Goal: Contribute content: Contribute content

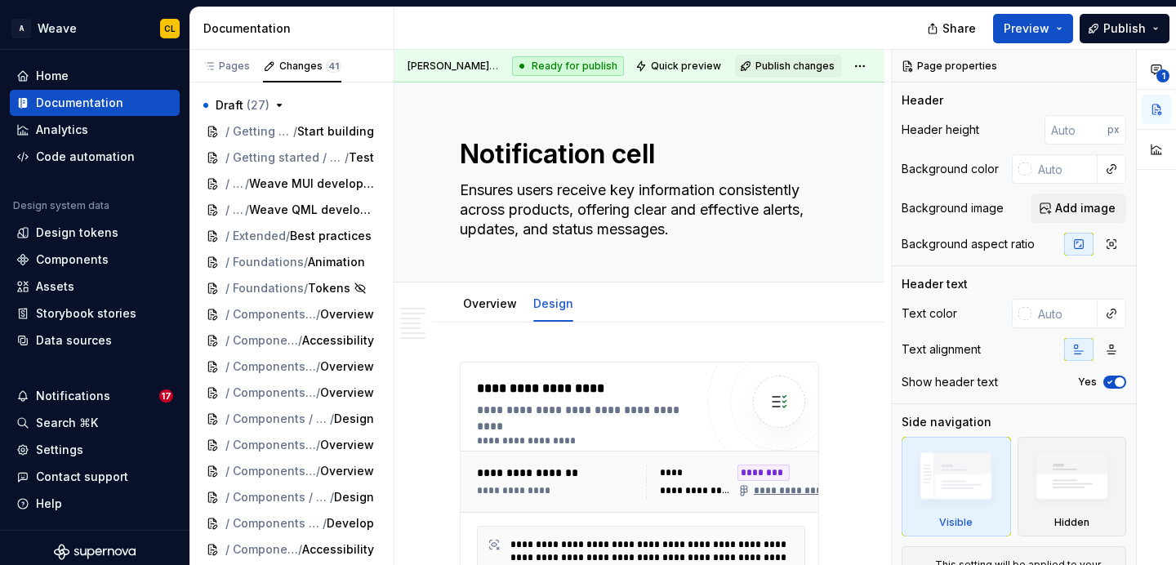
scroll to position [8395, 0]
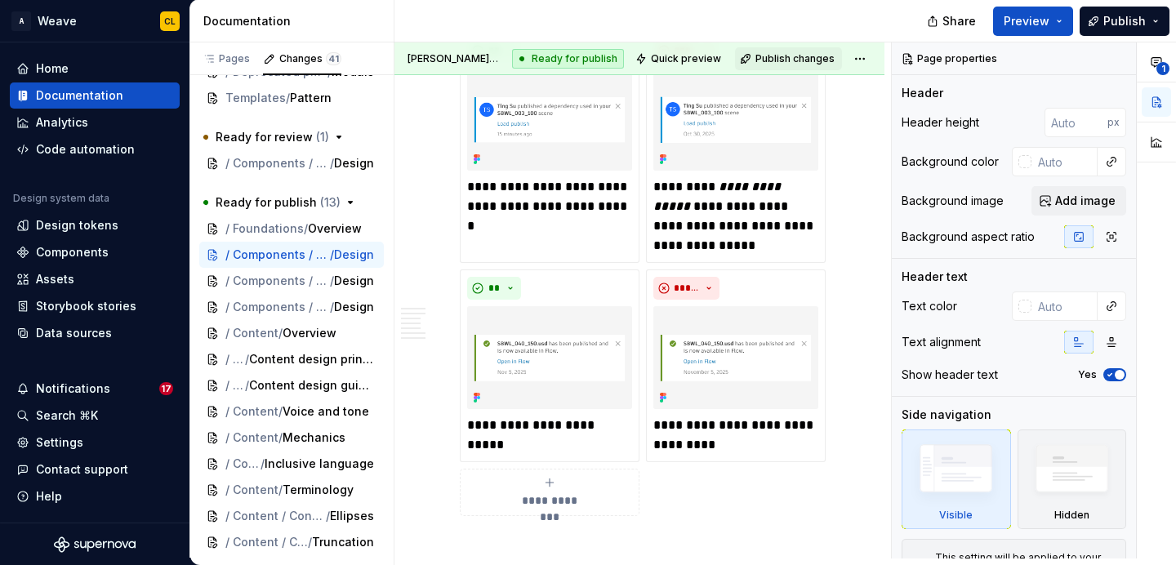
type textarea "*"
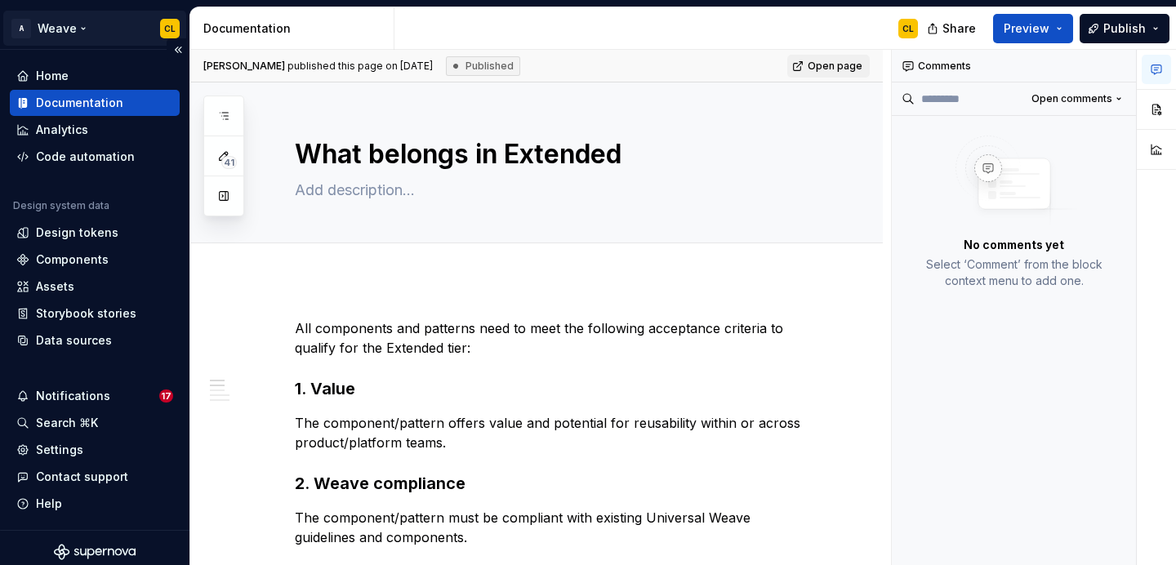
click at [102, 35] on html "A Weave CL Home Documentation Analytics Code automation Design system data Desi…" at bounding box center [588, 282] width 1176 height 565
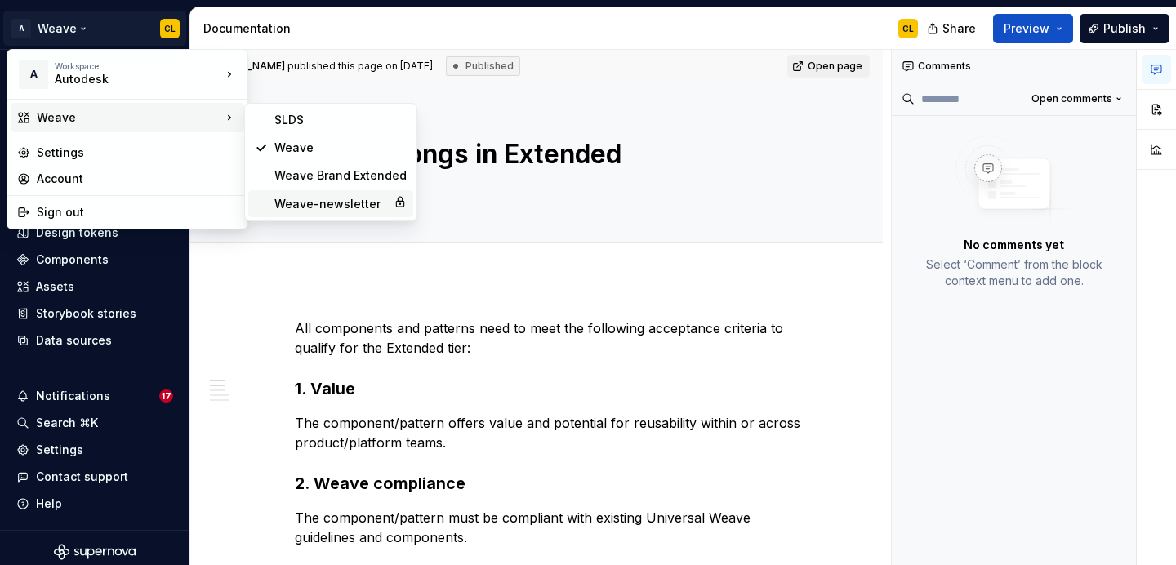
click at [323, 197] on div "Weave-newsletter" at bounding box center [330, 204] width 113 height 16
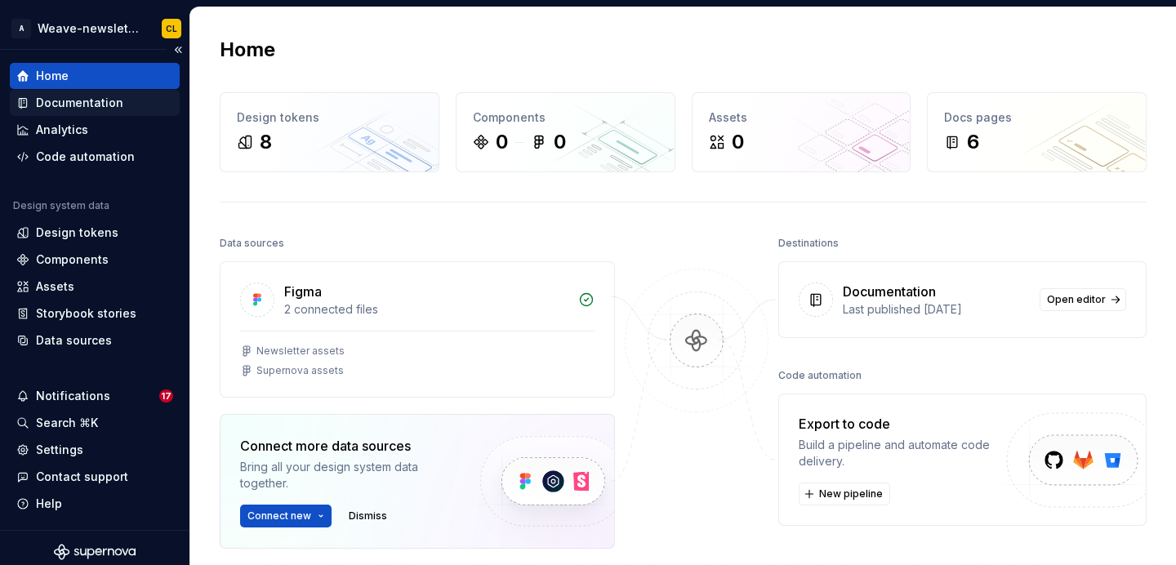
click at [104, 110] on div "Documentation" at bounding box center [79, 103] width 87 height 16
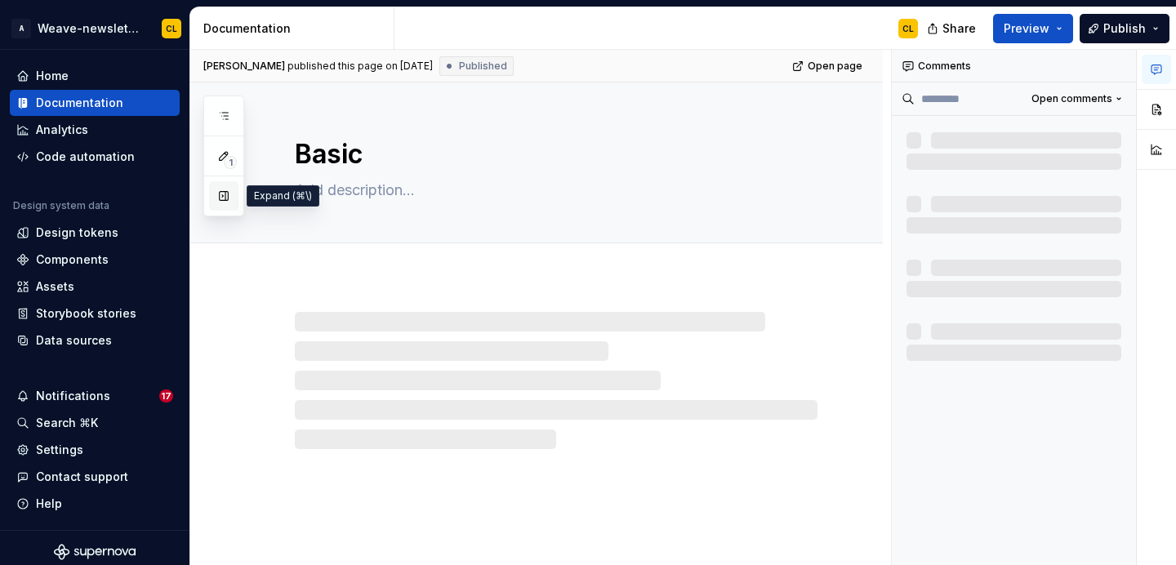
click at [222, 200] on button "button" at bounding box center [223, 195] width 29 height 29
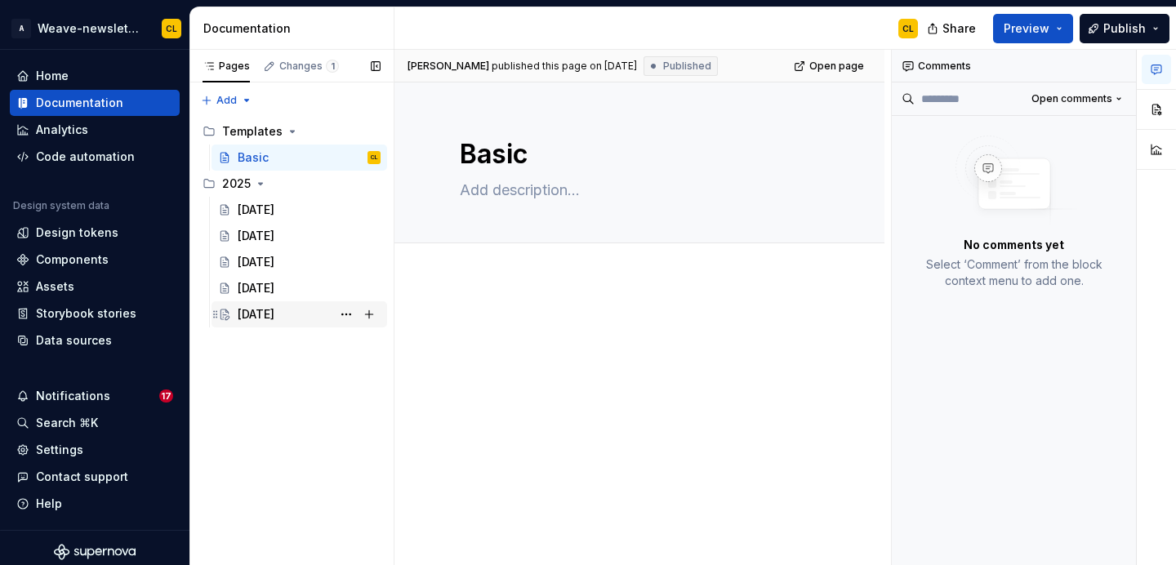
click at [260, 318] on div "[DATE]" at bounding box center [256, 314] width 37 height 16
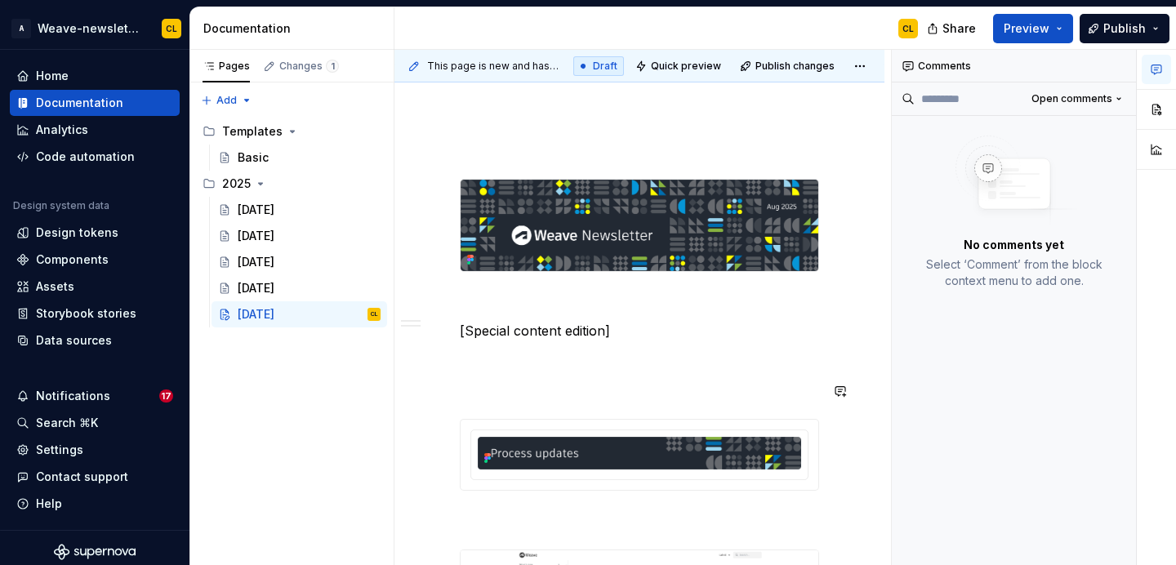
scroll to position [193, 0]
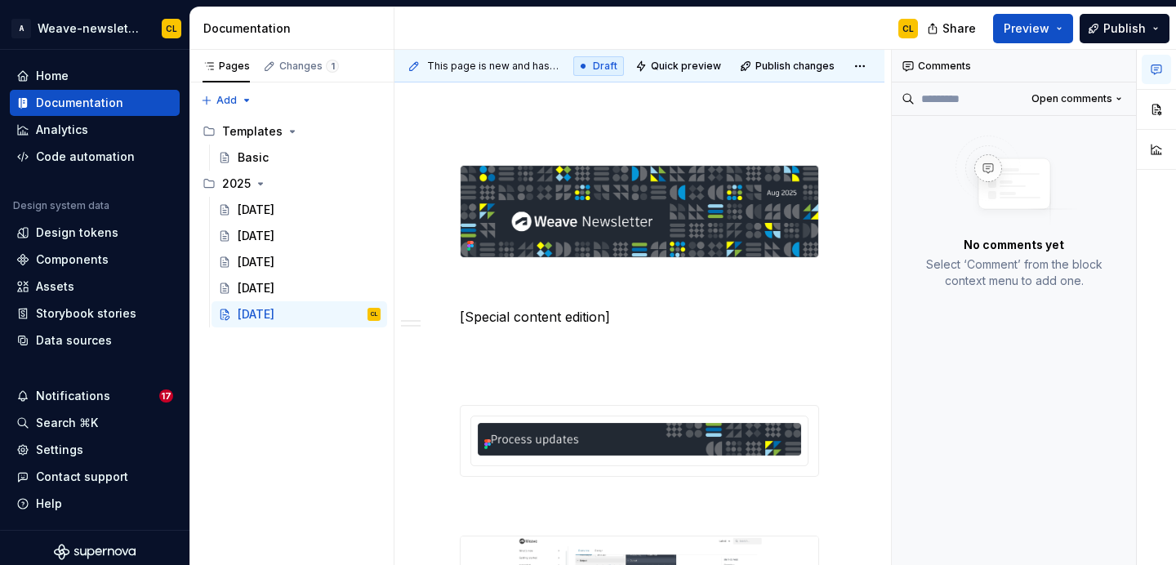
click at [1166, 72] on button "button" at bounding box center [1156, 69] width 29 height 29
click at [1111, 69] on button "button" at bounding box center [1119, 66] width 23 height 23
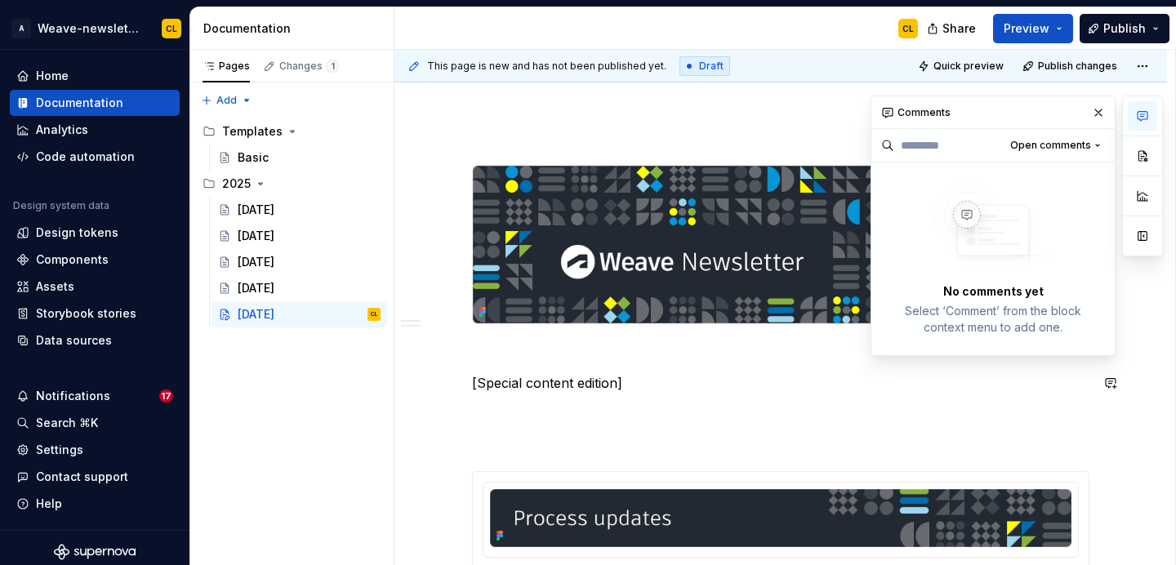
click at [559, 390] on p "[Special content edition]" at bounding box center [780, 383] width 617 height 20
click at [1098, 113] on button "button" at bounding box center [1098, 112] width 23 height 23
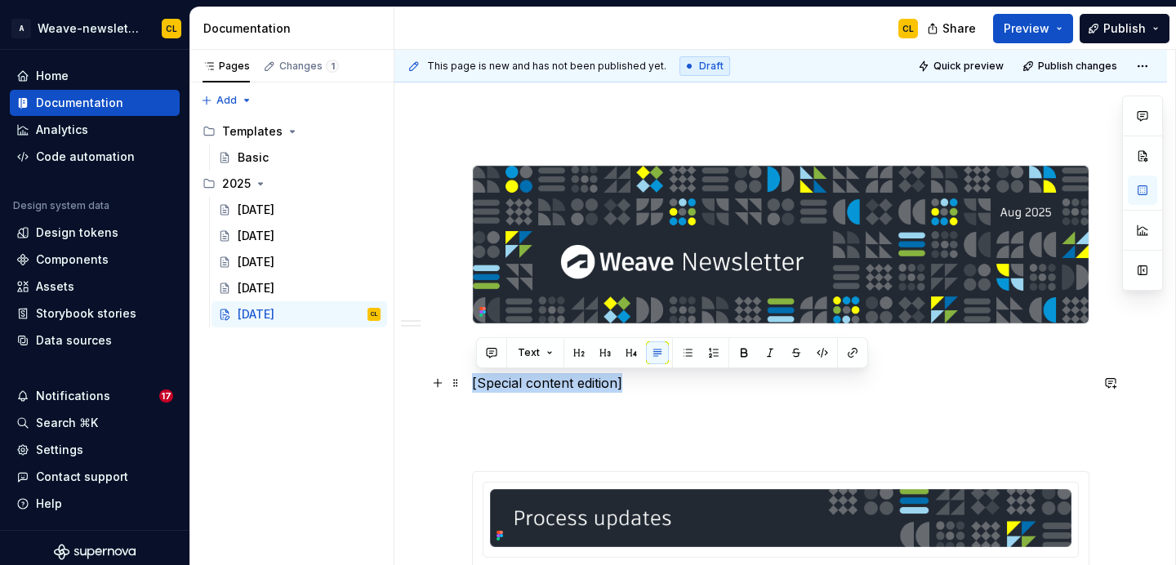
drag, startPoint x: 629, startPoint y: 389, endPoint x: 474, endPoint y: 391, distance: 155.2
click at [611, 392] on p "[Special content edition]" at bounding box center [780, 383] width 617 height 20
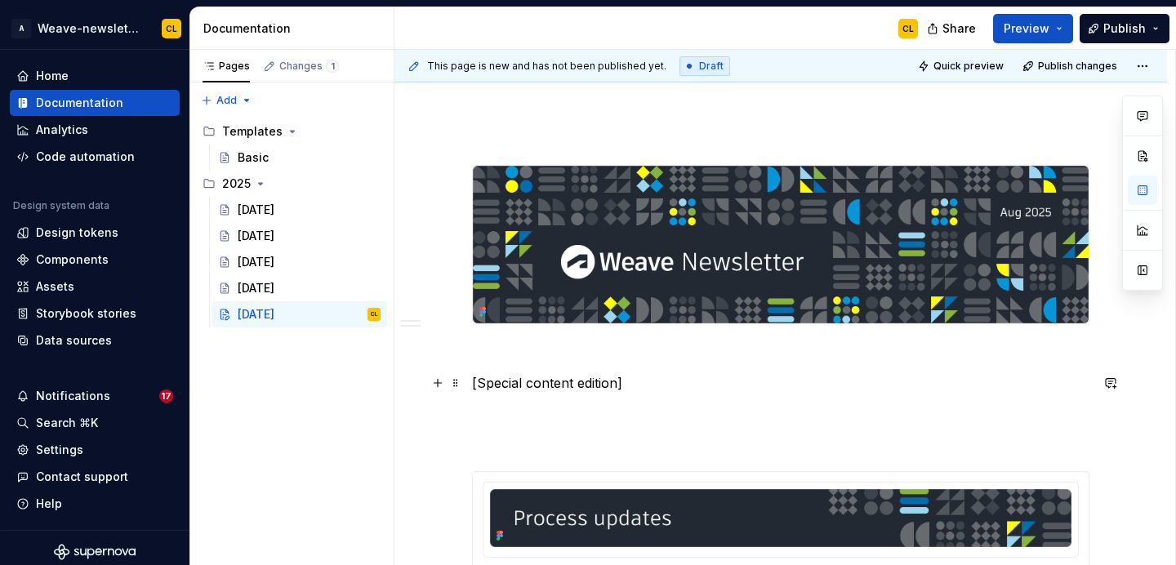
click at [636, 386] on p "[Special content edition]" at bounding box center [780, 383] width 617 height 20
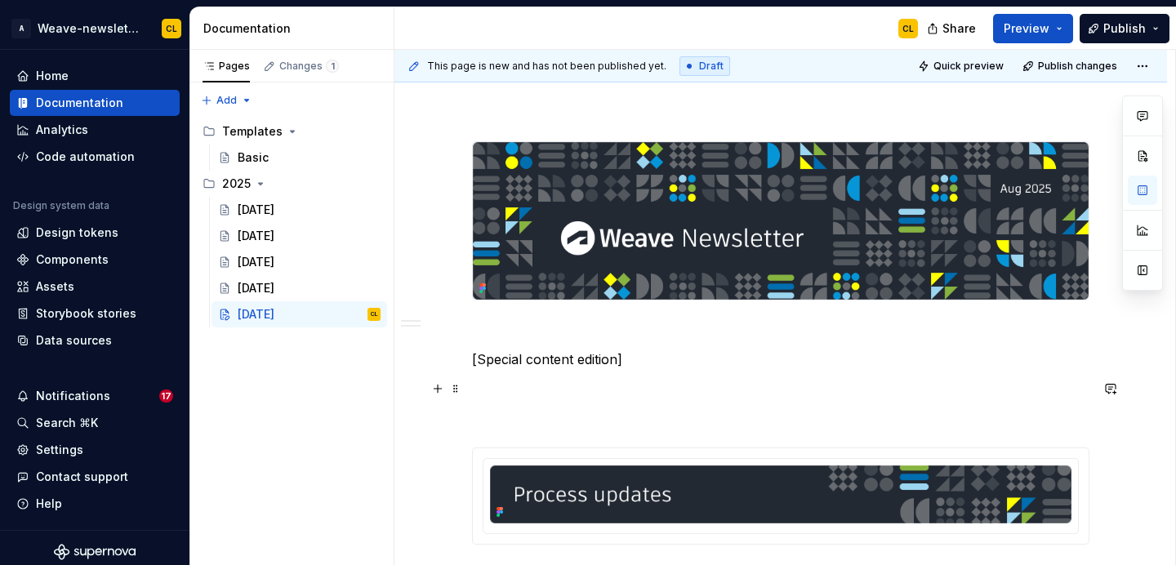
scroll to position [206, 0]
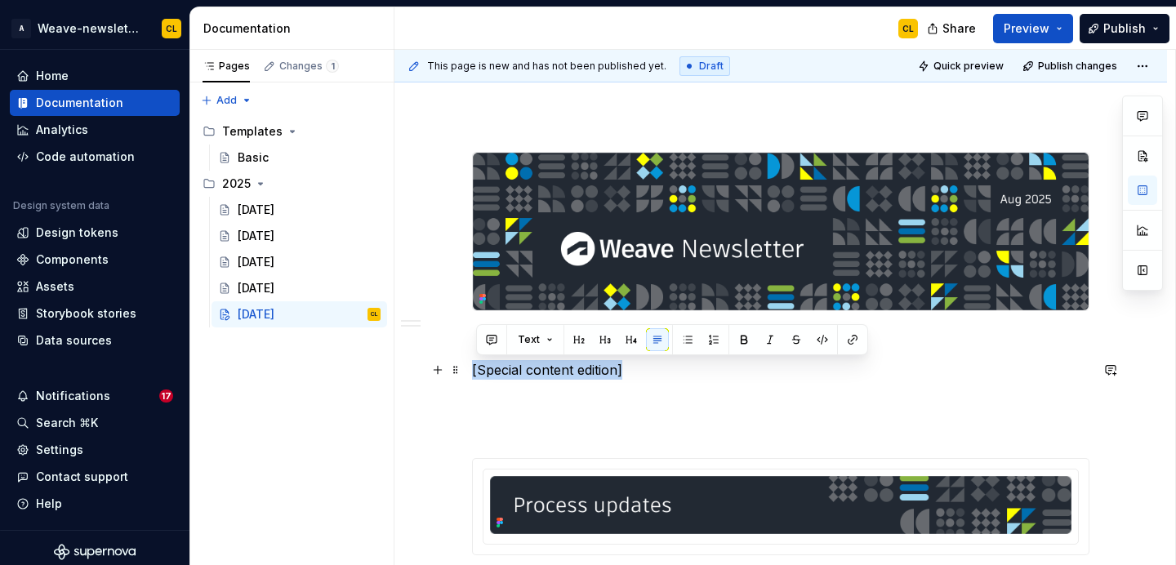
drag, startPoint x: 631, startPoint y: 369, endPoint x: 476, endPoint y: 367, distance: 155.2
click at [476, 367] on p "[Special content edition]" at bounding box center [780, 370] width 617 height 20
click at [300, 291] on div "[DATE]" at bounding box center [309, 288] width 143 height 23
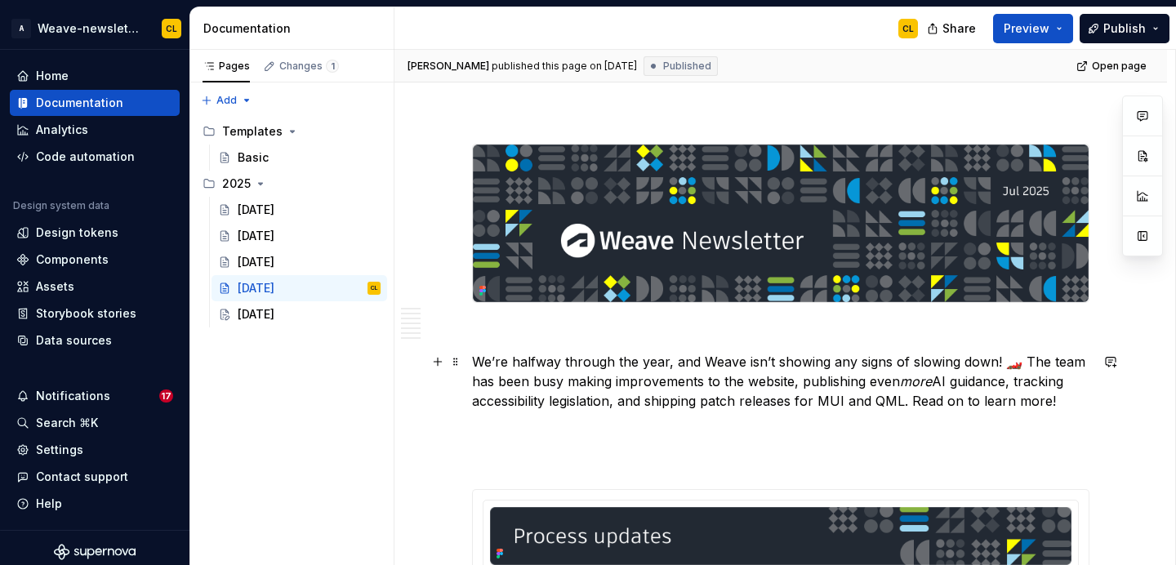
scroll to position [222, 0]
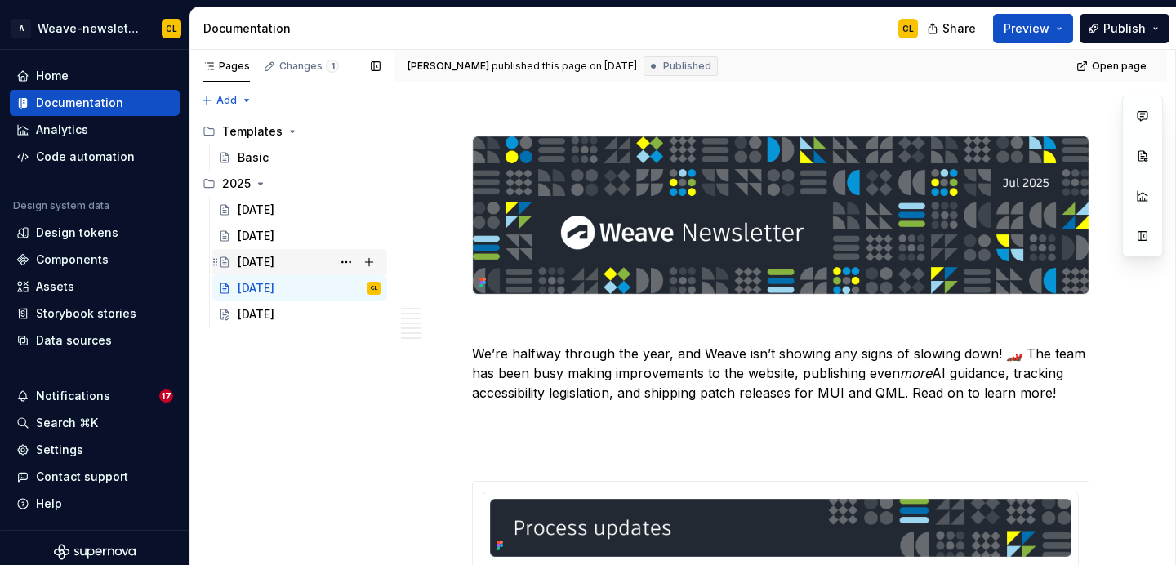
click at [274, 262] on div "[DATE]" at bounding box center [256, 262] width 37 height 16
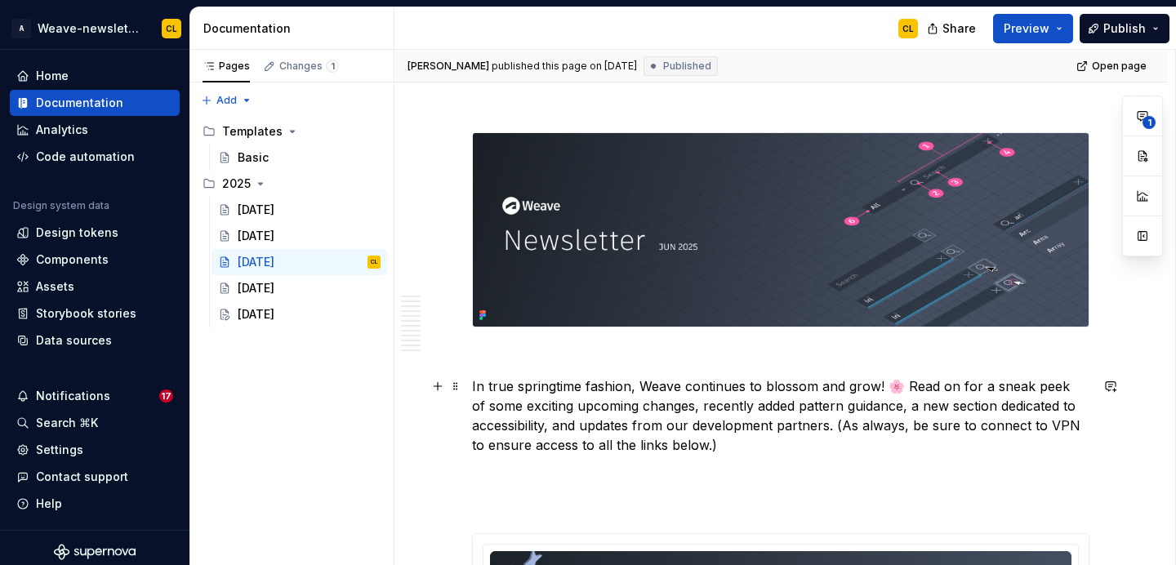
scroll to position [227, 0]
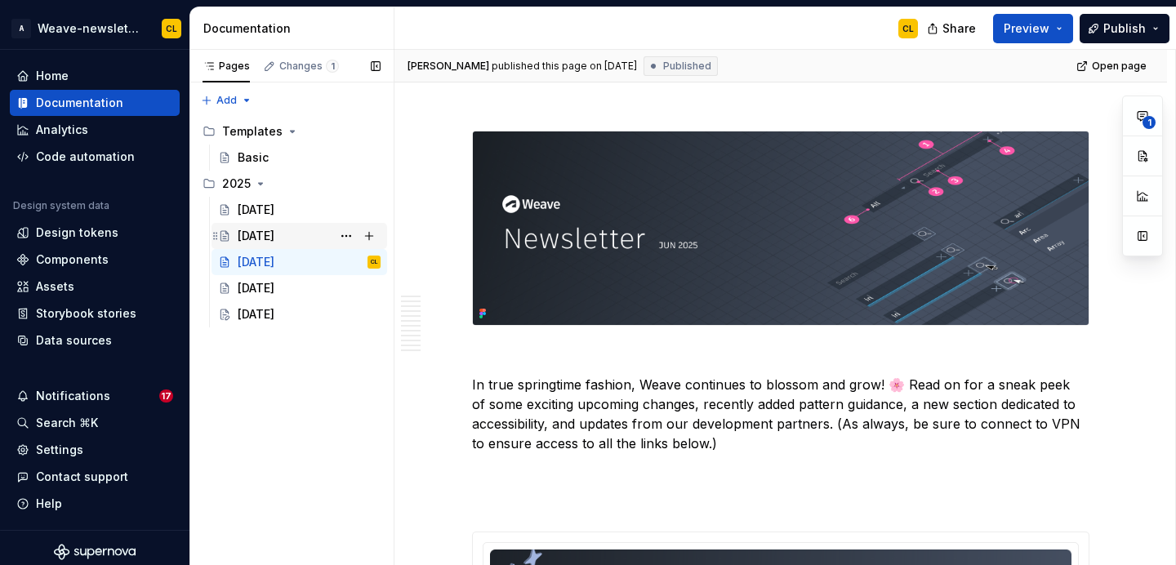
click at [274, 236] on div "[DATE]" at bounding box center [256, 236] width 37 height 16
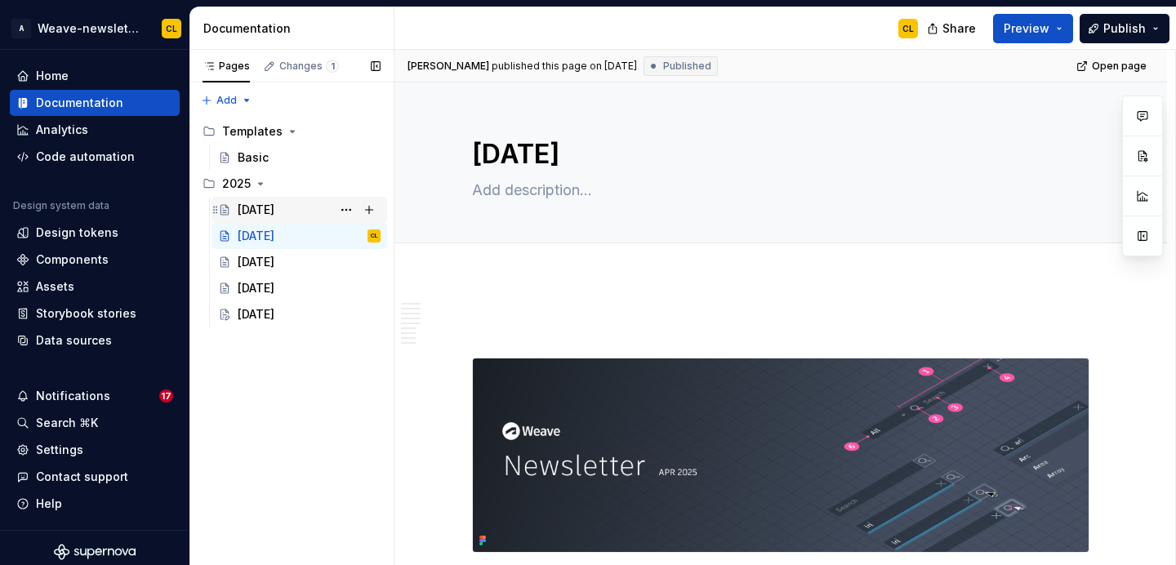
click at [273, 209] on div "[DATE]" at bounding box center [256, 210] width 37 height 16
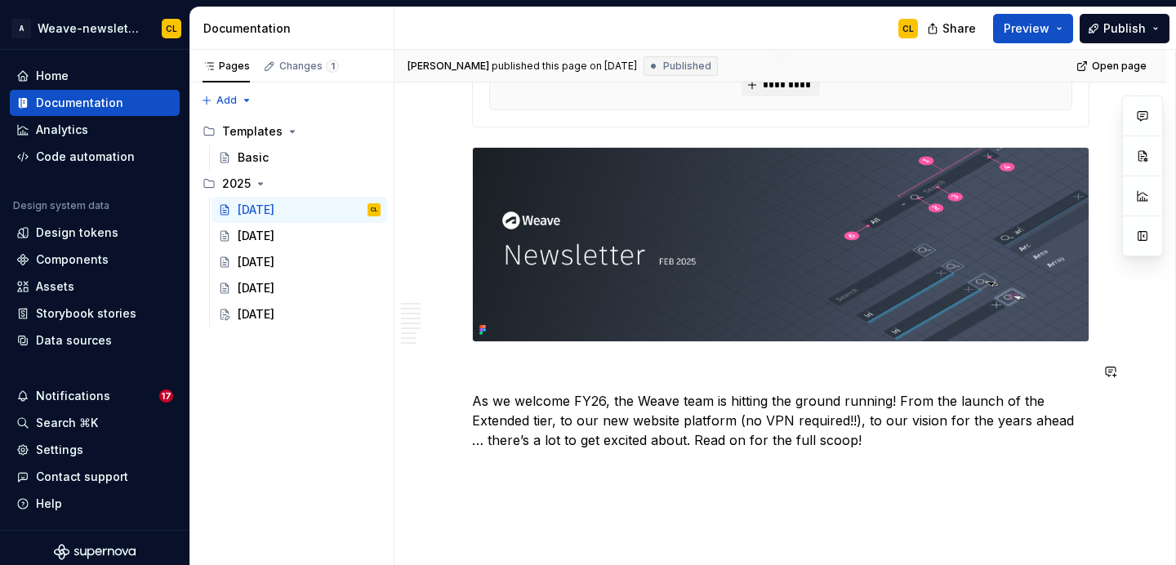
scroll to position [407, 0]
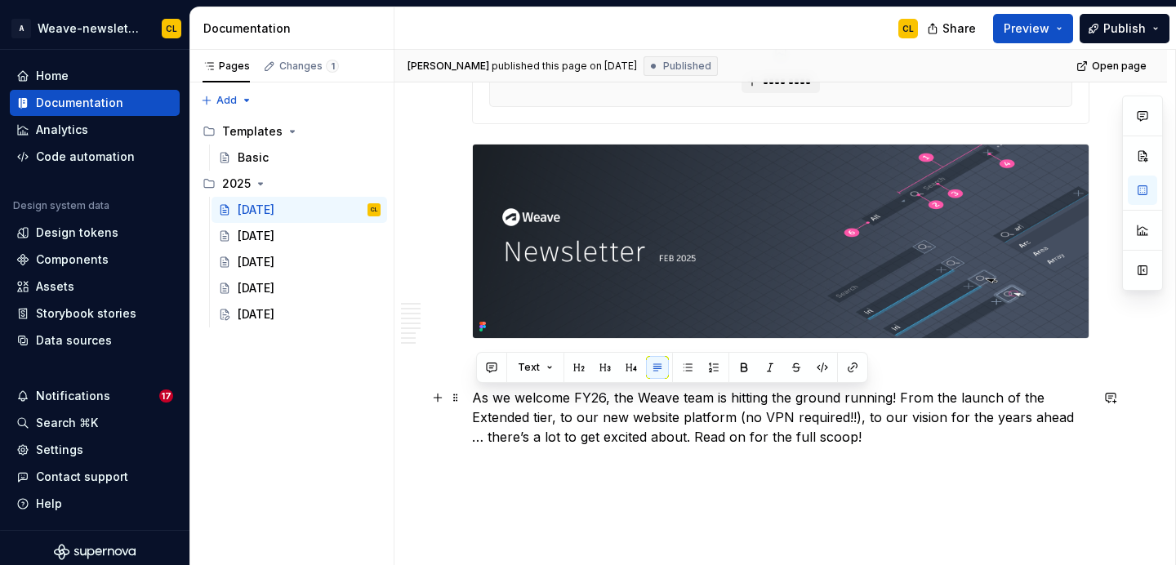
drag, startPoint x: 477, startPoint y: 398, endPoint x: 863, endPoint y: 434, distance: 387.8
click at [863, 434] on p "As we welcome FY26, the Weave team is hitting the ground running! From the laun…" at bounding box center [780, 417] width 617 height 59
copy p "As we welcome FY26, the Weave team is hitting the ground running! From the laun…"
click at [256, 236] on div "[DATE]" at bounding box center [256, 236] width 37 height 16
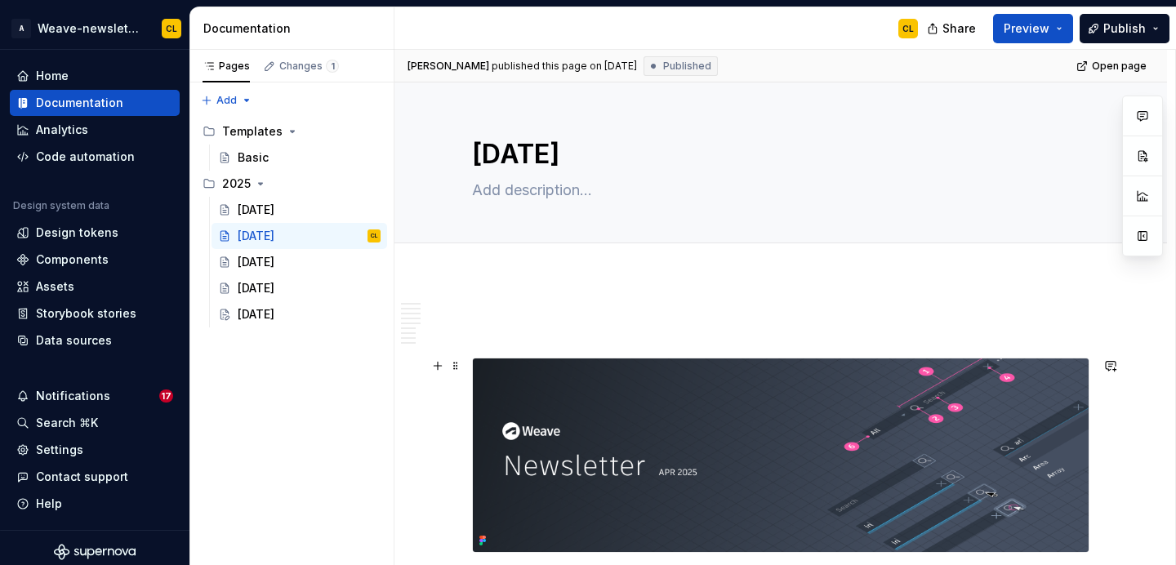
scroll to position [304, 0]
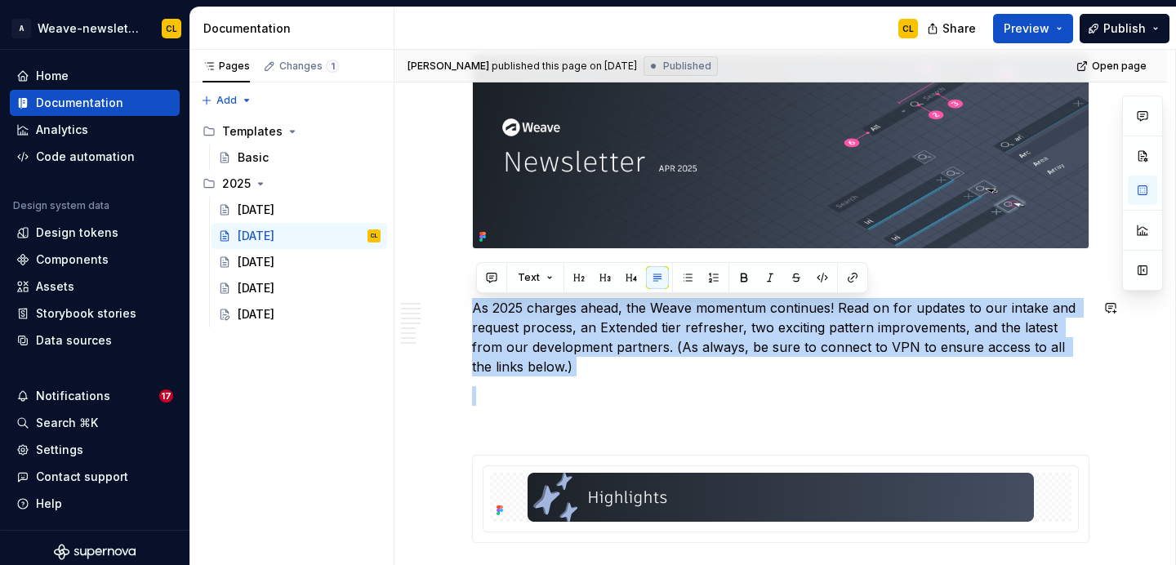
drag, startPoint x: 479, startPoint y: 308, endPoint x: 526, endPoint y: 379, distance: 84.9
copy p "As 2025 charges ahead, the Weave momentum continues! Read on for updates to our…"
click at [274, 272] on div "[DATE]" at bounding box center [309, 262] width 143 height 23
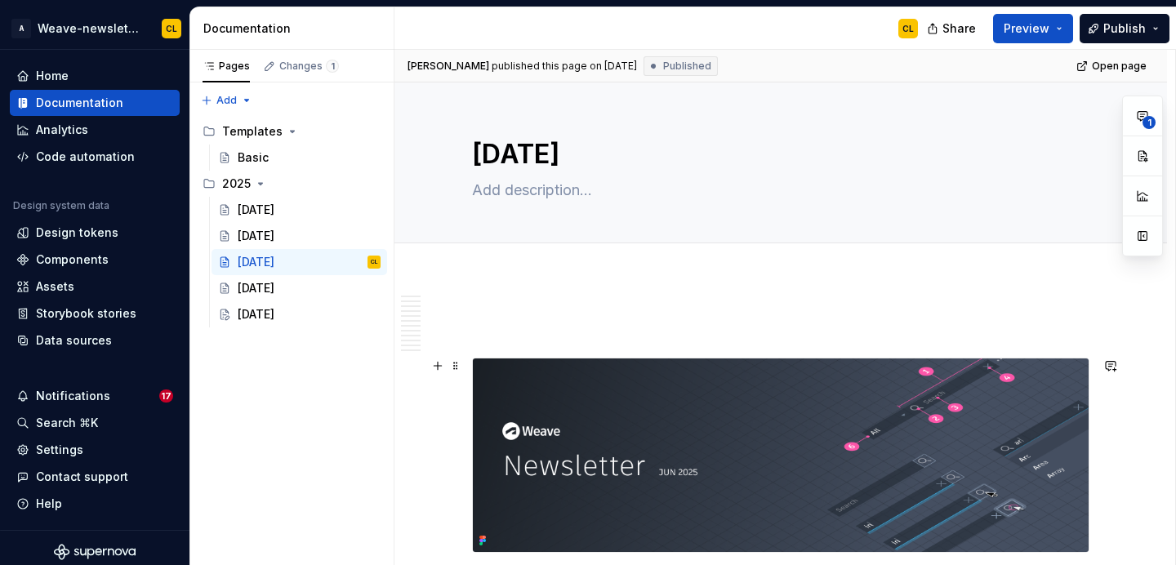
scroll to position [264, 0]
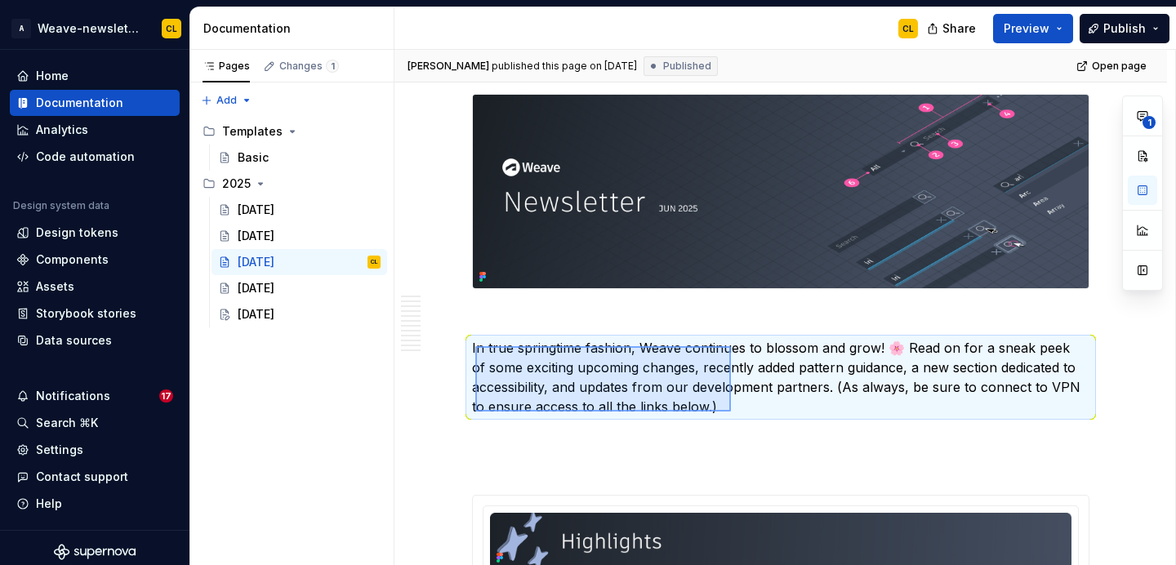
drag, startPoint x: 475, startPoint y: 346, endPoint x: 731, endPoint y: 411, distance: 263.6
click at [731, 411] on div "[PERSON_NAME] published this page on [DATE] Published Open page [DATE] Edit hea…" at bounding box center [784, 308] width 781 height 516
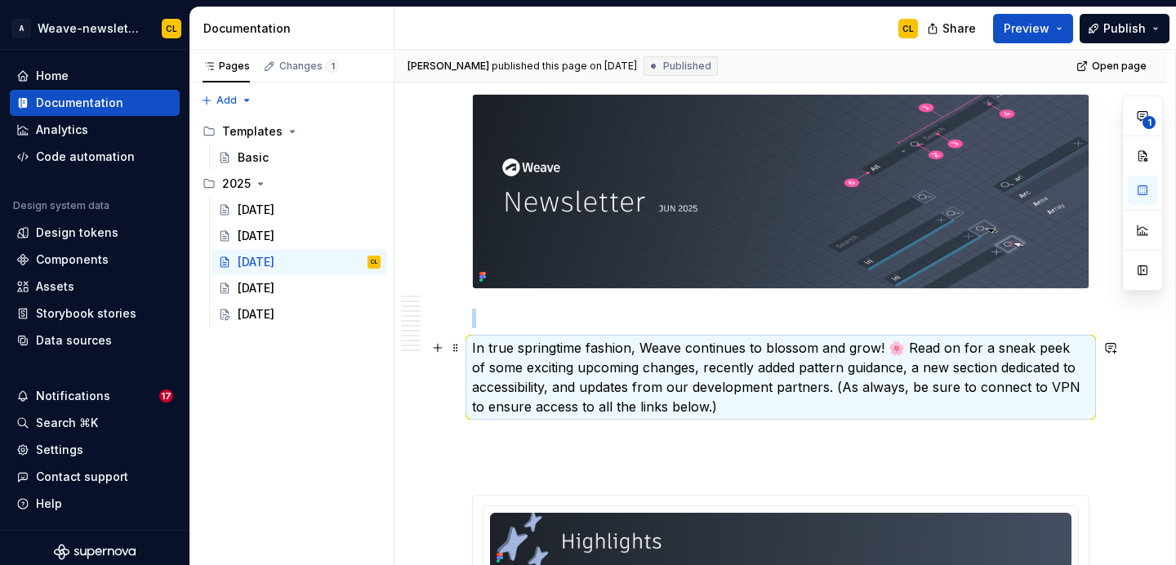
click at [727, 409] on p "In true springtime fashion, Weave continues to blossom and grow! 🌸 Read on for …" at bounding box center [780, 377] width 617 height 78
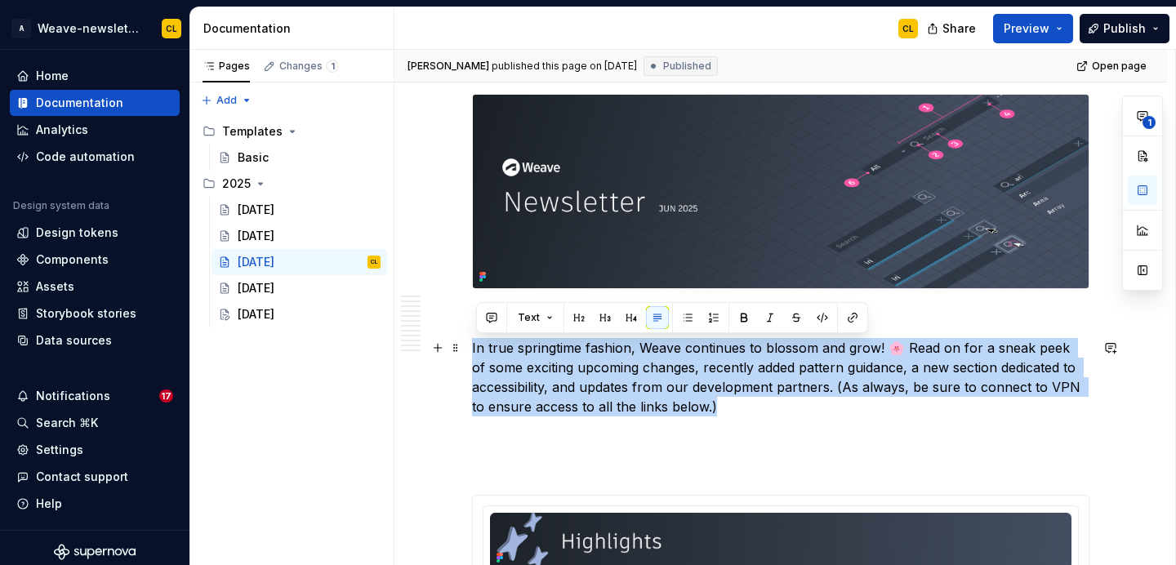
drag, startPoint x: 724, startPoint y: 406, endPoint x: 475, endPoint y: 351, distance: 254.2
copy p "In true springtime fashion, Weave continues to blossom and grow! 🌸 Read on for …"
click at [269, 281] on div "[DATE]" at bounding box center [256, 288] width 37 height 16
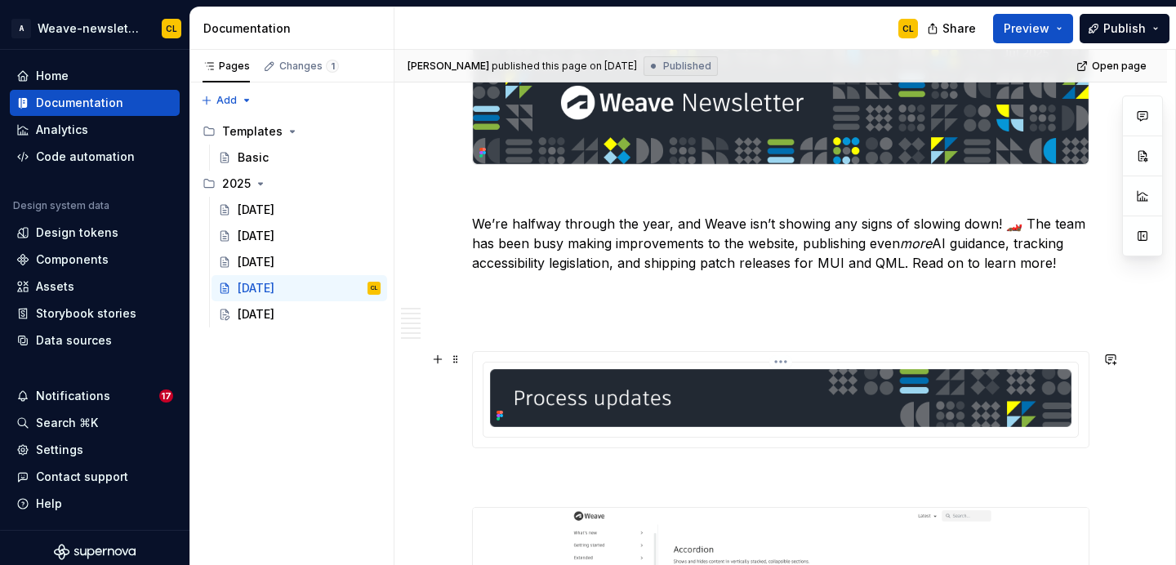
scroll to position [353, 0]
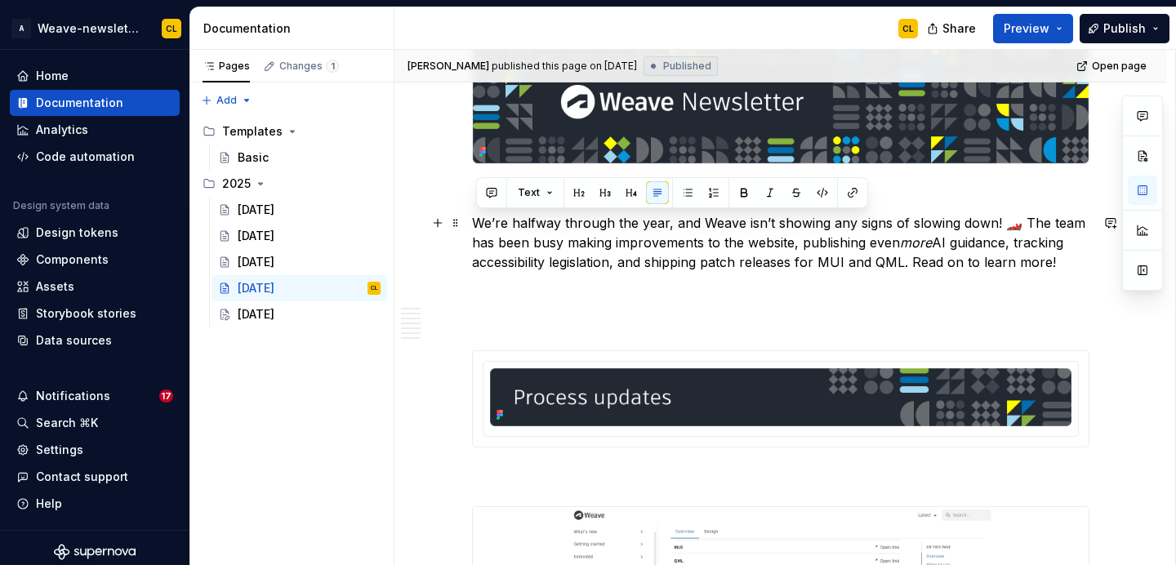
drag, startPoint x: 478, startPoint y: 220, endPoint x: 1080, endPoint y: 260, distance: 603.1
click at [1080, 260] on p "We’re halfway through the year, and Weave isn’t showing any signs of slowing do…" at bounding box center [780, 242] width 617 height 59
copy p "We’re halfway through the year, and Weave isn’t showing any signs of slowing do…"
click at [267, 321] on div "[DATE]" at bounding box center [256, 314] width 37 height 16
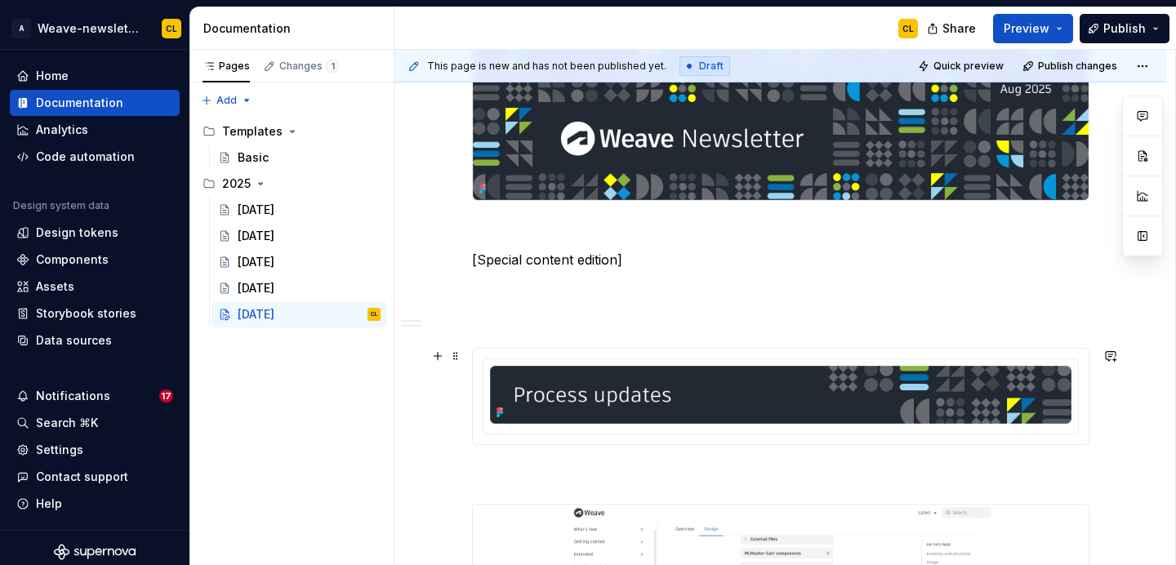
scroll to position [326, 0]
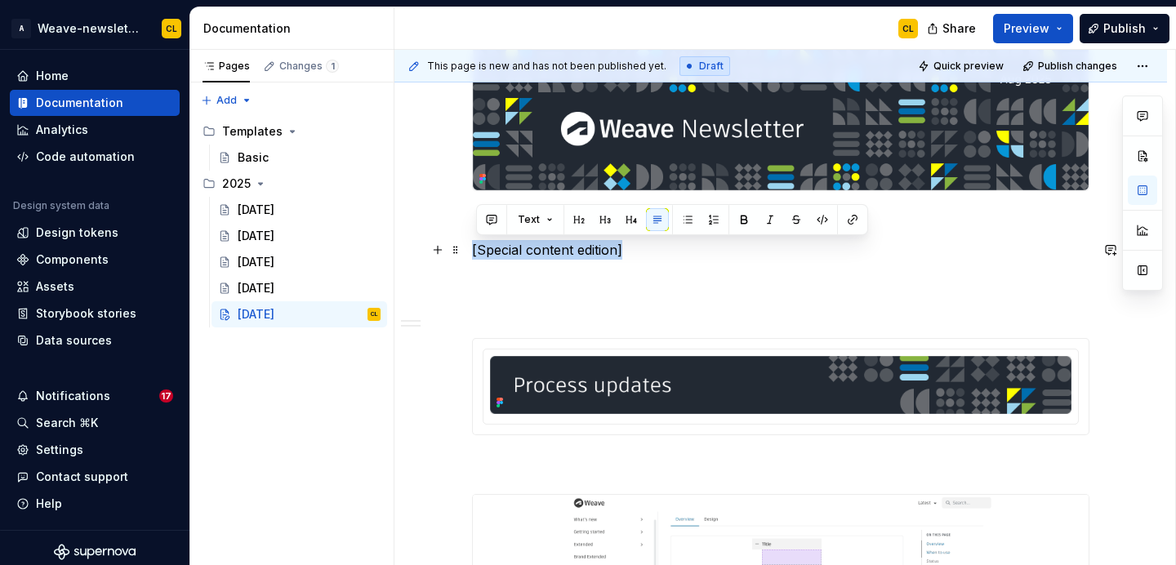
drag, startPoint x: 641, startPoint y: 249, endPoint x: 474, endPoint y: 254, distance: 166.7
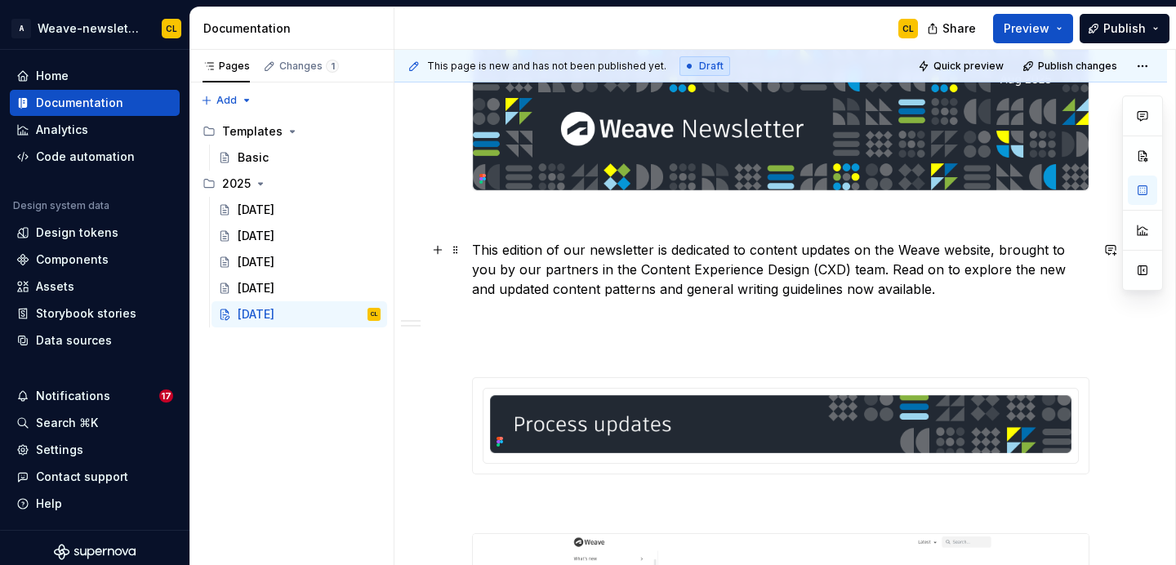
click at [527, 247] on p "This edition of our newsletter is dedicated to content updates on the Weave web…" at bounding box center [780, 269] width 617 height 59
click at [476, 251] on p "This edition of our newsletter is dedicated to content updates on the Weave web…" at bounding box center [780, 269] width 617 height 59
click at [614, 250] on p "This edition of our newsletter is dedicated to content updates on the Weave web…" at bounding box center [780, 269] width 617 height 59
click at [588, 255] on p "This edition of our newsletter is dedicated to content updates on the Weave web…" at bounding box center [780, 269] width 617 height 59
click at [570, 252] on p "This edition of our newsletter is dedicated to content updates on the Weave web…" at bounding box center [780, 269] width 617 height 59
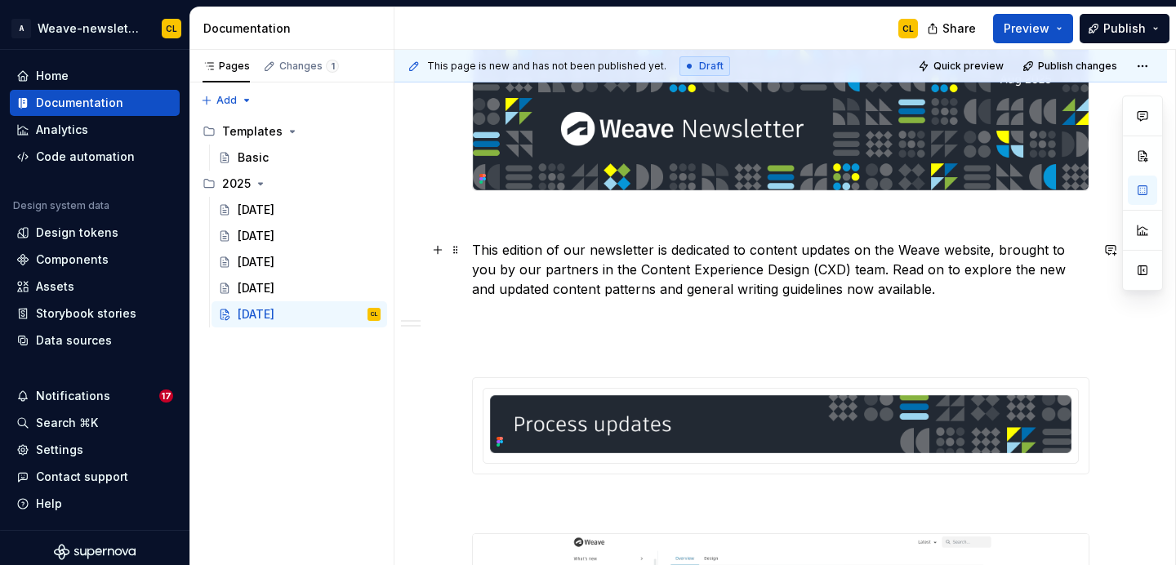
click at [570, 252] on p "This edition of our newsletter is dedicated to content updates on the Weave web…" at bounding box center [780, 269] width 617 height 59
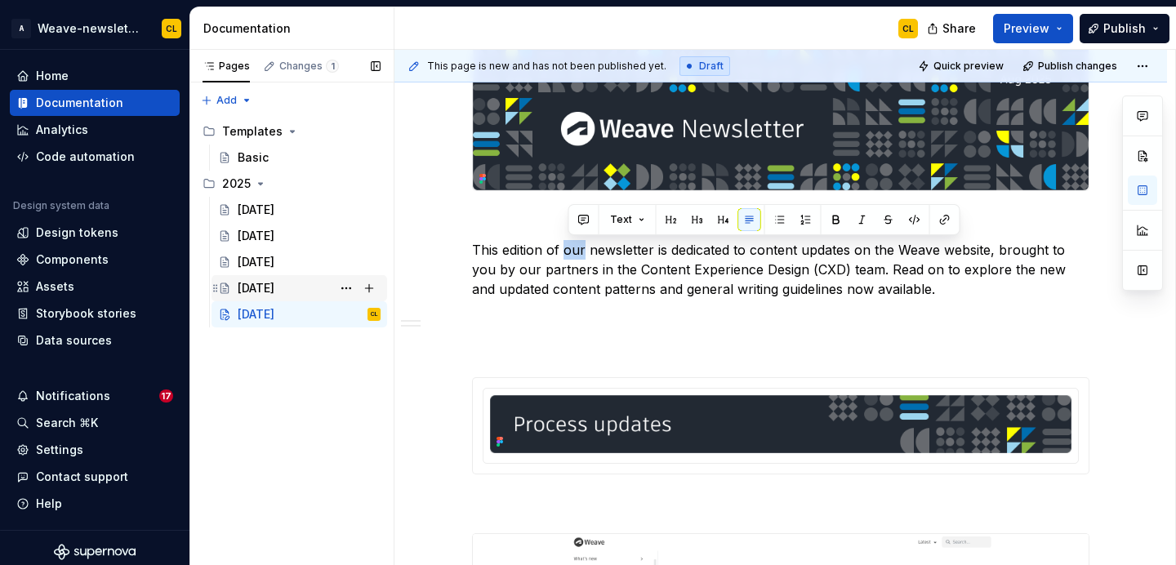
click at [274, 292] on div "[DATE]" at bounding box center [256, 288] width 37 height 16
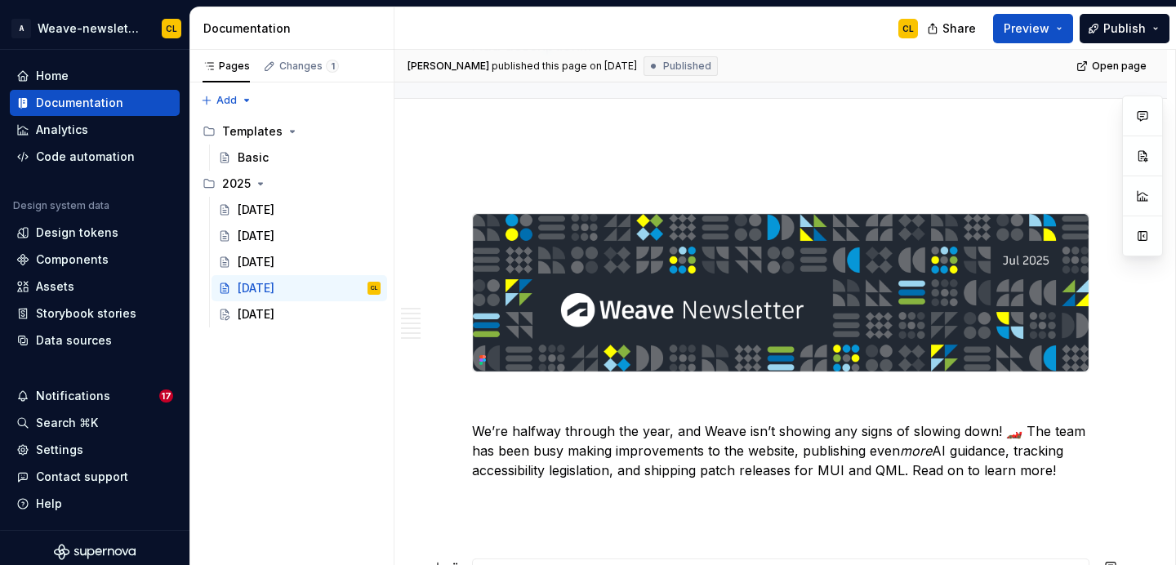
scroll to position [340, 0]
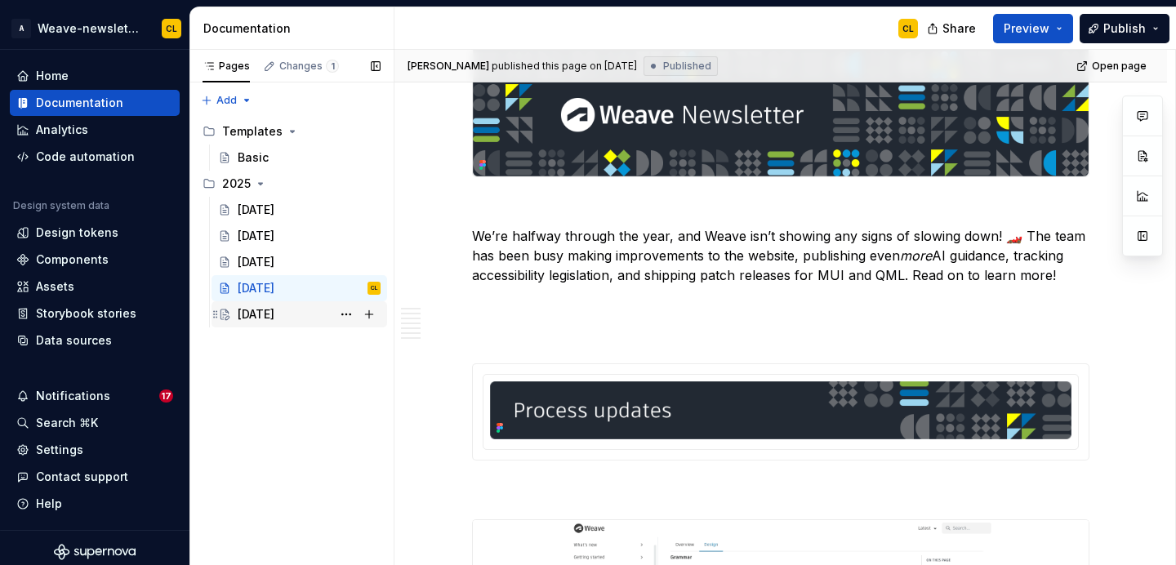
click at [274, 317] on div "[DATE]" at bounding box center [256, 314] width 37 height 16
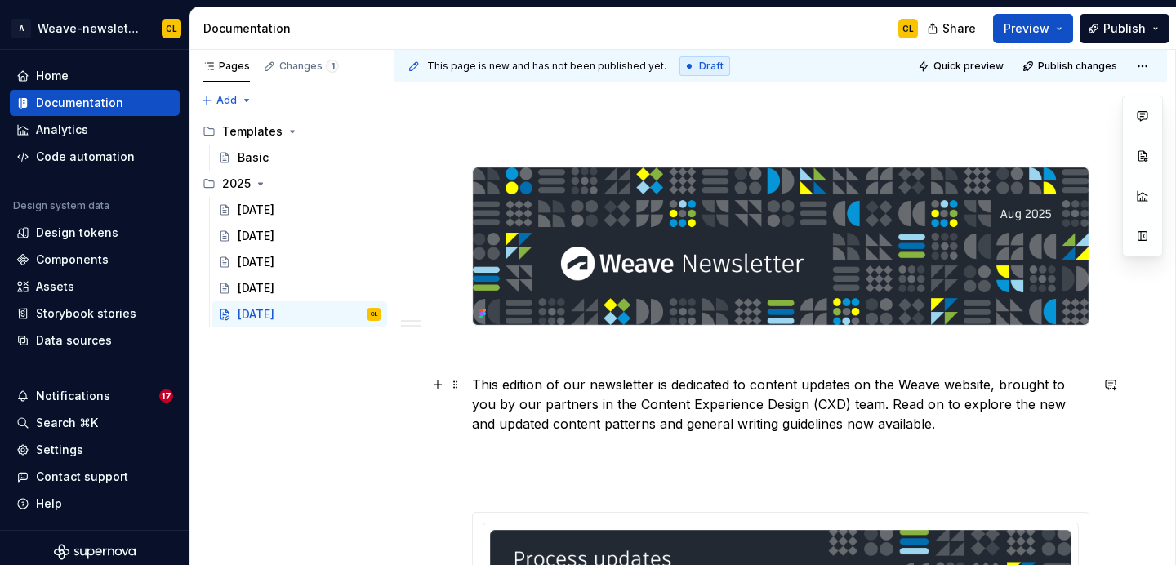
scroll to position [227, 0]
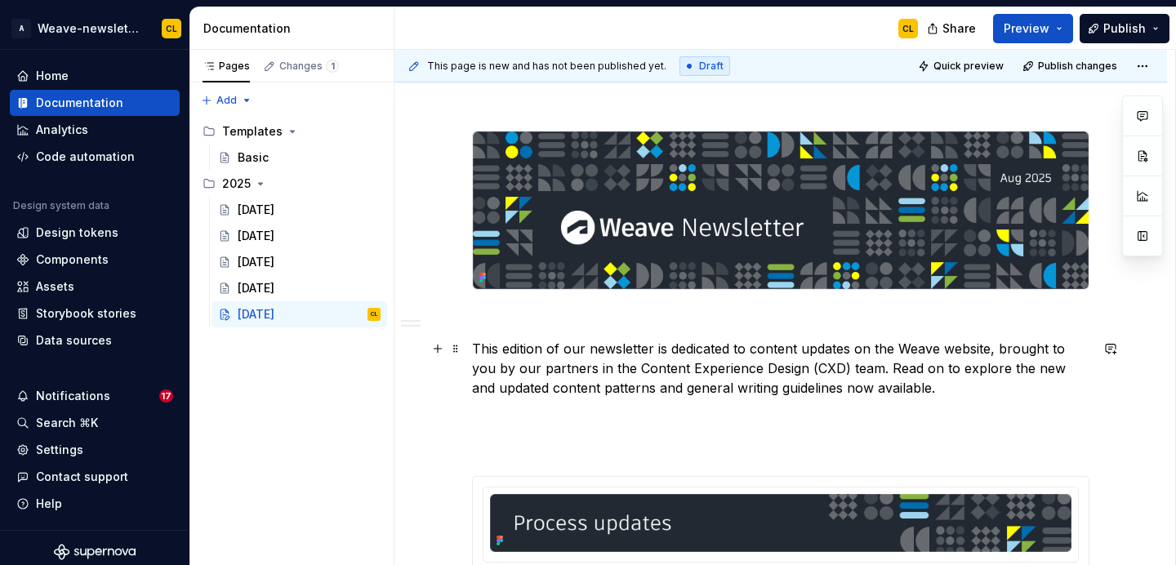
click at [606, 347] on p "This edition of our newsletter is dedicated to content updates on the Weave web…" at bounding box center [780, 368] width 617 height 59
click at [572, 352] on p "This edition of our newsletter is dedicated to content updates on the Weave web…" at bounding box center [780, 368] width 617 height 59
click at [679, 353] on p "This edition of our newsletter is dedicated to content updates on the Weave web…" at bounding box center [780, 368] width 617 height 59
click at [800, 358] on p "This edition of our newsletter is dedicated to content updates on the Weave web…" at bounding box center [780, 368] width 617 height 59
click at [857, 358] on p "This edition of our newsletter is dedicated to content updates on the Weave web…" at bounding box center [780, 368] width 617 height 59
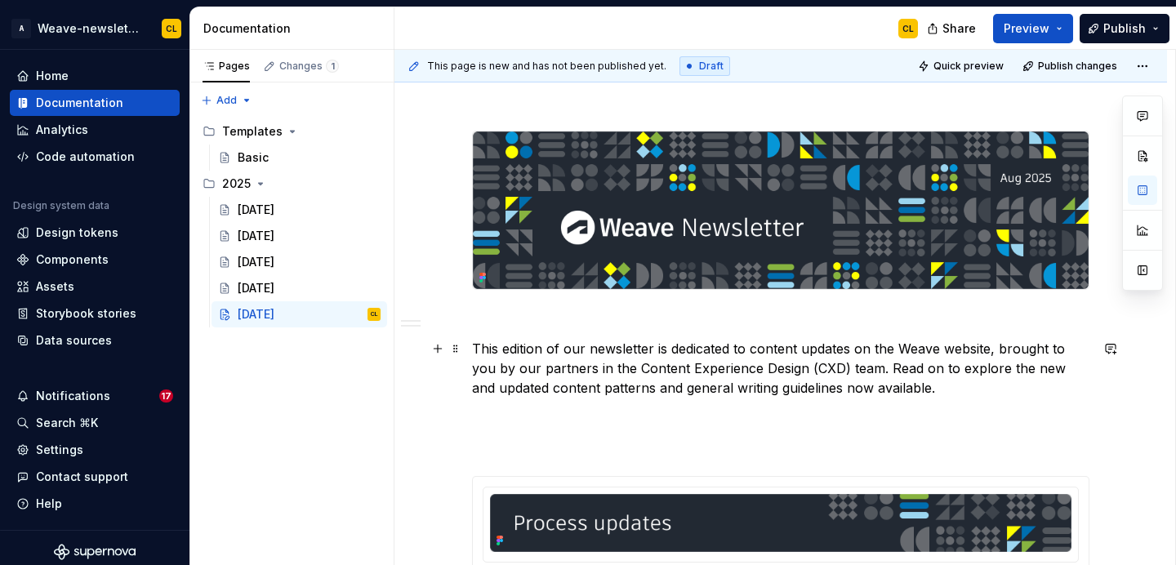
click at [870, 355] on p "This edition of our newsletter is dedicated to content updates on the Weave web…" at bounding box center [780, 368] width 617 height 59
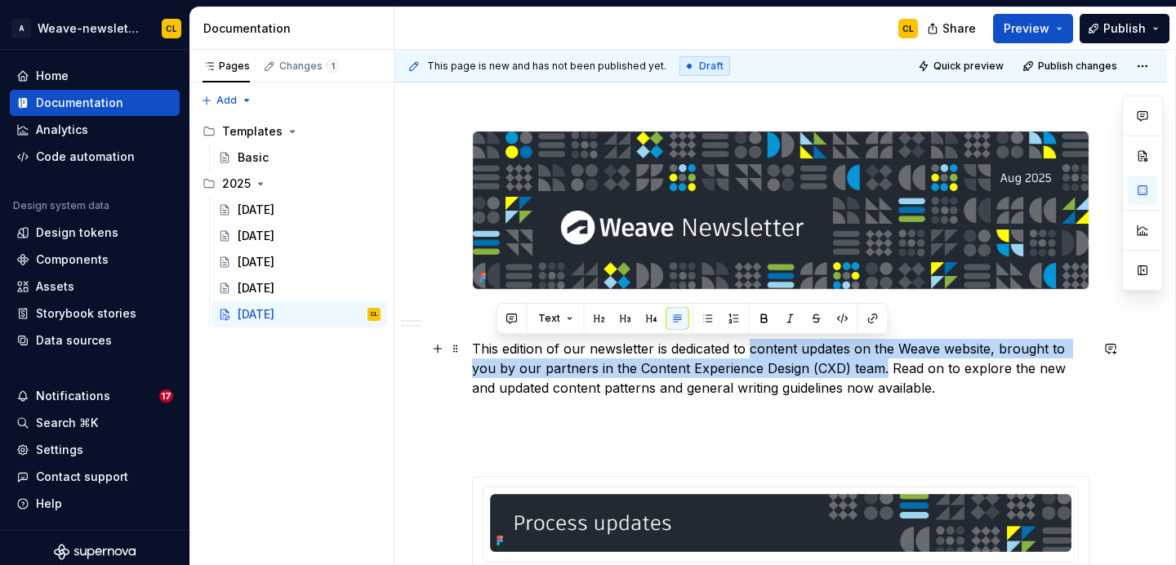
drag, startPoint x: 755, startPoint y: 350, endPoint x: 888, endPoint y: 365, distance: 133.9
click at [888, 365] on p "This edition of our newsletter is dedicated to content updates on the Weave web…" at bounding box center [780, 368] width 617 height 59
click at [918, 361] on p "This edition of our newsletter is dedicated to content updates on the Weave web…" at bounding box center [780, 368] width 617 height 59
drag, startPoint x: 756, startPoint y: 350, endPoint x: 880, endPoint y: 359, distance: 124.5
click at [880, 359] on p "This edition of our newsletter is dedicated to content updates on the Weave web…" at bounding box center [780, 368] width 617 height 59
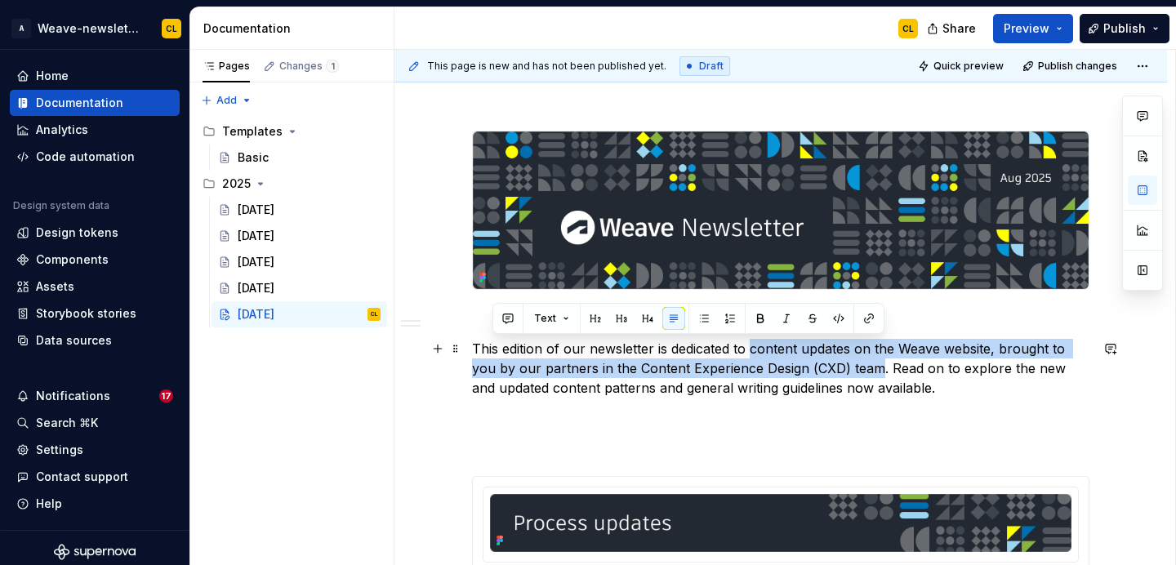
click at [762, 357] on p "This edition of our newsletter is dedicated to content updates on the Weave web…" at bounding box center [780, 368] width 617 height 59
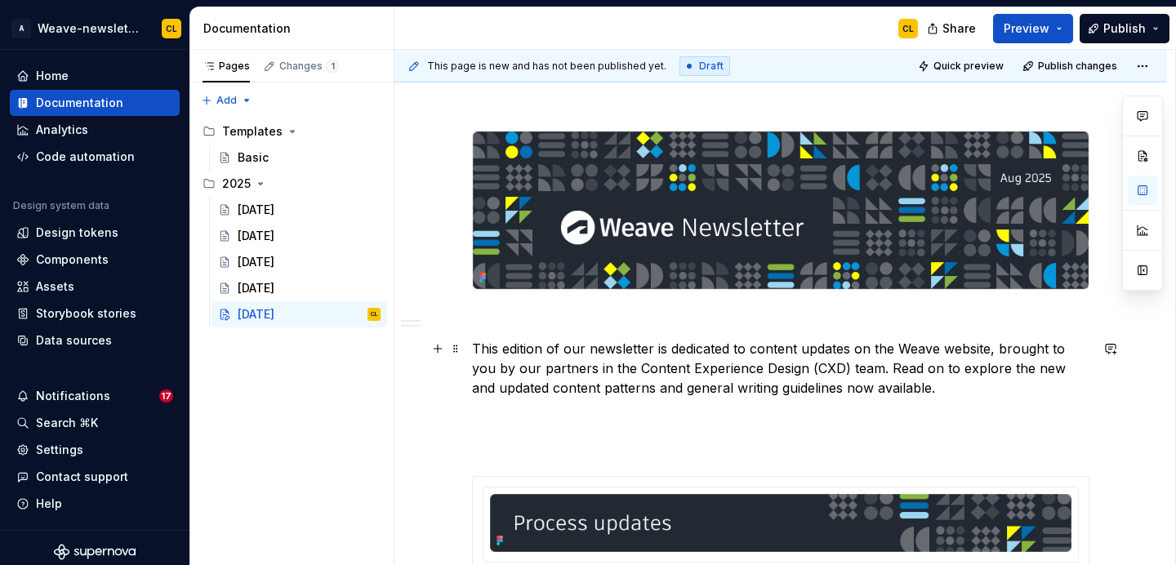
click at [755, 349] on p "This edition of our newsletter is dedicated to content updates on the Weave web…" at bounding box center [780, 368] width 617 height 59
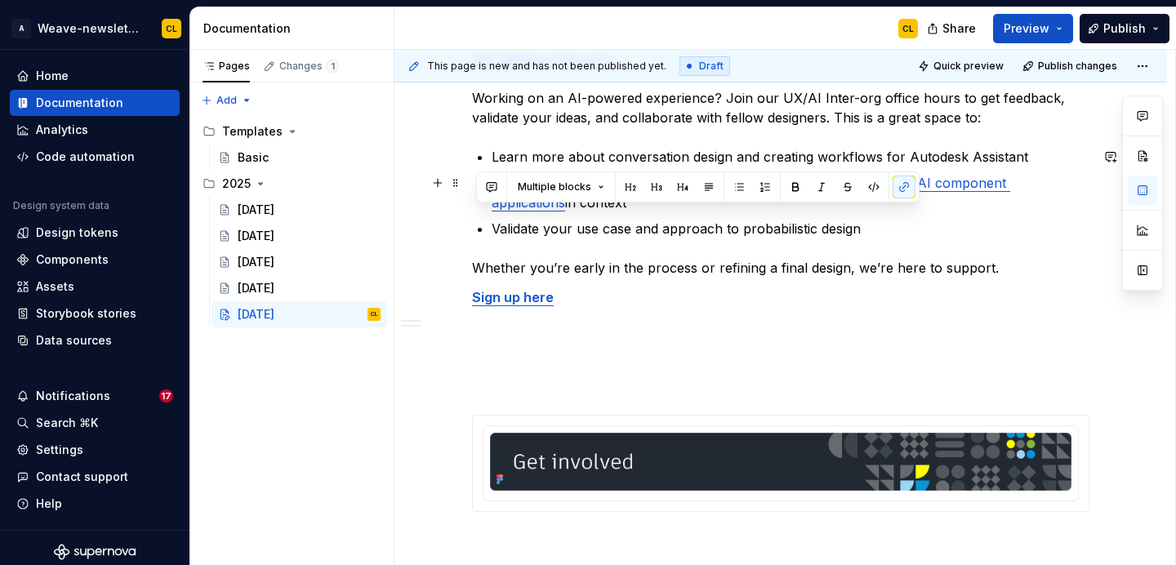
scroll to position [1432, 0]
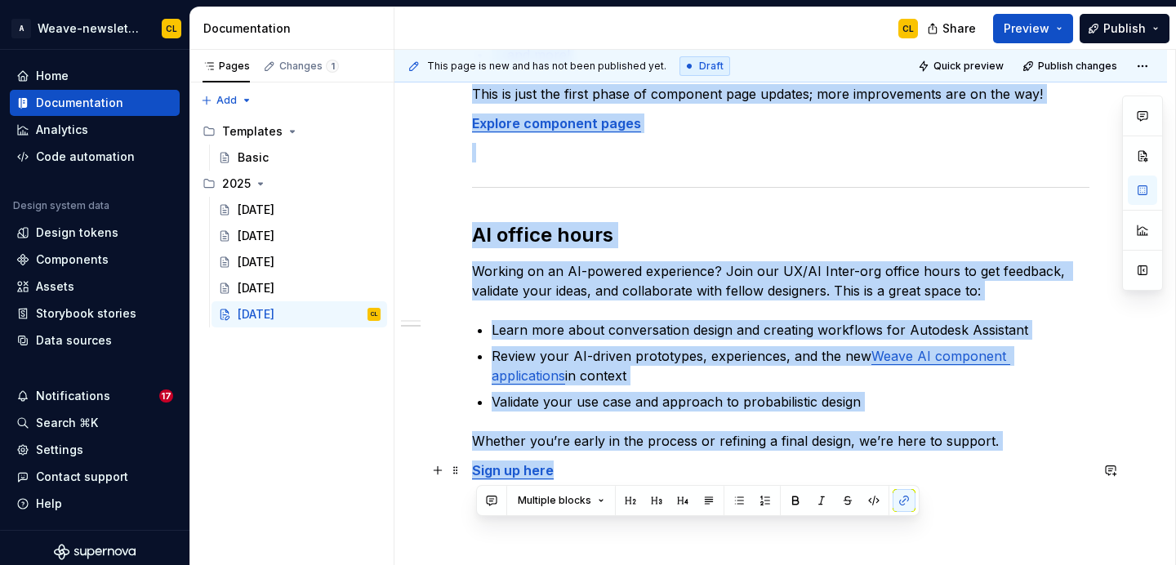
drag, startPoint x: 479, startPoint y: 360, endPoint x: 562, endPoint y: 470, distance: 138.2
click at [562, 470] on div "This edition of our newsletter is dedicated to content updates on the Weave web…" at bounding box center [780, 121] width 617 height 2470
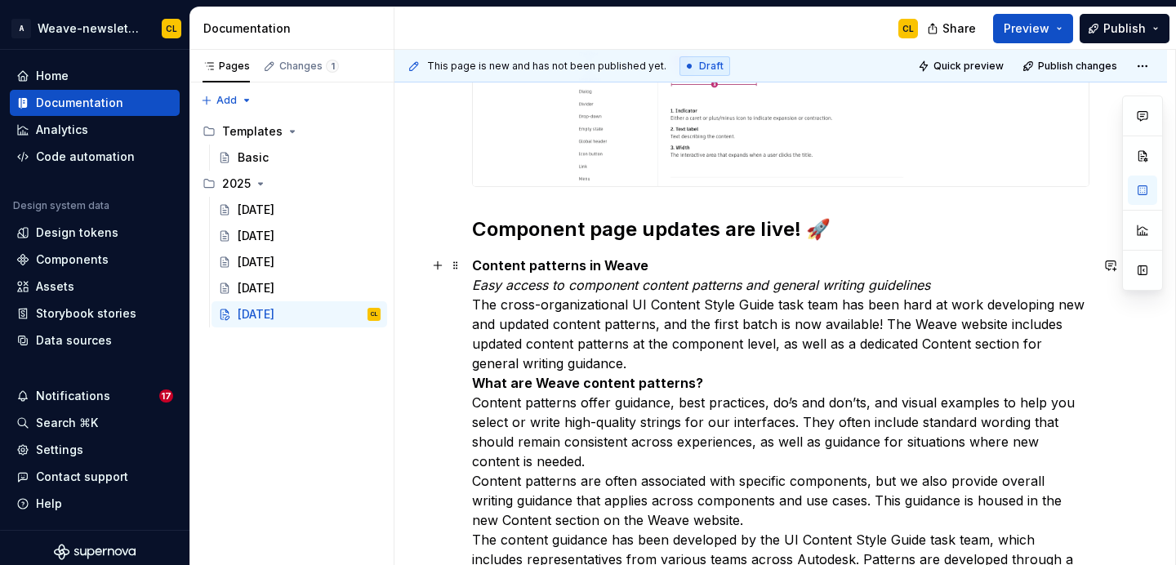
scroll to position [1034, 0]
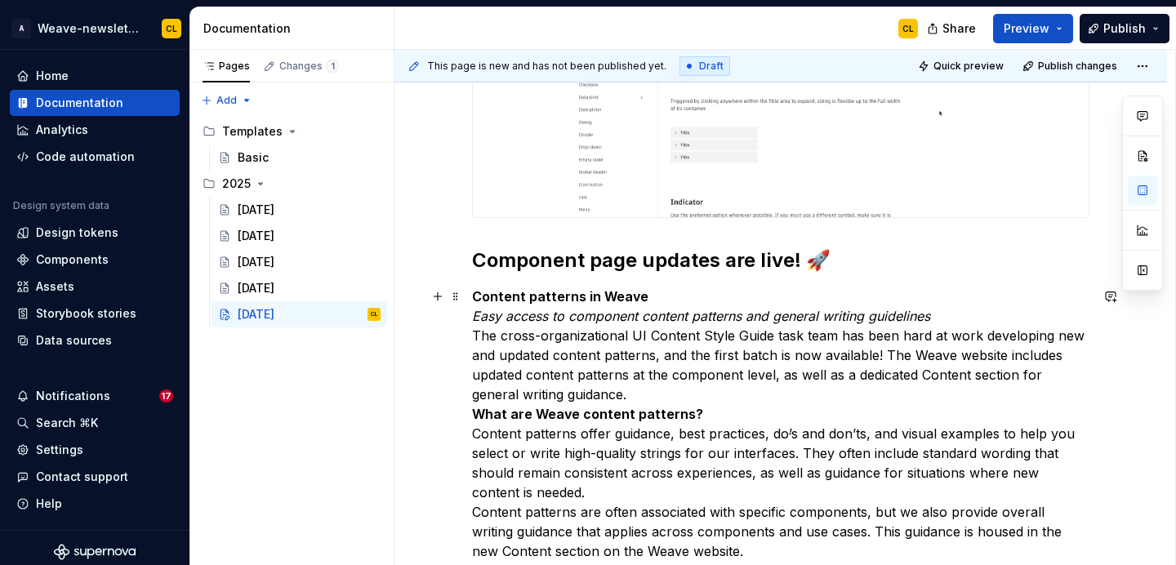
click at [549, 294] on strong "Content patterns in Weave" at bounding box center [560, 296] width 176 height 16
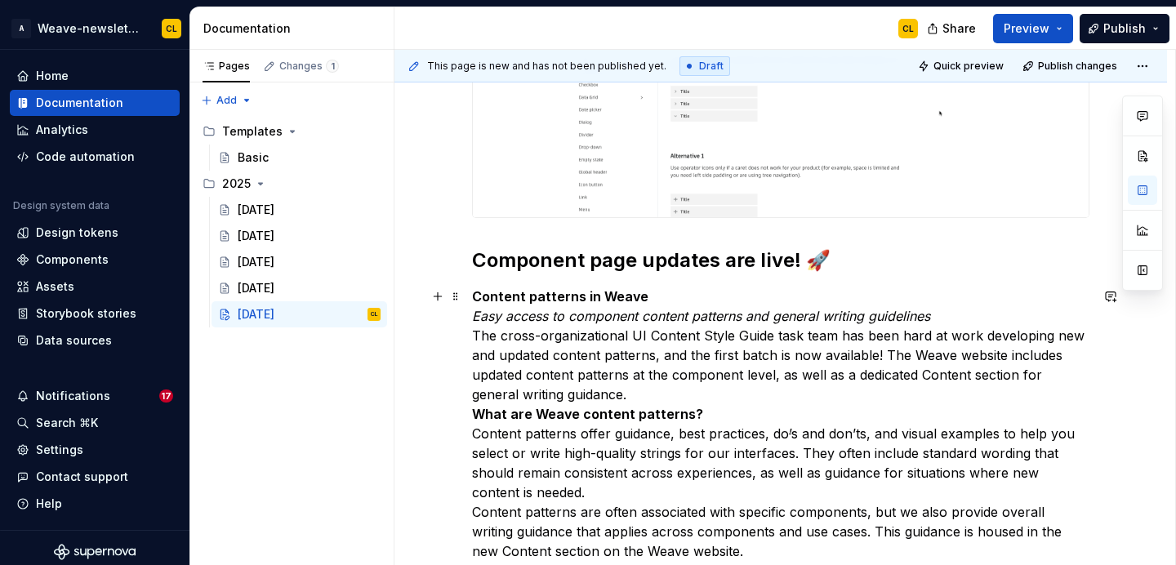
click at [549, 294] on strong "Content patterns in Weave" at bounding box center [560, 296] width 176 height 16
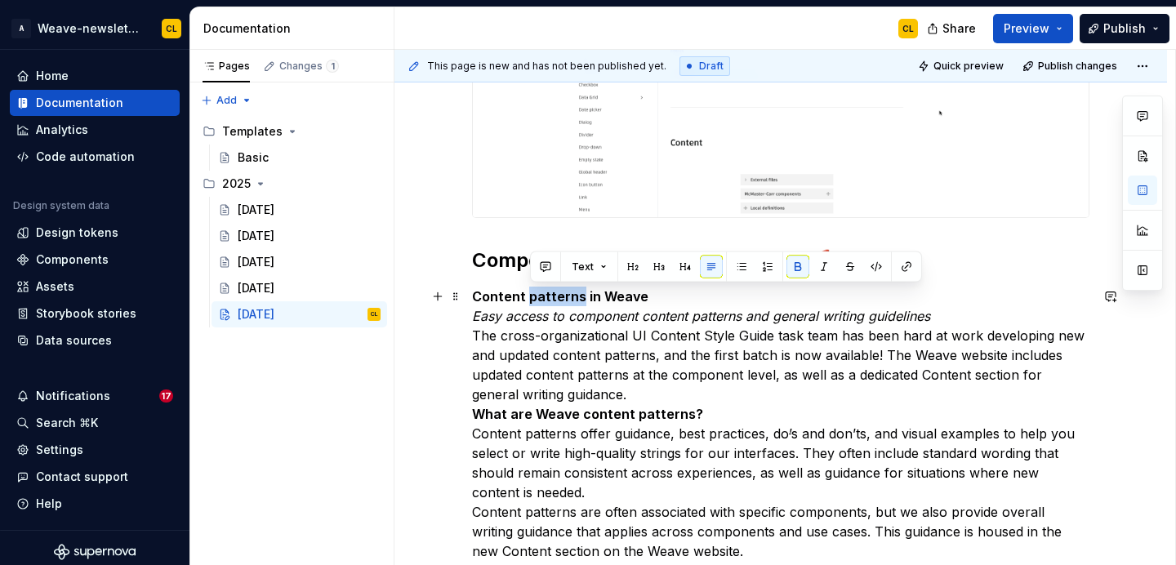
click at [549, 294] on strong "Content patterns in Weave" at bounding box center [560, 296] width 176 height 16
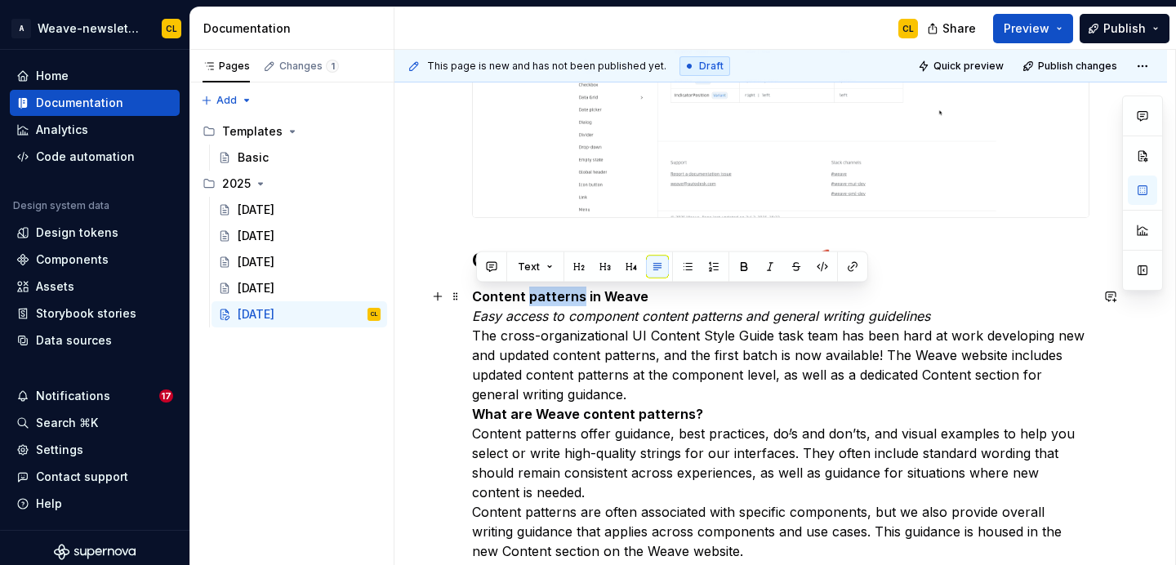
click at [600, 322] on em "Easy access to component content patterns and general writing guidelines" at bounding box center [701, 316] width 458 height 16
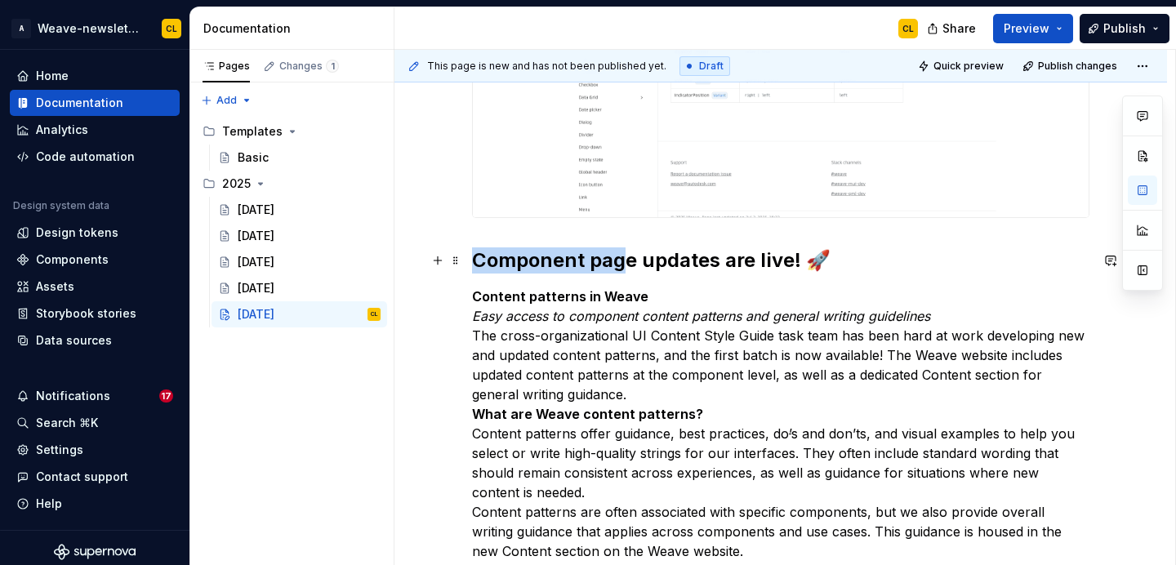
type textarea "*"
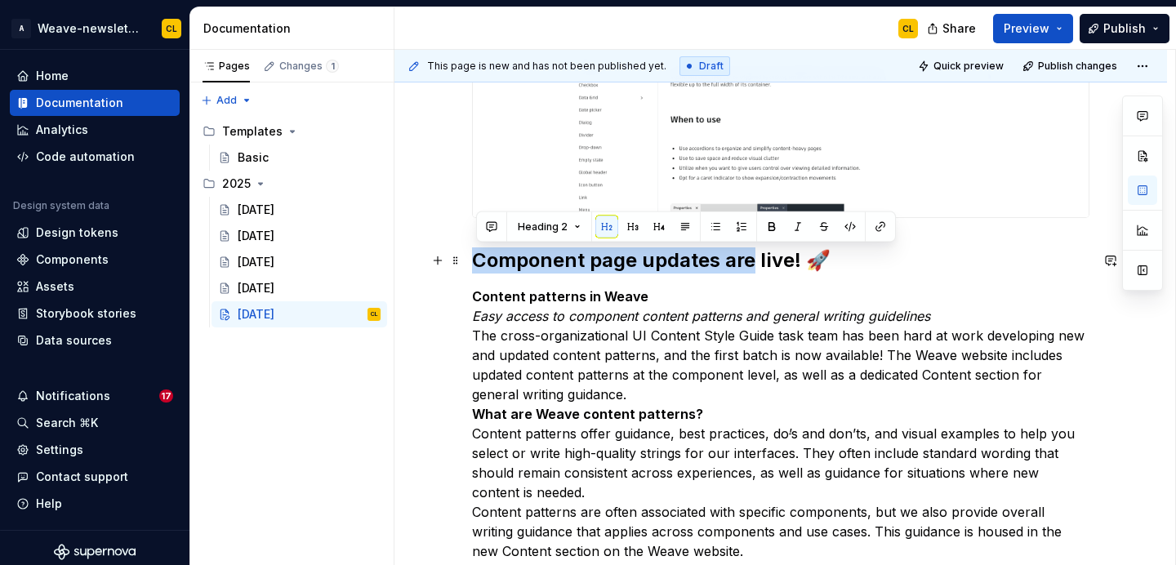
drag, startPoint x: 479, startPoint y: 260, endPoint x: 753, endPoint y: 262, distance: 274.4
click at [753, 262] on h2 "Component page updates are live! 🚀" at bounding box center [780, 260] width 617 height 26
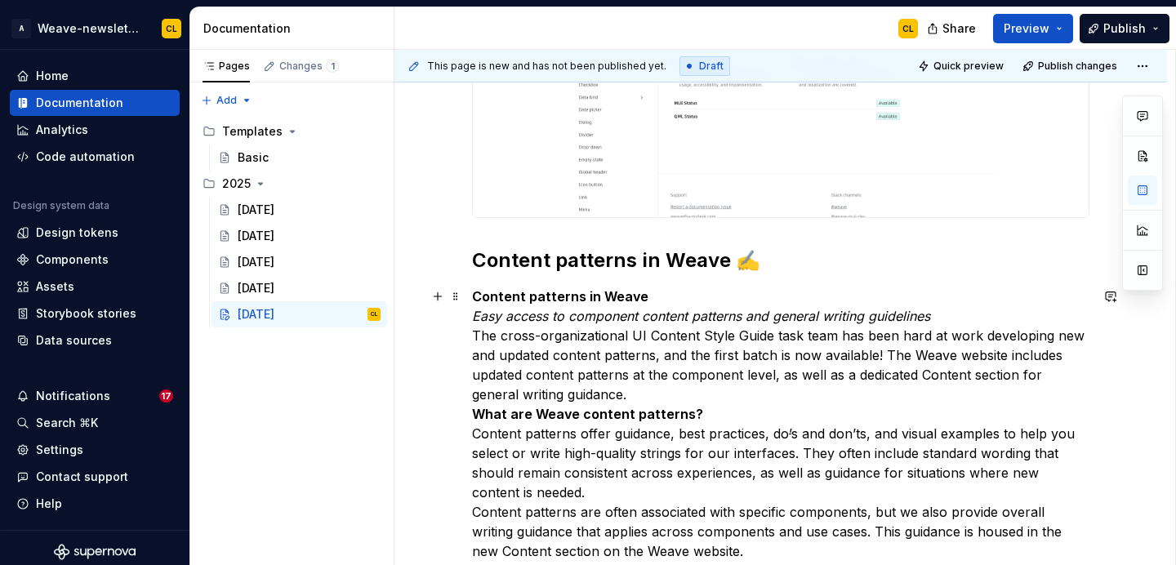
click at [801, 326] on p "Content patterns in Weave Easy access to component content patterns and general…" at bounding box center [780, 502] width 617 height 431
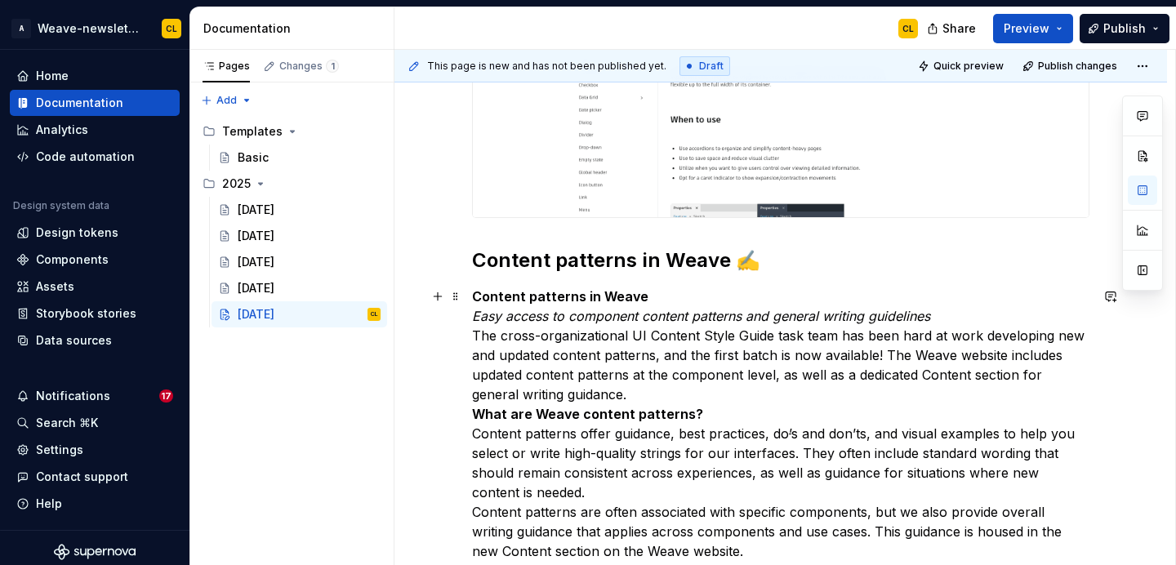
click at [634, 293] on strong "Content patterns in Weave" at bounding box center [560, 296] width 176 height 16
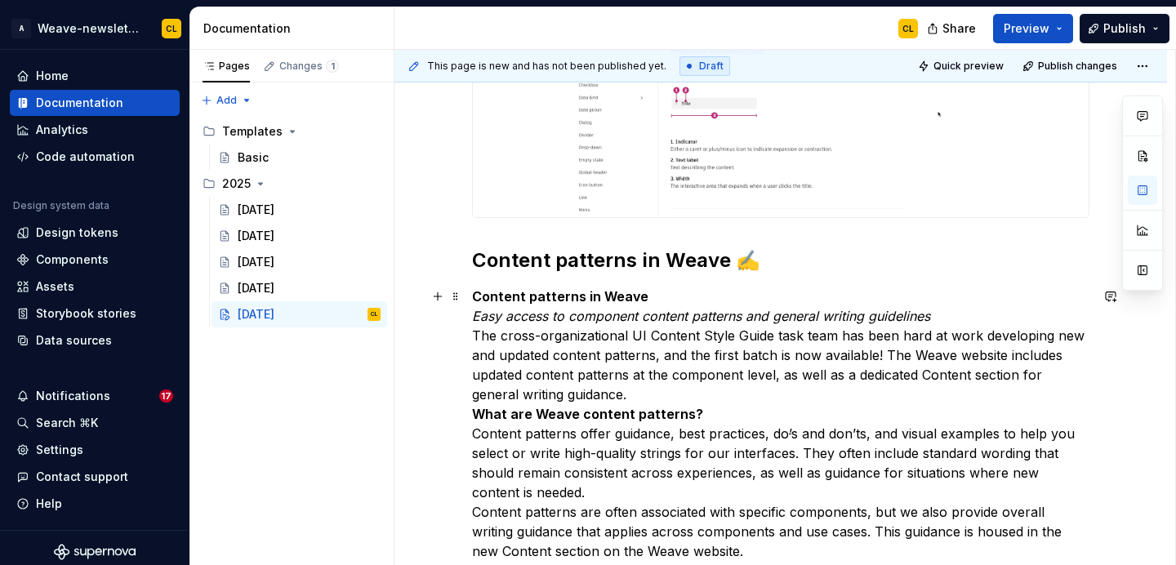
click at [519, 296] on strong "Content patterns in Weave" at bounding box center [560, 296] width 176 height 16
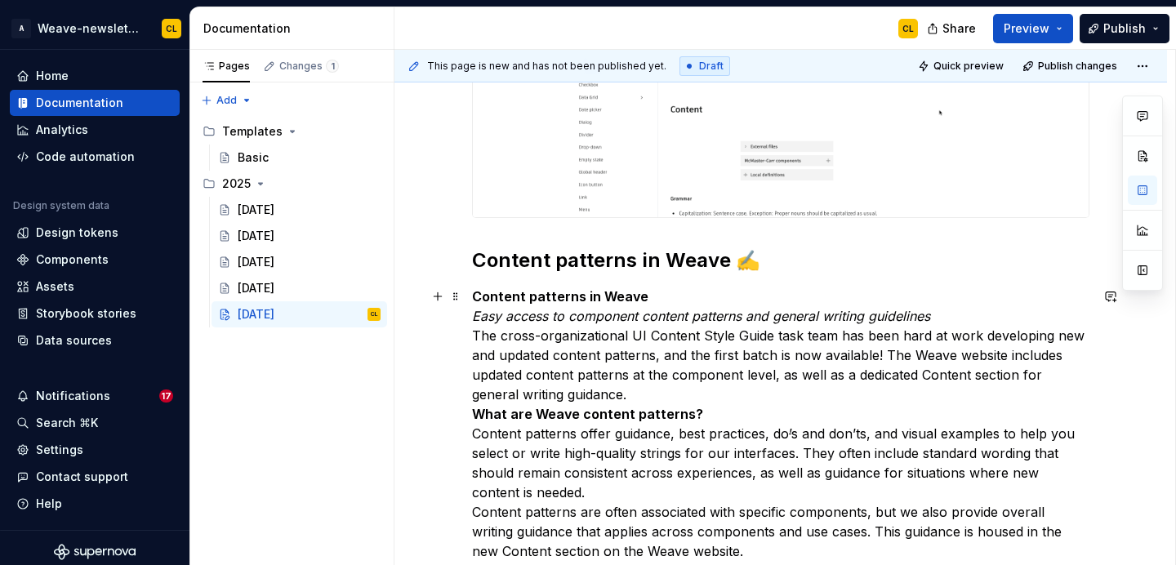
click at [519, 296] on strong "Content patterns in Weave" at bounding box center [560, 296] width 176 height 16
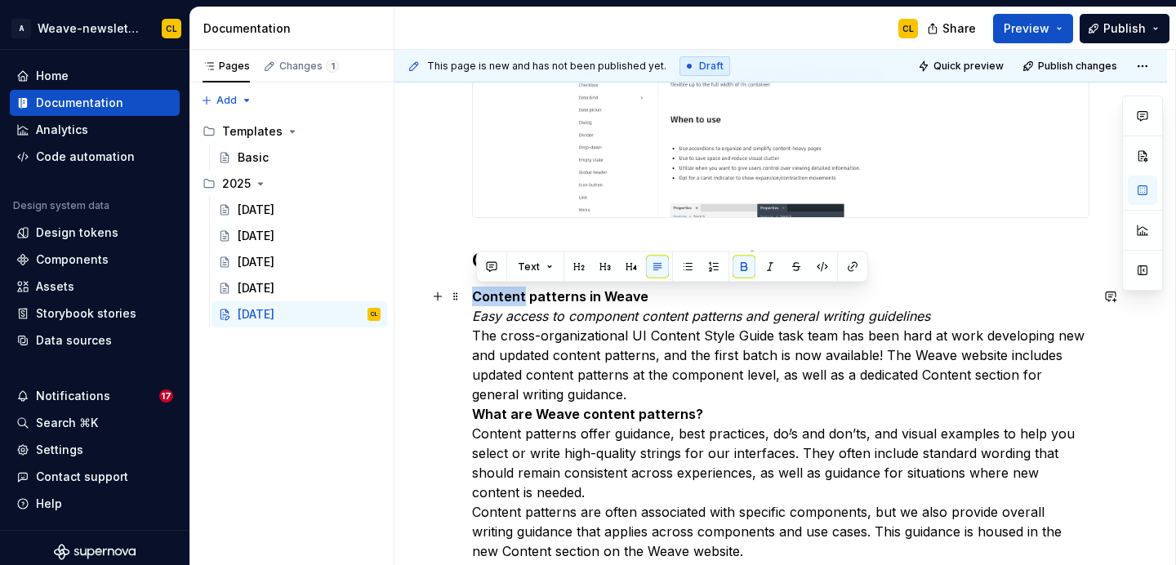
click at [519, 296] on strong "Content patterns in Weave" at bounding box center [560, 296] width 176 height 16
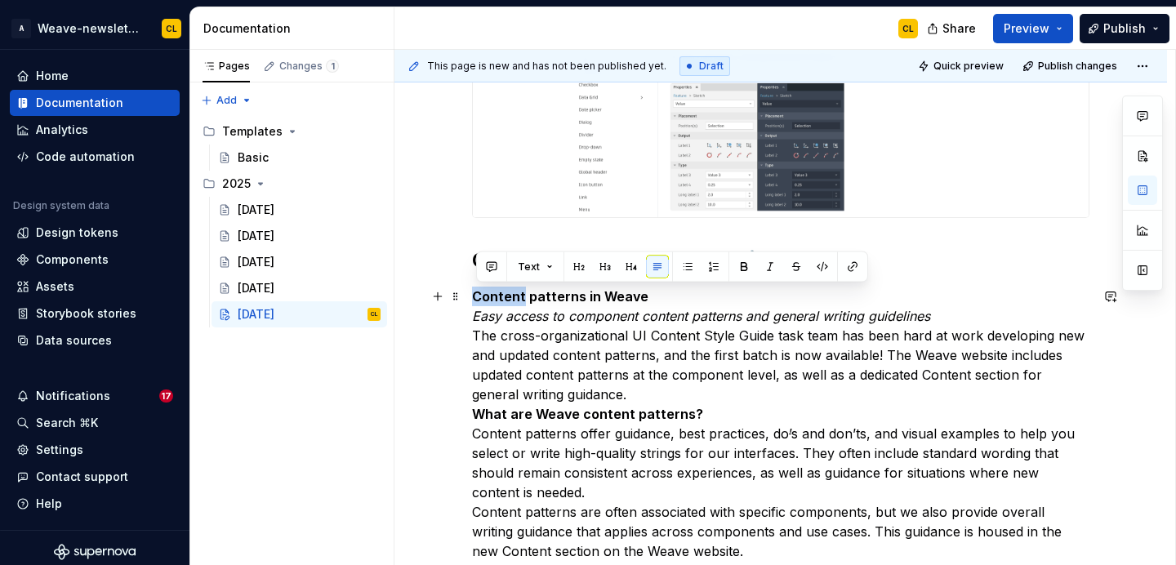
click at [550, 314] on em "Easy access to component content patterns and general writing guidelines" at bounding box center [701, 316] width 458 height 16
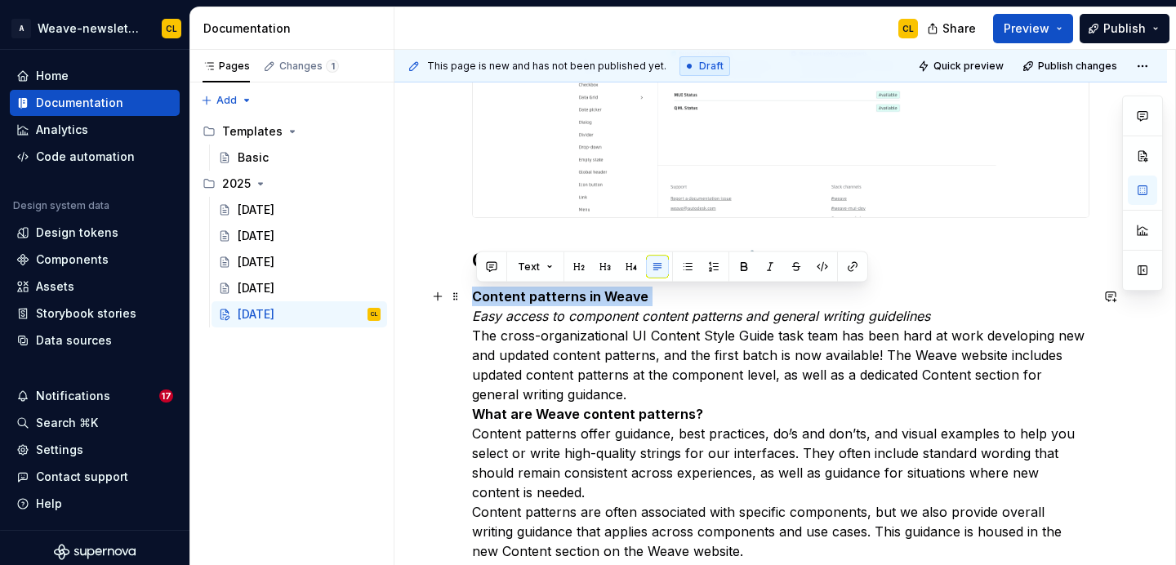
drag, startPoint x: 478, startPoint y: 297, endPoint x: 660, endPoint y: 299, distance: 182.1
click at [660, 299] on p "Content patterns in Weave Easy access to component content patterns and general…" at bounding box center [780, 502] width 617 height 431
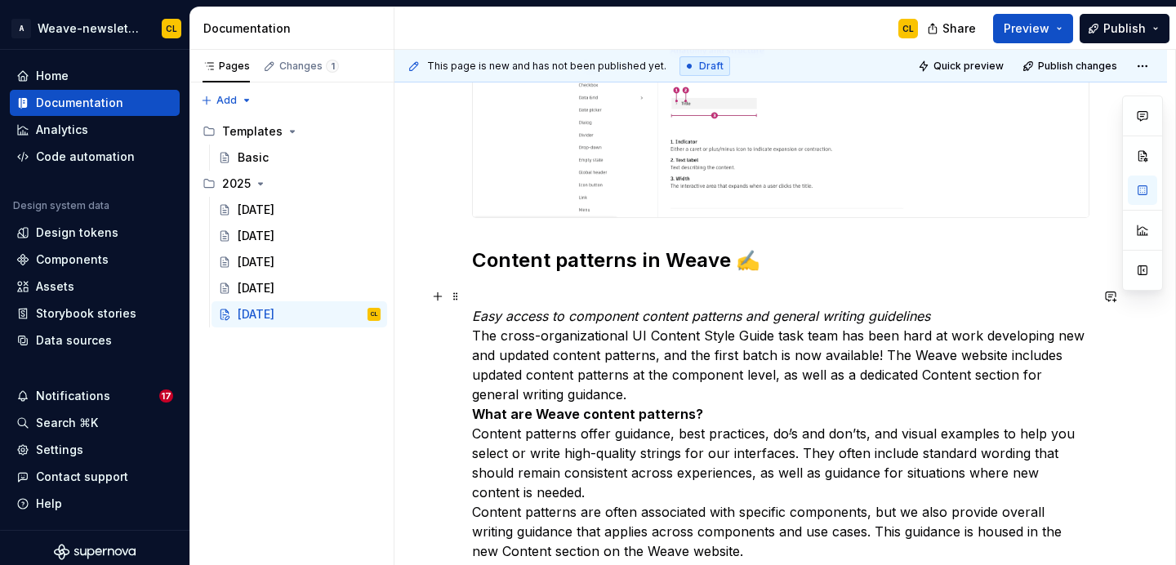
click at [527, 331] on p "Easy access to component content patterns and general writing guidelines The cr…" at bounding box center [780, 502] width 617 height 431
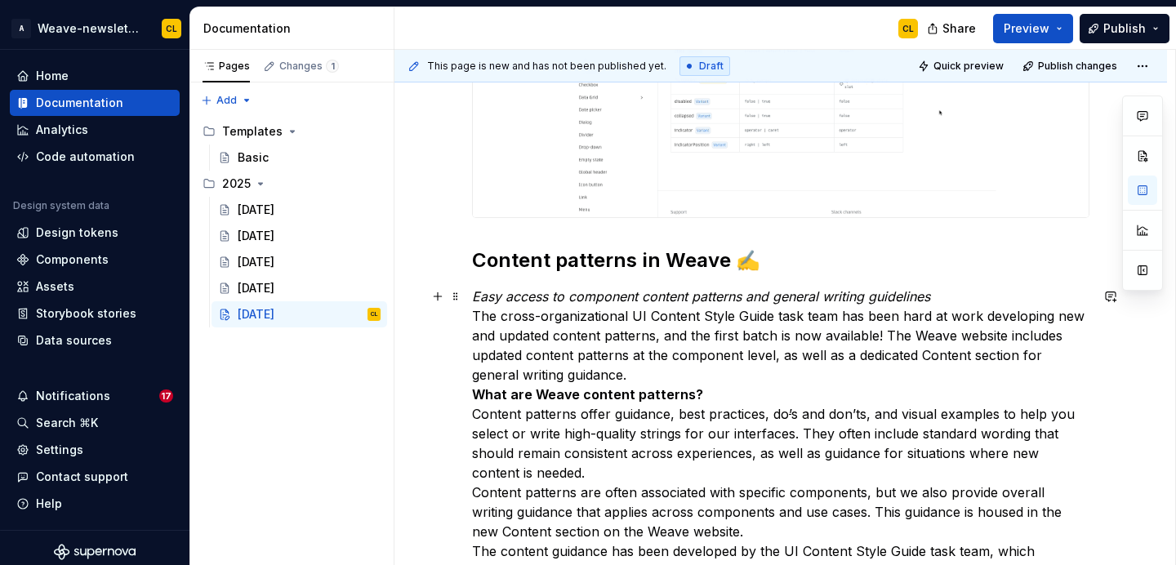
click at [483, 299] on em "Easy access to component content patterns and general writing guidelines" at bounding box center [701, 296] width 458 height 16
click at [496, 301] on em "Easy access to component content patterns and general writing guidelines" at bounding box center [701, 296] width 458 height 16
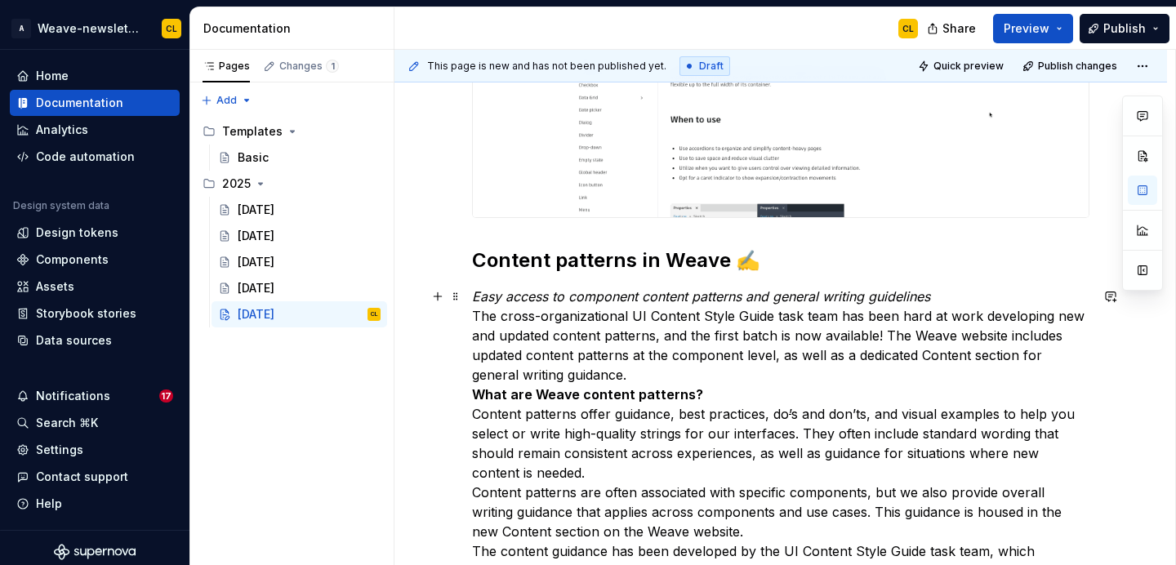
click at [496, 301] on em "Easy access to component content patterns and general writing guidelines" at bounding box center [701, 296] width 458 height 16
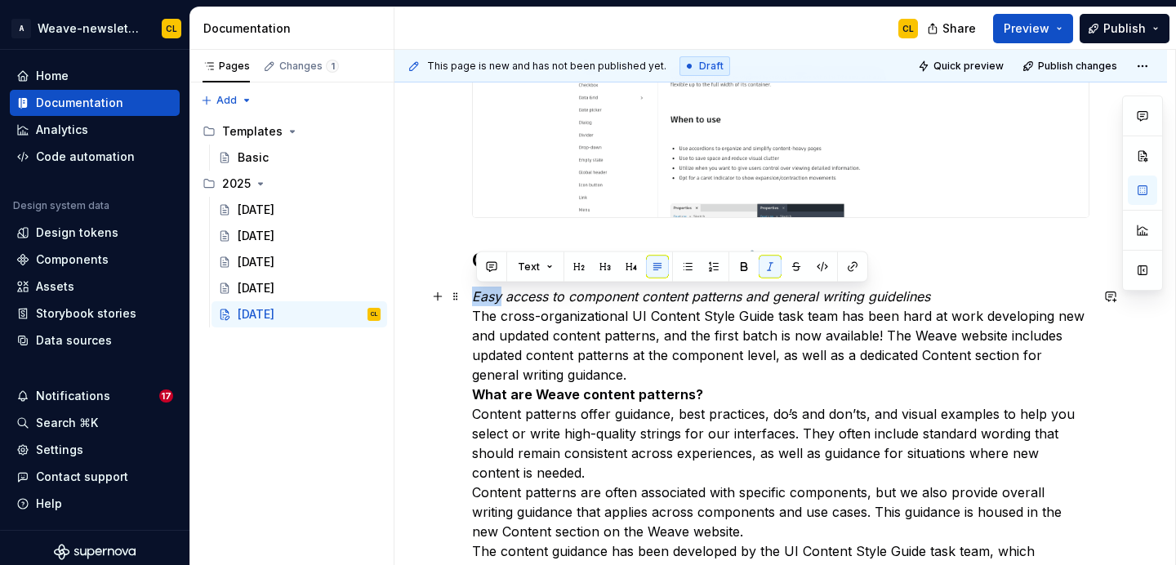
click at [518, 301] on em "Easy access to component content patterns and general writing guidelines" at bounding box center [701, 296] width 458 height 16
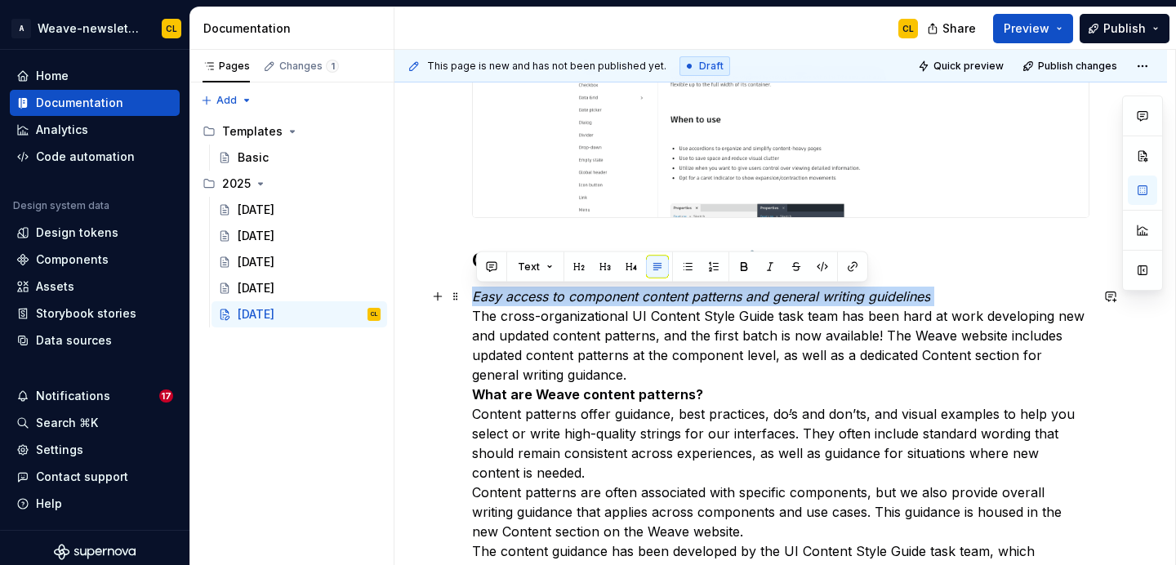
drag, startPoint x: 477, startPoint y: 298, endPoint x: 980, endPoint y: 287, distance: 503.1
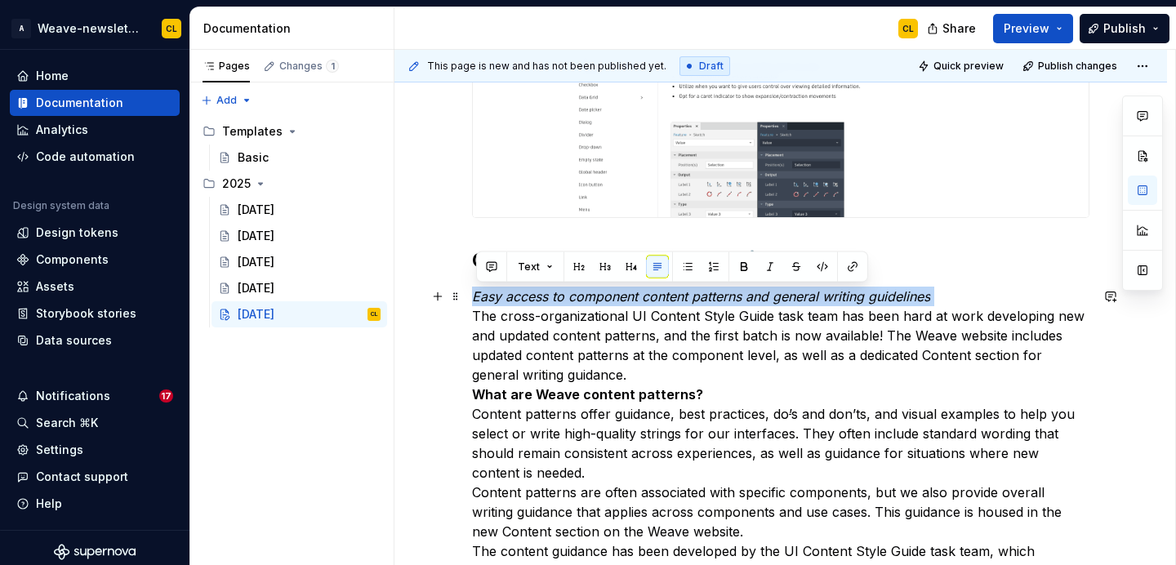
click at [980, 287] on p "Easy access to component content patterns and general writing guidelines The cr…" at bounding box center [780, 493] width 617 height 412
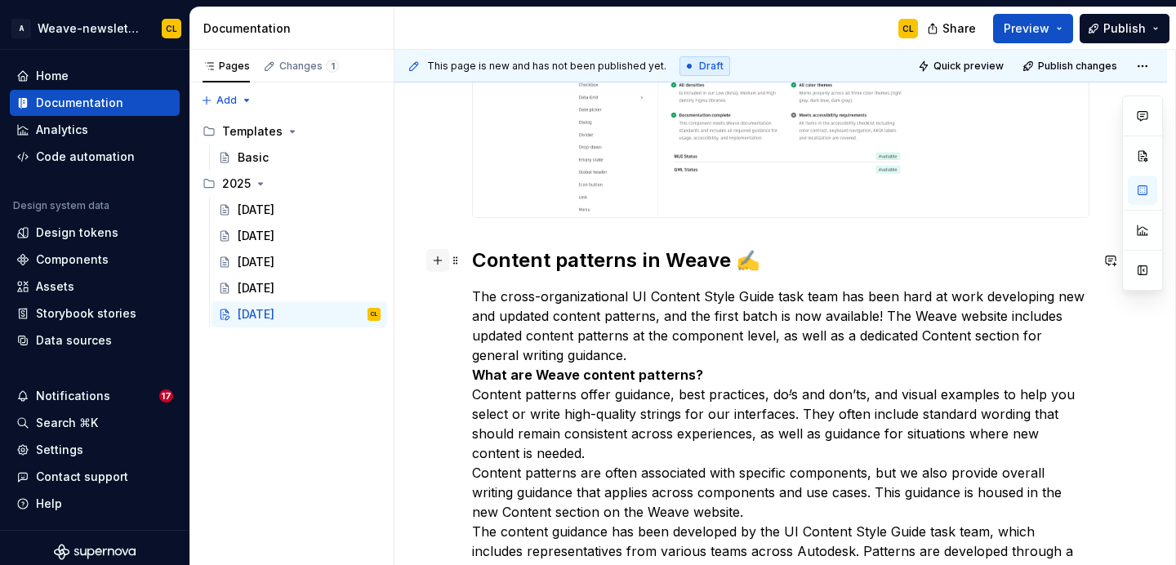
click at [444, 265] on button "button" at bounding box center [437, 260] width 23 height 23
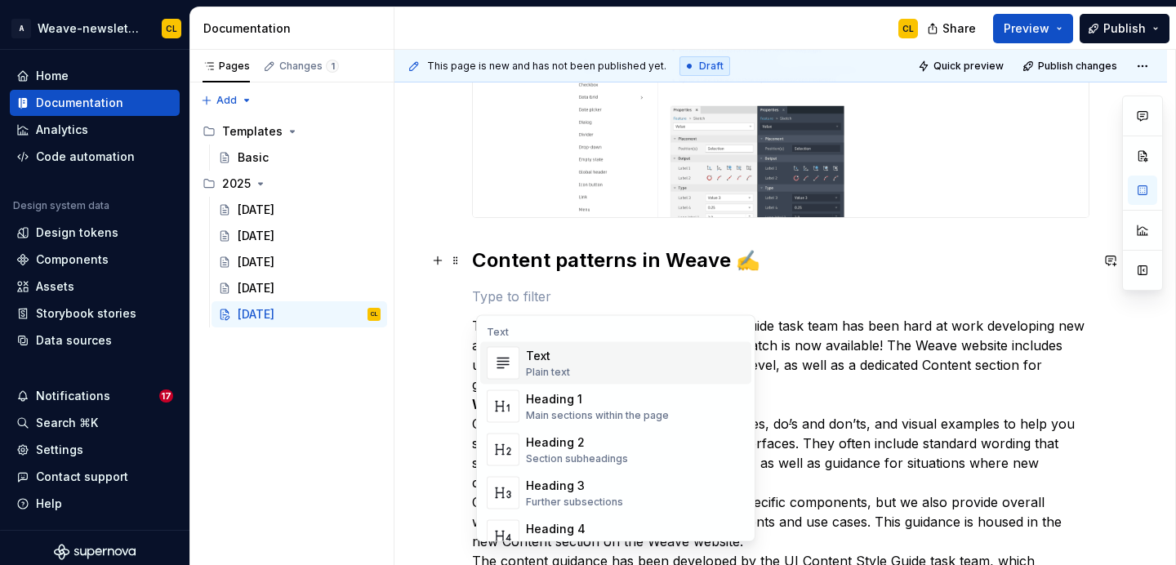
click at [510, 300] on p at bounding box center [780, 297] width 617 height 20
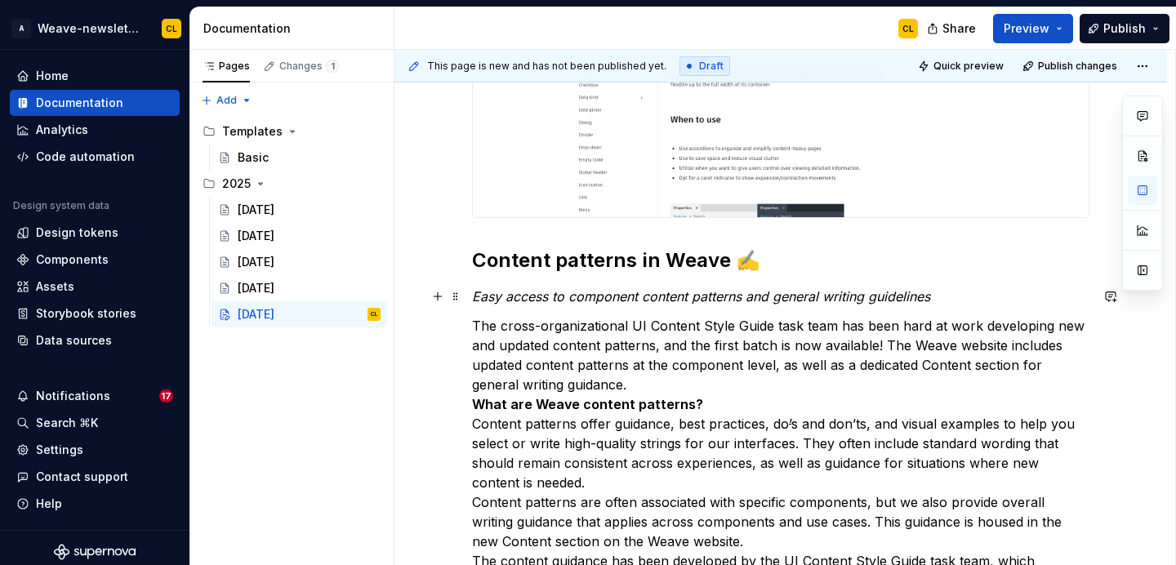
click at [535, 299] on em "Easy access to component content patterns and general writing guidelines" at bounding box center [701, 296] width 458 height 16
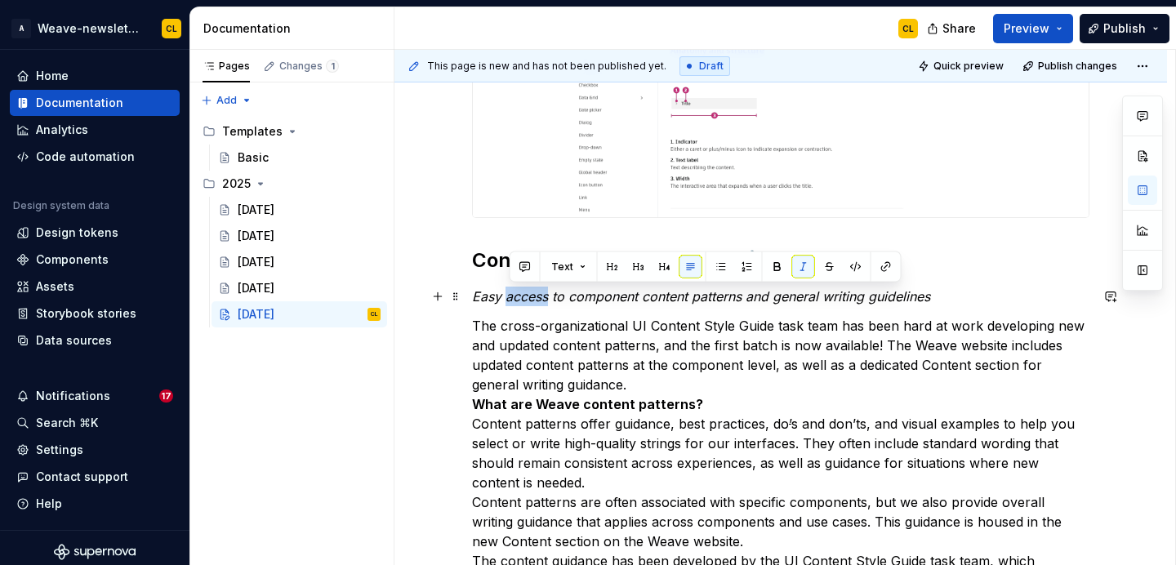
click at [535, 299] on em "Easy access to component content patterns and general writing guidelines" at bounding box center [701, 296] width 458 height 16
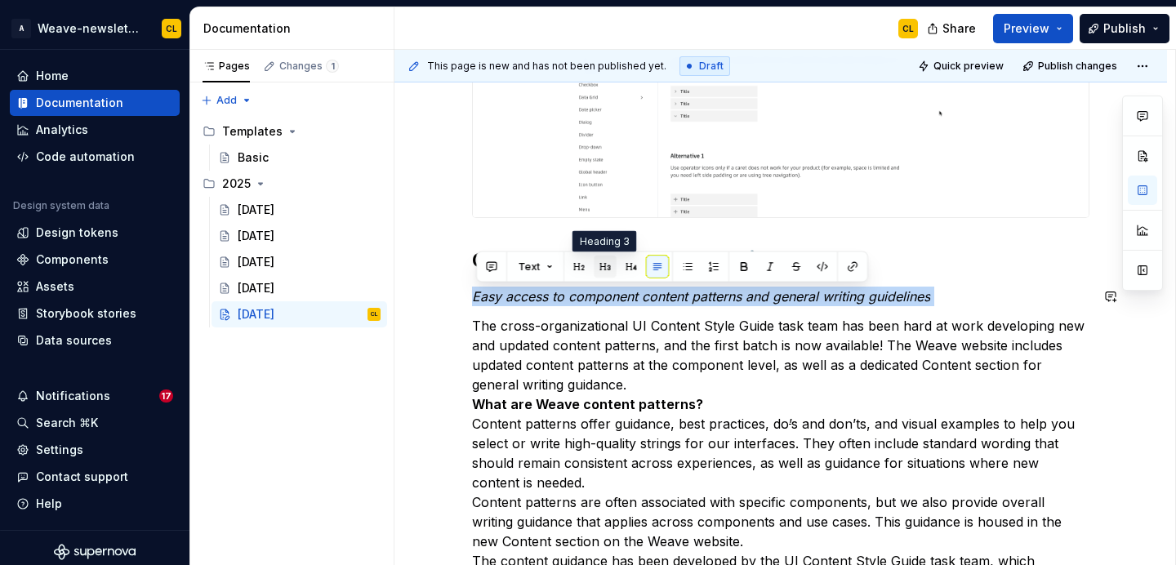
click at [610, 265] on button "button" at bounding box center [605, 267] width 23 height 23
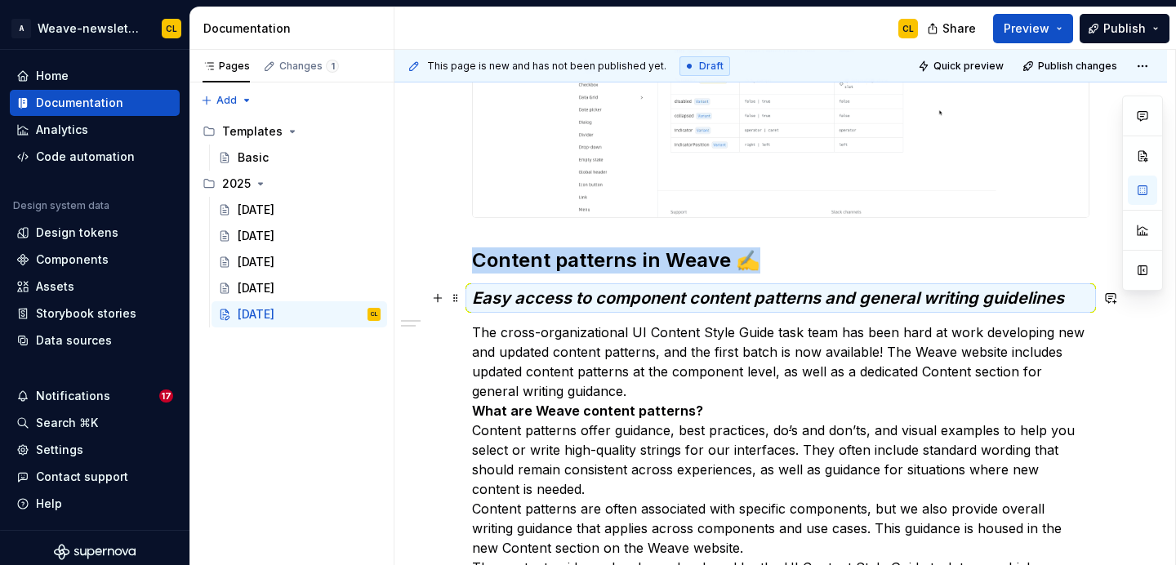
click at [547, 304] on em "Easy access to component content patterns and general writing guidelines" at bounding box center [768, 298] width 592 height 20
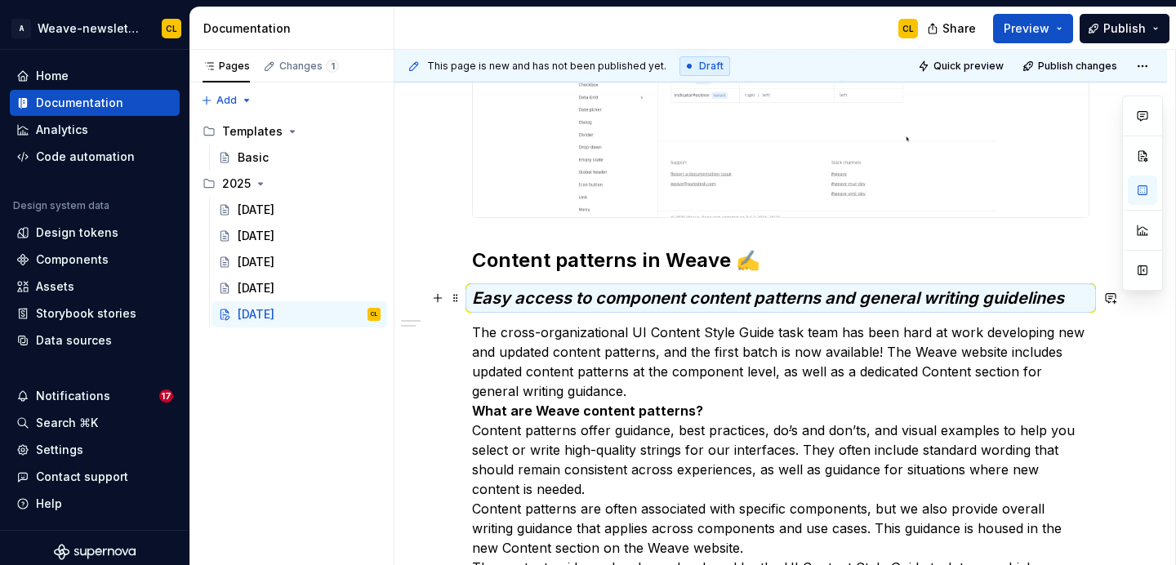
click at [547, 304] on em "Easy access to component content patterns and general writing guidelines" at bounding box center [768, 298] width 592 height 20
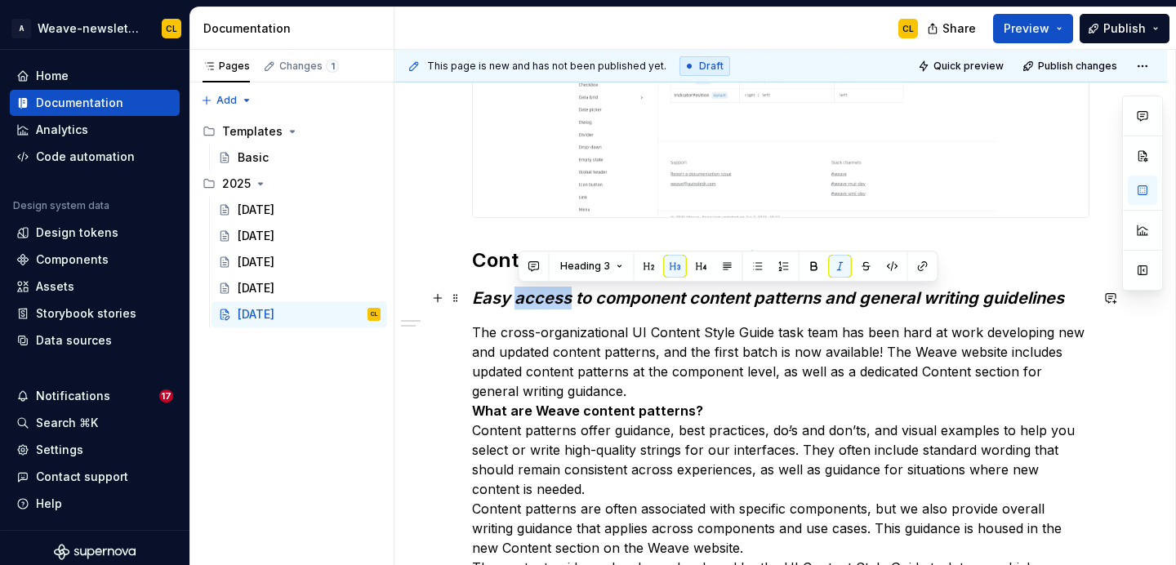
click at [547, 304] on em "Easy access to component content patterns and general writing guidelines" at bounding box center [768, 298] width 592 height 20
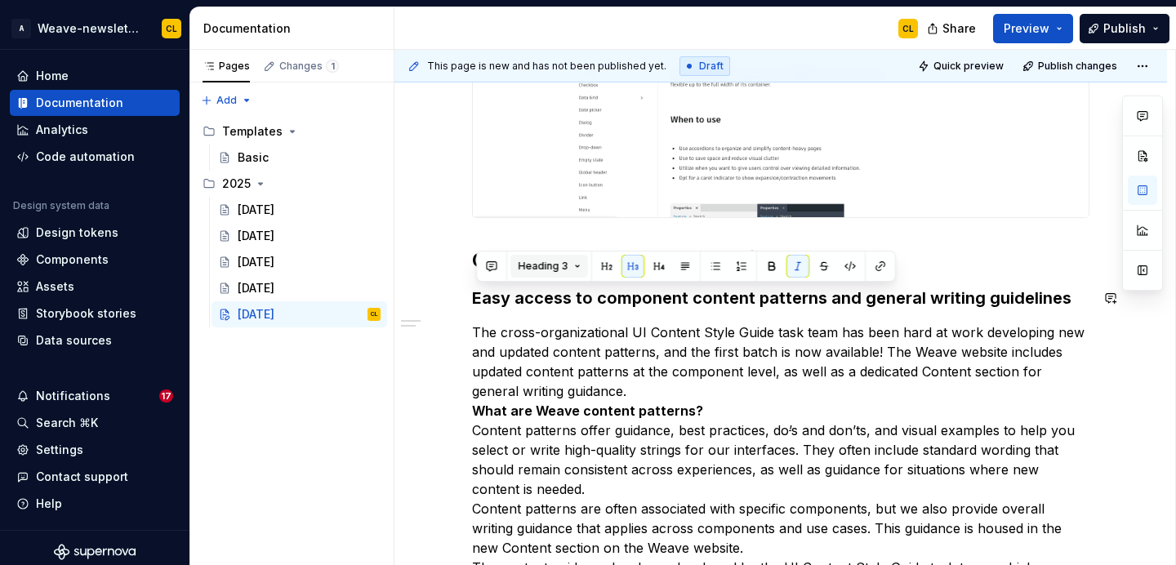
click at [552, 265] on span "Heading 3" at bounding box center [543, 266] width 50 height 13
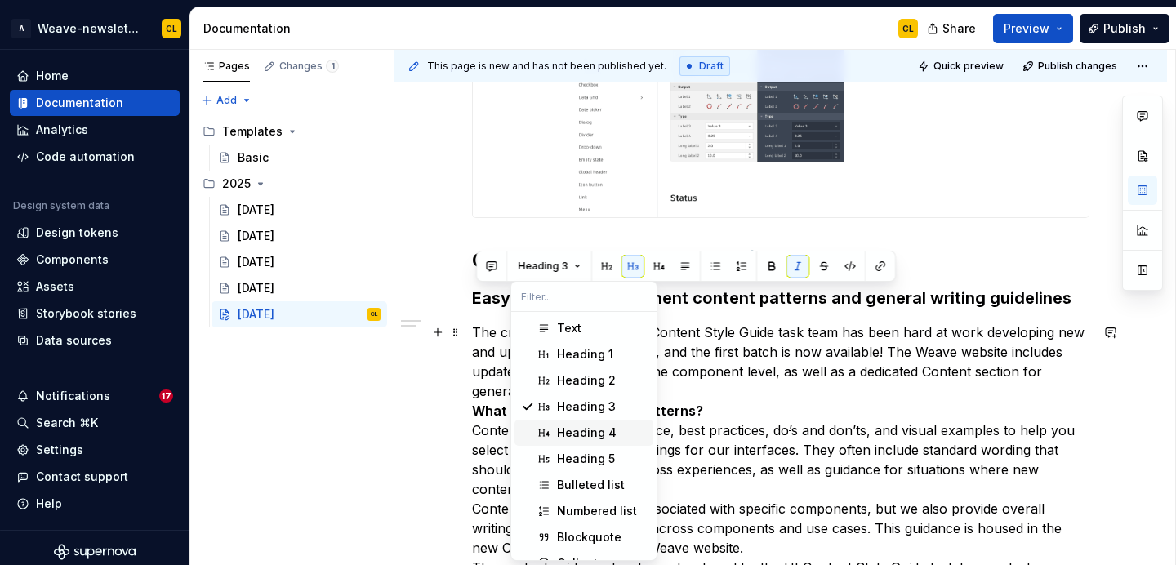
click at [565, 431] on div "Heading 4" at bounding box center [587, 433] width 60 height 16
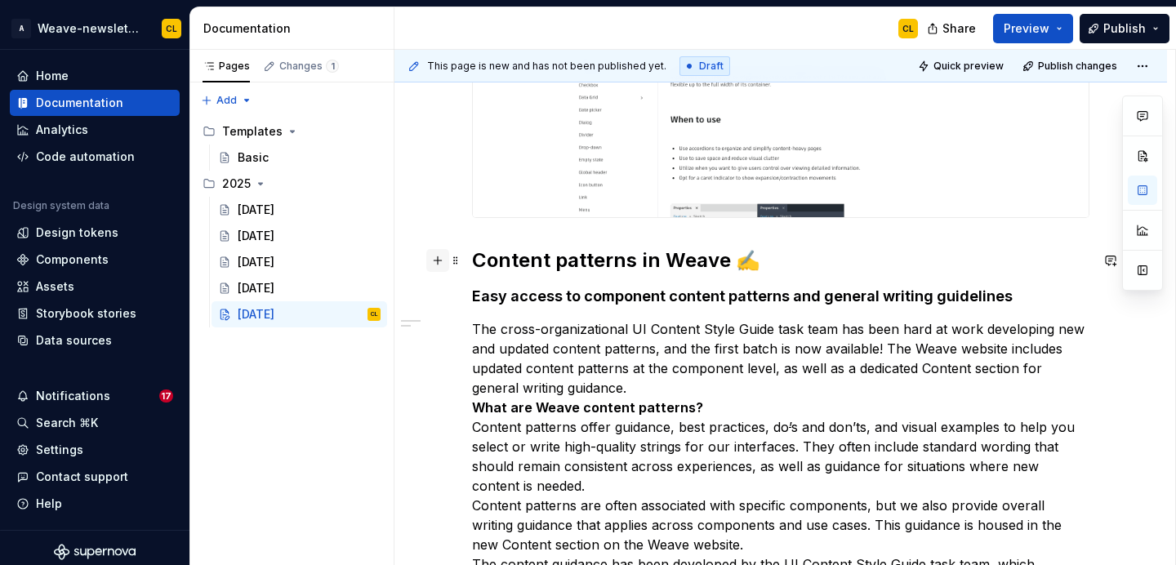
click at [445, 265] on button "button" at bounding box center [437, 260] width 23 height 23
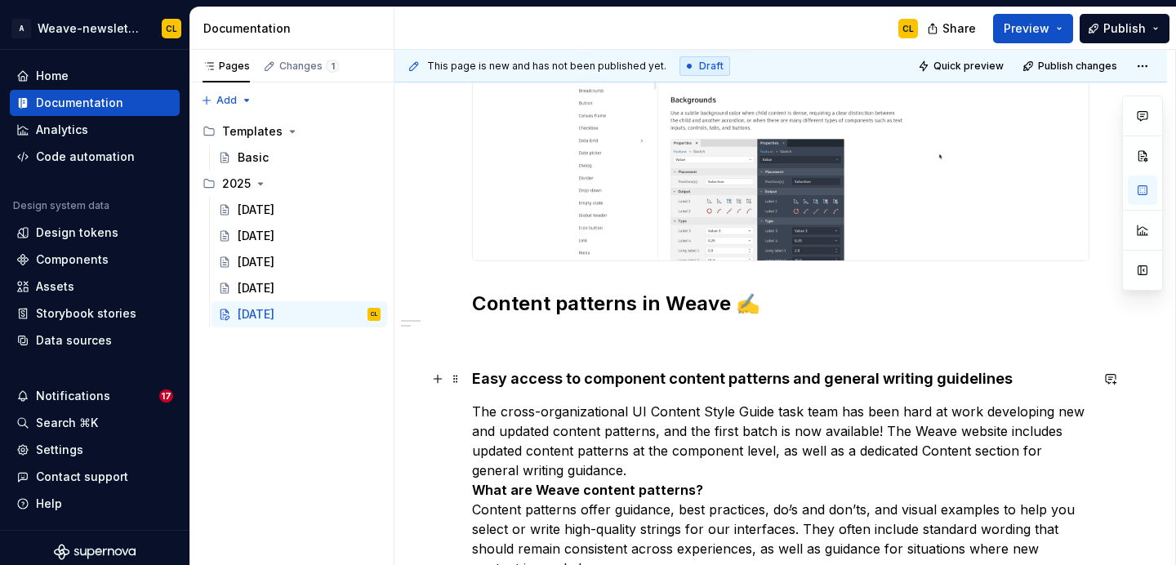
scroll to position [981, 0]
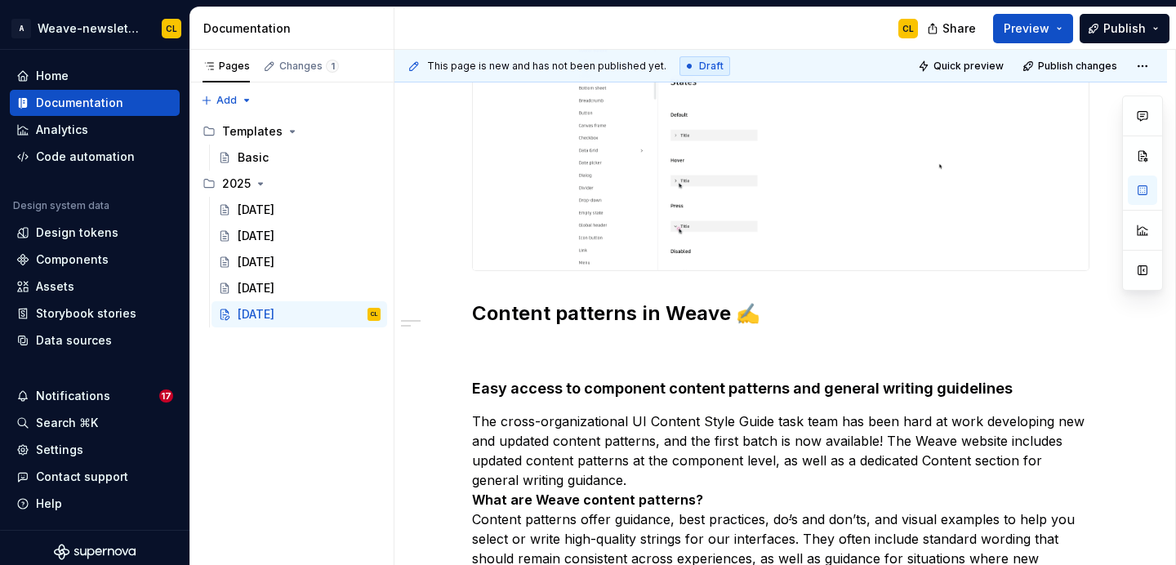
click at [597, 254] on img at bounding box center [781, 74] width 616 height 391
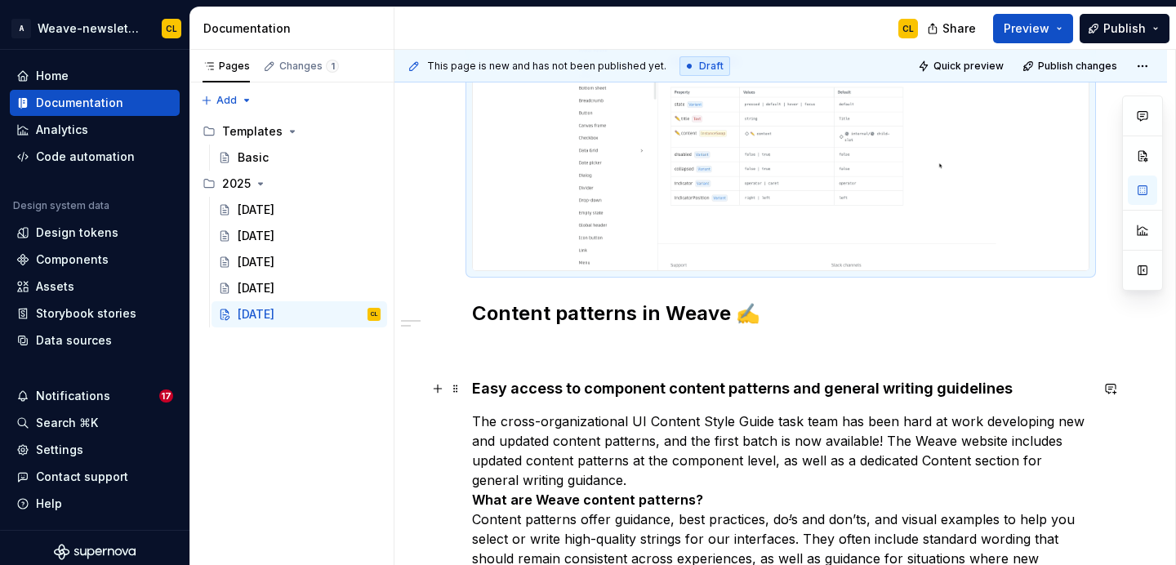
click at [483, 392] on h4 "Easy access to component content patterns and general writing guidelines" at bounding box center [780, 389] width 617 height 20
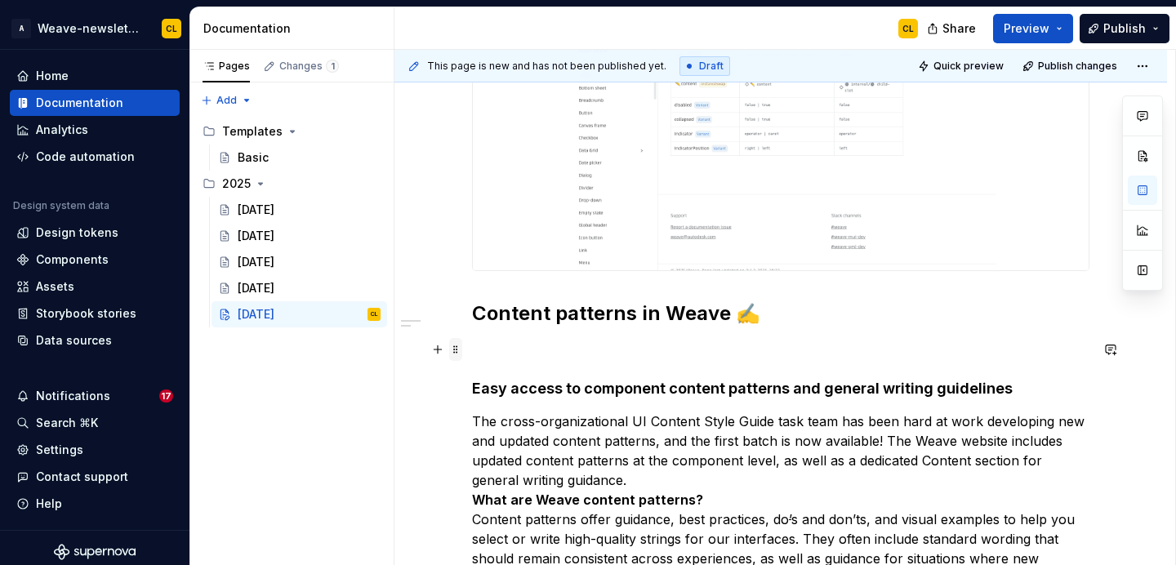
click at [462, 354] on span at bounding box center [455, 349] width 13 height 23
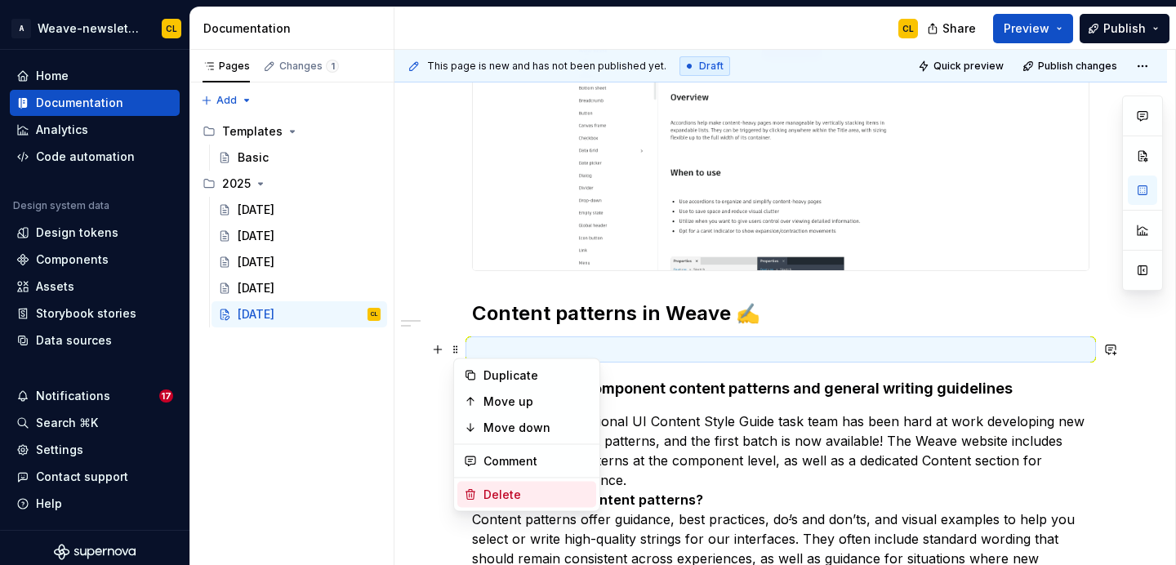
click at [488, 488] on div "Delete" at bounding box center [536, 495] width 106 height 16
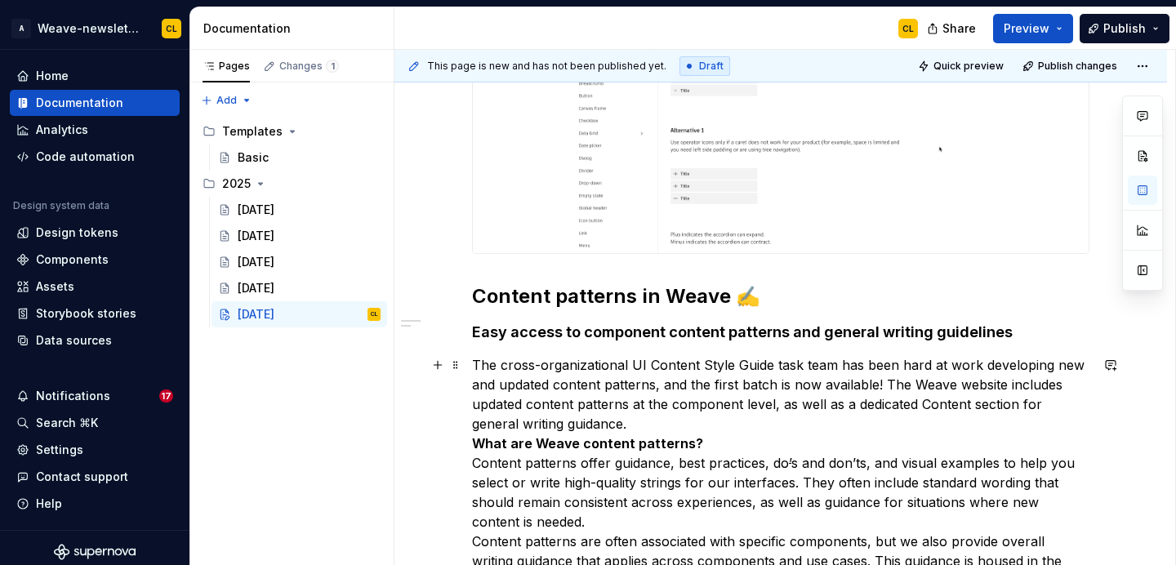
scroll to position [1000, 0]
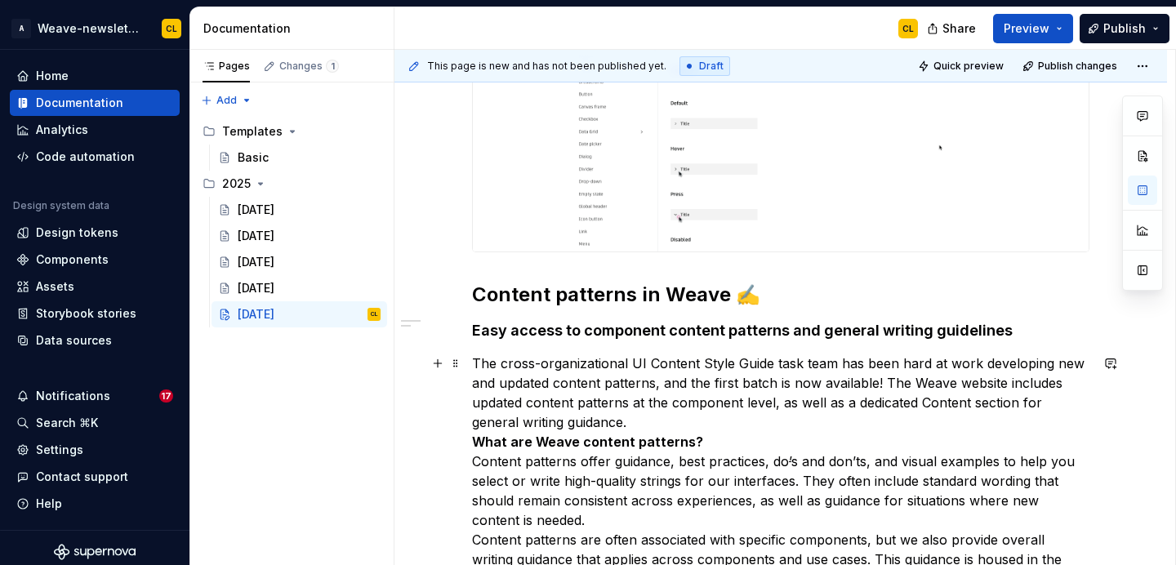
click at [681, 422] on p "The cross-organizational UI Content Style Guide task team has been hard at work…" at bounding box center [780, 550] width 617 height 392
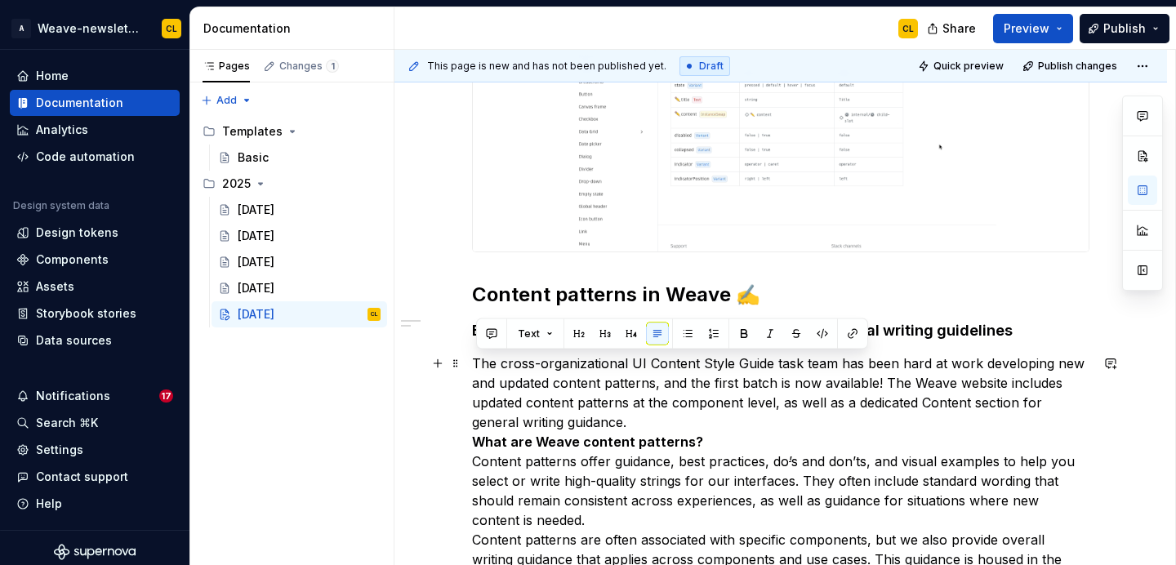
drag, startPoint x: 479, startPoint y: 363, endPoint x: 670, endPoint y: 425, distance: 201.9
click at [670, 425] on p "The cross-organizational UI Content Style Guide task team has been hard at work…" at bounding box center [780, 550] width 617 height 392
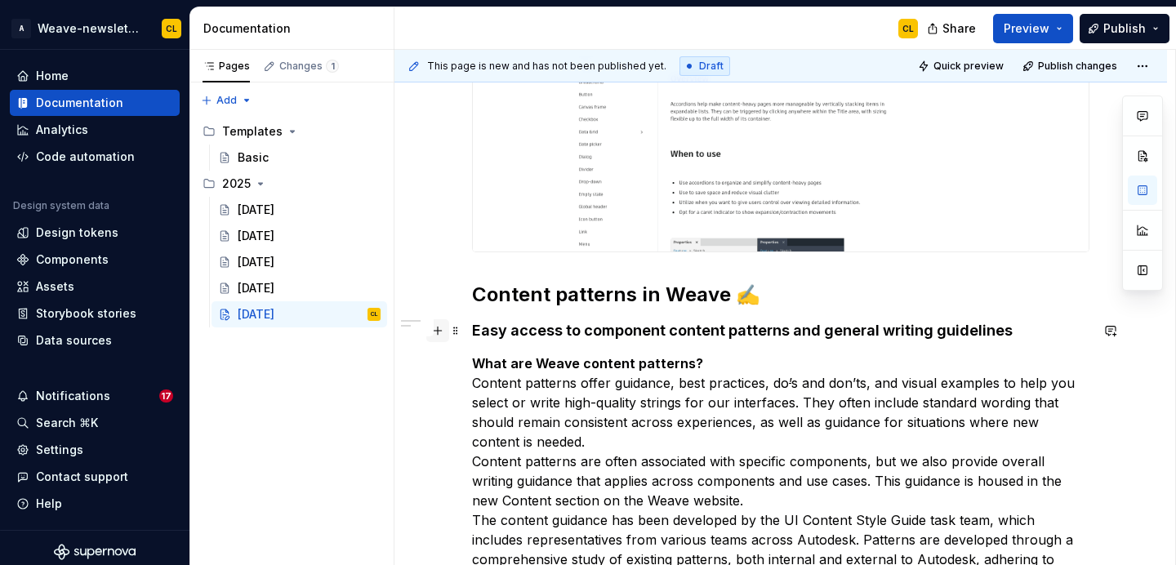
click at [449, 339] on button "button" at bounding box center [437, 330] width 23 height 23
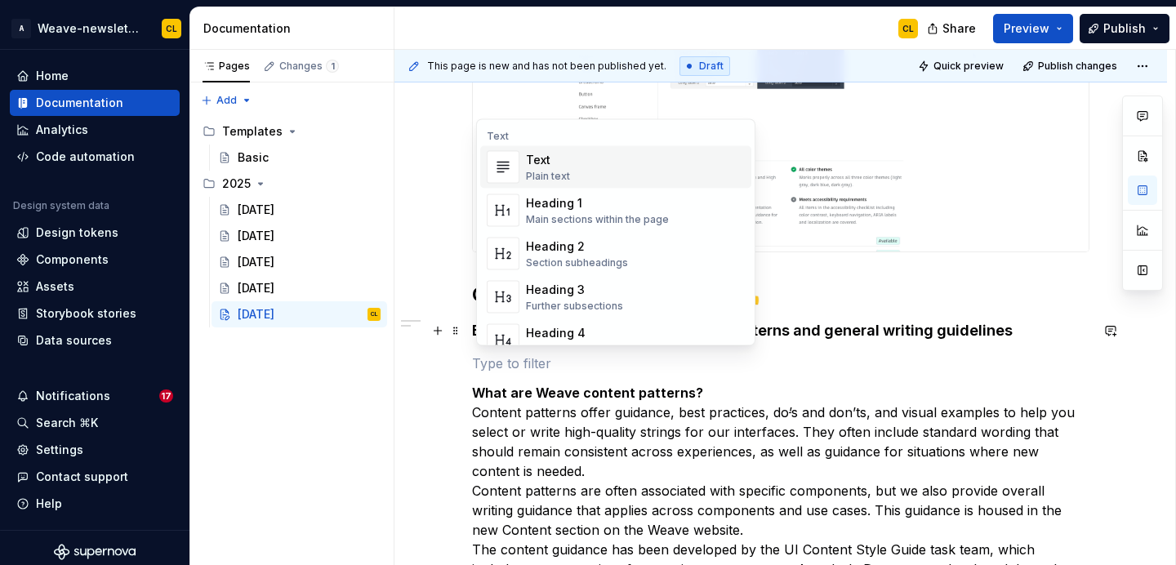
click at [542, 158] on div "Text" at bounding box center [548, 160] width 44 height 16
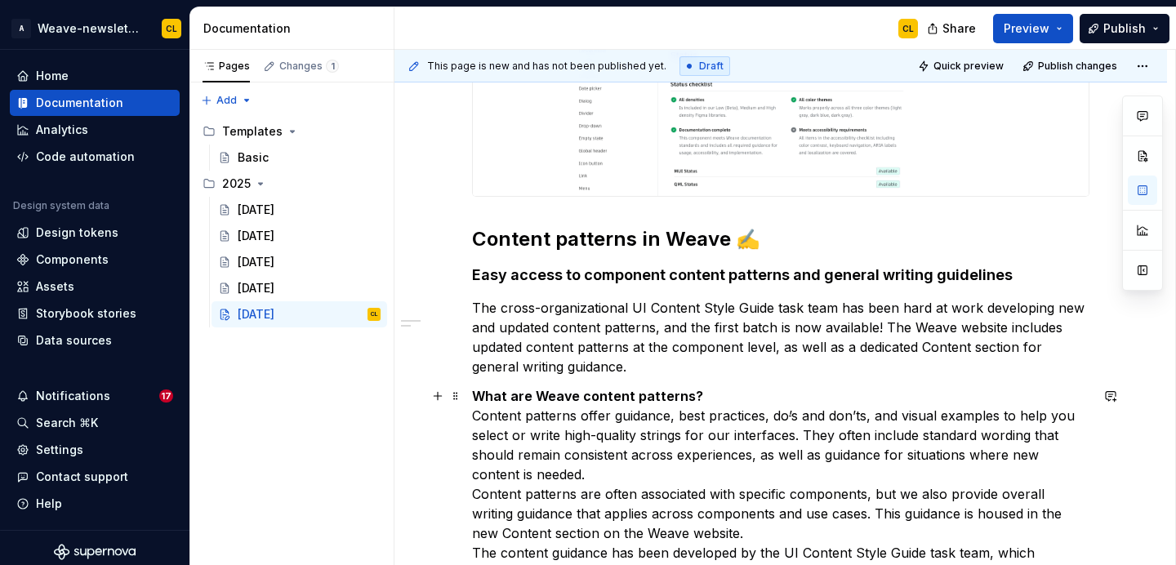
scroll to position [1092, 0]
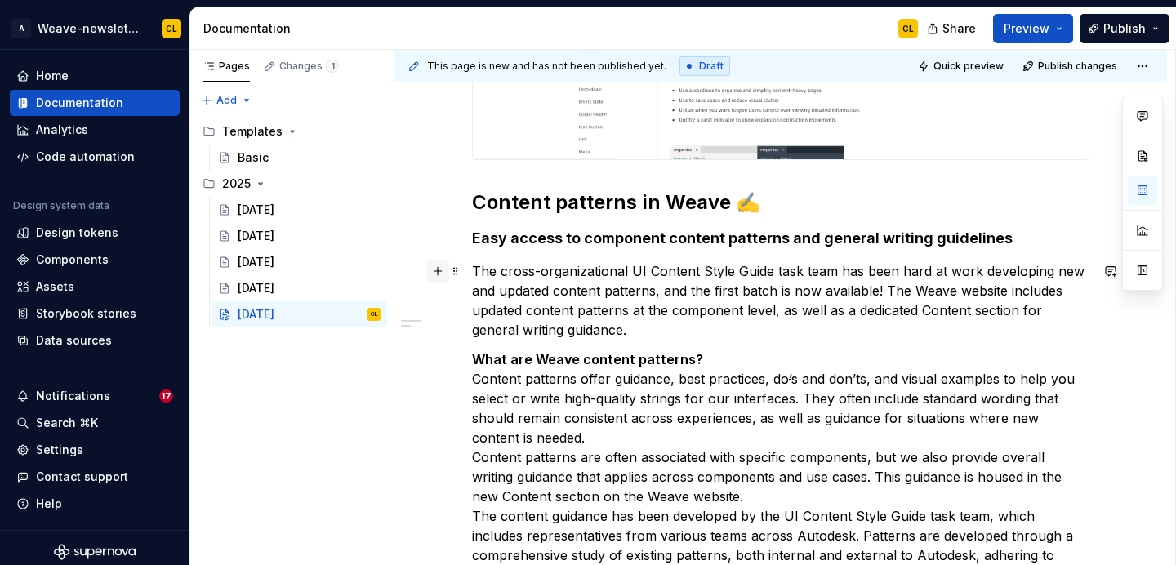
click at [443, 272] on button "button" at bounding box center [437, 271] width 23 height 23
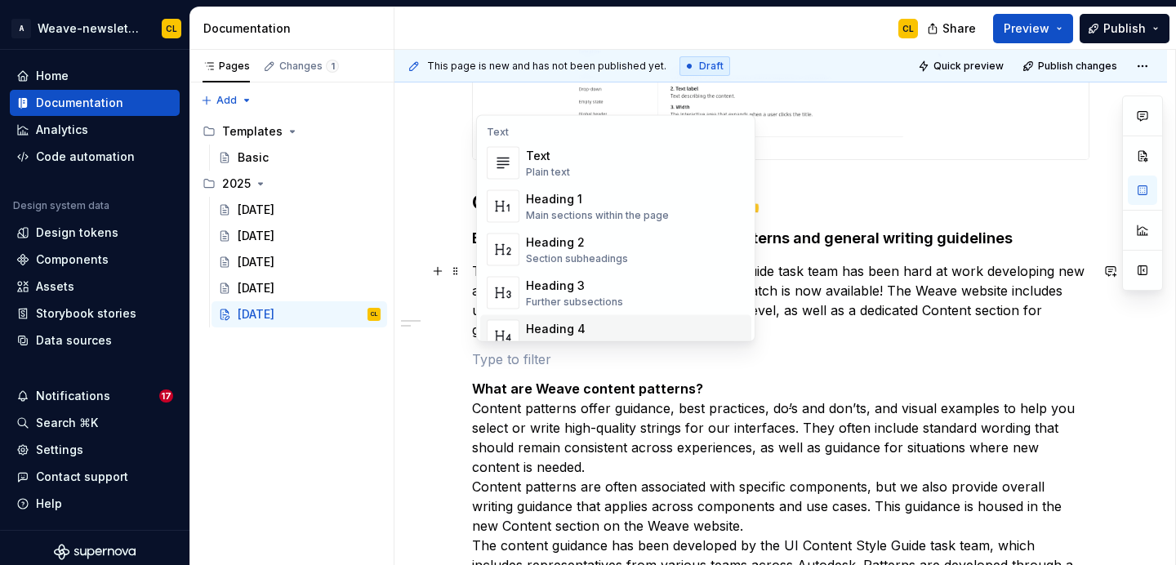
click at [537, 385] on strong "What are Weave content patterns?" at bounding box center [587, 389] width 231 height 16
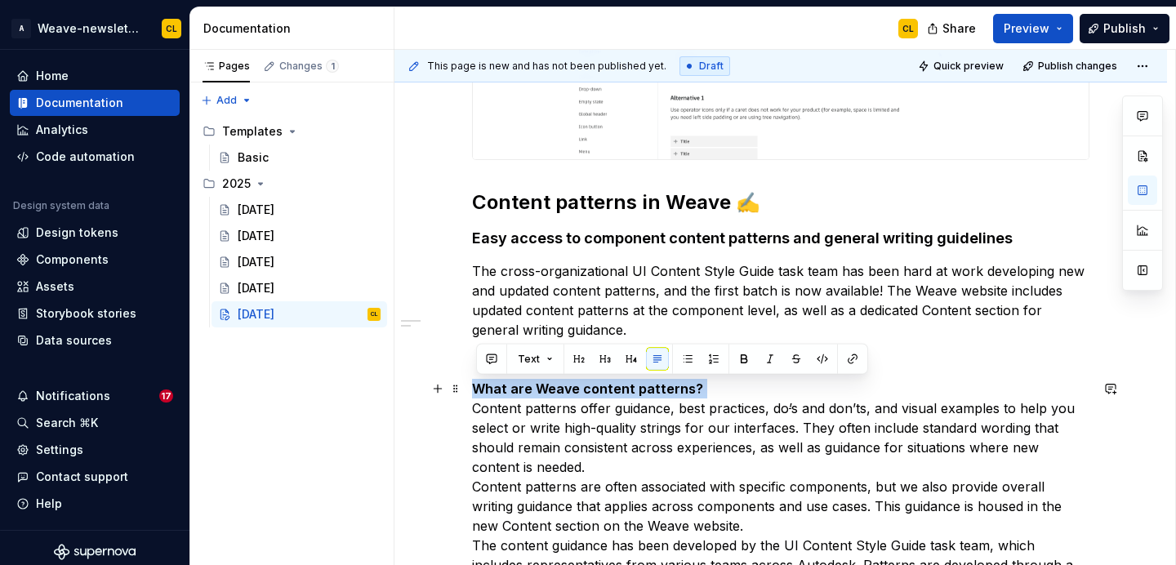
drag, startPoint x: 478, startPoint y: 389, endPoint x: 709, endPoint y: 381, distance: 231.2
click at [709, 381] on p "What are Weave content patterns? Content patterns offer guidance, best practice…" at bounding box center [780, 536] width 617 height 314
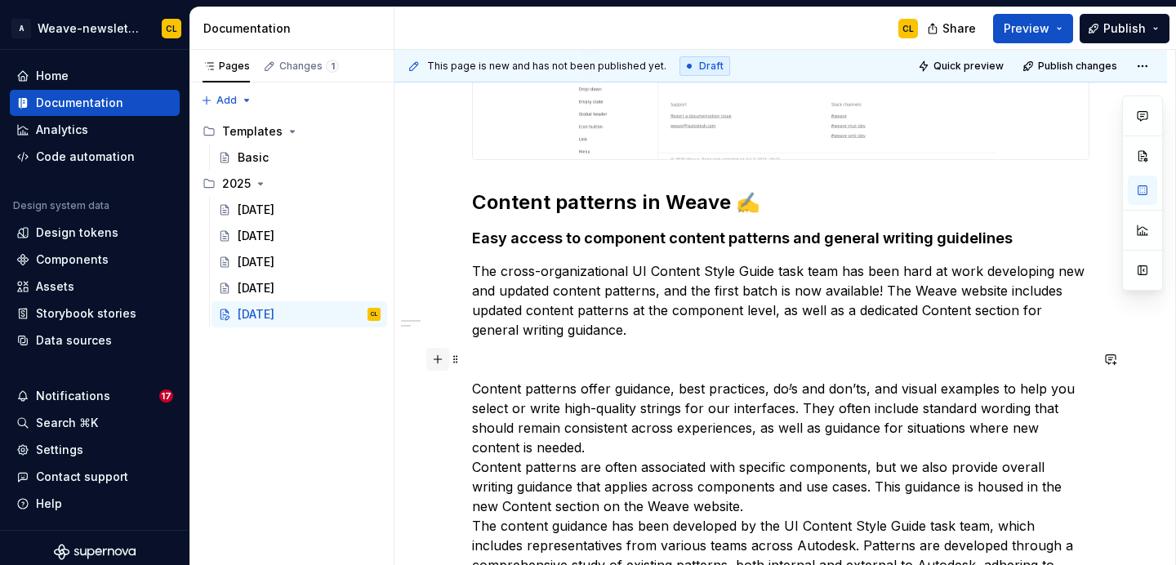
click at [445, 358] on button "button" at bounding box center [437, 359] width 23 height 23
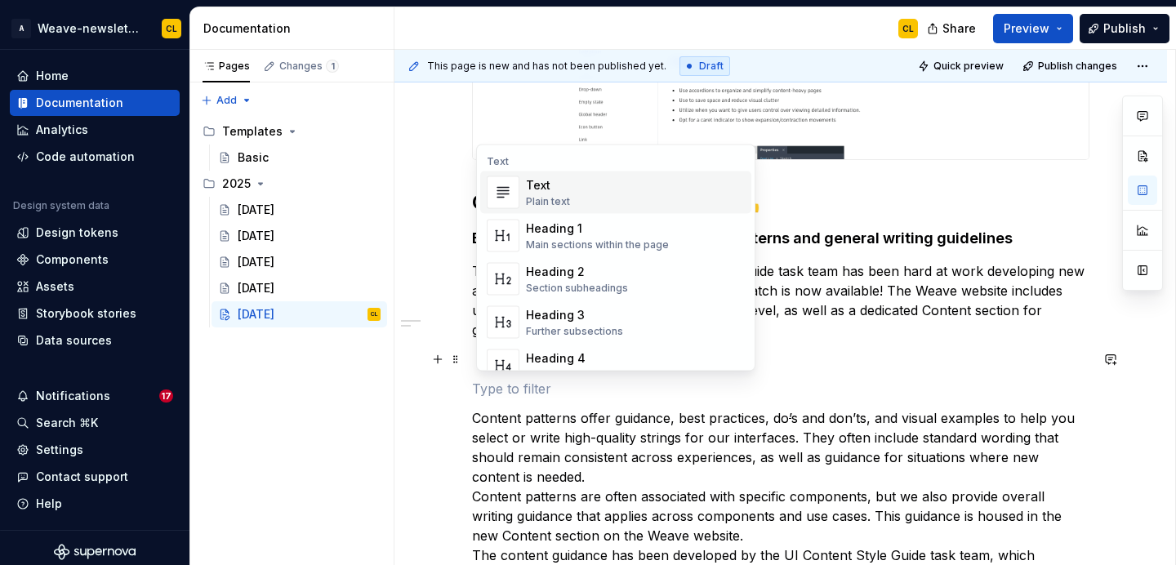
click at [501, 391] on p at bounding box center [780, 389] width 617 height 20
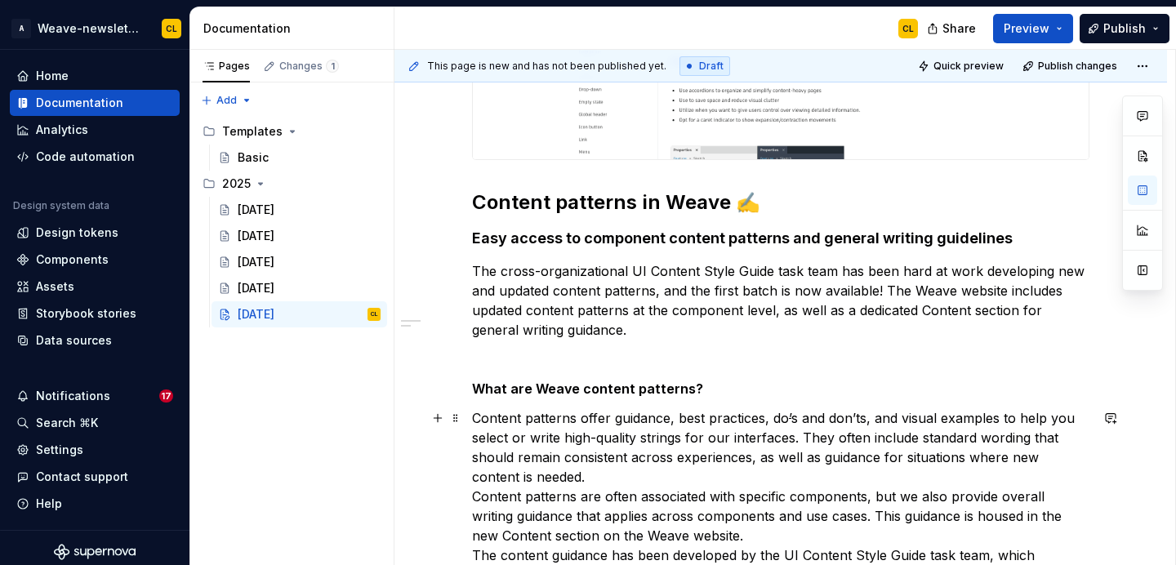
click at [501, 429] on p "Content patterns offer guidance, best practices, do ’ s and don’ts, and visual …" at bounding box center [780, 555] width 617 height 294
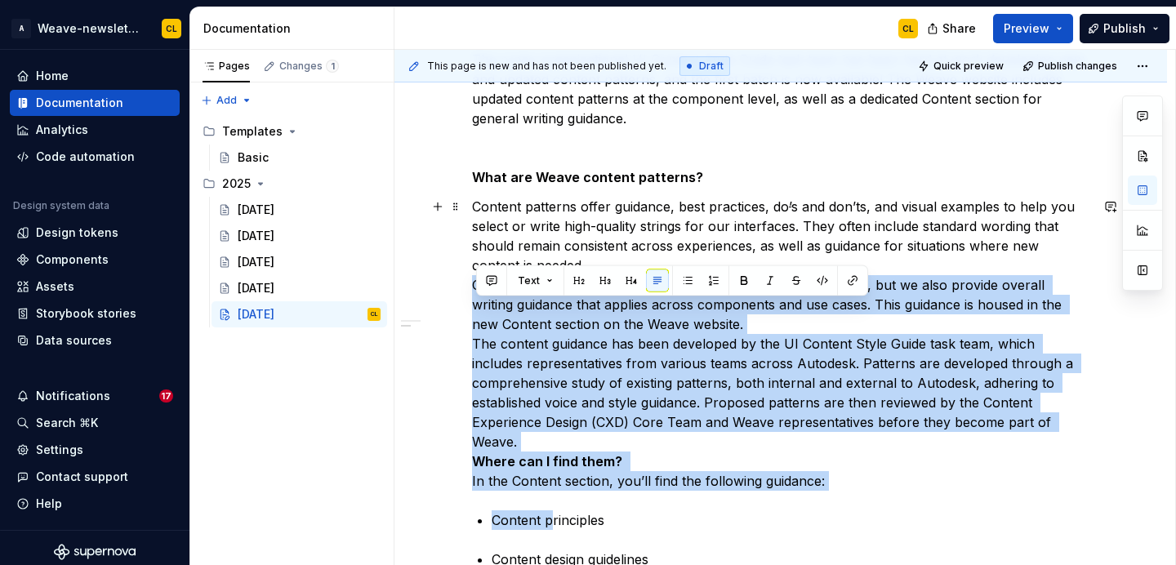
scroll to position [1364, 0]
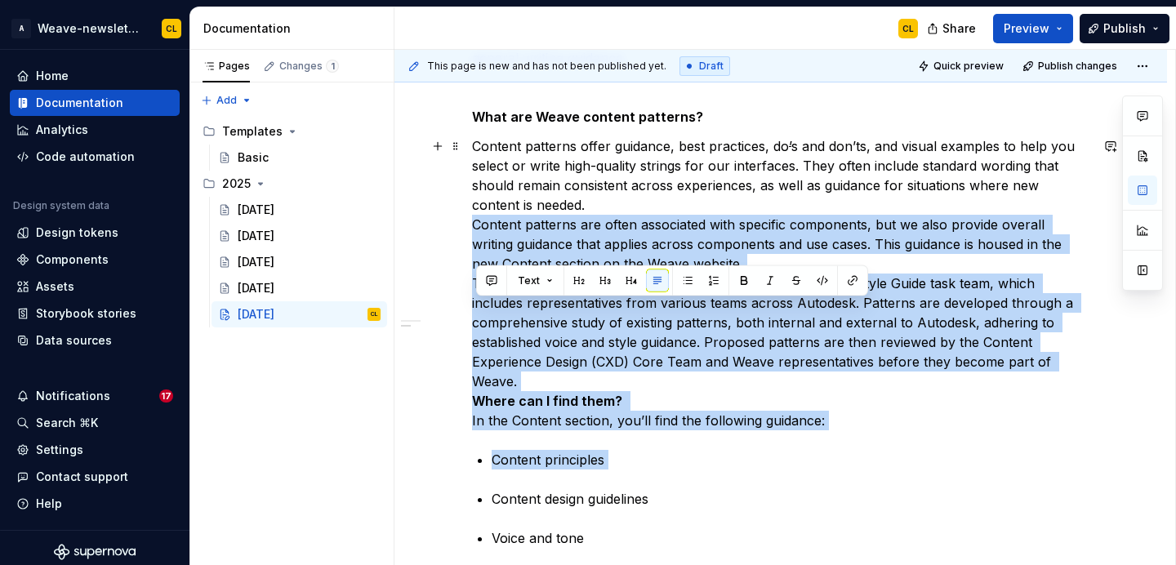
drag, startPoint x: 478, startPoint y: 379, endPoint x: 553, endPoint y: 492, distance: 135.4
click at [553, 492] on div "This edition of our newsletter is dedicated to content updates on the Weave web…" at bounding box center [780, 474] width 617 height 3038
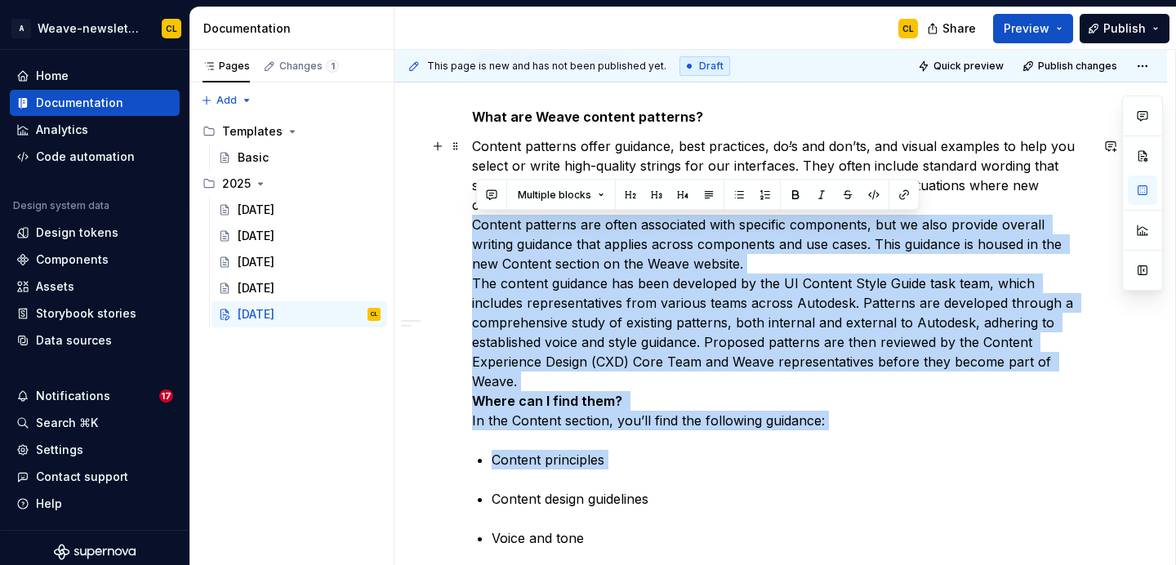
click at [550, 309] on p "Content patterns offer guidance, best practices, do ’ s and don’ts, and visual …" at bounding box center [780, 283] width 617 height 294
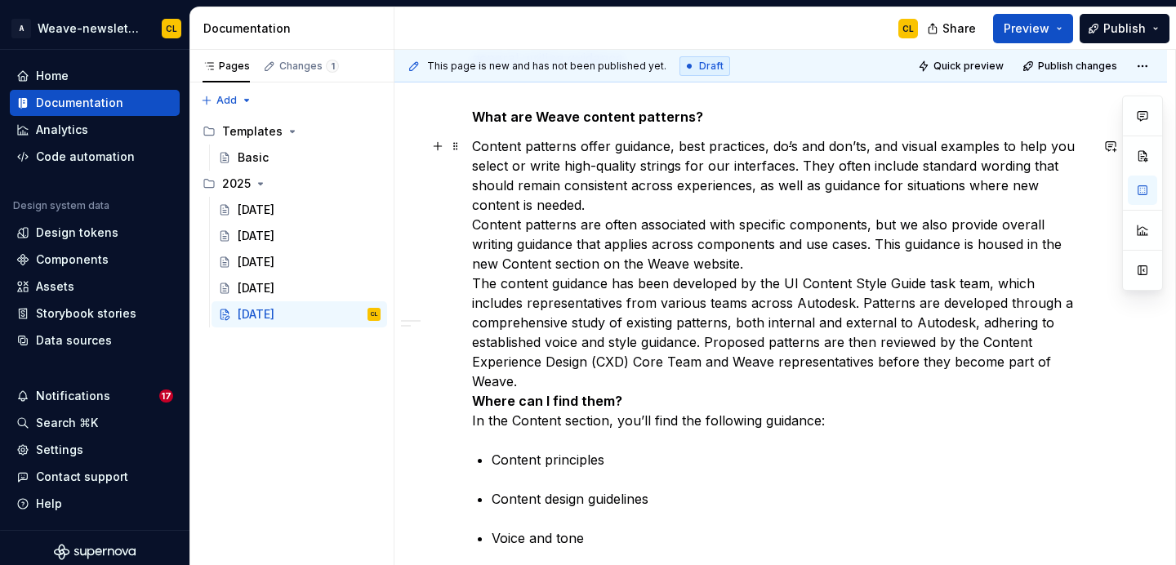
scroll to position [1347, 0]
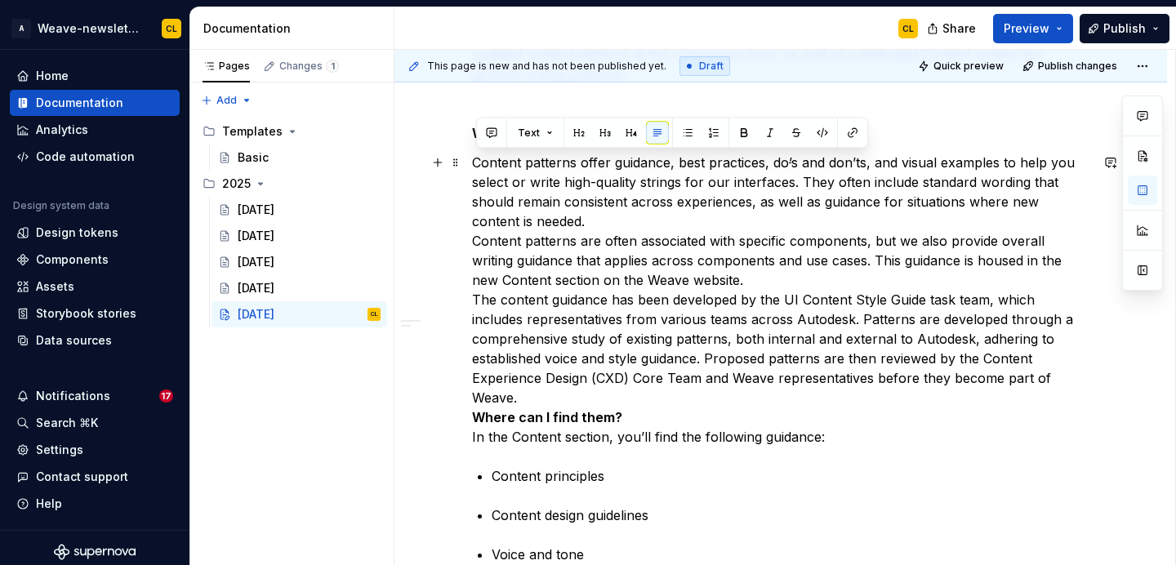
drag, startPoint x: 479, startPoint y: 159, endPoint x: 557, endPoint y: 219, distance: 97.8
click at [557, 219] on p "Content patterns offer guidance, best practices, do ’ s and don’ts, and visual …" at bounding box center [780, 300] width 617 height 294
click at [493, 237] on p "Content patterns offer guidance, best practices, do ’ s and don’ts, and visual …" at bounding box center [780, 300] width 617 height 294
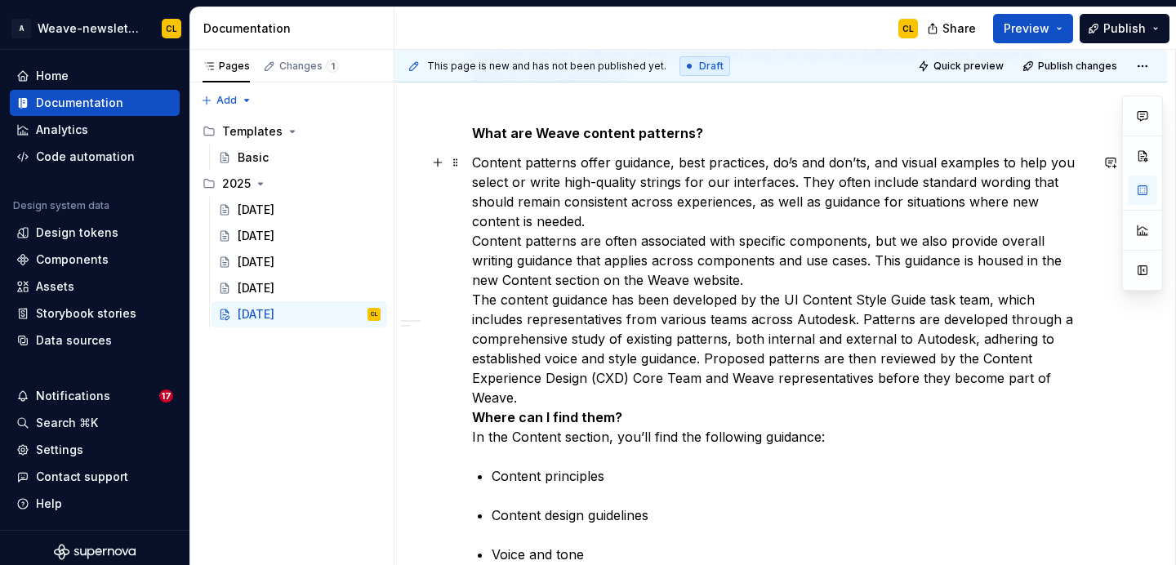
click at [478, 239] on p "Content patterns offer guidance, best practices, do ’ s and don’ts, and visual …" at bounding box center [780, 300] width 617 height 294
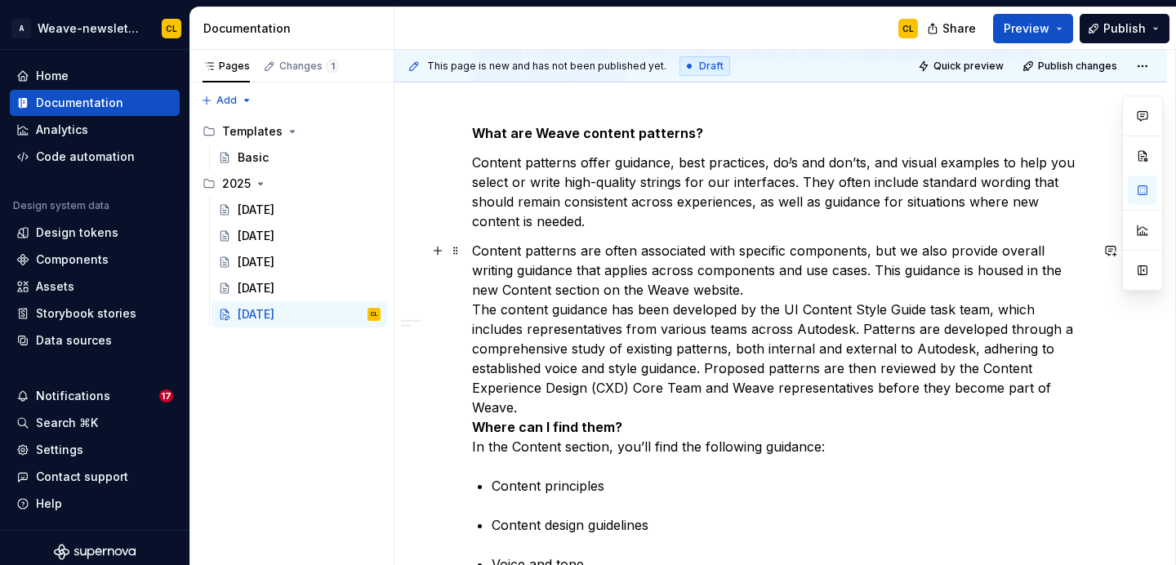
click at [476, 311] on p "Content patterns are often associated with specific components, but we also pro…" at bounding box center [780, 349] width 617 height 216
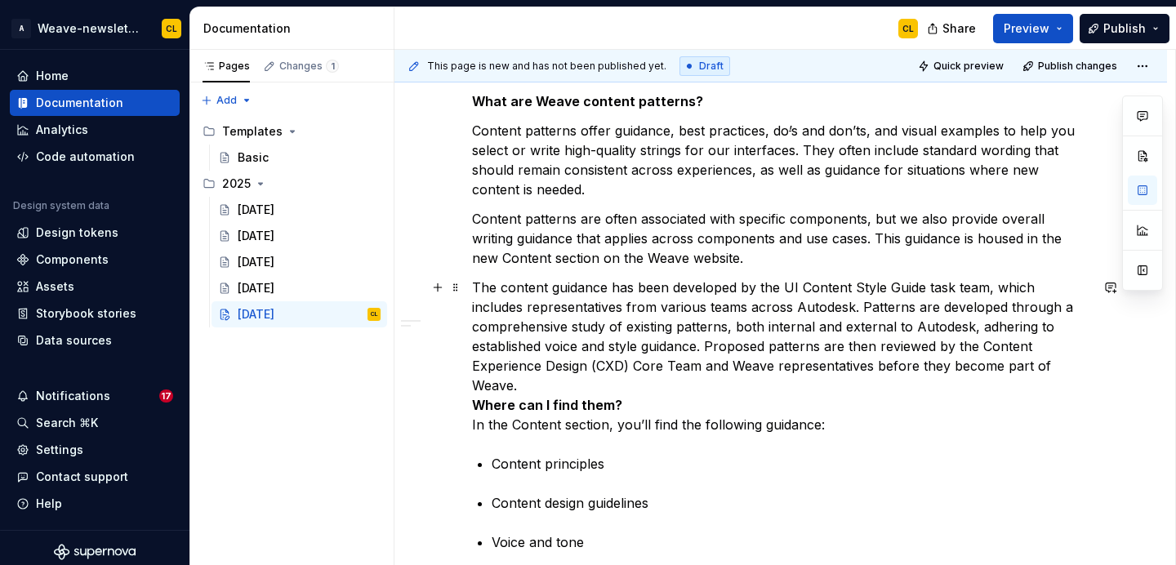
scroll to position [1382, 0]
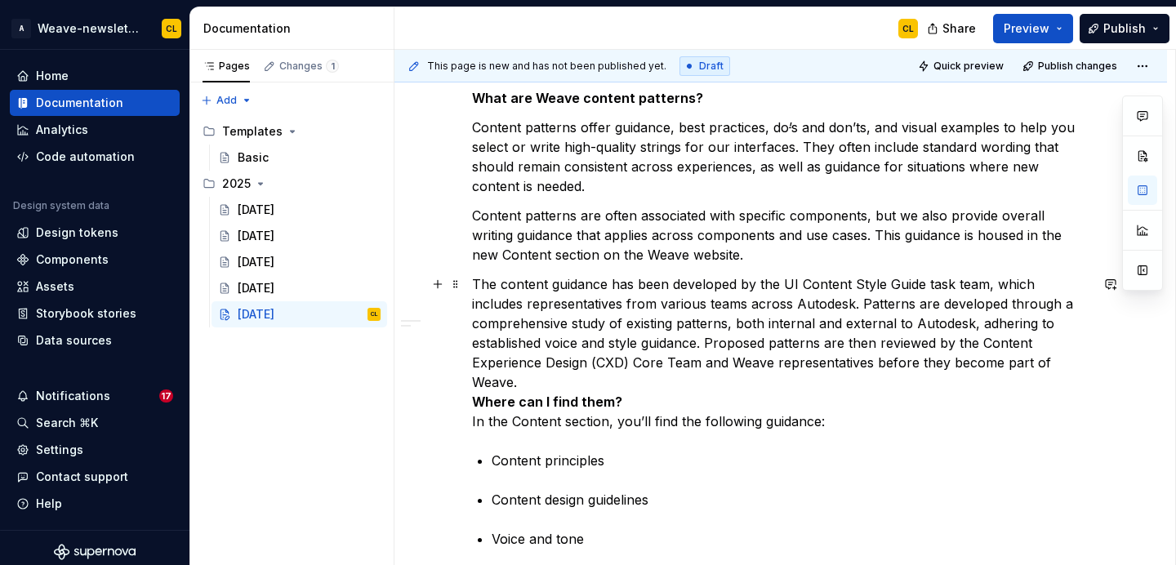
click at [574, 366] on p "The content guidance has been developed by the UI Content Style Guide task team…" at bounding box center [780, 352] width 617 height 157
click at [501, 401] on strong "Where can I find them?" at bounding box center [547, 402] width 150 height 16
click at [479, 406] on strong "Where can I find them?" at bounding box center [547, 402] width 150 height 16
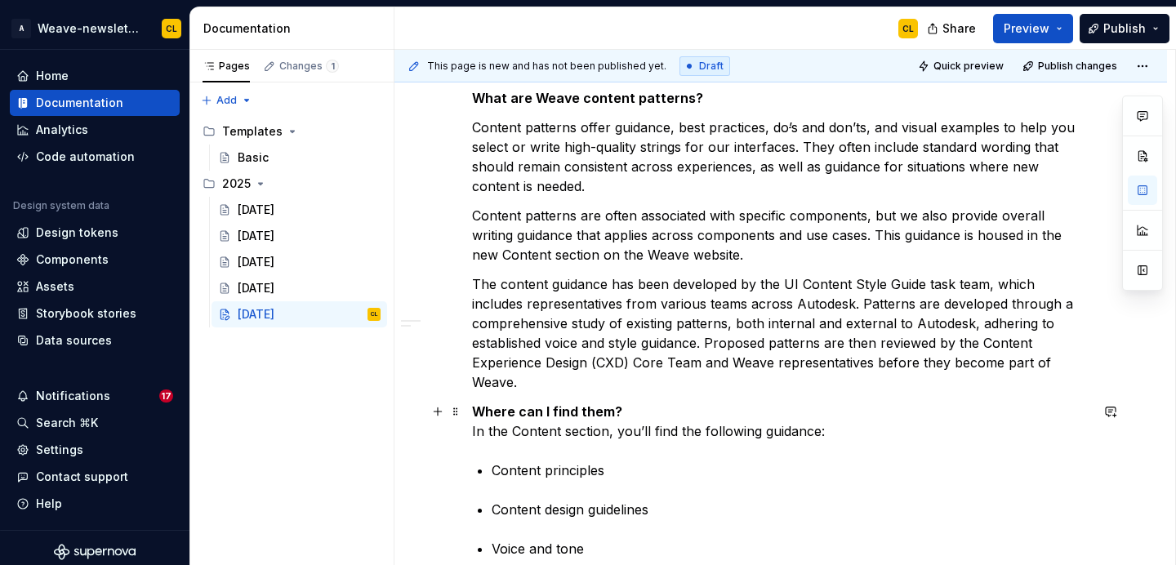
click at [475, 432] on p "Where can I find them? In the Content section, you’ll find the following guidan…" at bounding box center [780, 421] width 617 height 39
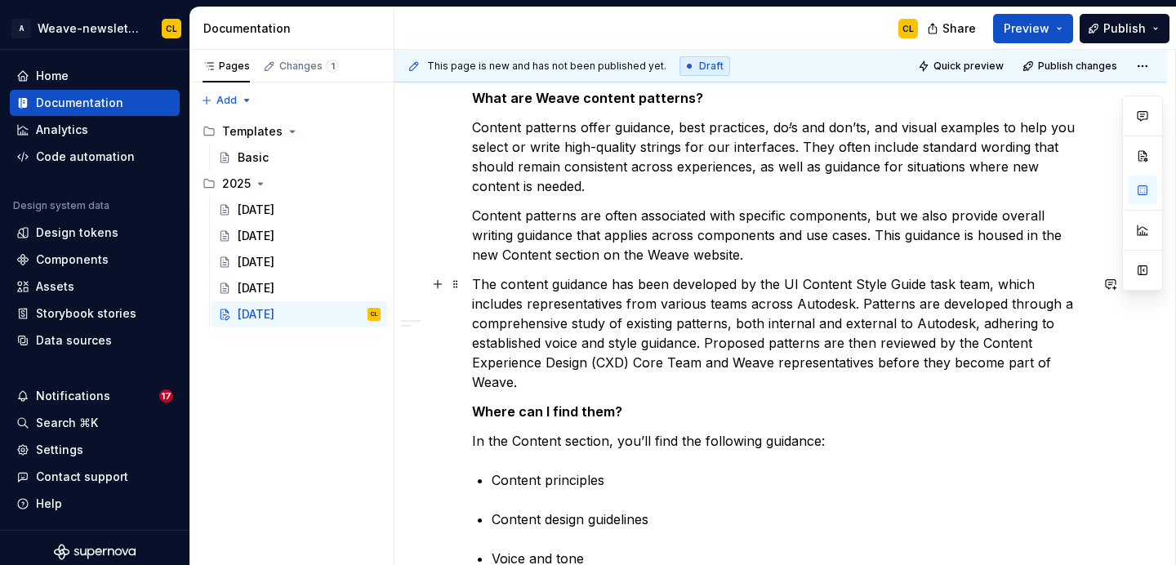
click at [441, 284] on button "button" at bounding box center [437, 284] width 23 height 23
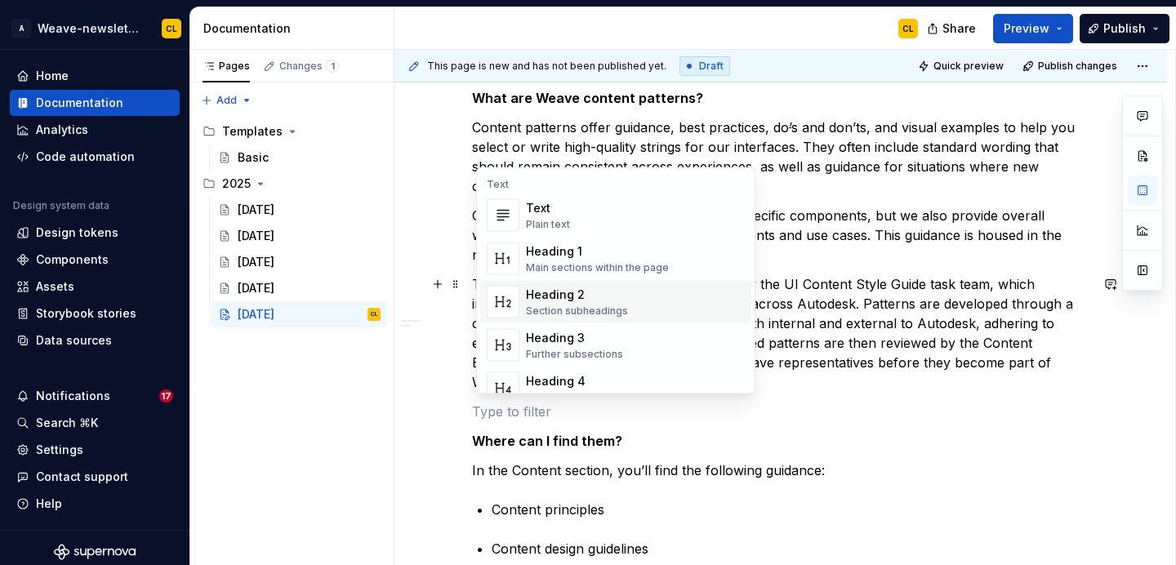
click at [603, 308] on div "Section subheadings" at bounding box center [577, 311] width 102 height 13
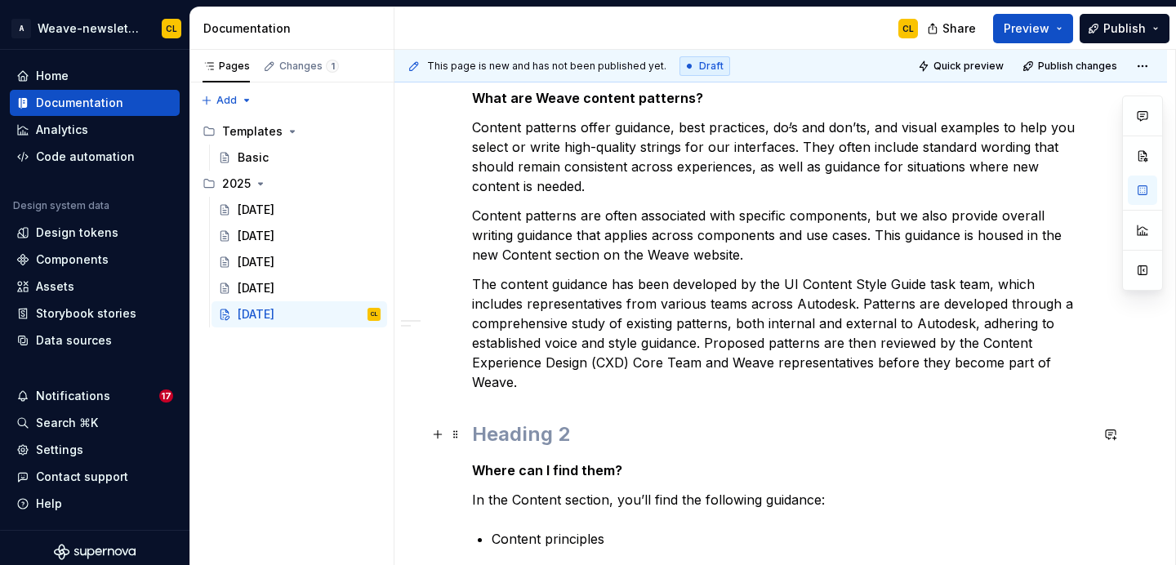
click at [490, 438] on h2 at bounding box center [780, 434] width 617 height 26
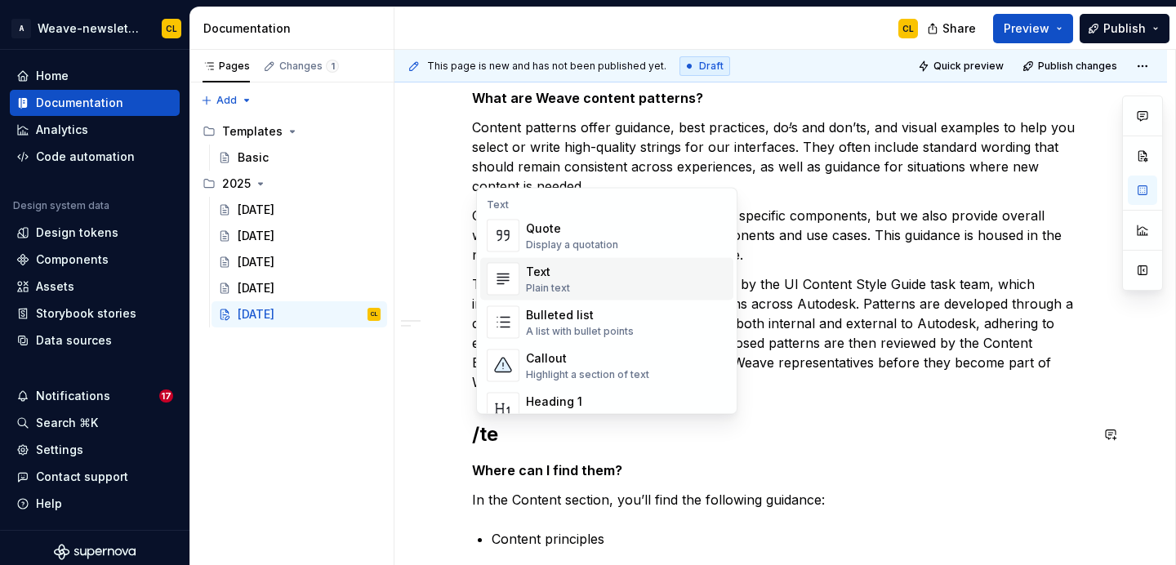
click at [544, 269] on div "Text" at bounding box center [548, 272] width 44 height 16
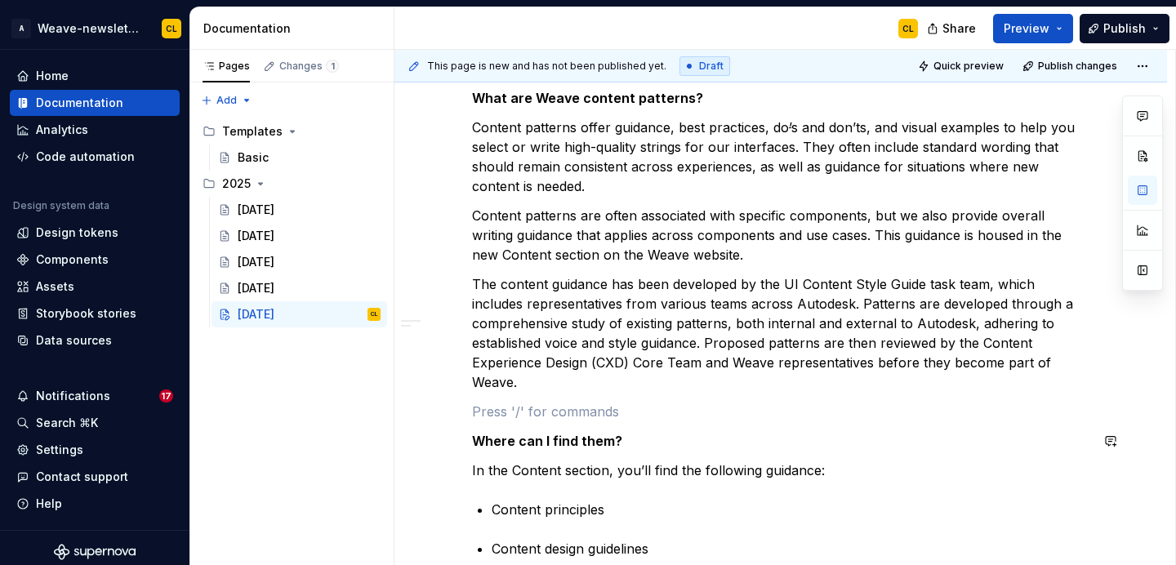
click at [679, 454] on div "This edition of our newsletter is dedicated to content updates on the Weave web…" at bounding box center [780, 489] width 617 height 3106
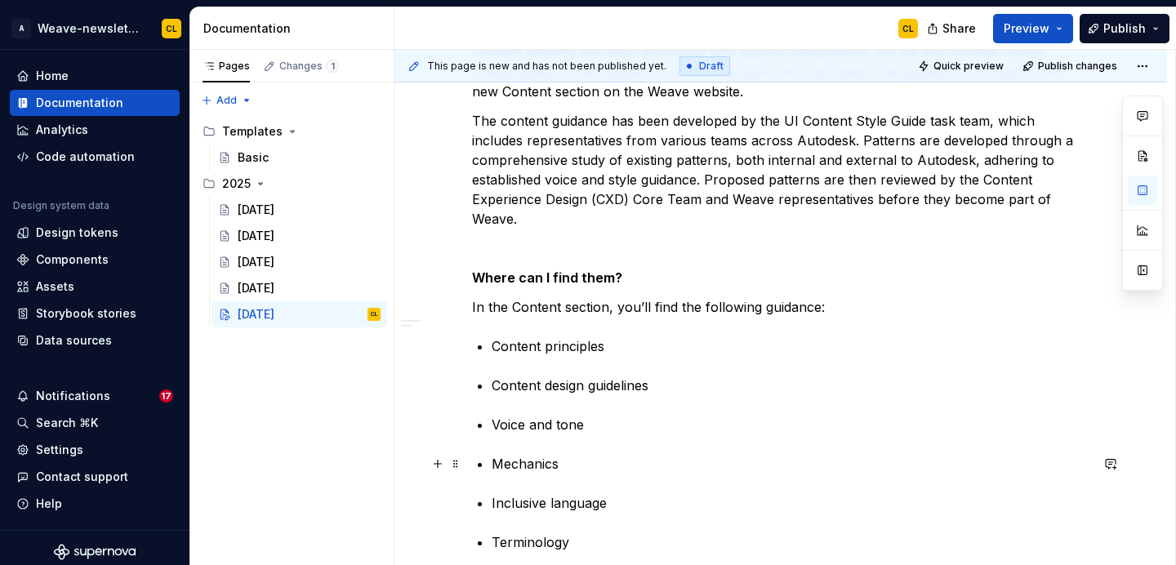
scroll to position [1609, 0]
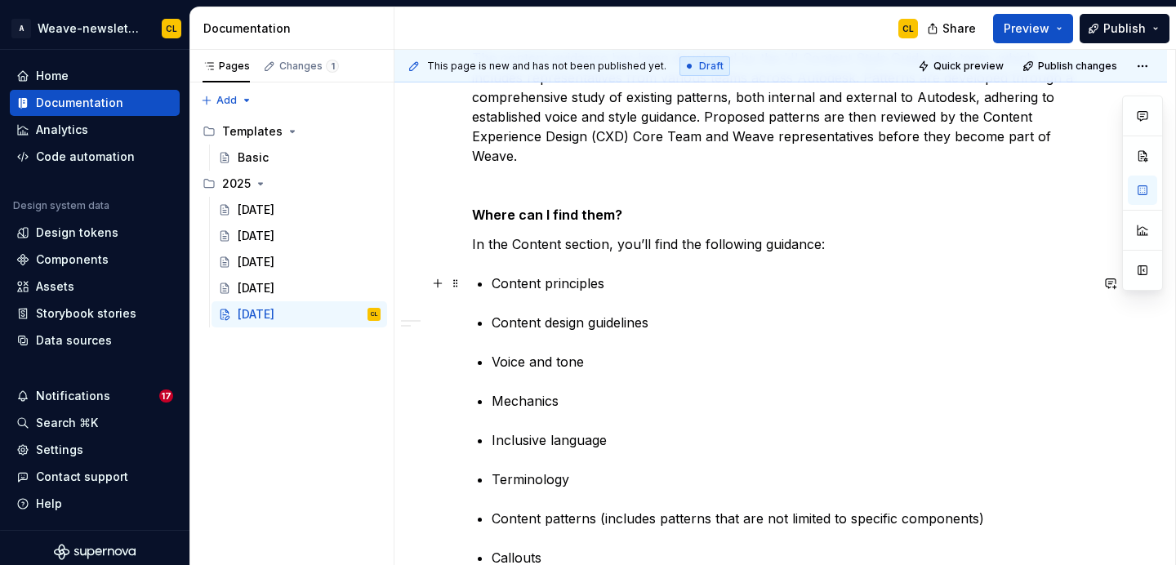
click at [617, 283] on p "Content principles" at bounding box center [791, 284] width 598 height 20
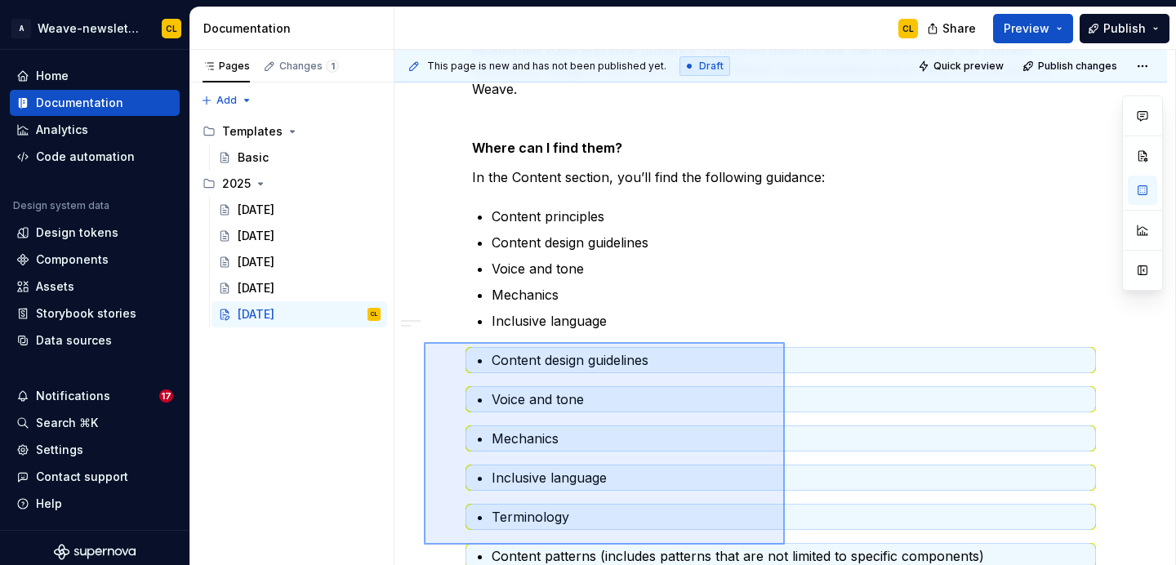
scroll to position [1722, 0]
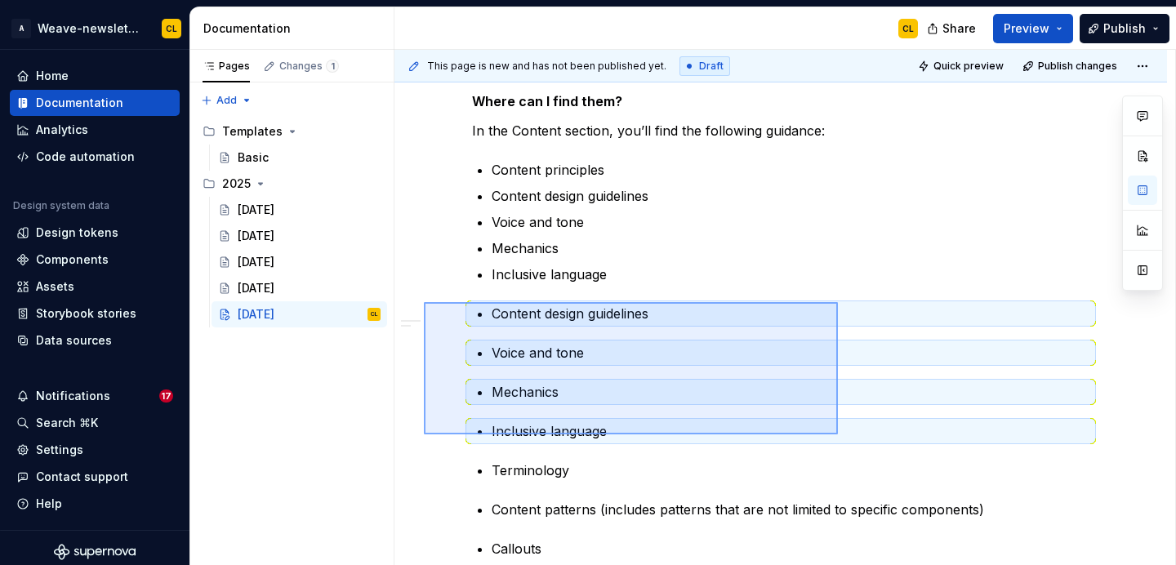
drag, startPoint x: 458, startPoint y: 423, endPoint x: 838, endPoint y: 435, distance: 379.9
click at [838, 435] on div "This page is new and has not been published yet. Draft Quick preview Publish ch…" at bounding box center [784, 308] width 781 height 516
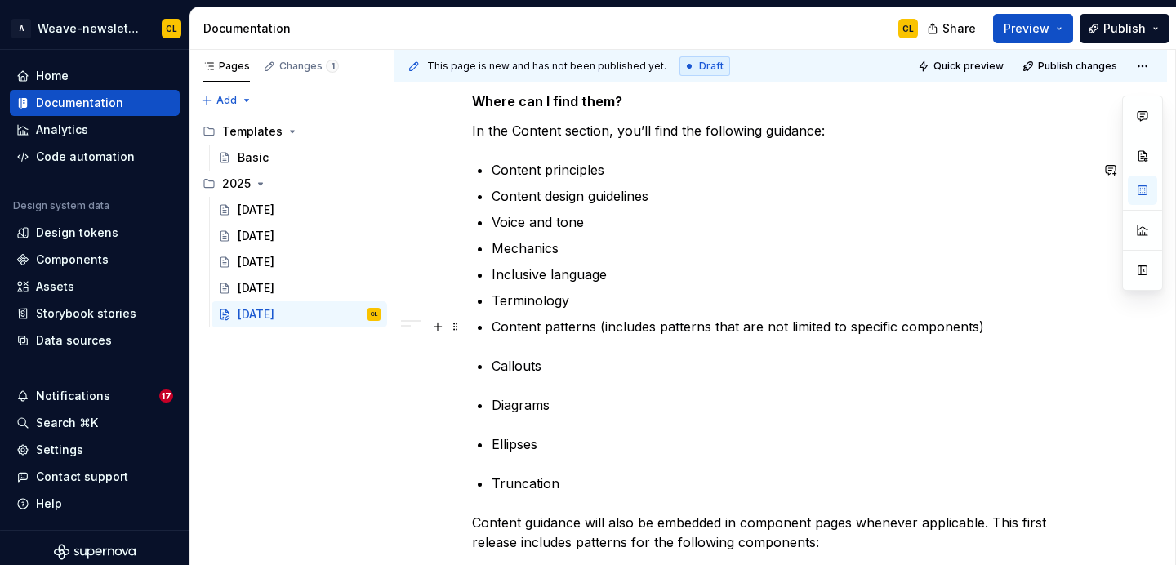
click at [993, 323] on p "Content patterns (includes patterns that are not limited to specific components)" at bounding box center [791, 327] width 598 height 20
click at [497, 369] on p "Callouts" at bounding box center [791, 366] width 598 height 20
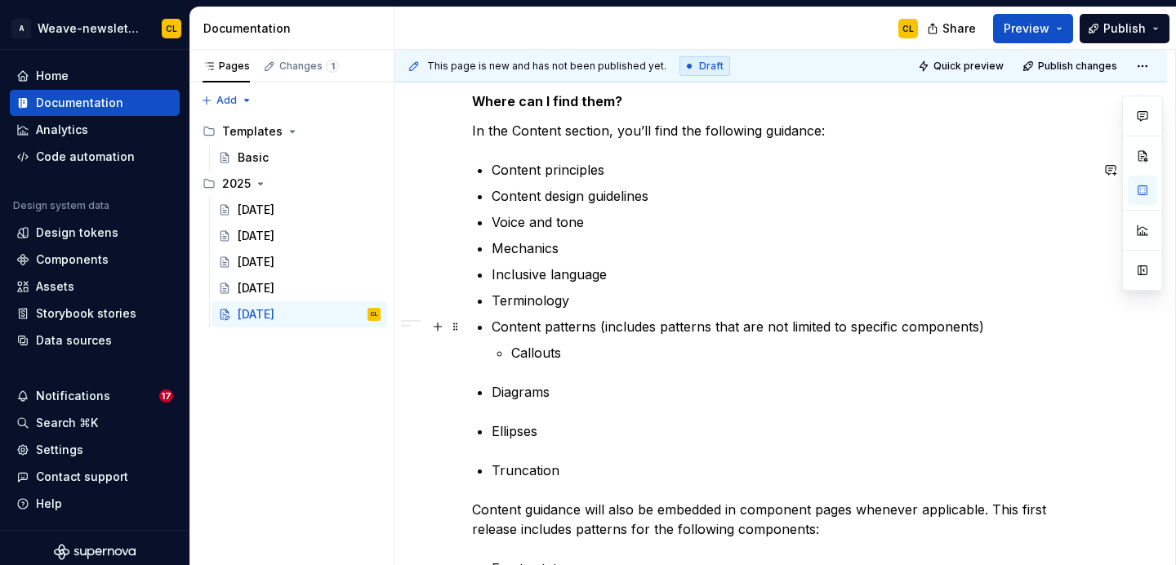
click at [1022, 327] on p "Content patterns (includes patterns that are not limited to specific components)" at bounding box center [791, 327] width 598 height 20
click at [496, 394] on p "Diagrams" at bounding box center [791, 392] width 598 height 20
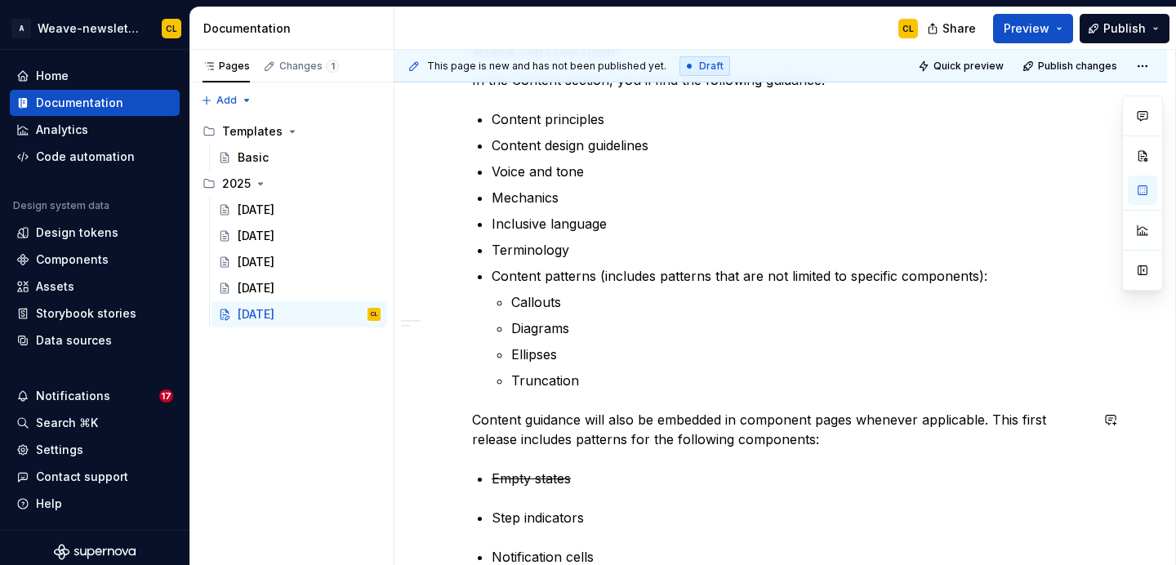
scroll to position [1797, 0]
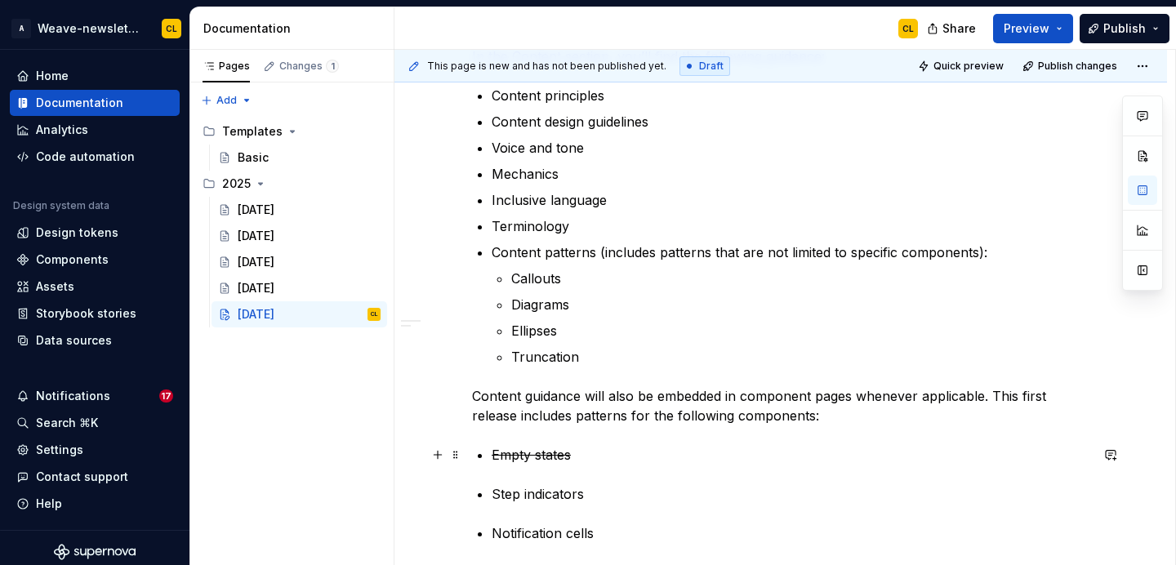
click at [541, 449] on s "Empty states" at bounding box center [531, 455] width 79 height 16
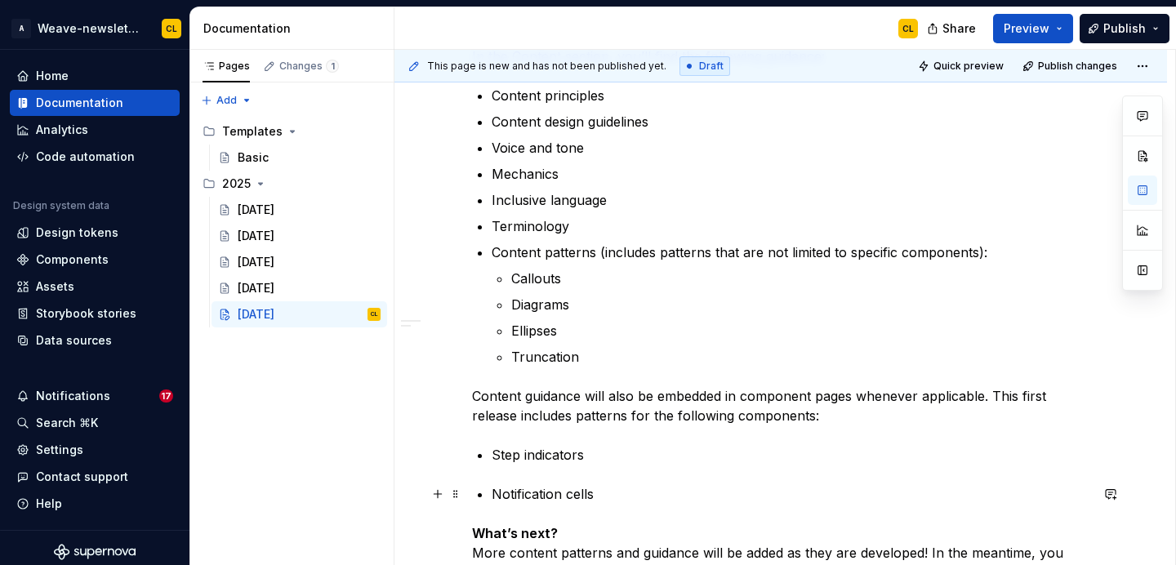
click at [496, 492] on p "Notification cells" at bounding box center [791, 494] width 598 height 20
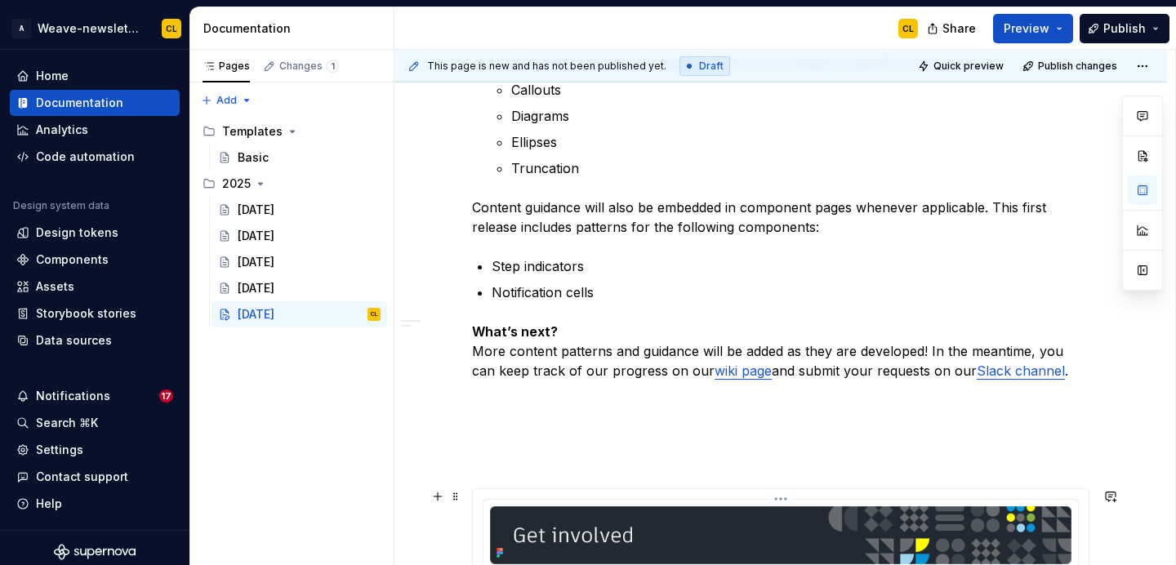
scroll to position [2039, 0]
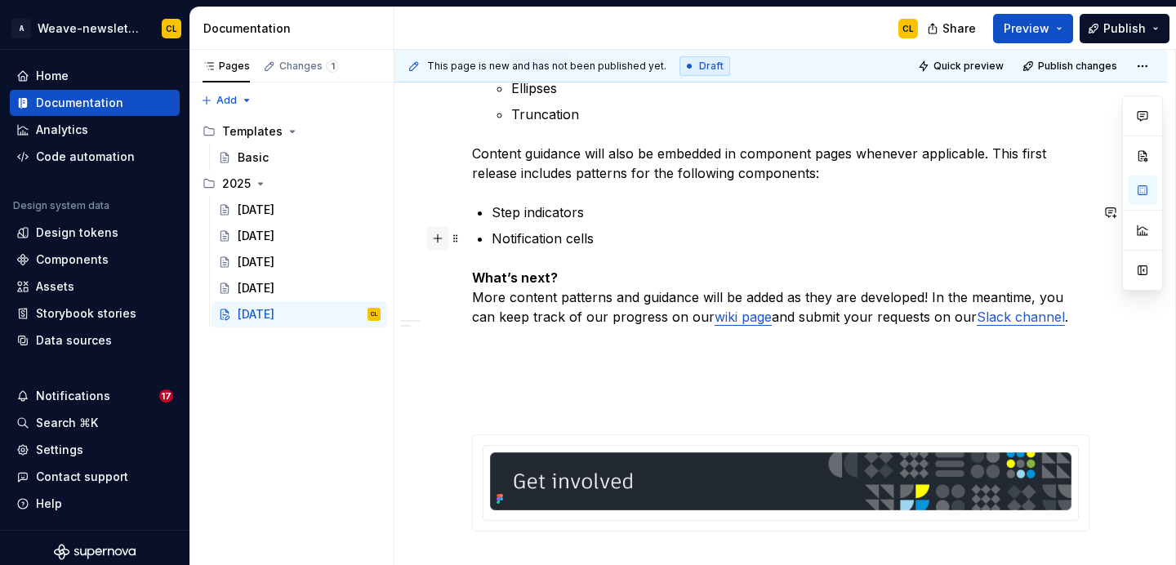
click at [444, 238] on button "button" at bounding box center [437, 238] width 23 height 23
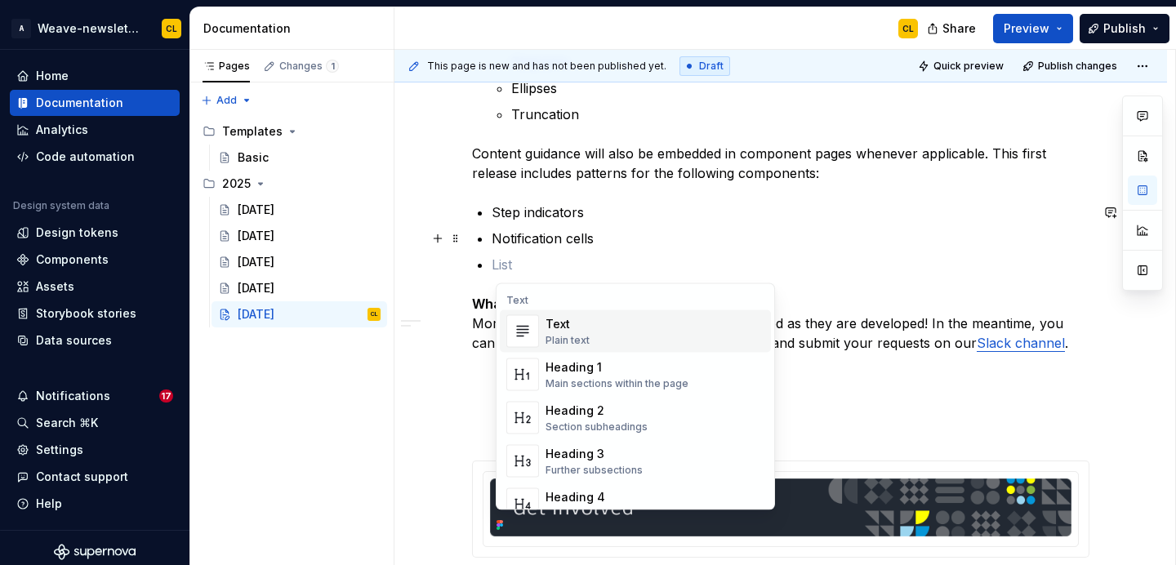
click at [553, 342] on div "Plain text" at bounding box center [567, 340] width 44 height 13
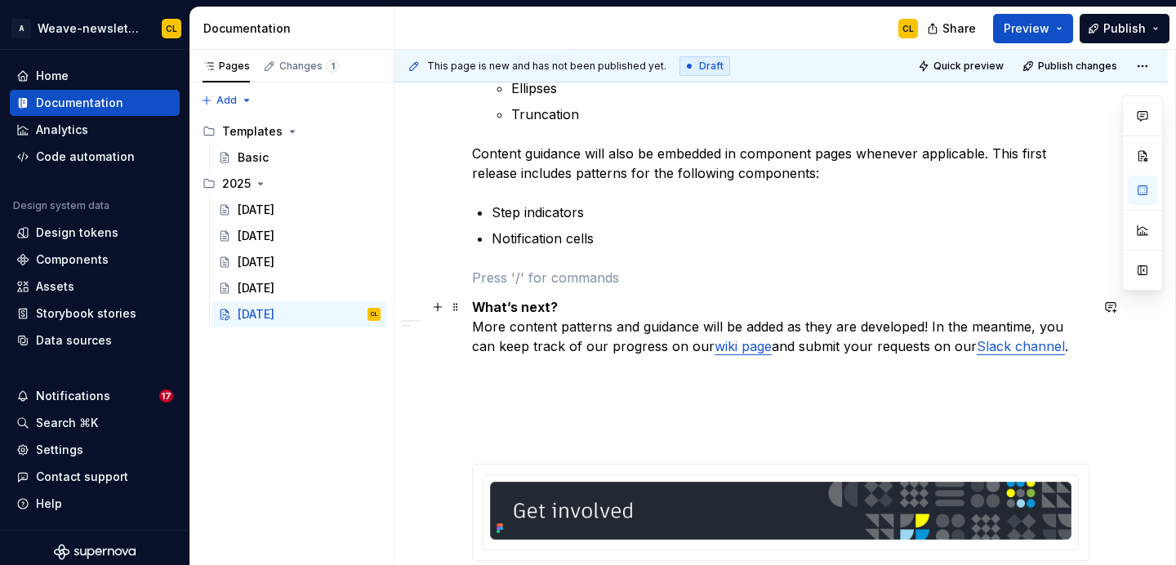
click at [577, 305] on p "What’s next? More content patterns and guidance will be added as they are devel…" at bounding box center [780, 326] width 617 height 59
click at [479, 326] on p "What’s next? More content patterns and guidance will be added as they are devel…" at bounding box center [780, 326] width 617 height 59
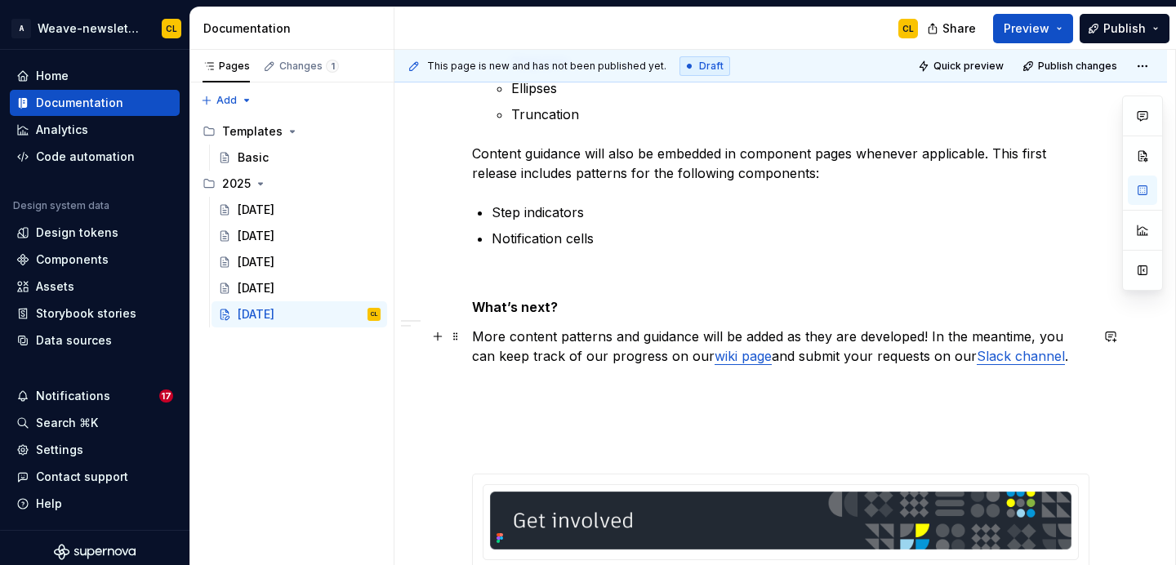
click at [887, 352] on p "More content patterns and guidance will be added as they are developed! In the …" at bounding box center [780, 346] width 617 height 39
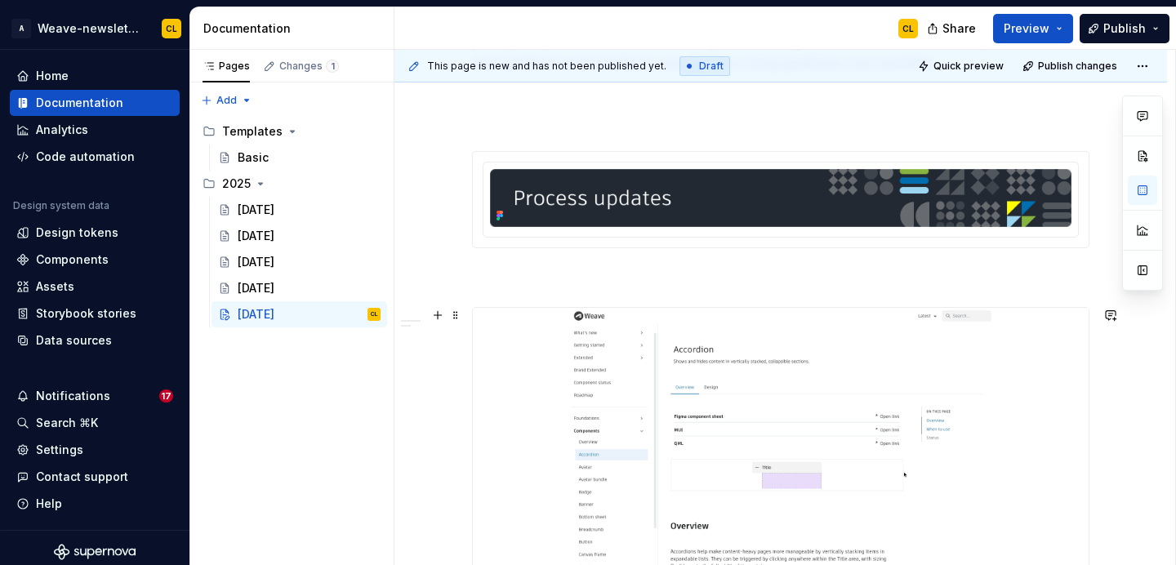
scroll to position [543, 0]
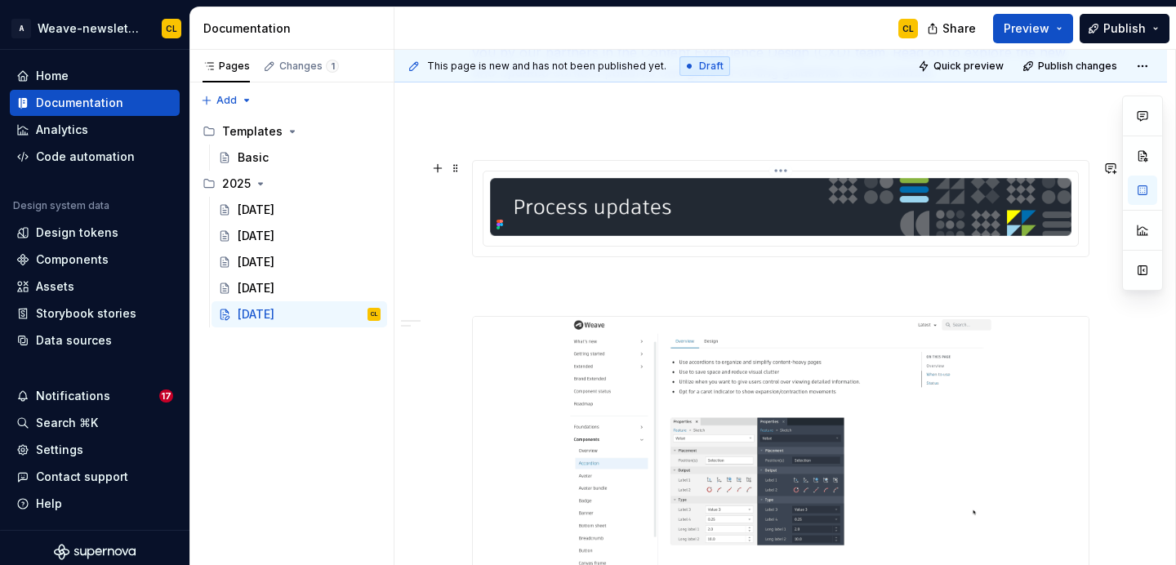
click at [654, 227] on img at bounding box center [780, 207] width 581 height 58
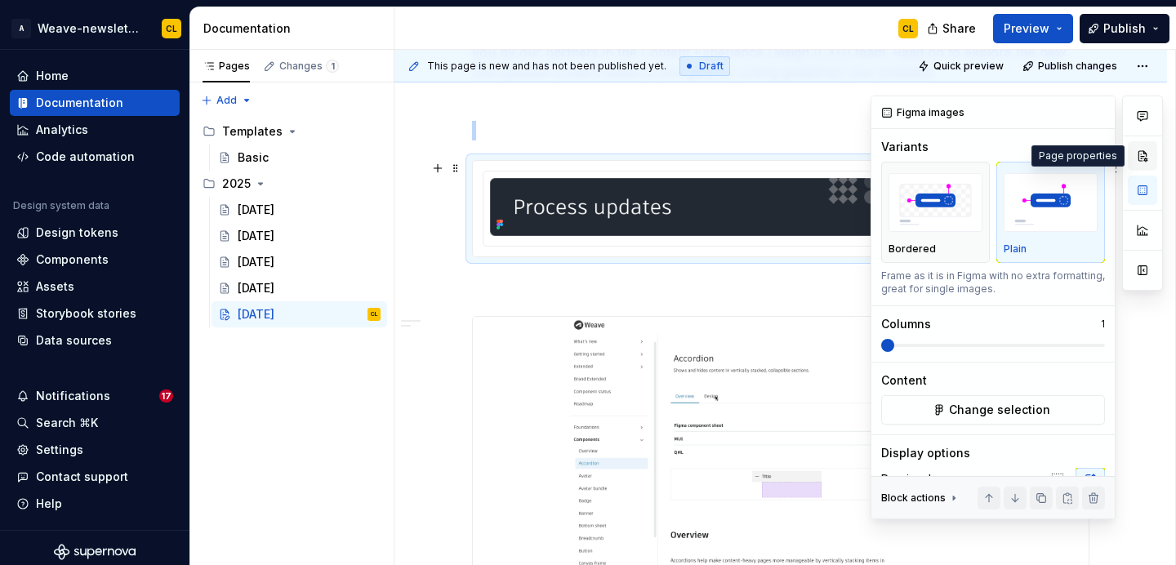
click at [1145, 159] on button "button" at bounding box center [1142, 155] width 29 height 29
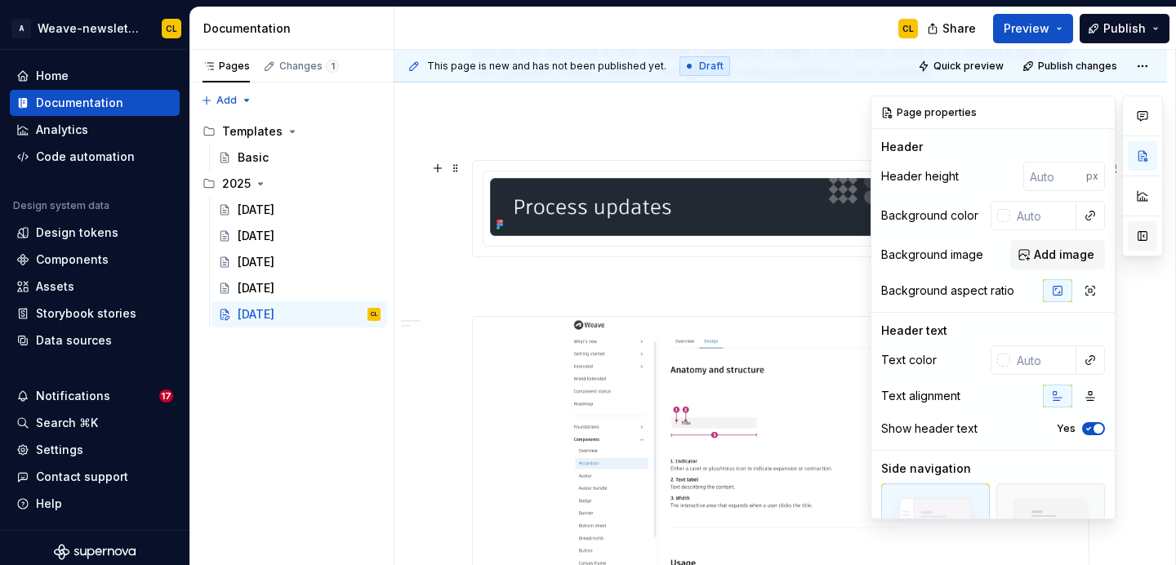
click at [1145, 238] on button "button" at bounding box center [1142, 235] width 29 height 29
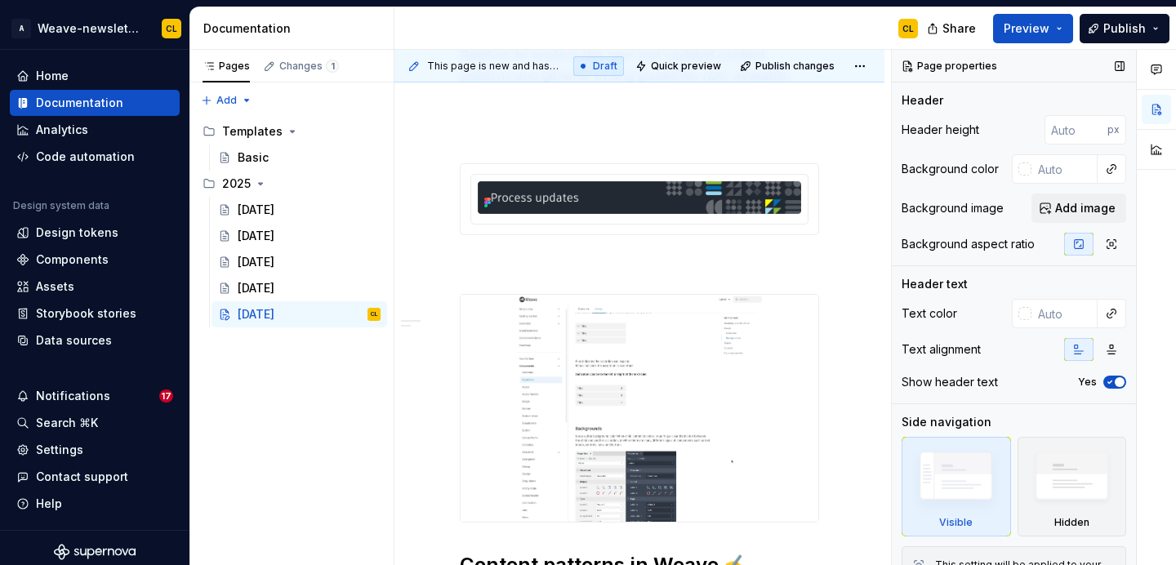
scroll to position [504, 0]
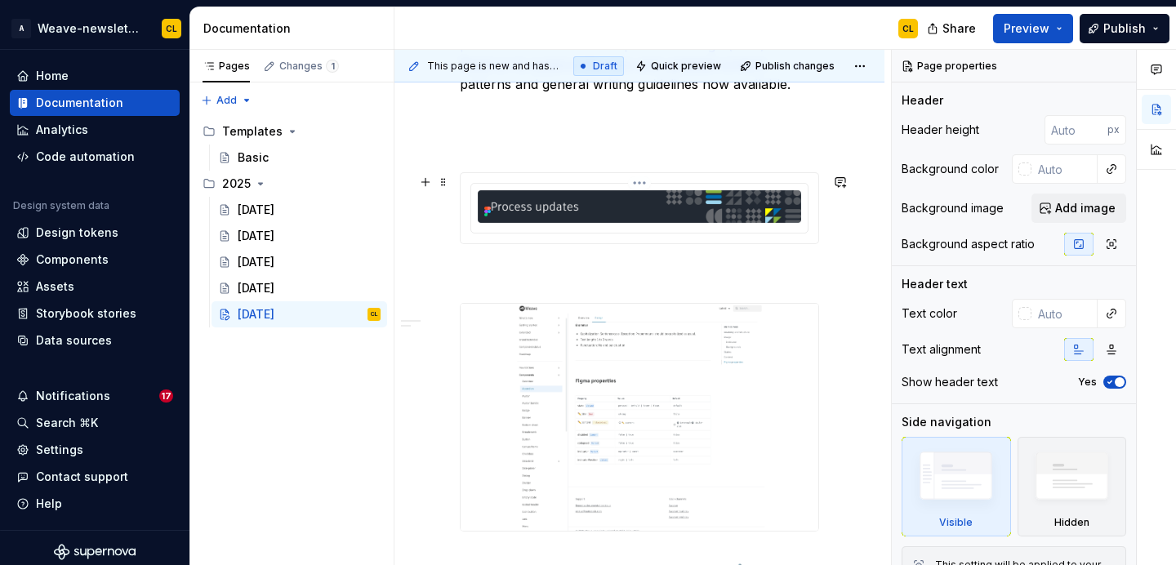
click at [706, 207] on img at bounding box center [639, 206] width 323 height 33
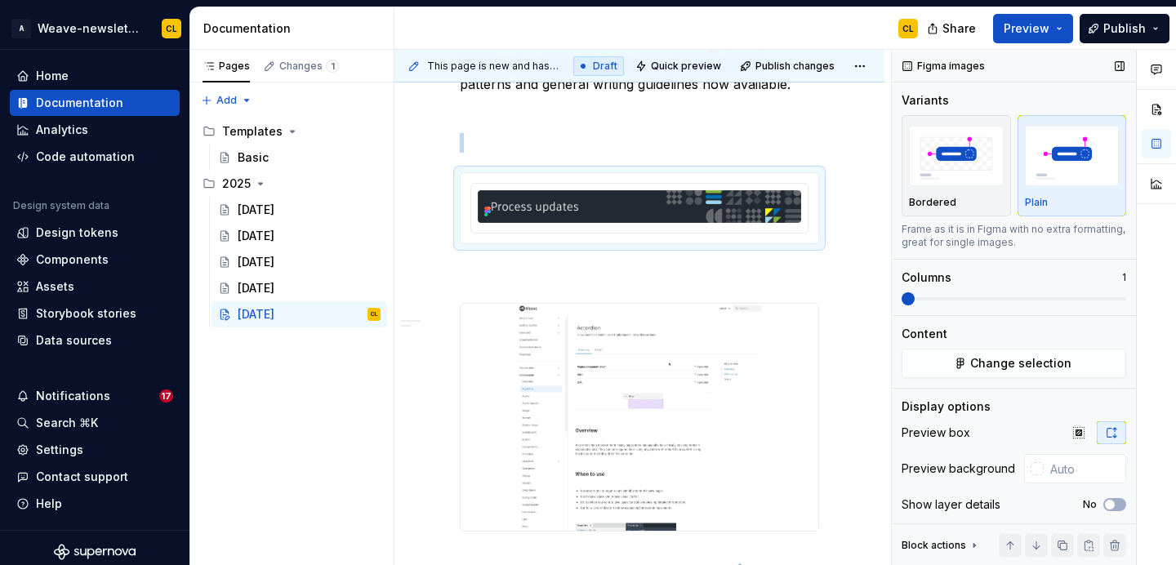
scroll to position [13, 0]
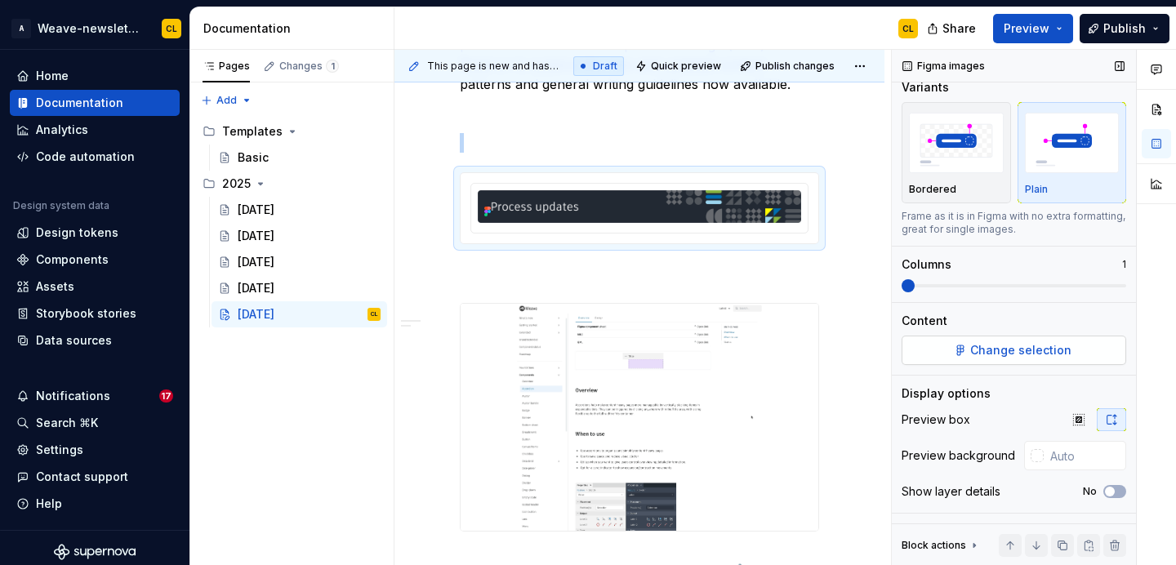
click at [1018, 348] on span "Change selection" at bounding box center [1020, 350] width 101 height 16
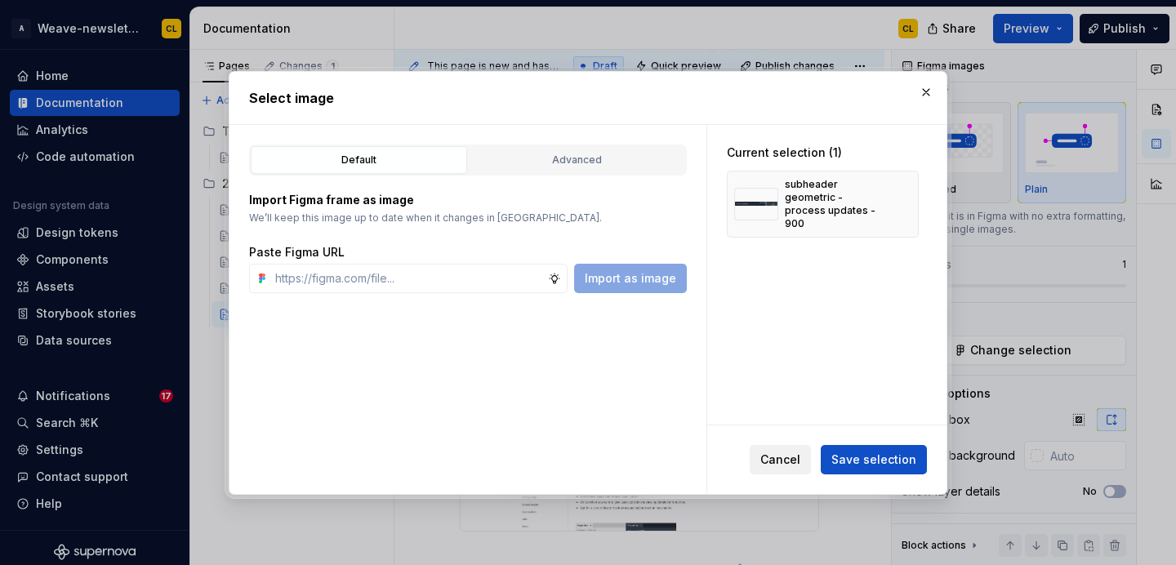
click at [788, 460] on span "Cancel" at bounding box center [780, 460] width 40 height 16
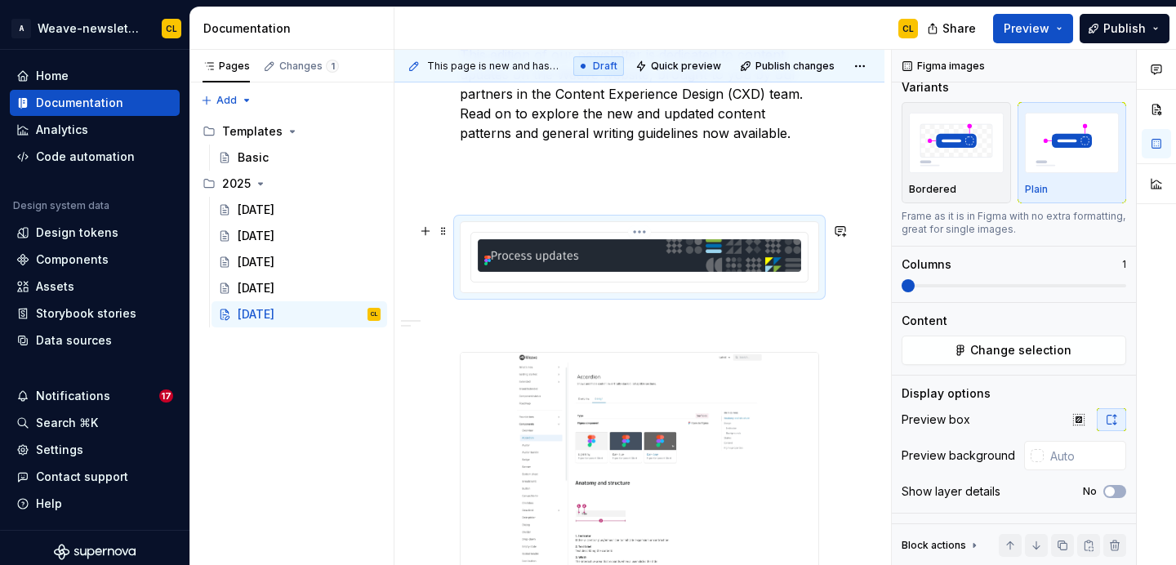
scroll to position [446, 0]
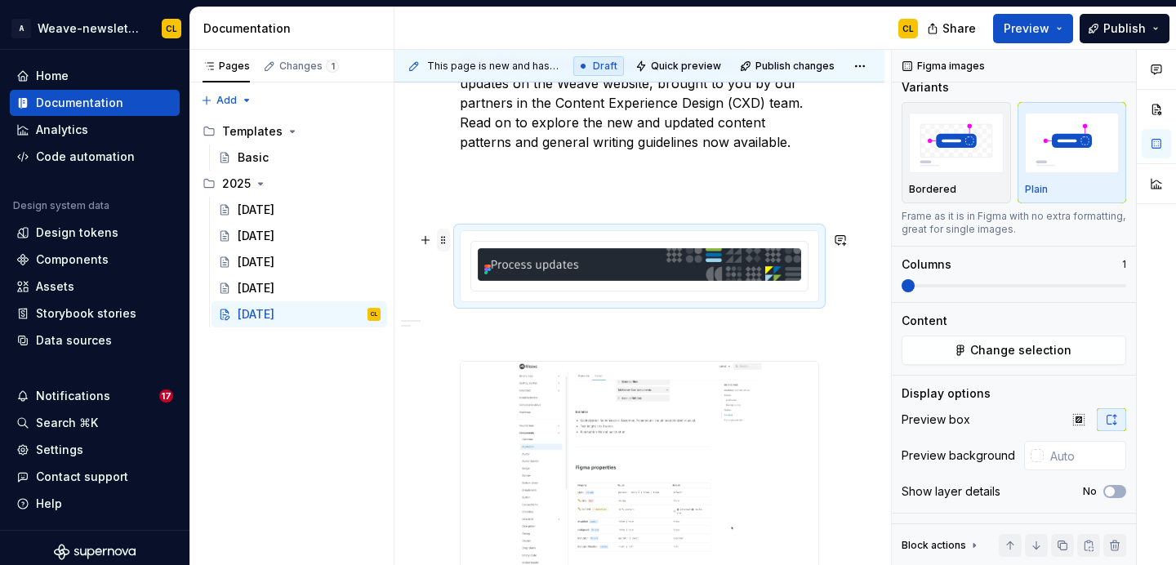
click at [443, 241] on span at bounding box center [443, 240] width 13 height 23
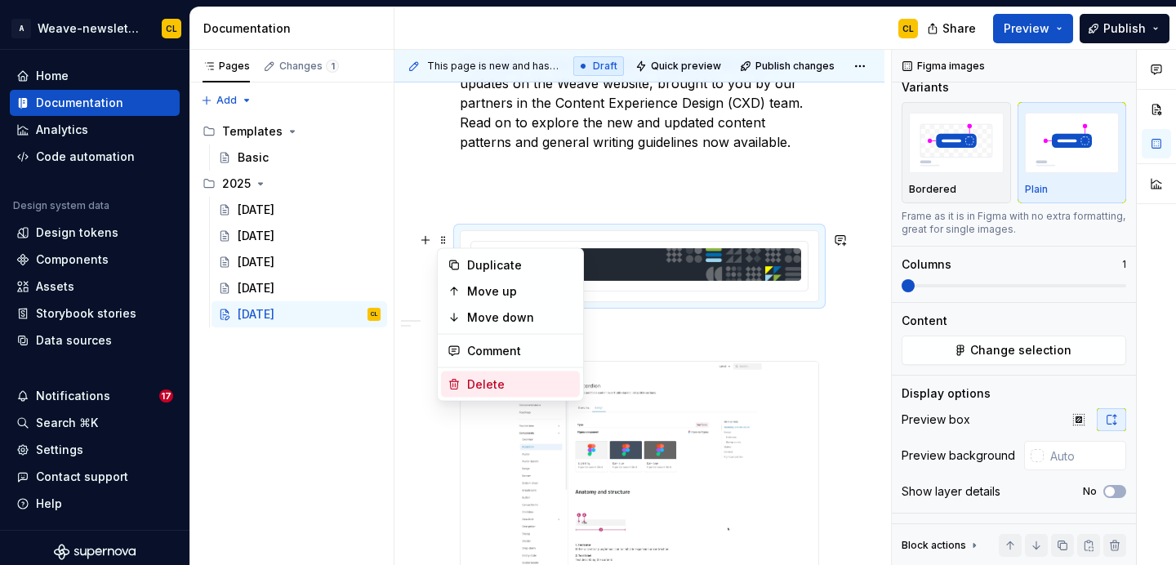
click at [479, 388] on div "Delete" at bounding box center [520, 384] width 106 height 16
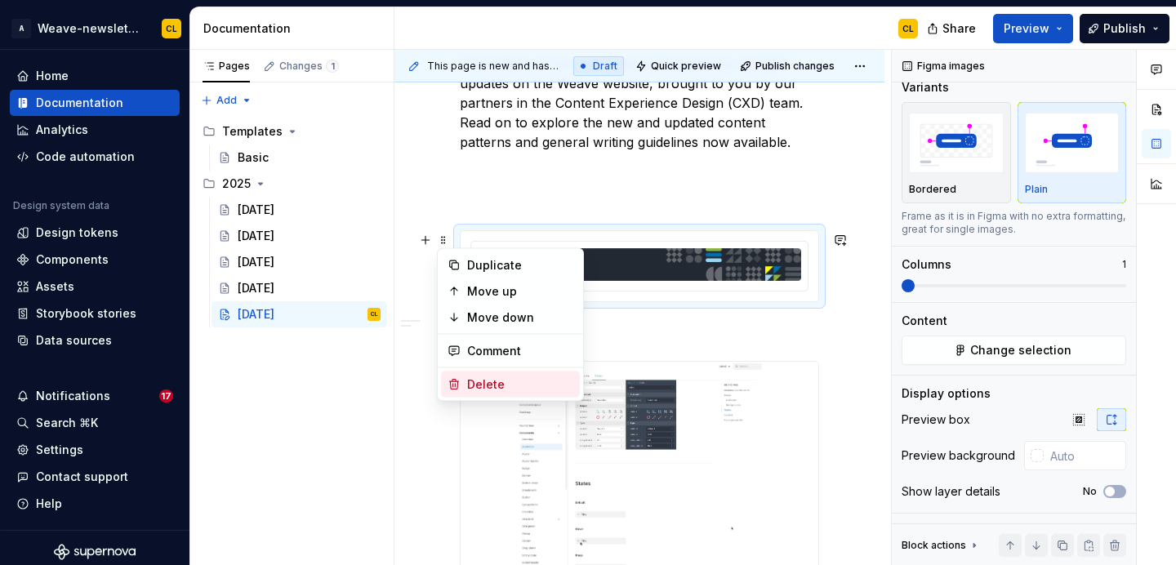
scroll to position [0, 0]
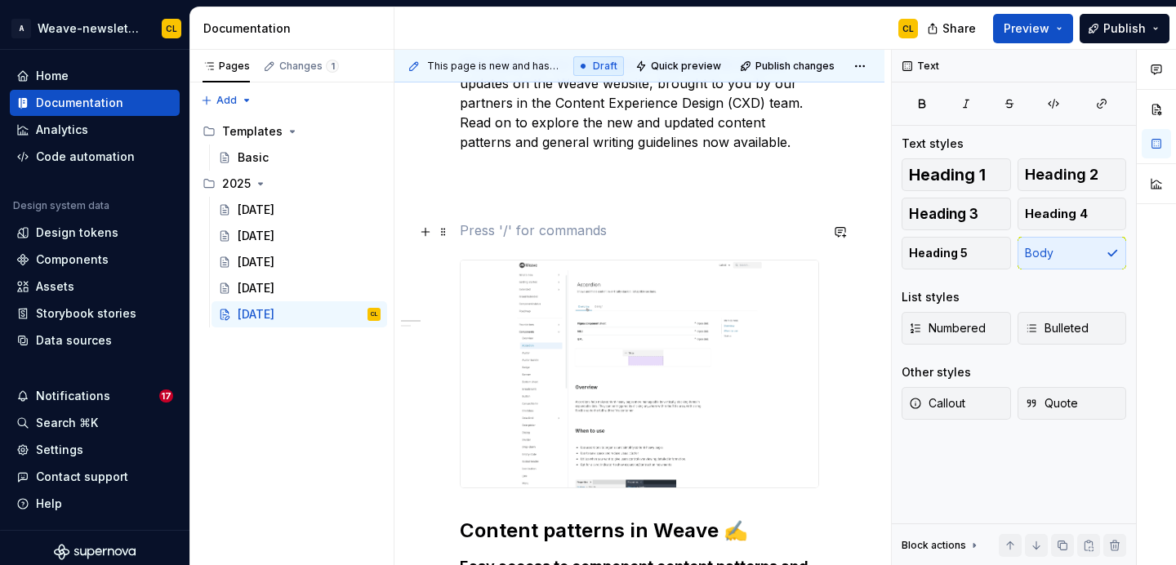
click at [443, 229] on span at bounding box center [443, 231] width 13 height 23
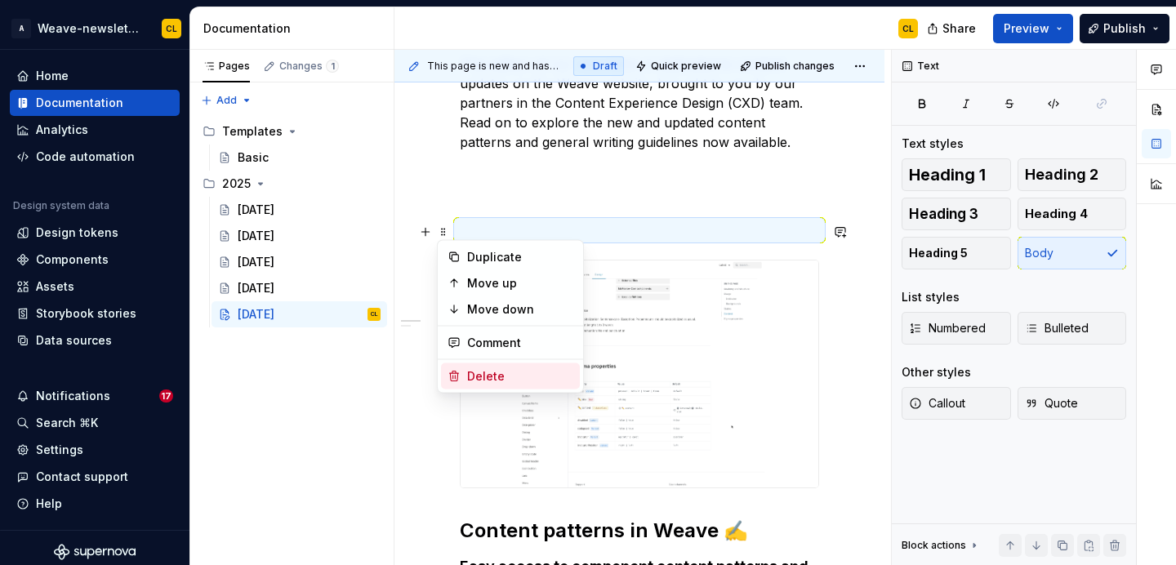
click at [467, 383] on div "Delete" at bounding box center [520, 376] width 106 height 16
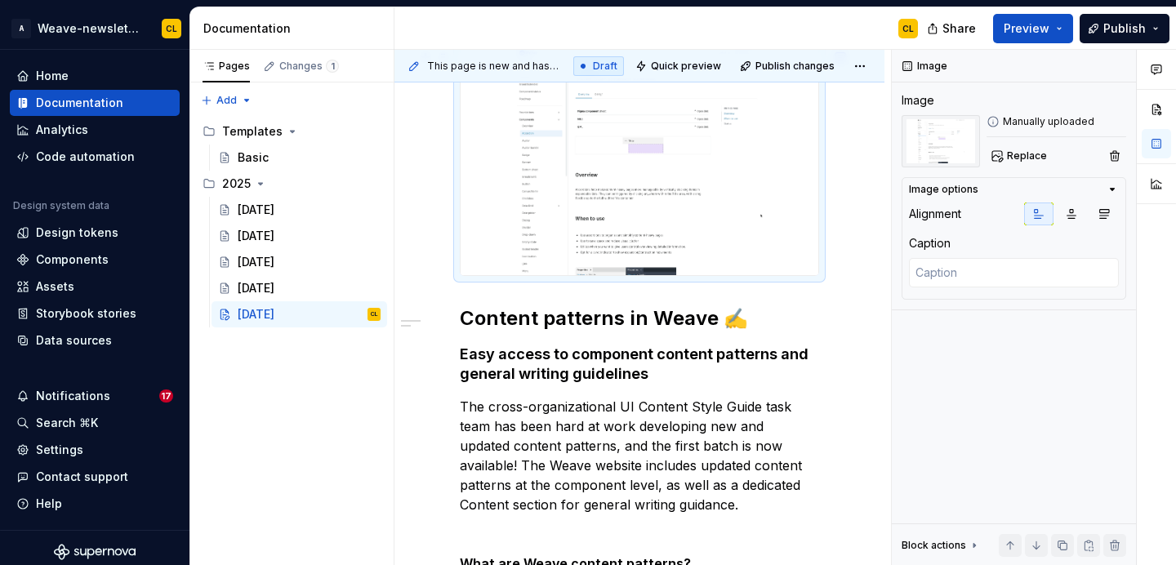
scroll to position [635, 0]
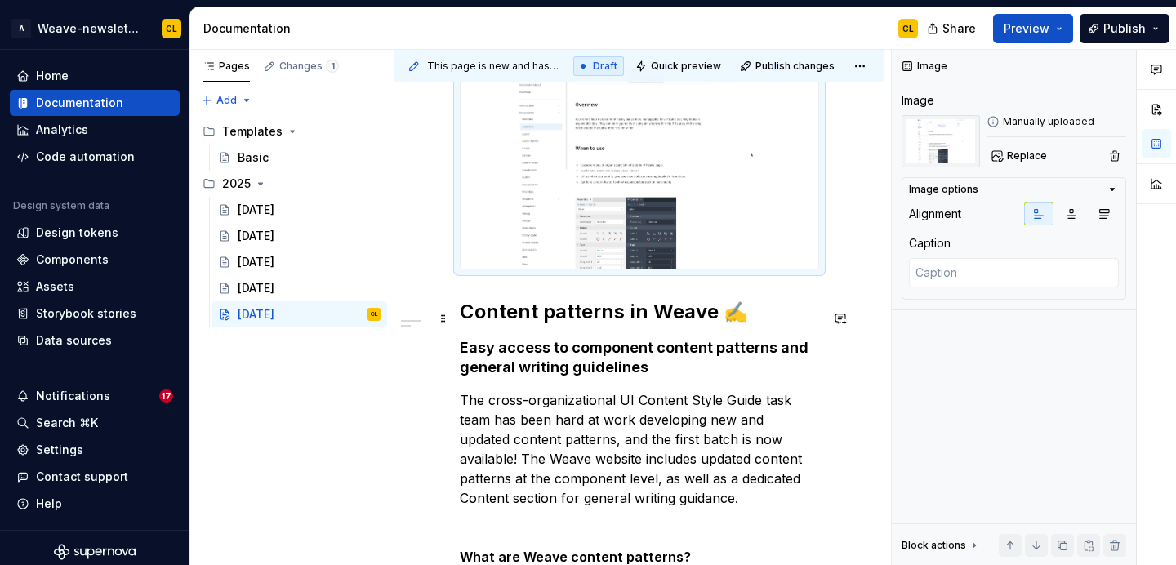
click at [575, 321] on h2 "Content patterns in Weave ✍️" at bounding box center [639, 312] width 359 height 26
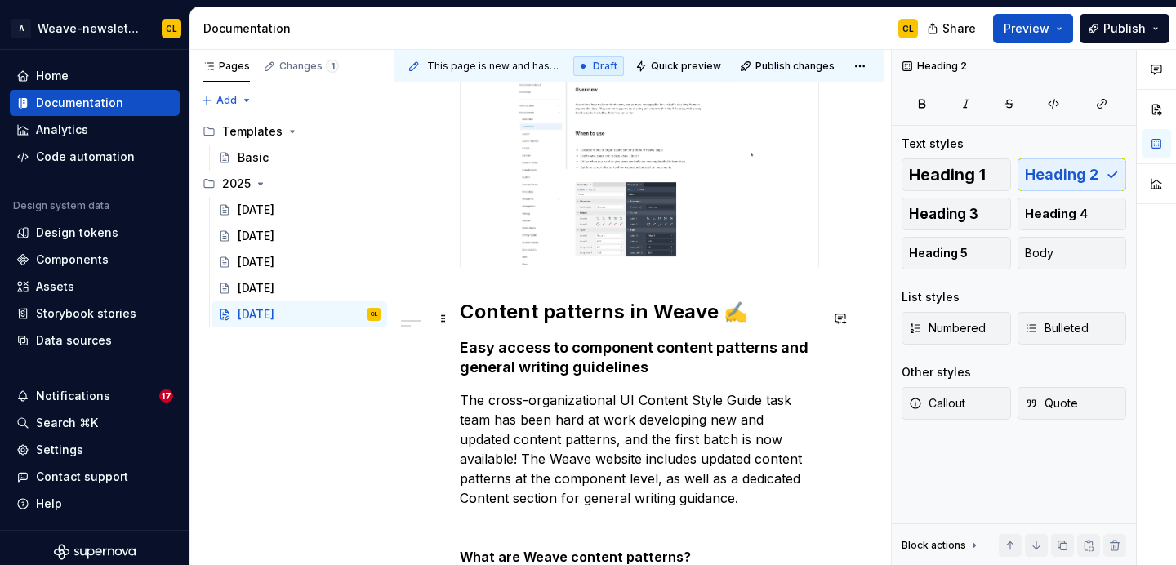
click at [633, 323] on h2 "Content patterns in Weave ✍️" at bounding box center [639, 312] width 359 height 26
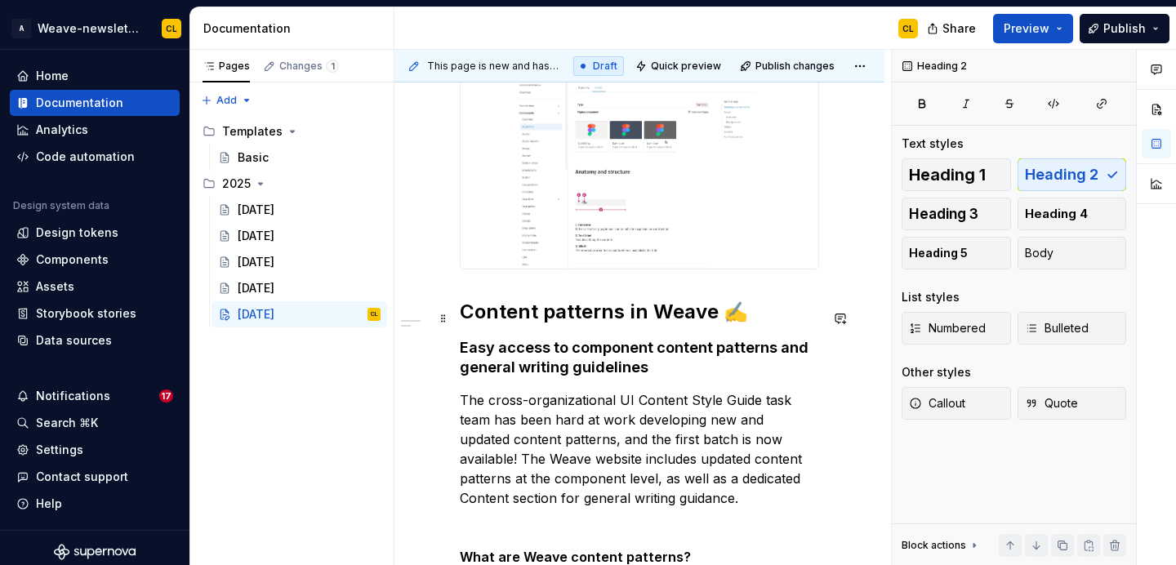
click at [561, 323] on h2 "Content patterns in Weave ✍️" at bounding box center [639, 312] width 359 height 26
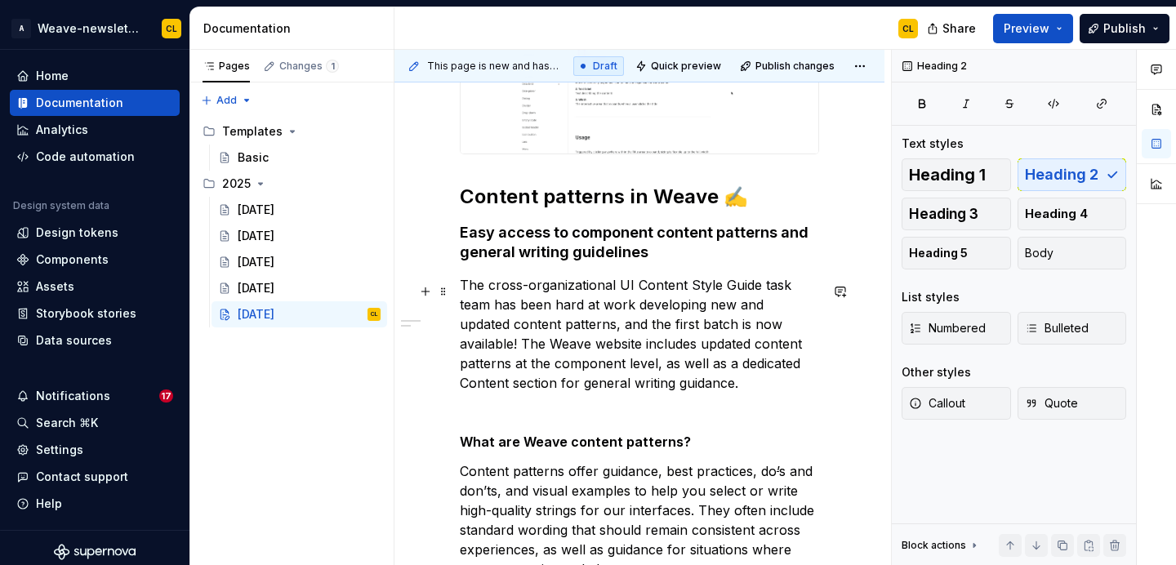
scroll to position [762, 0]
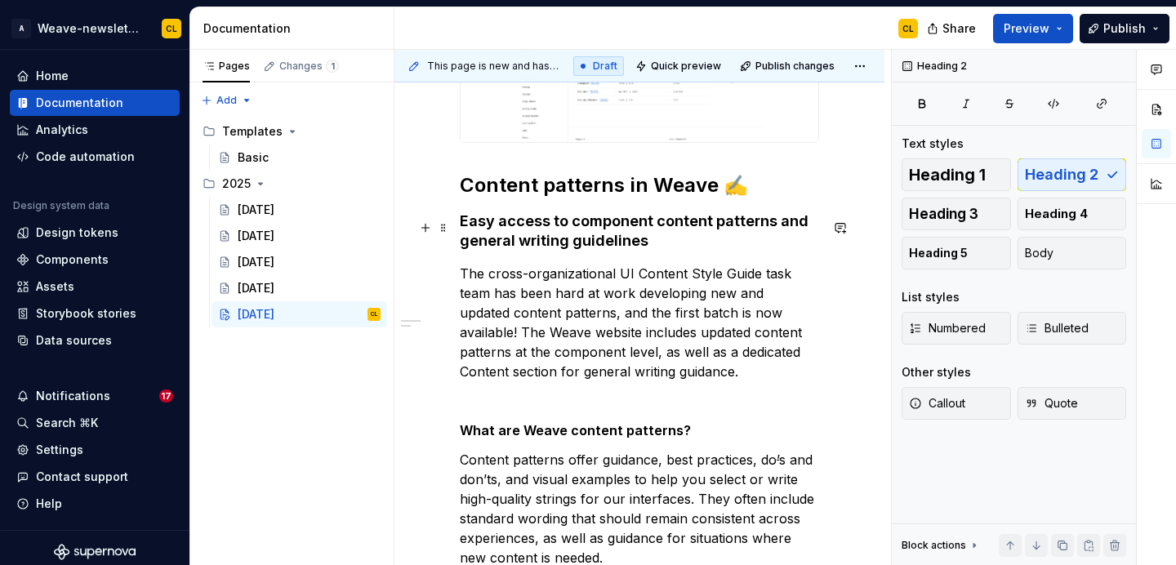
click at [554, 233] on h4 "Easy access to component content patterns and general writing guidelines" at bounding box center [639, 230] width 359 height 39
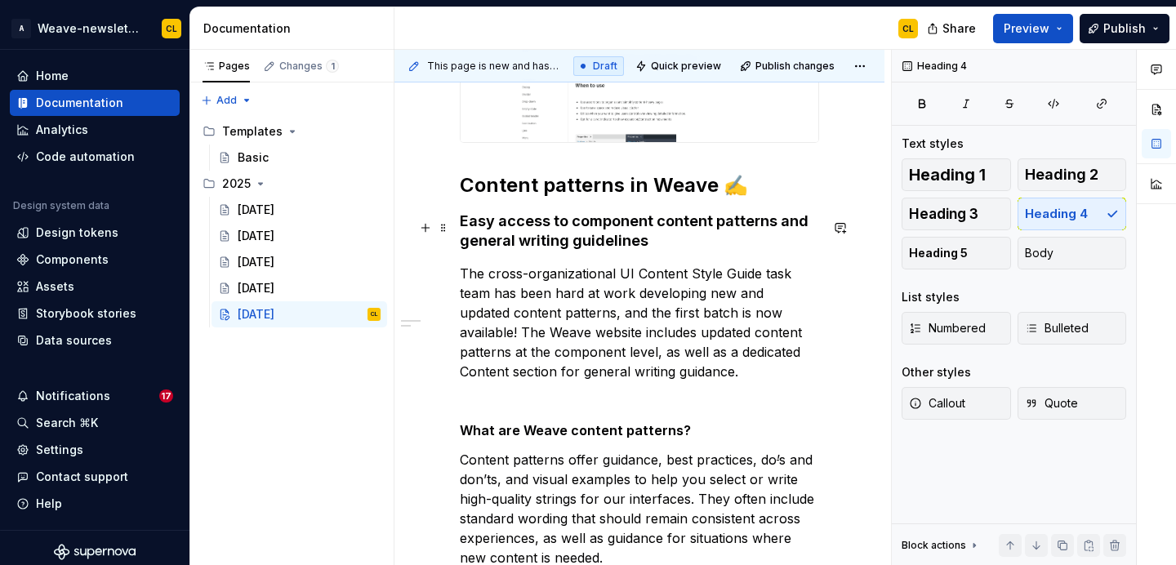
click at [507, 223] on h4 "Easy access to component content patterns and general writing guidelines" at bounding box center [639, 230] width 359 height 39
click at [483, 225] on h4 "Easy access to component content patterns and general writing guidelines" at bounding box center [639, 230] width 359 height 39
click at [523, 251] on h4 "Easy access to component content patterns and general writing guidelines" at bounding box center [639, 230] width 359 height 39
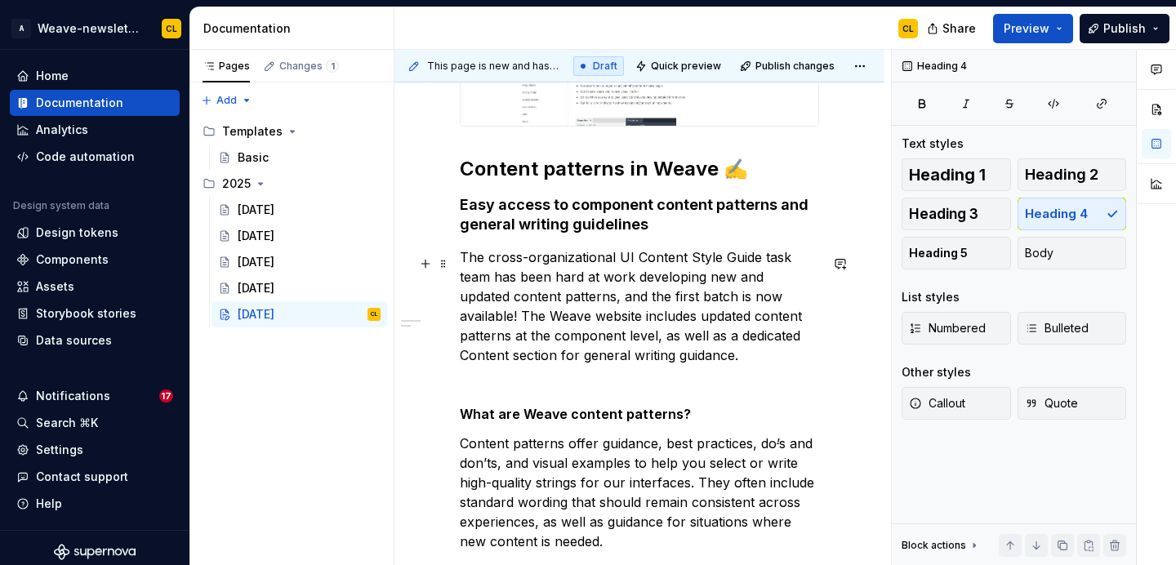
scroll to position [781, 0]
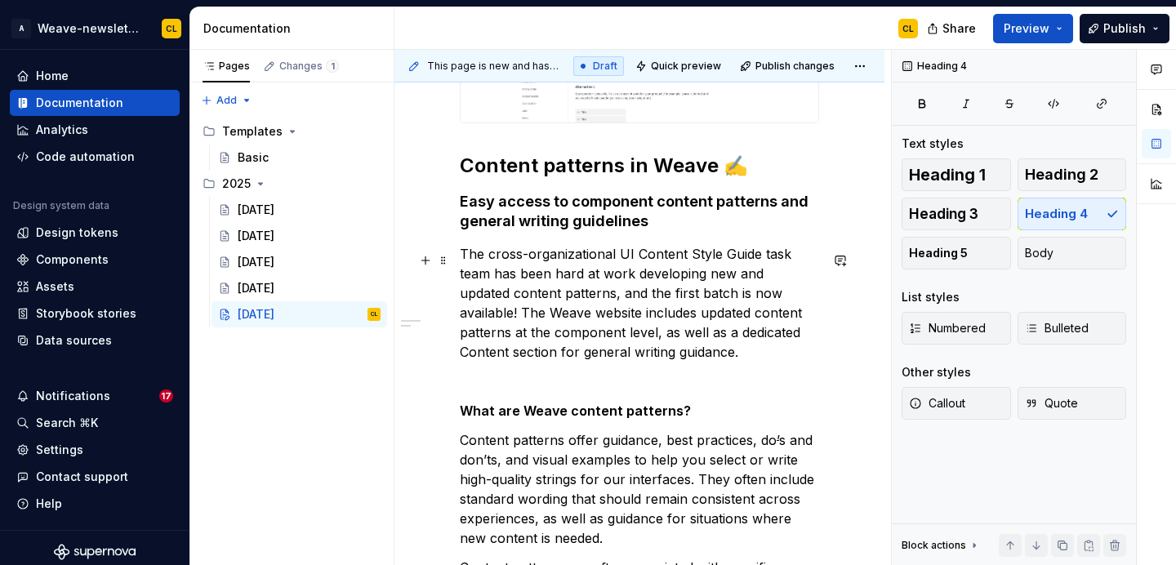
click at [652, 309] on p "The cross-organizational UI Content Style Guide task team has been hard at work…" at bounding box center [639, 303] width 359 height 118
click at [714, 296] on p "The cross-organizational UI Content Style Guide task team has been hard at work…" at bounding box center [639, 303] width 359 height 118
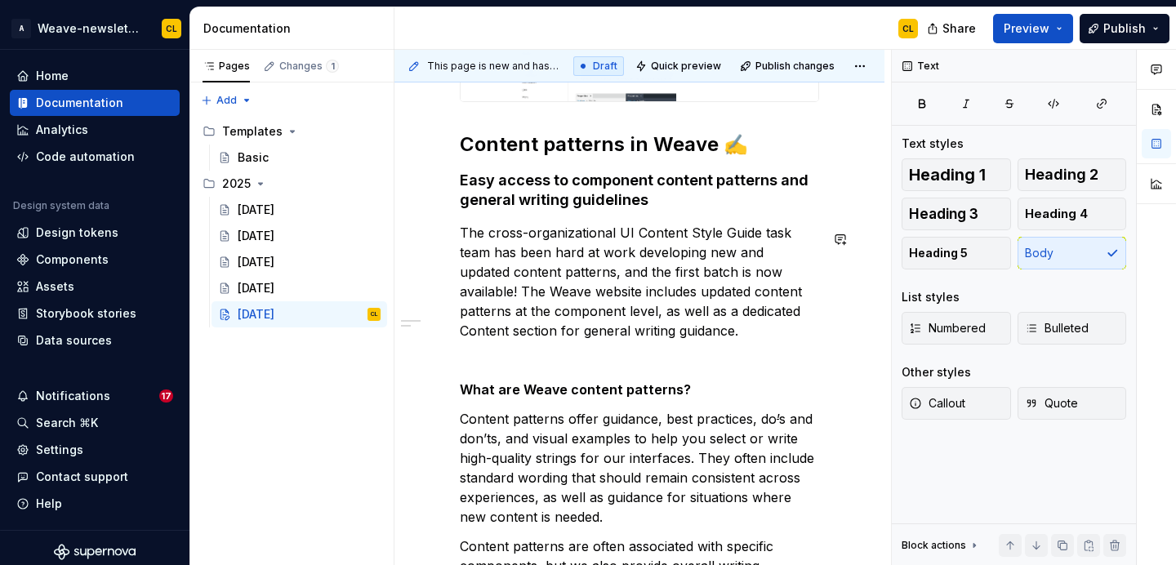
scroll to position [809, 0]
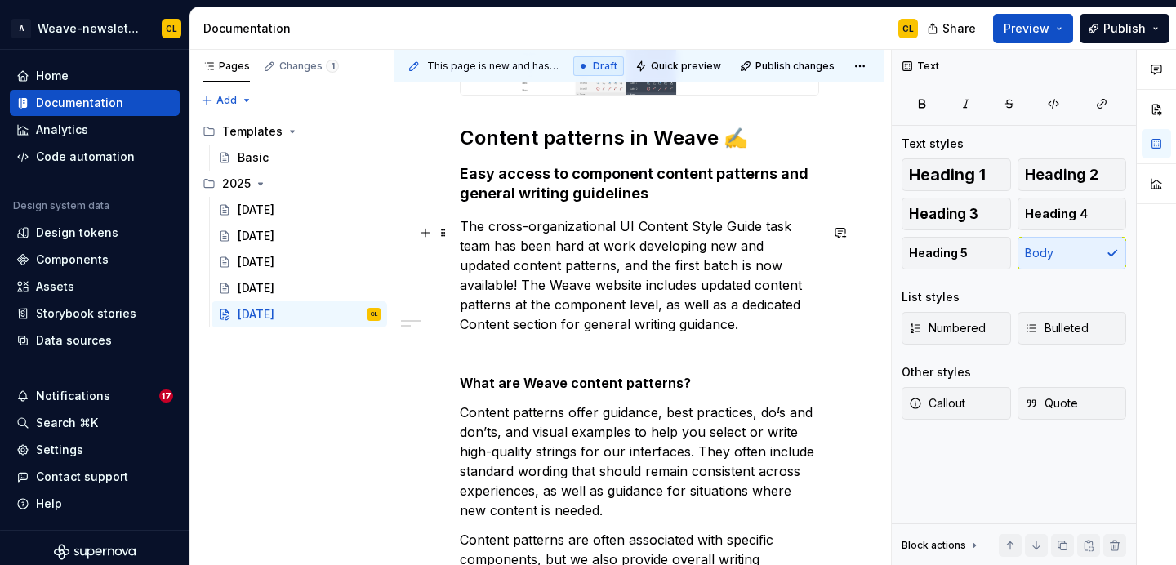
click at [666, 281] on p "The cross-organizational UI Content Style Guide task team has been hard at work…" at bounding box center [639, 275] width 359 height 118
click at [634, 323] on p "The cross-organizational UI Content Style Guide task team has been hard at work…" at bounding box center [639, 275] width 359 height 118
click at [661, 327] on p "The cross-organizational UI Content Style Guide task team has been hard at work…" at bounding box center [639, 275] width 359 height 118
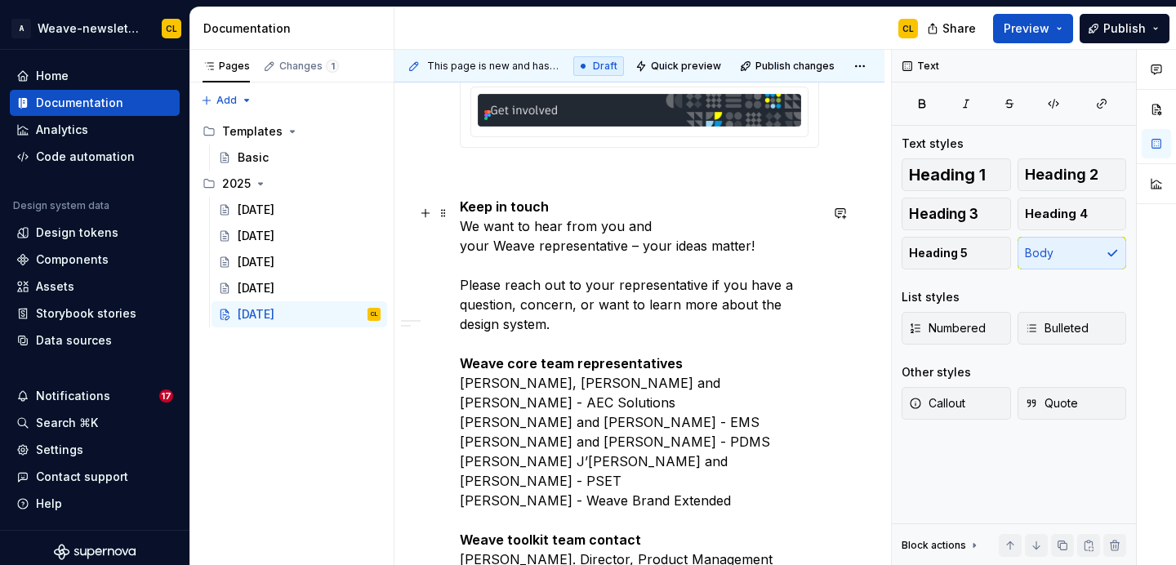
scroll to position [2391, 0]
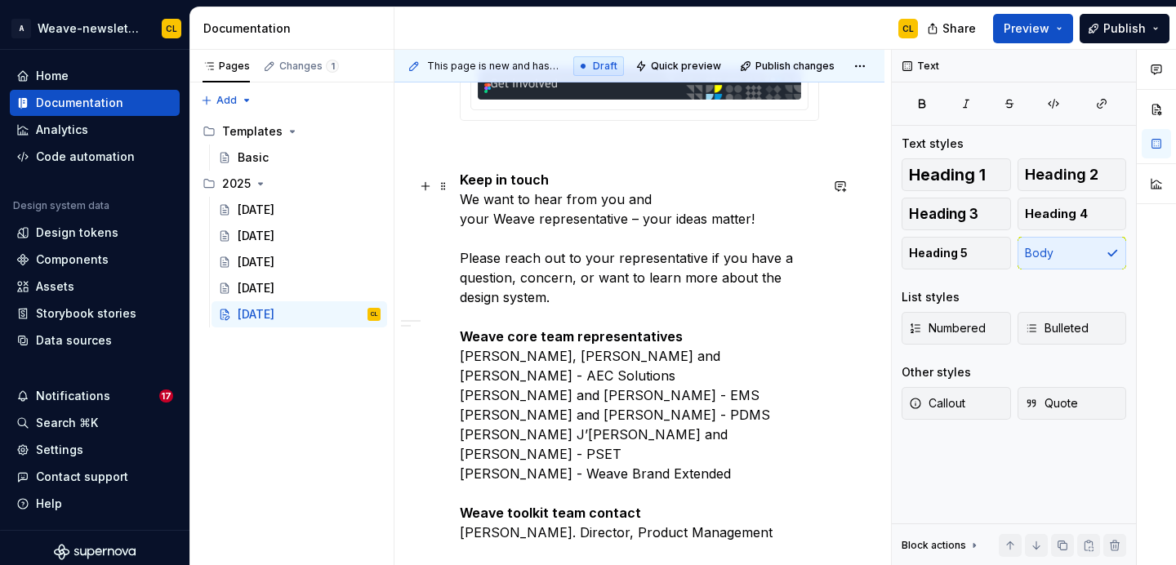
click at [465, 208] on p "Keep in touch We want to hear from you and your Weave representative – your ide…" at bounding box center [639, 425] width 359 height 510
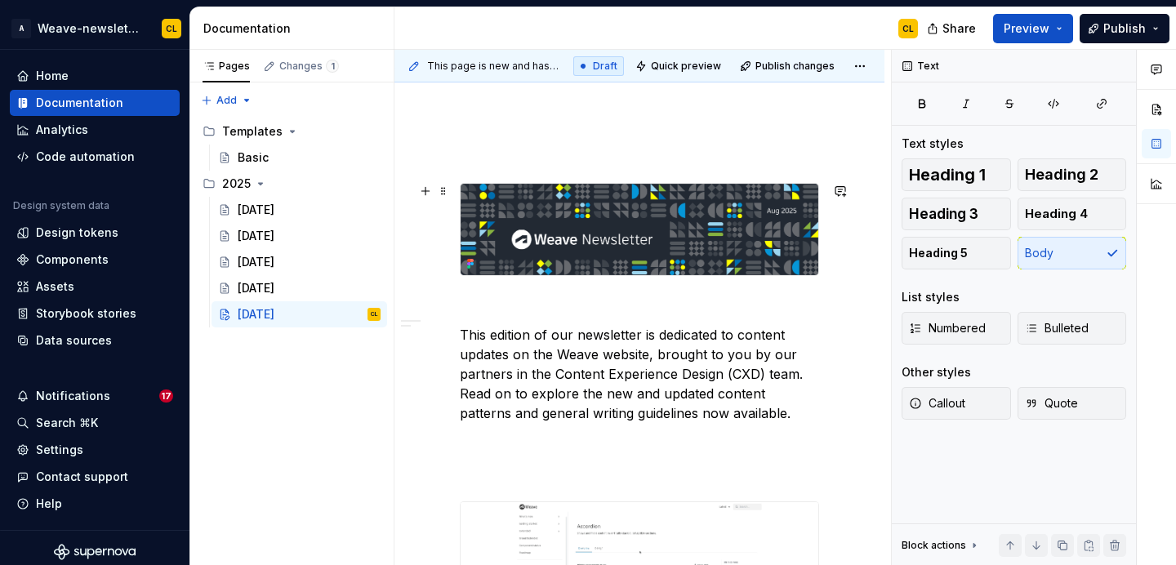
scroll to position [287, 0]
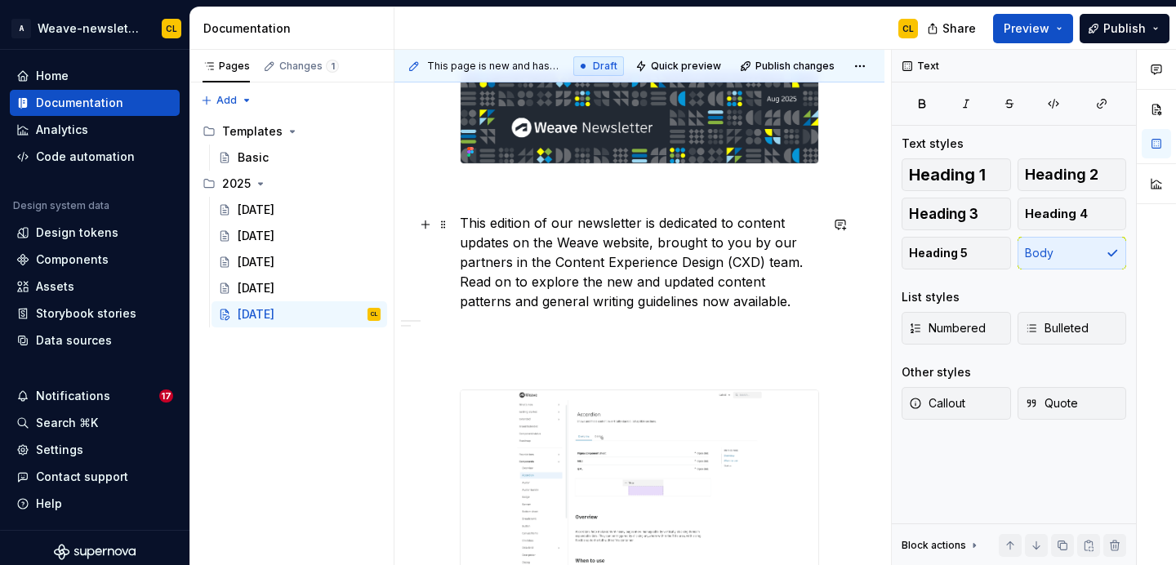
click at [612, 247] on p "This edition of our newsletter is dedicated to content updates on the Weave web…" at bounding box center [639, 262] width 359 height 98
click at [460, 228] on p "This edition of our newsletter is dedicated to content updates on the Weave web…" at bounding box center [639, 262] width 359 height 98
click at [529, 247] on p "This edition of our newsletter is dedicated to content updates on the Weave web…" at bounding box center [639, 262] width 359 height 98
click at [461, 222] on p "This edition of our newsletter is dedicated to content updates on the Weave web…" at bounding box center [639, 262] width 359 height 98
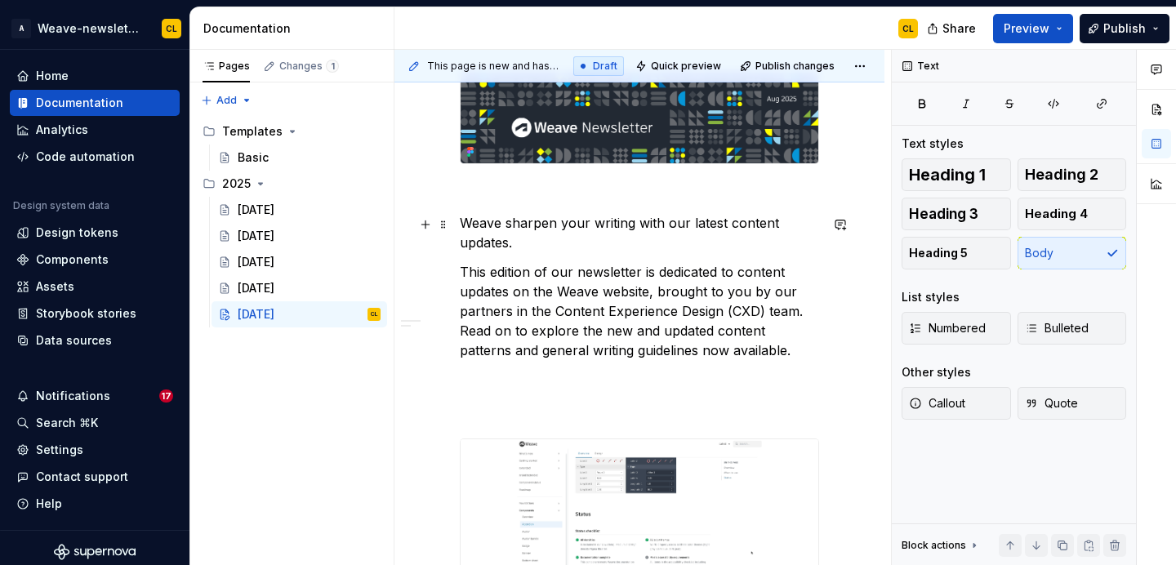
click at [463, 225] on p "Weave sharpen your writing with our latest content updates." at bounding box center [639, 232] width 359 height 39
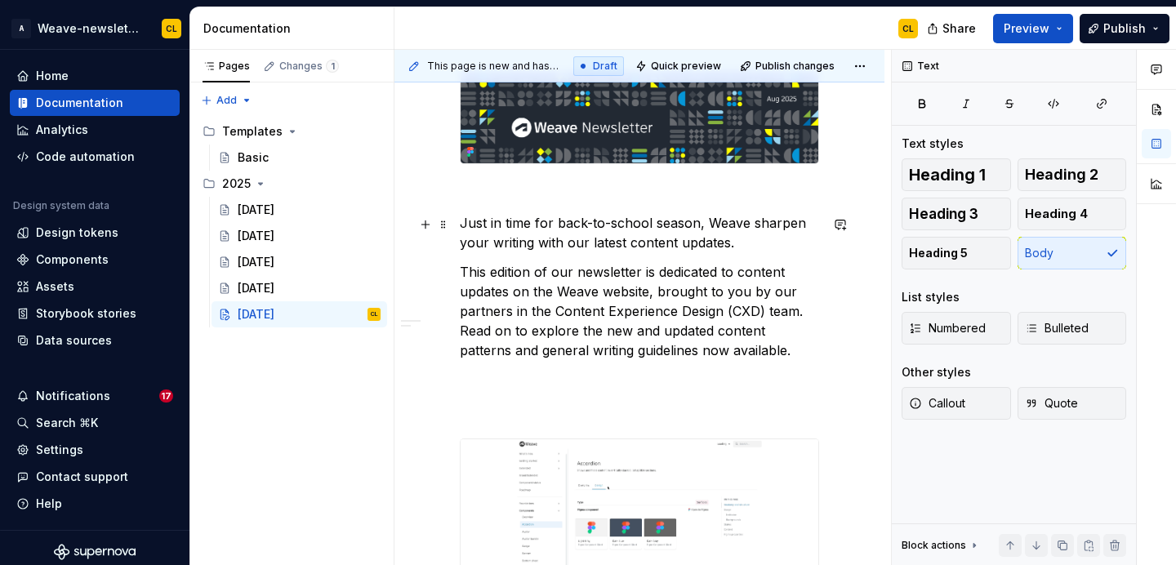
click at [724, 228] on p "Just in time for back-to-school season, Weave sharpen your writing with our lat…" at bounding box center [639, 232] width 359 height 39
click at [750, 225] on p "Just in time for back-to-school season, Weave sharpen your writing with our lat…" at bounding box center [639, 232] width 359 height 39
click at [708, 223] on p "Just in time for back-to-school season, Weave sharpen your writing with our lat…" at bounding box center [639, 232] width 359 height 39
click at [753, 224] on p "Just in time for back-to-school season, Weave sharpen your writing with our lat…" at bounding box center [639, 232] width 359 height 39
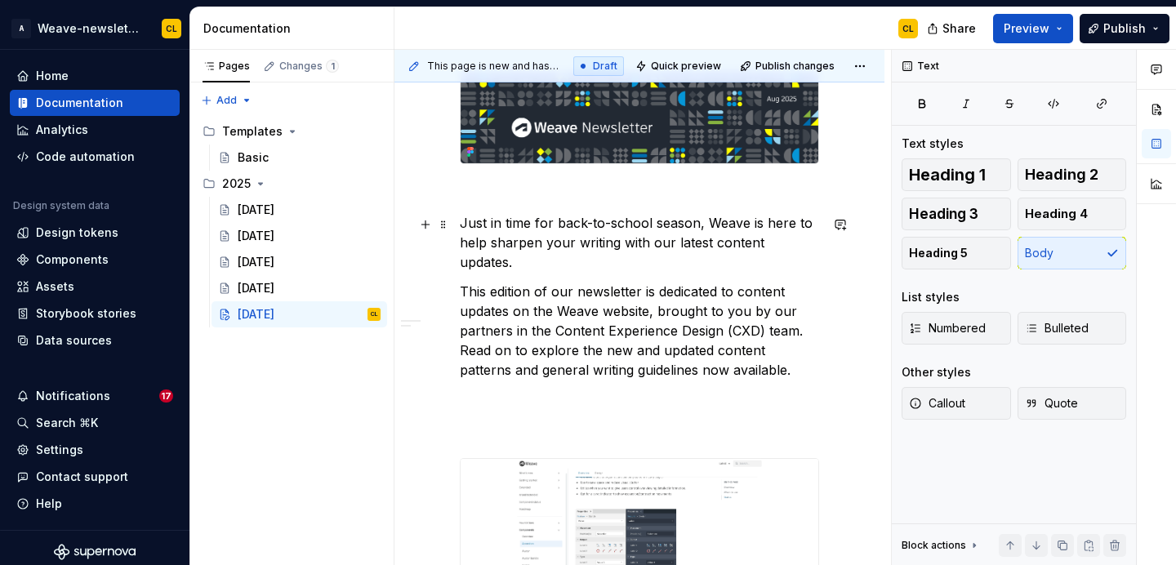
click at [671, 233] on p "Just in time for back-to-school season, Weave is here to help sharpen your writ…" at bounding box center [639, 242] width 359 height 59
click at [577, 246] on p "Just in time for back-to-school season, Weave is here to help sharpen your writ…" at bounding box center [639, 242] width 359 height 59
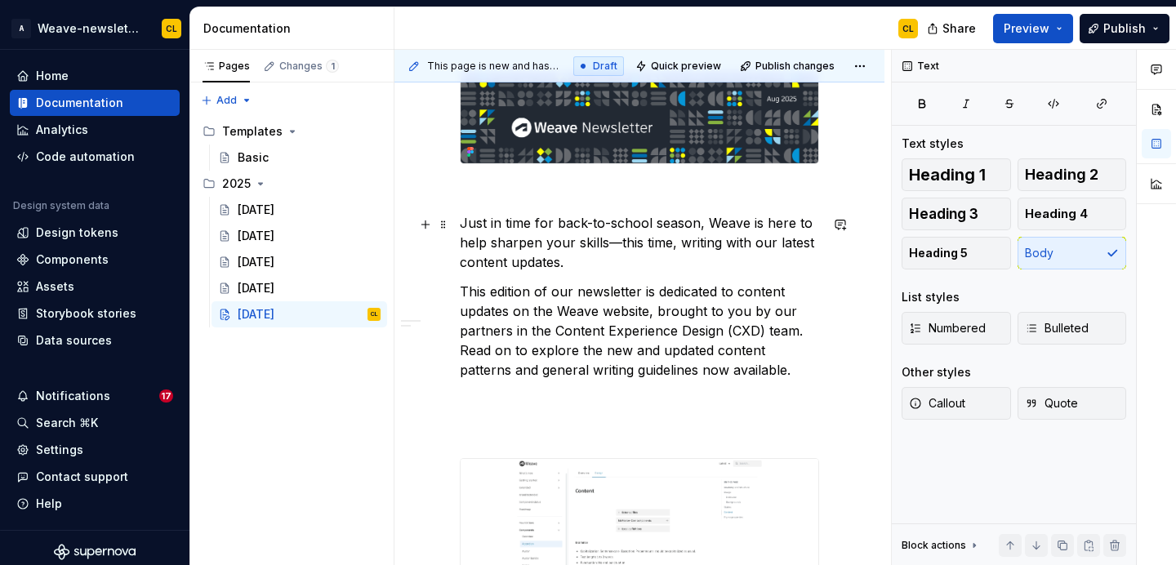
click at [657, 243] on p "Just in time for back-to-school season, Weave is here to help sharpen your skil…" at bounding box center [639, 242] width 359 height 59
click at [592, 245] on p "Just in time for back-to-school season, Weave is here to help sharpen your skil…" at bounding box center [639, 242] width 359 height 59
click at [634, 246] on p "Just in time for back-to-school season, Weave is here to help sharpen your skil…" at bounding box center [639, 242] width 359 height 59
click at [599, 244] on p "Just in time for back-to-school season, Weave is here to help sharpen your skil…" at bounding box center [639, 242] width 359 height 59
click at [532, 243] on p "Just in time for back-to-school season, Weave is here to help sharpen your skil…" at bounding box center [639, 242] width 359 height 59
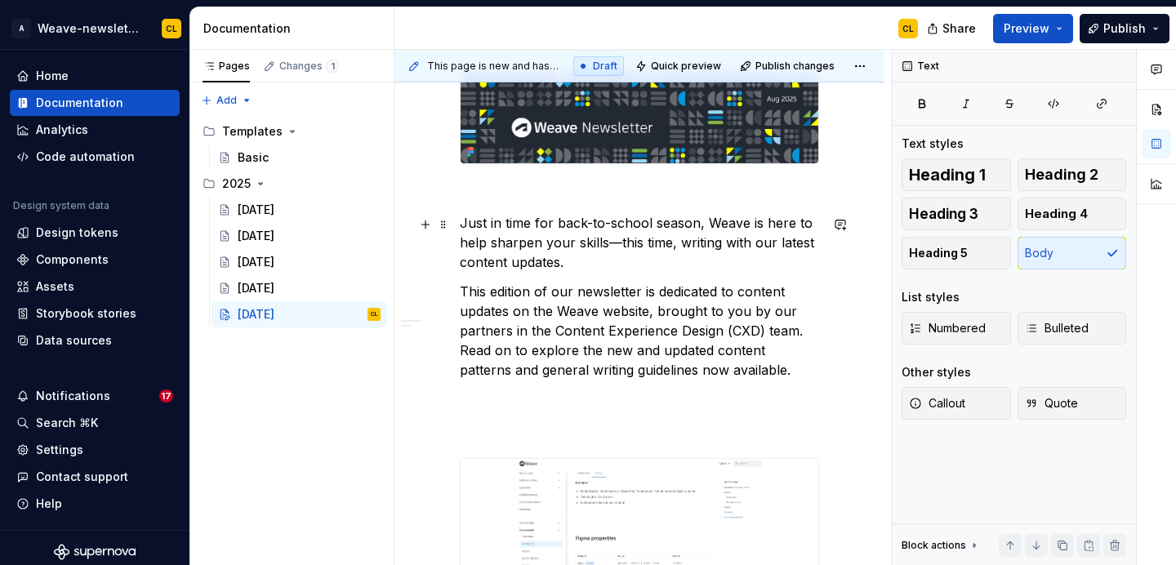
click at [582, 250] on p "Just in time for back-to-school season, Weave is here to help sharpen your skil…" at bounding box center [639, 242] width 359 height 59
click at [637, 241] on p "Just in time for back-to-school season, Weave is here to help sharpen your skil…" at bounding box center [639, 242] width 359 height 59
click at [678, 247] on p "Just in time for back-to-school season, Weave is here to help sharpen your skil…" at bounding box center [639, 242] width 359 height 59
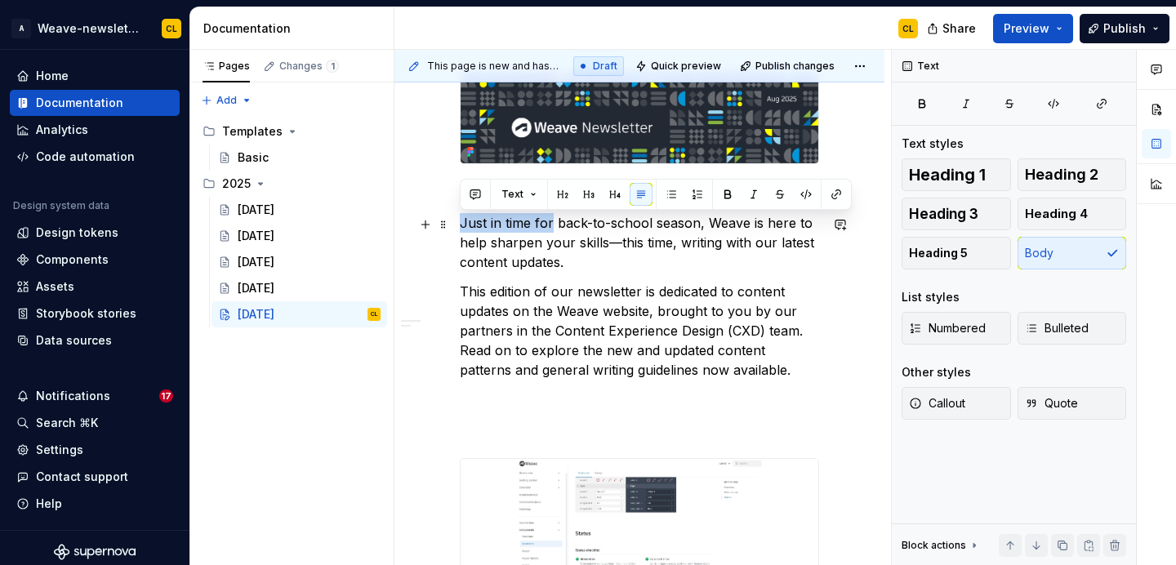
drag, startPoint x: 460, startPoint y: 223, endPoint x: 550, endPoint y: 221, distance: 90.7
click at [550, 221] on p "Just in time for back-to-school season, Weave is here to help sharpen your skil…" at bounding box center [639, 242] width 359 height 59
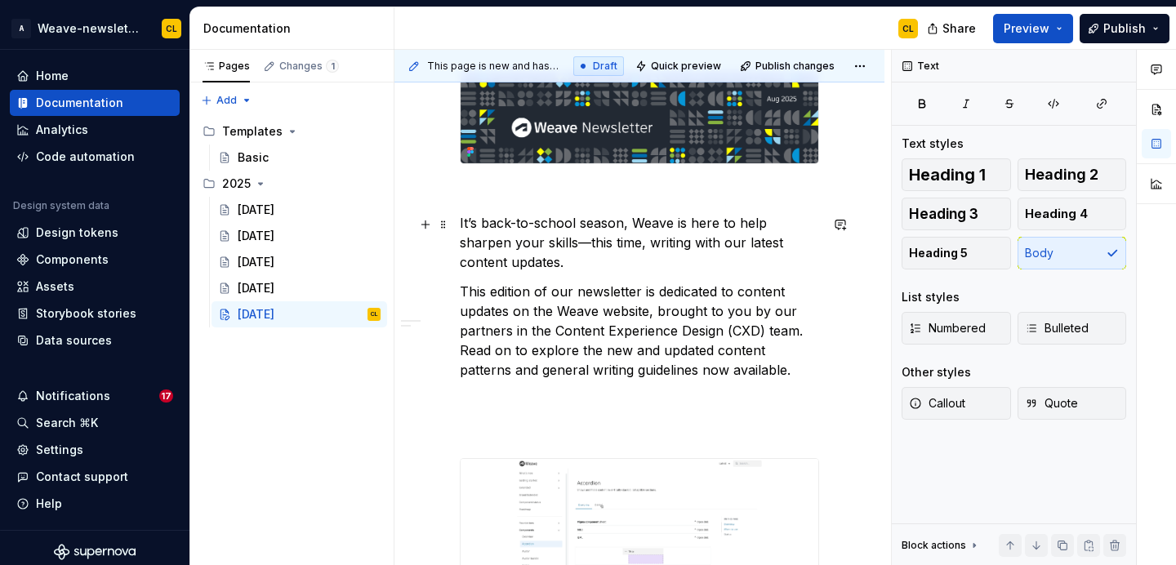
click at [630, 222] on p "It’s back-to-school season, Weave is here to help sharpen your skills—this time…" at bounding box center [639, 242] width 359 height 59
click at [703, 221] on p "It’s back-to-school season, and Weave is here to help sharpen your skills—this …" at bounding box center [639, 242] width 359 height 59
click at [517, 256] on p "It’s back-to-school season, and Weave is here to help sharpen your skills—this …" at bounding box center [639, 242] width 359 height 59
click at [741, 228] on p "It’s back-to-school season, and Weave is here to help sharpen your skills—this …" at bounding box center [639, 242] width 359 height 59
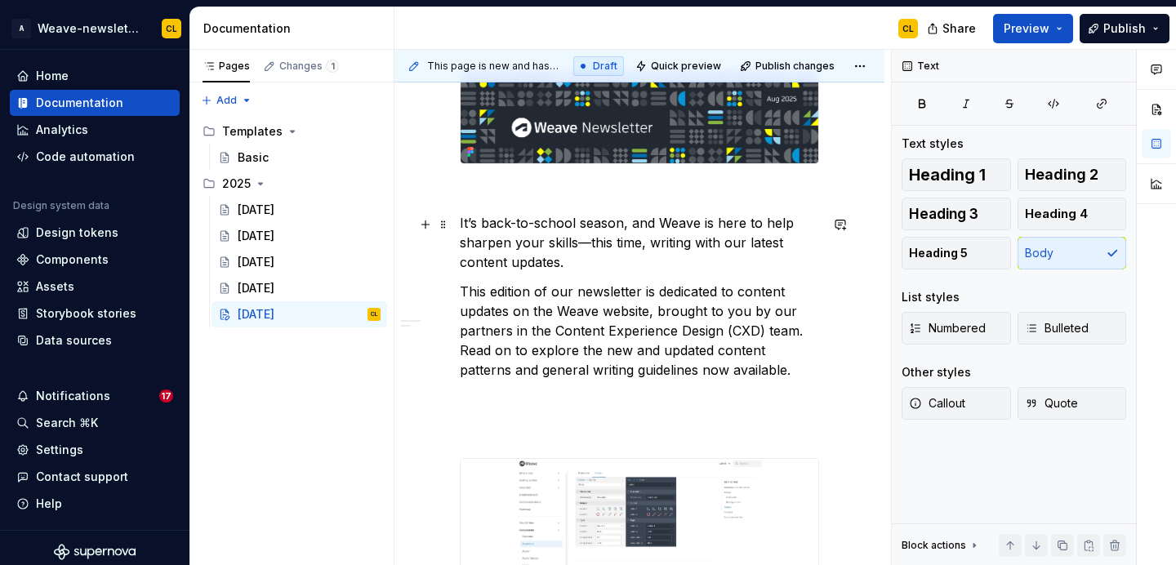
click at [545, 245] on p "It’s back-to-school season, and Weave is here to help sharpen your skills—this …" at bounding box center [639, 242] width 359 height 59
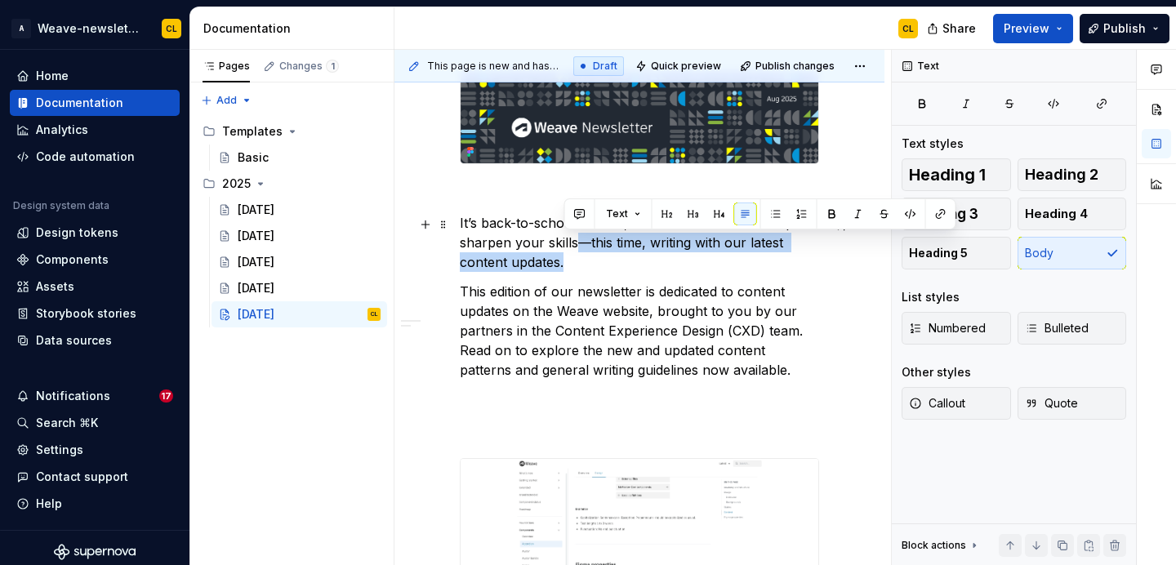
drag, startPoint x: 577, startPoint y: 242, endPoint x: 563, endPoint y: 265, distance: 27.5
click at [563, 265] on p "It’s back-to-school season, and Weave is here to help sharpen your skills—this …" at bounding box center [639, 242] width 359 height 59
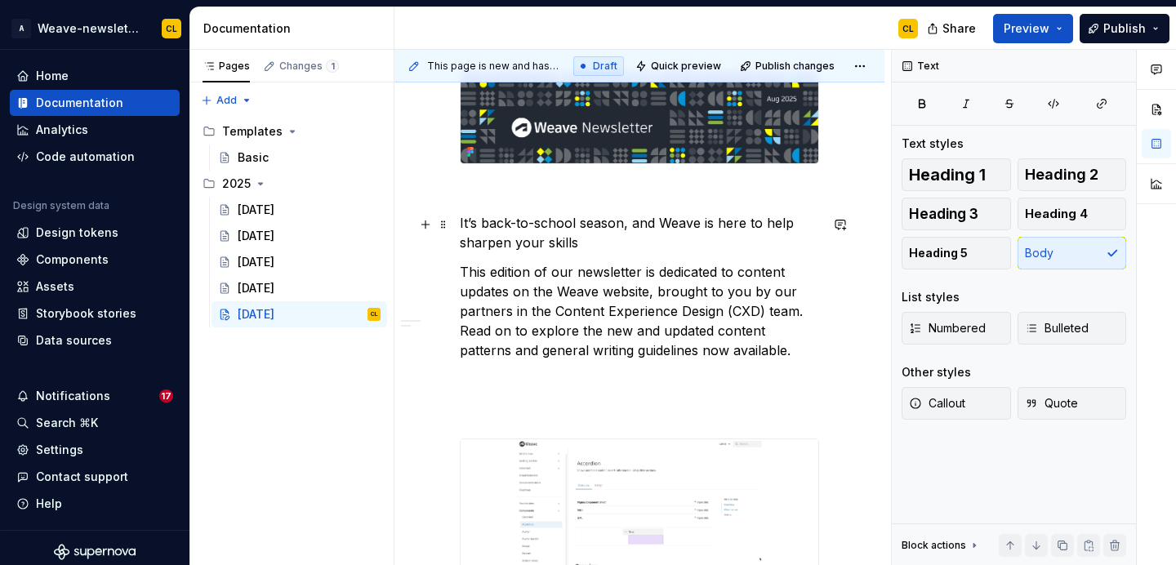
click at [692, 216] on p "It’s back-to-school season, and Weave is here to help sharpen your skills" at bounding box center [639, 232] width 359 height 39
click at [712, 225] on p "It’s back-to-school season, and Weave is here to help sharpen your skills" at bounding box center [639, 232] width 359 height 39
click at [719, 227] on p "It’s back-to-school season, and Weave is here to help sharpen your skills" at bounding box center [639, 232] width 359 height 39
click at [657, 227] on p "It’s back-to-school season, and Weave is here to help sharpen your skills" at bounding box center [639, 232] width 359 height 39
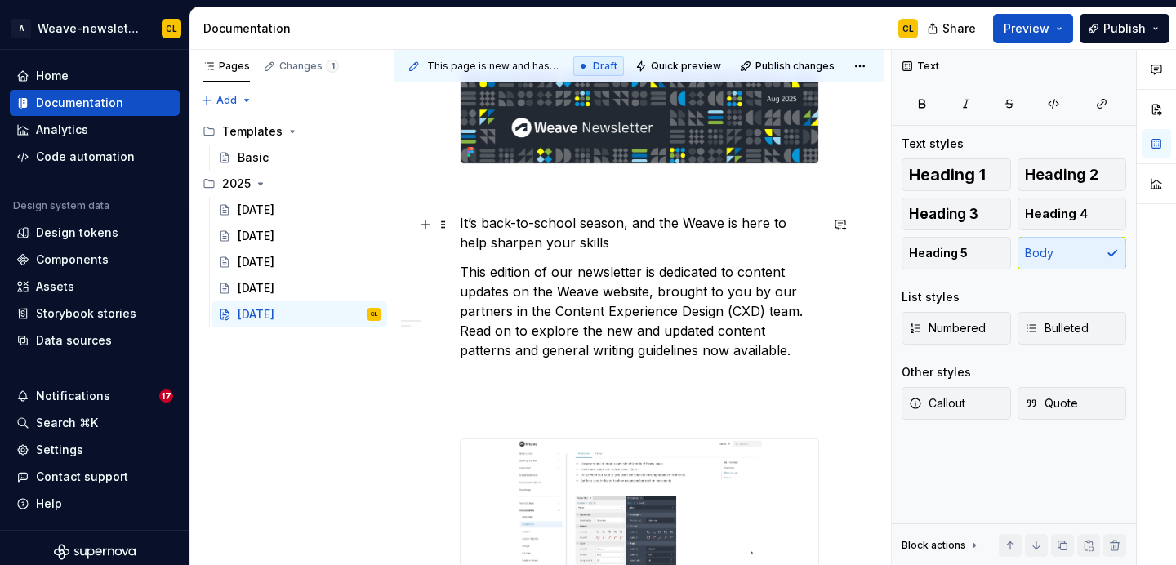
click at [725, 225] on p "It’s back-to-school season, and the Weave is here to help sharpen your skills" at bounding box center [639, 232] width 359 height 39
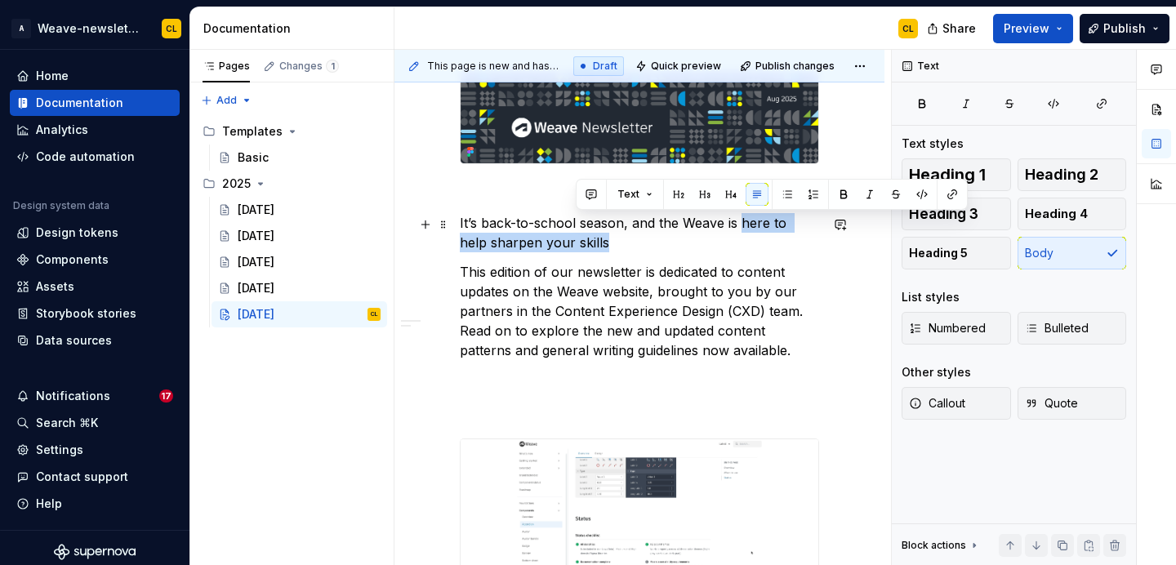
drag, startPoint x: 741, startPoint y: 225, endPoint x: 603, endPoint y: 252, distance: 140.0
click at [603, 252] on p "It’s back-to-school season, and the Weave is here to help sharpen your skills" at bounding box center [639, 232] width 359 height 39
click at [731, 229] on p "It’s back-to-school season, and the Weave is here to help sharpen your skills" at bounding box center [639, 232] width 359 height 39
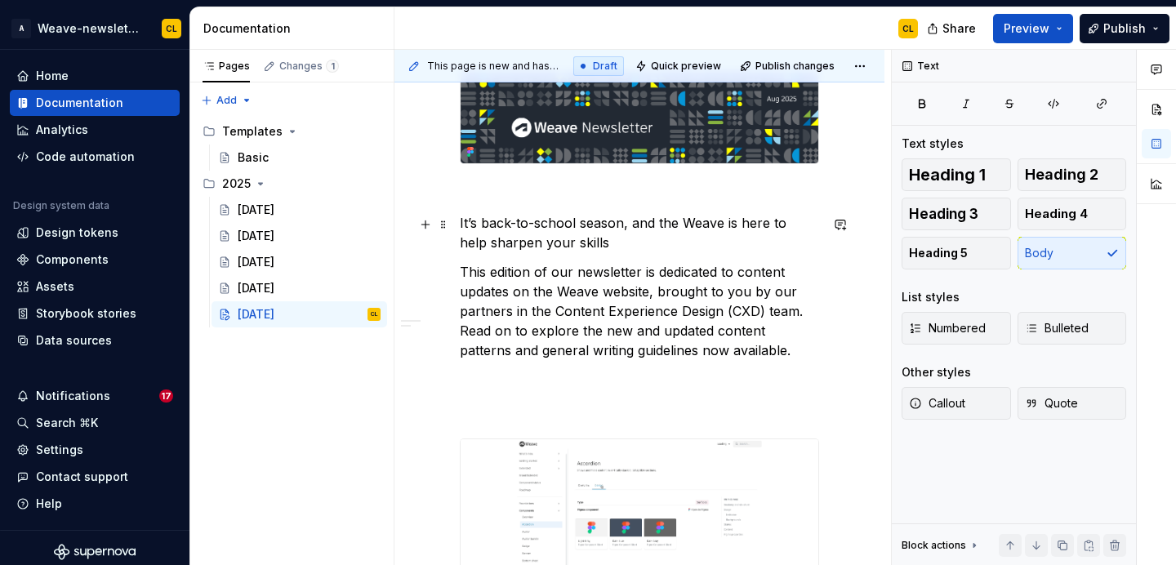
click at [741, 225] on p "It’s back-to-school season, and the Weave is here to help sharpen your skills" at bounding box center [639, 232] width 359 height 39
click at [726, 224] on p "It’s back-to-school season, and the Weave is here to help sharpen your skills" at bounding box center [639, 232] width 359 height 39
click at [736, 225] on p "It’s back-to-school season, and the Weave is here to help sharpen your skills" at bounding box center [639, 232] width 359 height 39
click at [688, 249] on p "It’s back-to-school season, and the Weave is here to help sharpen your skills" at bounding box center [639, 232] width 359 height 39
click at [621, 246] on p "It’s back-to-school season, and the Weave is here to help sharpen your skills" at bounding box center [639, 232] width 359 height 39
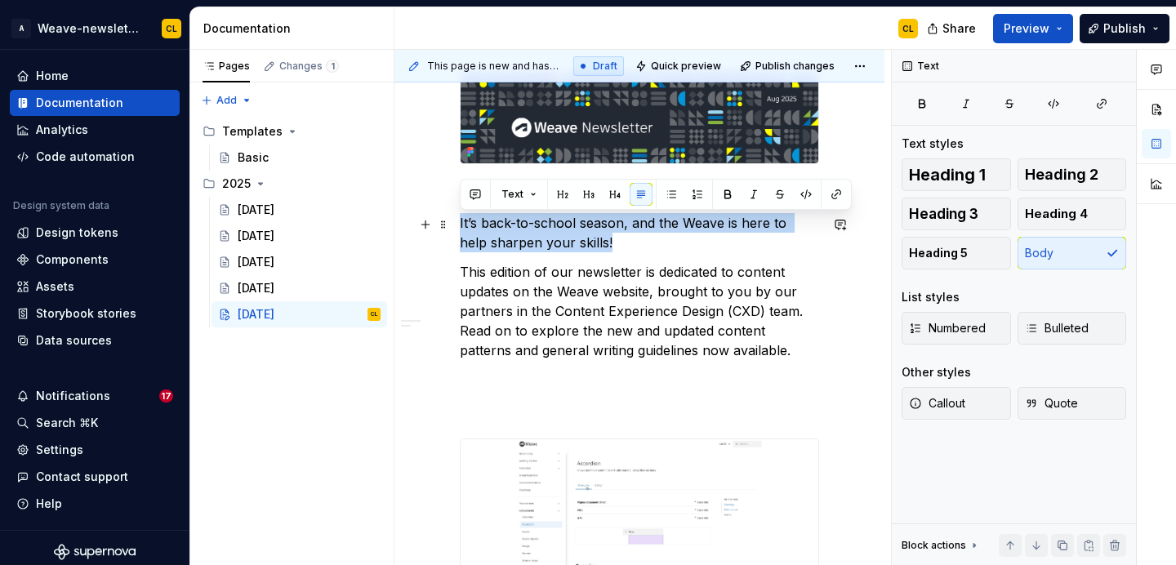
drag, startPoint x: 582, startPoint y: 246, endPoint x: 460, endPoint y: 219, distance: 125.4
click at [460, 219] on p "It’s back-to-school season, and the Weave is here to help sharpen your skills!" at bounding box center [639, 232] width 359 height 39
copy p "It’s back-to-school season, and the Weave is here to help sharpen your skills!"
click at [581, 244] on p "It’s back-to-school season, and the Weave is here to help sharpen your skills!" at bounding box center [639, 232] width 359 height 39
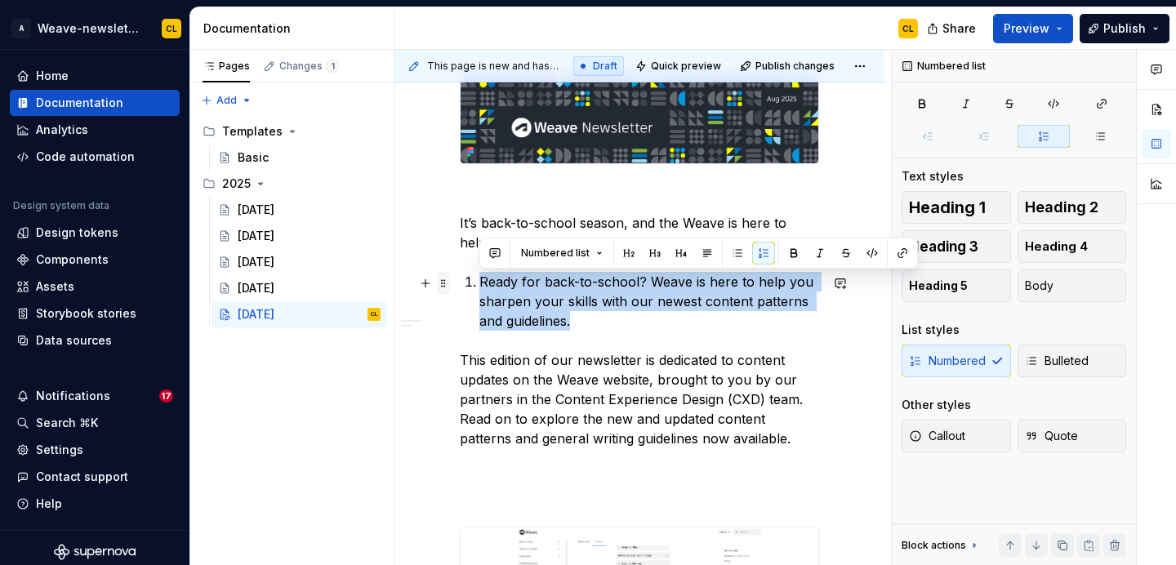
drag, startPoint x: 590, startPoint y: 323, endPoint x: 443, endPoint y: 286, distance: 151.5
click at [755, 254] on button "button" at bounding box center [763, 253] width 23 height 23
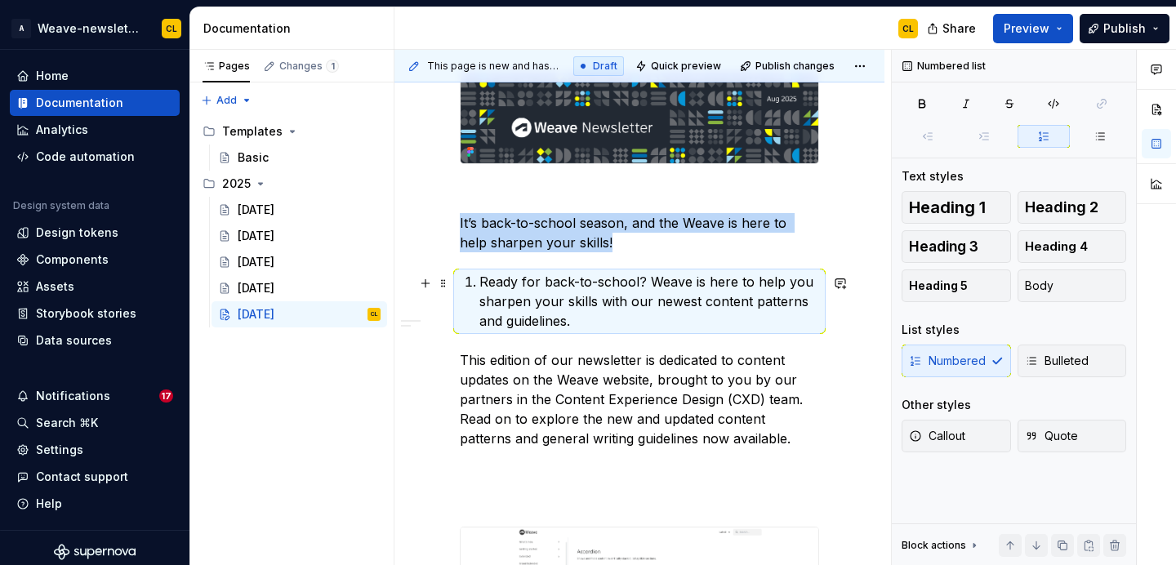
click at [613, 311] on p "Ready for back-to-school? Weave is here to help you sharpen your skills with ou…" at bounding box center [649, 301] width 340 height 59
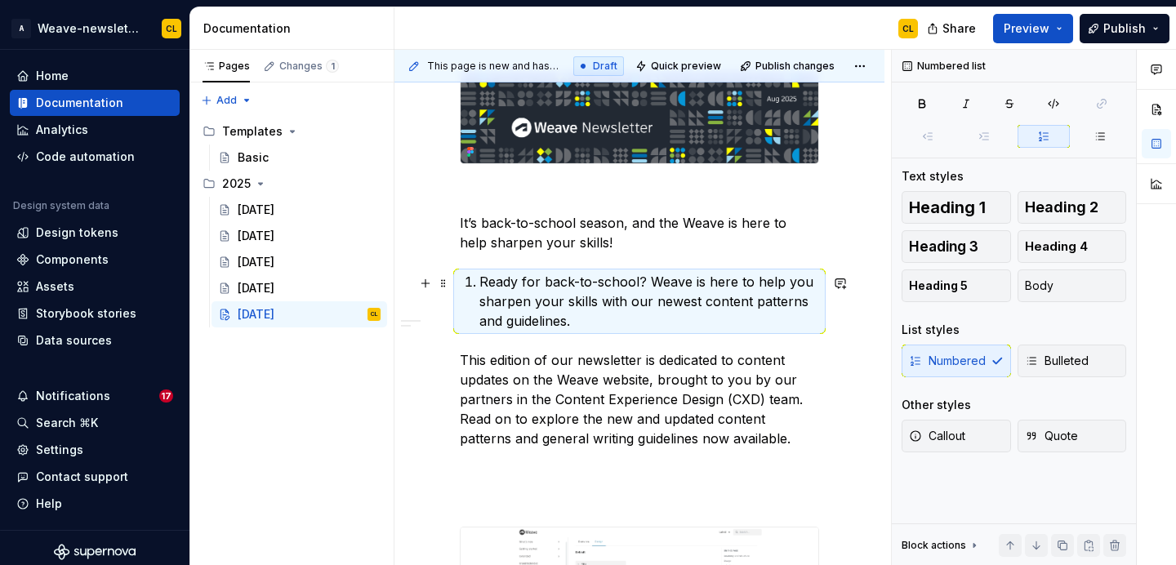
click at [613, 311] on p "Ready for back-to-school? Weave is here to help you sharpen your skills with ou…" at bounding box center [649, 301] width 340 height 59
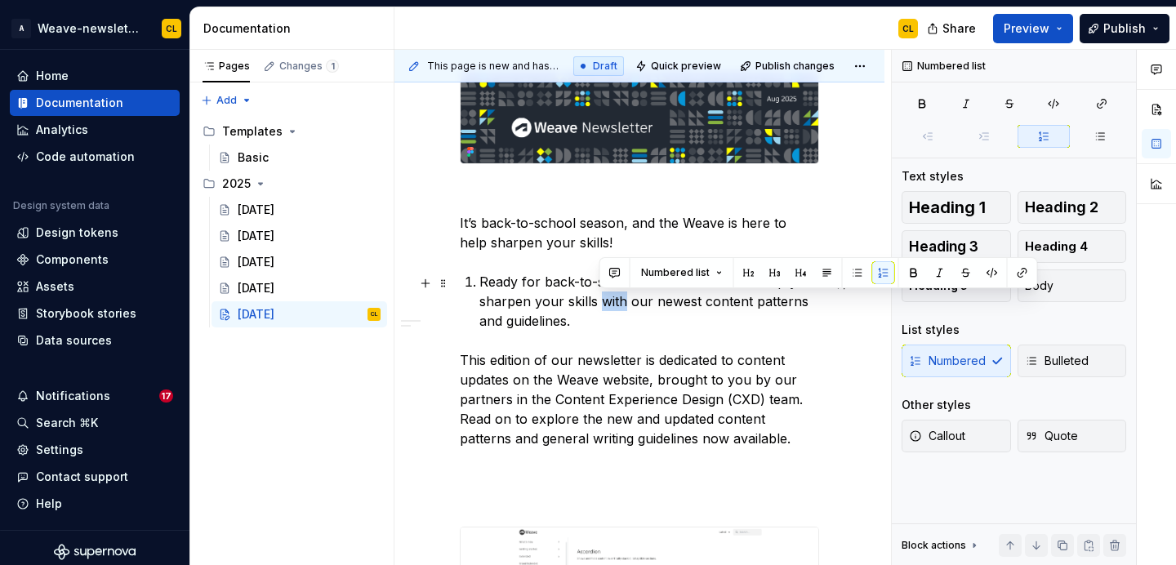
click at [613, 311] on p "Ready for back-to-school? Weave is here to help you sharpen your skills with ou…" at bounding box center [649, 301] width 340 height 59
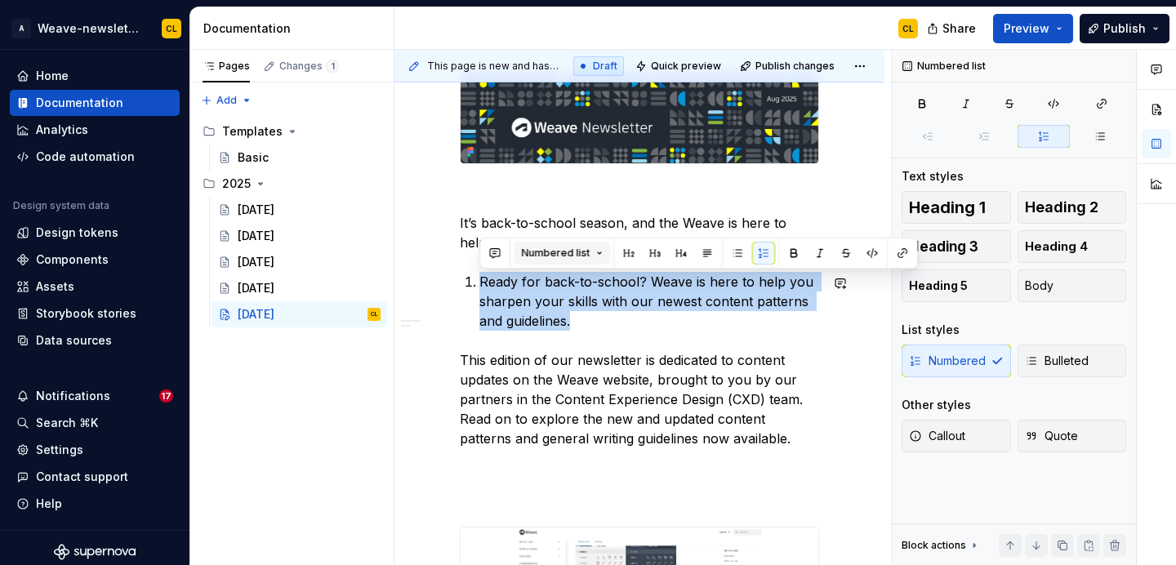
click at [588, 252] on button "Numbered list" at bounding box center [562, 253] width 96 height 23
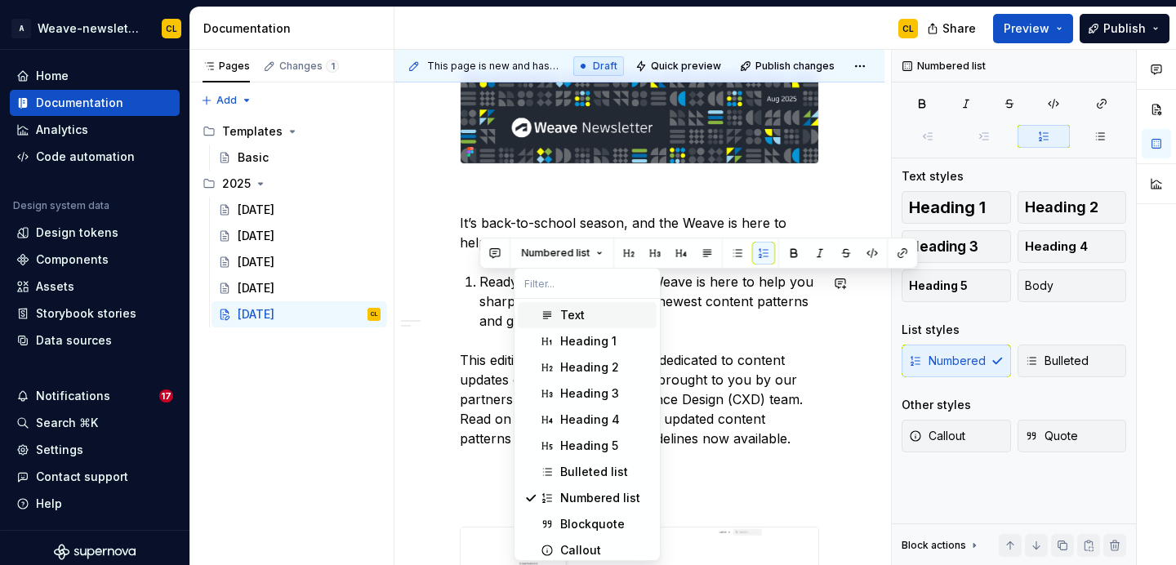
click at [578, 318] on div "Text" at bounding box center [572, 315] width 24 height 16
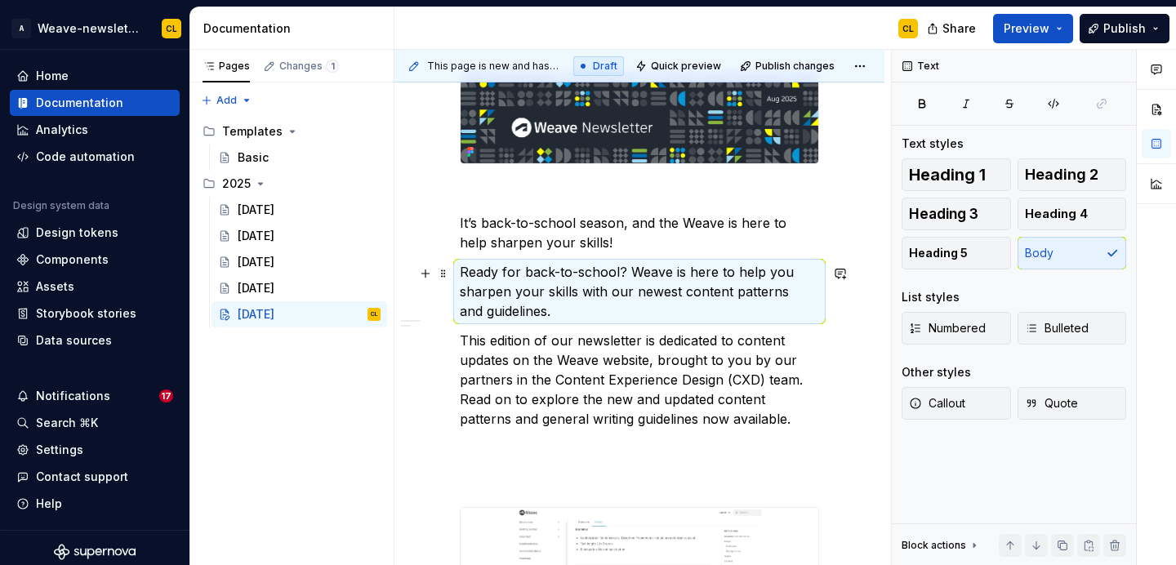
click at [528, 307] on p "Ready for back-to-school? Weave is here to help you sharpen your skills with ou…" at bounding box center [639, 291] width 359 height 59
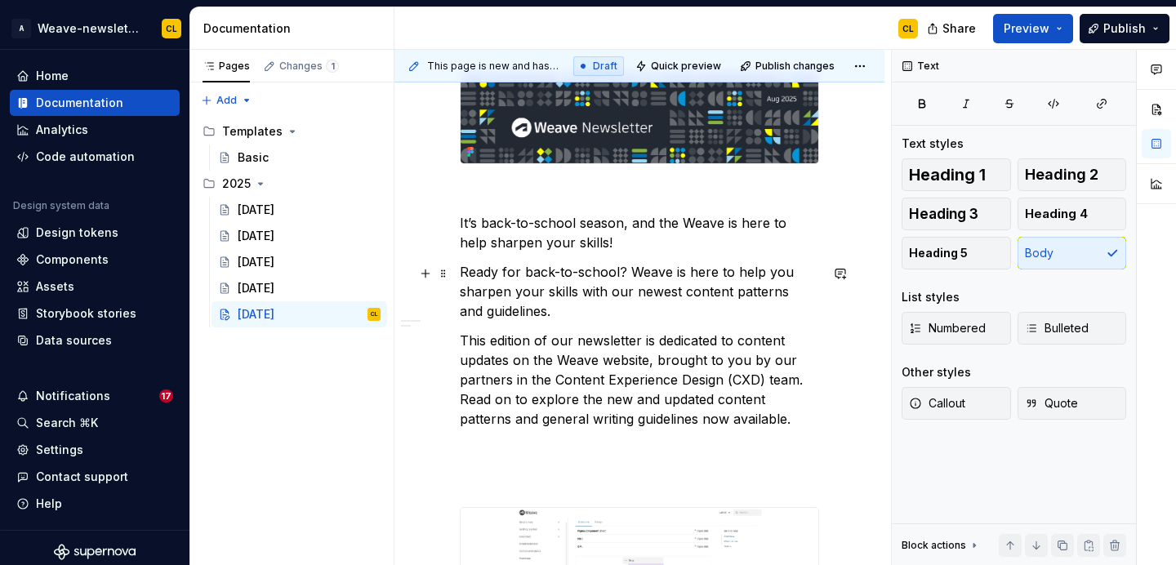
click at [512, 267] on p "Ready for back-to-school? Weave is here to help you sharpen your skills with ou…" at bounding box center [639, 291] width 359 height 59
click at [601, 265] on p "Ready for back-to-school? Weave is here to help you sharpen your skills with ou…" at bounding box center [639, 291] width 359 height 59
click at [650, 276] on p "Ready for back-to-school? Weave is here to help you sharpen your skills with ou…" at bounding box center [639, 291] width 359 height 59
click at [588, 289] on p "Ready for back-to-school? Weave is here to help you sharpen your skills with ou…" at bounding box center [639, 291] width 359 height 59
click at [630, 278] on p "Ready for back-to-school? Weave is here to help you sharpen your skills with ou…" at bounding box center [639, 291] width 359 height 59
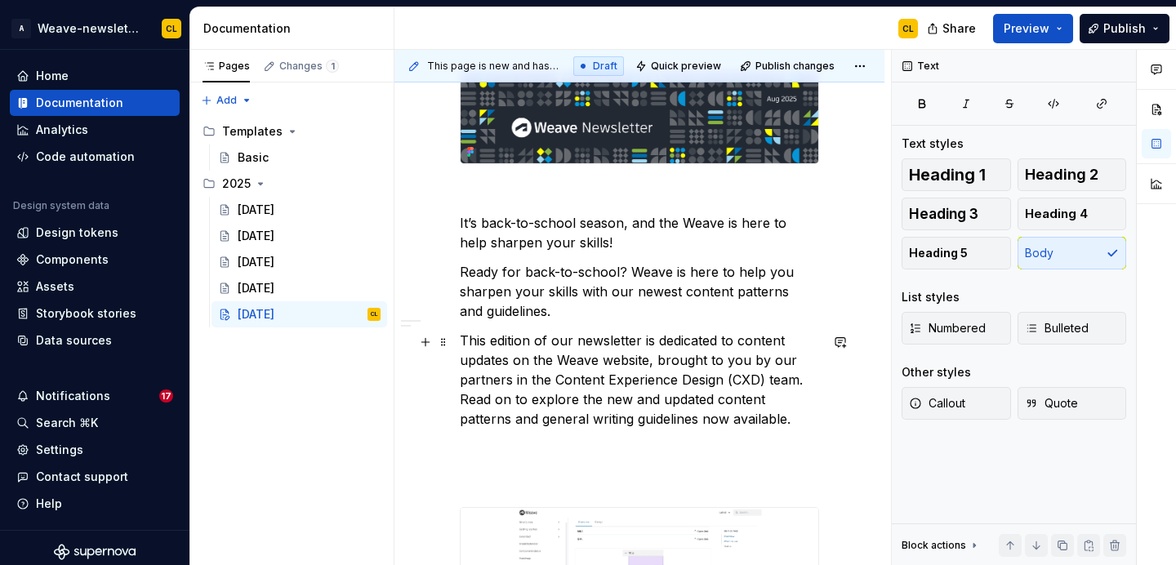
click at [460, 341] on p "This edition of our newsletter is dedicated to content updates on the Weave web…" at bounding box center [639, 380] width 359 height 98
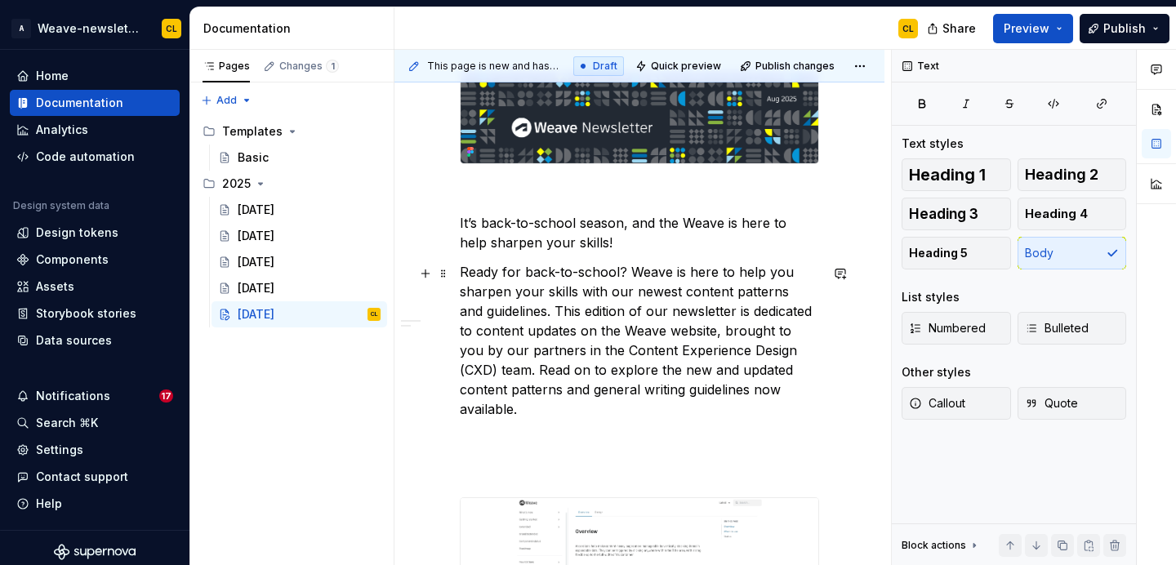
click at [679, 311] on p "Ready for back-to-school? Weave is here to help you sharpen your skills with ou…" at bounding box center [639, 340] width 359 height 157
click at [731, 319] on p "Ready for back-to-school? Weave is here to help you sharpen your skills with ou…" at bounding box center [639, 340] width 359 height 157
click at [781, 312] on p "Ready for back-to-school? Weave is here to help you sharpen your skills with ou…" at bounding box center [639, 340] width 359 height 157
click at [724, 315] on p "Ready for back-to-school? Weave is here to help you sharpen your skills with ou…" at bounding box center [639, 340] width 359 height 157
click at [735, 334] on p "Ready for back-to-school? Weave is here to help you sharpen your skills with ou…" at bounding box center [639, 340] width 359 height 157
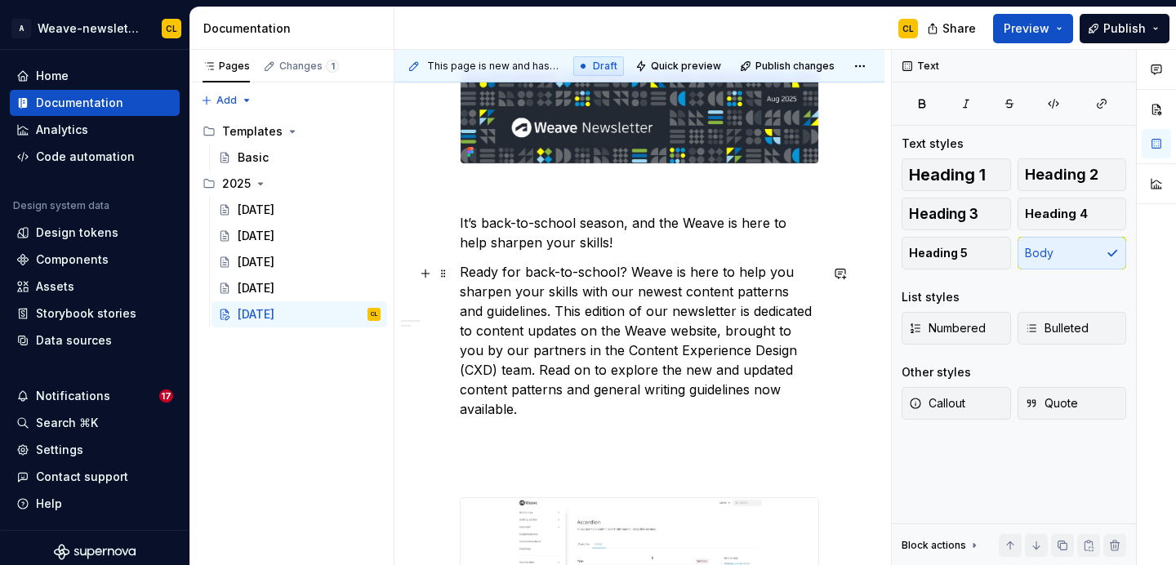
click at [750, 329] on p "Ready for back-to-school? Weave is here to help you sharpen your skills with ou…" at bounding box center [639, 340] width 359 height 157
click at [707, 311] on p "Ready for back-to-school? Weave is here to help you sharpen your skills with ou…" at bounding box center [639, 340] width 359 height 157
click at [568, 309] on p "Ready for back-to-school? Weave is here to help you sharpen your skills with ou…" at bounding box center [639, 340] width 359 height 157
click at [617, 299] on p "Ready for back-to-school? Weave is here to help you sharpen your skills with ou…" at bounding box center [639, 340] width 359 height 157
click at [545, 294] on p "Ready for back-to-school? Weave is here to help you sharpen your skills with ou…" at bounding box center [639, 340] width 359 height 157
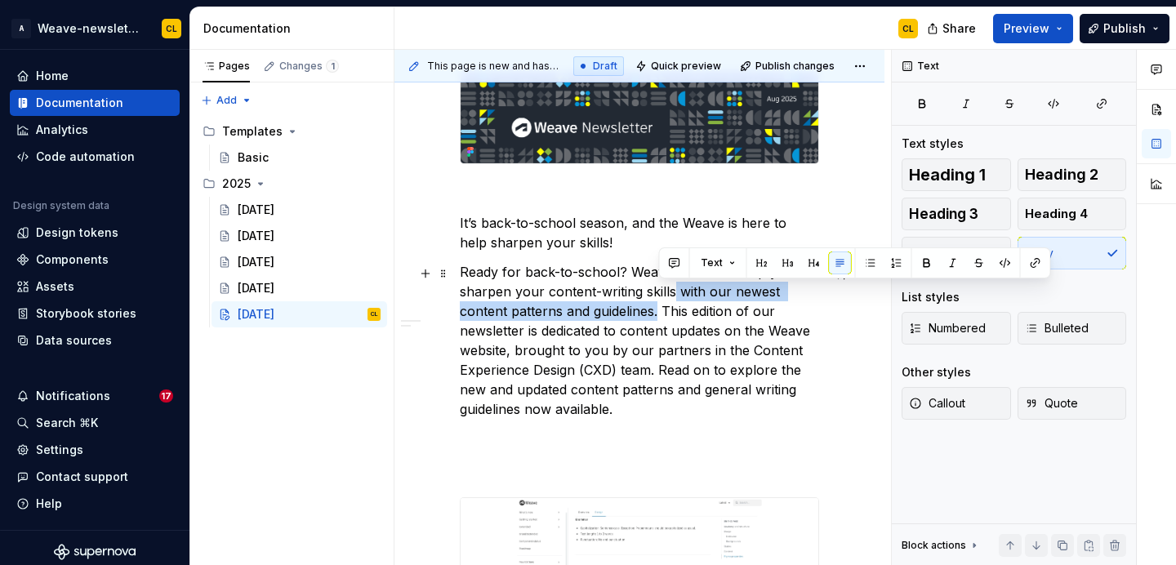
drag, startPoint x: 671, startPoint y: 297, endPoint x: 658, endPoint y: 313, distance: 20.3
click at [658, 313] on p "Ready for back-to-school? Weave is here to help you sharpen your content-writin…" at bounding box center [639, 340] width 359 height 157
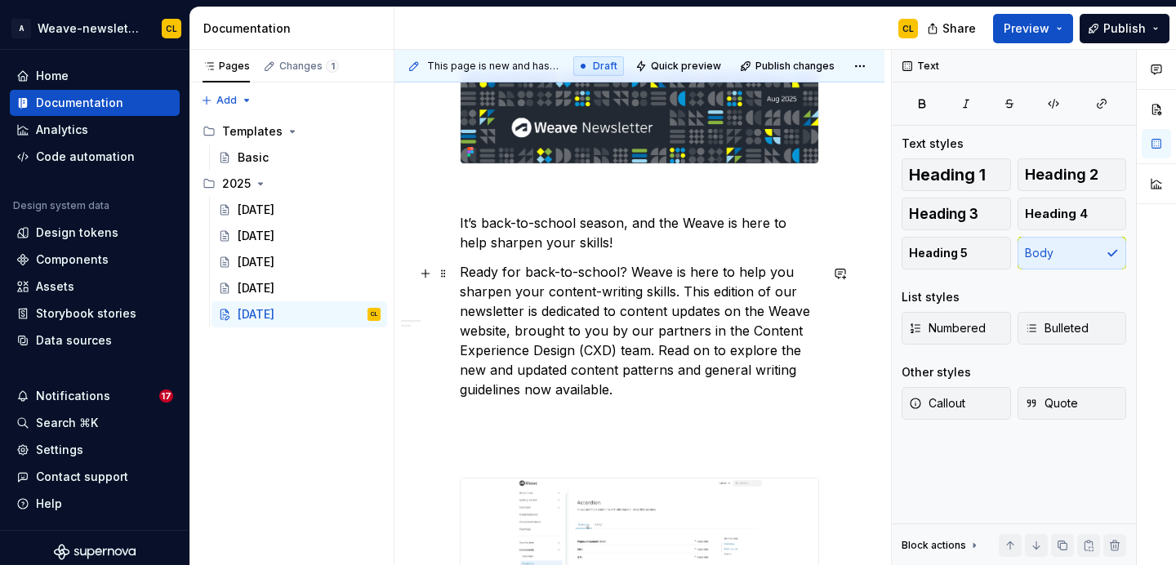
click at [618, 274] on p "Ready for back-to-school? Weave is here to help you sharpen your content-writin…" at bounding box center [639, 330] width 359 height 137
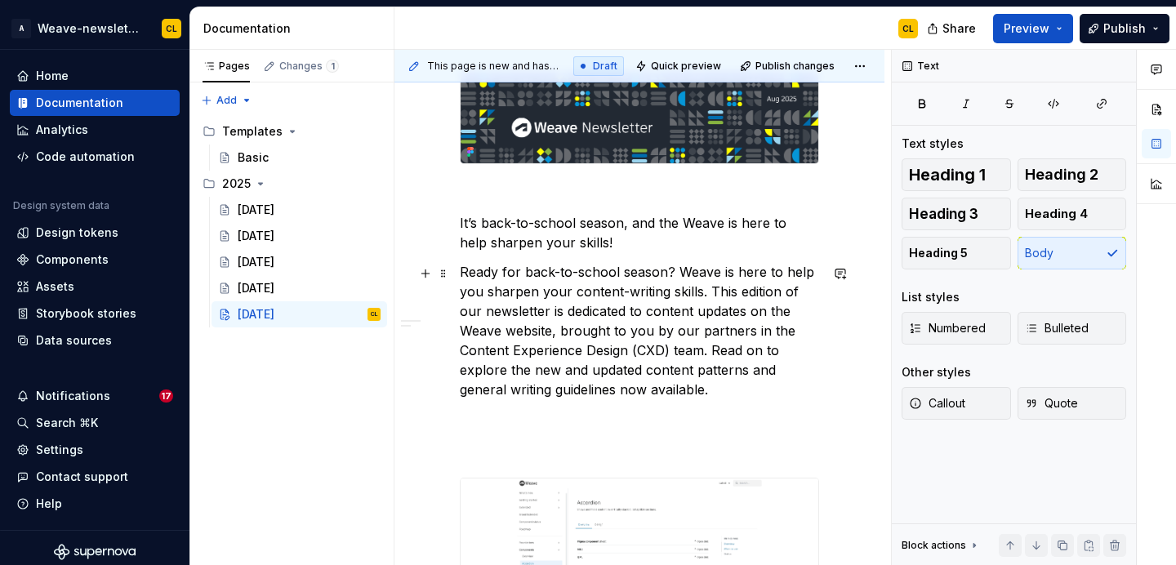
click at [676, 274] on p "Ready for back-to-school season? Weave is here to help you sharpen your content…" at bounding box center [639, 330] width 359 height 137
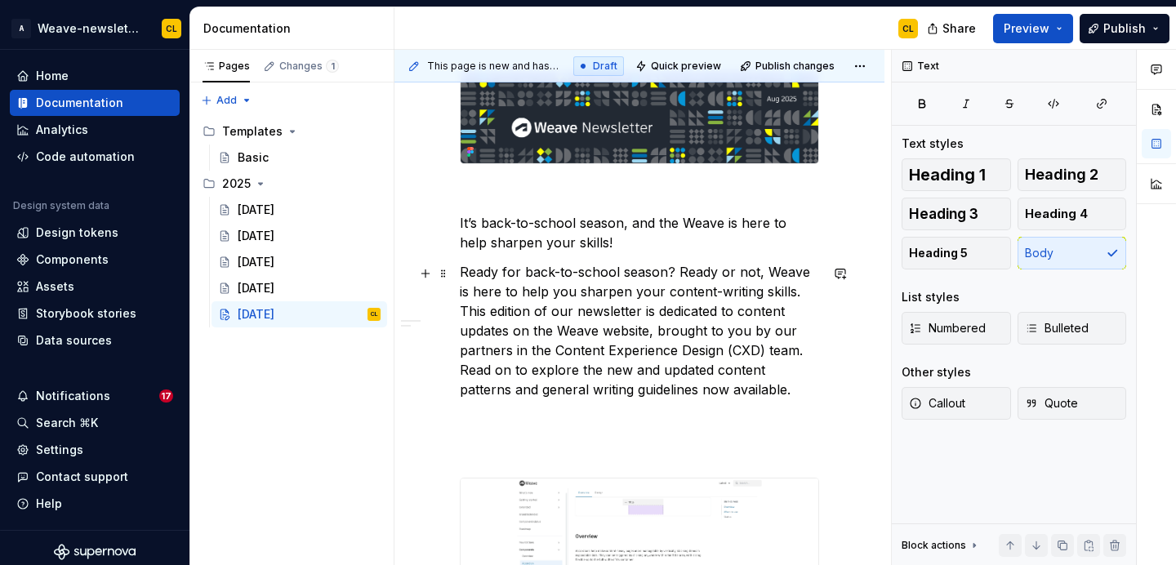
click at [556, 301] on p "Ready for back-to-school season? Ready or not, Weave is here to help you sharpe…" at bounding box center [639, 330] width 359 height 137
click at [542, 300] on p "Ready for back-to-school season? Ready or not, Weave is here to help you sharpe…" at bounding box center [639, 330] width 359 height 137
click at [538, 296] on p "Ready for back-to-school season? Ready or not, Weave is here to help you sharpe…" at bounding box center [639, 330] width 359 height 137
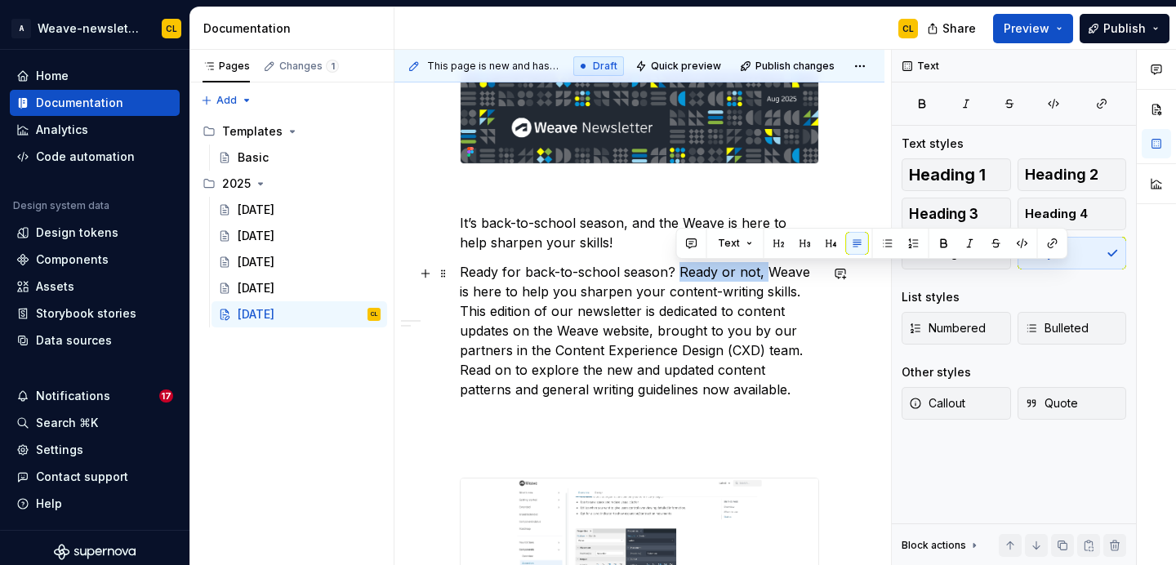
drag, startPoint x: 675, startPoint y: 274, endPoint x: 763, endPoint y: 273, distance: 87.4
click at [763, 273] on p "Ready for back-to-school season? Ready or not, Weave is here to help you sharpe…" at bounding box center [639, 330] width 359 height 137
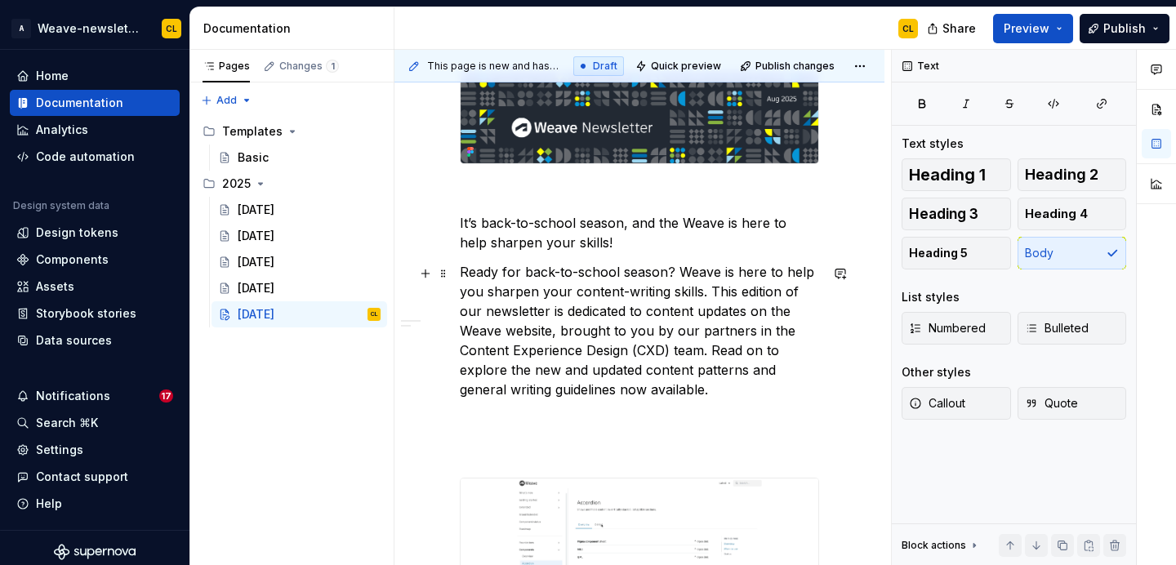
click at [704, 264] on p "Ready for back-to-school season? Weave is here to help you sharpen your content…" at bounding box center [639, 330] width 359 height 137
click at [724, 277] on p "Ready for back-to-school season? Weave is here to help you sharpen your content…" at bounding box center [639, 330] width 359 height 137
click at [687, 278] on p "Ready for back-to-school season? Weave is here to help you sharpen your content…" at bounding box center [639, 330] width 359 height 137
click at [677, 274] on p "Ready for back-to-school season? Weave is here to help you sharpen your content…" at bounding box center [639, 330] width 359 height 137
click at [725, 275] on p "Ready for back-to-school season? Weave is here to help you sharpen your content…" at bounding box center [639, 330] width 359 height 137
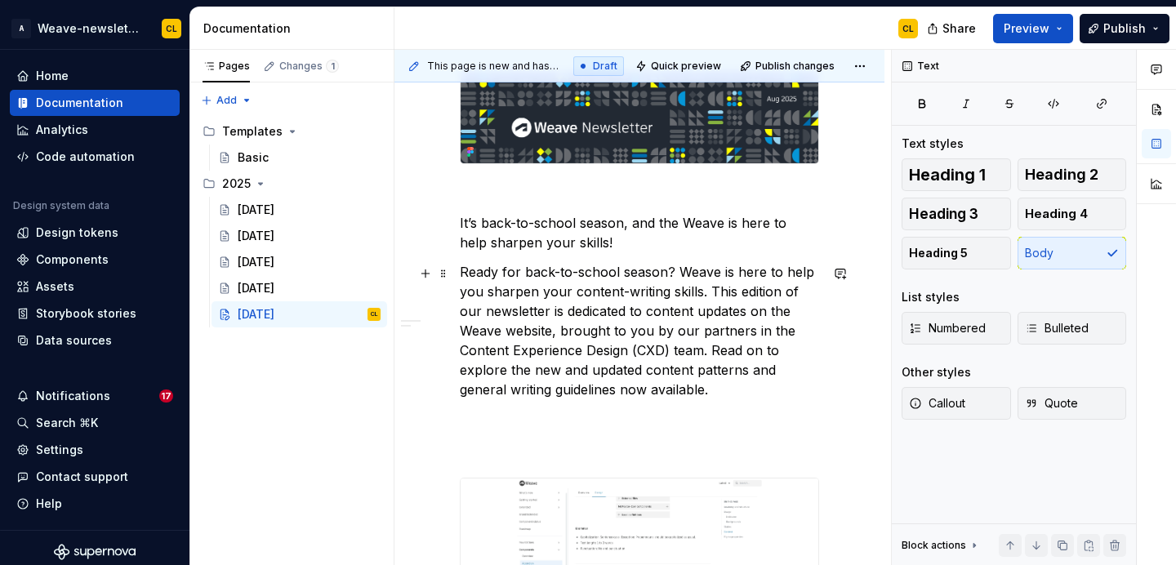
click at [659, 292] on p "Ready for back-to-school season? Weave is here to help you sharpen your content…" at bounding box center [639, 330] width 359 height 137
click at [714, 274] on p "Ready for back-to-school season? Weave is here to help you sharpen your content…" at bounding box center [639, 330] width 359 height 137
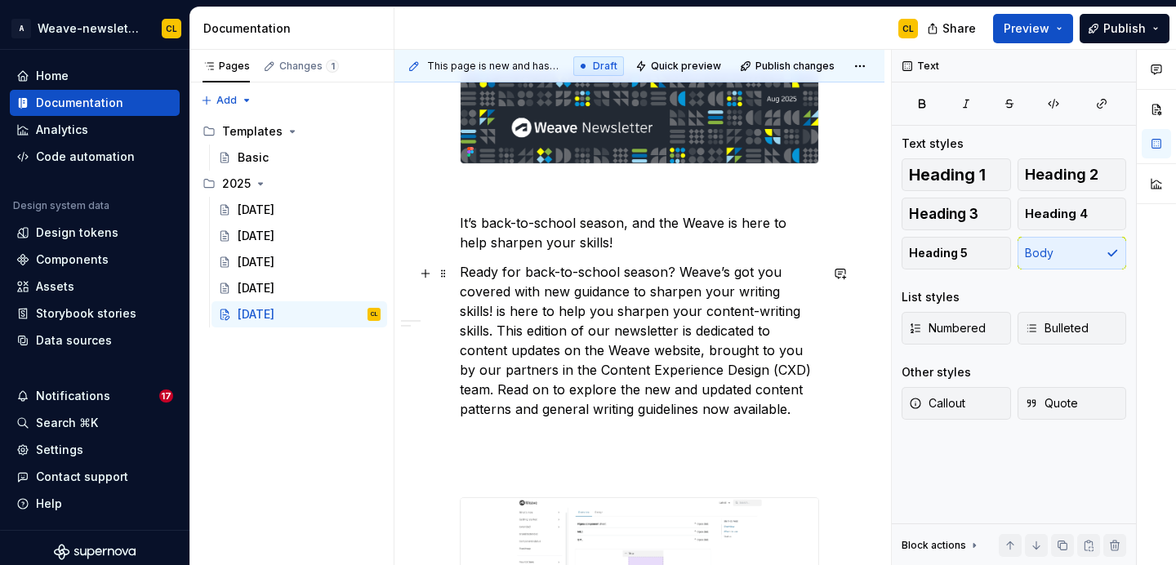
click at [735, 294] on p "Ready for back-to-school season? Weave’s got you covered with new guidance to s…" at bounding box center [639, 340] width 359 height 157
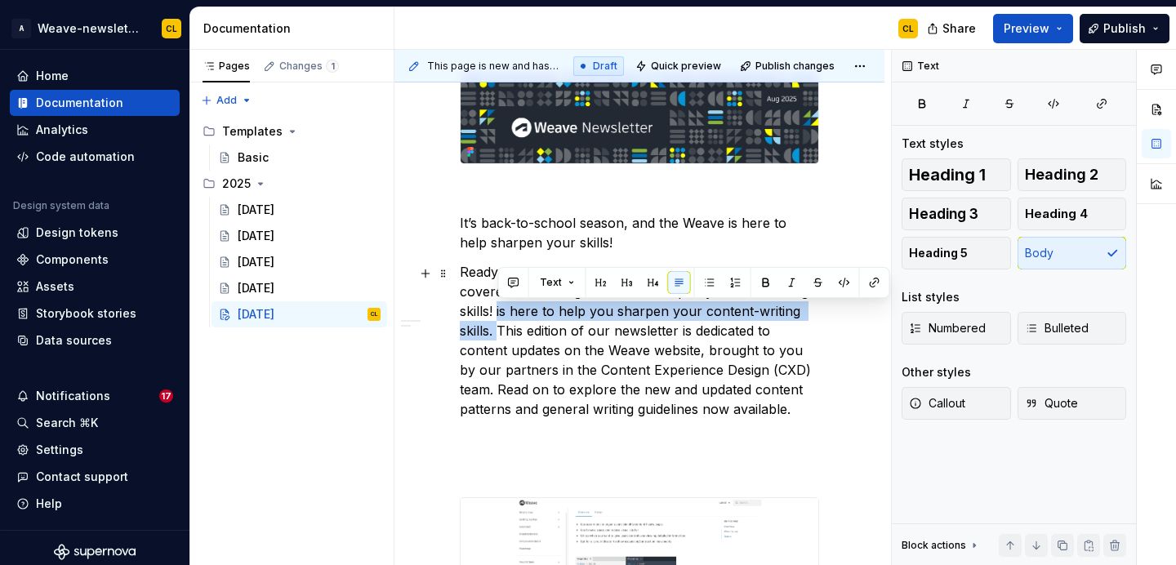
drag, startPoint x: 497, startPoint y: 312, endPoint x: 501, endPoint y: 329, distance: 17.5
click at [501, 329] on p "Ready for back-to-school season? Weave’s got you covered with new guidance to s…" at bounding box center [639, 340] width 359 height 157
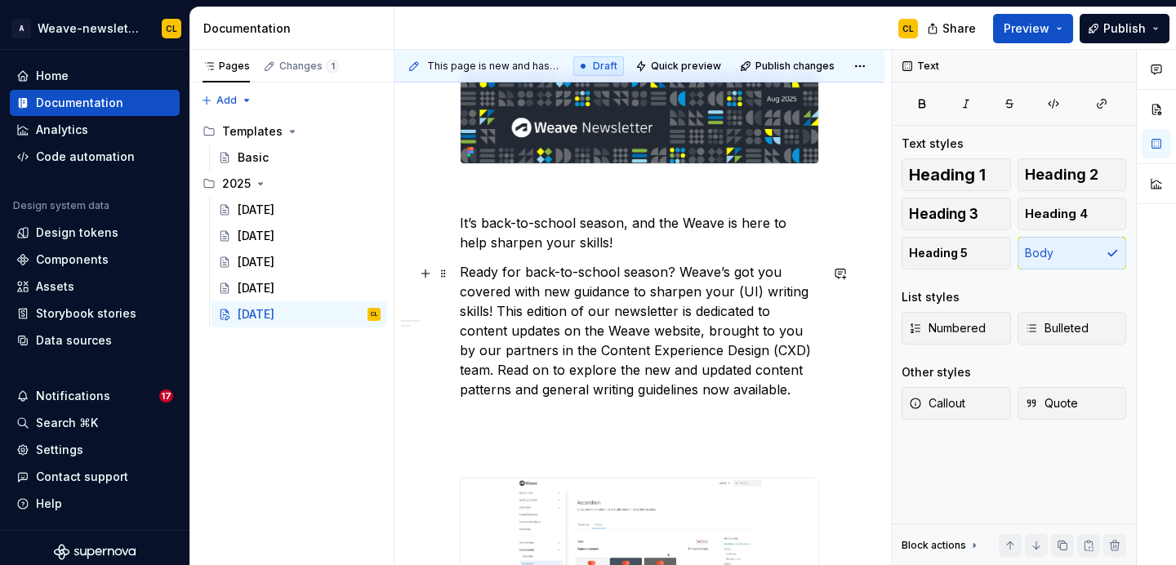
click at [583, 318] on p "Ready for back-to-school season? Weave’s got you covered with new guidance to s…" at bounding box center [639, 330] width 359 height 137
click at [655, 321] on p "Ready for back-to-school season? Weave’s got you covered with new guidance to s…" at bounding box center [639, 330] width 359 height 137
click at [599, 335] on p "Ready for back-to-school season? Weave’s got you covered with new guidance to s…" at bounding box center [639, 330] width 359 height 137
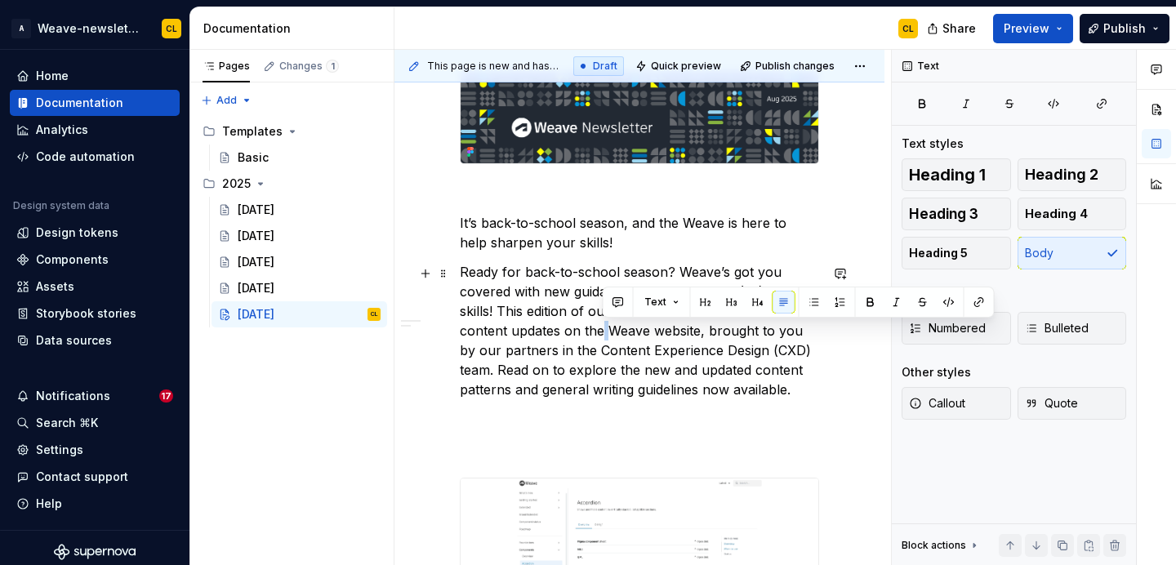
click at [544, 335] on p "Ready for back-to-school season? Weave’s got you covered with new guidance to s…" at bounding box center [639, 330] width 359 height 137
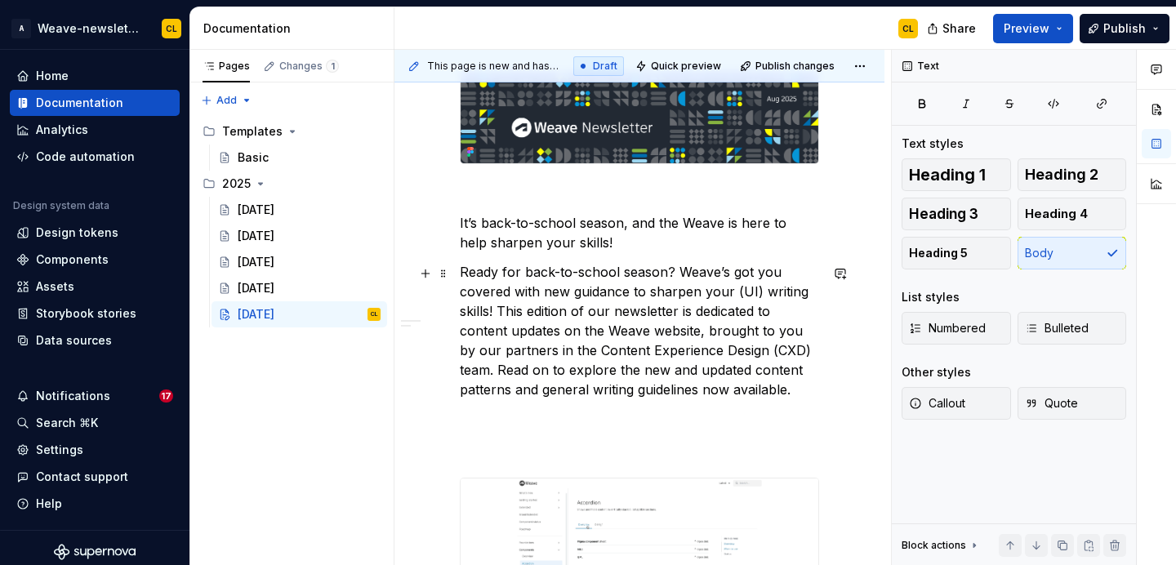
click at [538, 302] on p "Ready for back-to-school season? Weave’s got you covered with new guidance to s…" at bounding box center [639, 330] width 359 height 137
click at [525, 333] on p "Ready for back-to-school season? Weave’s got you covered with new guidance to s…" at bounding box center [639, 330] width 359 height 137
click at [603, 333] on p "Ready for back-to-school season? Weave’s got you covered with new guidance to s…" at bounding box center [639, 330] width 359 height 137
click at [707, 323] on p "Ready for back-to-school season? Weave’s got you covered with new guidance to s…" at bounding box center [639, 330] width 359 height 137
click at [688, 347] on p "Ready for back-to-school season? Weave’s got you covered with new guidance to s…" at bounding box center [639, 330] width 359 height 137
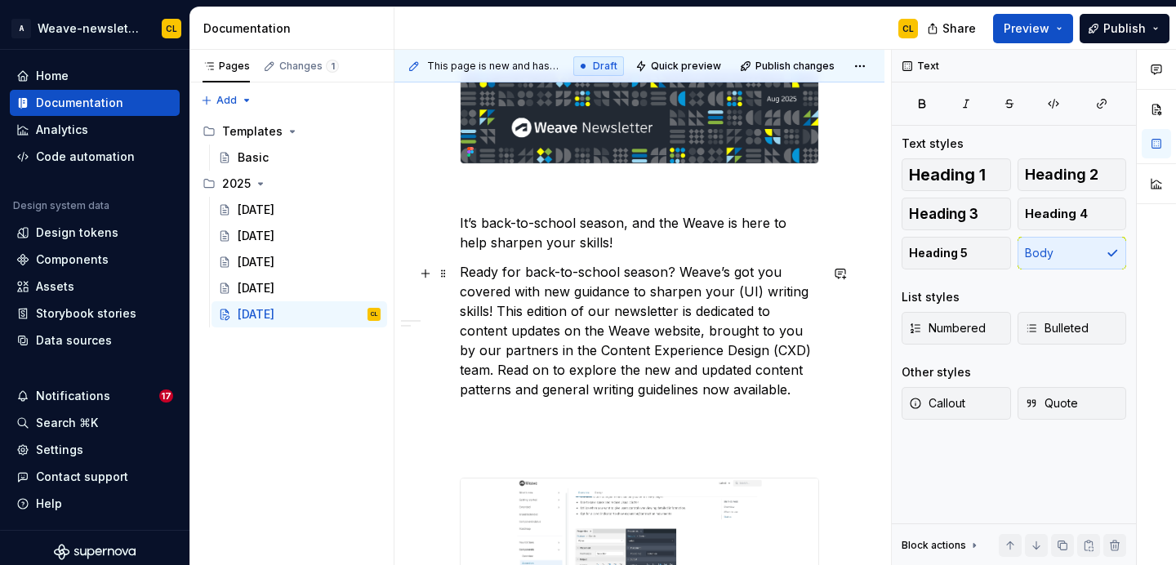
click at [699, 328] on p "Ready for back-to-school season? Weave’s got you covered with new guidance to s…" at bounding box center [639, 330] width 359 height 137
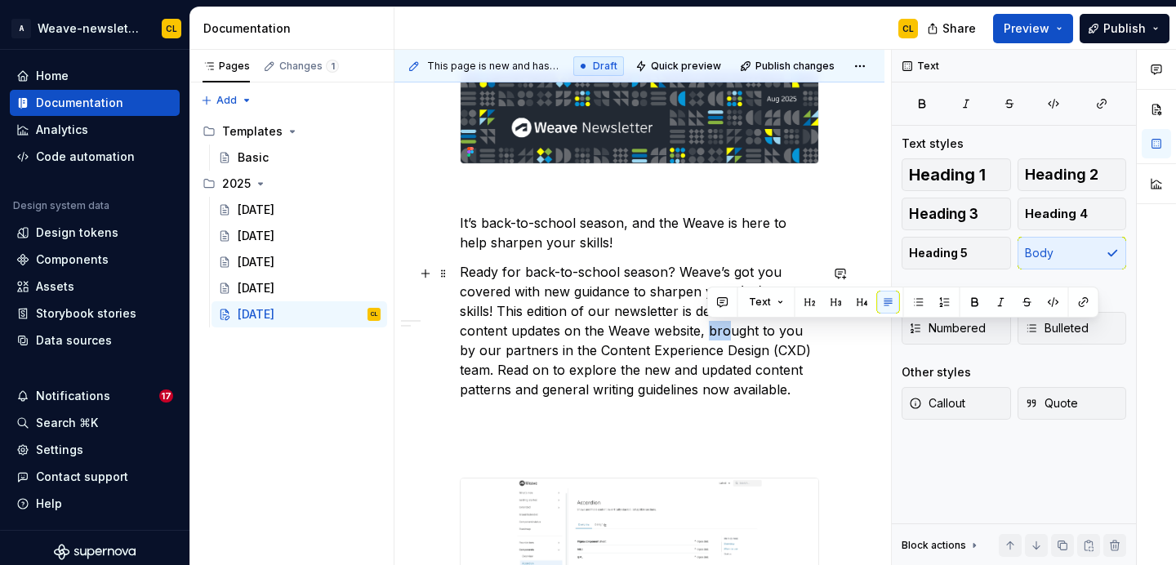
drag, startPoint x: 708, startPoint y: 335, endPoint x: 727, endPoint y: 345, distance: 21.2
click at [727, 345] on p "Ready for back-to-school season? Weave’s got you covered with new guidance to s…" at bounding box center [639, 330] width 359 height 137
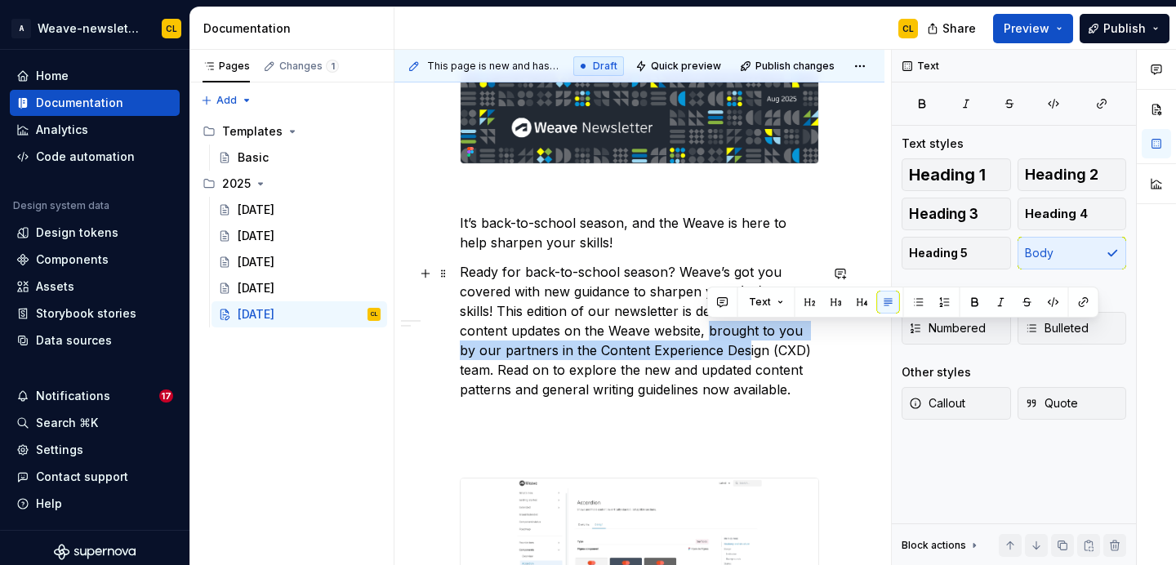
click at [675, 364] on p "Ready for back-to-school season? Weave’s got you covered with new guidance to s…" at bounding box center [639, 330] width 359 height 137
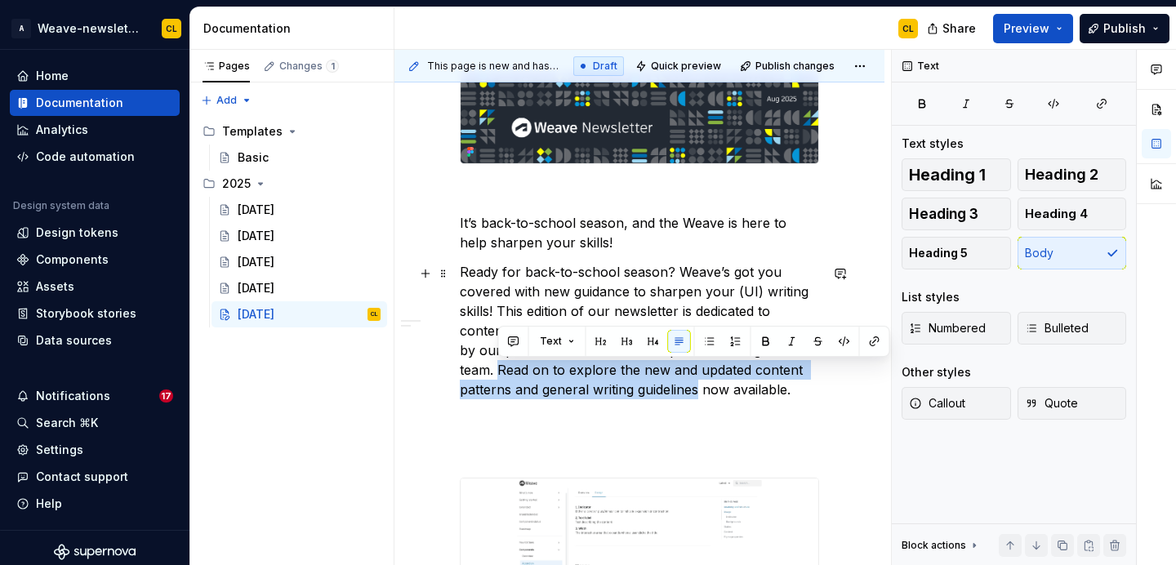
drag, startPoint x: 499, startPoint y: 367, endPoint x: 697, endPoint y: 389, distance: 199.6
click at [697, 389] on p "Ready for back-to-school season? Weave’s got you covered with new guidance to s…" at bounding box center [639, 330] width 359 height 137
click at [673, 389] on p "Ready for back-to-school season? Weave’s got you covered with new guidance to s…" at bounding box center [639, 330] width 359 height 137
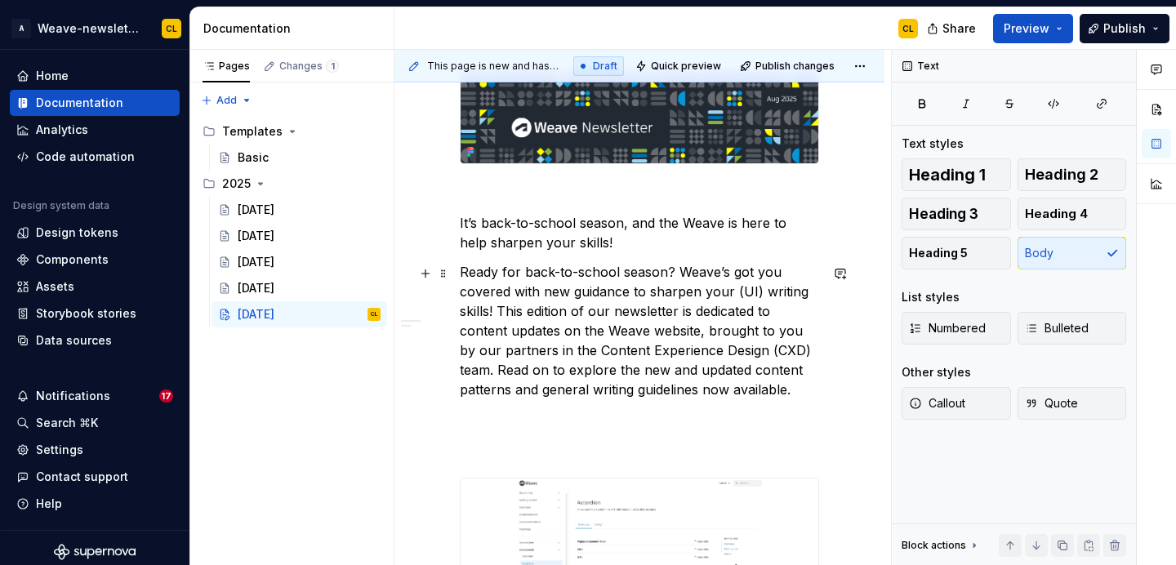
click at [499, 375] on p "Ready for back-to-school season? Weave’s got you covered with new guidance to s…" at bounding box center [639, 330] width 359 height 137
click at [445, 225] on span at bounding box center [443, 224] width 13 height 23
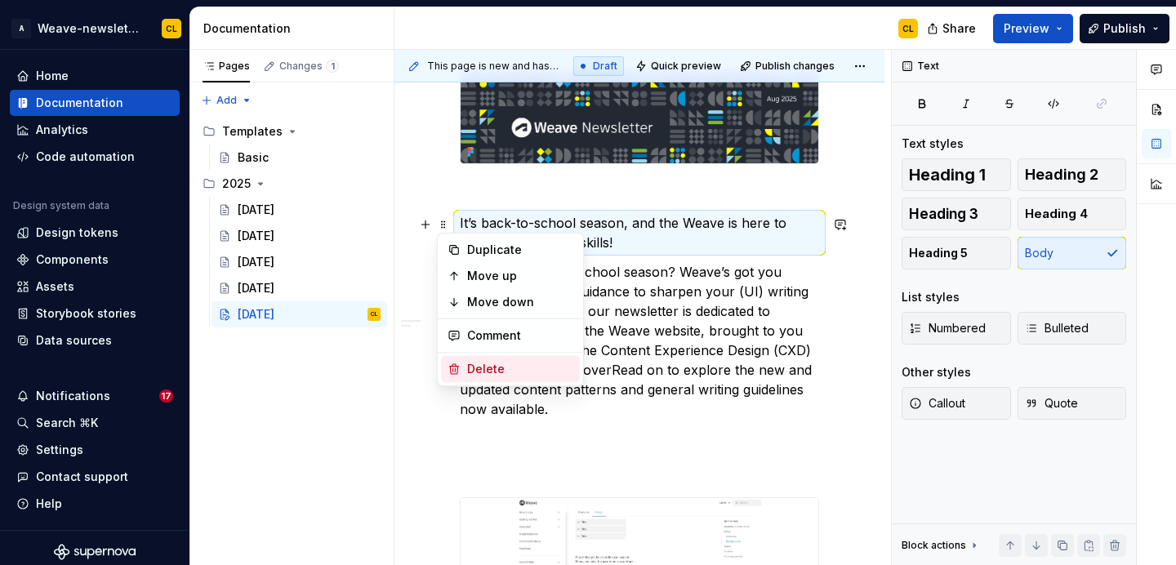
click at [465, 363] on div "Delete" at bounding box center [510, 369] width 139 height 26
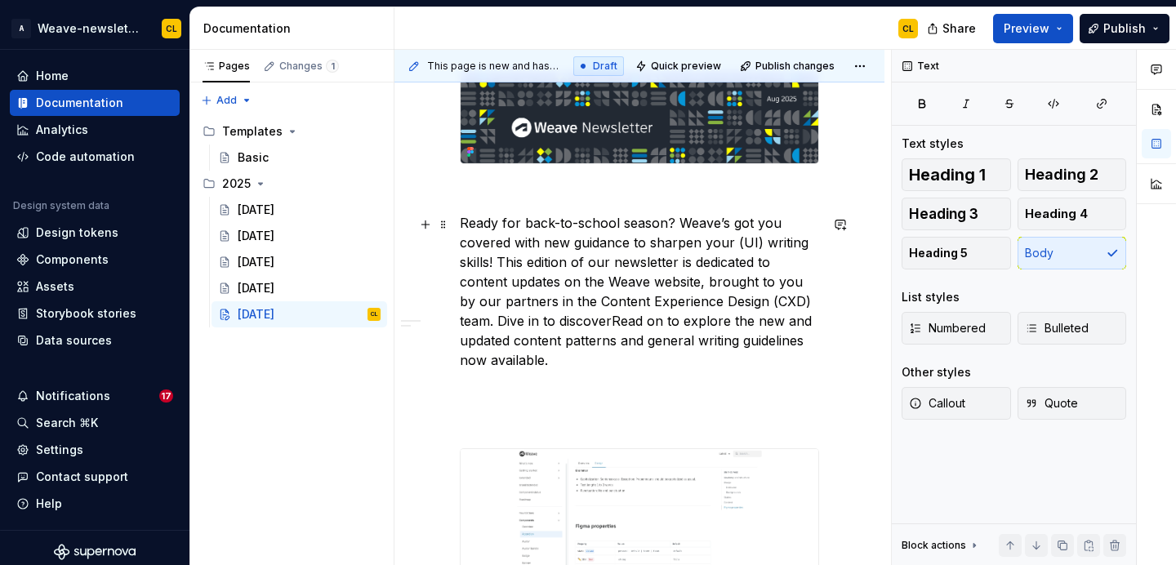
click at [676, 221] on p "Ready for back-to-school season? Weave’s got you covered with new guidance to s…" at bounding box center [639, 291] width 359 height 157
click at [604, 278] on p "Ready for back-to-school season? ✏️ Weave’s got you covered with new guidance t…" at bounding box center [639, 291] width 359 height 157
click at [601, 252] on p "Ready for back-to-school season? ✏️ Weave’s got you covered with new guidance t…" at bounding box center [639, 291] width 359 height 157
click at [641, 235] on p "Ready for back-to-school season? ✏️ Weave’s got you covered with new guidance t…" at bounding box center [639, 291] width 359 height 157
click at [641, 261] on p "Ready for back-to-school season? ✏️ Weave’s got you covered with new guidance t…" at bounding box center [639, 291] width 359 height 157
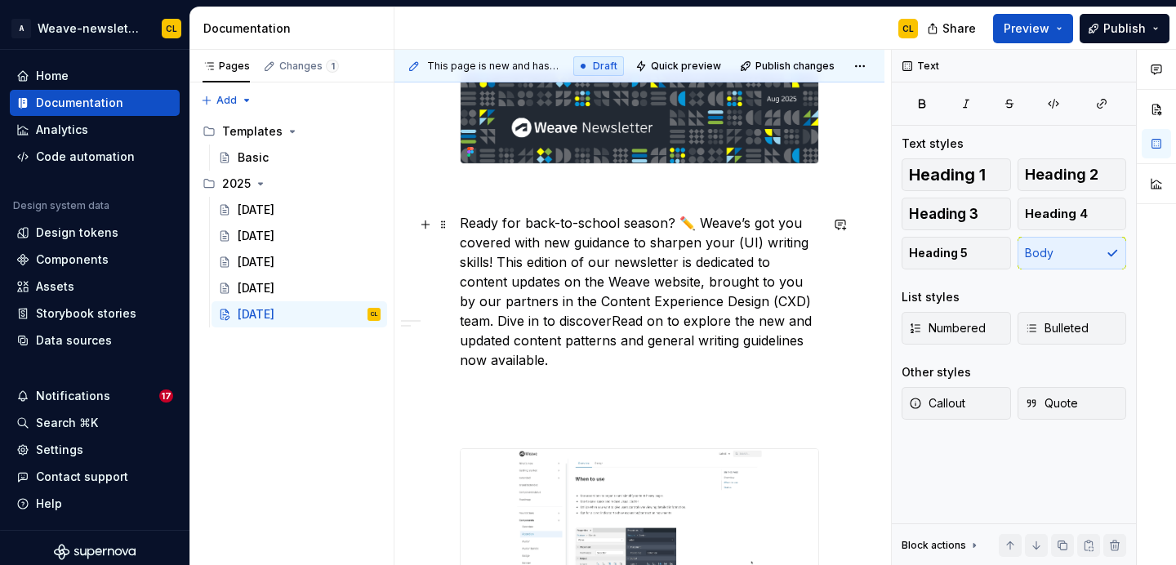
click at [559, 263] on p "Ready for back-to-school season? ✏️ Weave’s got you covered with new guidance t…" at bounding box center [639, 291] width 359 height 157
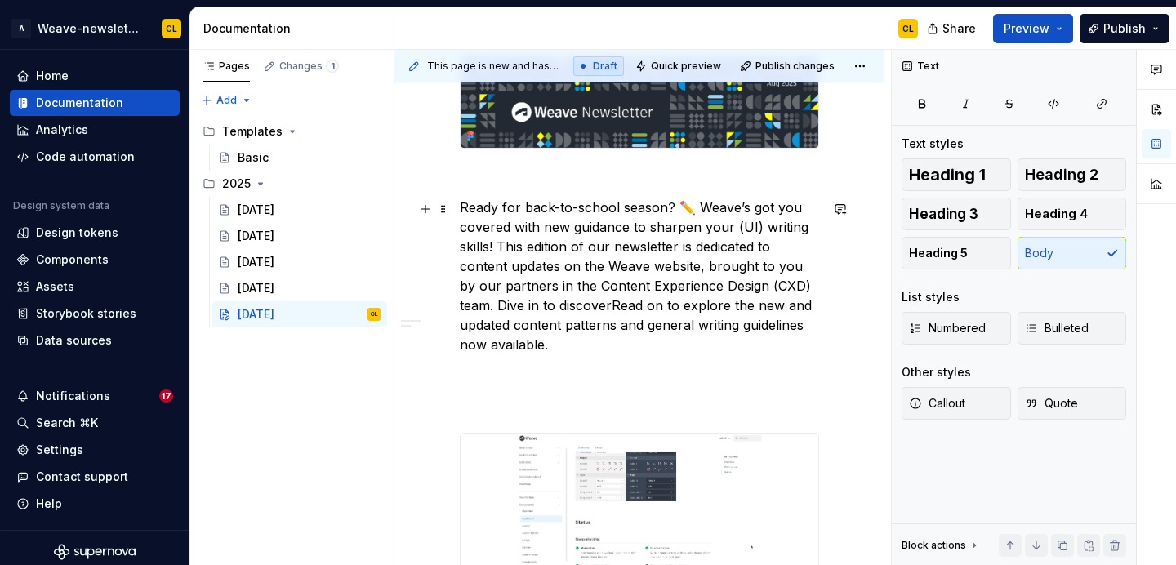
scroll to position [305, 0]
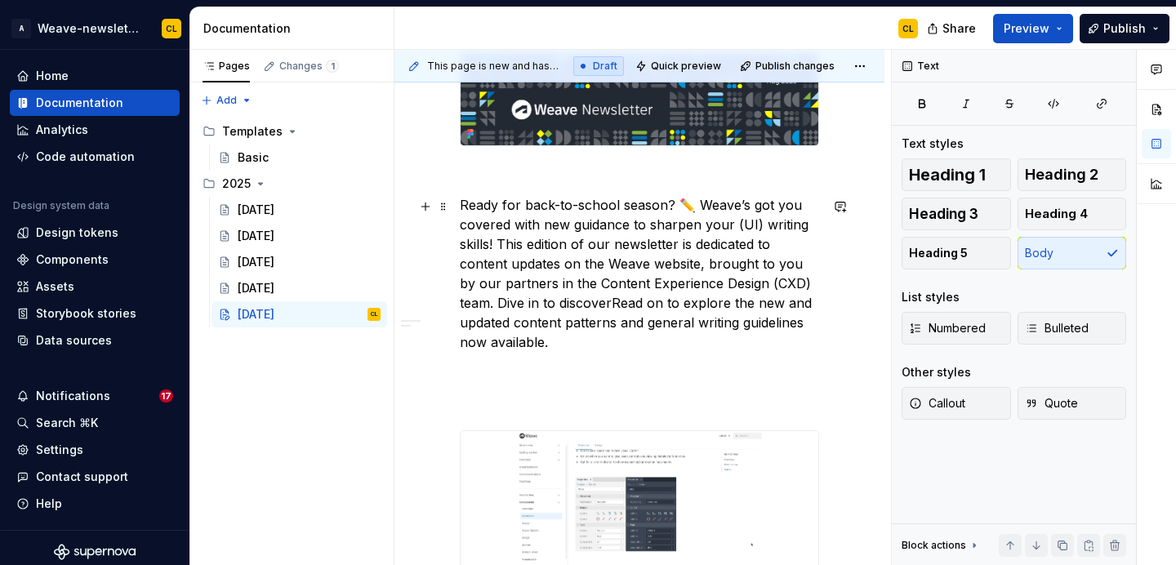
click at [582, 286] on p "Ready for back-to-school season? ✏️ Weave’s got you covered with new guidance t…" at bounding box center [639, 273] width 359 height 157
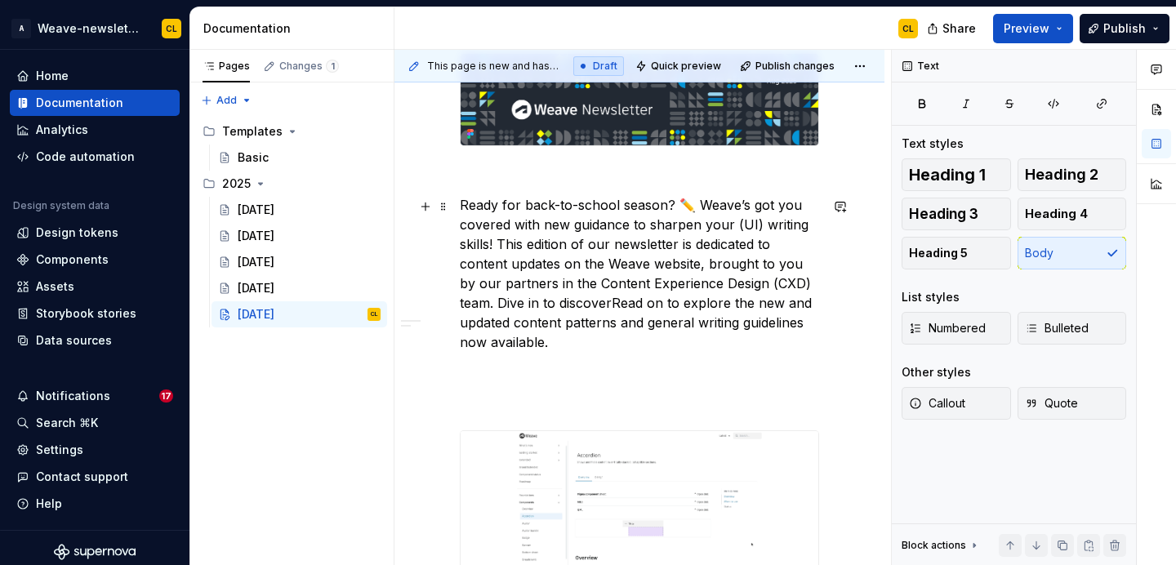
click at [641, 285] on p "Ready for back-to-school season? ✏️ Weave’s got you covered with new guidance t…" at bounding box center [639, 273] width 359 height 157
click at [594, 289] on p "Ready for back-to-school season? ✏️ Weave’s got you covered with new guidance t…" at bounding box center [639, 273] width 359 height 157
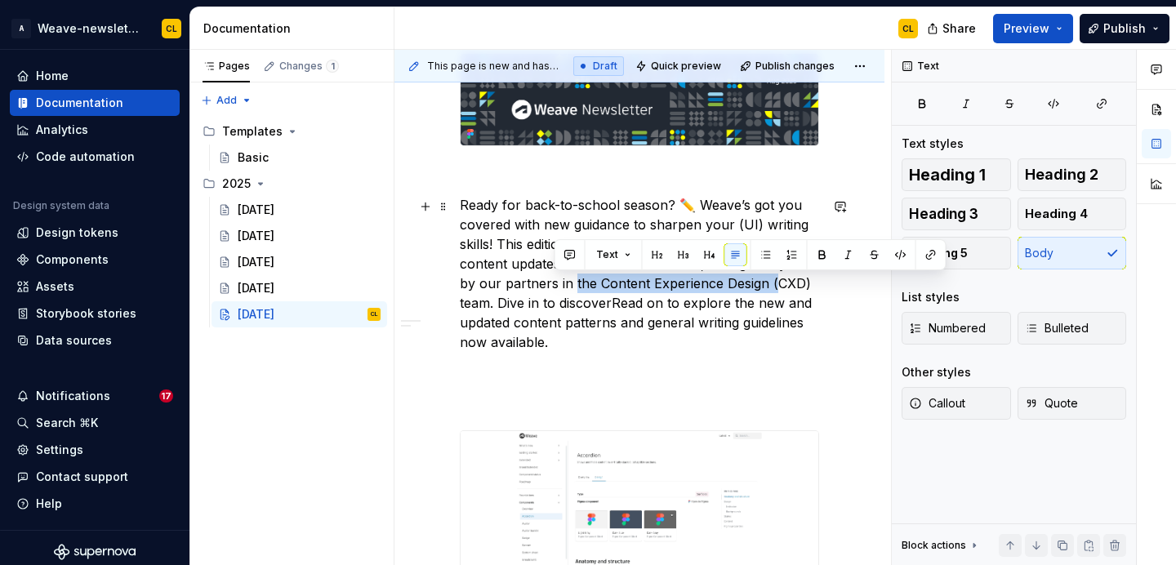
drag, startPoint x: 555, startPoint y: 285, endPoint x: 754, endPoint y: 286, distance: 198.4
click at [754, 286] on p "Ready for back-to-school season? ✏️ Weave’s got you covered with new guidance t…" at bounding box center [639, 273] width 359 height 157
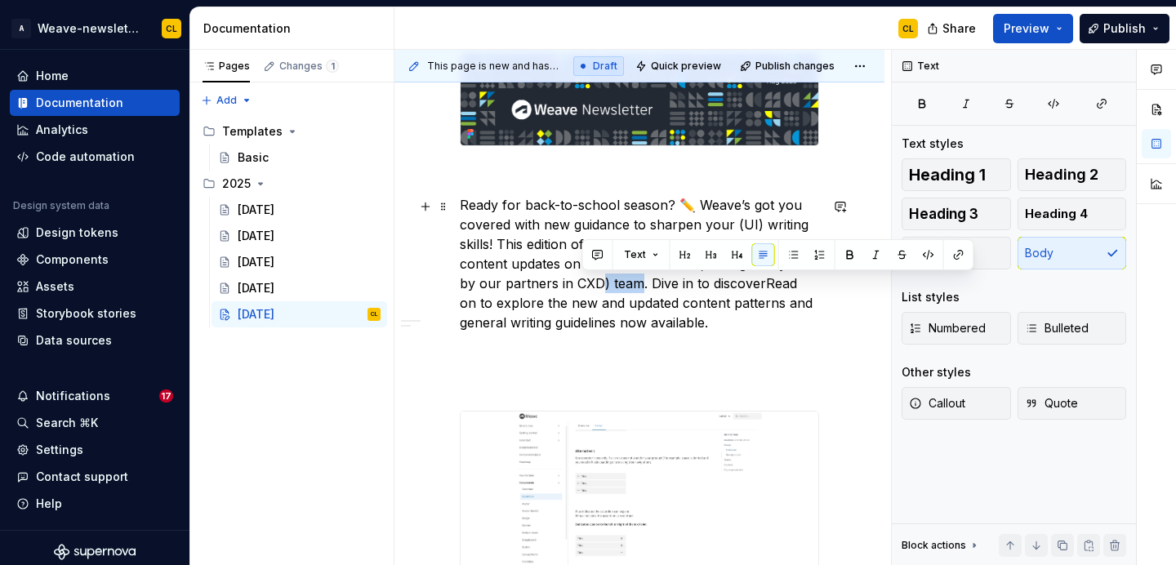
drag, startPoint x: 581, startPoint y: 283, endPoint x: 621, endPoint y: 283, distance: 40.0
click at [621, 283] on p "Ready for back-to-school season? ✏️ Weave’s got you covered with new guidance t…" at bounding box center [639, 263] width 359 height 137
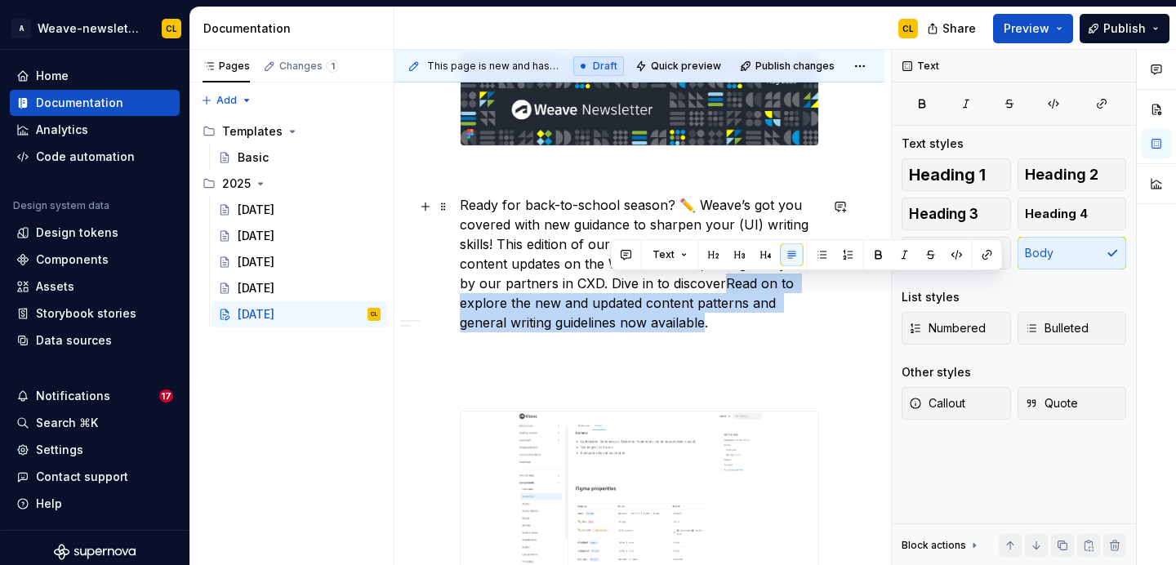
drag, startPoint x: 703, startPoint y: 287, endPoint x: 608, endPoint y: 318, distance: 100.7
click at [608, 318] on p "Ready for back-to-school season? ✏️ Weave’s got you covered with new guidance t…" at bounding box center [639, 263] width 359 height 137
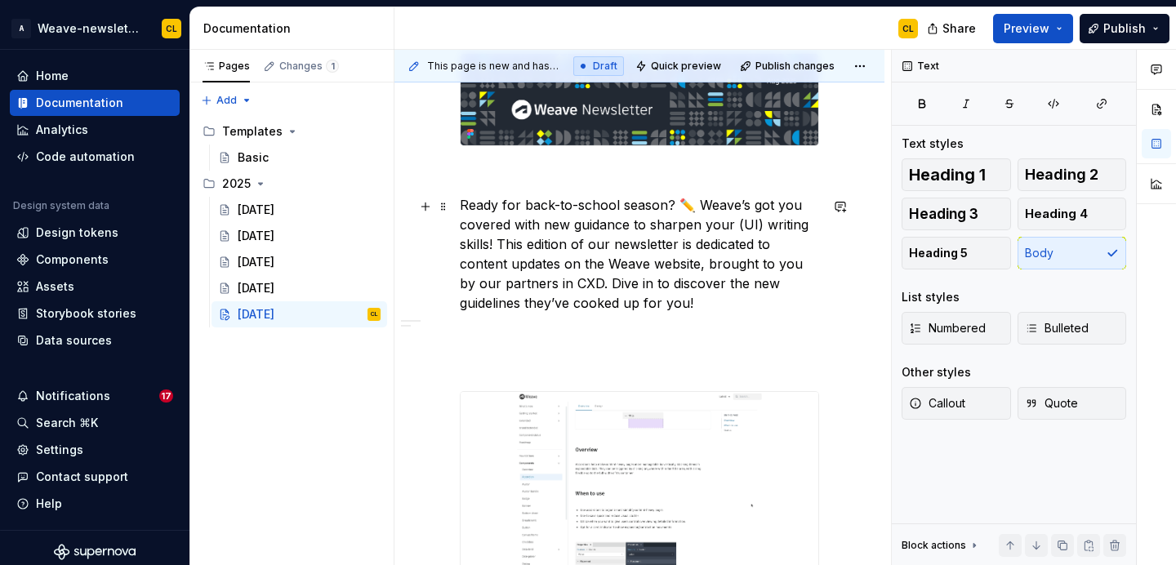
click at [609, 253] on p "Ready for back-to-school season? ✏️ Weave’s got you covered with new guidance t…" at bounding box center [639, 254] width 359 height 118
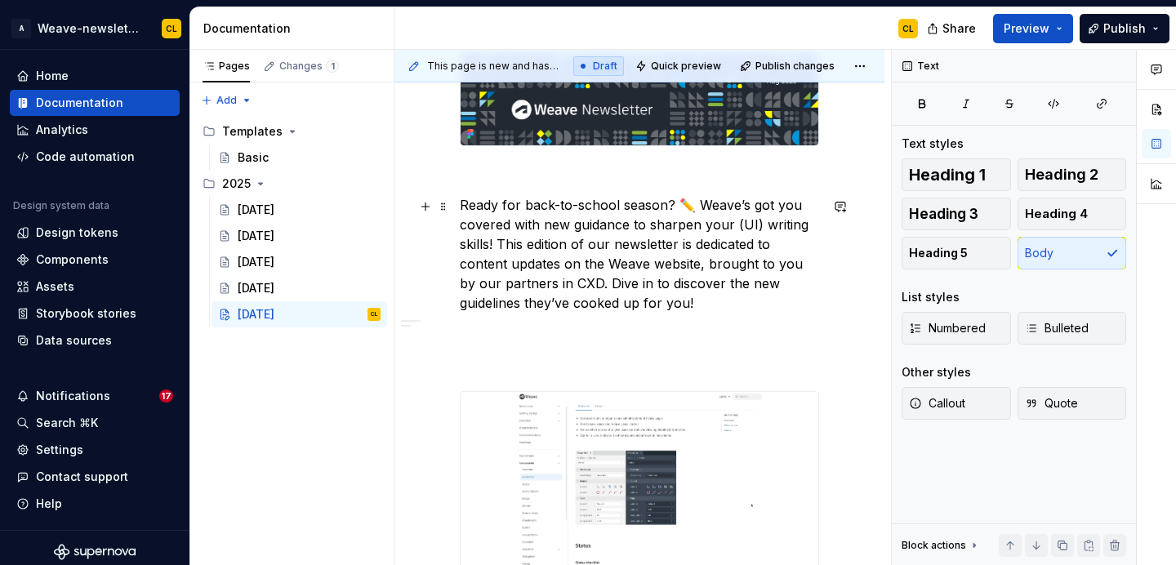
scroll to position [324, 0]
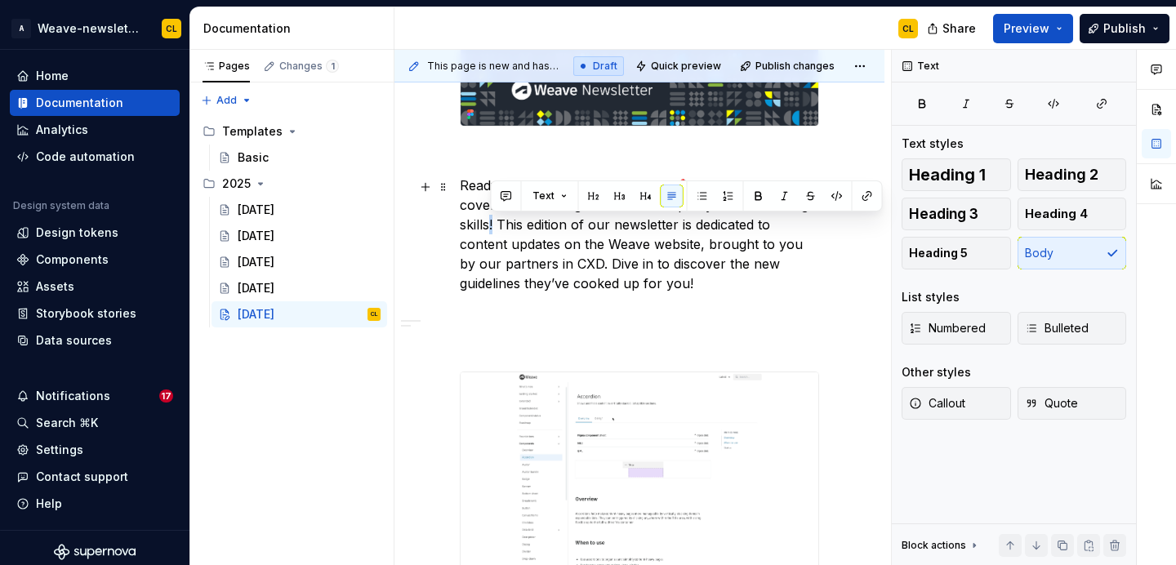
click at [490, 224] on p "Ready for back-to-school season? ✏️ Weave’s got you covered with new guidance t…" at bounding box center [639, 235] width 359 height 118
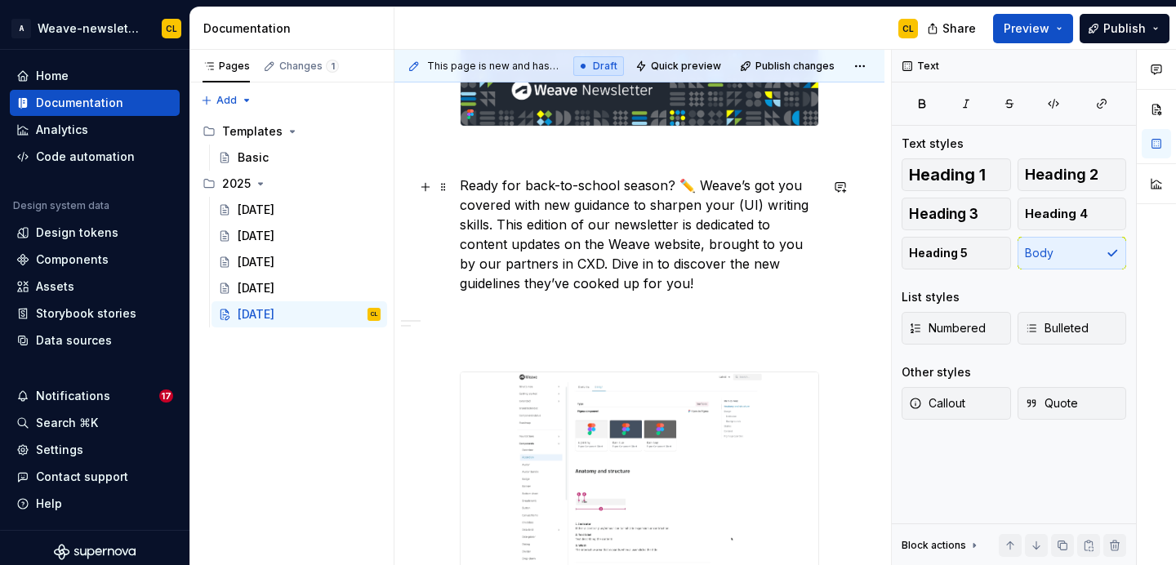
click at [613, 238] on p "Ready for back-to-school season? ✏️ Weave’s got you covered with new guidance t…" at bounding box center [639, 235] width 359 height 118
click at [695, 243] on p "Ready for back-to-school season? ✏️ Weave’s got you covered with new guidance t…" at bounding box center [639, 235] width 359 height 118
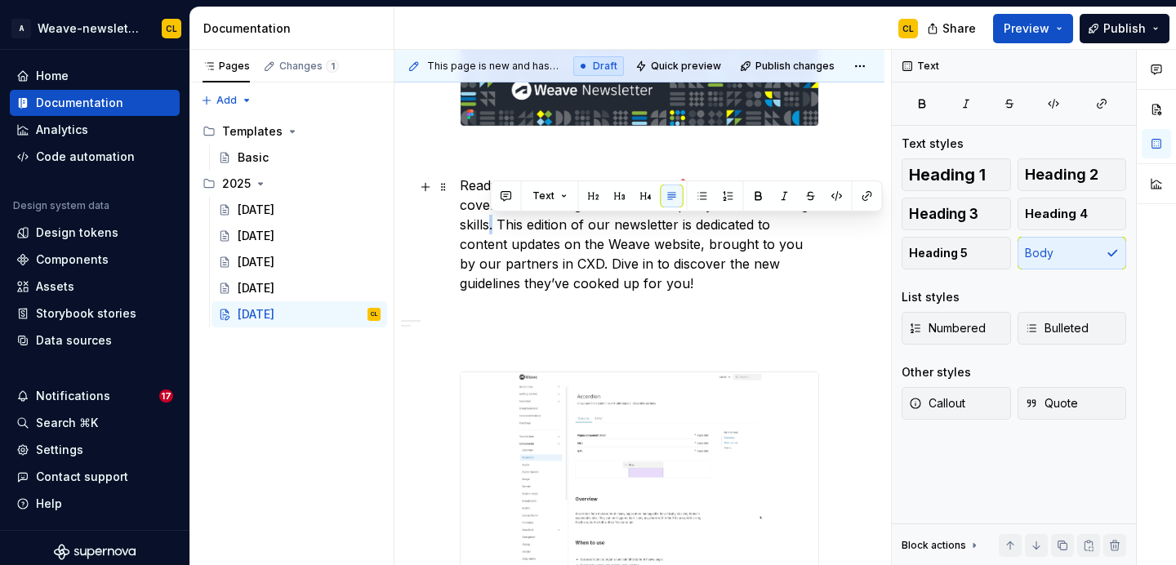
click at [495, 227] on p "Ready for back-to-school season? ✏️ Weave’s got you covered with new guidance t…" at bounding box center [639, 235] width 359 height 118
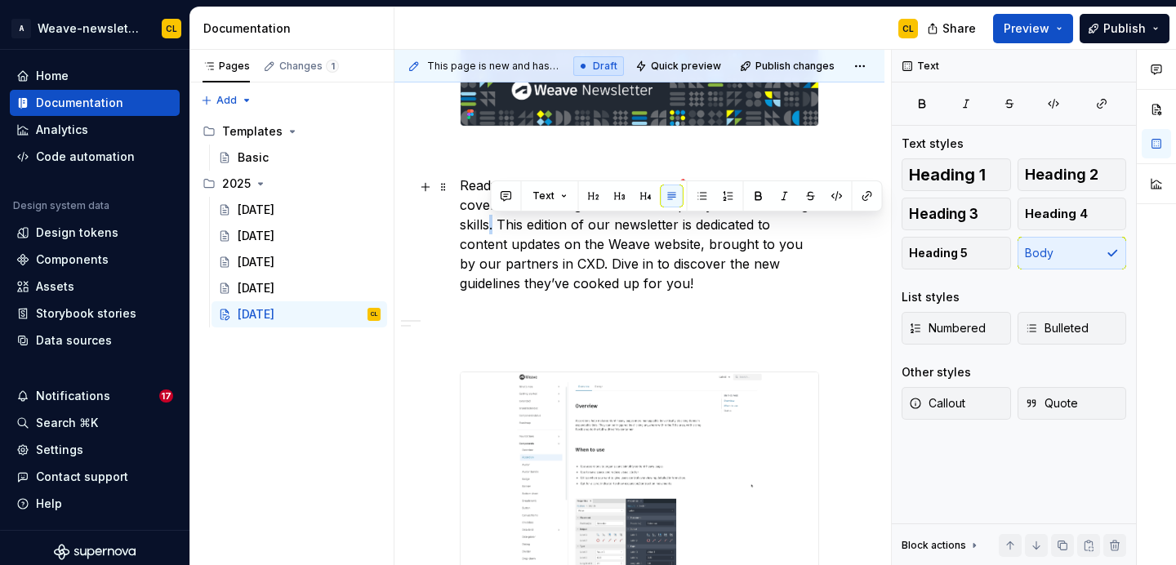
click at [527, 224] on p "Ready for back-to-school season? ✏️ Weave’s got you covered with new guidance t…" at bounding box center [639, 235] width 359 height 118
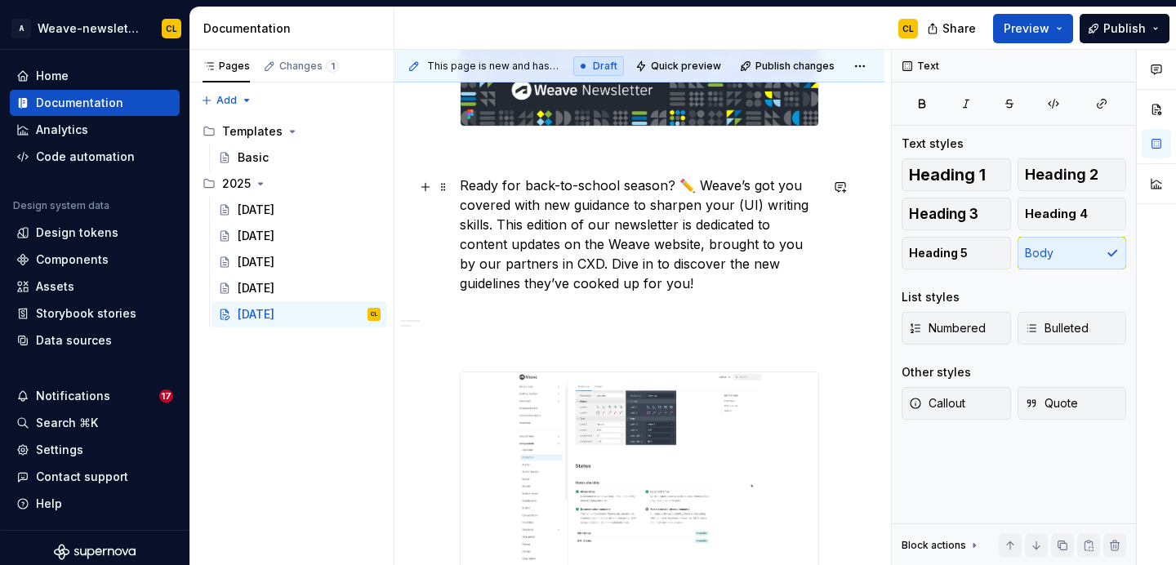
scroll to position [345, 0]
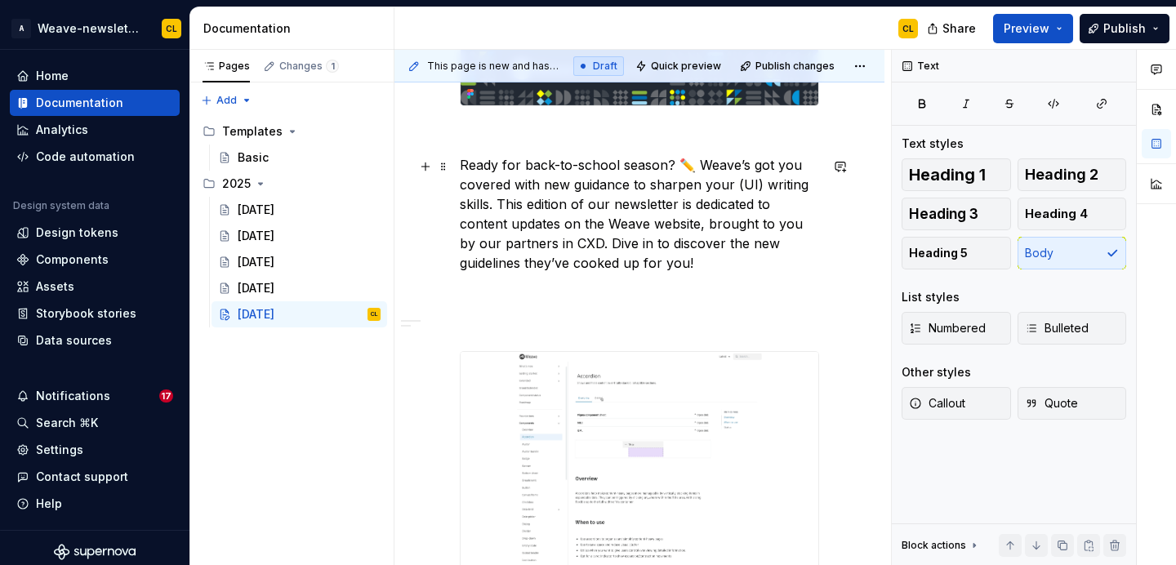
click at [650, 257] on p "Ready for back-to-school season? ✏️ Weave’s got you covered with new guidance t…" at bounding box center [639, 214] width 359 height 118
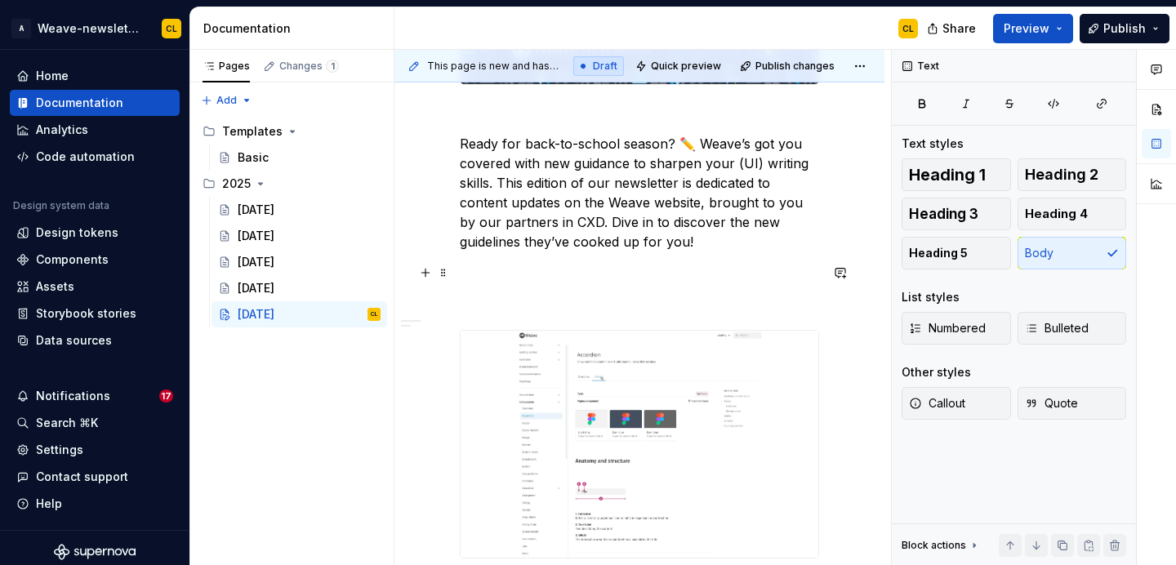
scroll to position [369, 0]
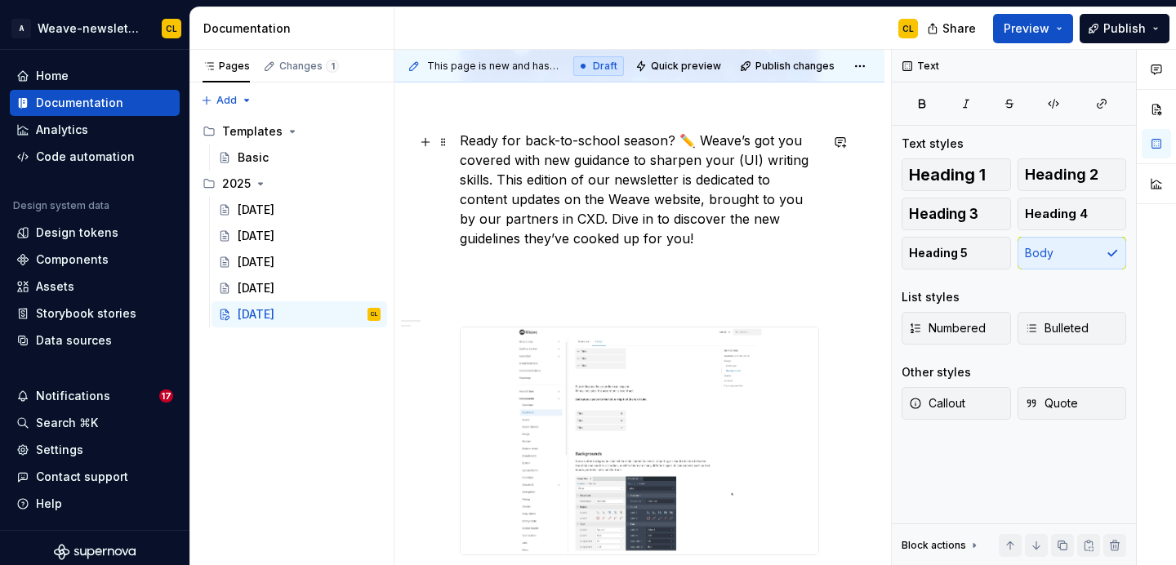
click at [705, 247] on p "Ready for back-to-school season? ✏️ Weave’s got you covered with new guidance t…" at bounding box center [639, 190] width 359 height 118
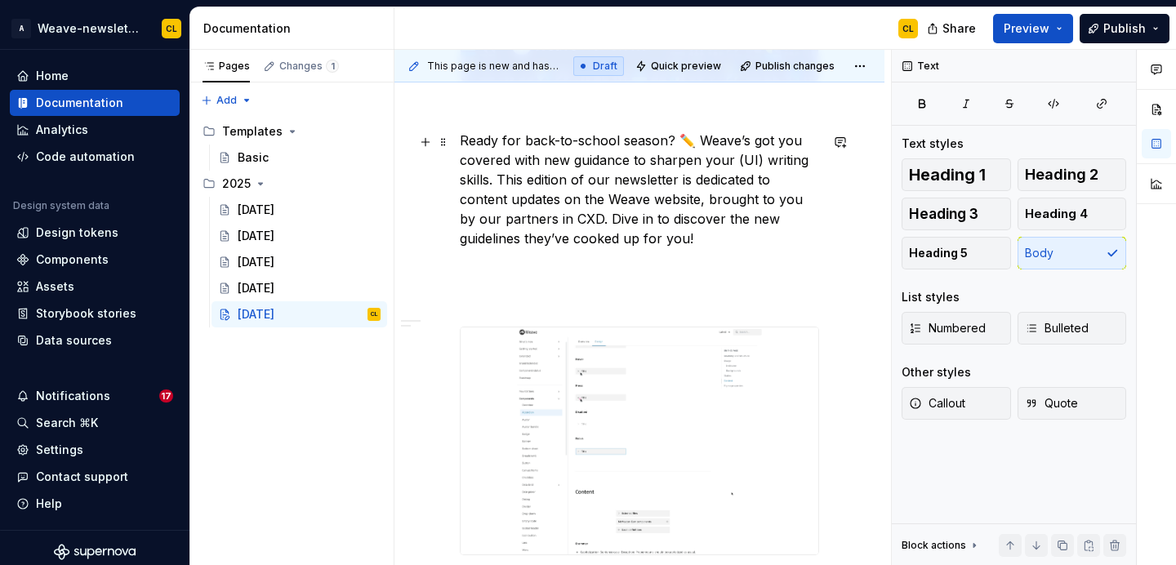
scroll to position [381, 0]
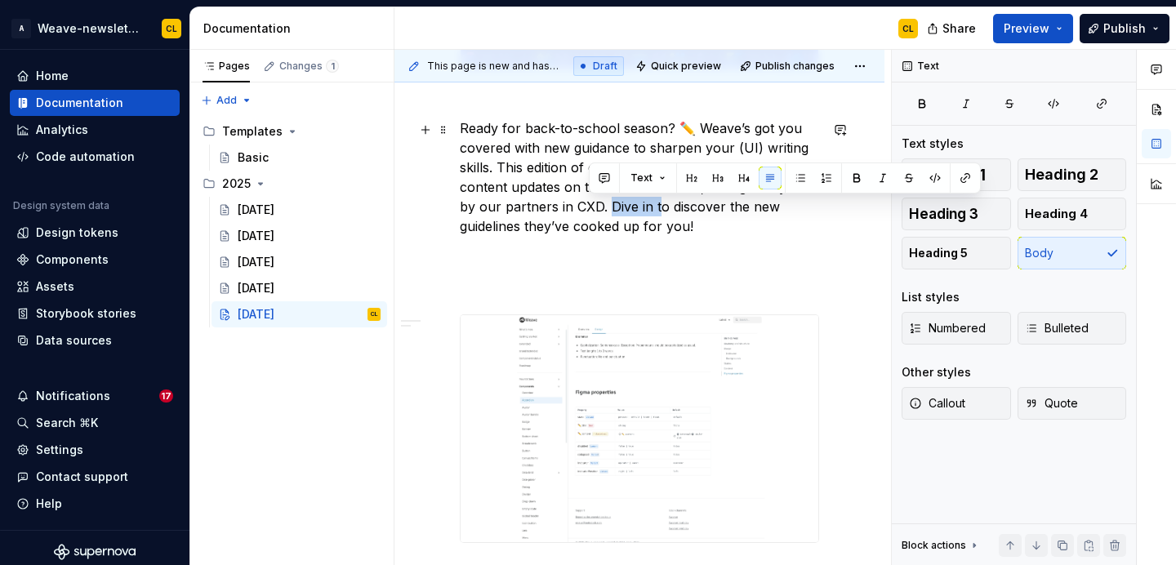
drag, startPoint x: 589, startPoint y: 207, endPoint x: 643, endPoint y: 208, distance: 53.9
click at [643, 208] on p "Ready for back-to-school season? ✏️ Weave’s got you covered with new guidance t…" at bounding box center [639, 177] width 359 height 118
click at [681, 211] on p "Ready for back-to-school season? ✏️ Weave’s got you covered with new guidance t…" at bounding box center [639, 177] width 359 height 118
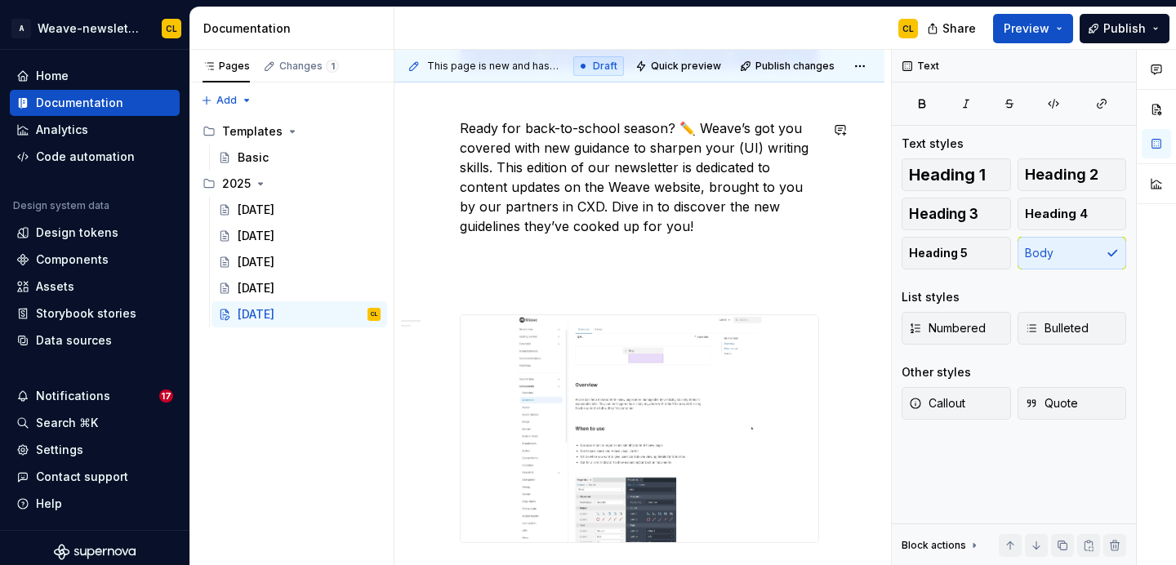
scroll to position [401, 0]
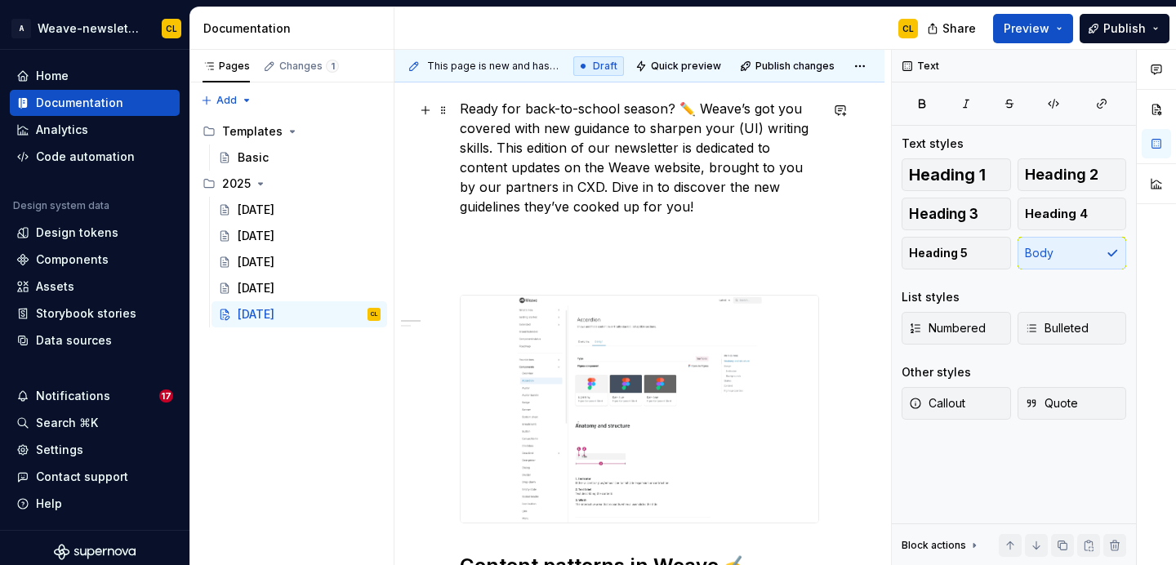
click at [686, 208] on p "Ready for back-to-school season? ✏️ Weave’s got you covered with new guidance t…" at bounding box center [639, 158] width 359 height 118
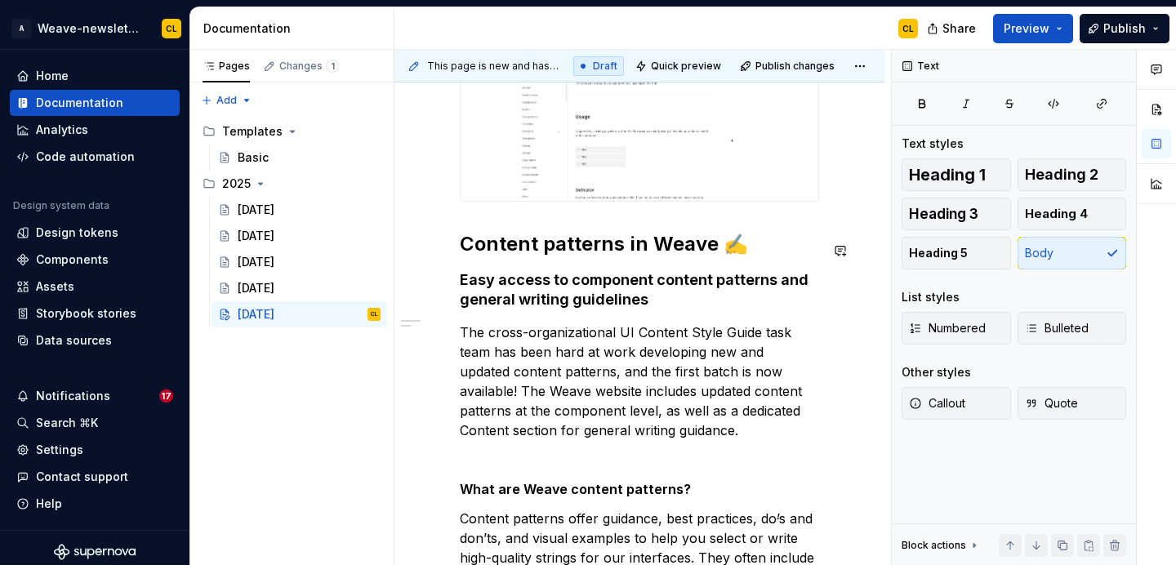
scroll to position [719, 0]
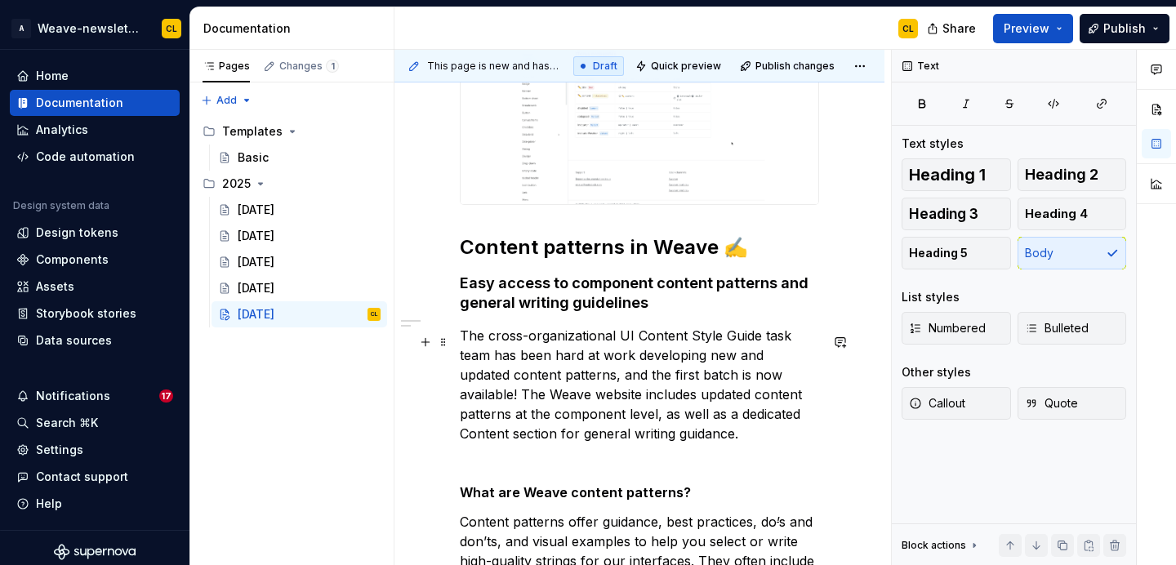
click at [661, 358] on p "The cross-organizational UI Content Style Guide task team has been hard at work…" at bounding box center [639, 385] width 359 height 118
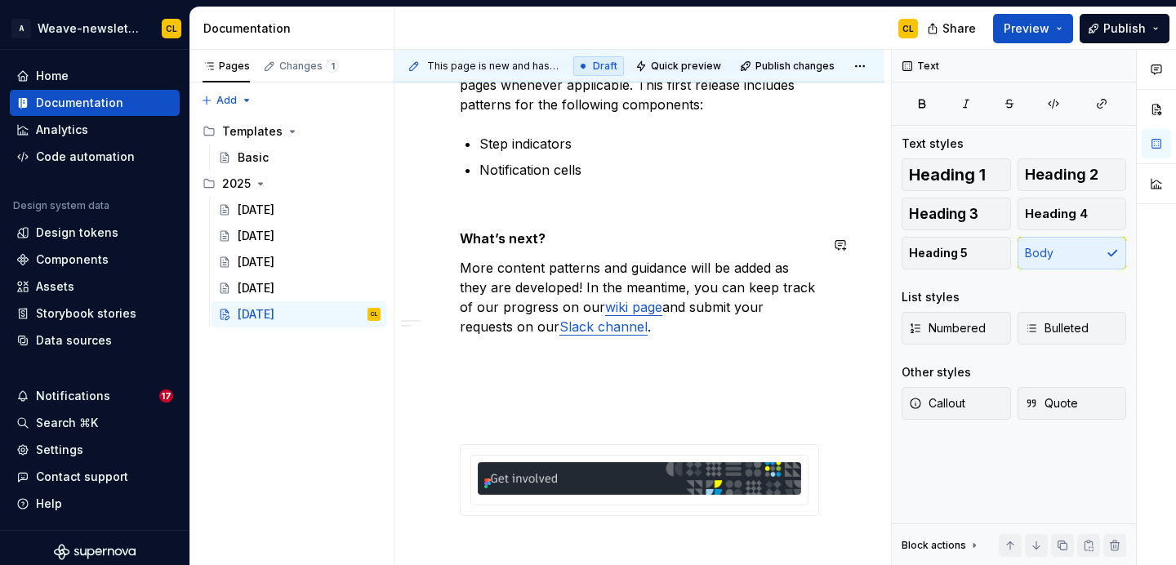
scroll to position [2017, 0]
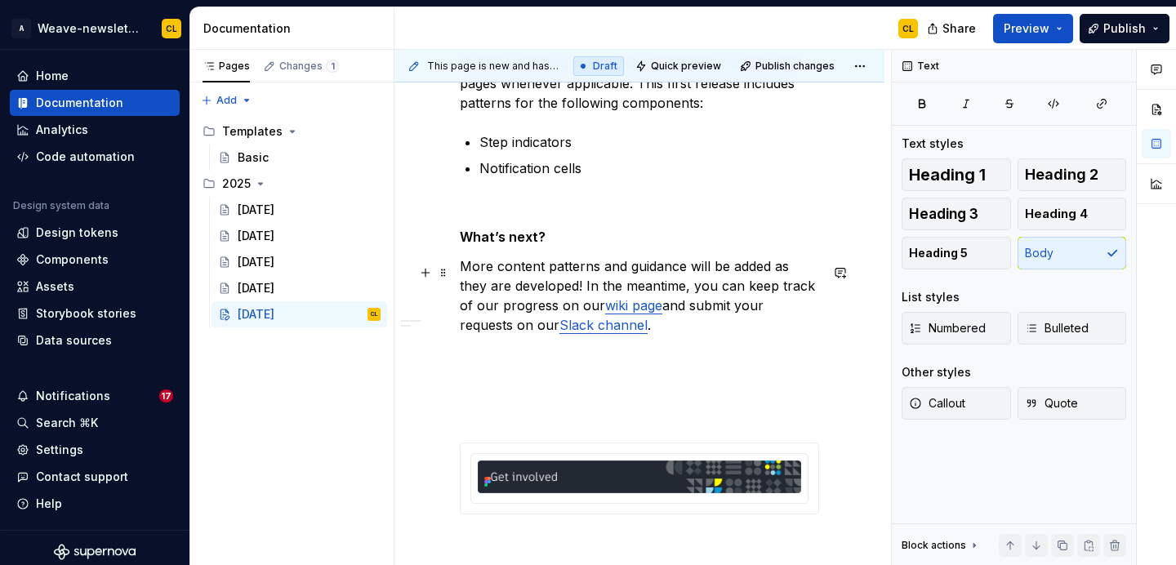
click at [657, 274] on p "More content patterns and guidance will be added as they are developed! In the …" at bounding box center [639, 295] width 359 height 78
click at [692, 300] on p "More content patterns and guidance will be added as they are developed! In the …" at bounding box center [639, 295] width 359 height 78
click at [718, 313] on p "More content patterns and guidance will be added as they are developed! In the …" at bounding box center [639, 295] width 359 height 78
click at [652, 335] on p "More content patterns and guidance will be added as they are developed! In the …" at bounding box center [639, 295] width 359 height 78
click at [679, 302] on p "More content patterns and guidance will be added as they are developed! In the …" at bounding box center [639, 295] width 359 height 78
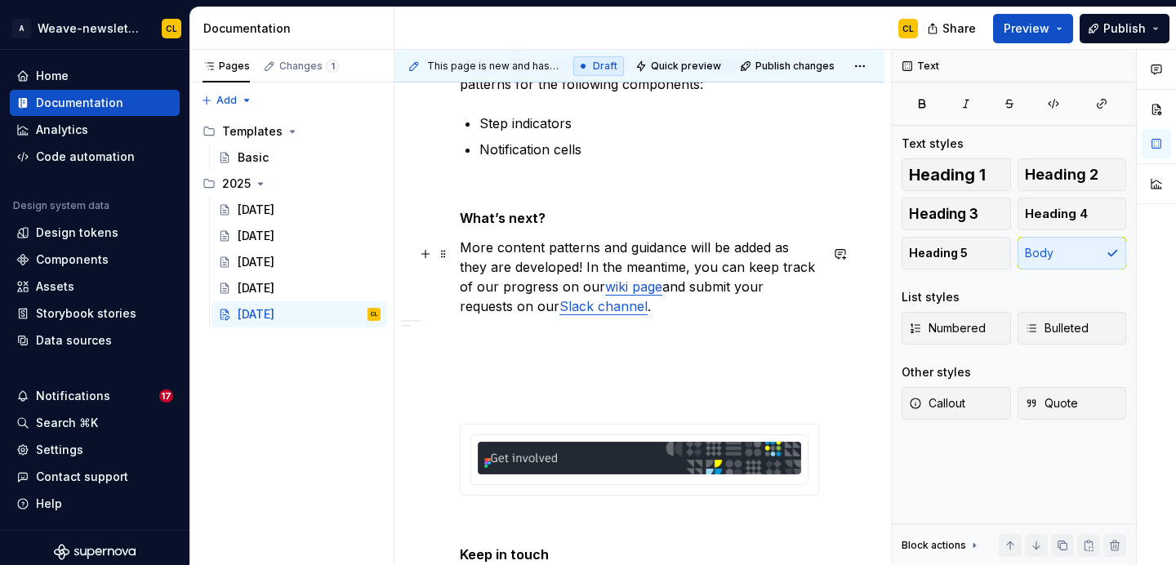
scroll to position [2056, 0]
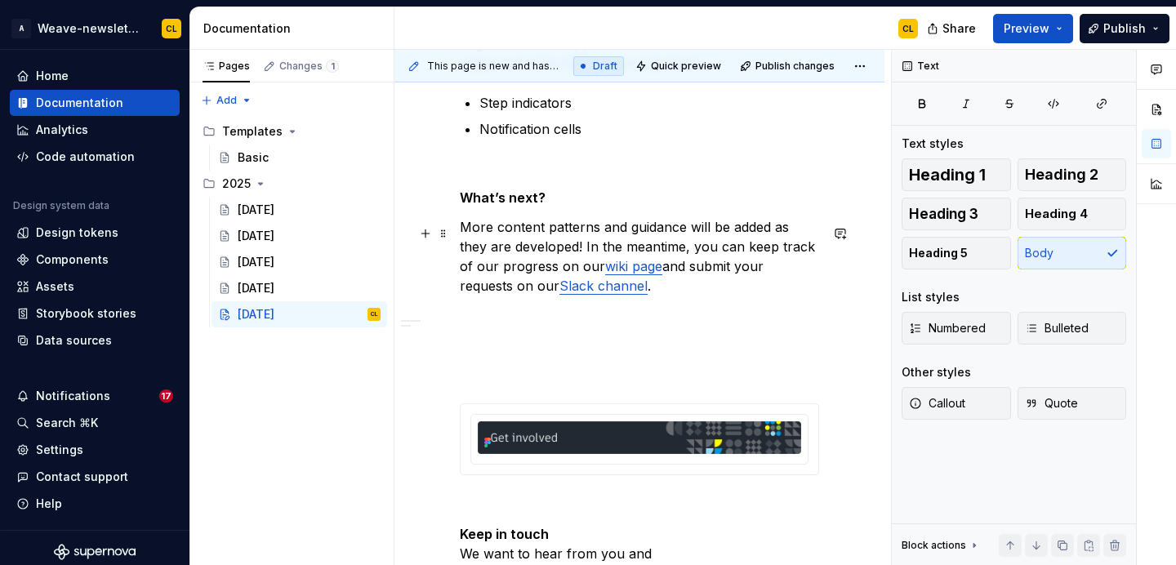
click at [603, 296] on p "More content patterns and guidance will be added as they are developed! In the …" at bounding box center [639, 256] width 359 height 78
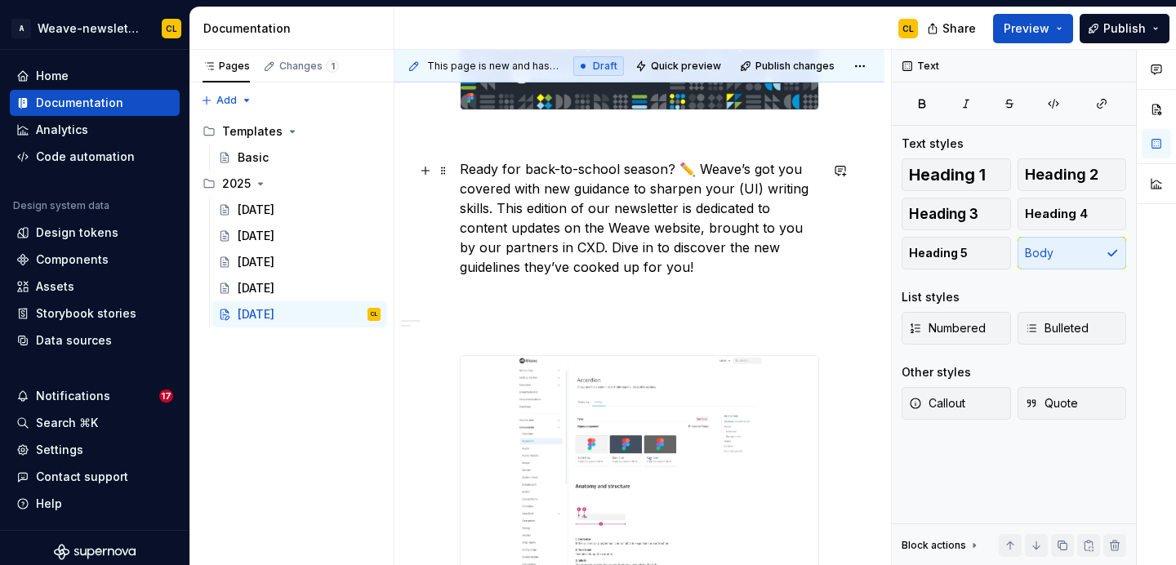
click at [608, 236] on p "Ready for back-to-school season? ✏️ Weave’s got you covered with new guidance t…" at bounding box center [639, 218] width 359 height 118
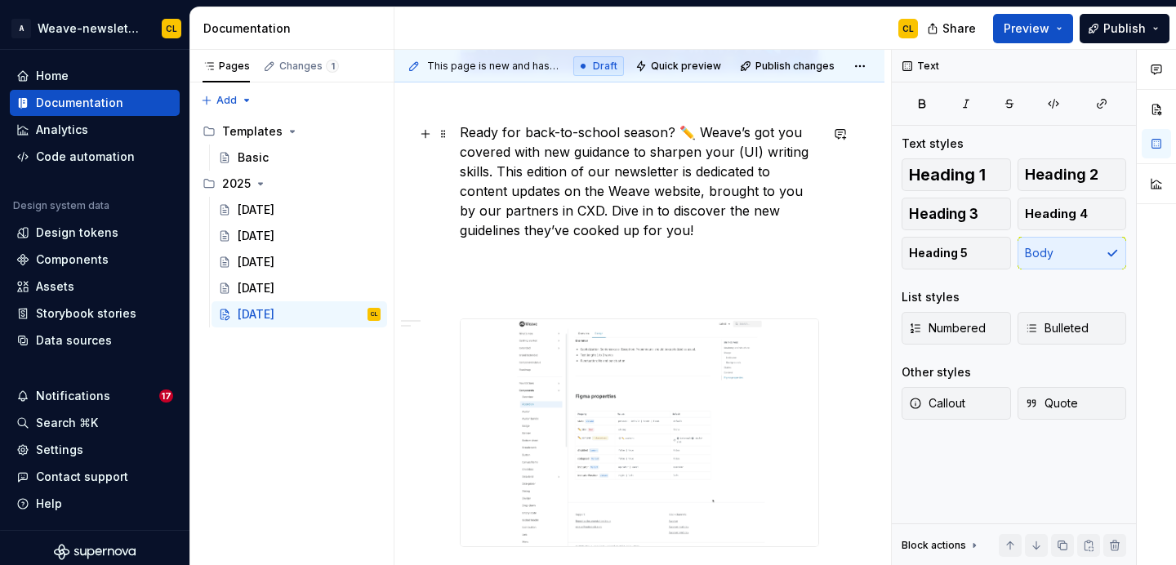
click at [658, 214] on p "Ready for back-to-school season? ✏️ Weave’s got you covered with new guidance t…" at bounding box center [639, 181] width 359 height 118
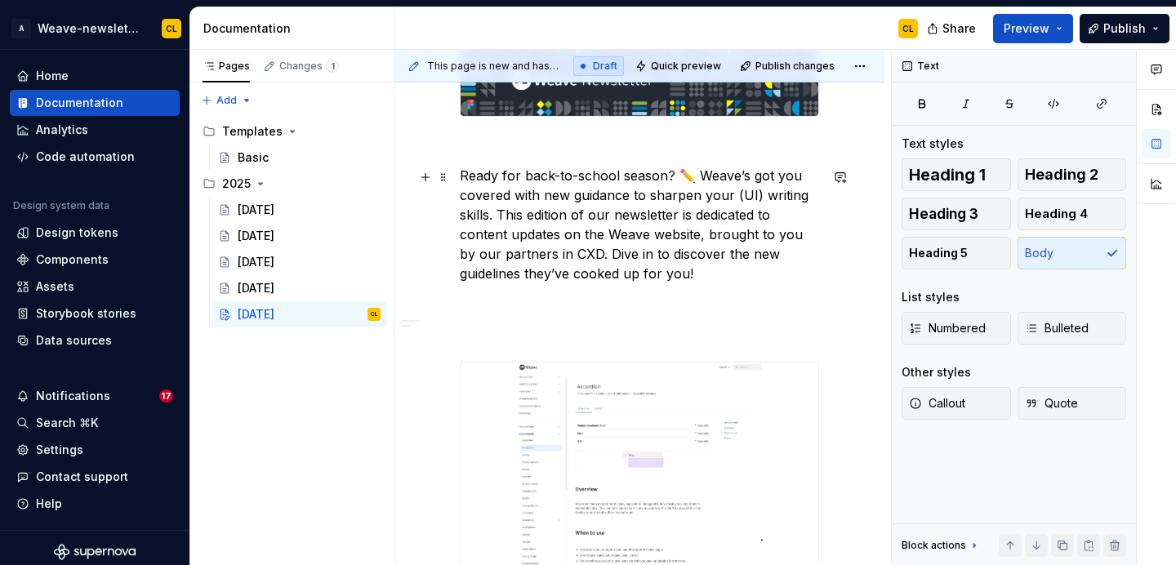
scroll to position [319, 0]
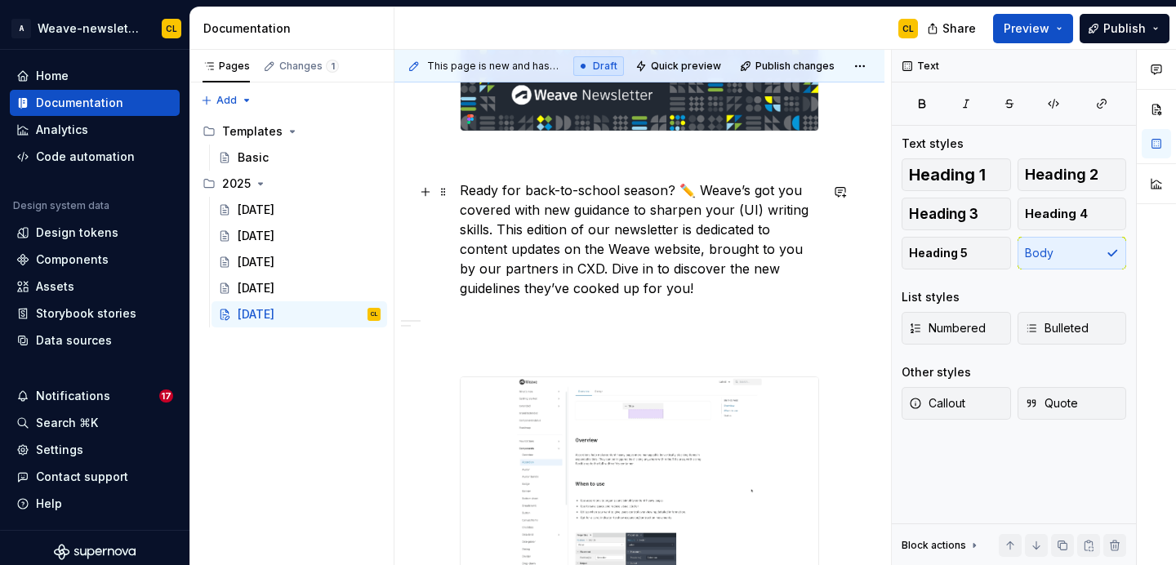
click at [633, 254] on p "Ready for back-to-school season? ✏️ Weave’s got you covered with new guidance t…" at bounding box center [639, 239] width 359 height 118
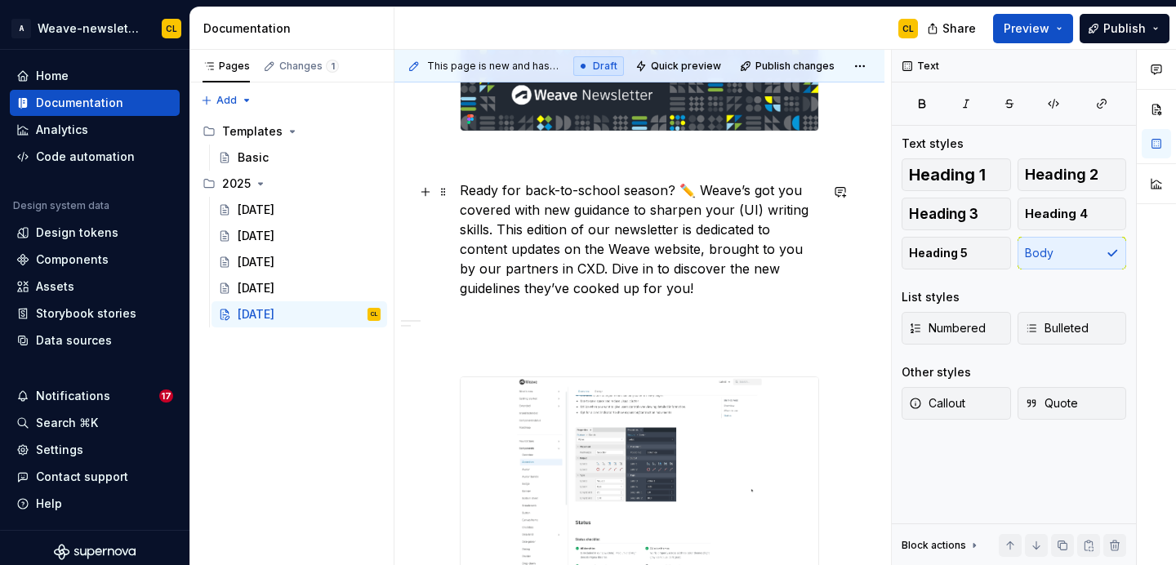
click at [671, 238] on p "Ready for back-to-school season? ✏️ Weave’s got you covered with new guidance t…" at bounding box center [639, 239] width 359 height 118
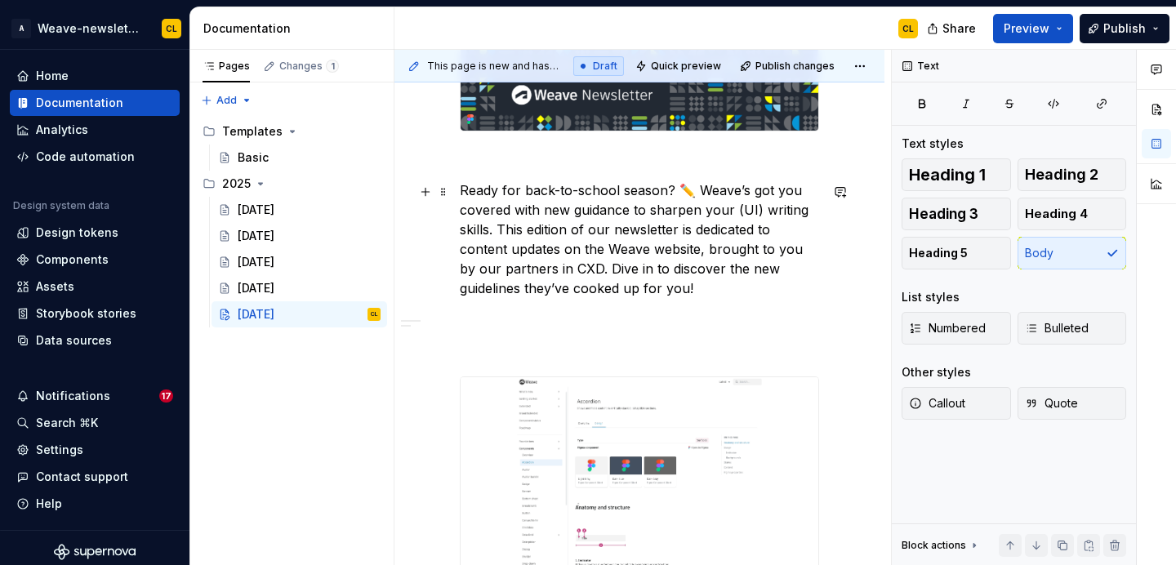
click at [606, 246] on p "Ready for back-to-school season? ✏️ Weave’s got you covered with new guidance t…" at bounding box center [639, 239] width 359 height 118
click at [691, 260] on p "Ready for back-to-school season? ✏️ Weave’s got you covered with new guidance t…" at bounding box center [639, 239] width 359 height 118
click at [723, 260] on p "Ready for back-to-school season? ✏️ Weave’s got you covered with new guidance t…" at bounding box center [639, 239] width 359 height 118
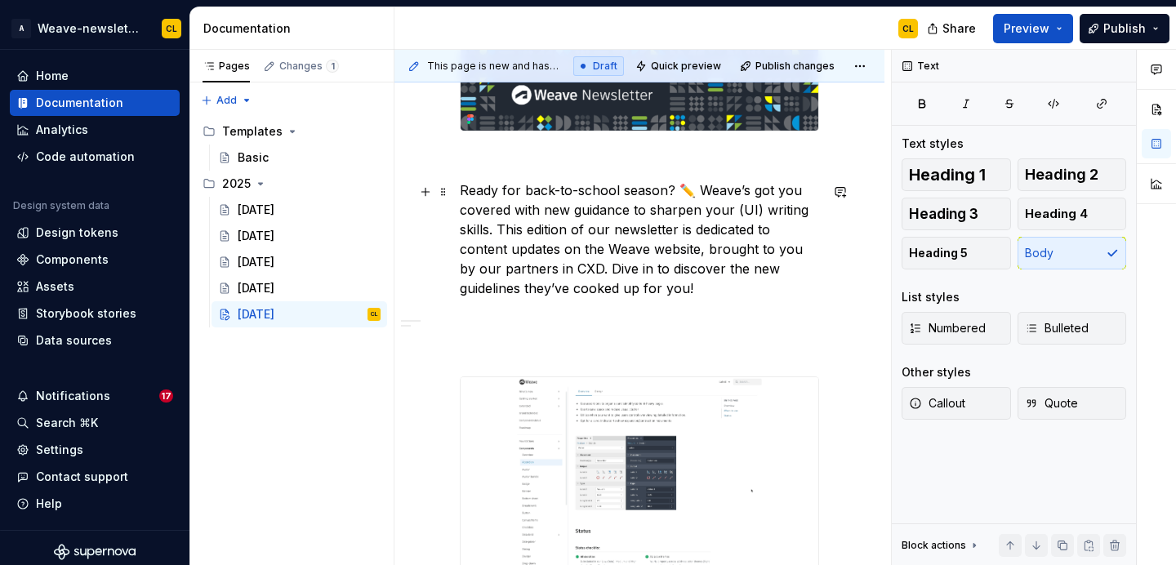
click at [592, 269] on p "Ready for back-to-school season? ✏️ Weave’s got you covered with new guidance t…" at bounding box center [639, 239] width 359 height 118
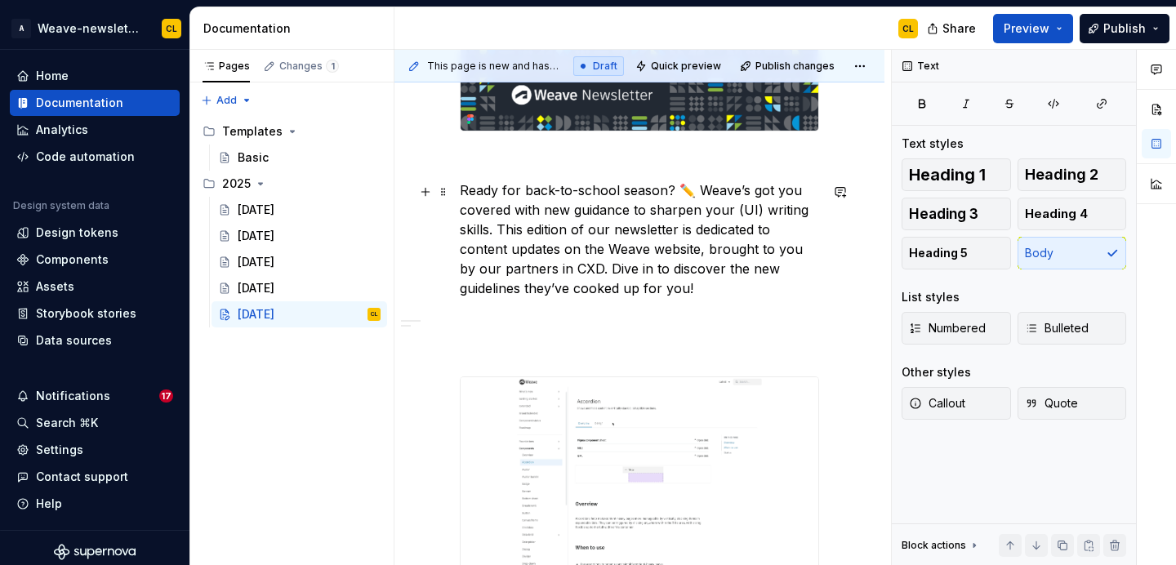
click at [715, 288] on p "Ready for back-to-school season? ✏️ Weave’s got you covered with new guidance t…" at bounding box center [639, 239] width 359 height 118
click at [590, 273] on p "Ready for back-to-school season? ✏️ Weave’s got you covered with new guidance t…" at bounding box center [639, 239] width 359 height 118
click at [716, 290] on p "Ready for back-to-school season? ✏️ Weave’s got you covered with new guidance t…" at bounding box center [639, 239] width 359 height 118
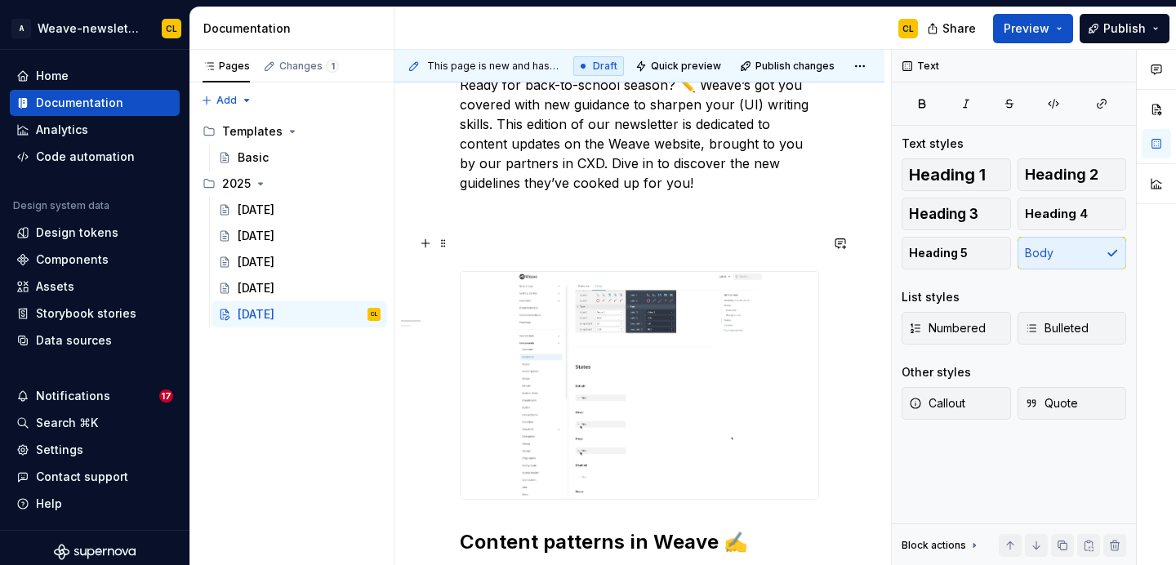
scroll to position [412, 0]
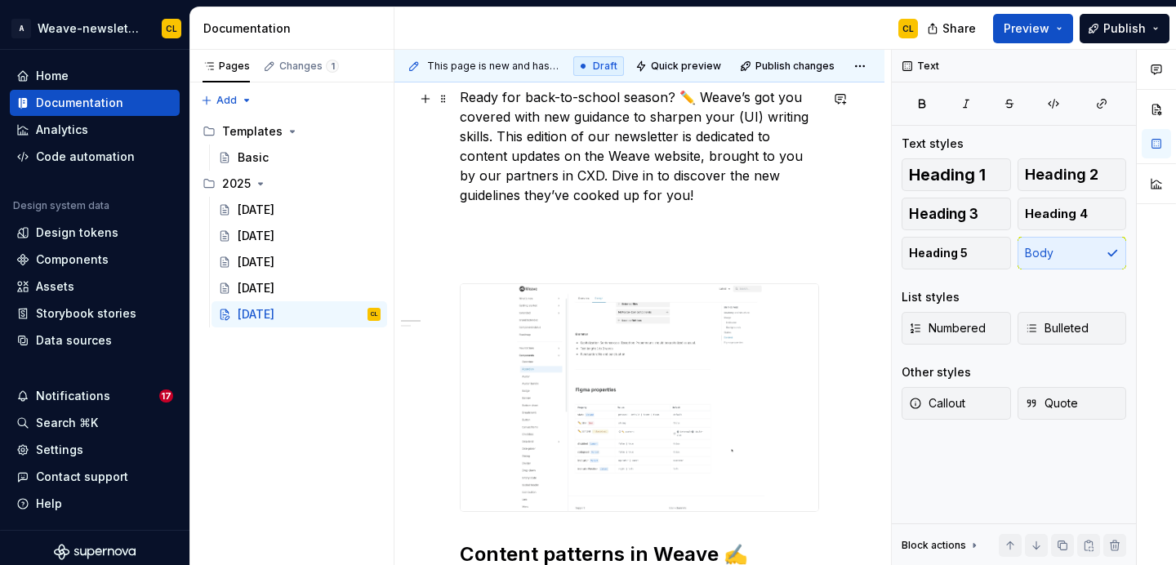
click at [693, 147] on p "Ready for back-to-school season? ✏️ Weave’s got you covered with new guidance t…" at bounding box center [639, 146] width 359 height 118
click at [666, 129] on p "Ready for back-to-school season? ✏️ Weave’s got you covered with new guidance t…" at bounding box center [639, 146] width 359 height 118
click at [660, 158] on p "Ready for back-to-school season? ✏️ Weave’s got you covered with new guidance t…" at bounding box center [639, 146] width 359 height 118
click at [725, 166] on p "Ready for back-to-school season? ✏️ Weave’s got you covered with new guidance t…" at bounding box center [639, 146] width 359 height 118
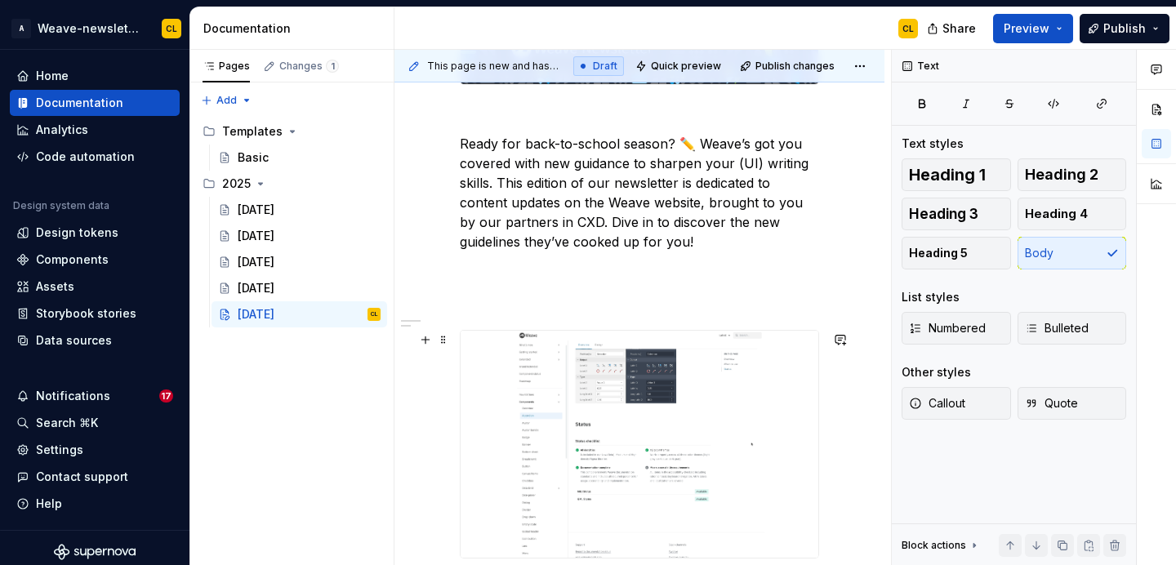
scroll to position [283, 0]
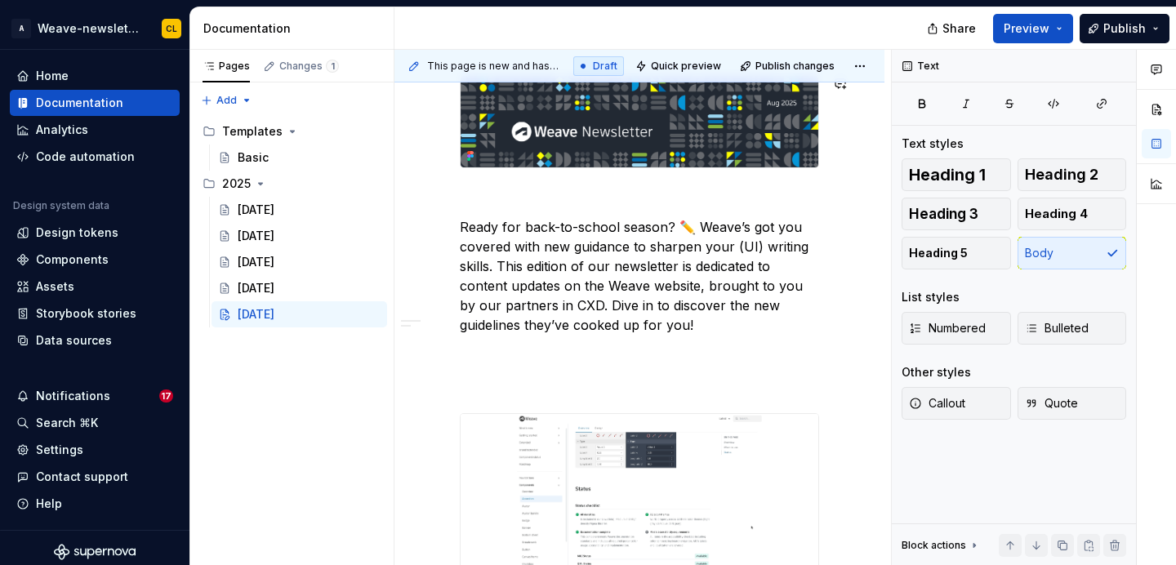
type textarea "*"
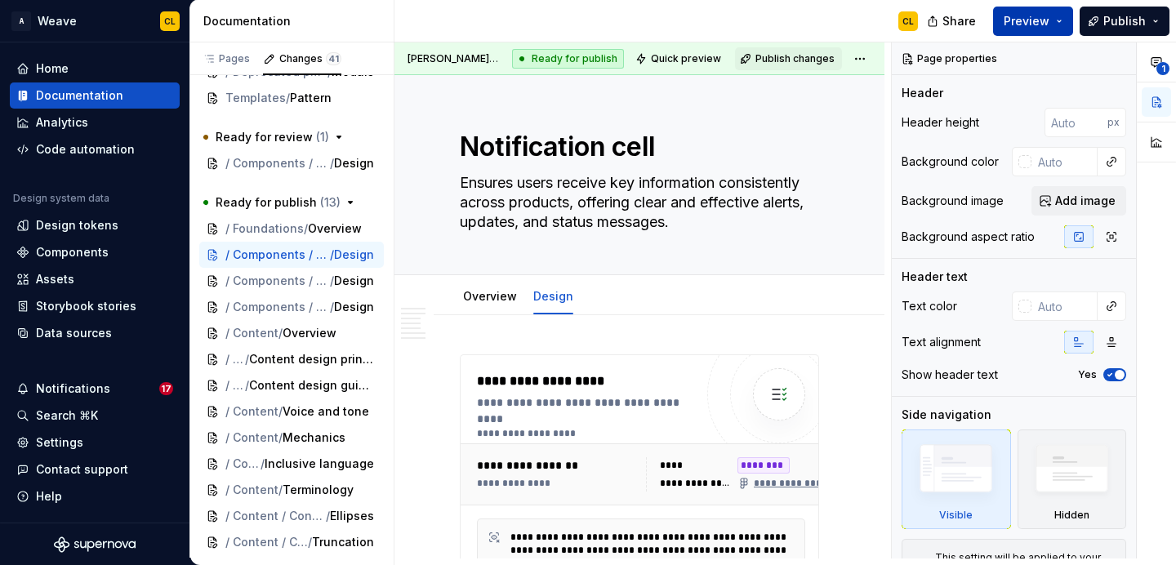
click at [1062, 20] on button "Preview" at bounding box center [1033, 21] width 80 height 29
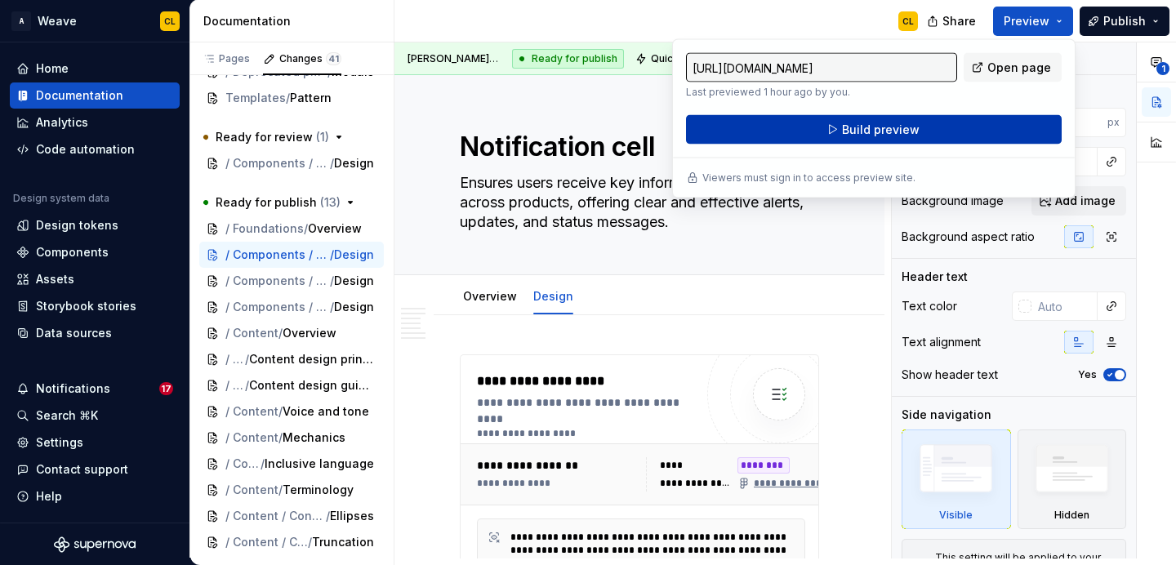
click at [934, 134] on button "Build preview" at bounding box center [874, 129] width 376 height 29
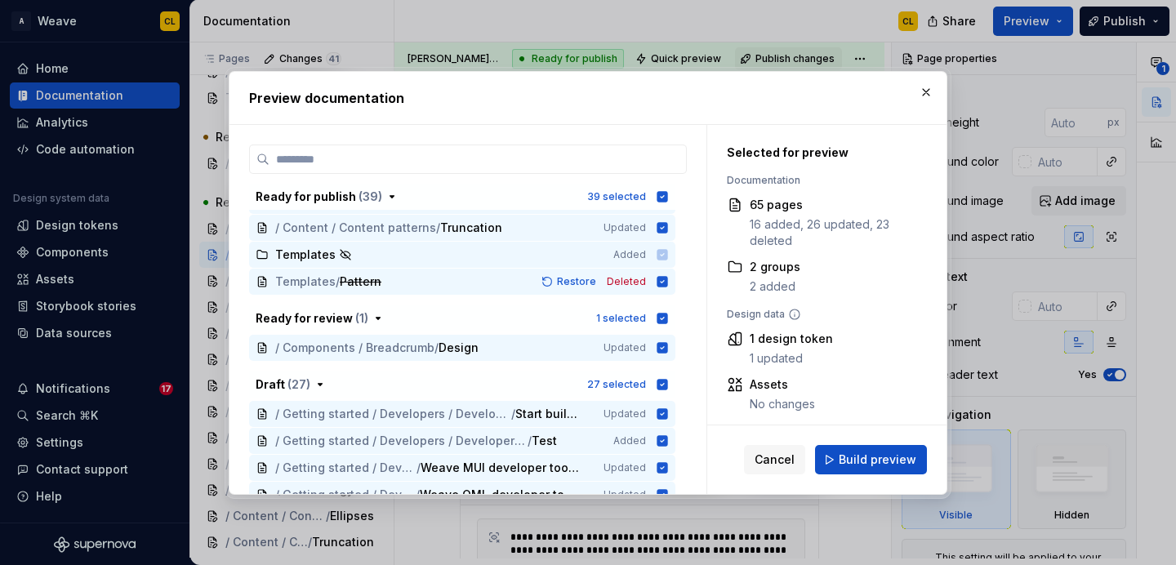
scroll to position [965, 0]
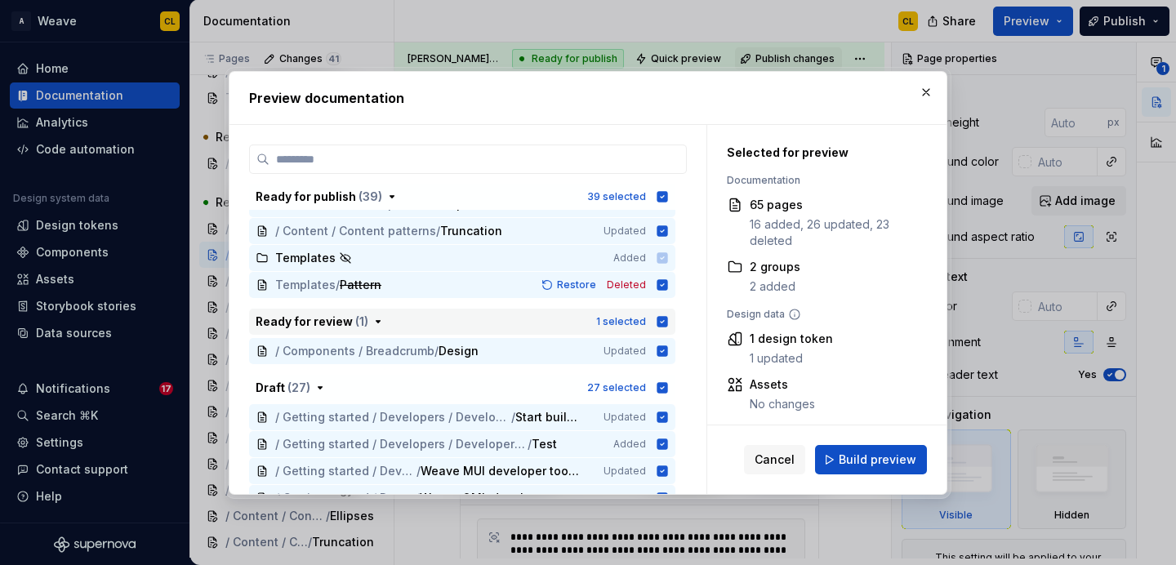
click at [668, 318] on icon "button" at bounding box center [662, 321] width 11 height 11
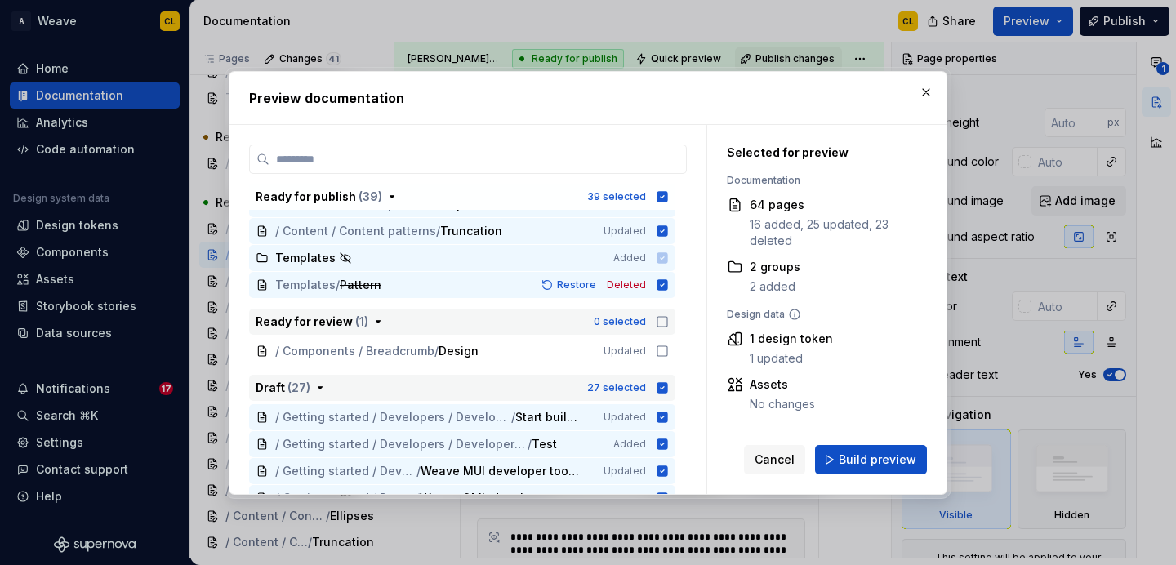
click at [665, 385] on icon "button" at bounding box center [662, 387] width 13 height 13
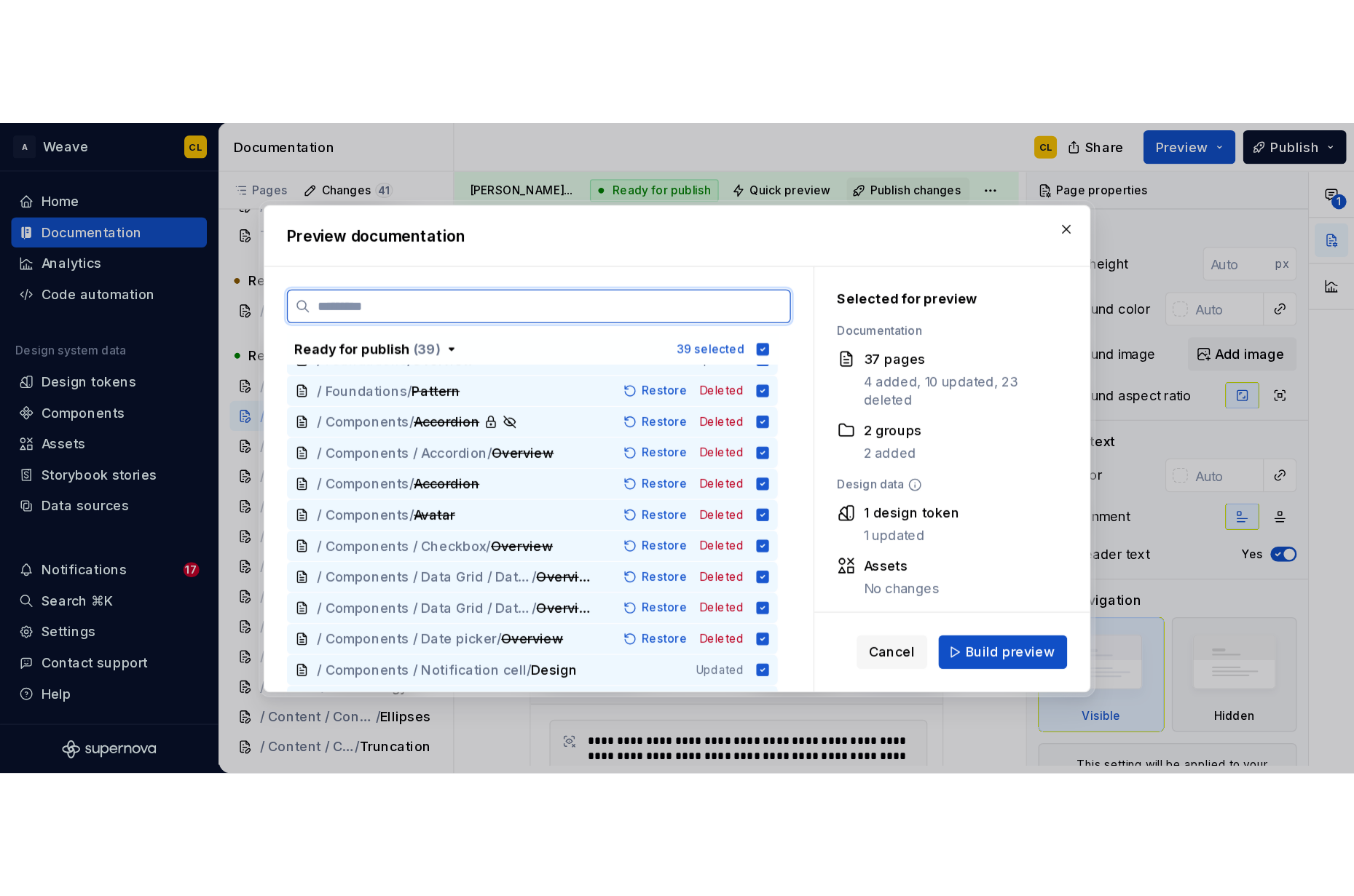
scroll to position [0, 0]
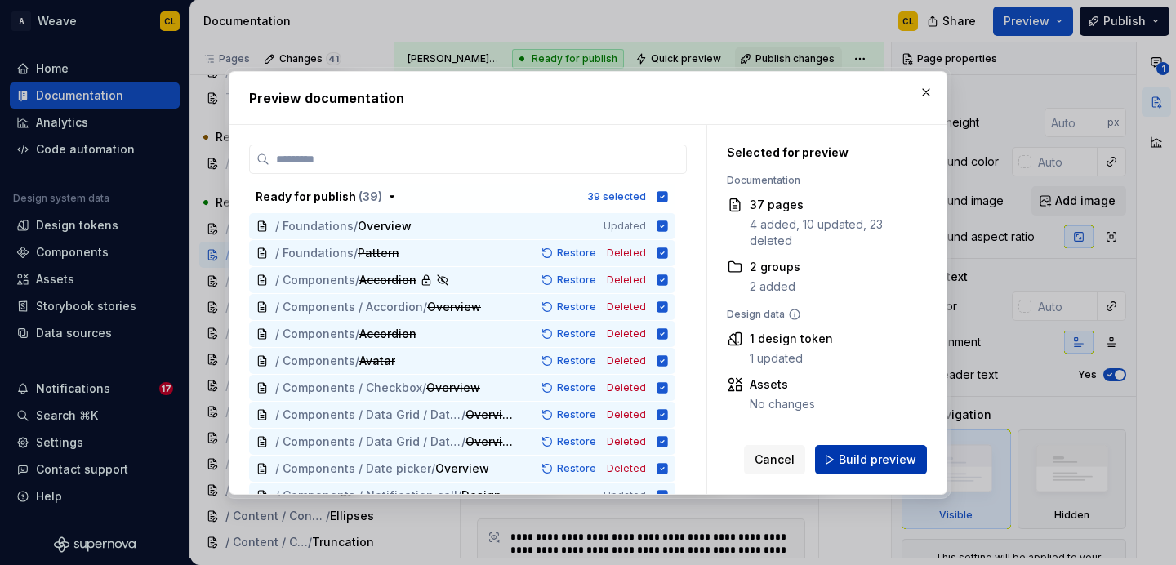
click at [902, 462] on span "Build preview" at bounding box center [878, 460] width 78 height 16
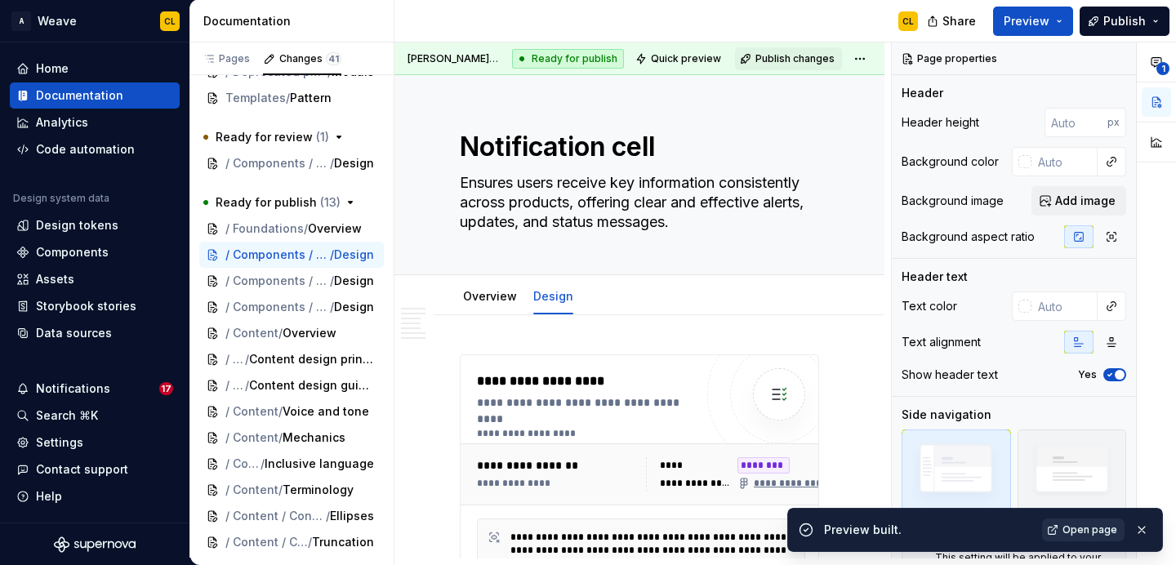
click at [1090, 533] on span "Open page" at bounding box center [1089, 529] width 55 height 13
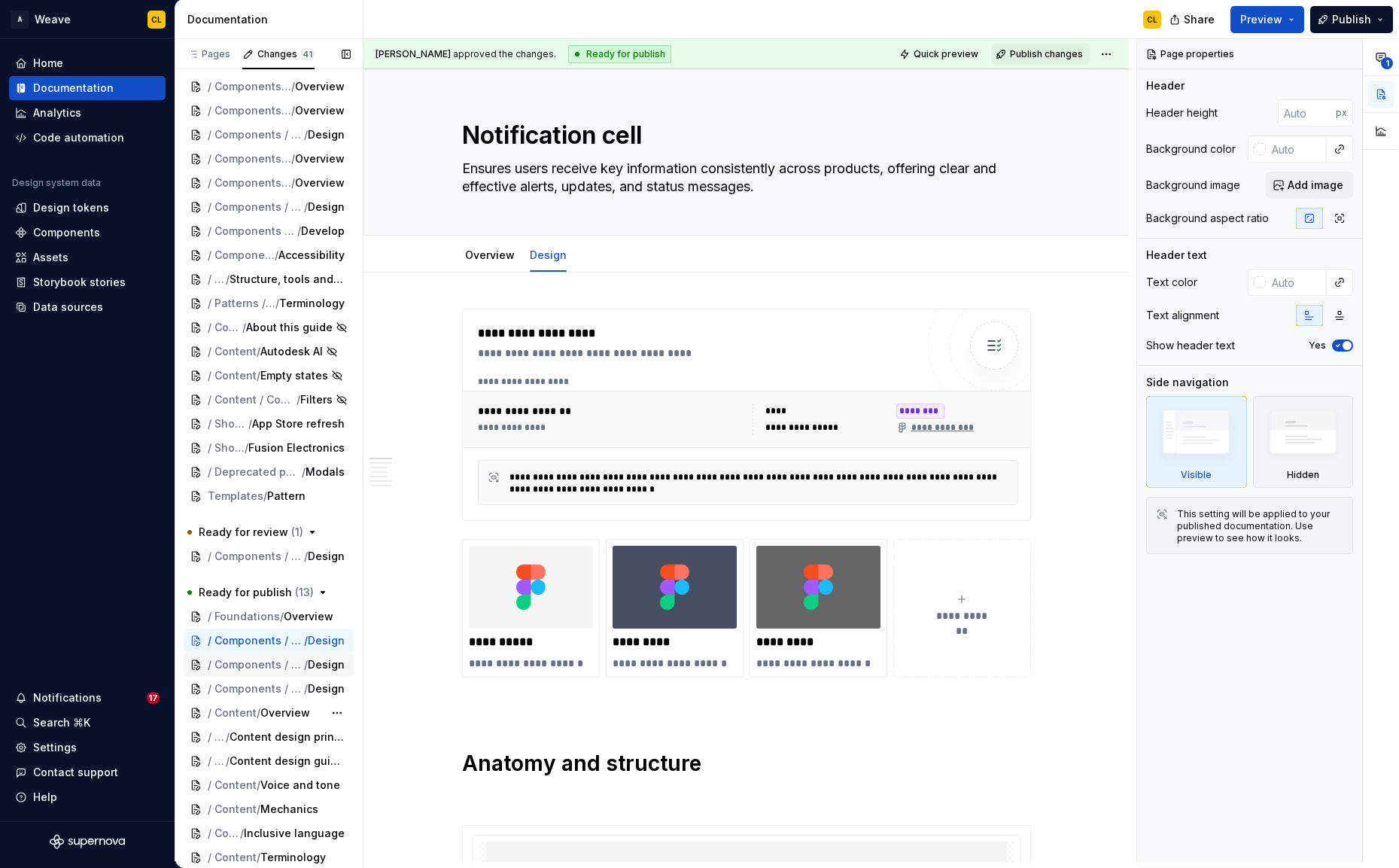
scroll to position [303, 0]
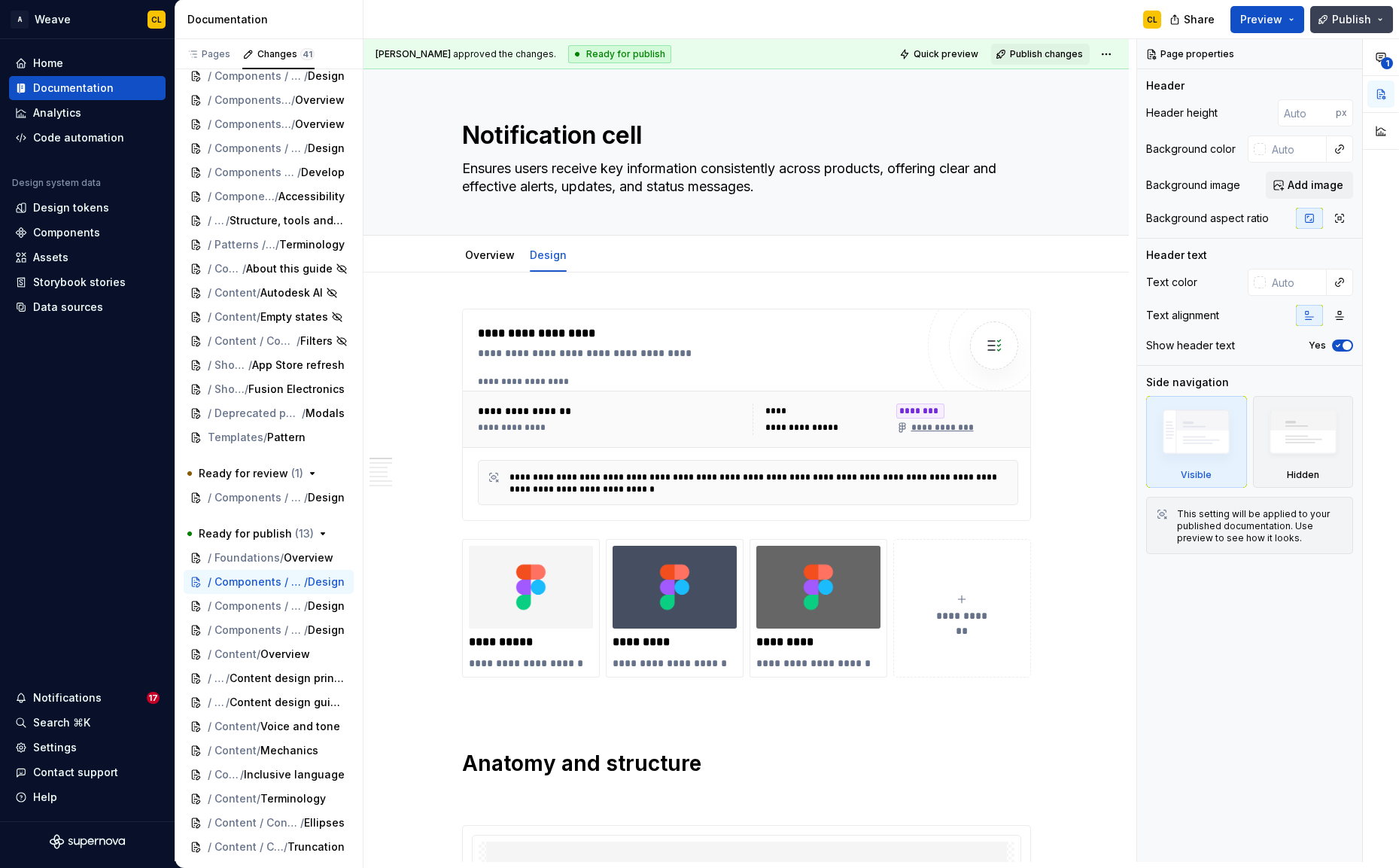
click at [1083, 18] on span "Publish" at bounding box center [1351, 19] width 39 height 15
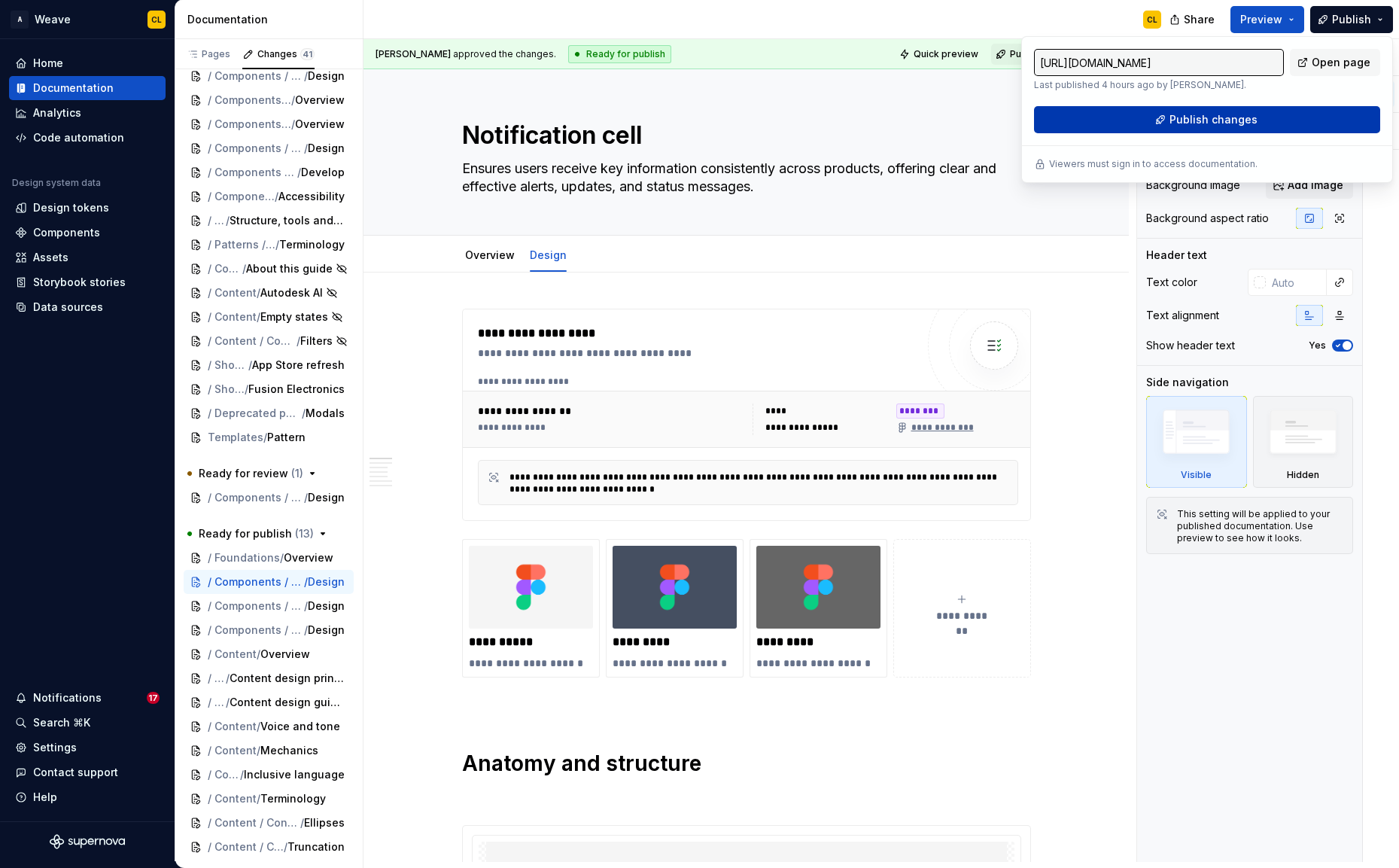
click at [1083, 121] on span "Publish changes" at bounding box center [1214, 120] width 88 height 15
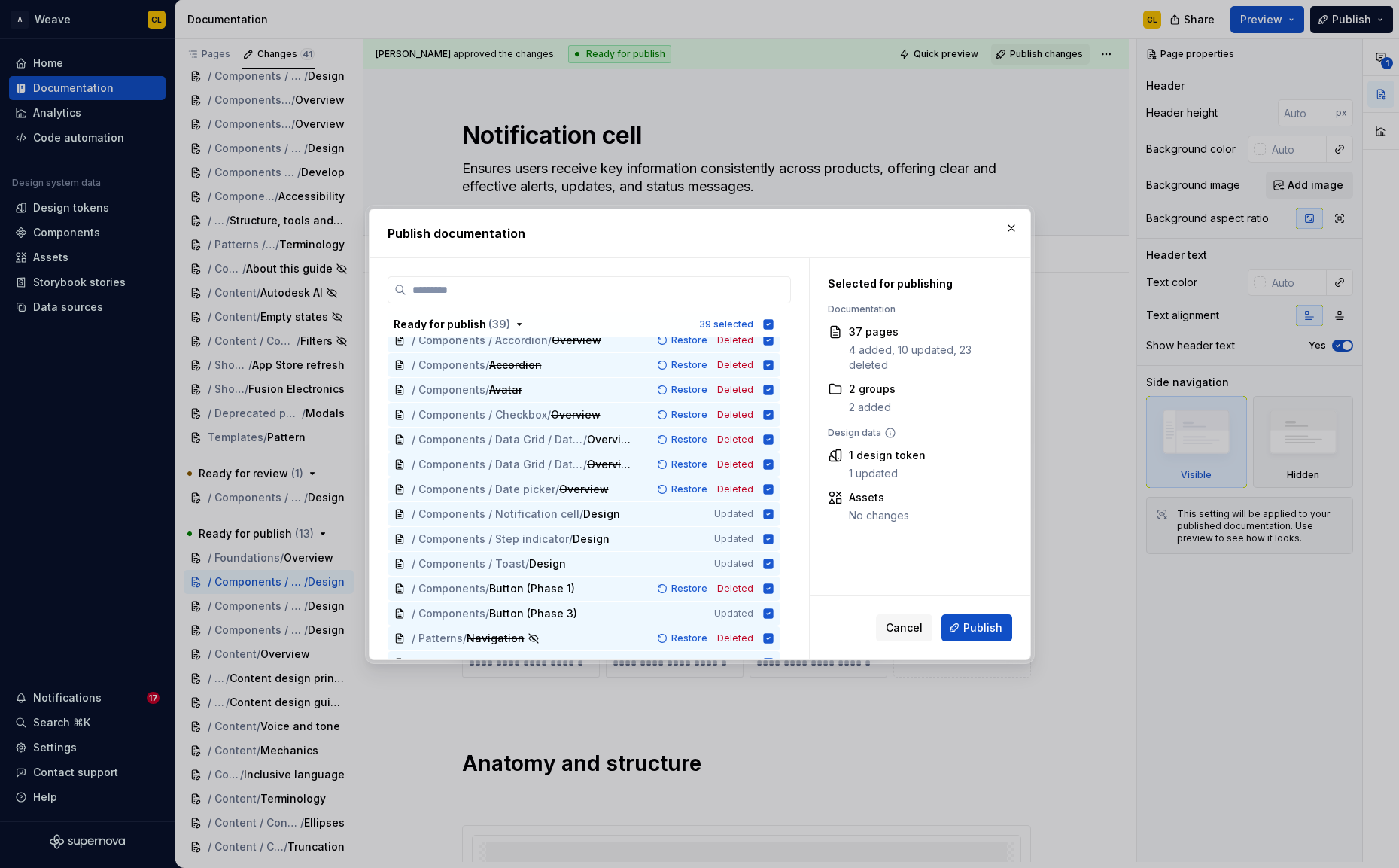
scroll to position [0, 0]
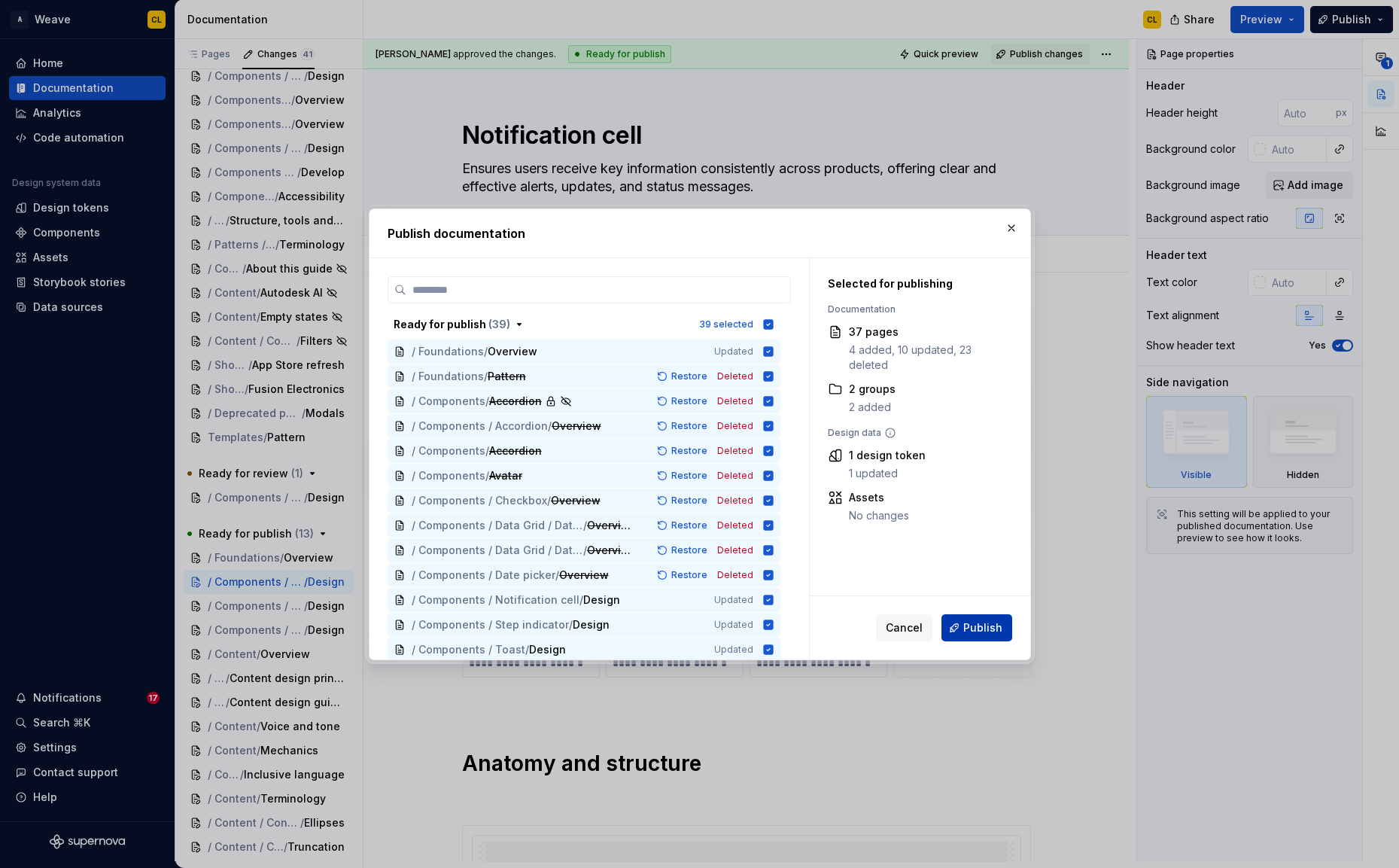
click at [977, 520] on span "Publish" at bounding box center [982, 628] width 39 height 15
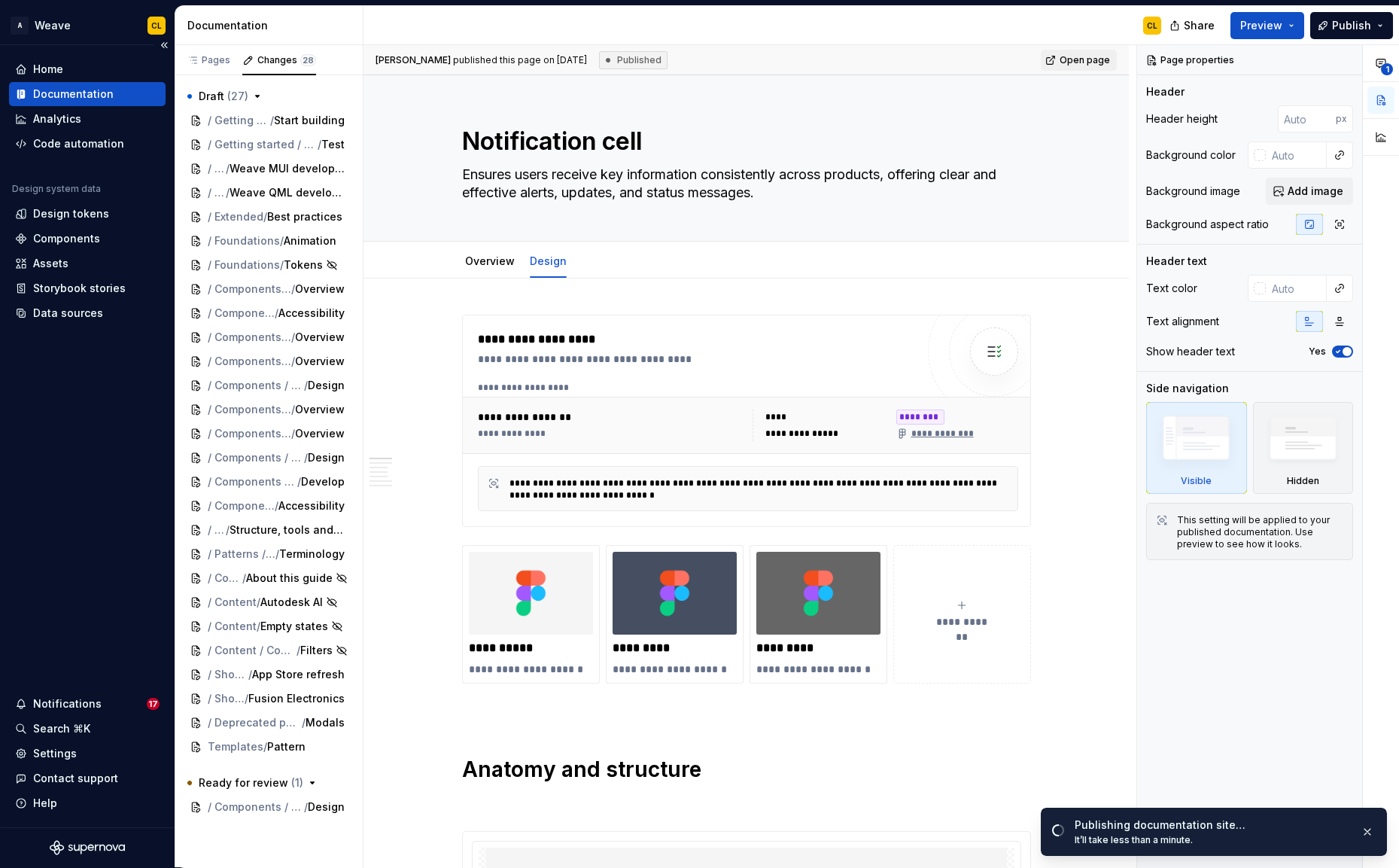
scroll to position [1, 0]
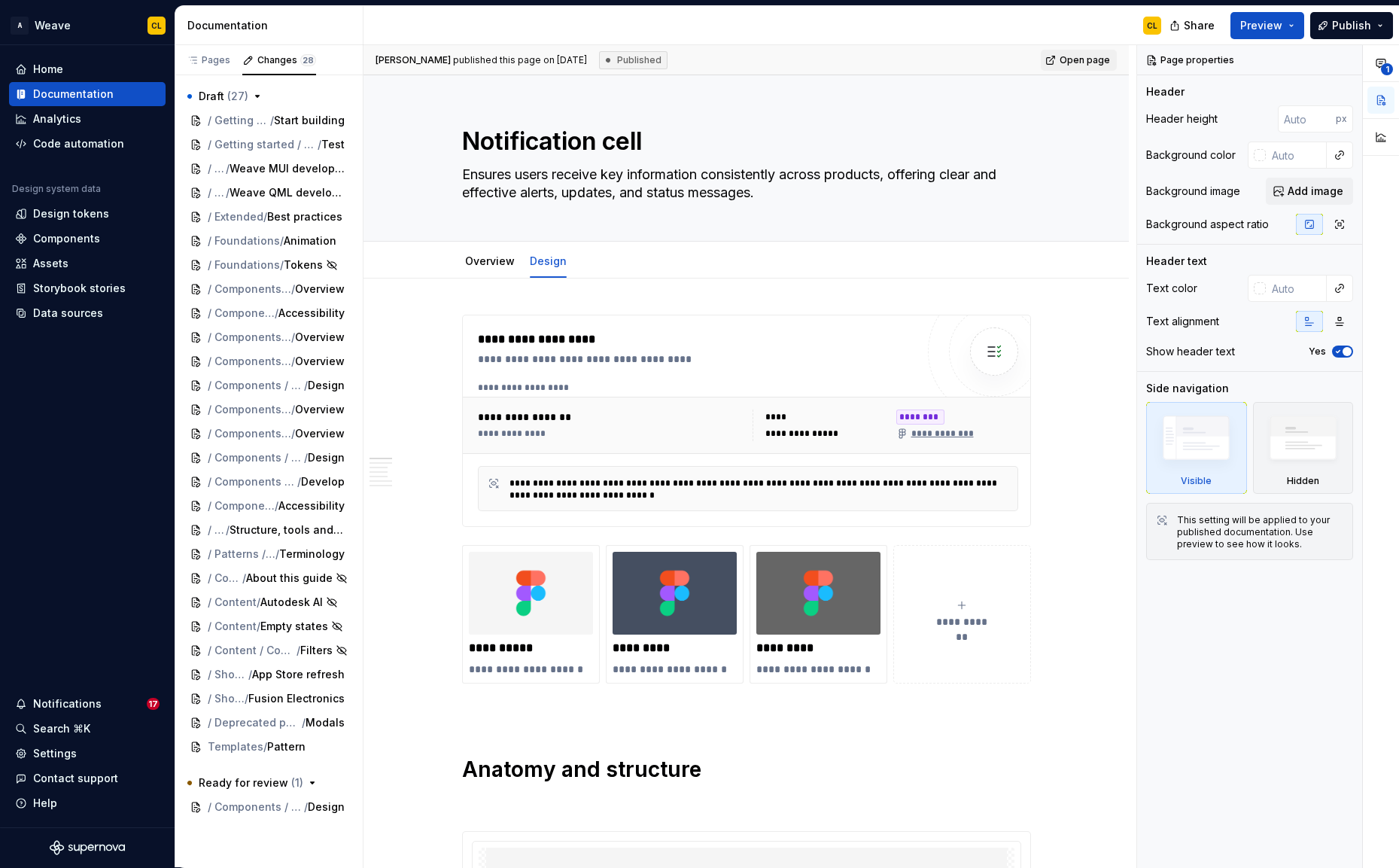
type textarea "*"
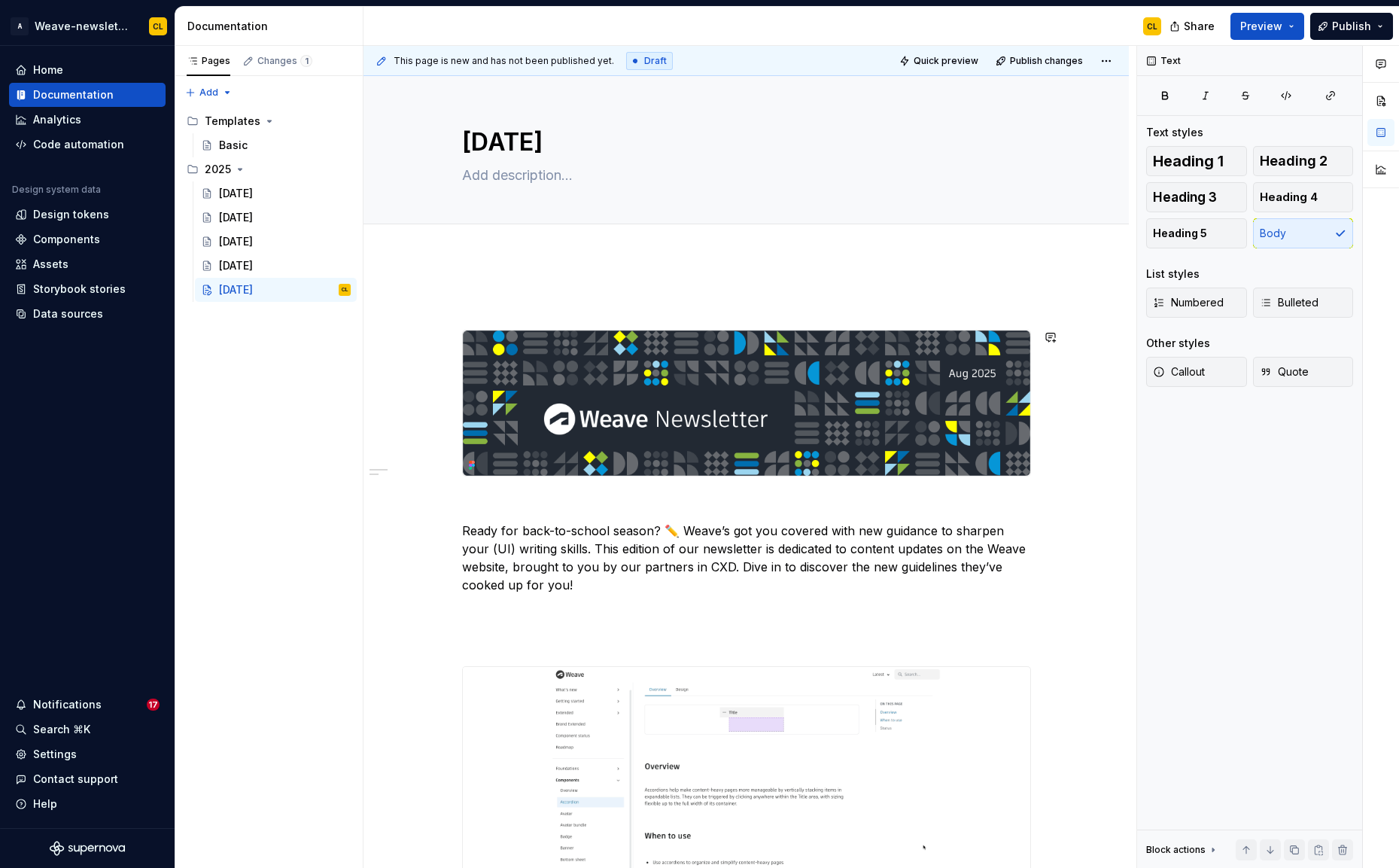
scroll to position [261, 0]
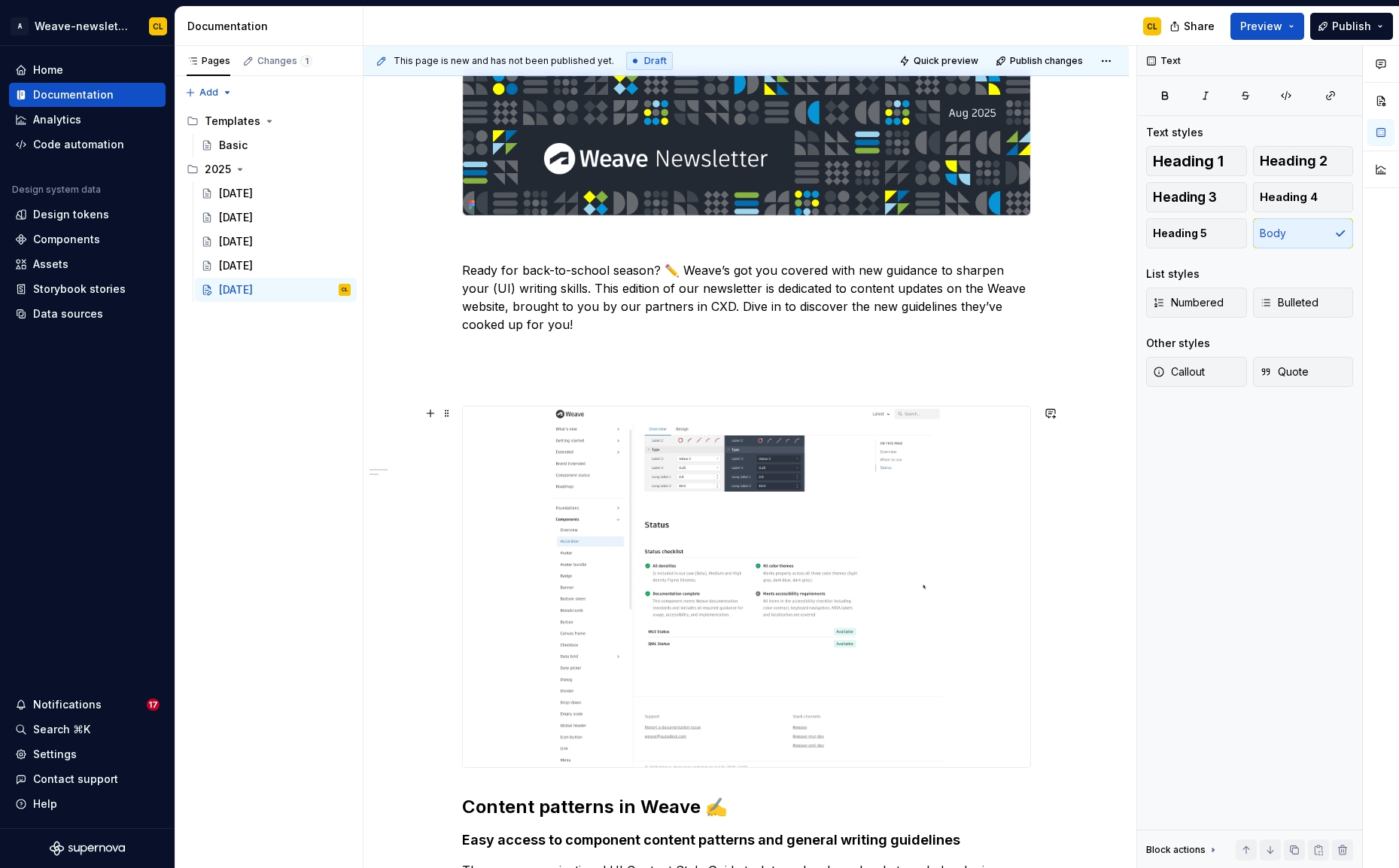
click at [897, 708] on img at bounding box center [747, 586] width 568 height 360
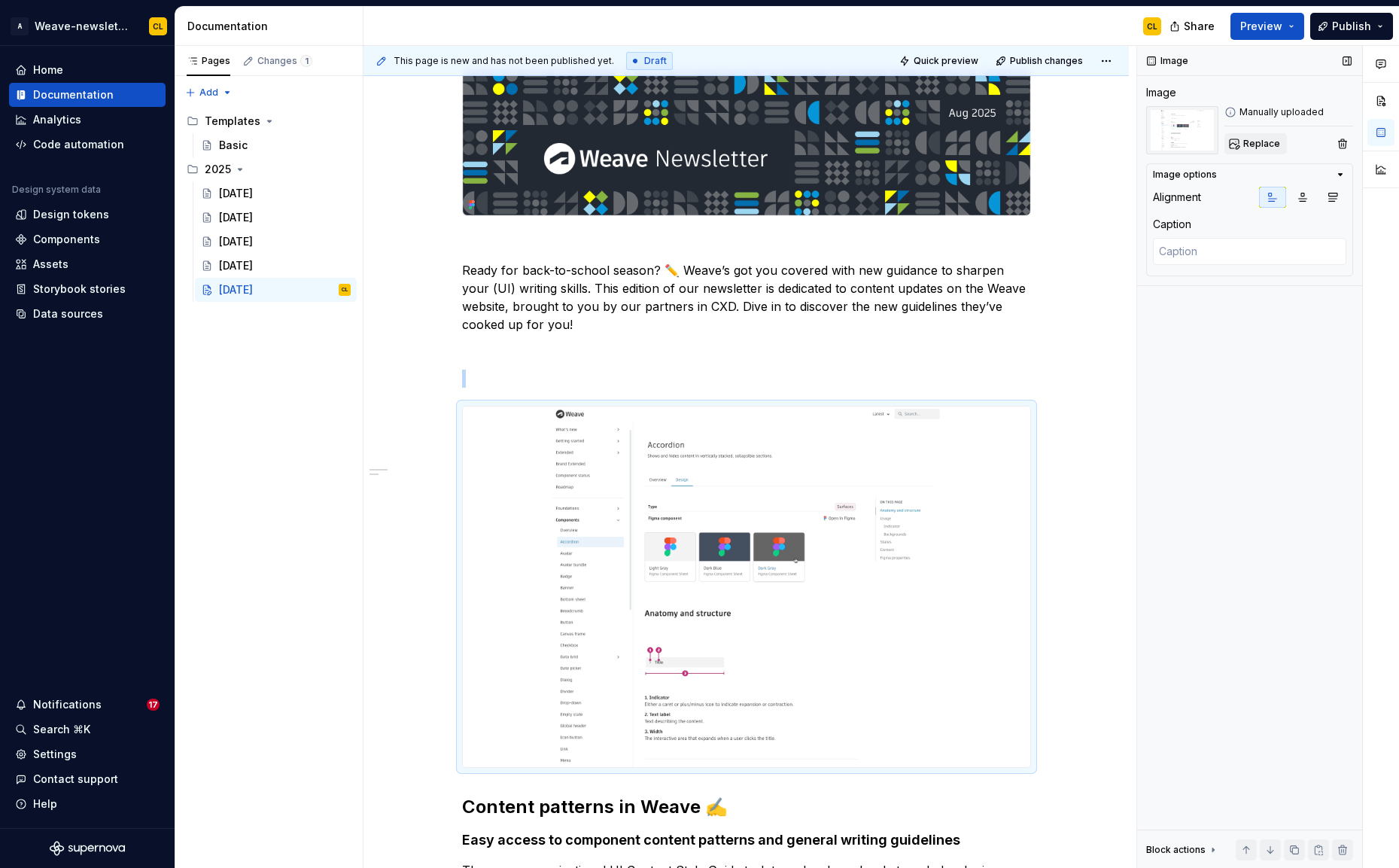
click at [1269, 144] on span "Replace" at bounding box center [1262, 143] width 37 height 12
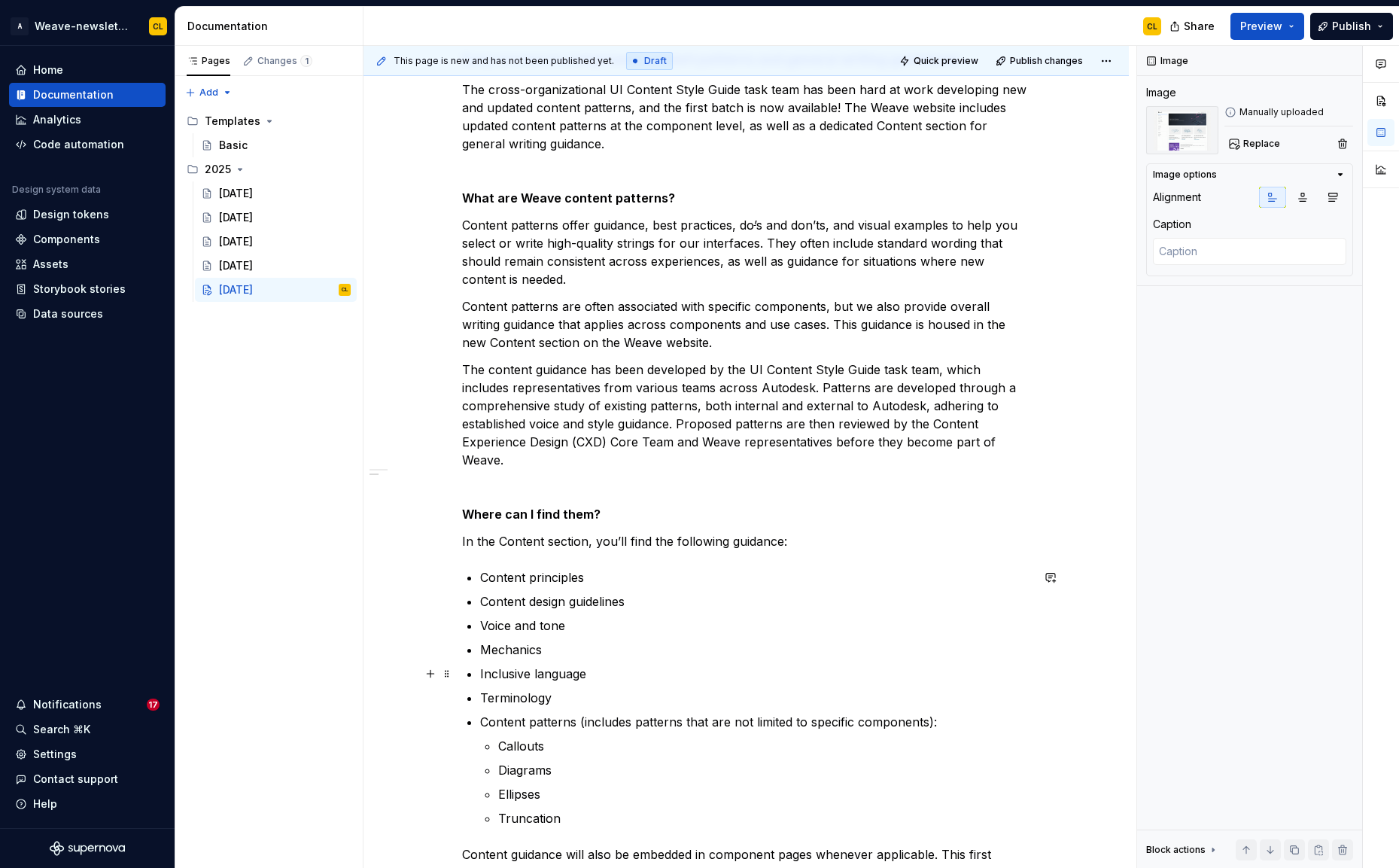
scroll to position [1104, 0]
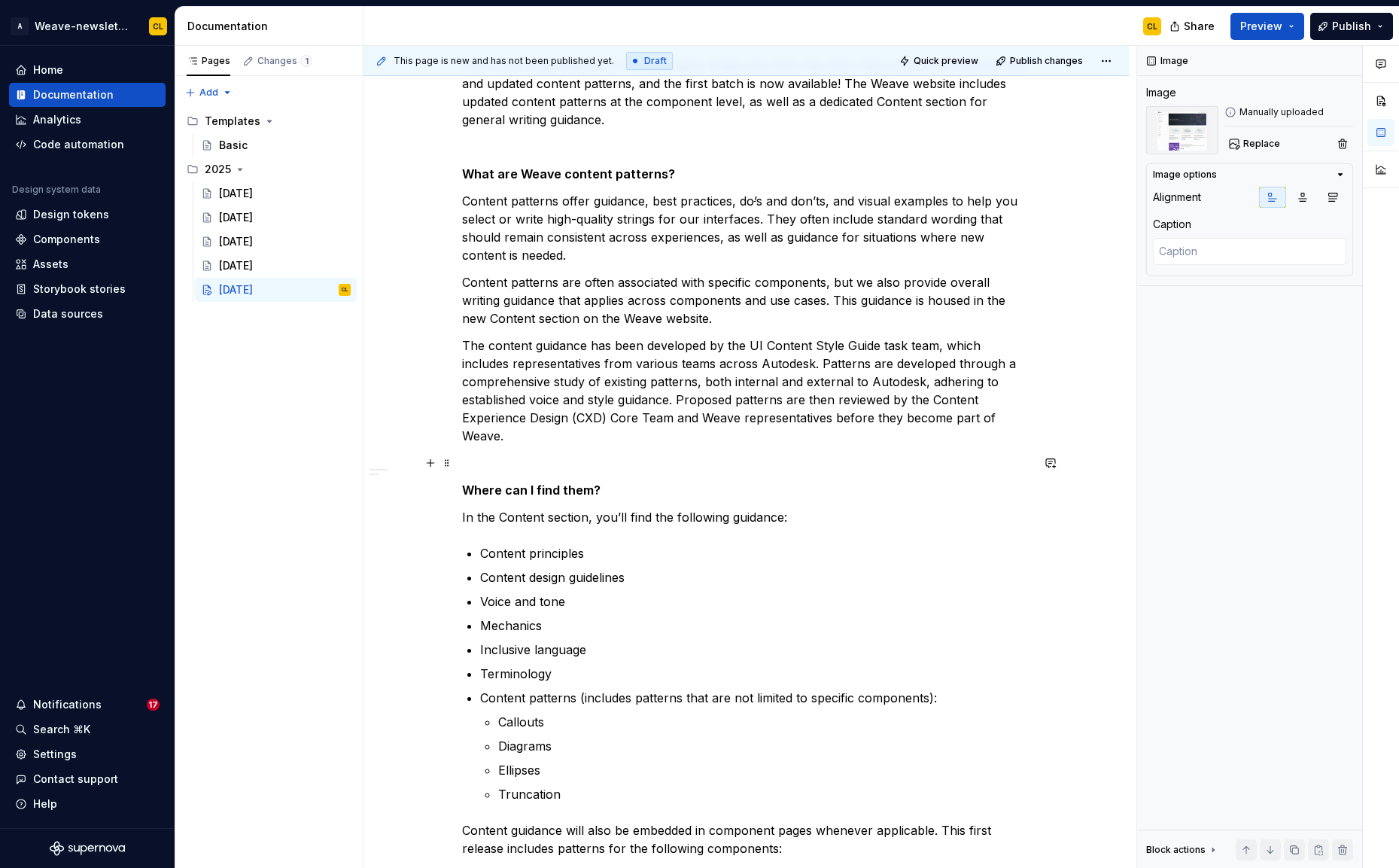
click at [600, 457] on p at bounding box center [746, 463] width 569 height 18
type textarea "*"
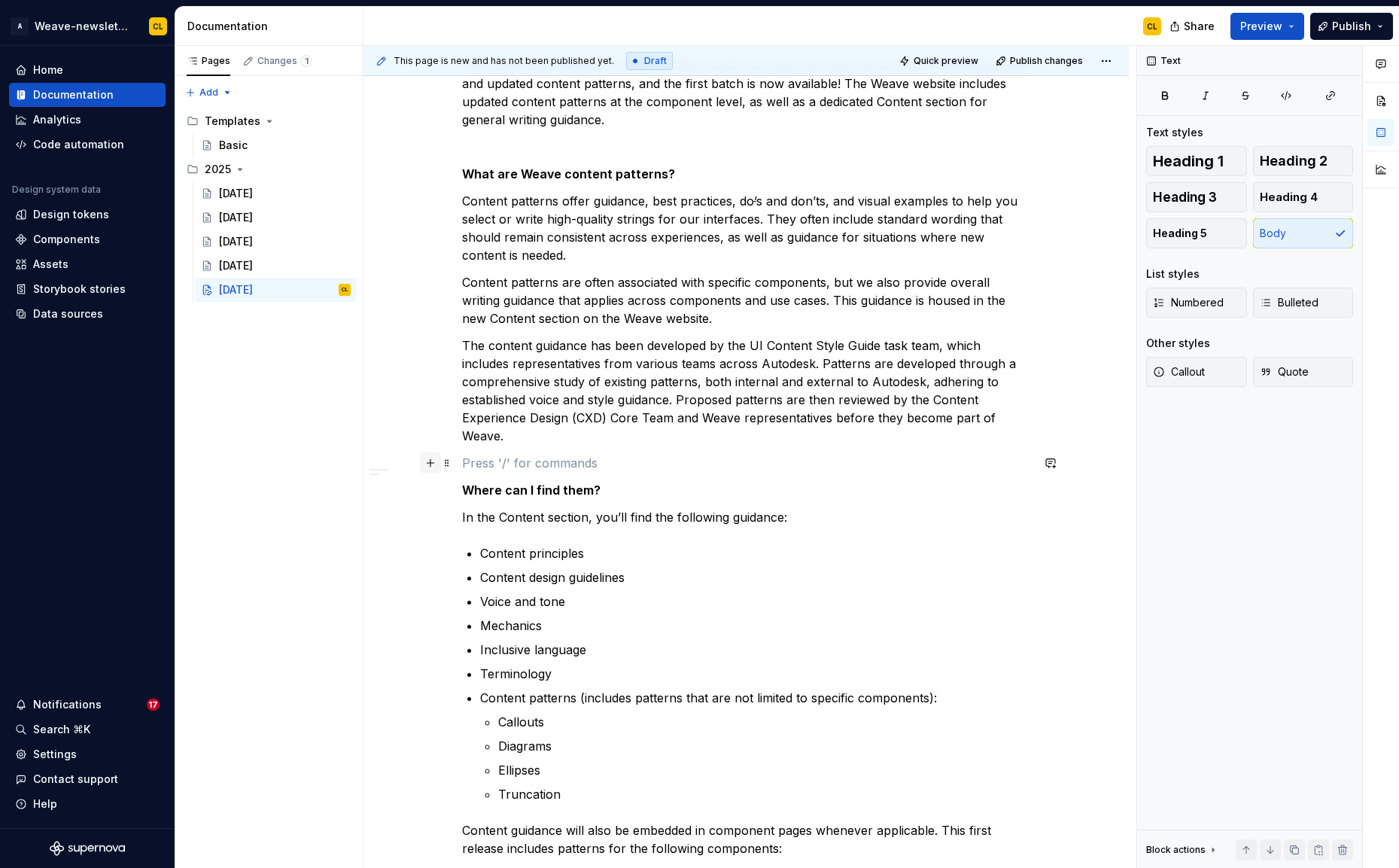
click at [434, 463] on button "button" at bounding box center [430, 463] width 21 height 21
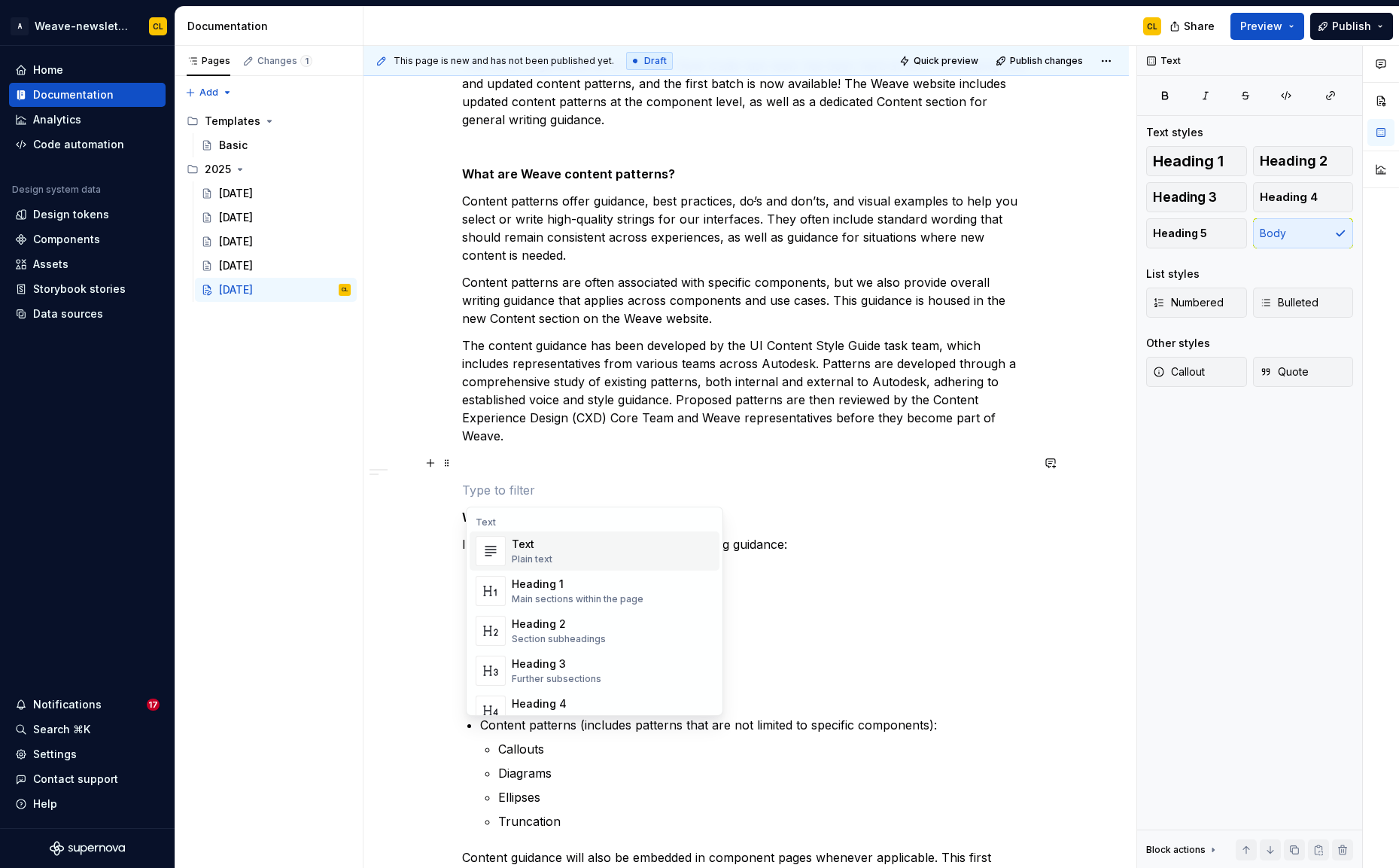
click at [511, 475] on div "Ready for back-to-school season? ✏️ Weave’s got you covered with new guidance t…" at bounding box center [746, 525] width 569 height 2670
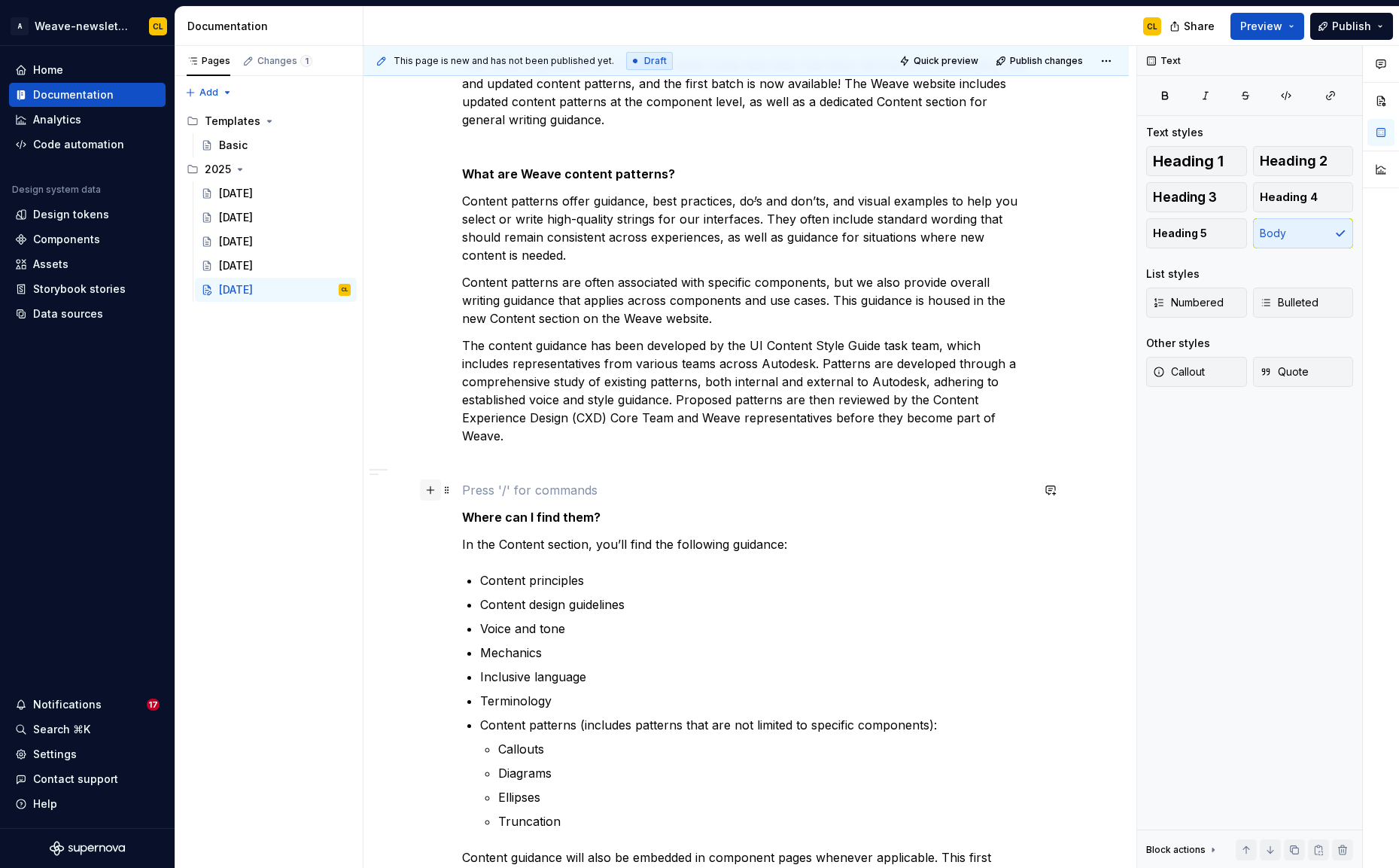
click at [433, 496] on button "button" at bounding box center [430, 489] width 21 height 21
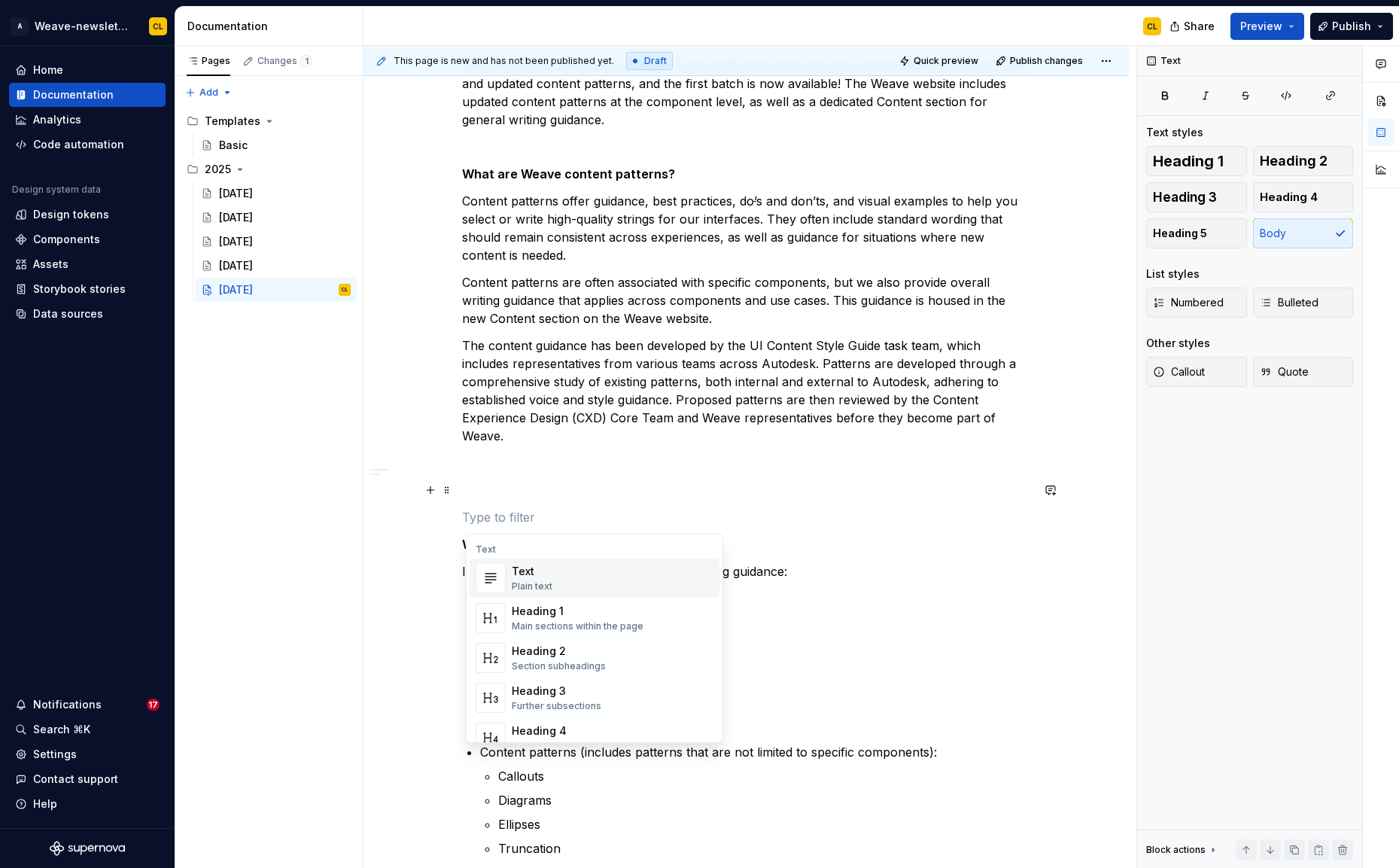
click at [478, 475] on div "Ready for back-to-school season? ✏️ Weave’s got you covered with new guidance t…" at bounding box center [746, 538] width 569 height 2697
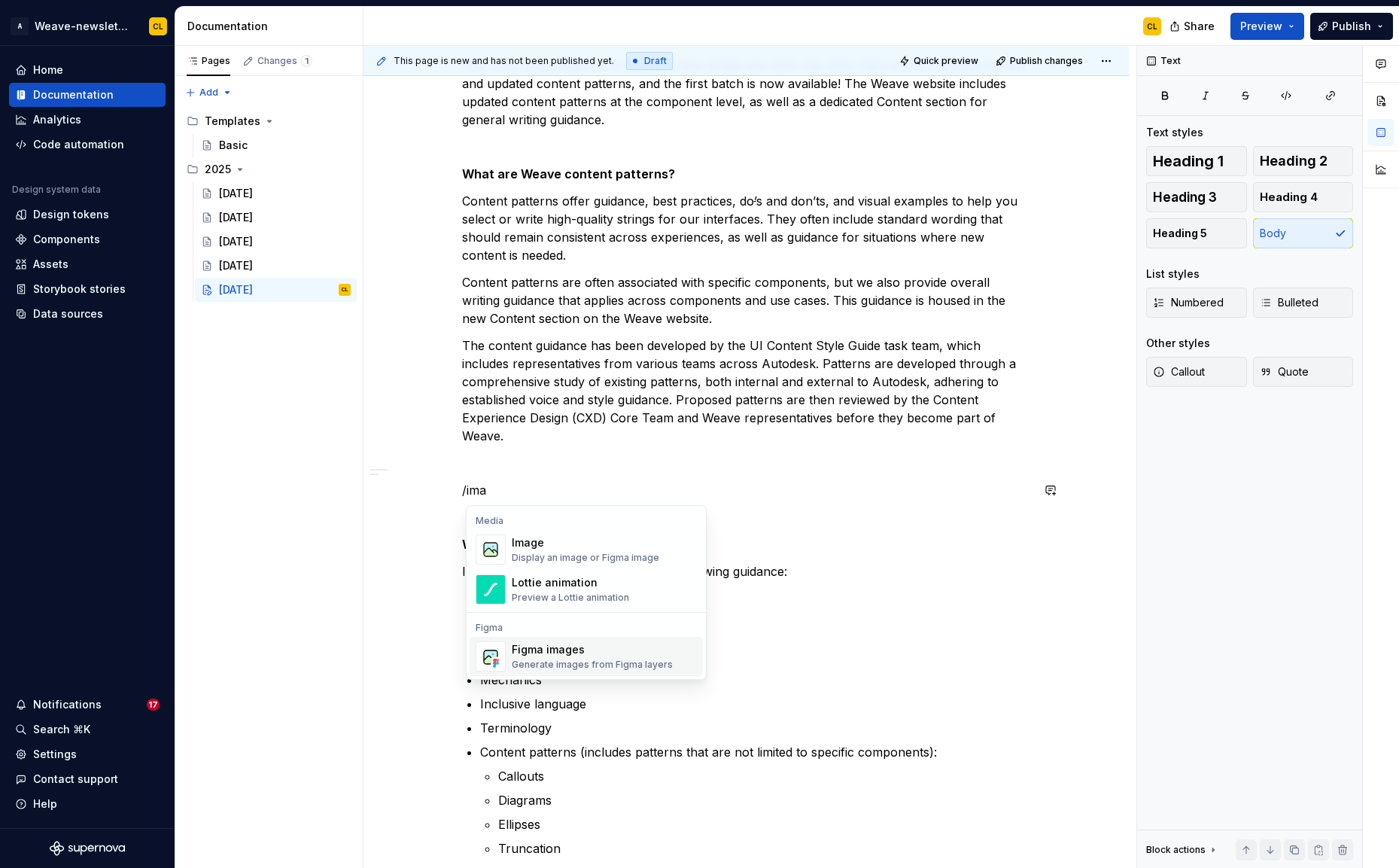
click at [558, 659] on div "Generate images from Figma layers" at bounding box center [592, 664] width 161 height 12
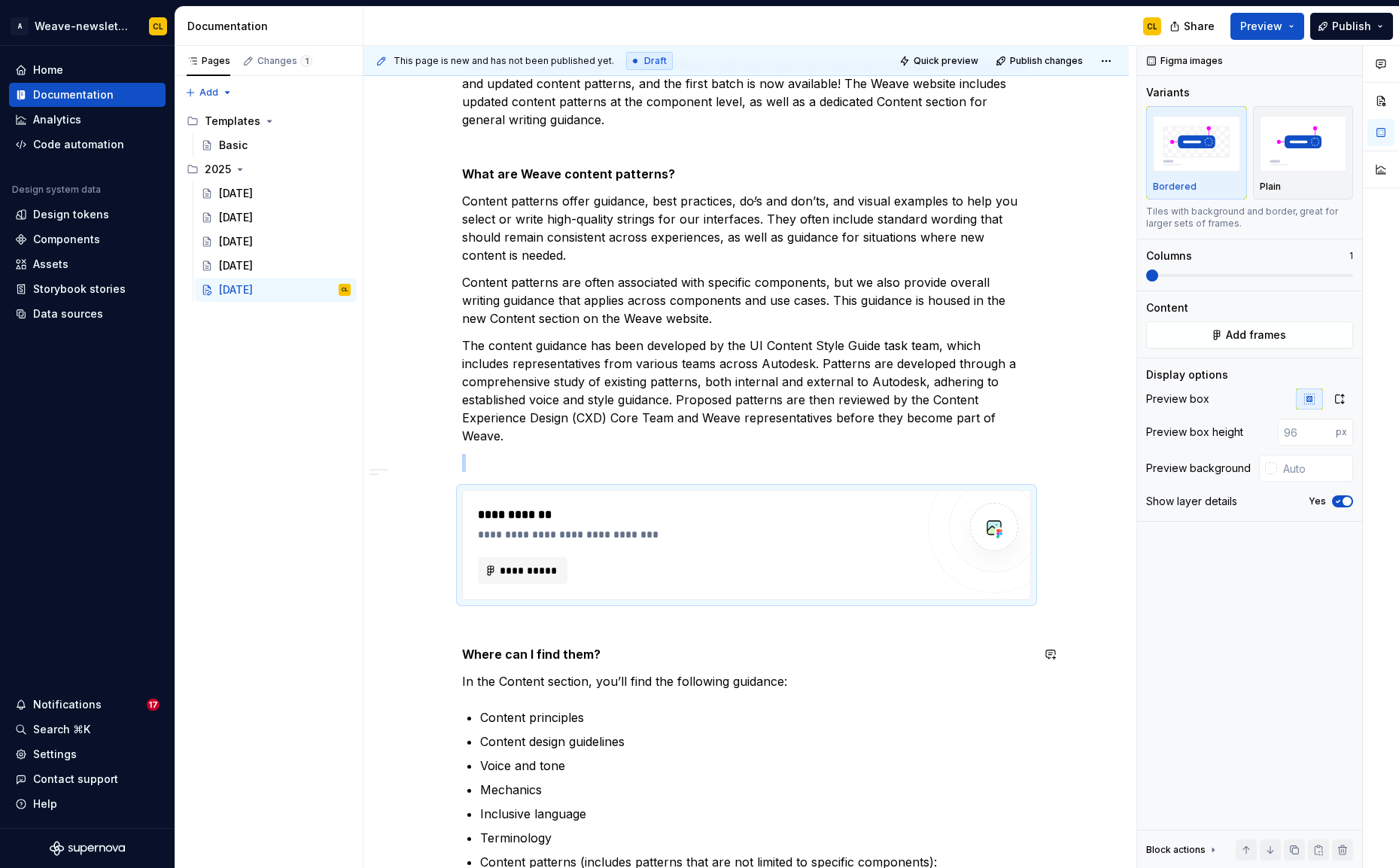
type textarea "*"
click at [533, 564] on span "**********" at bounding box center [529, 570] width 59 height 15
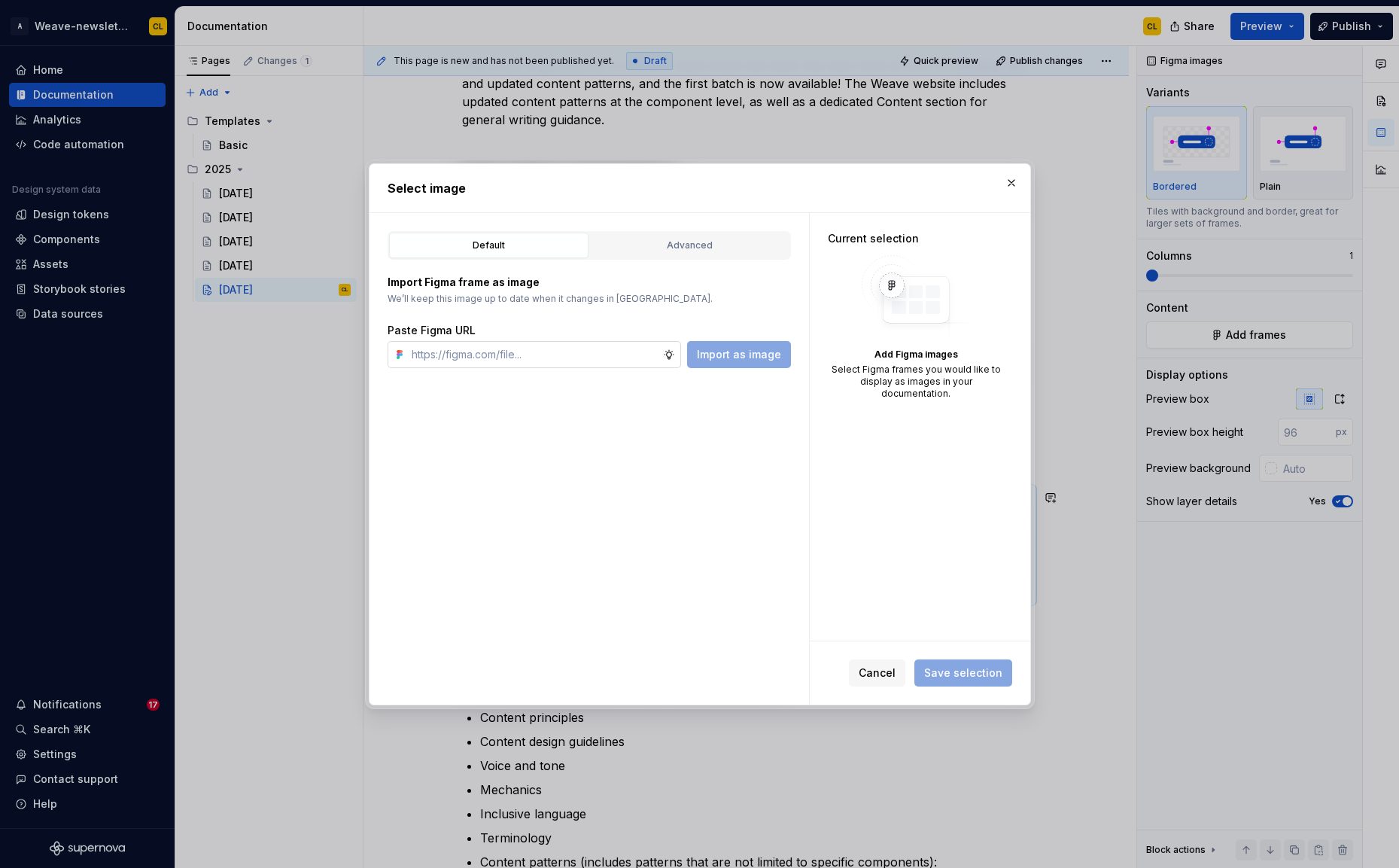
click at [537, 358] on input "text" at bounding box center [534, 354] width 257 height 27
type input "https://www.figma.com/design/hJ0WxsqHSiO6K38UkWBw37/Newsletter-assets?node-id=2…"
click at [762, 355] on span "Import as image" at bounding box center [738, 354] width 84 height 15
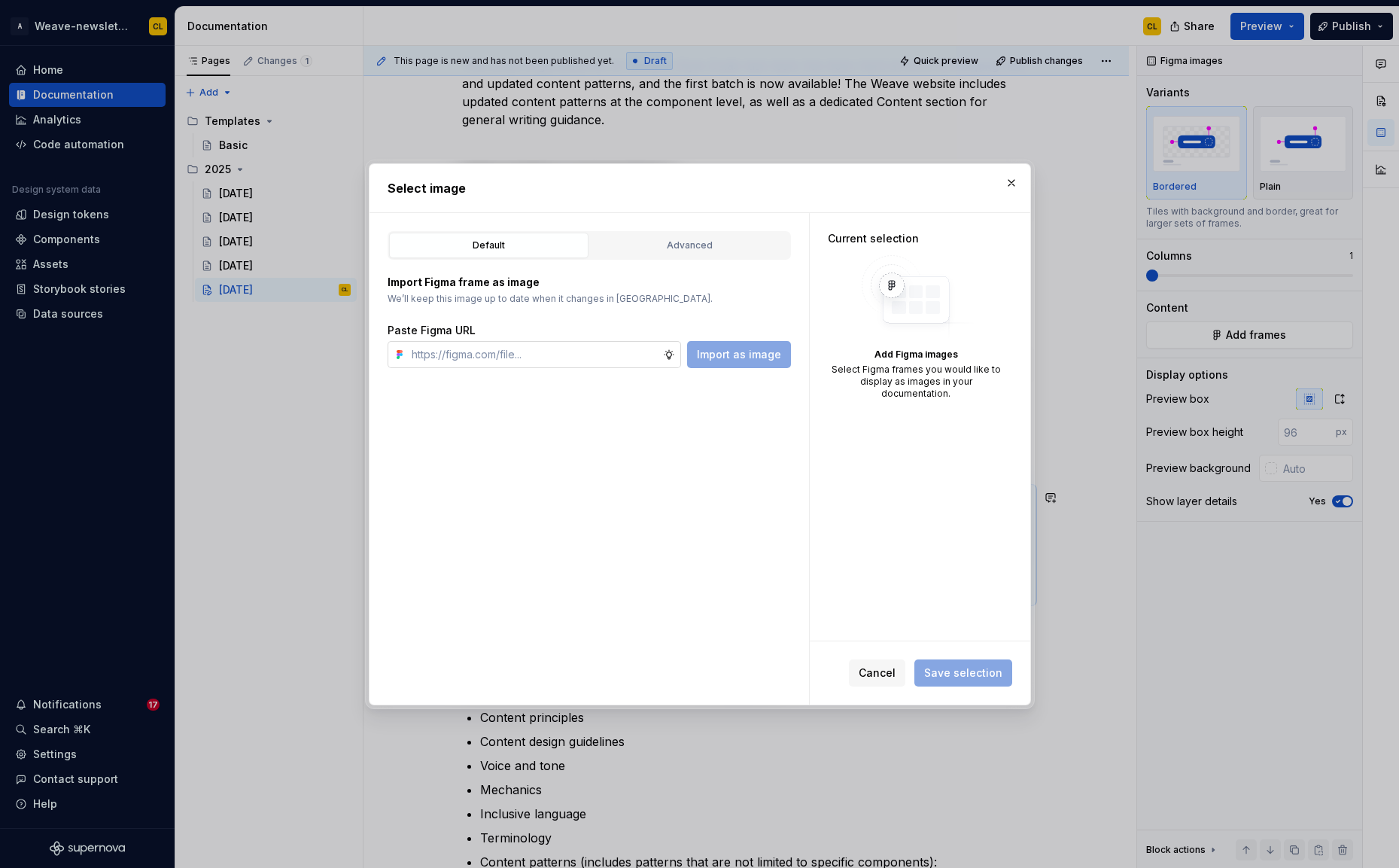
click at [511, 351] on input "text" at bounding box center [534, 354] width 257 height 27
paste input "https://www.figma.com/design/hJ0WxsqHSiO6K38UkWBw37/Newsletter-assets?node-id=2…"
type input "https://www.figma.com/design/hJ0WxsqHSiO6K38UkWBw37/Newsletter-assets?node-id=2…"
click at [740, 345] on button "Import as image" at bounding box center [739, 354] width 104 height 27
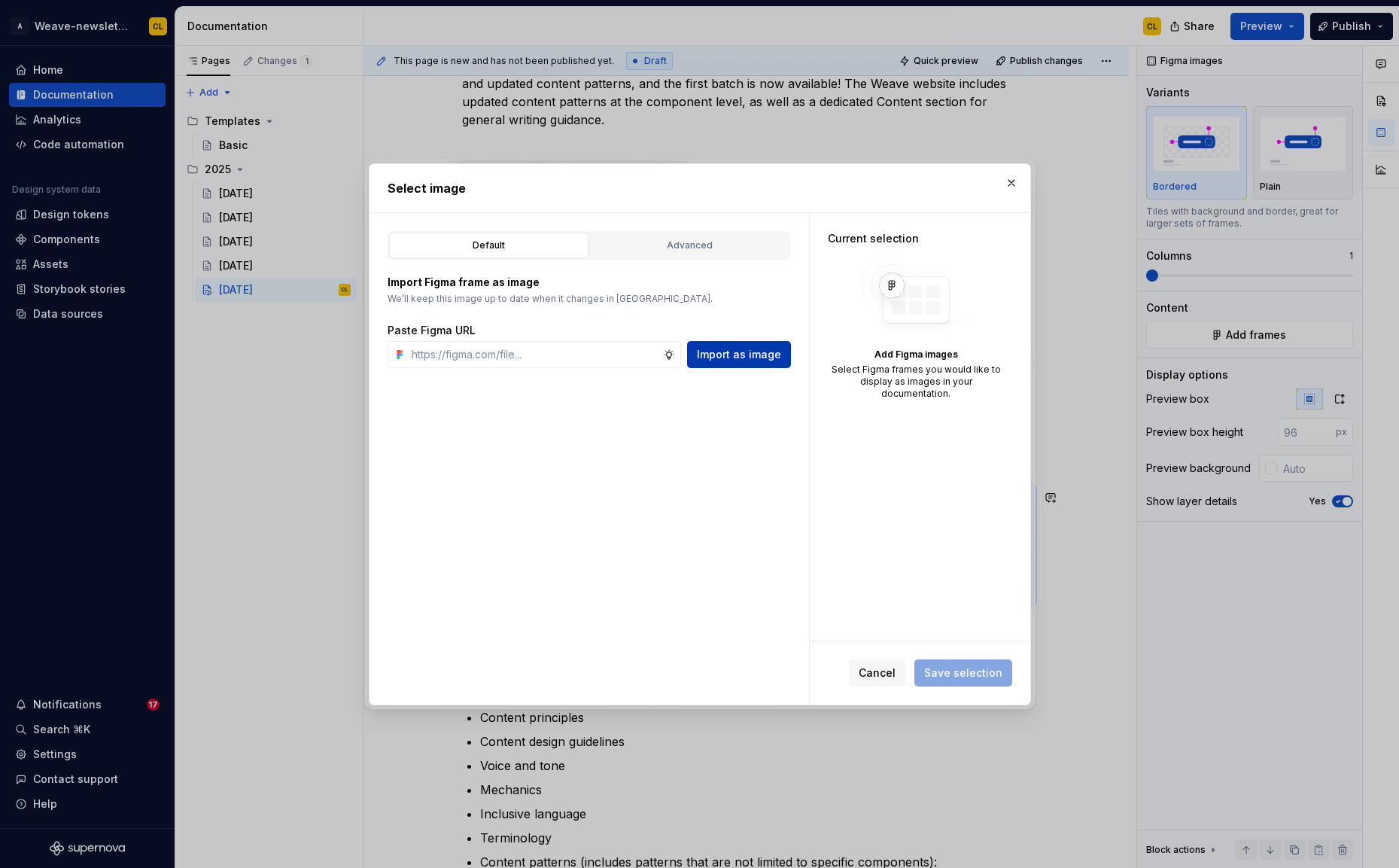
scroll to position [0, 0]
click at [875, 674] on span "Cancel" at bounding box center [877, 673] width 37 height 15
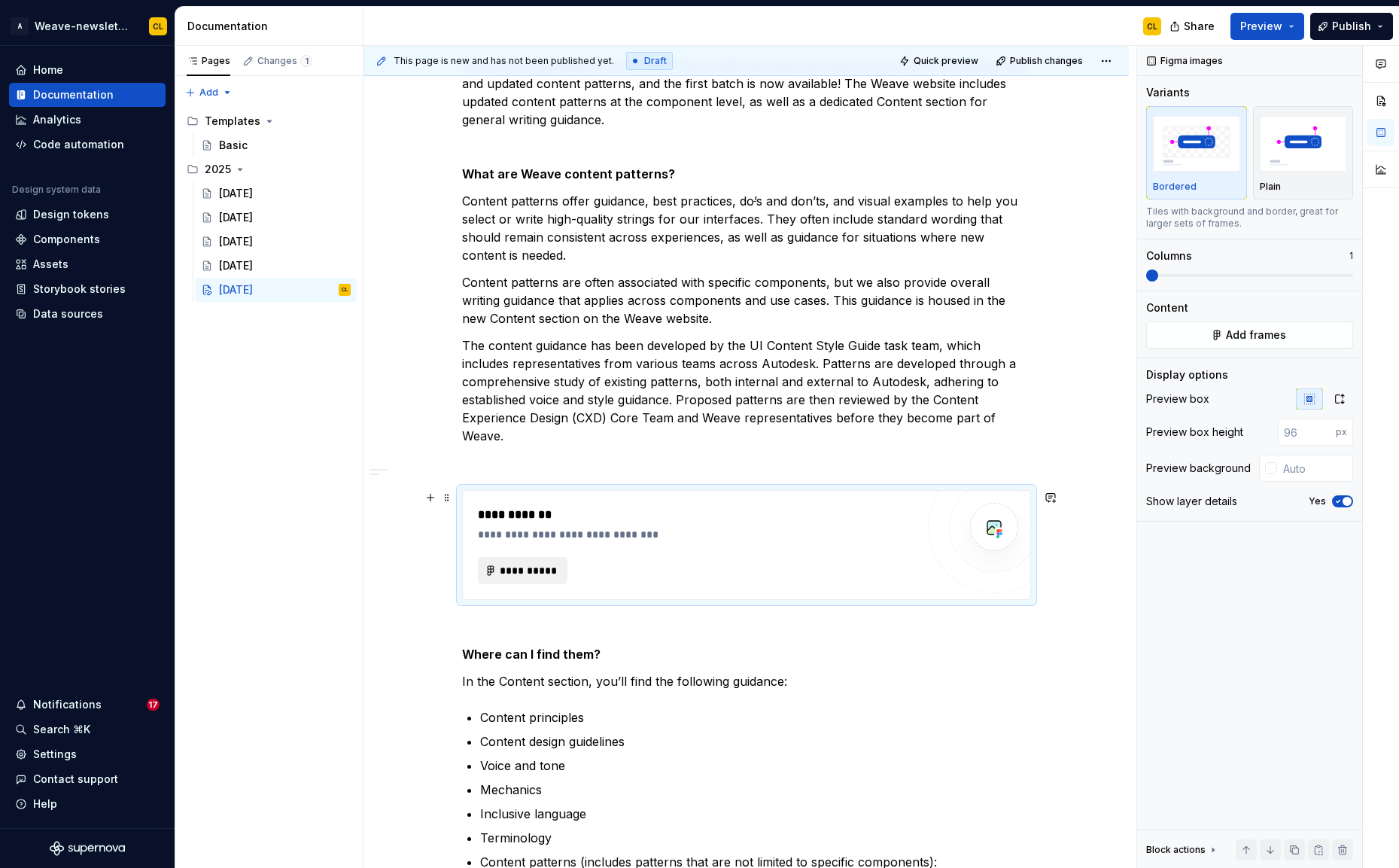
click at [550, 569] on span "**********" at bounding box center [529, 570] width 59 height 15
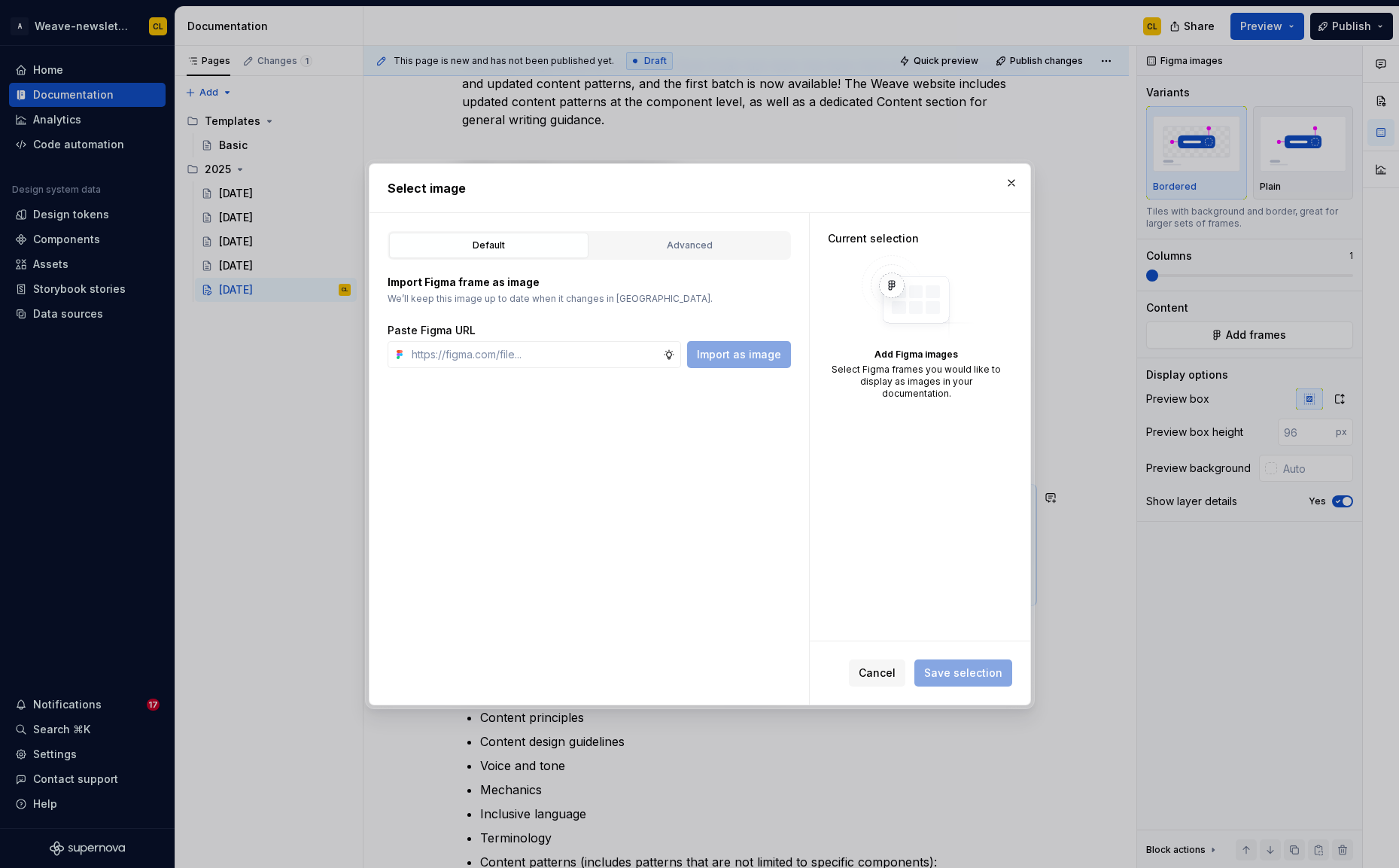
type textarea "*"
click at [534, 362] on input "text" at bounding box center [534, 354] width 257 height 27
paste input "https://www.figma.com/design/hJ0WxsqHSiO6K38UkWBw37/Newsletter-assets?node-id=2…"
type input "https://www.figma.com/design/hJ0WxsqHSiO6K38UkWBw37/Newsletter-assets?node-id=2…"
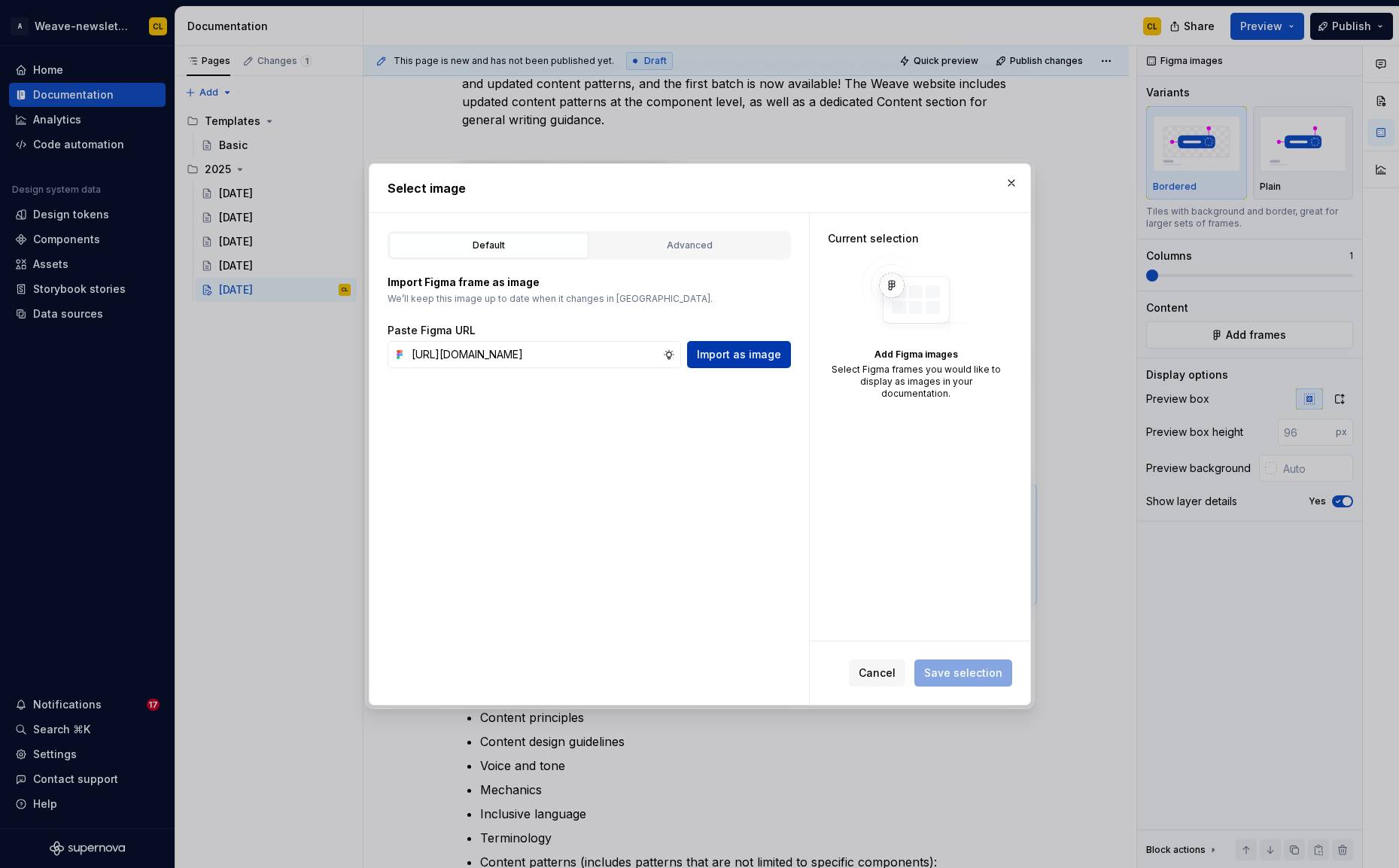
click at [708, 359] on span "Import as image" at bounding box center [738, 354] width 84 height 15
click at [888, 670] on span "Cancel" at bounding box center [877, 673] width 37 height 15
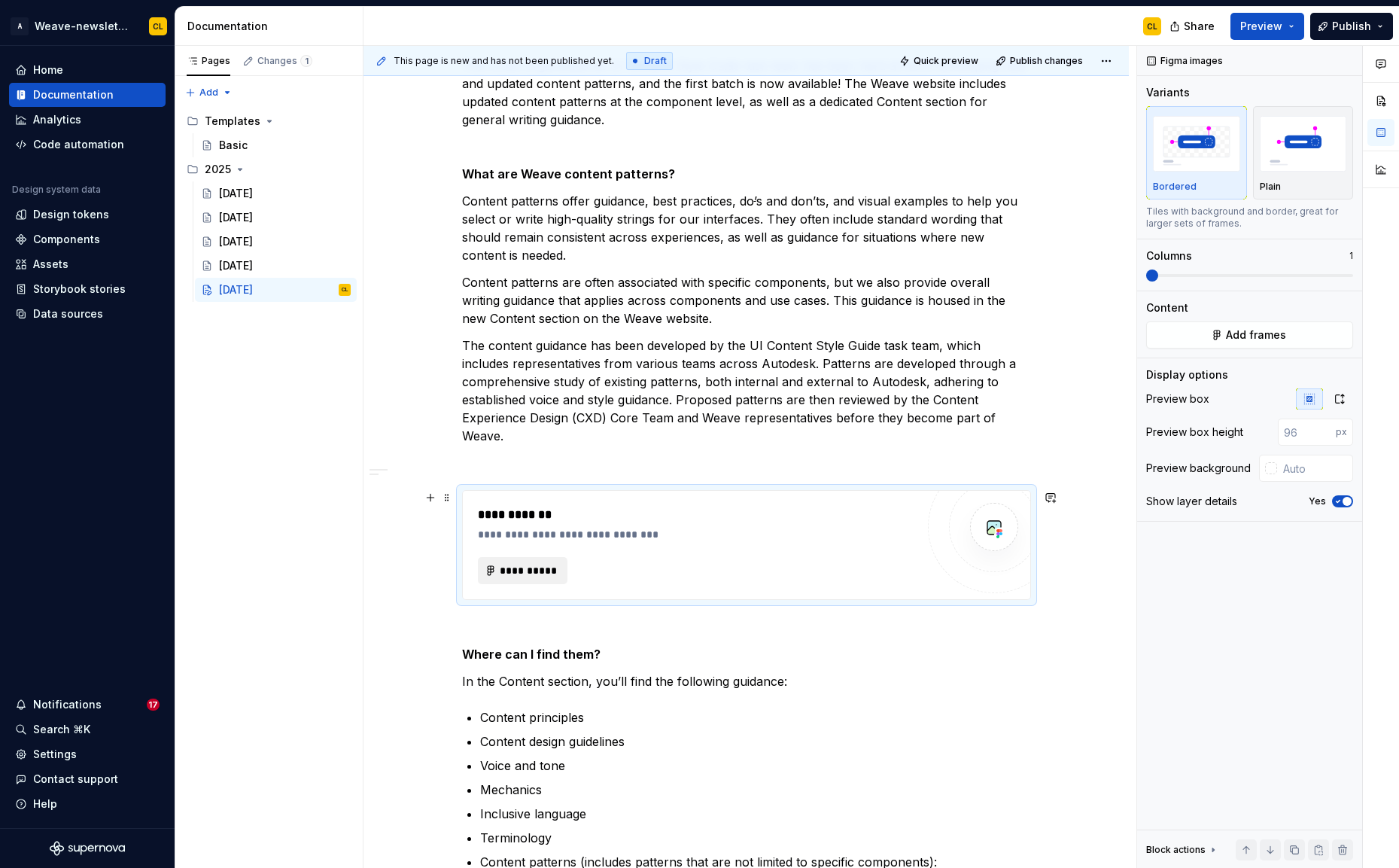
click at [534, 572] on span "**********" at bounding box center [529, 570] width 59 height 15
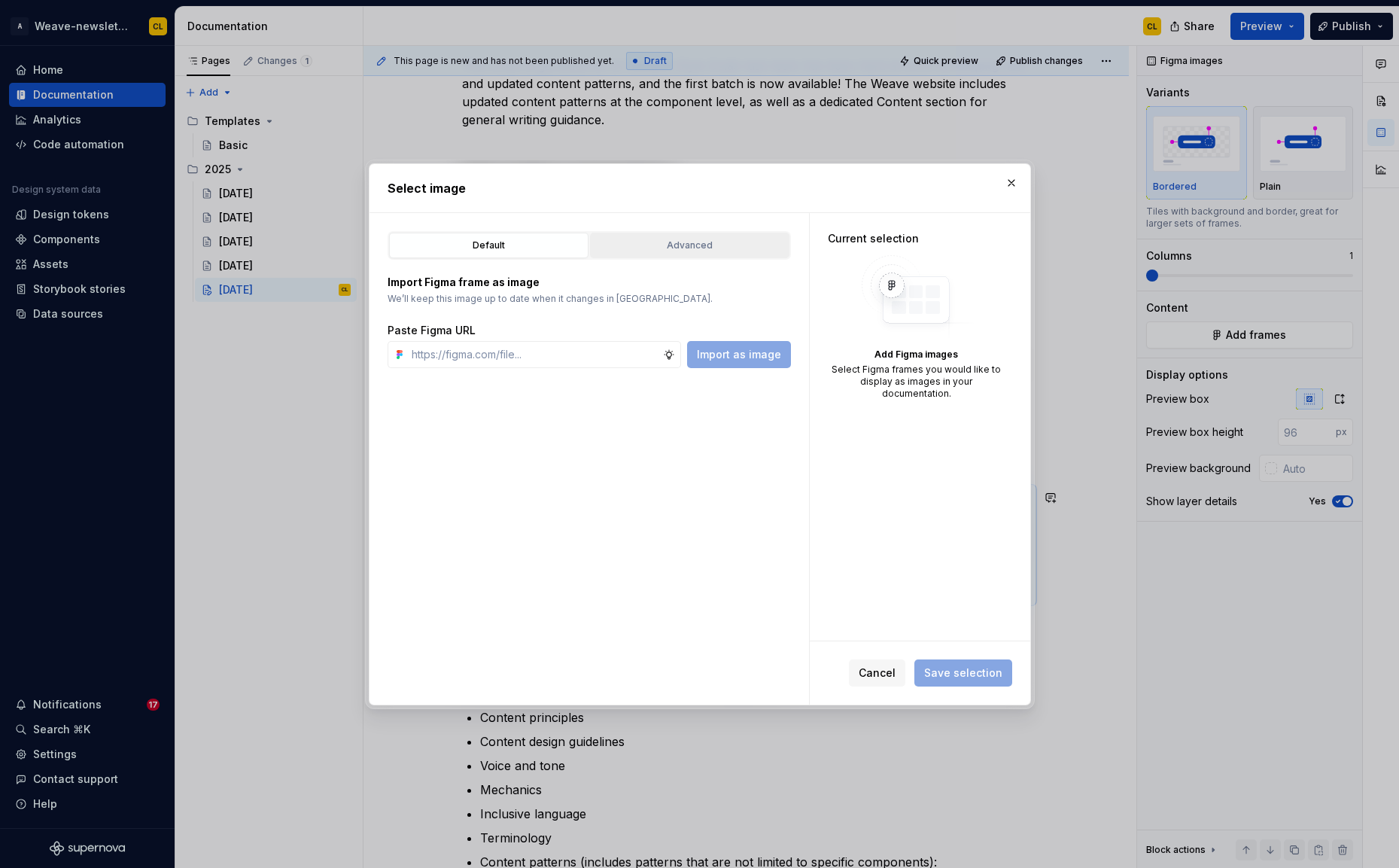
click at [660, 246] on div "Advanced" at bounding box center [689, 245] width 189 height 15
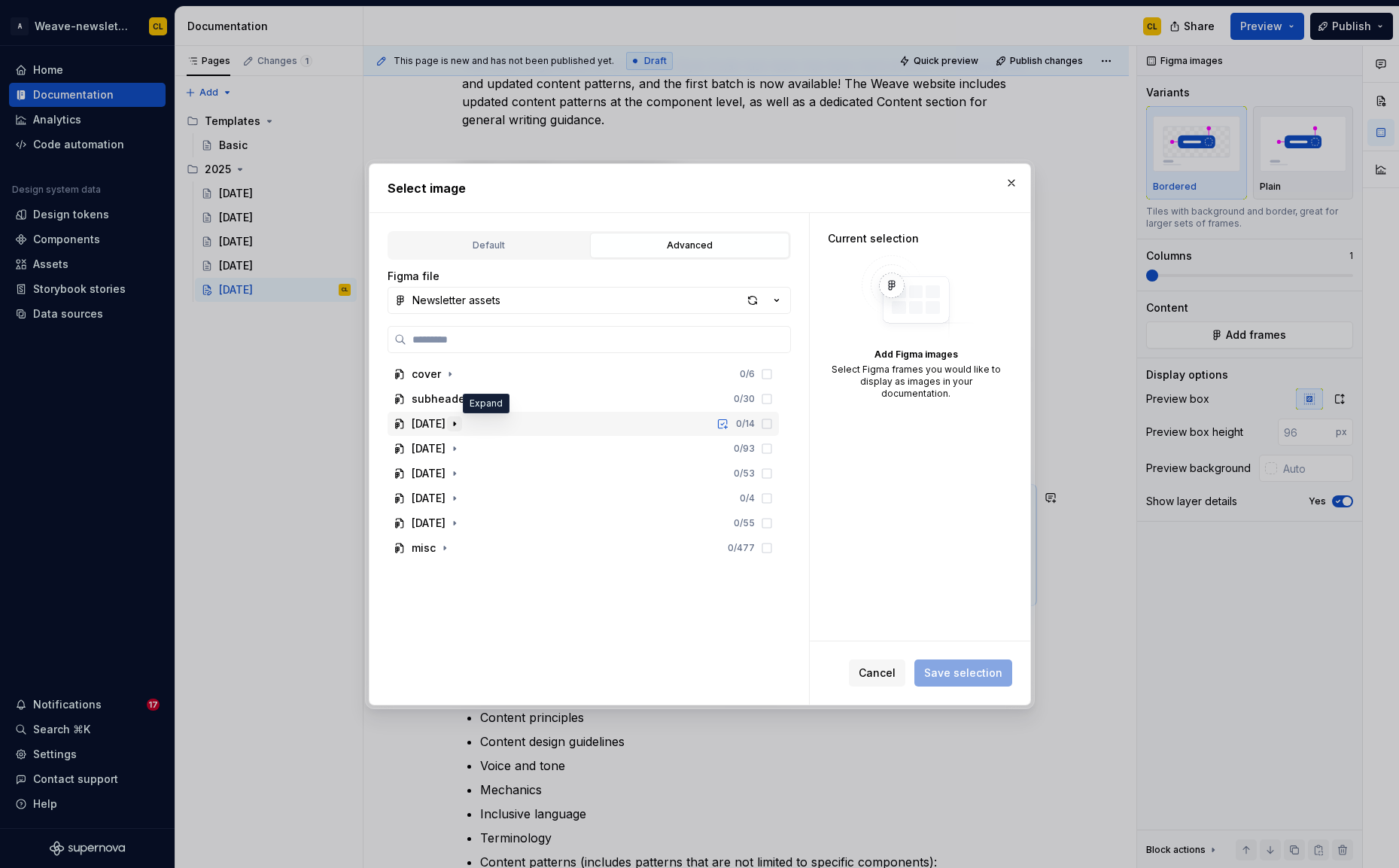
click at [461, 424] on icon "button" at bounding box center [454, 423] width 12 height 12
click at [752, 294] on div "button" at bounding box center [752, 299] width 21 height 21
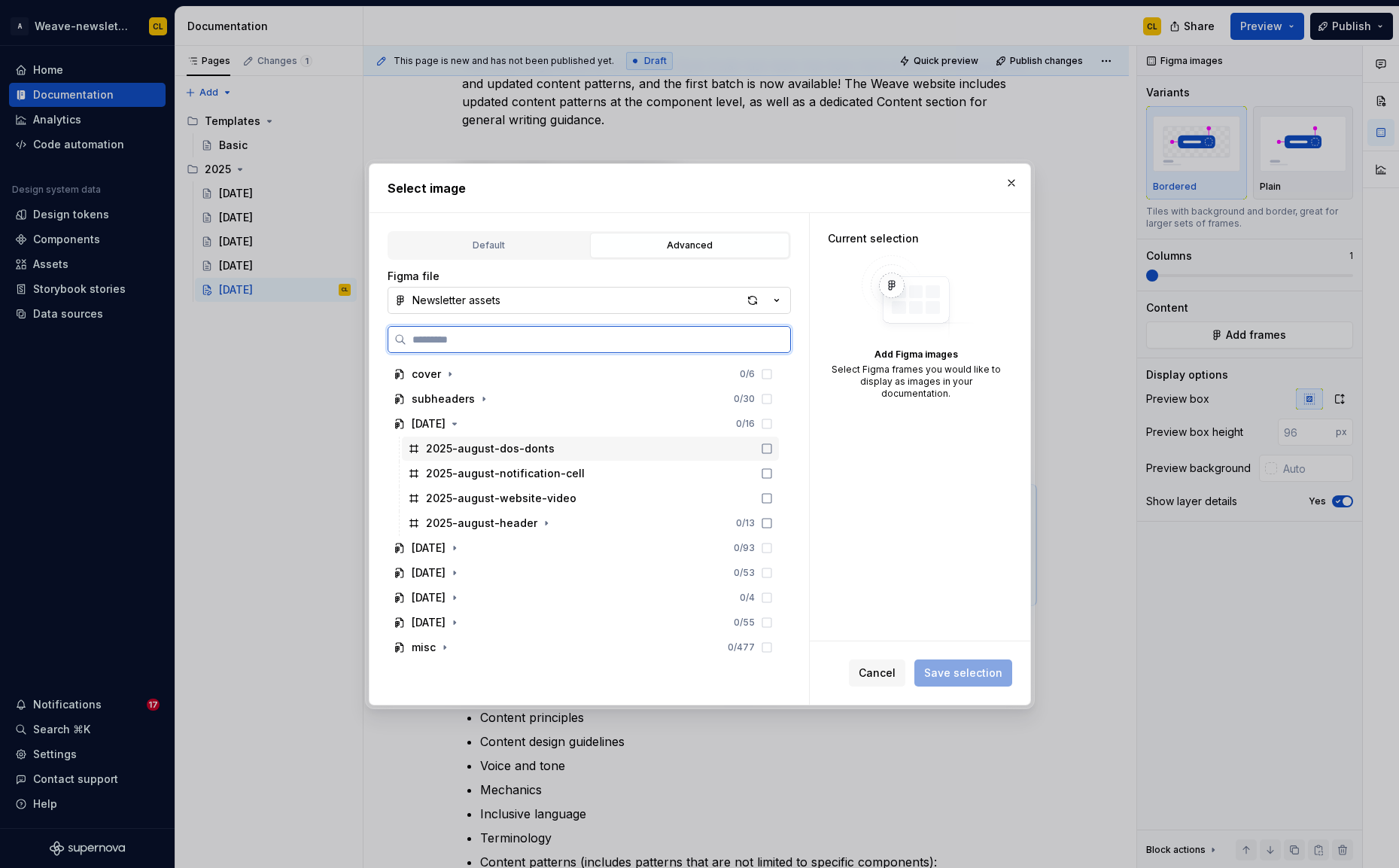
click at [503, 452] on div "2025-august-dos-donts" at bounding box center [490, 449] width 129 height 15
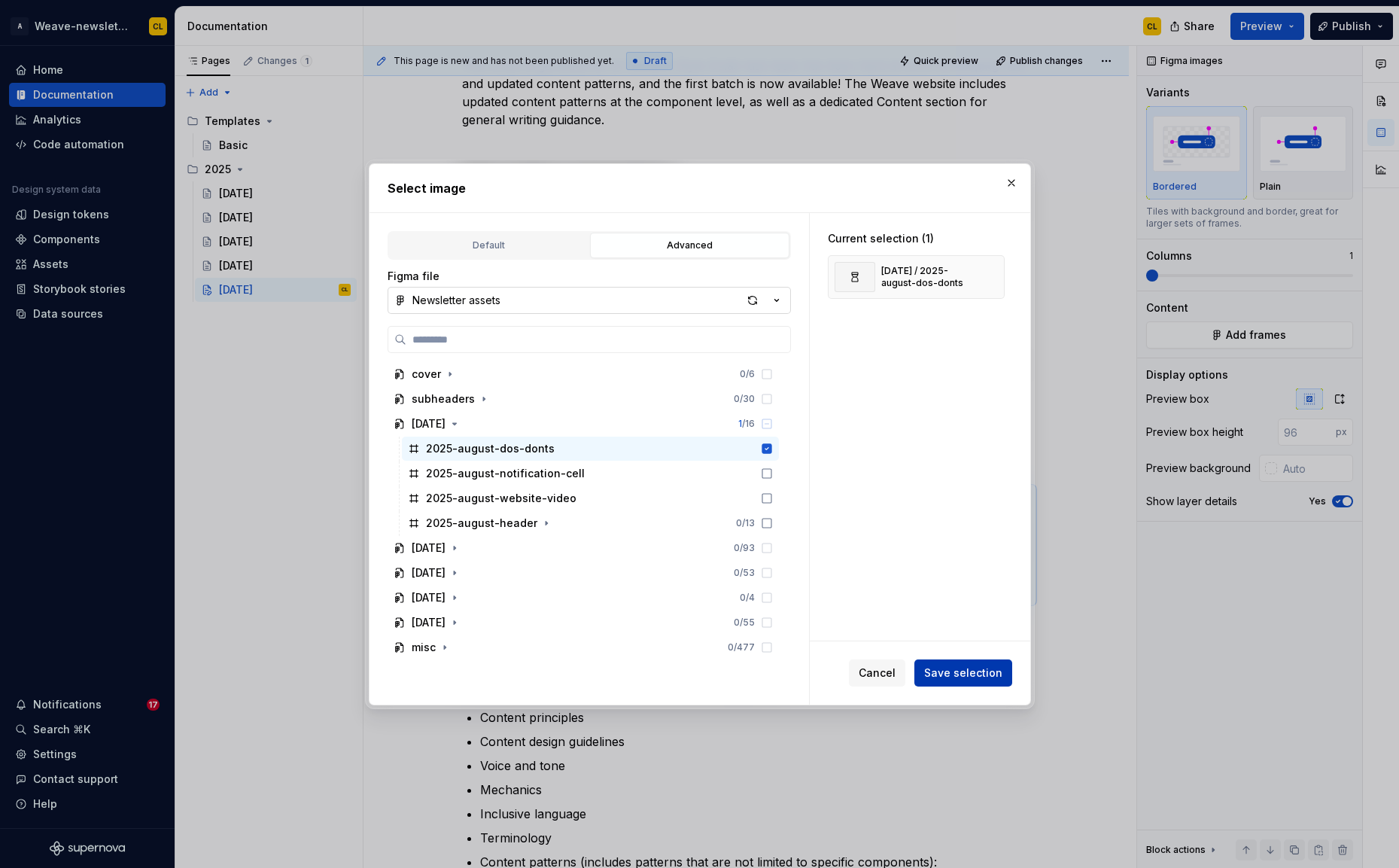
click at [964, 682] on button "Save selection" at bounding box center [963, 672] width 98 height 27
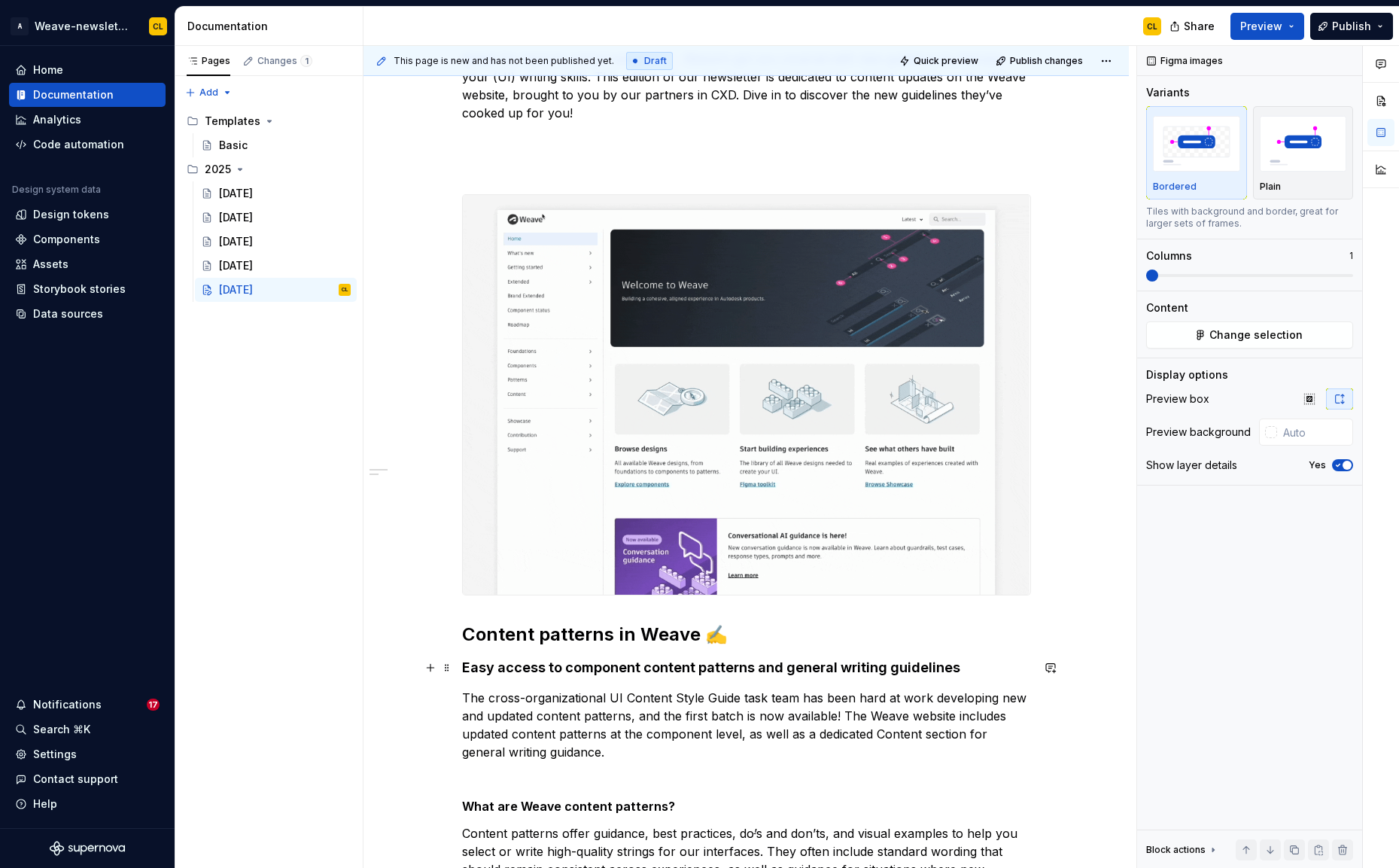
scroll to position [370, 0]
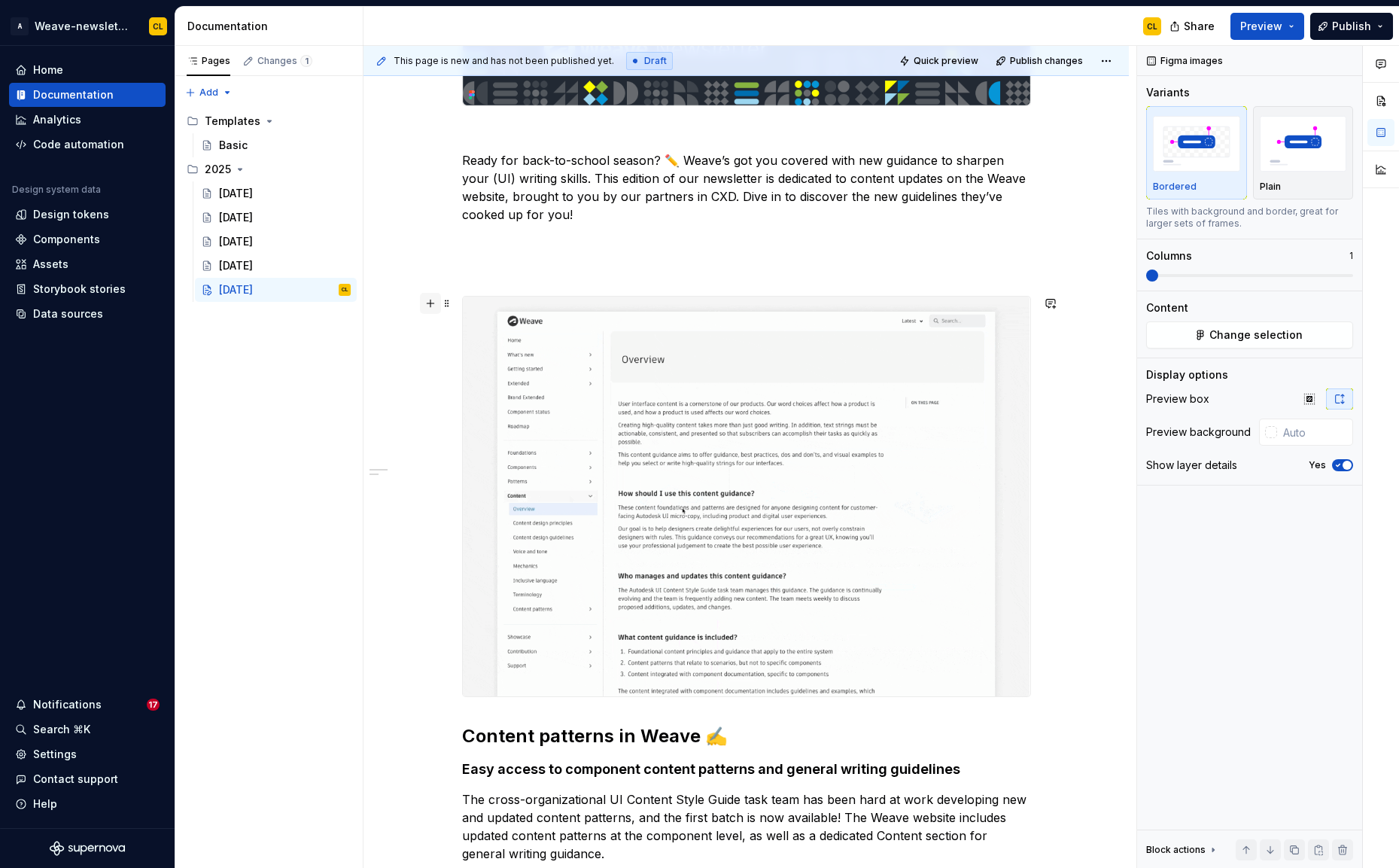
click at [433, 311] on button "button" at bounding box center [430, 303] width 21 height 21
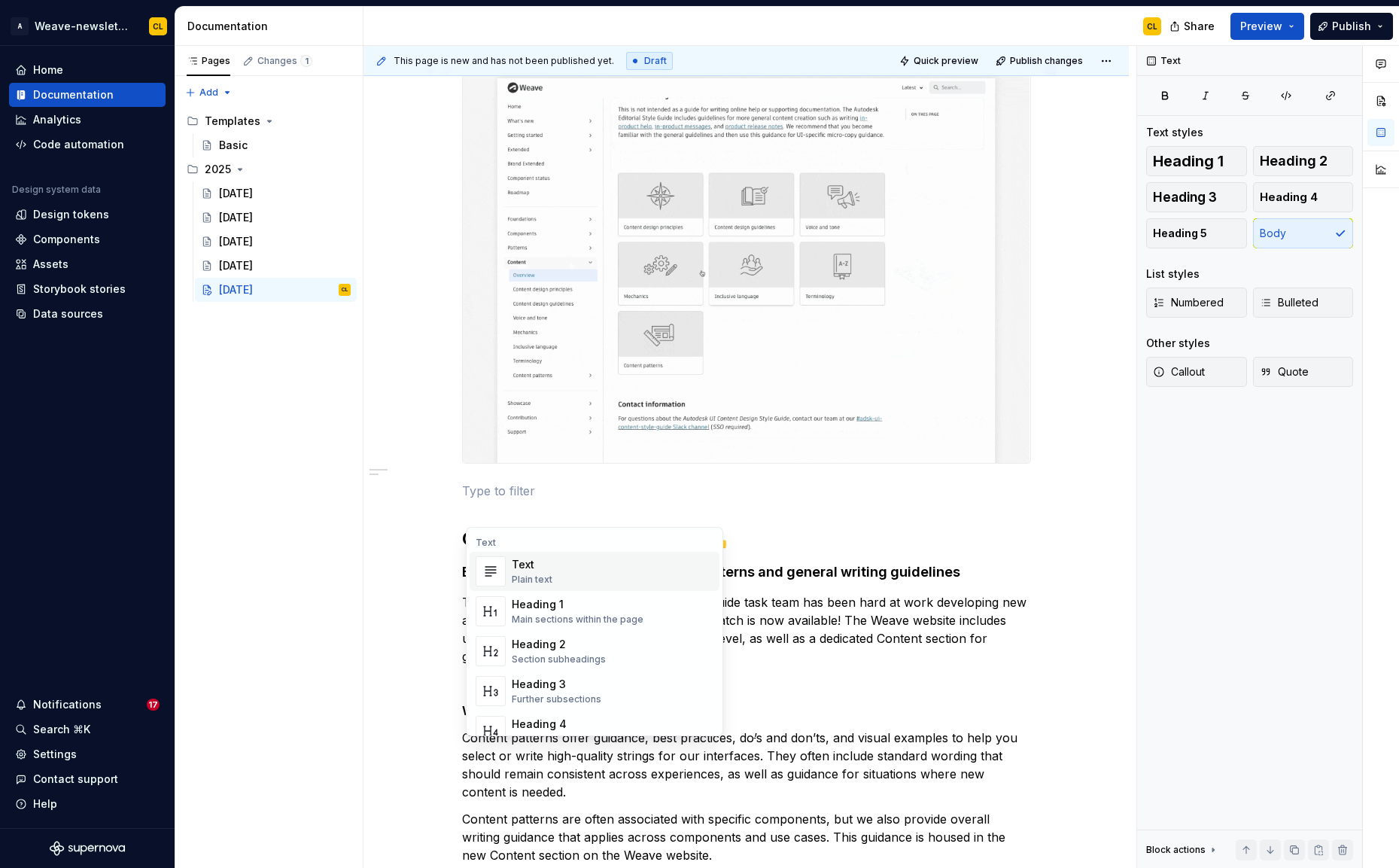
scroll to position [653, 0]
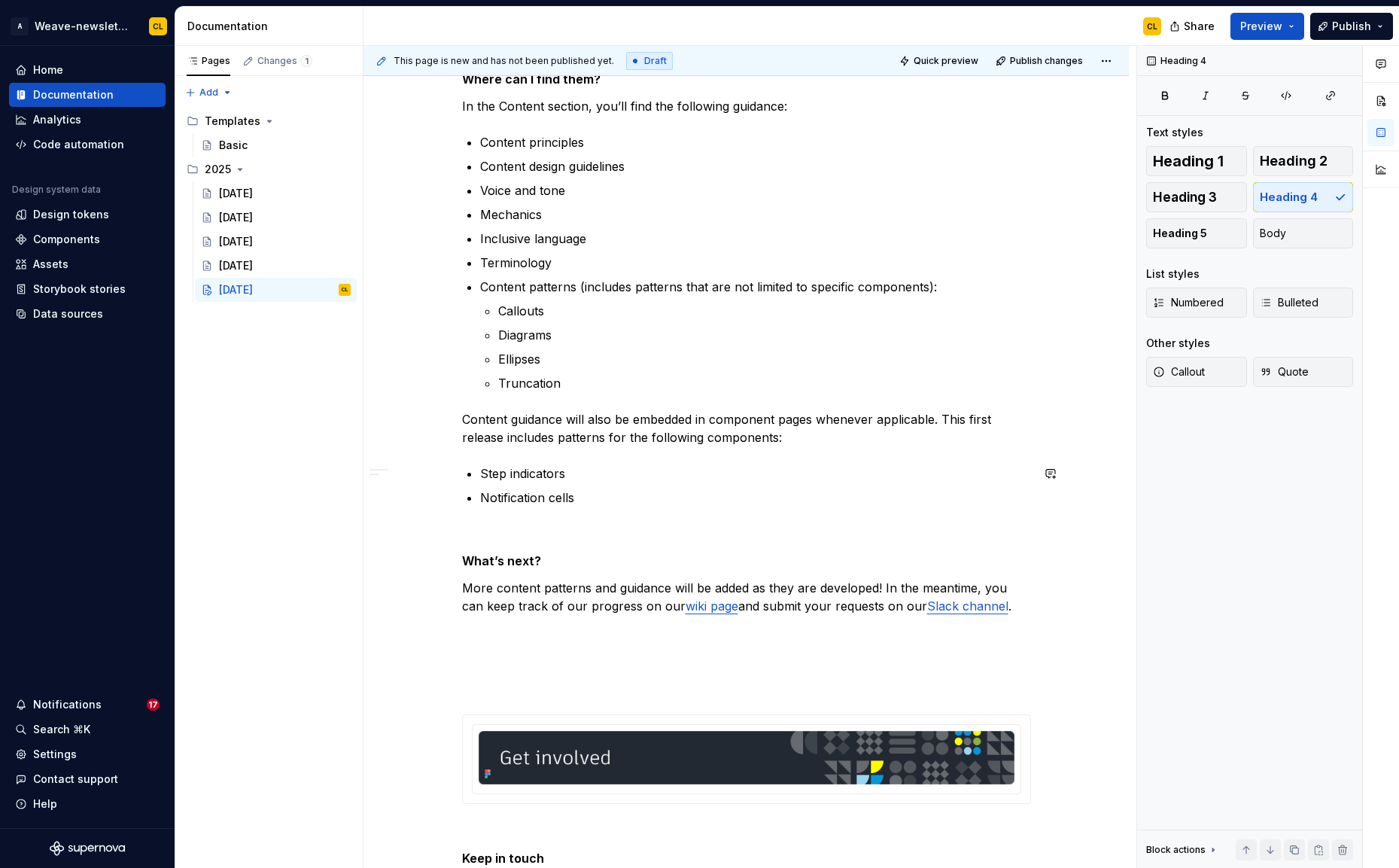
scroll to position [1945, 0]
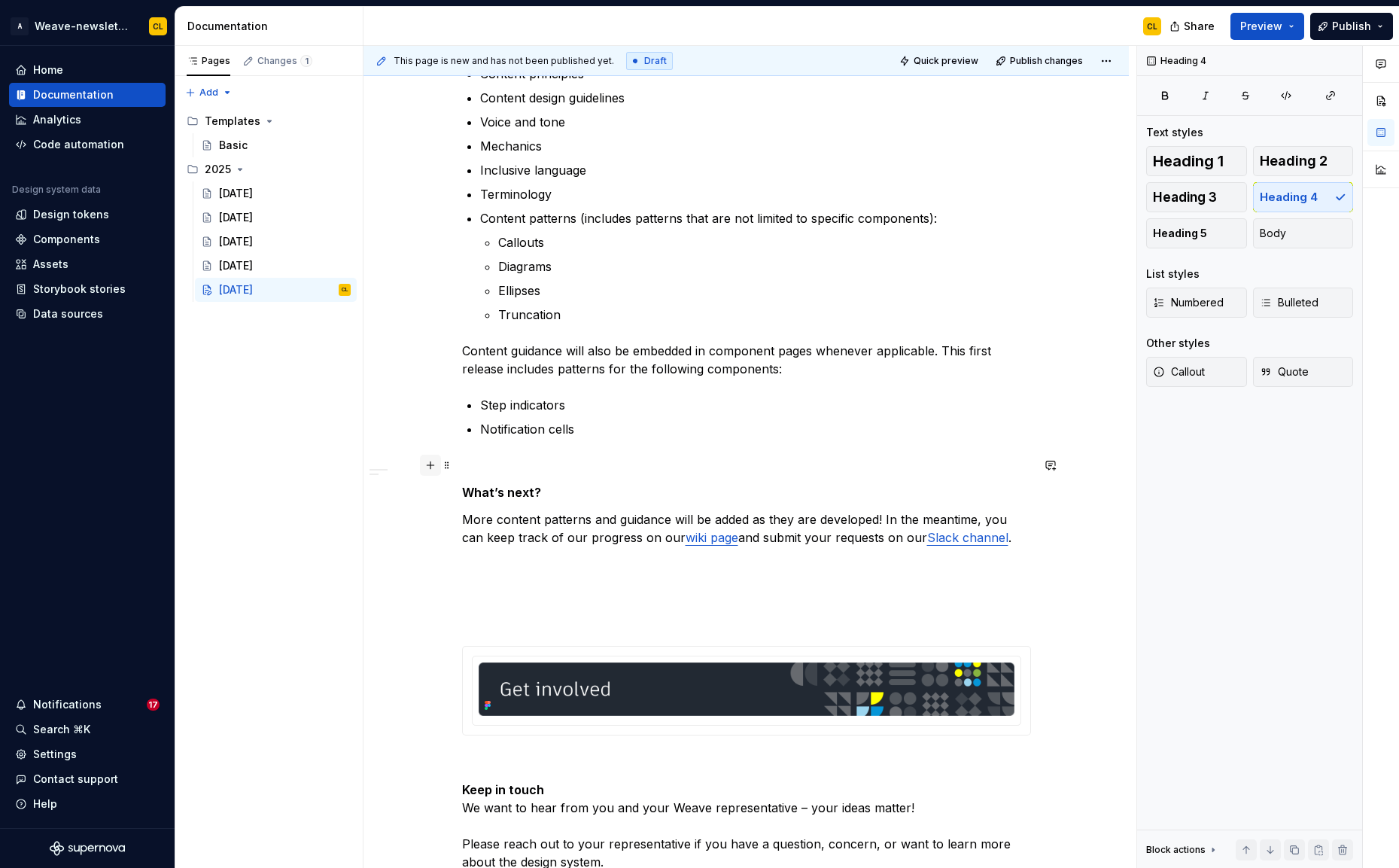
click at [429, 463] on button "button" at bounding box center [430, 464] width 21 height 21
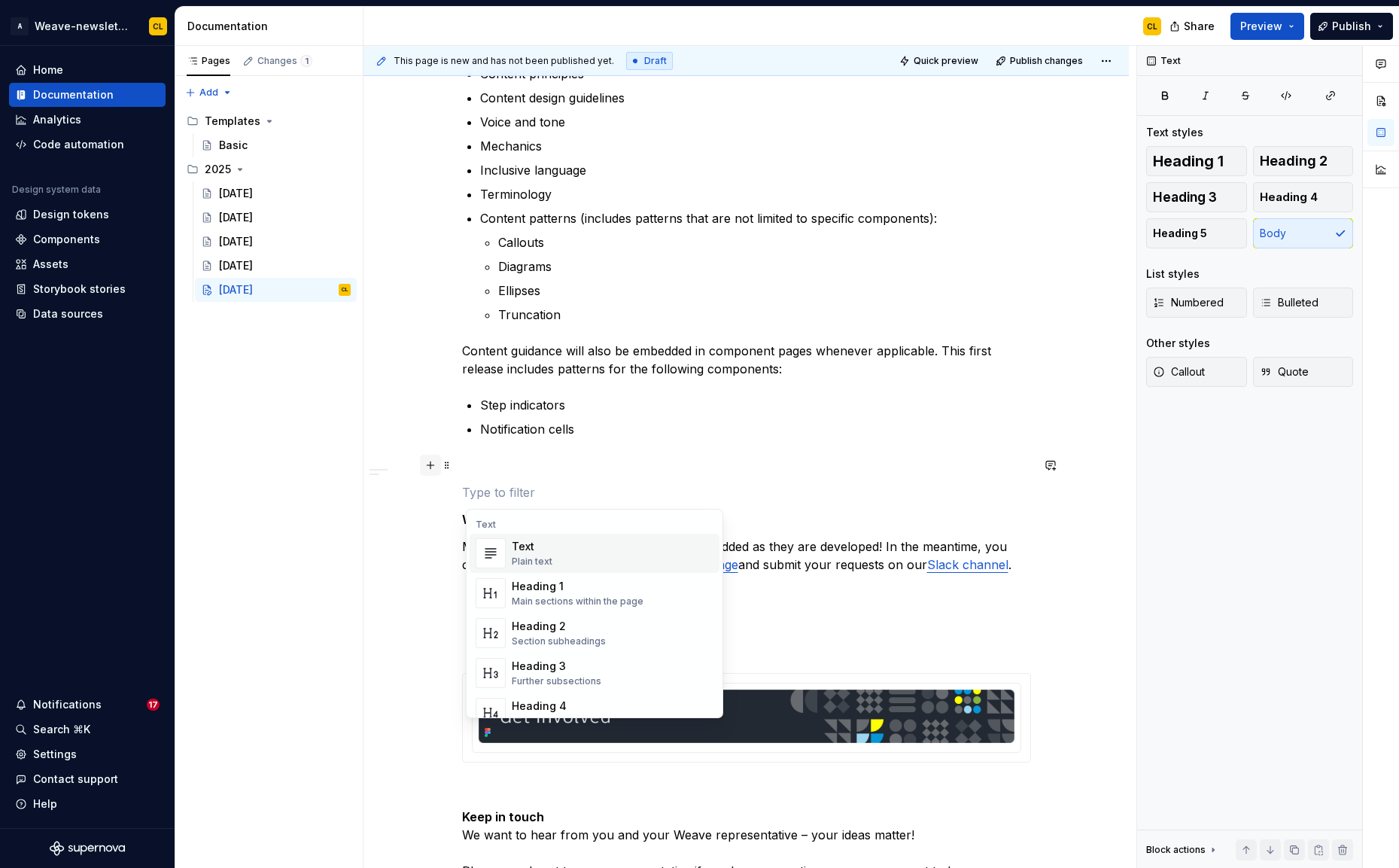
click at [429, 463] on button "button" at bounding box center [430, 464] width 21 height 21
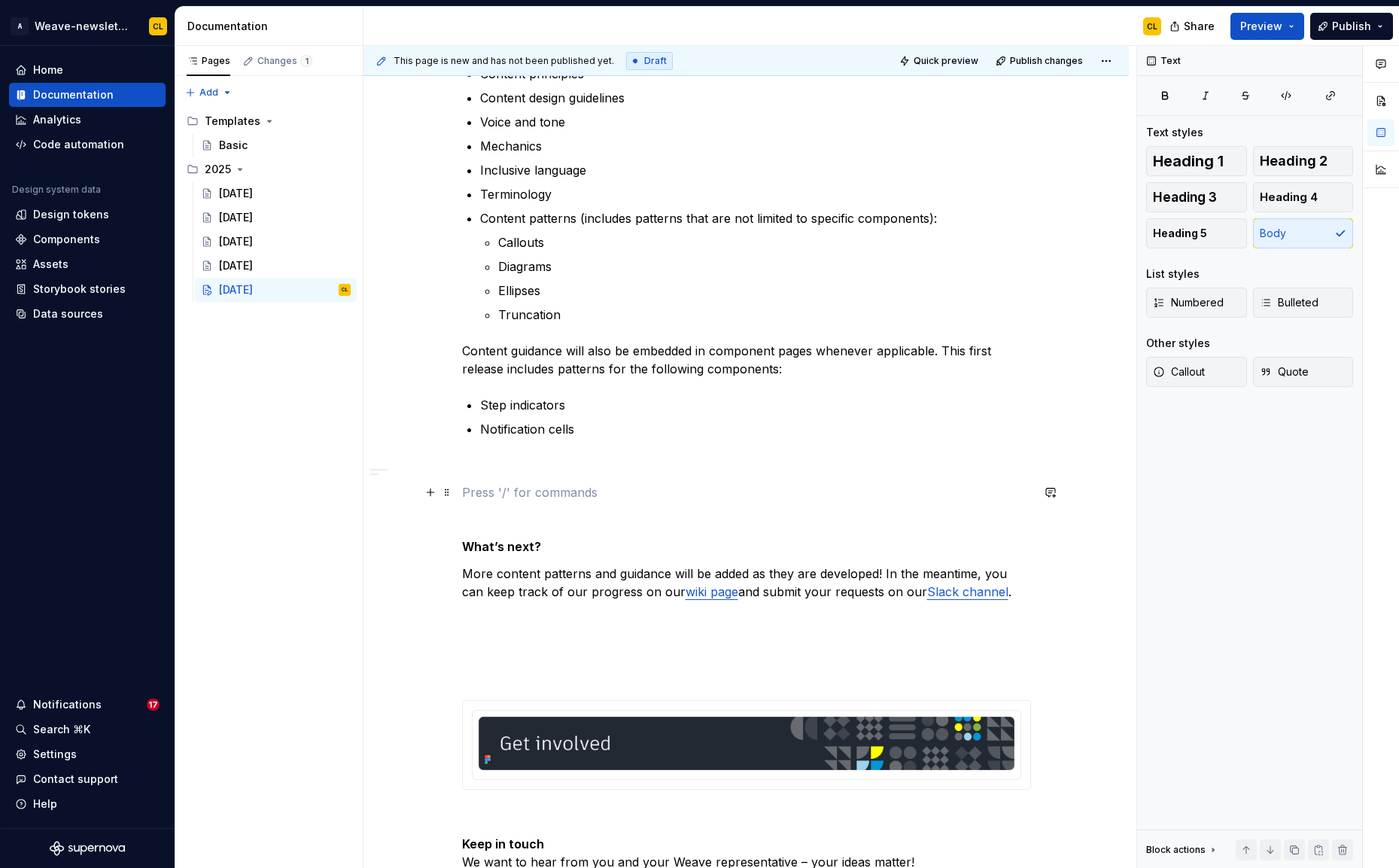
click at [494, 499] on p at bounding box center [746, 492] width 569 height 18
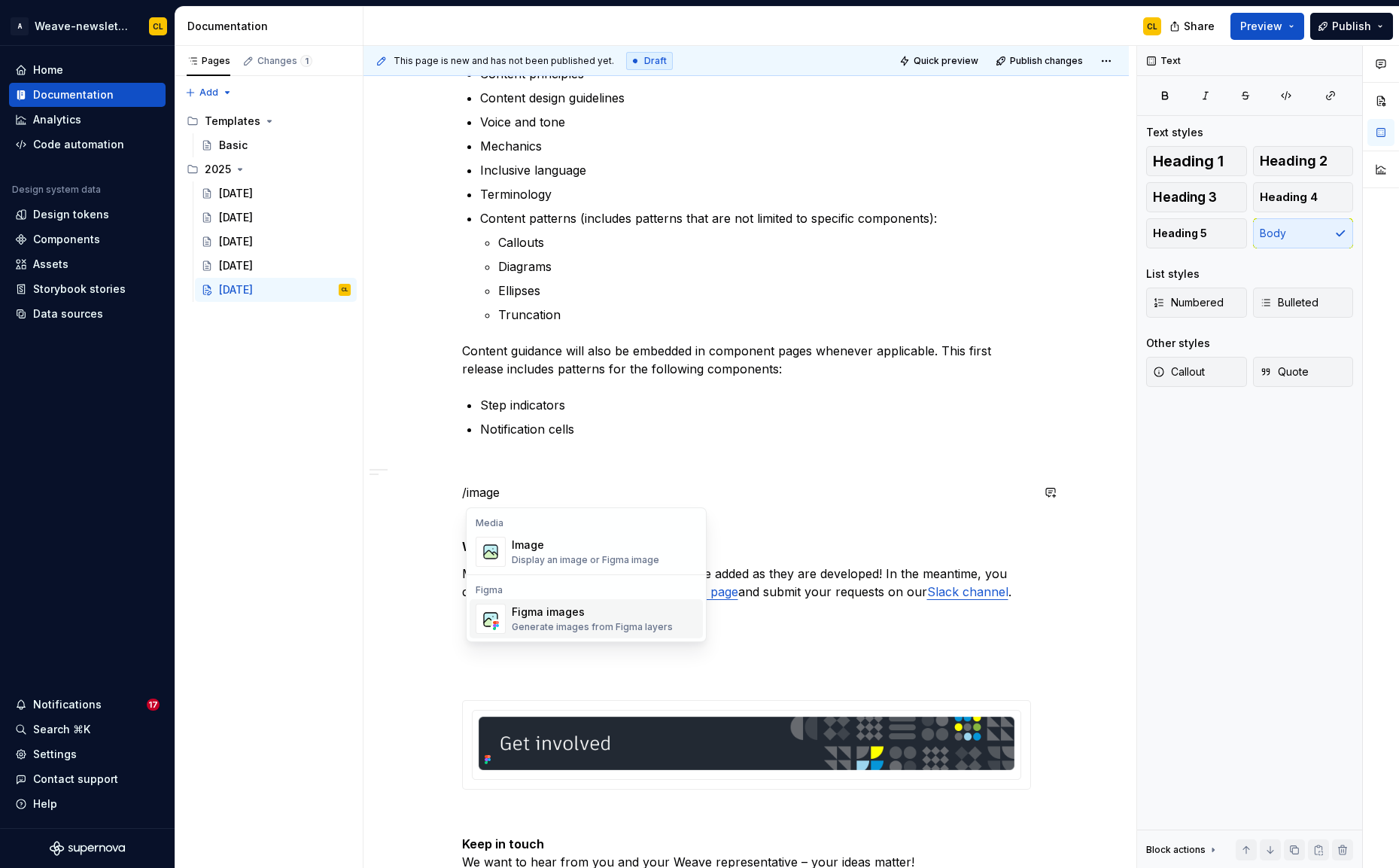
click at [524, 622] on div "Generate images from Figma layers" at bounding box center [592, 627] width 161 height 12
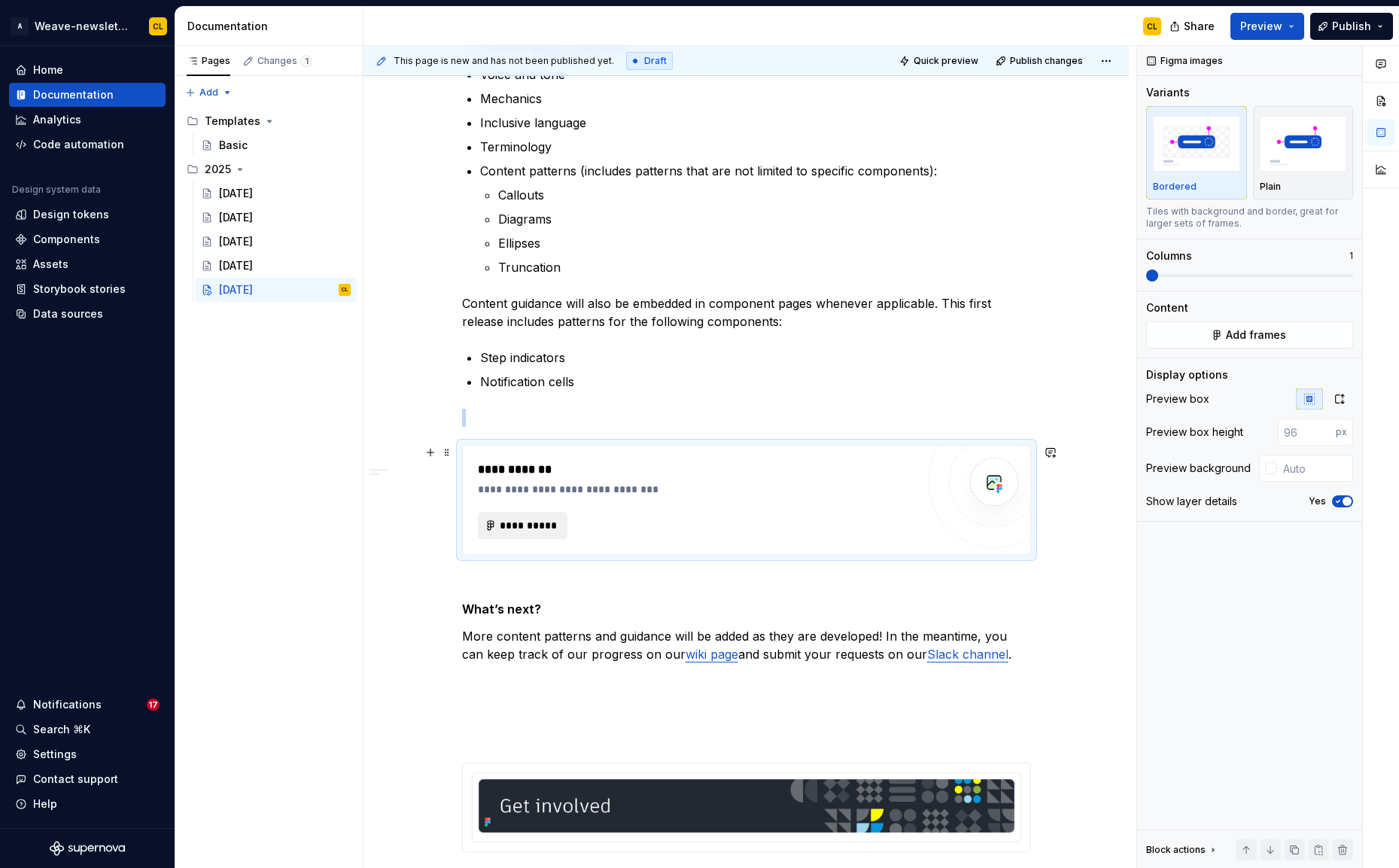
scroll to position [1996, 0]
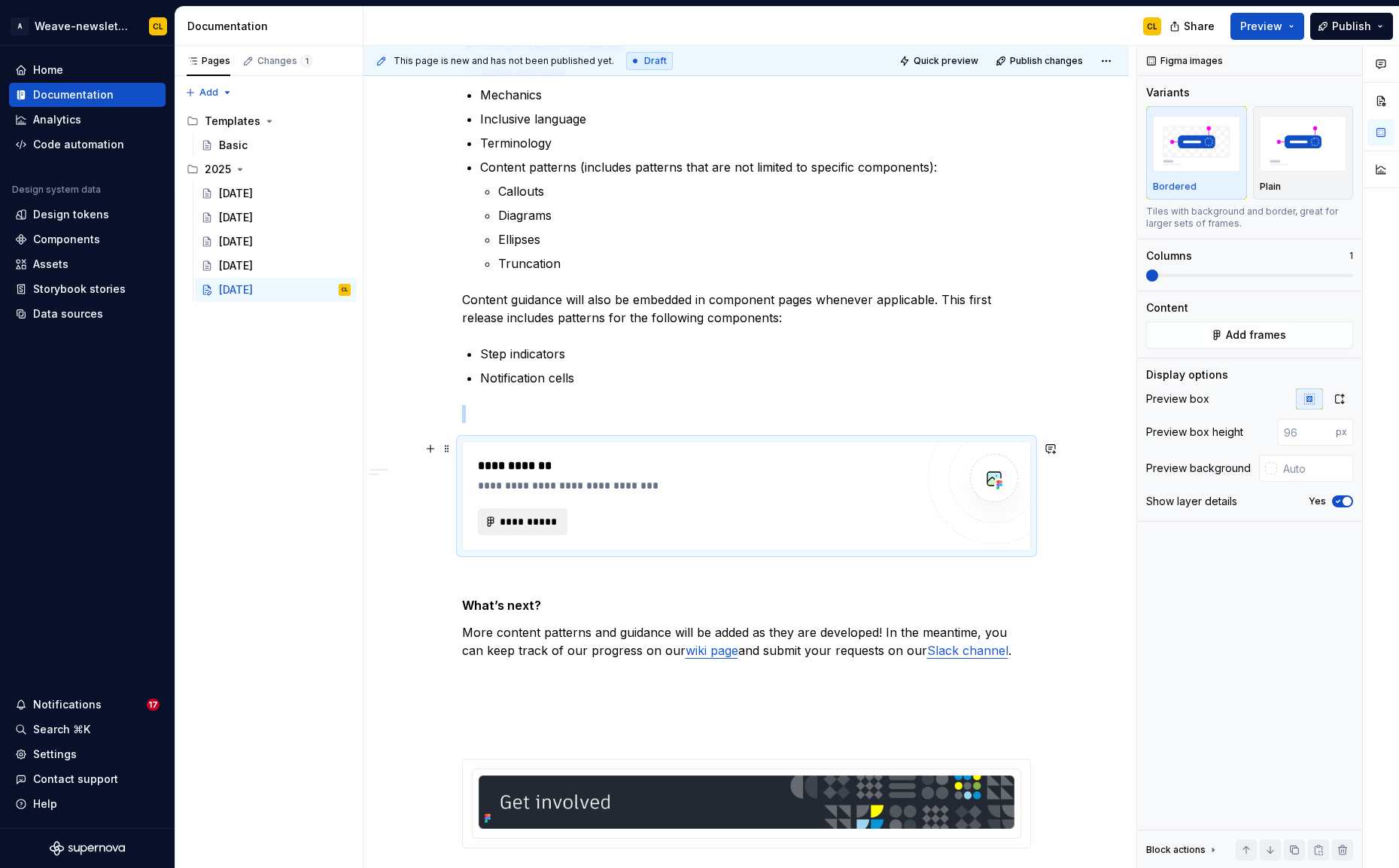
click at [519, 519] on span "**********" at bounding box center [529, 522] width 59 height 15
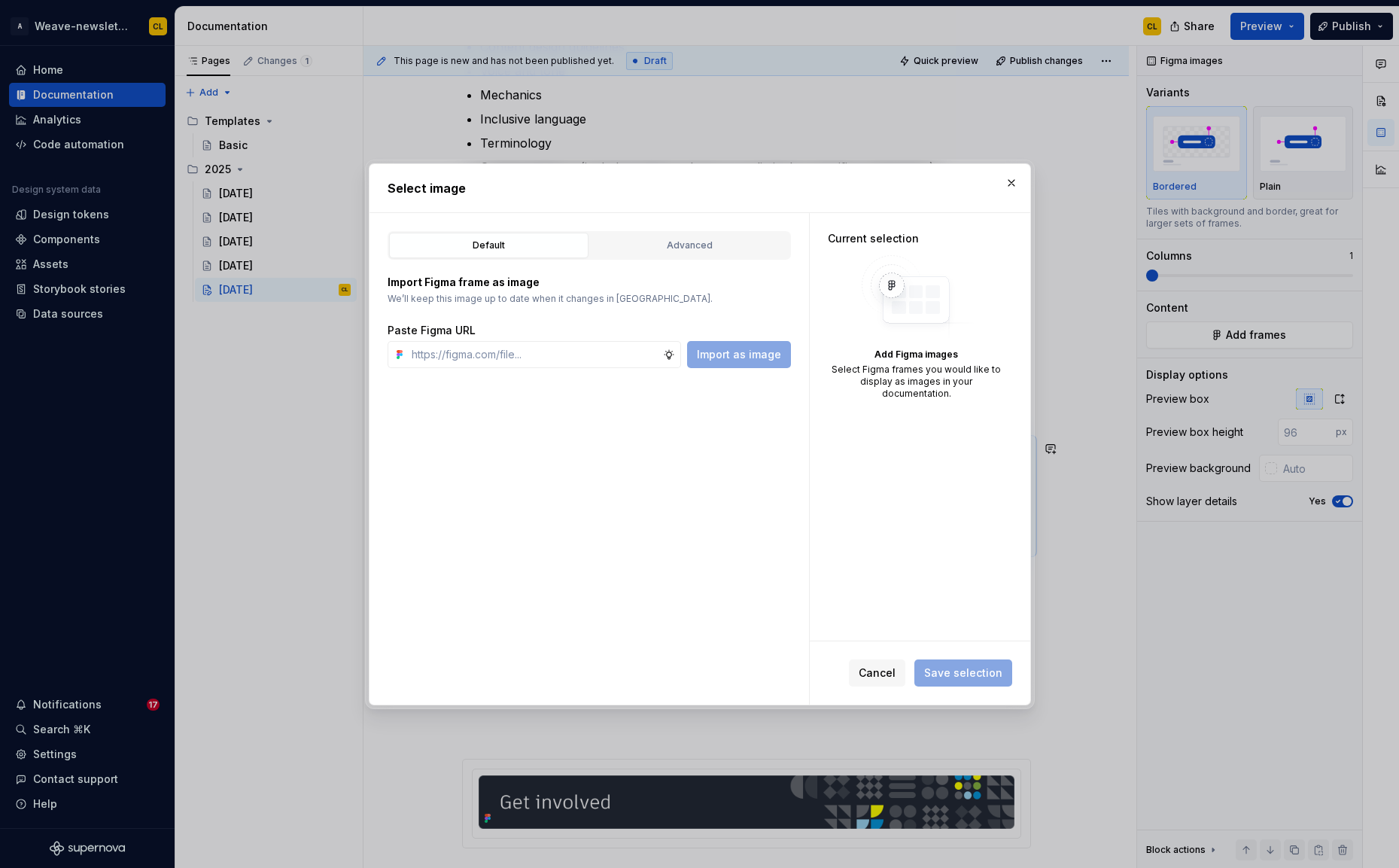
type textarea "*"
click at [506, 360] on input "text" at bounding box center [534, 354] width 257 height 27
type input "https://www.figma.com/design/hJ0WxsqHSiO6K38UkWBw37/Newsletter-assets?node-id=2…"
click at [735, 345] on button "Import as image" at bounding box center [739, 354] width 104 height 27
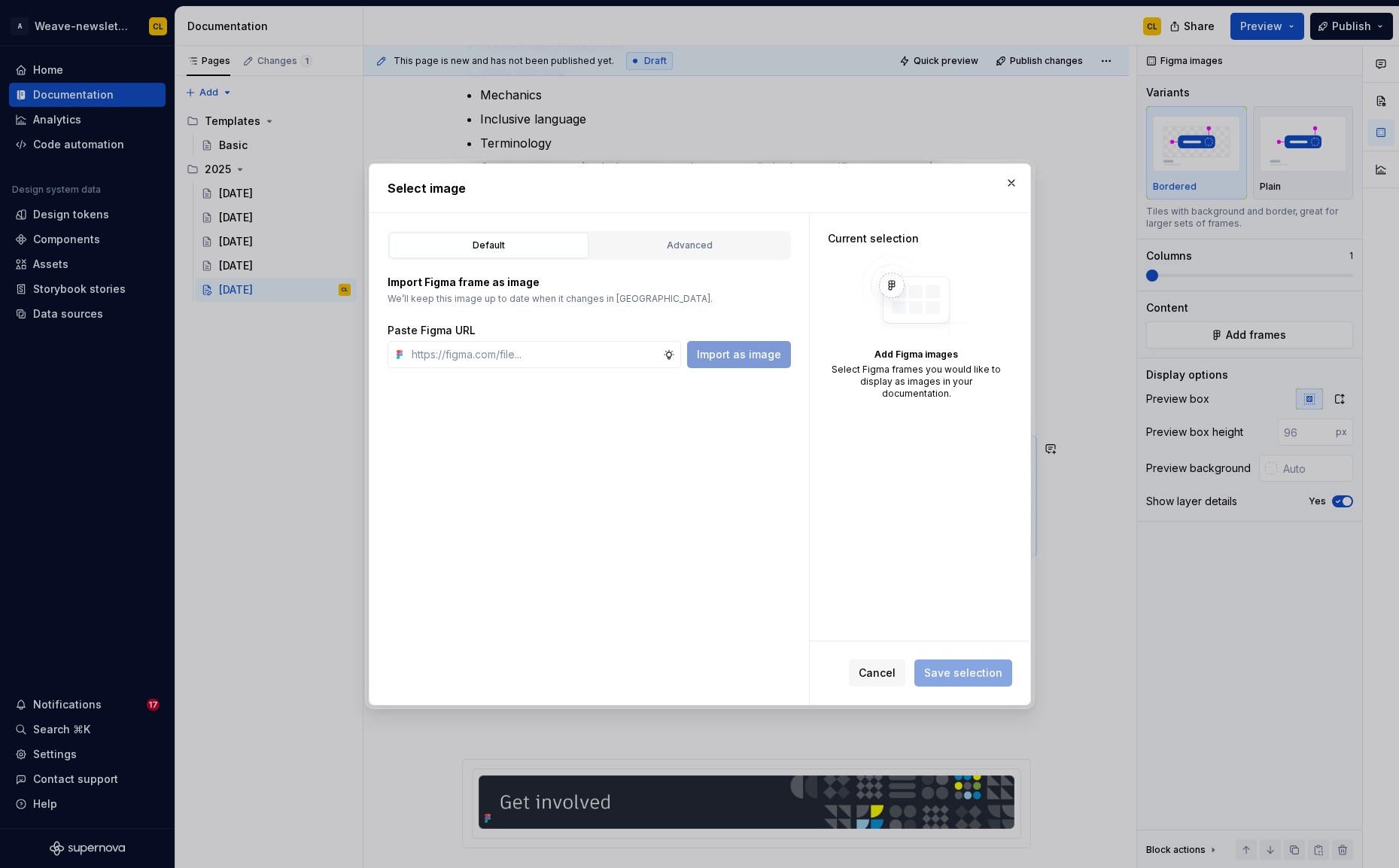
scroll to position [0, 0]
click at [701, 250] on div "Advanced" at bounding box center [689, 245] width 189 height 15
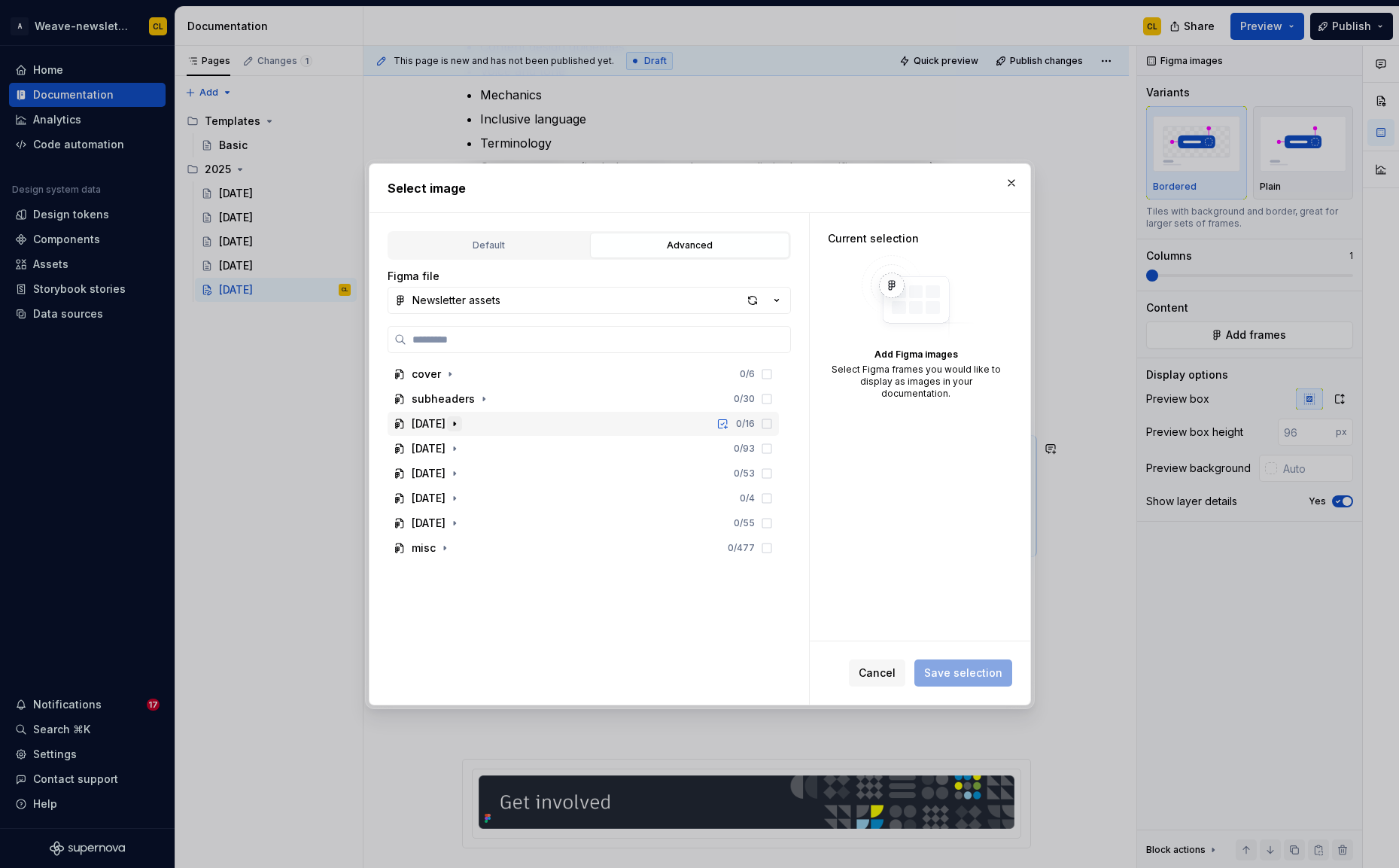
click at [461, 420] on icon "button" at bounding box center [454, 423] width 12 height 12
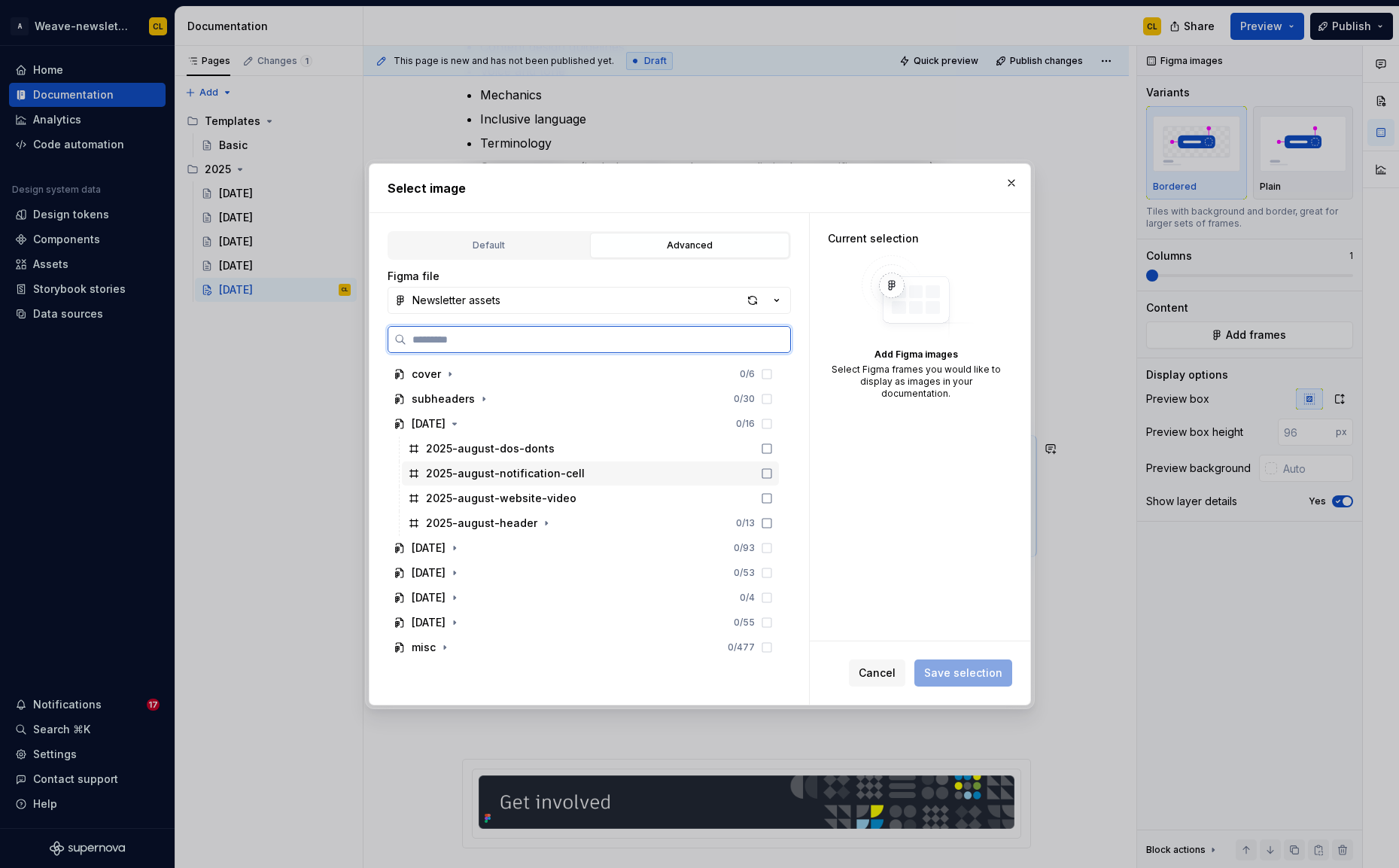
click at [503, 471] on div "2025-august-notification-cell" at bounding box center [505, 473] width 159 height 15
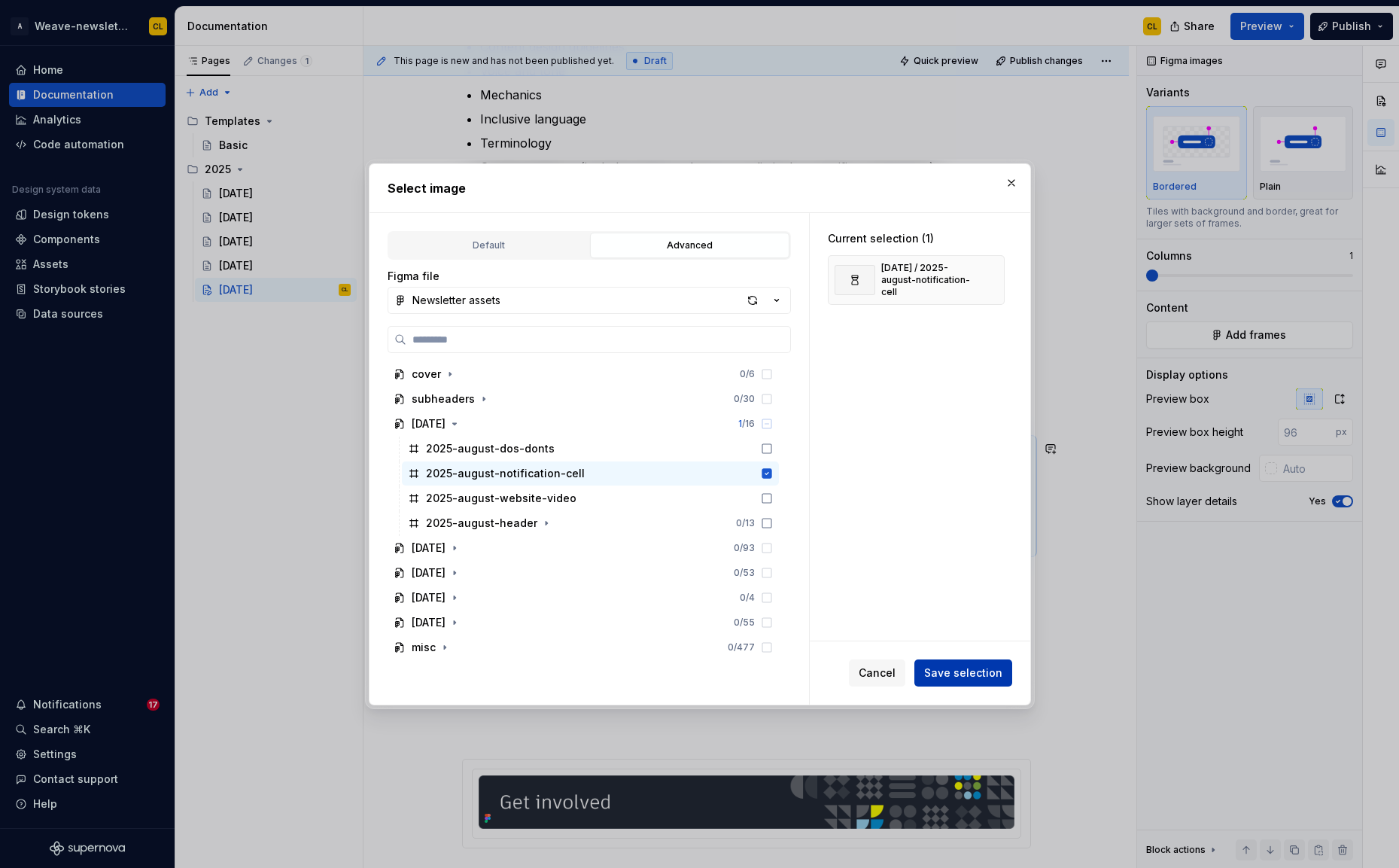
click at [959, 673] on span "Save selection" at bounding box center [963, 673] width 78 height 15
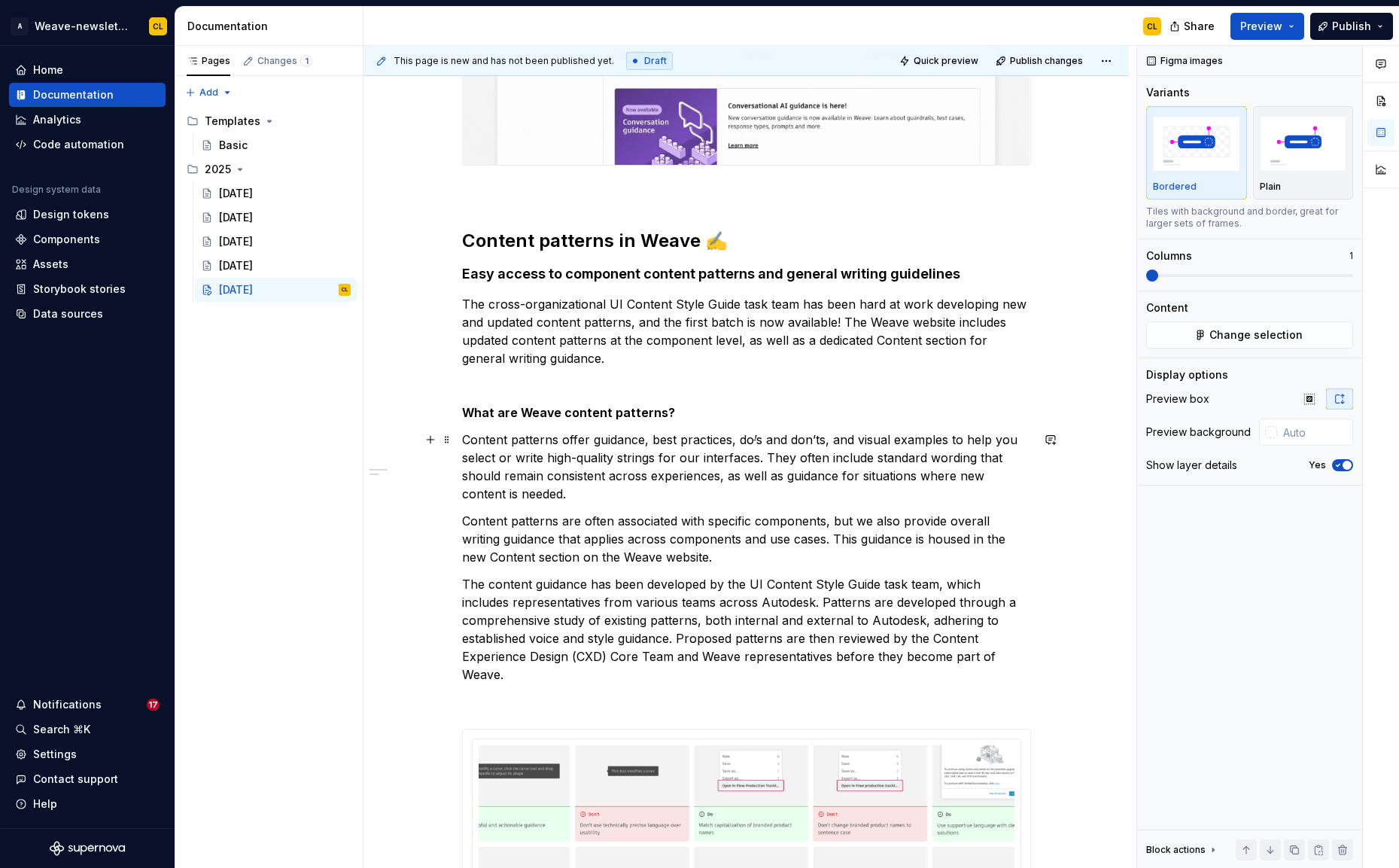
scroll to position [792, 0]
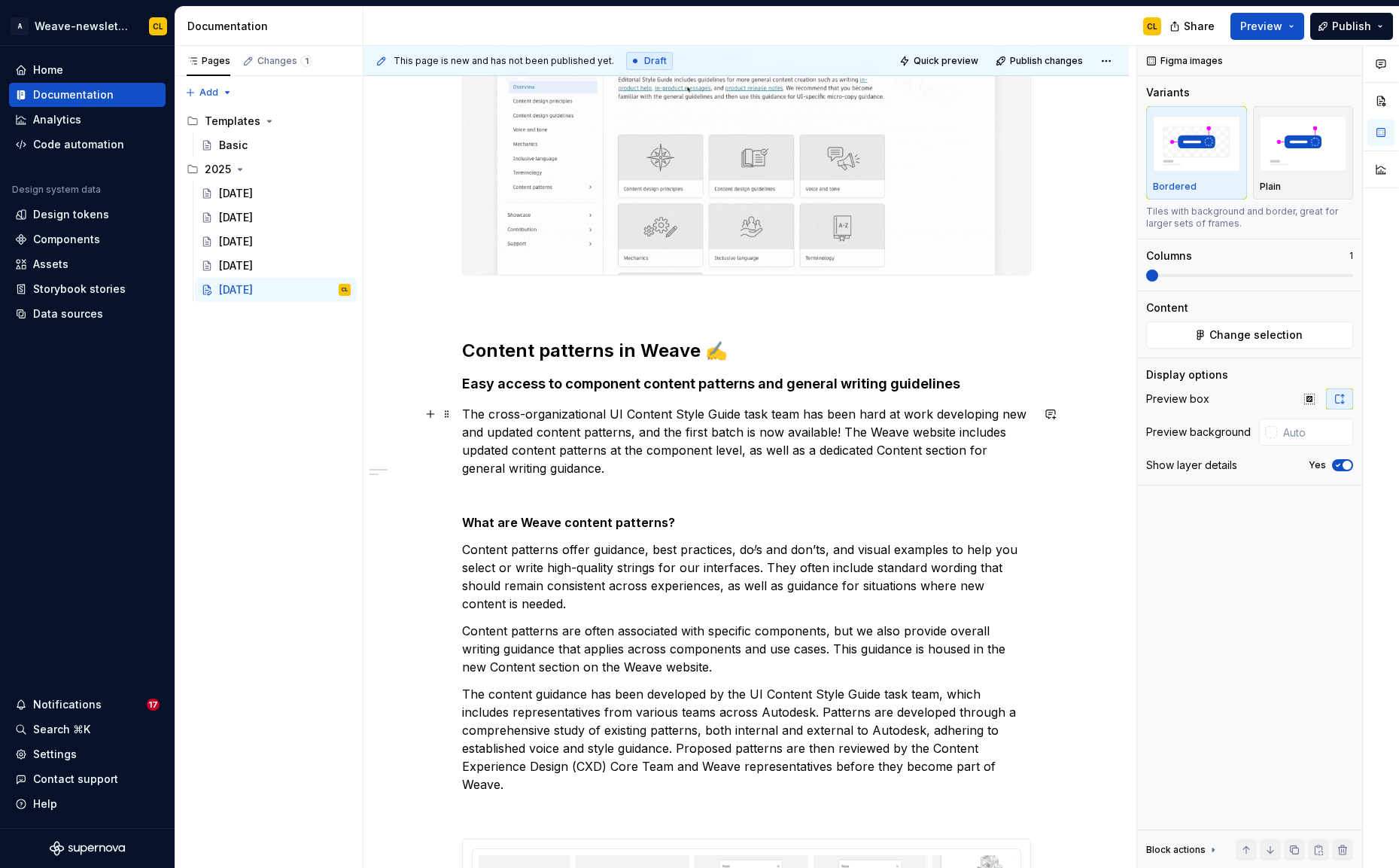
click at [547, 495] on p at bounding box center [746, 496] width 569 height 18
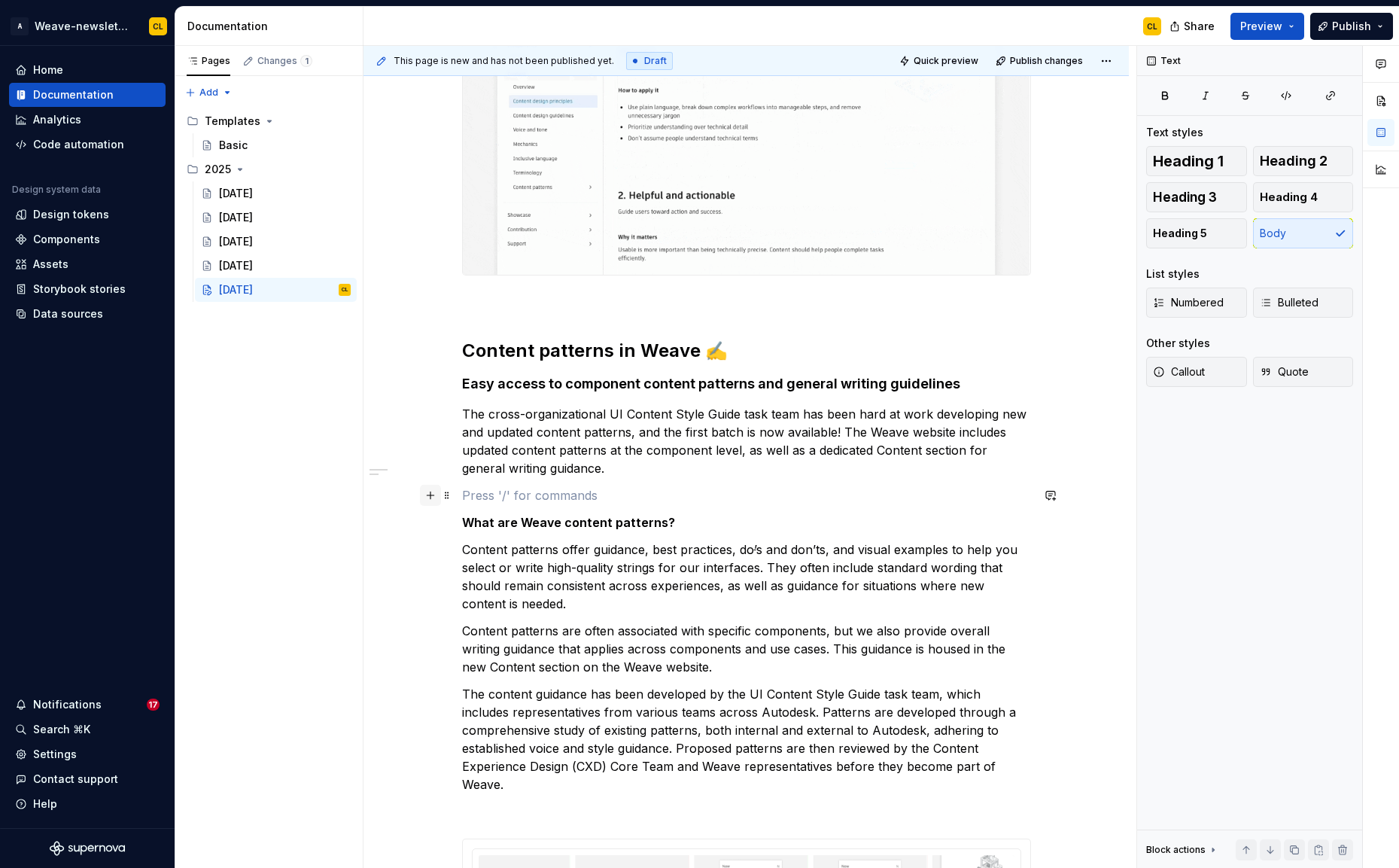
click at [433, 499] on button "button" at bounding box center [430, 495] width 21 height 21
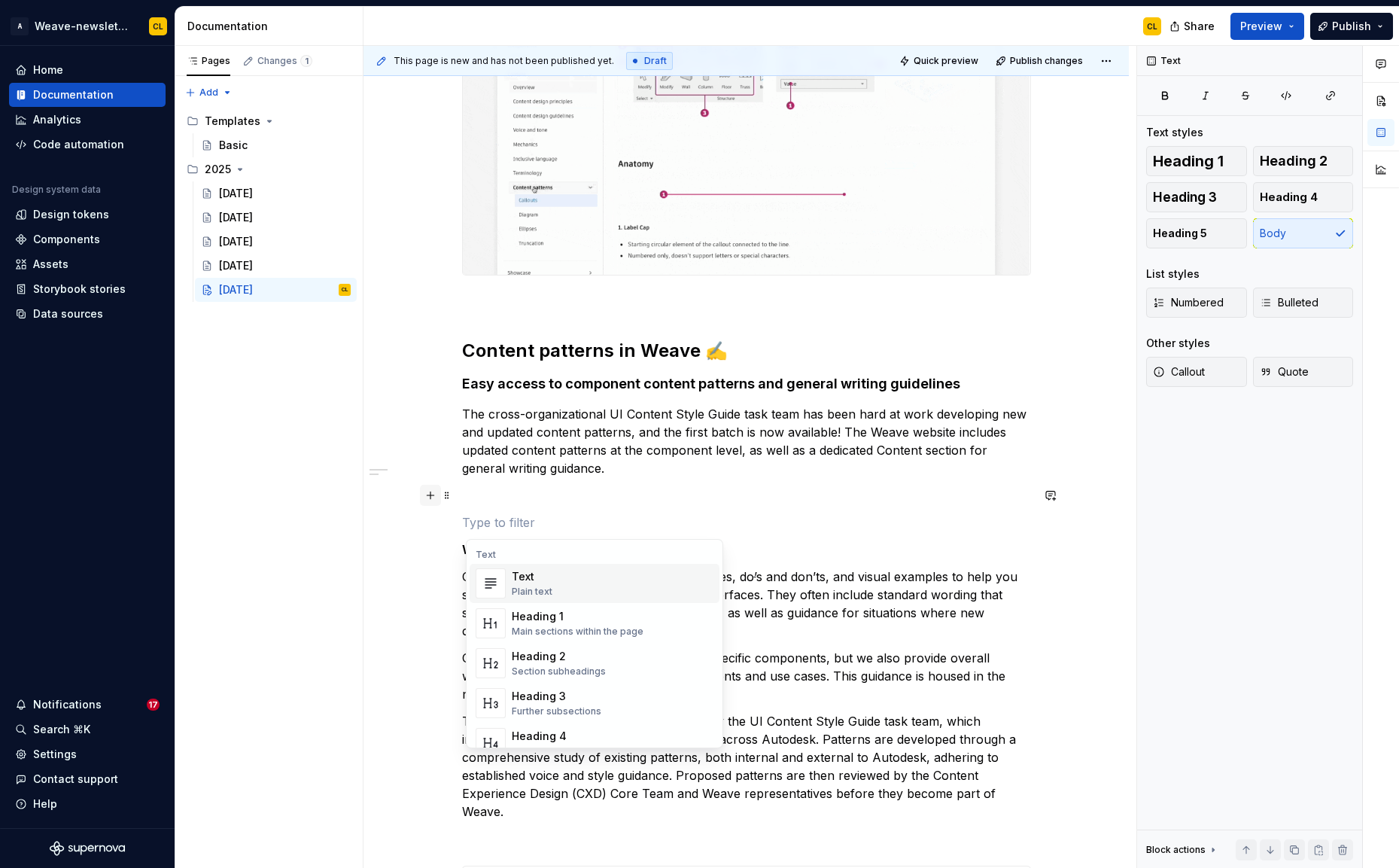
click at [433, 499] on button "button" at bounding box center [430, 495] width 21 height 21
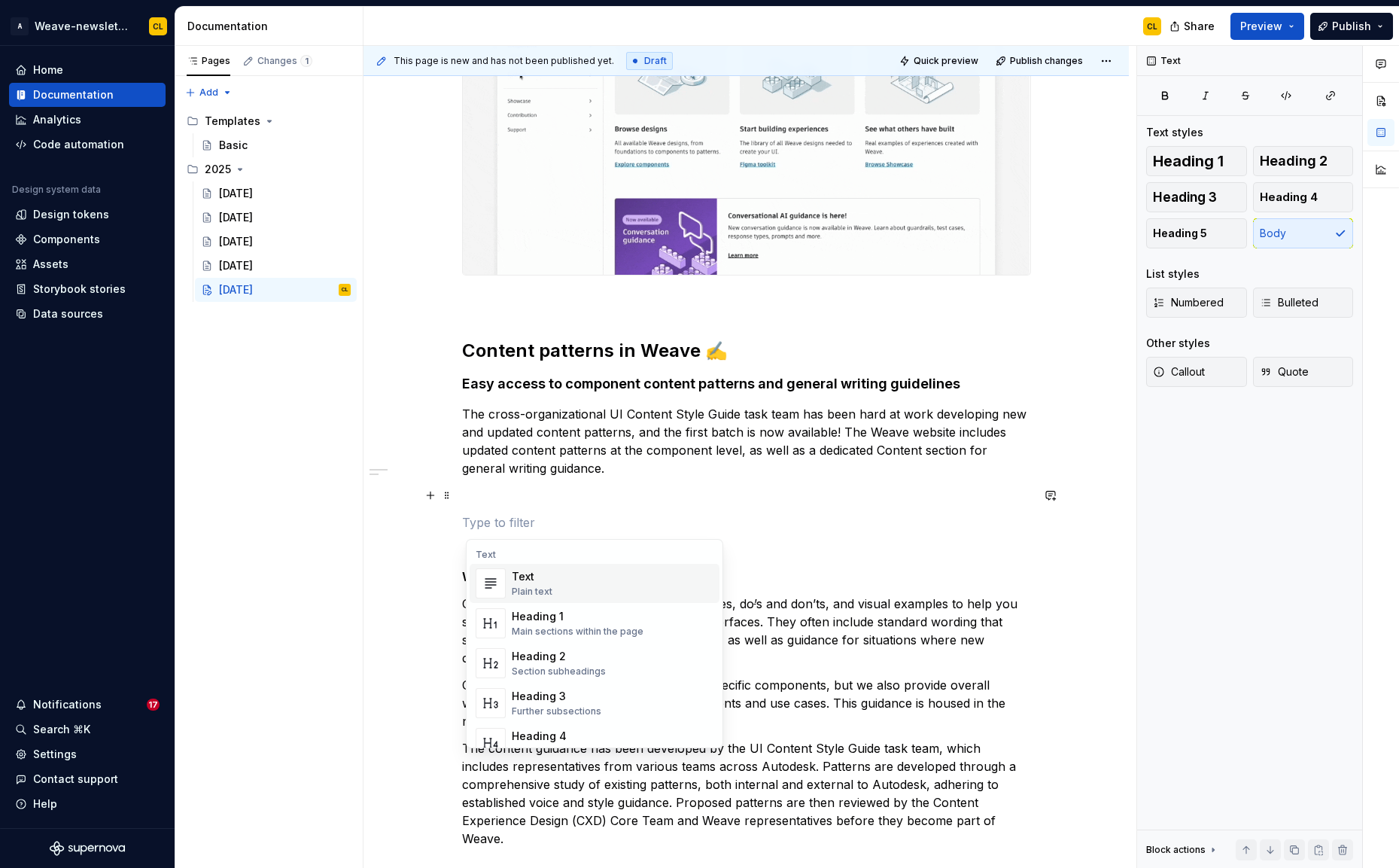
click at [532, 519] on p at bounding box center [746, 522] width 569 height 18
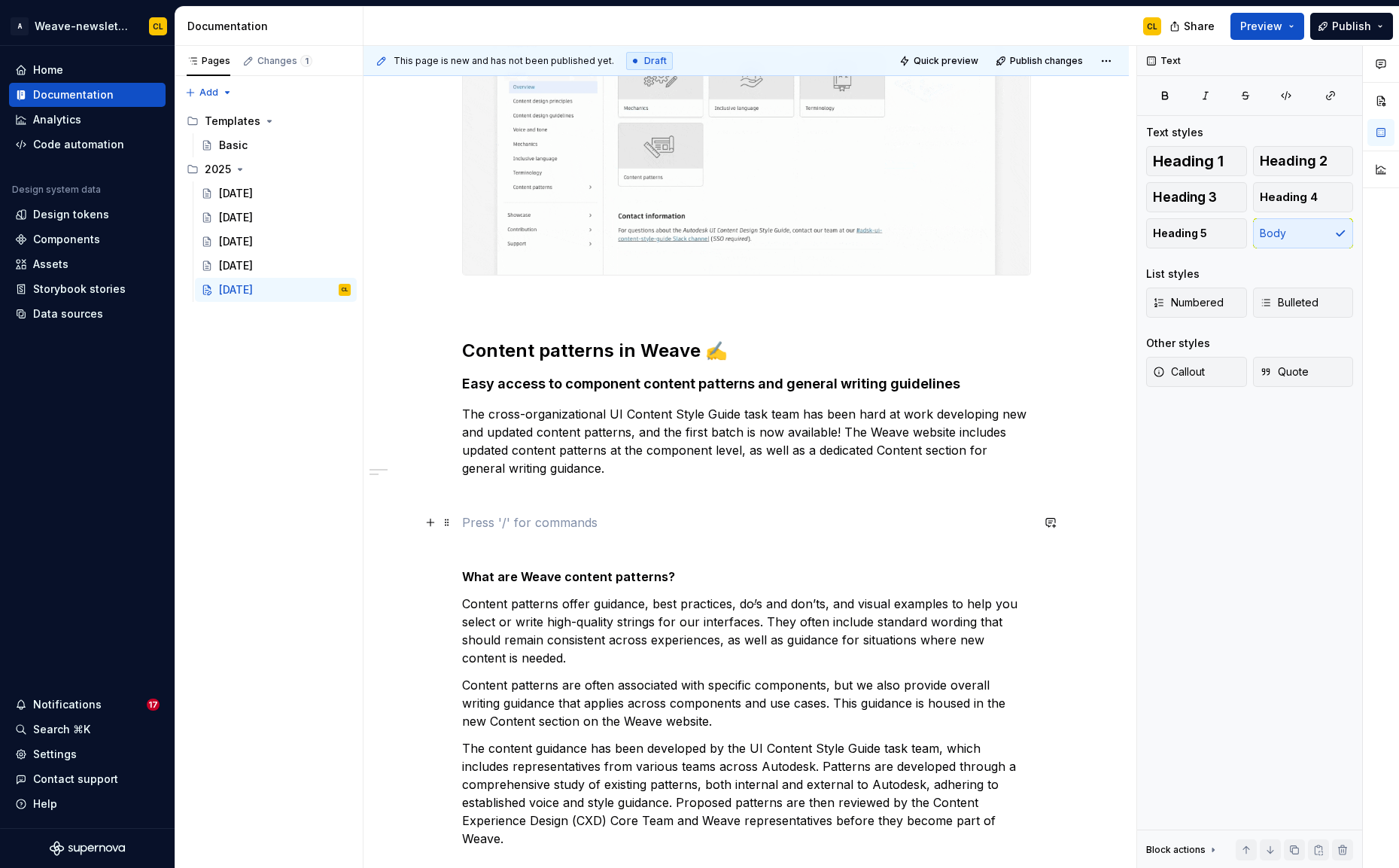
click at [499, 523] on p at bounding box center [746, 522] width 569 height 18
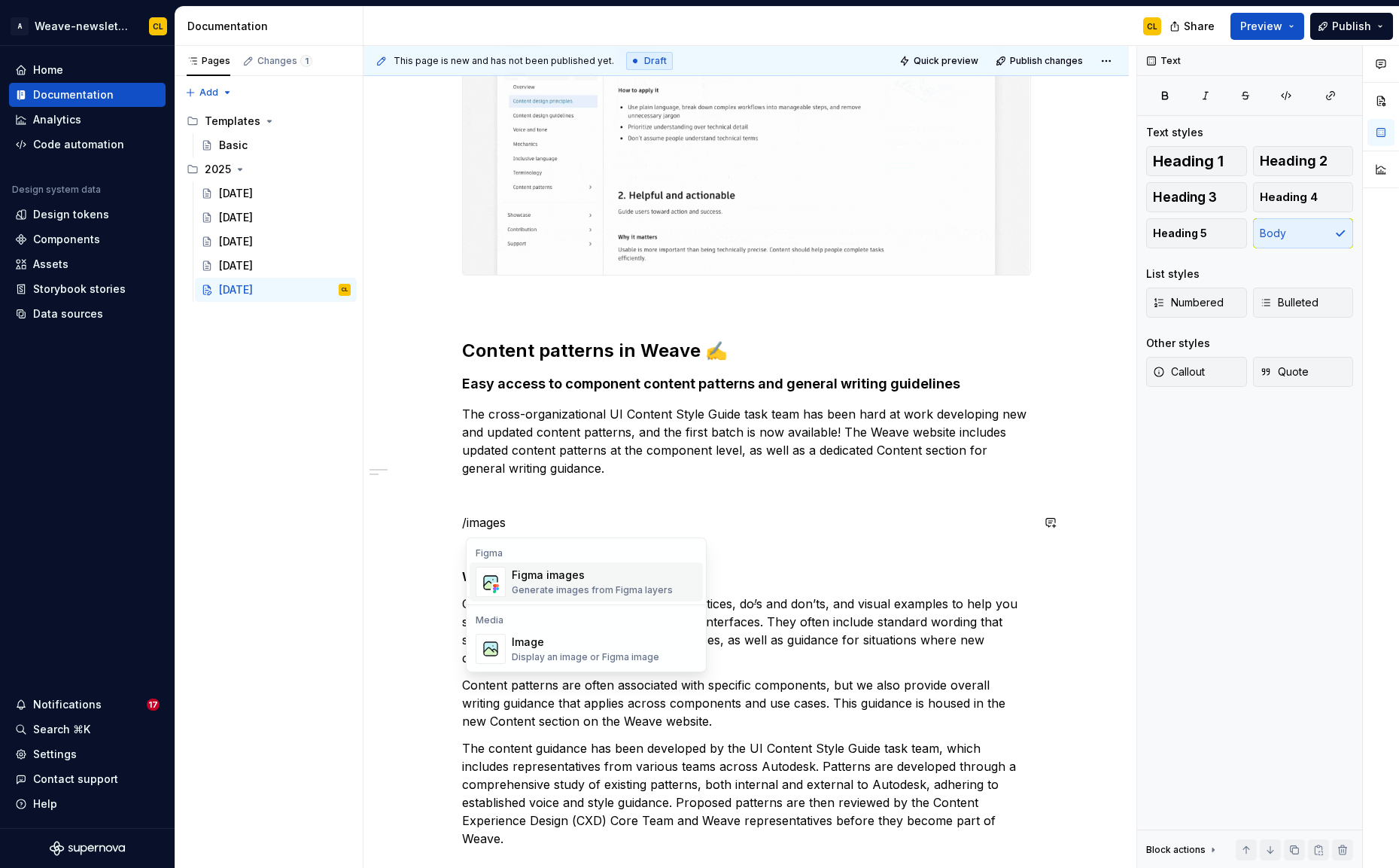
click at [537, 597] on span "Figma images Generate images from Figma layers" at bounding box center [586, 581] width 233 height 39
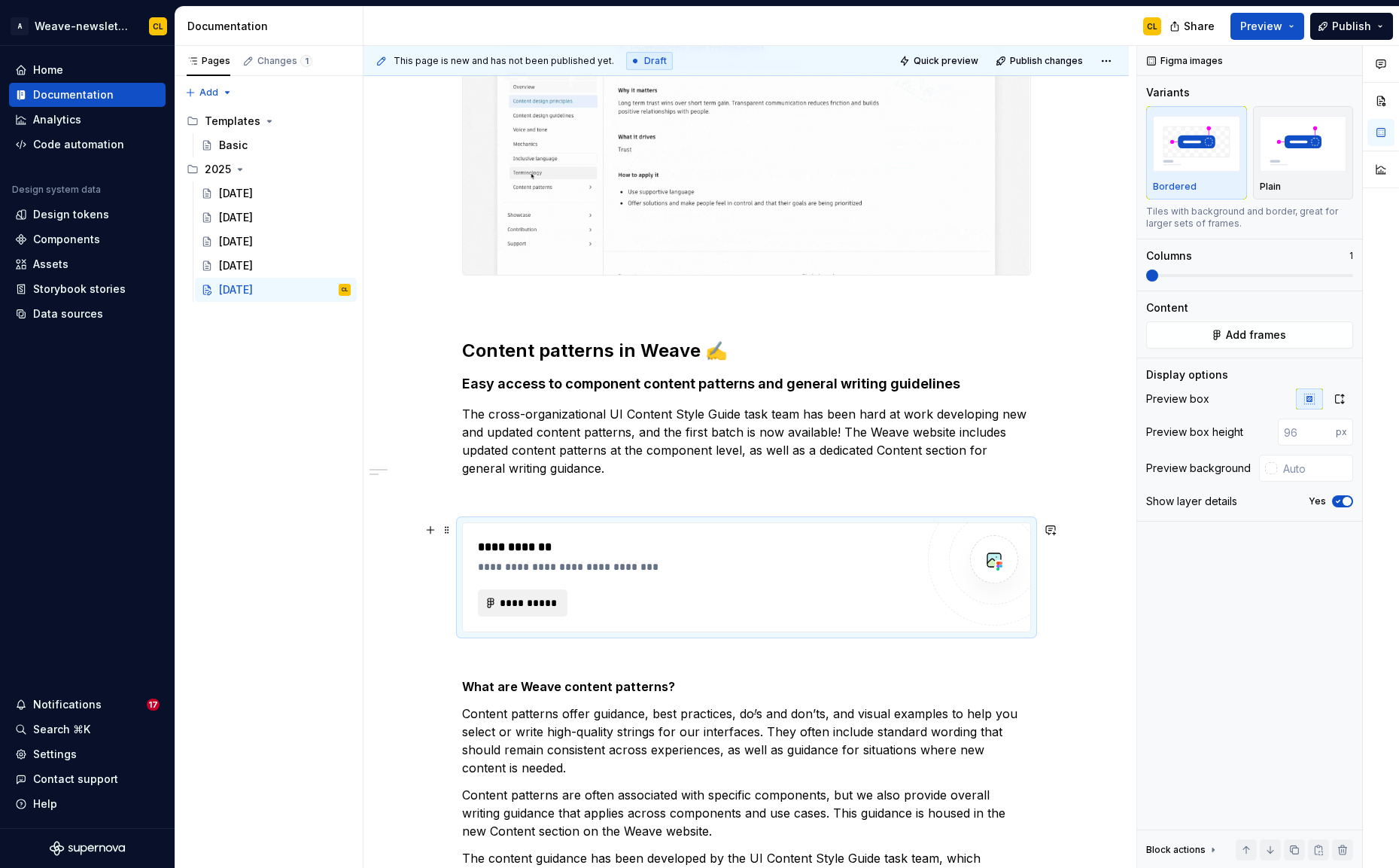
click at [515, 608] on span "**********" at bounding box center [529, 603] width 59 height 15
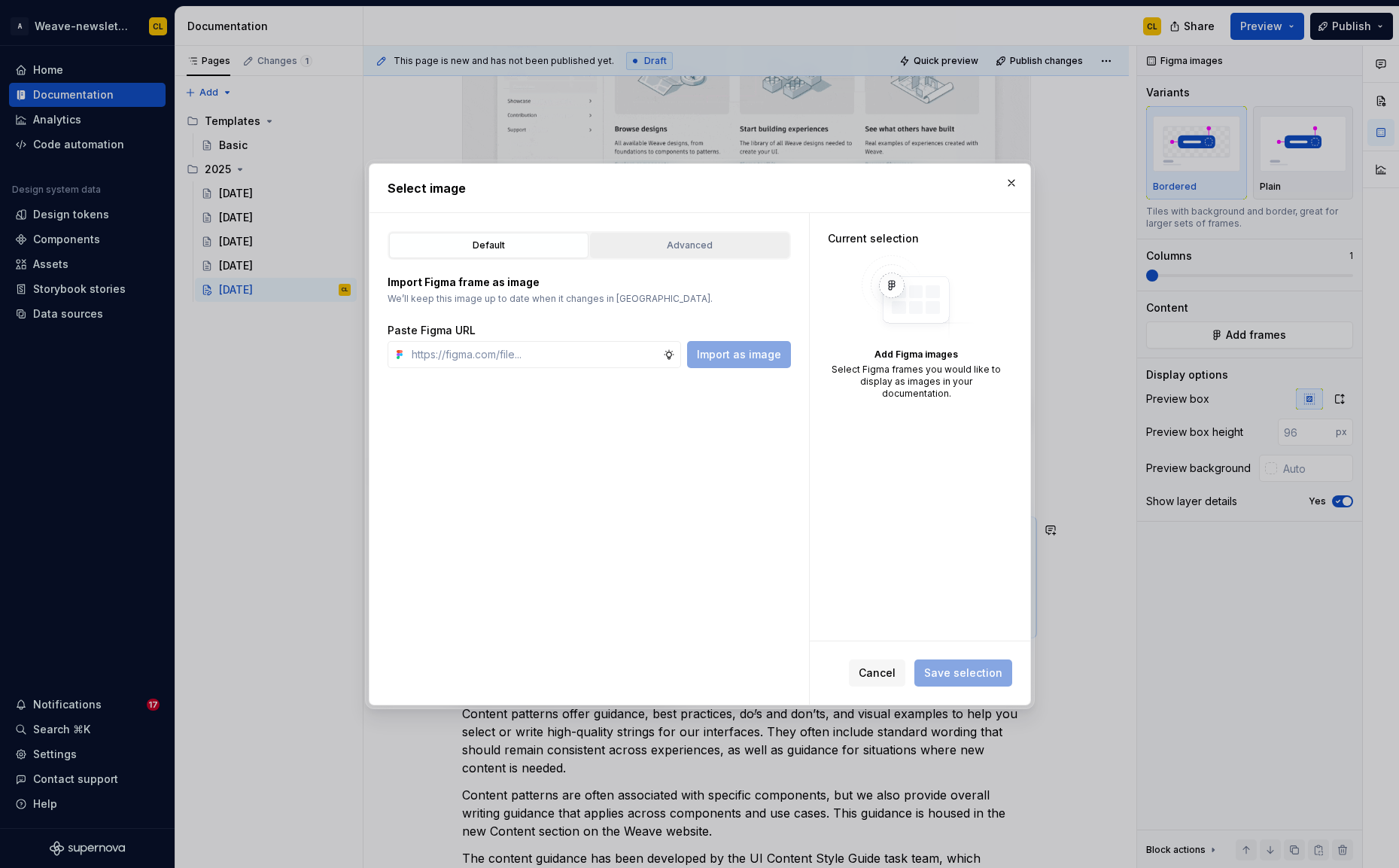
click at [679, 242] on div "Advanced" at bounding box center [689, 245] width 189 height 15
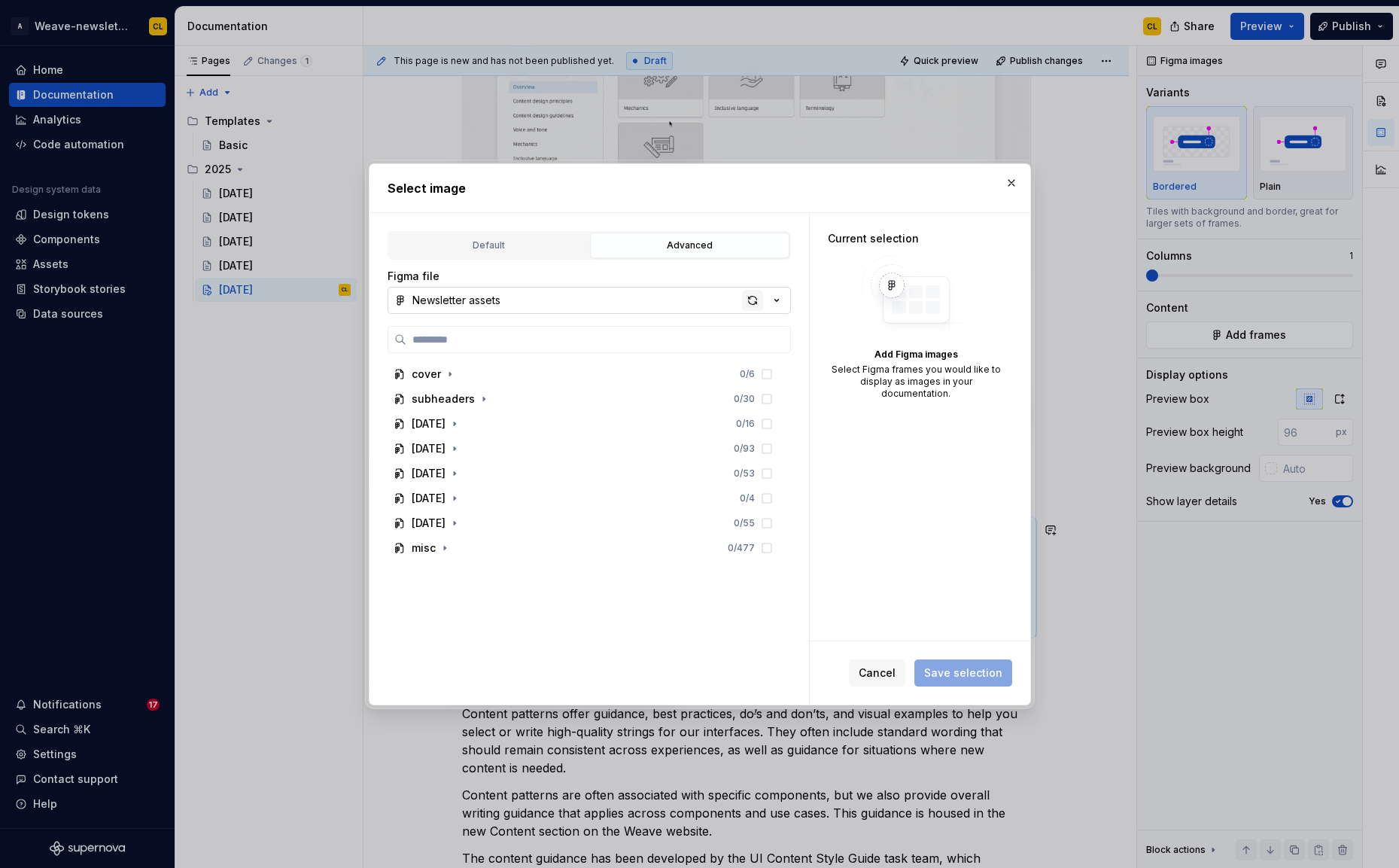
click at [755, 294] on div "button" at bounding box center [752, 299] width 21 height 21
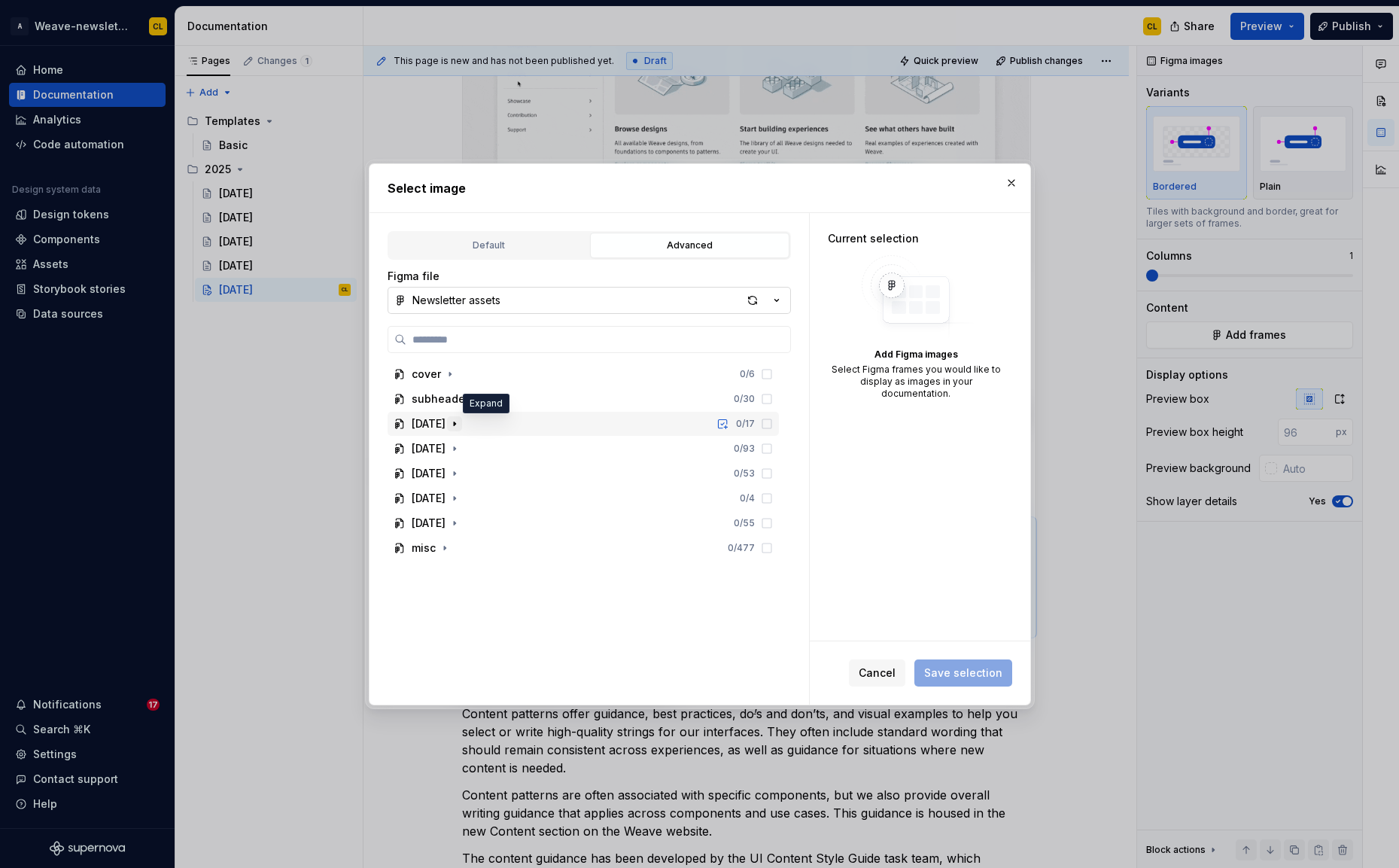
click at [461, 425] on icon "button" at bounding box center [454, 423] width 12 height 12
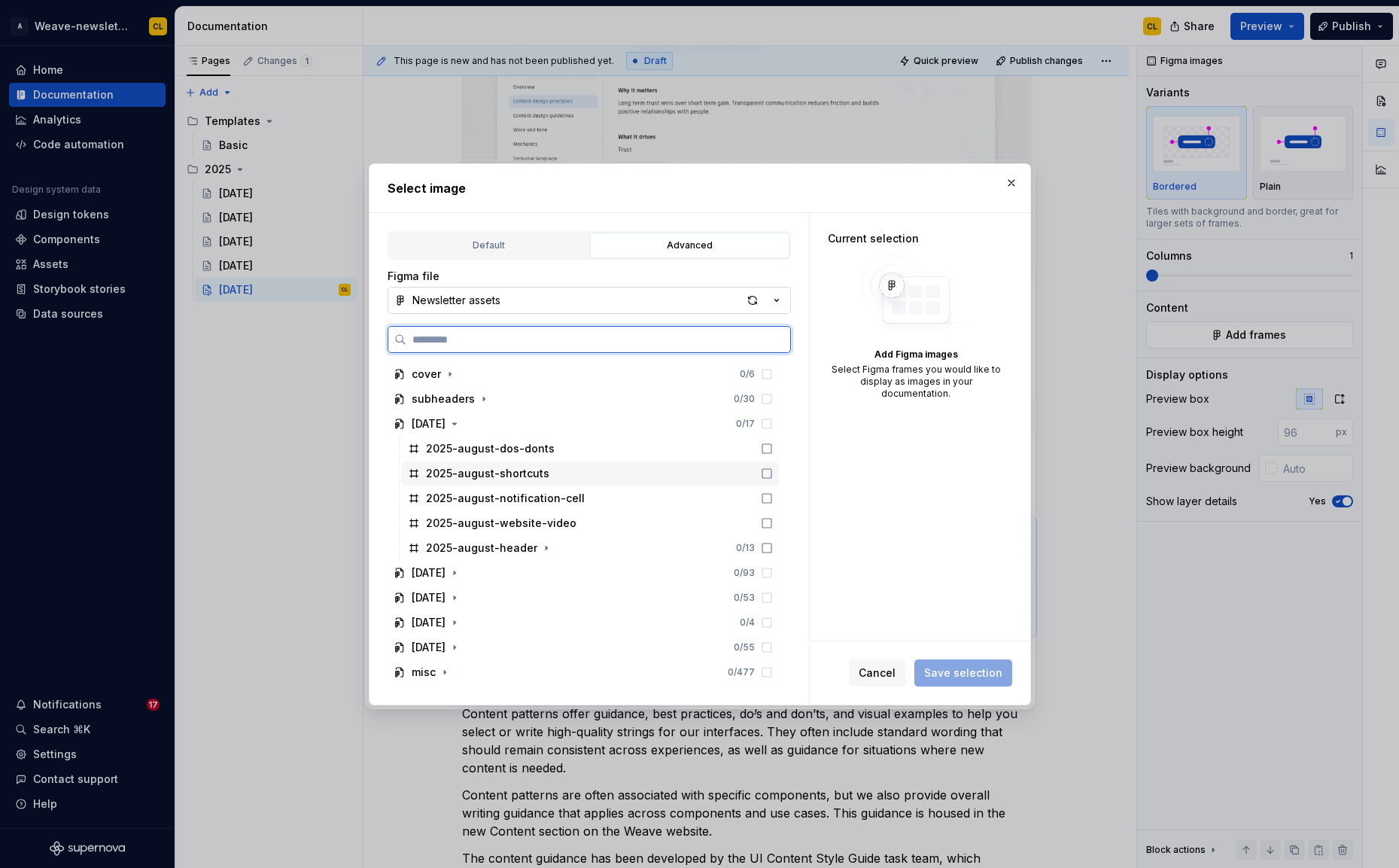
click at [773, 470] on icon at bounding box center [767, 473] width 12 height 12
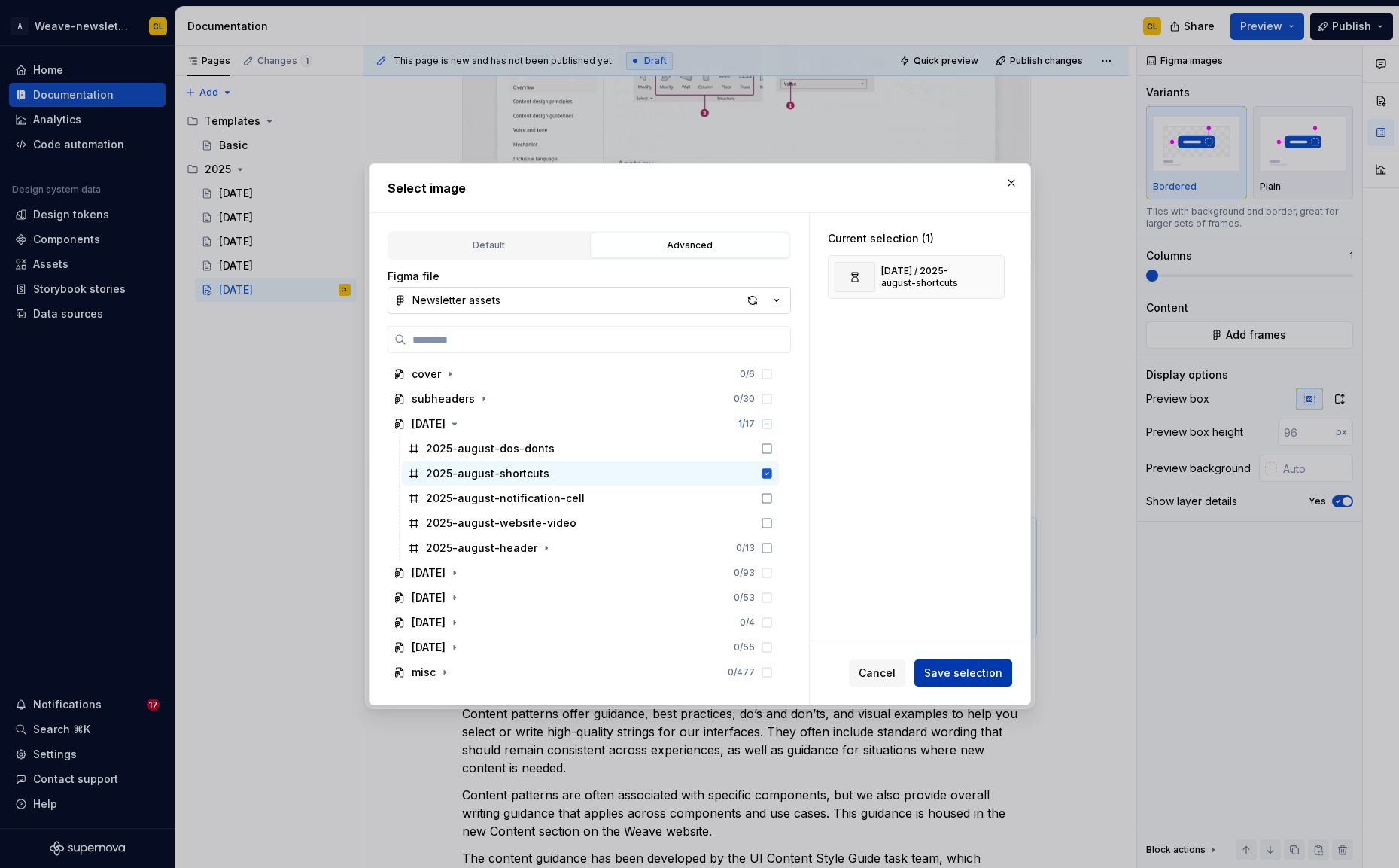
click at [967, 679] on span "Save selection" at bounding box center [963, 673] width 78 height 15
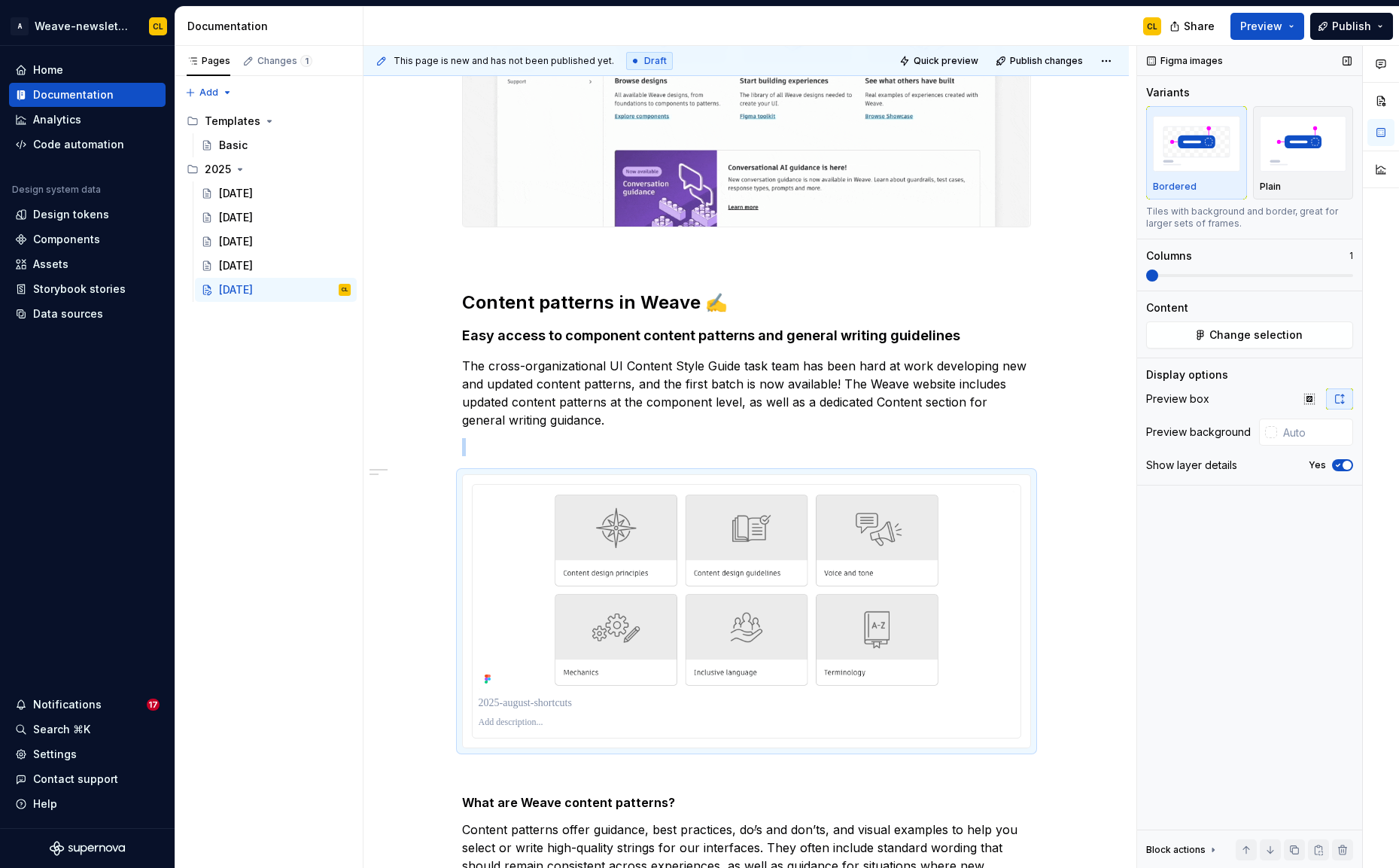
scroll to position [840, 0]
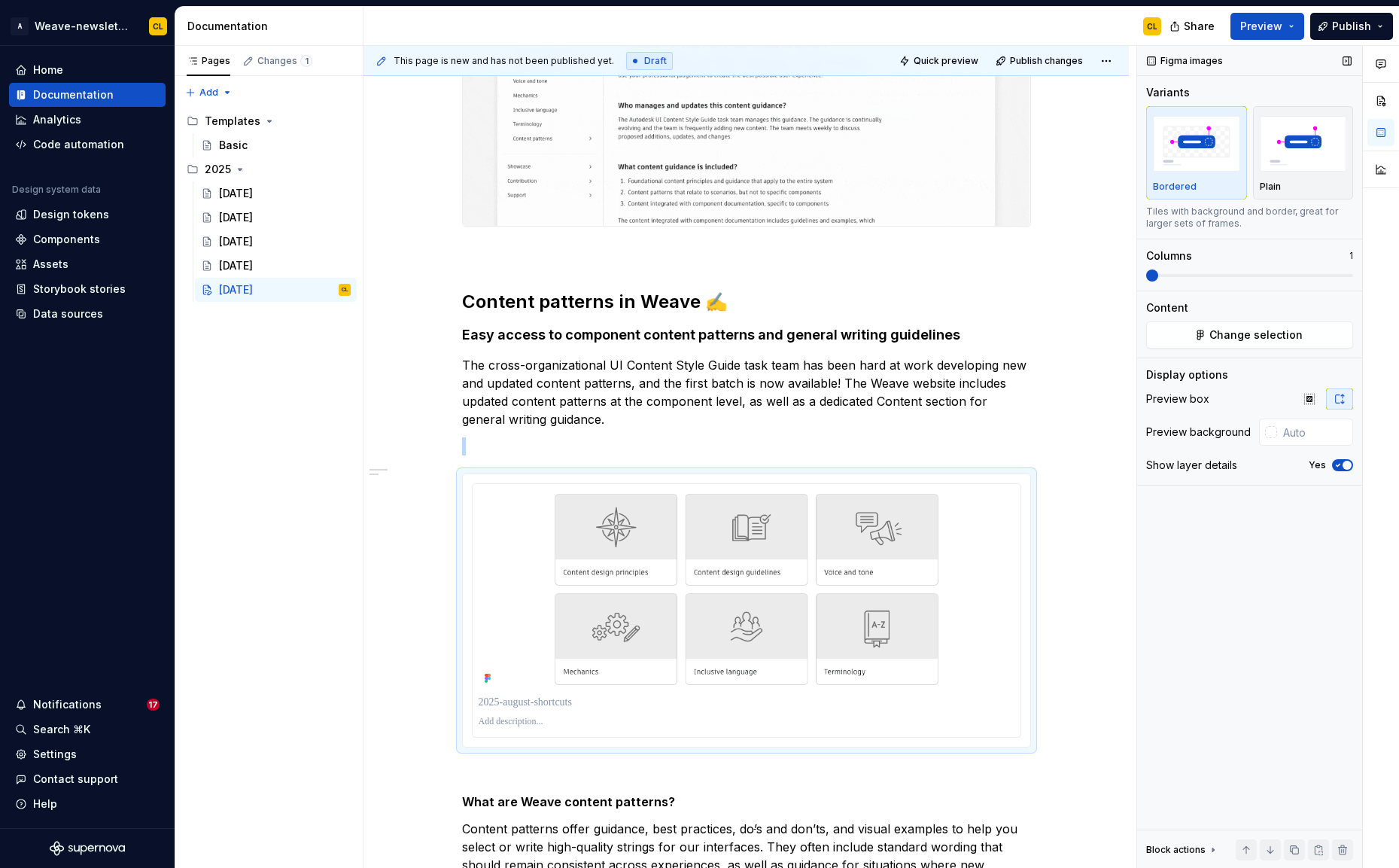
click at [1340, 465] on icon "button" at bounding box center [1337, 465] width 12 height 9
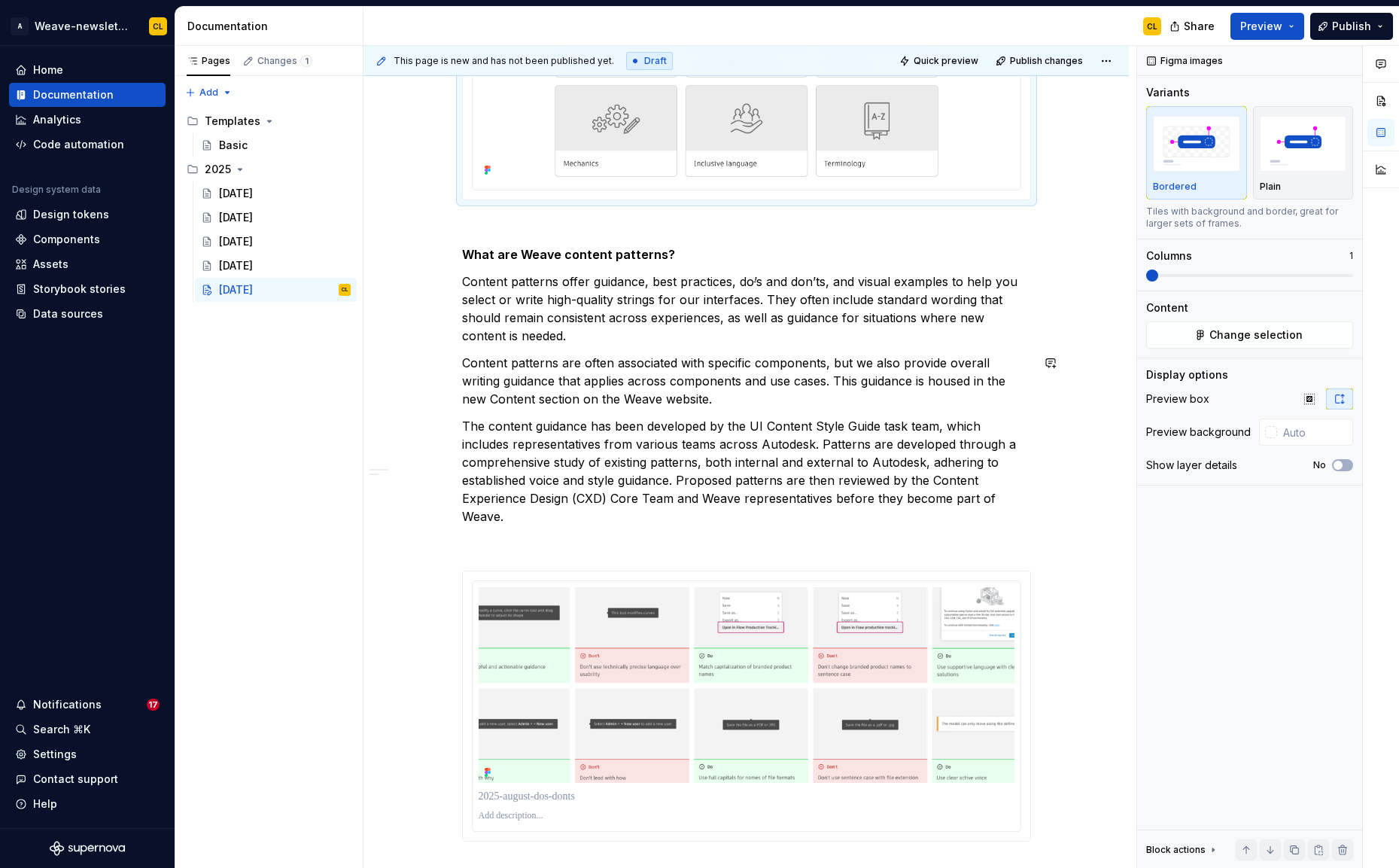
scroll to position [1390, 0]
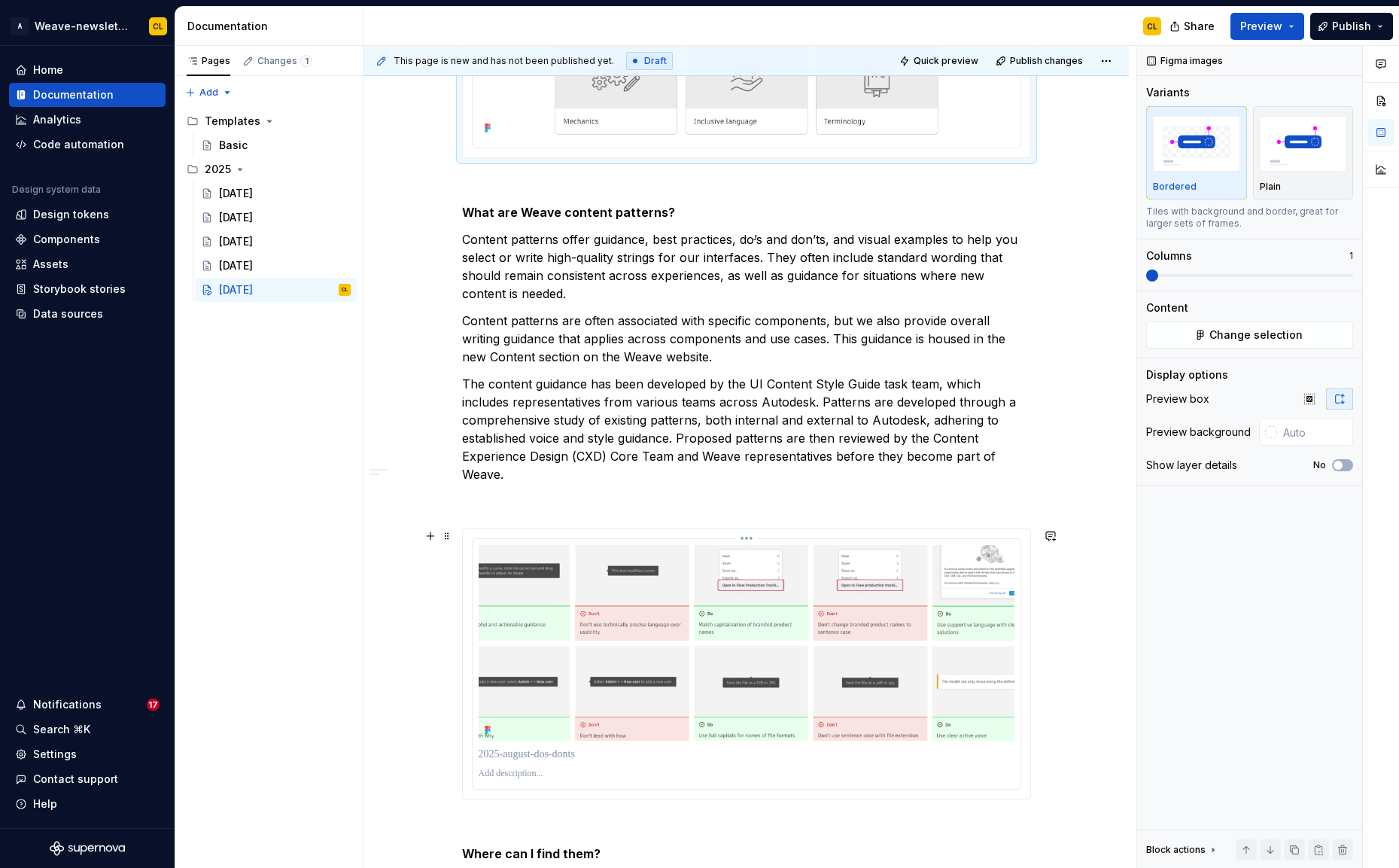
click at [921, 594] on img at bounding box center [746, 642] width 535 height 196
click at [1340, 465] on icon "button" at bounding box center [1337, 465] width 12 height 9
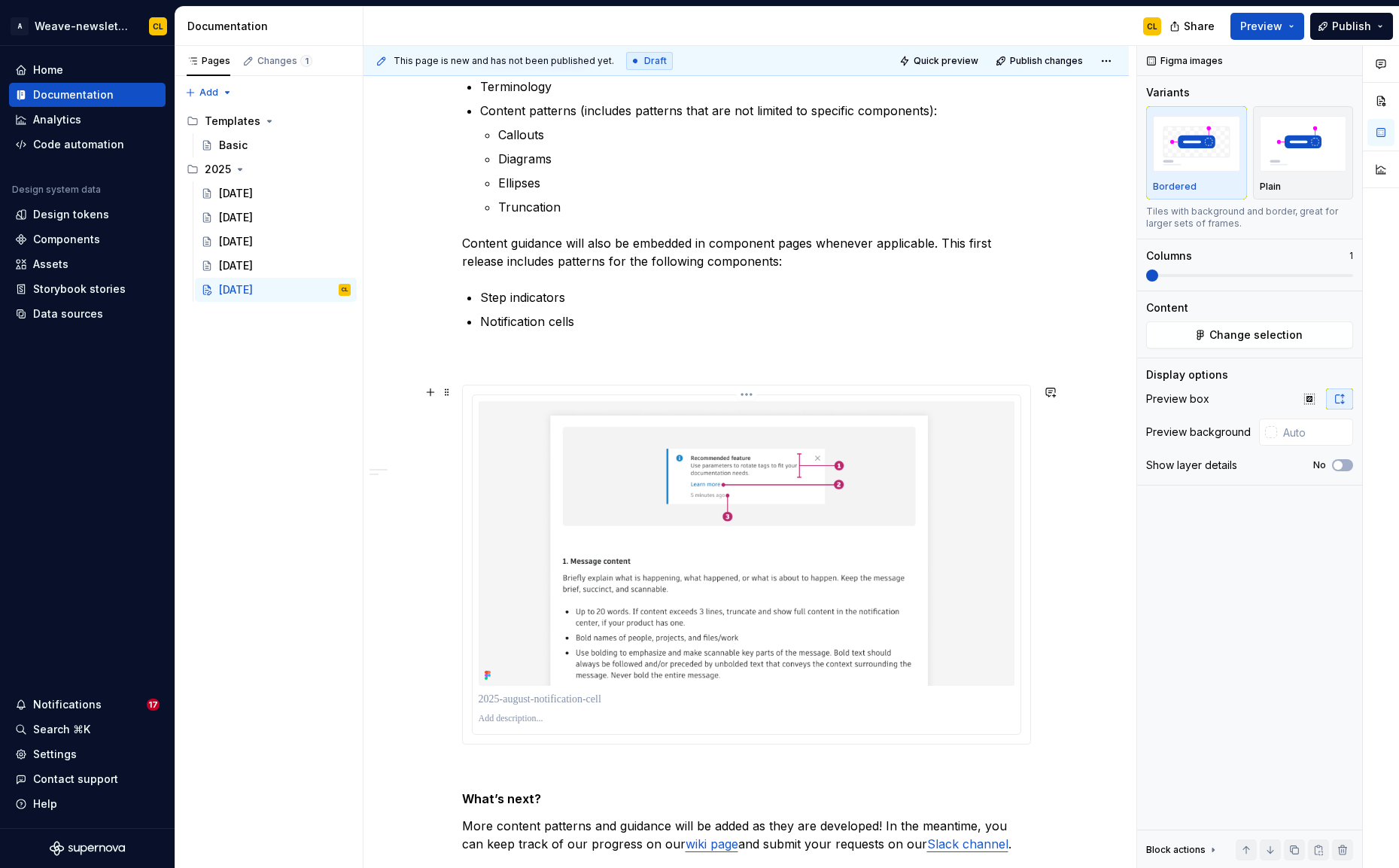
scroll to position [2312, 0]
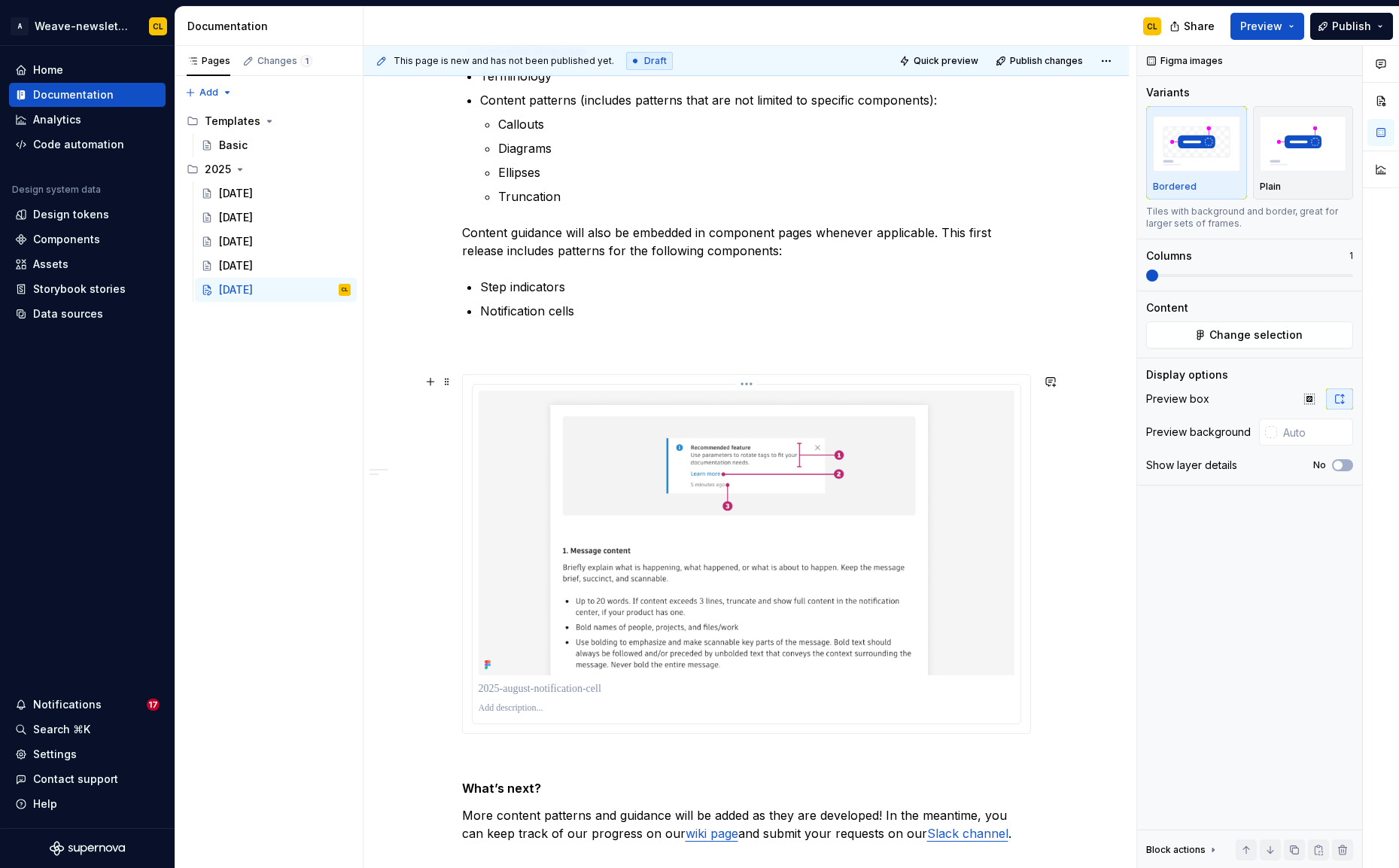
click at [864, 534] on img at bounding box center [746, 533] width 535 height 284
click at [1337, 466] on icon "button" at bounding box center [1337, 465] width 12 height 9
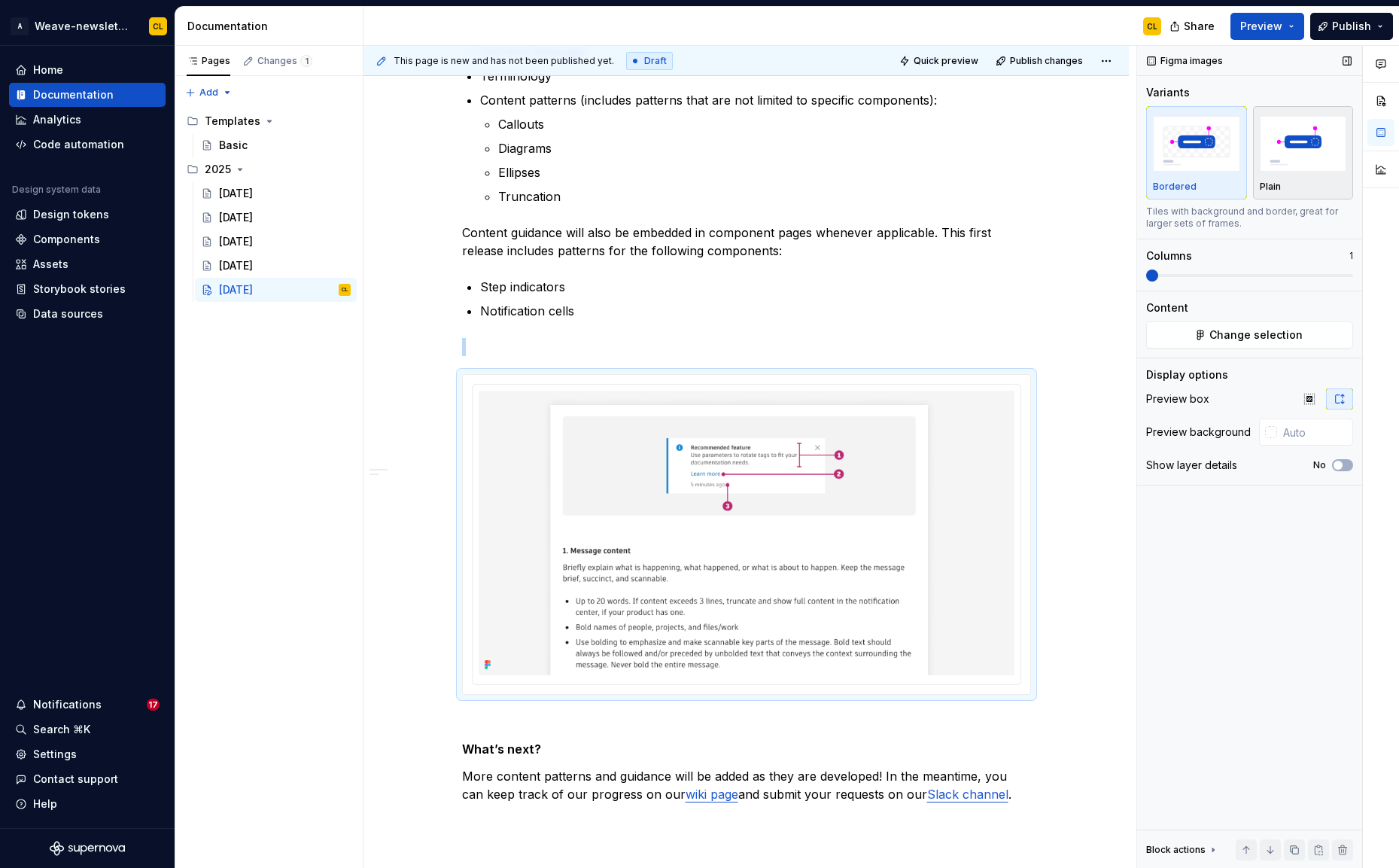
click at [1308, 175] on div "Plain" at bounding box center [1303, 152] width 88 height 80
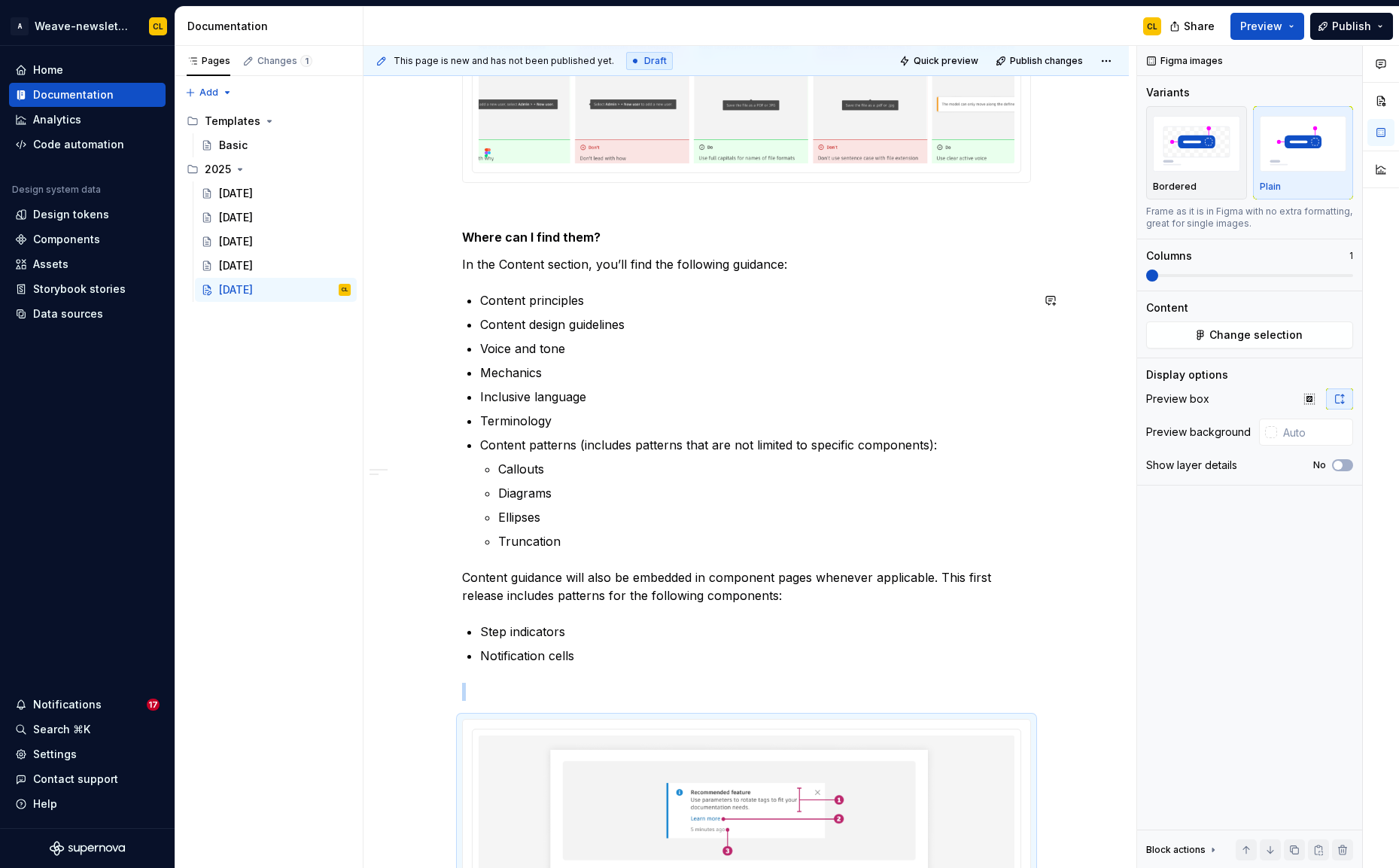
scroll to position [1887, 0]
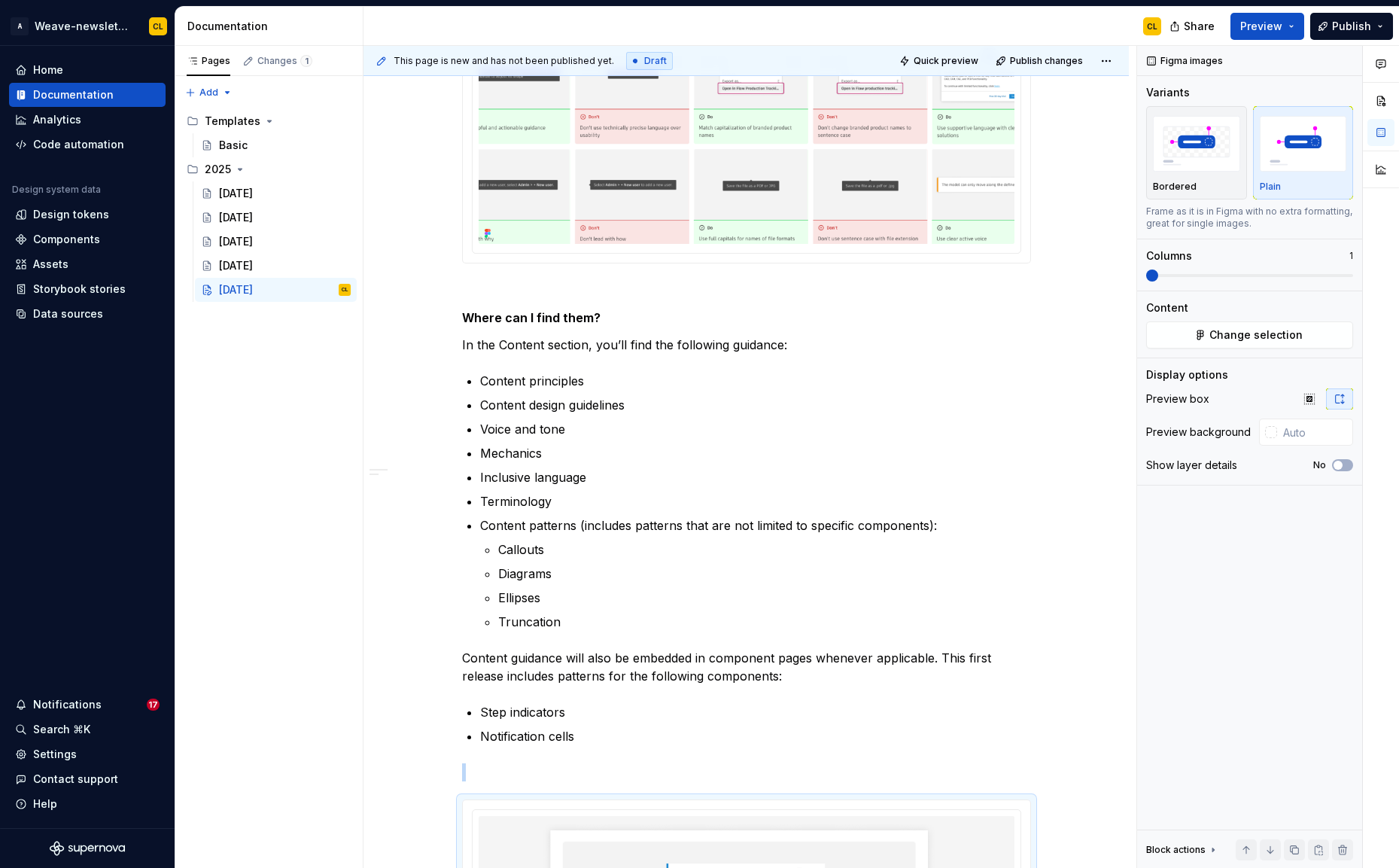
click at [867, 174] on img at bounding box center [746, 146] width 535 height 196
click at [1303, 147] on img "button" at bounding box center [1303, 144] width 88 height 55
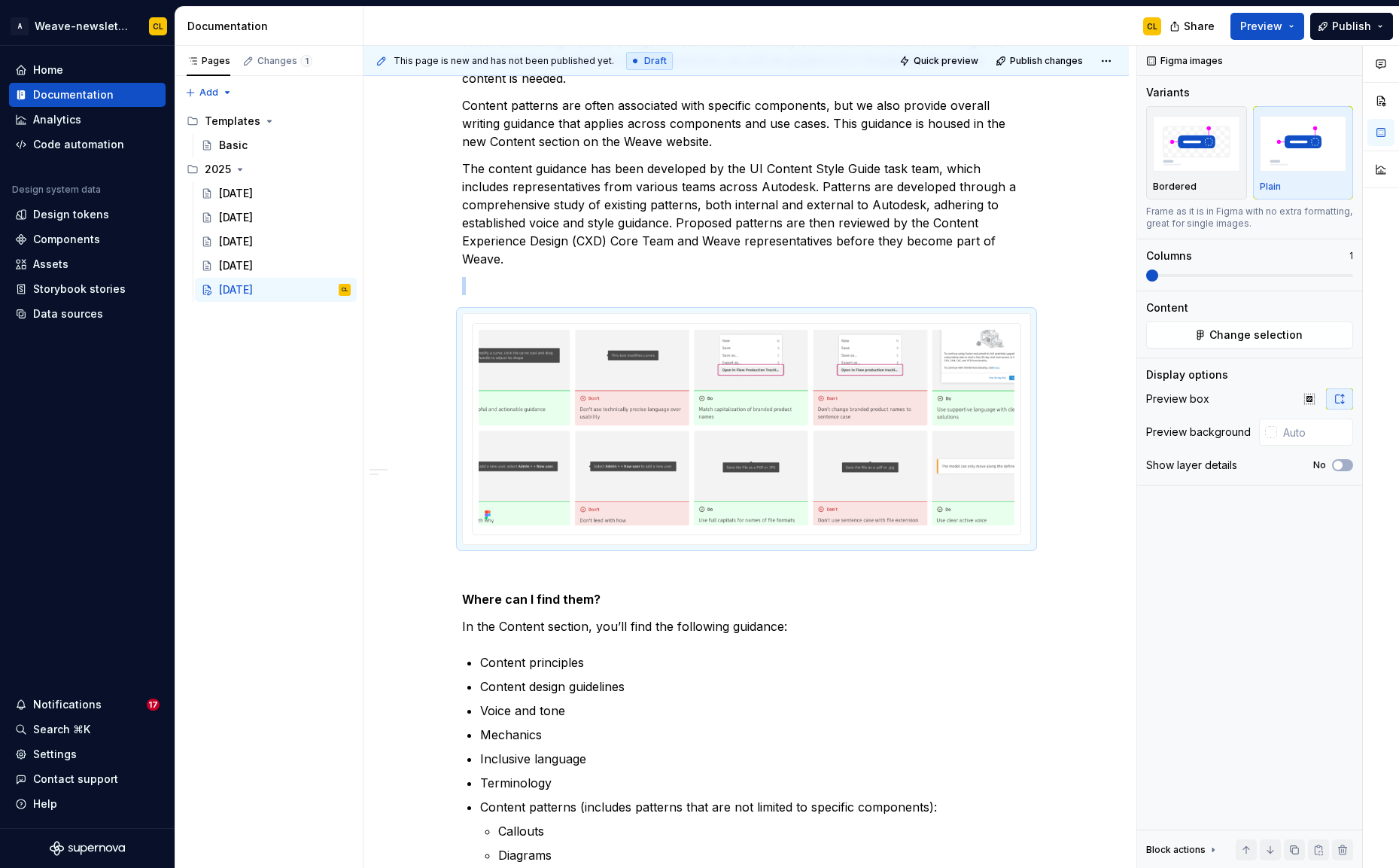
scroll to position [1364, 0]
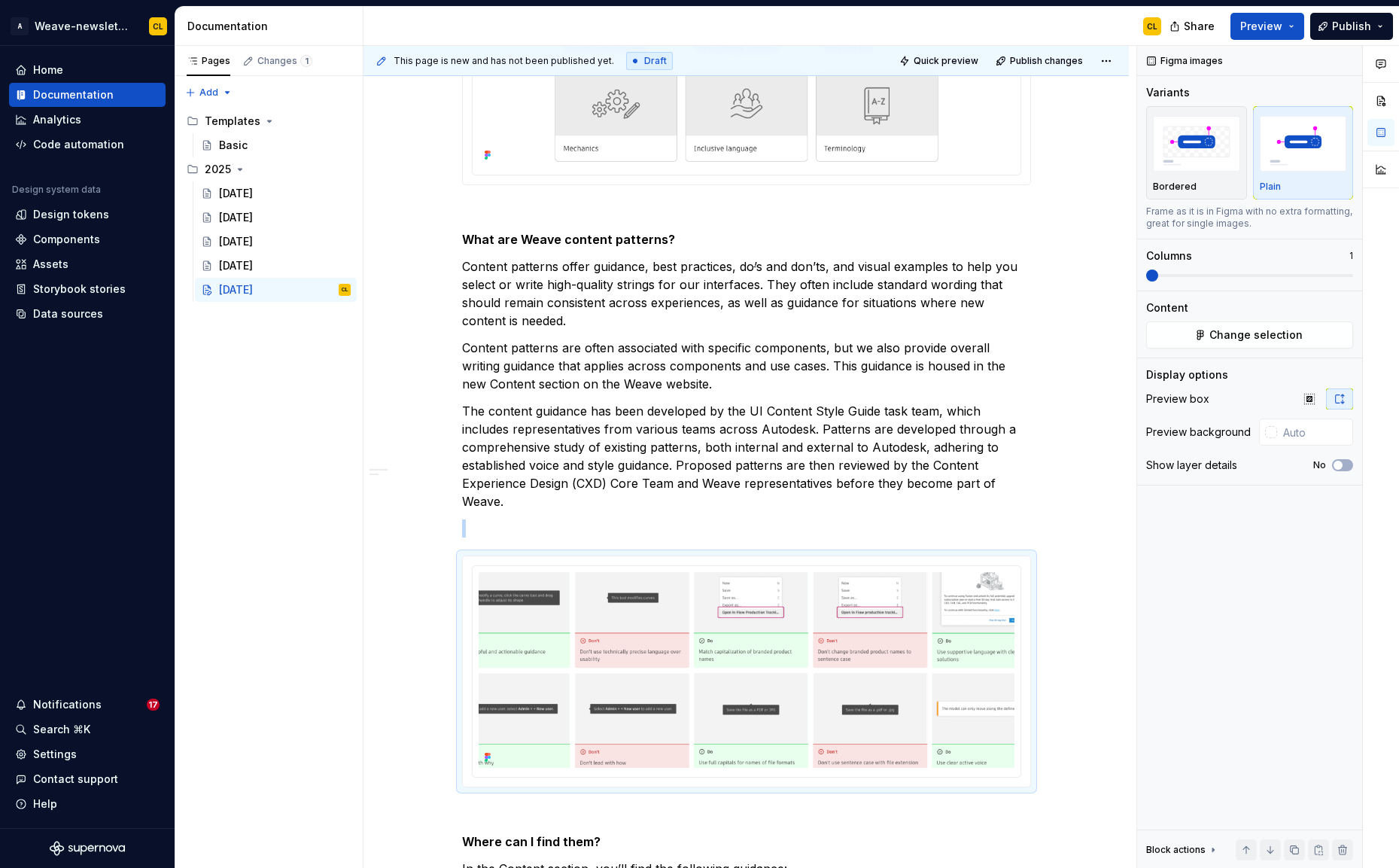
click at [846, 132] on img at bounding box center [746, 65] width 535 height 198
click at [1275, 143] on img "button" at bounding box center [1303, 144] width 88 height 55
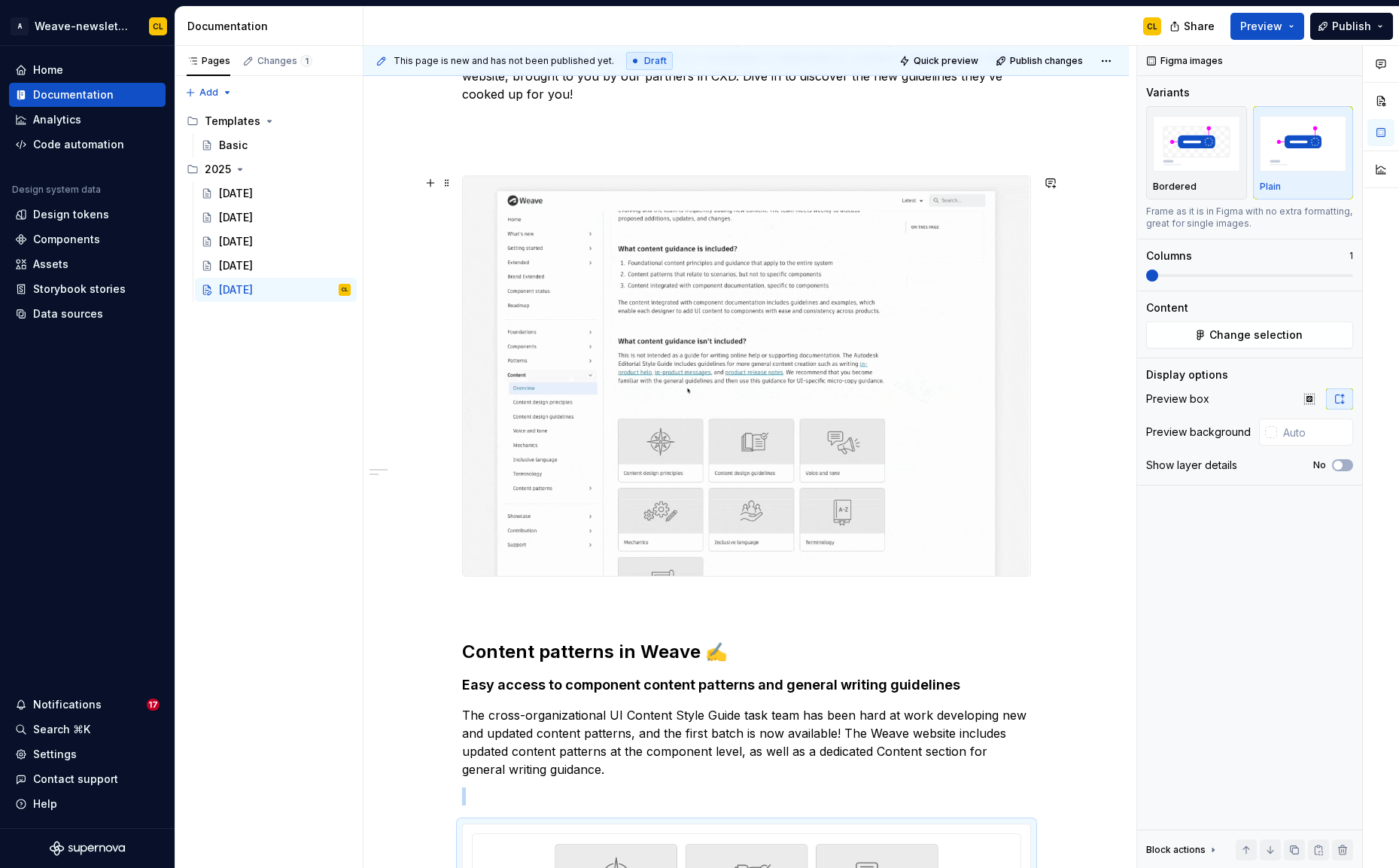
scroll to position [478, 0]
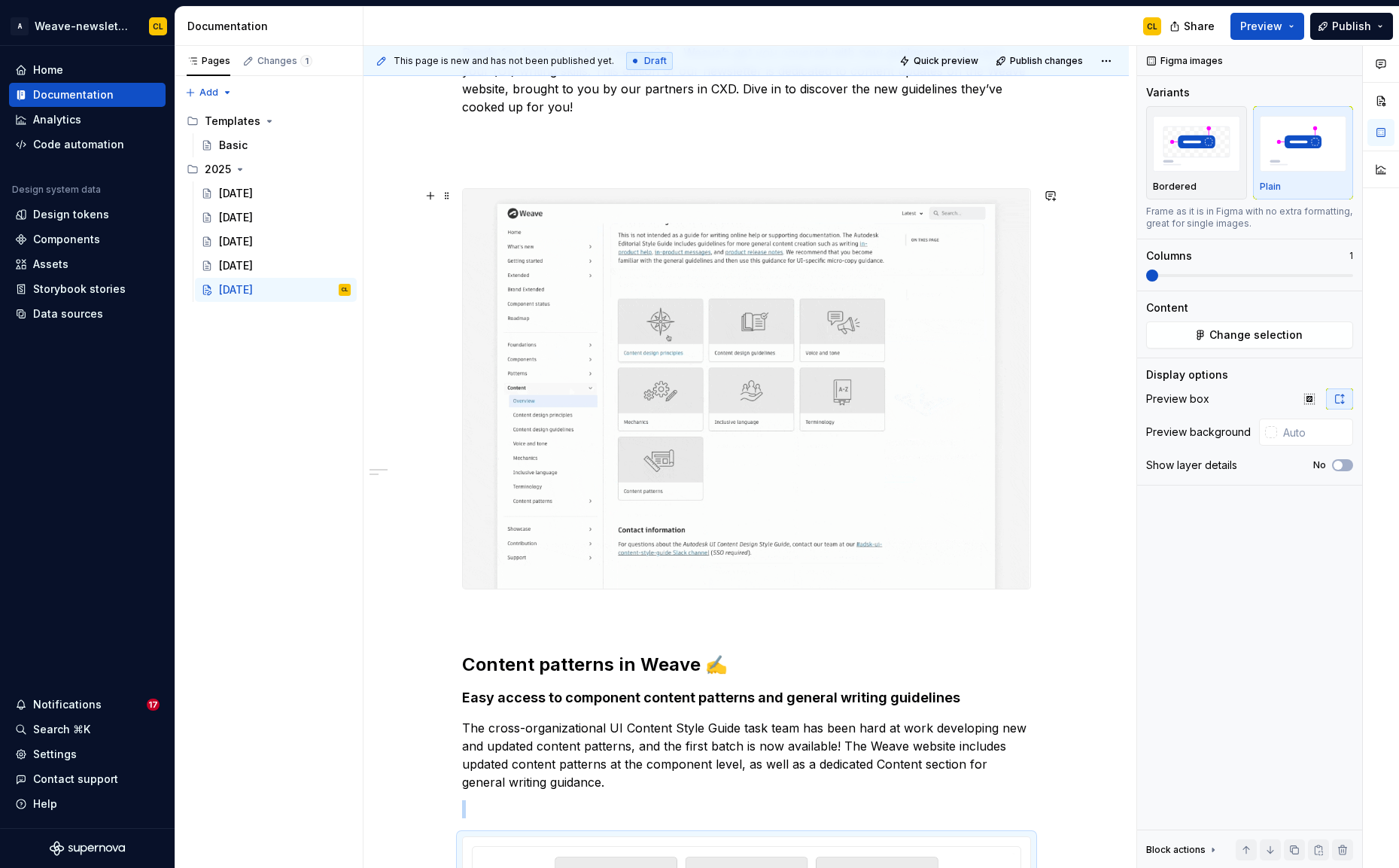
click at [962, 267] on img at bounding box center [747, 389] width 568 height 400
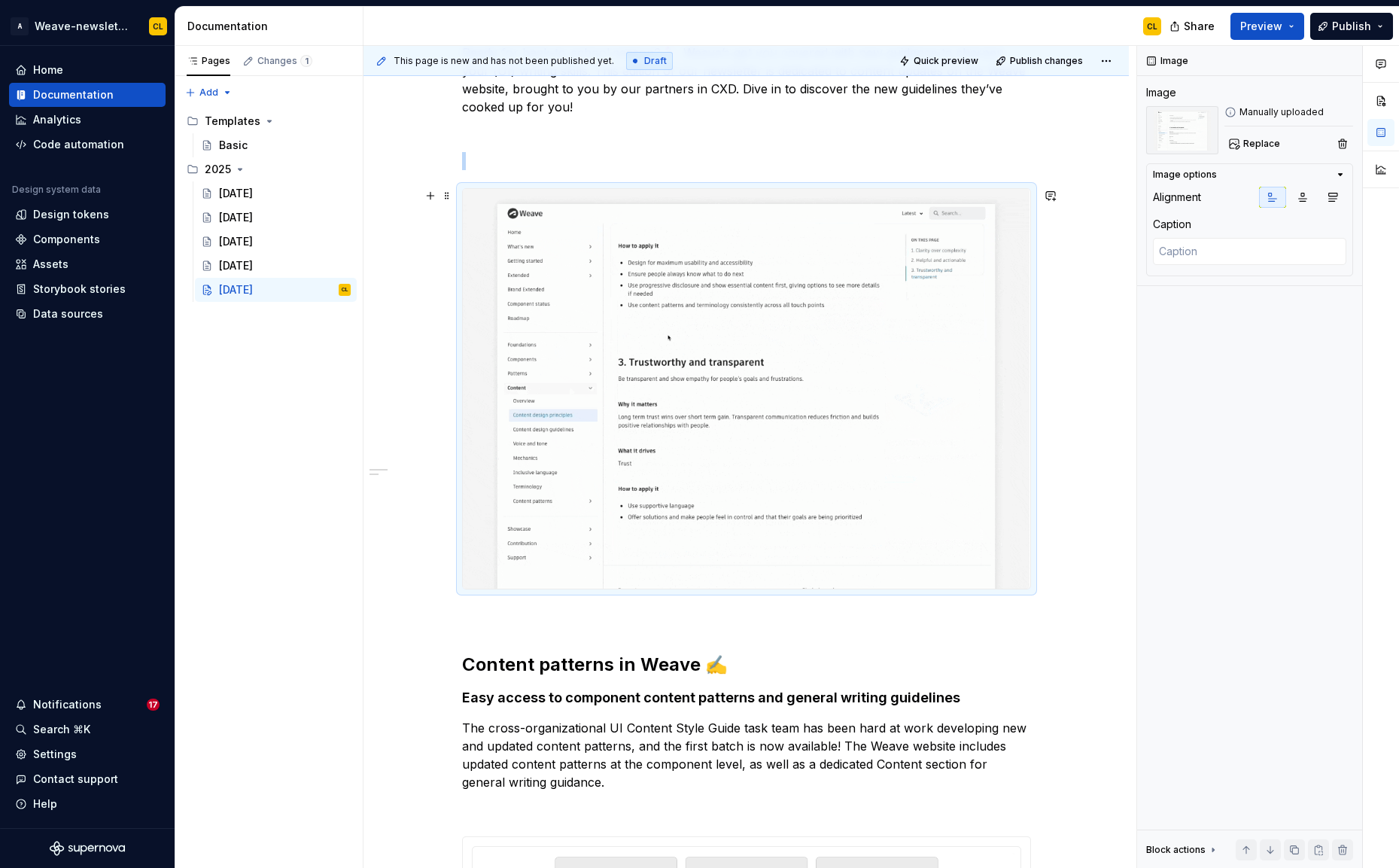
click at [995, 338] on img at bounding box center [747, 389] width 568 height 400
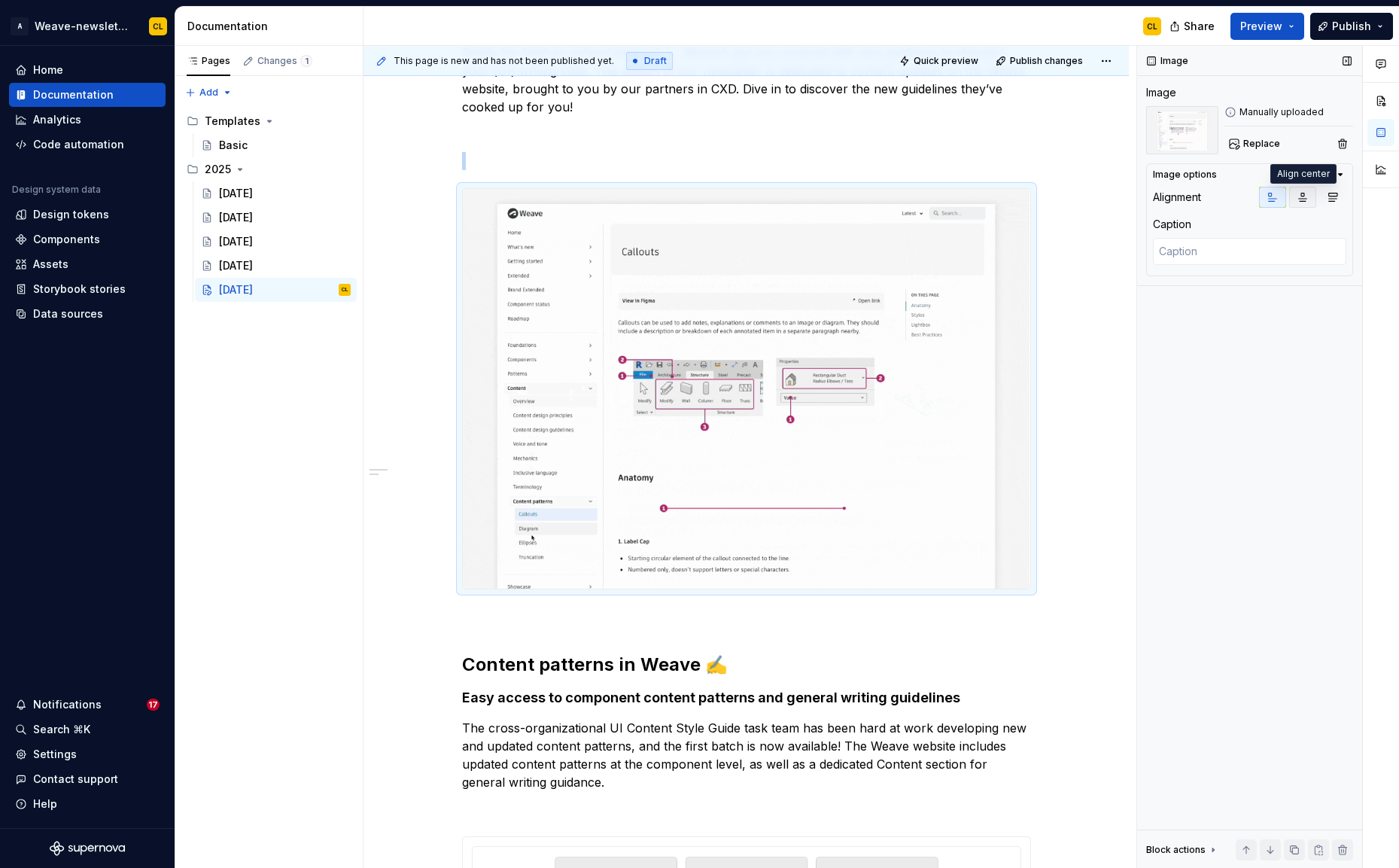
click at [1311, 191] on button "button" at bounding box center [1302, 197] width 27 height 21
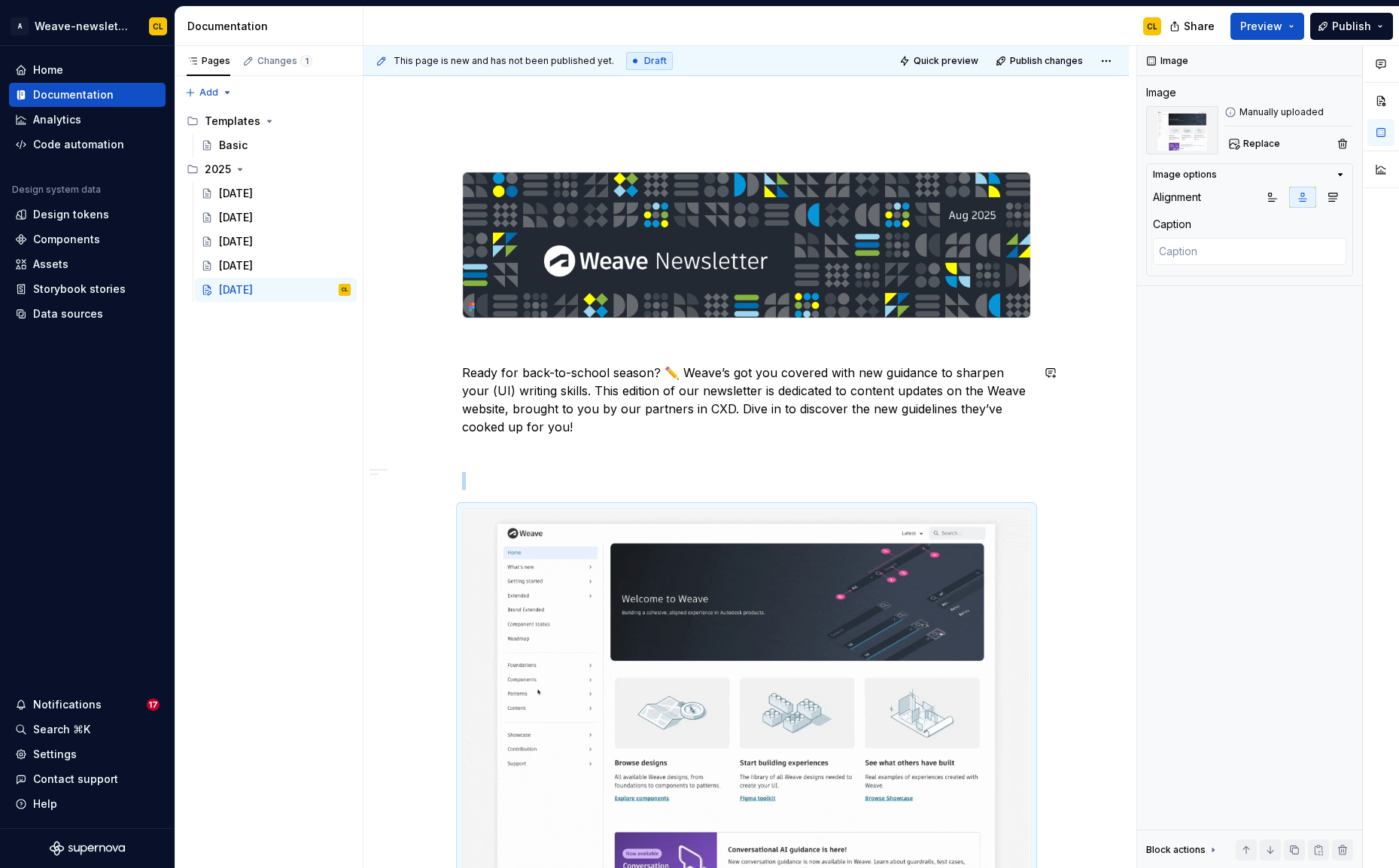
scroll to position [0, 0]
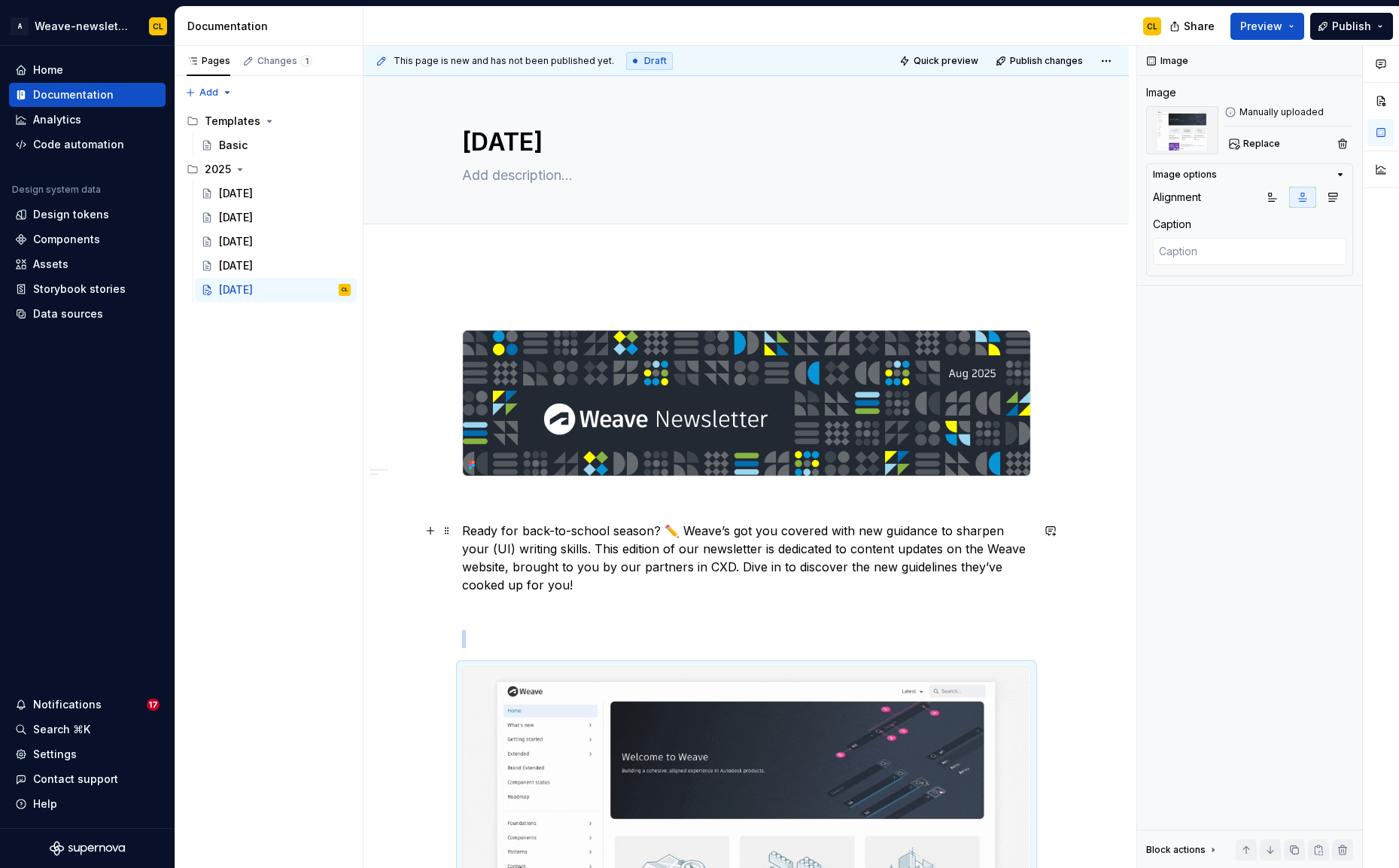
click at [723, 534] on p "Ready for back-to-school season? ✏️ Weave’s got you covered with new guidance t…" at bounding box center [746, 557] width 569 height 72
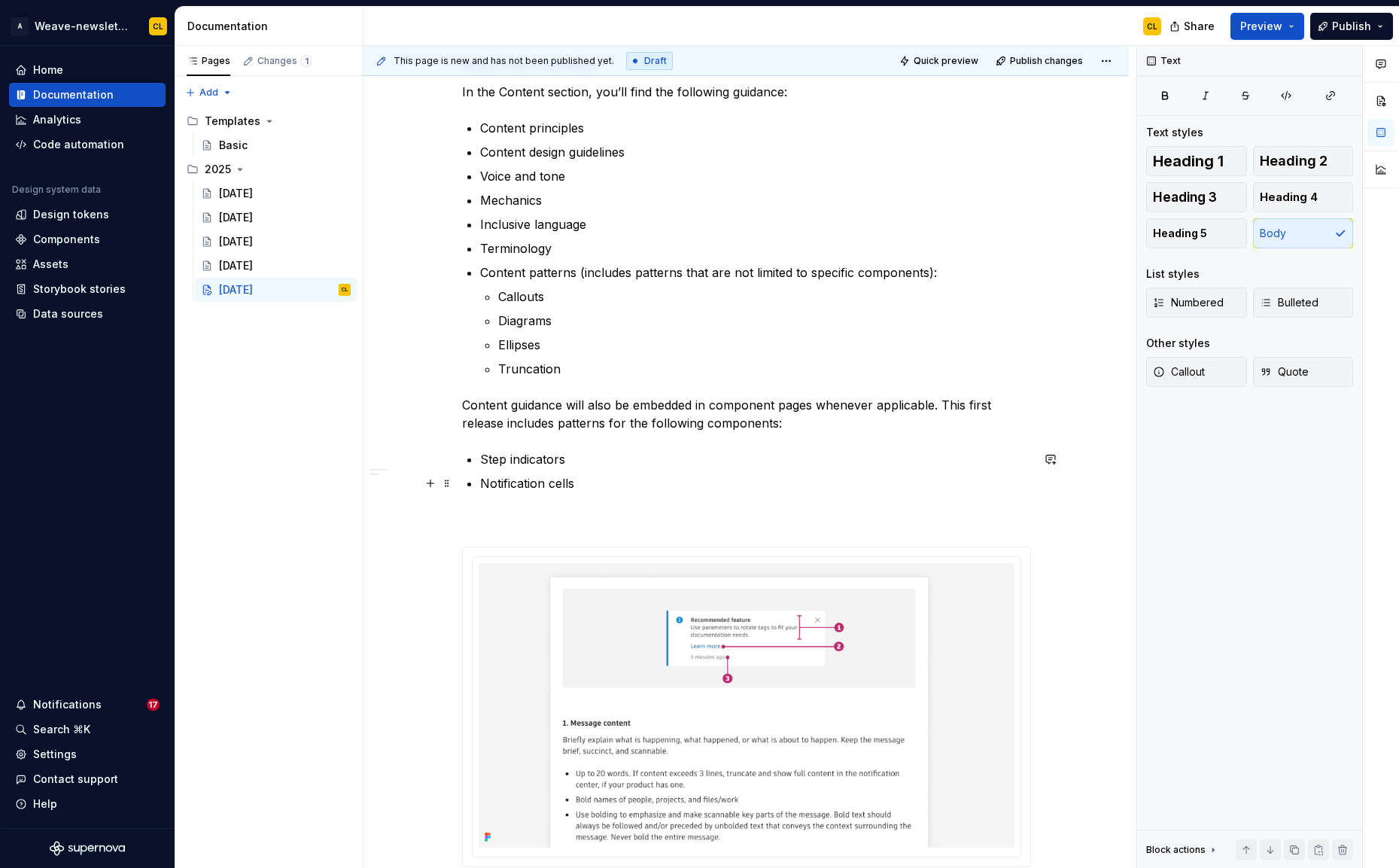
scroll to position [1979, 0]
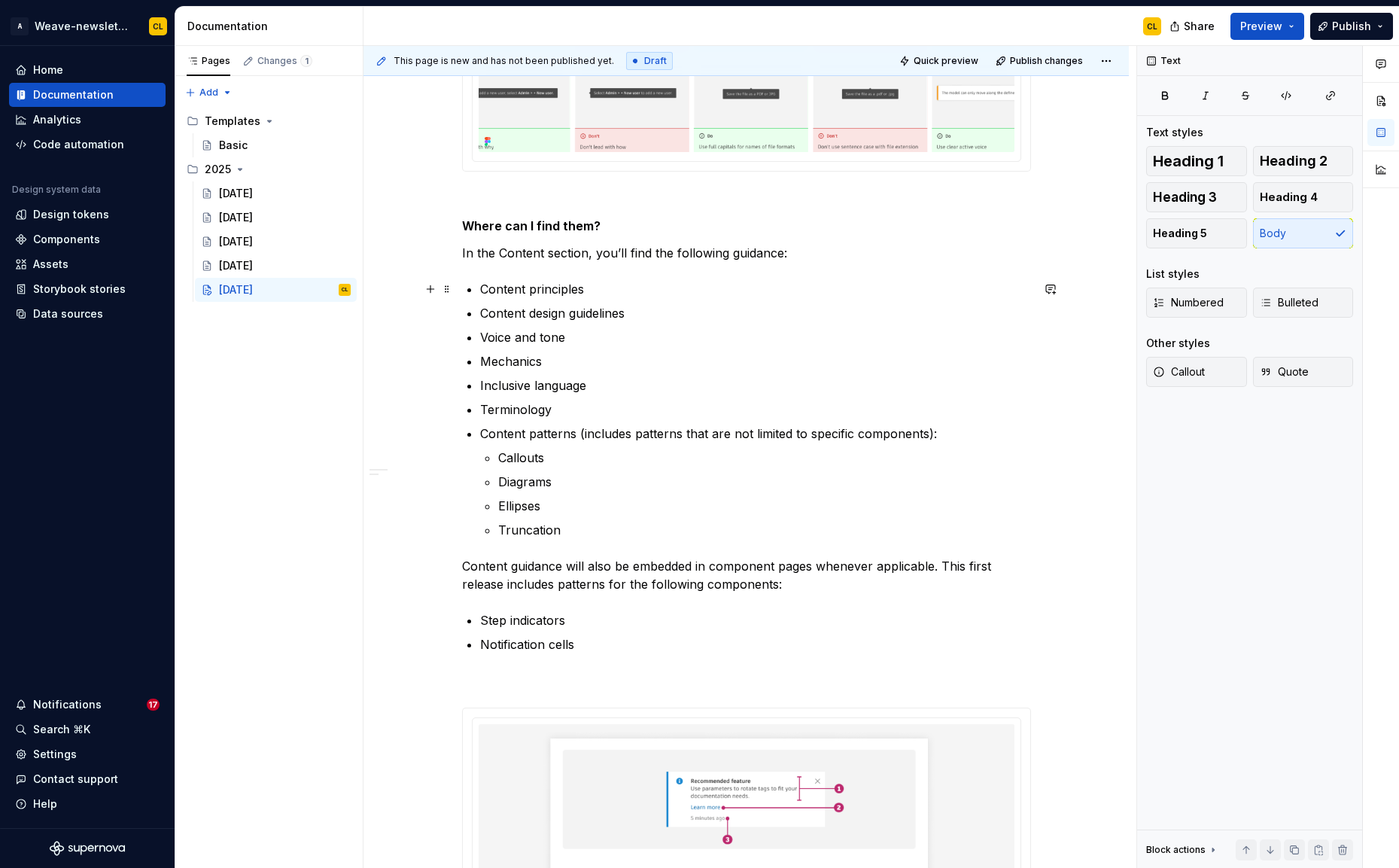
click at [488, 285] on p "Content principles" at bounding box center [756, 289] width 551 height 18
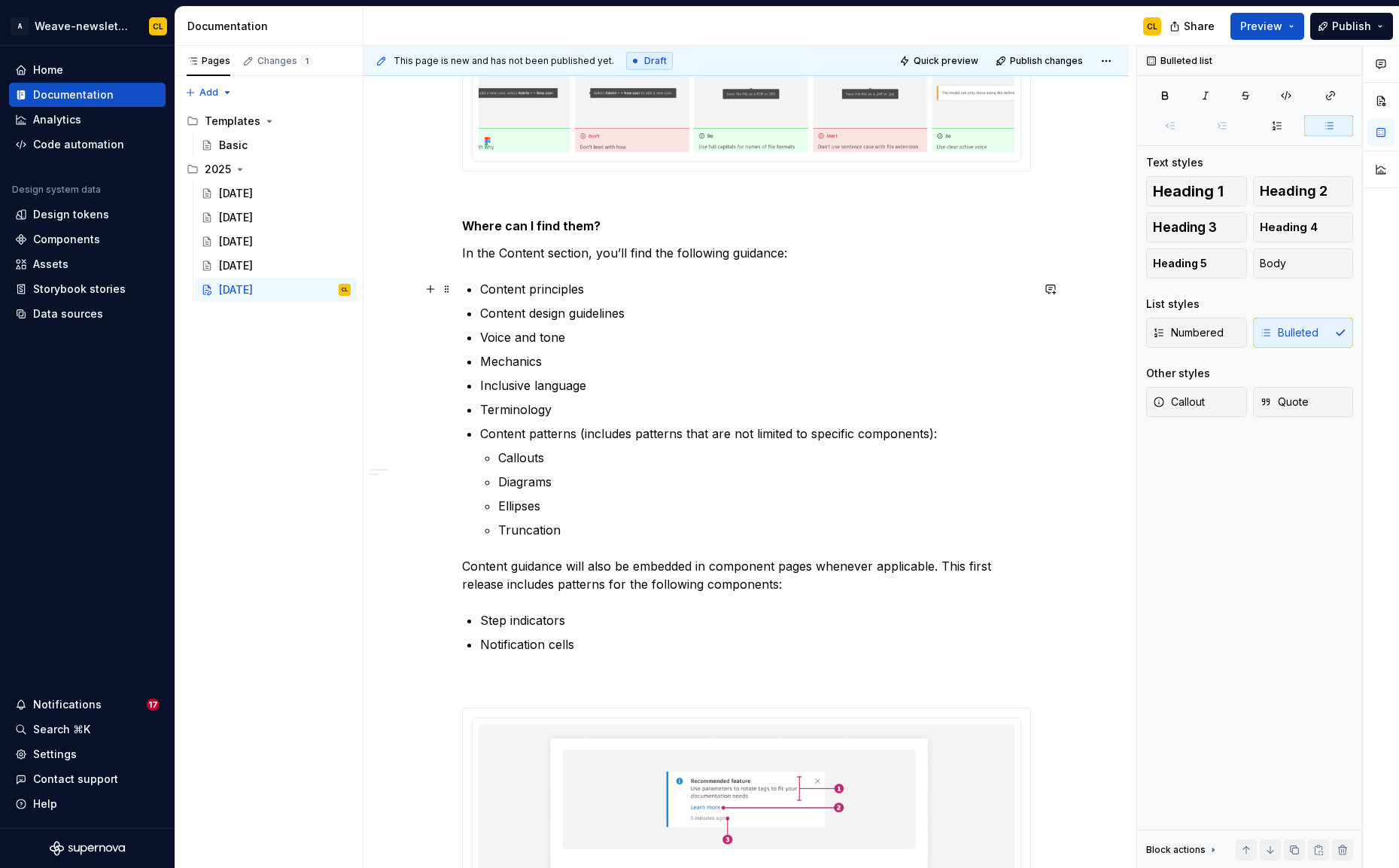
click at [488, 285] on p "Content principles" at bounding box center [756, 289] width 551 height 18
click at [552, 297] on p "Content principles" at bounding box center [756, 289] width 551 height 18
type textarea "*"
click at [530, 288] on p "Content principles" at bounding box center [756, 289] width 551 height 18
drag, startPoint x: 484, startPoint y: 287, endPoint x: 628, endPoint y: 291, distance: 144.1
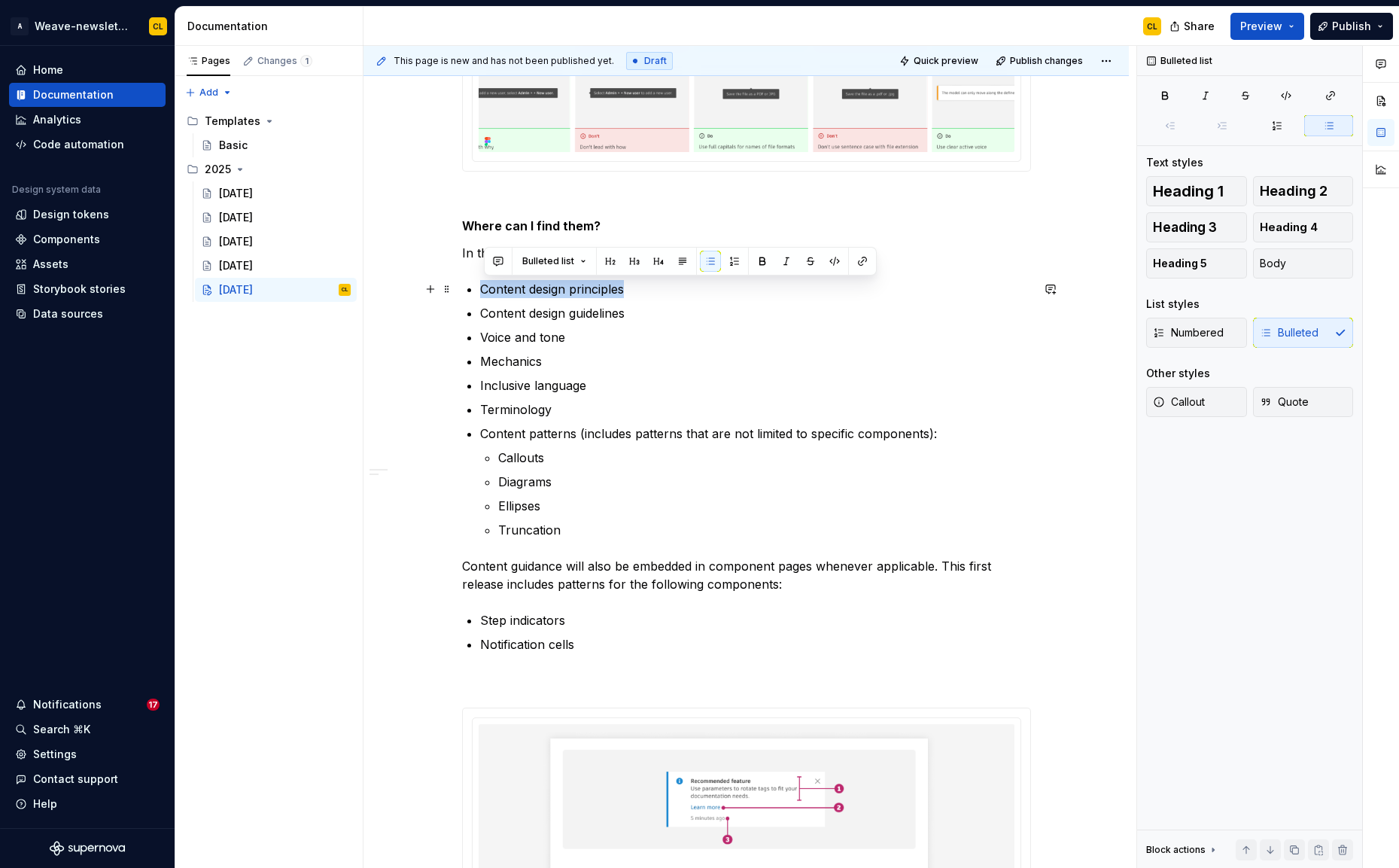
click at [628, 291] on p "Content design principles" at bounding box center [756, 289] width 551 height 18
click at [857, 263] on button "button" at bounding box center [862, 261] width 21 height 21
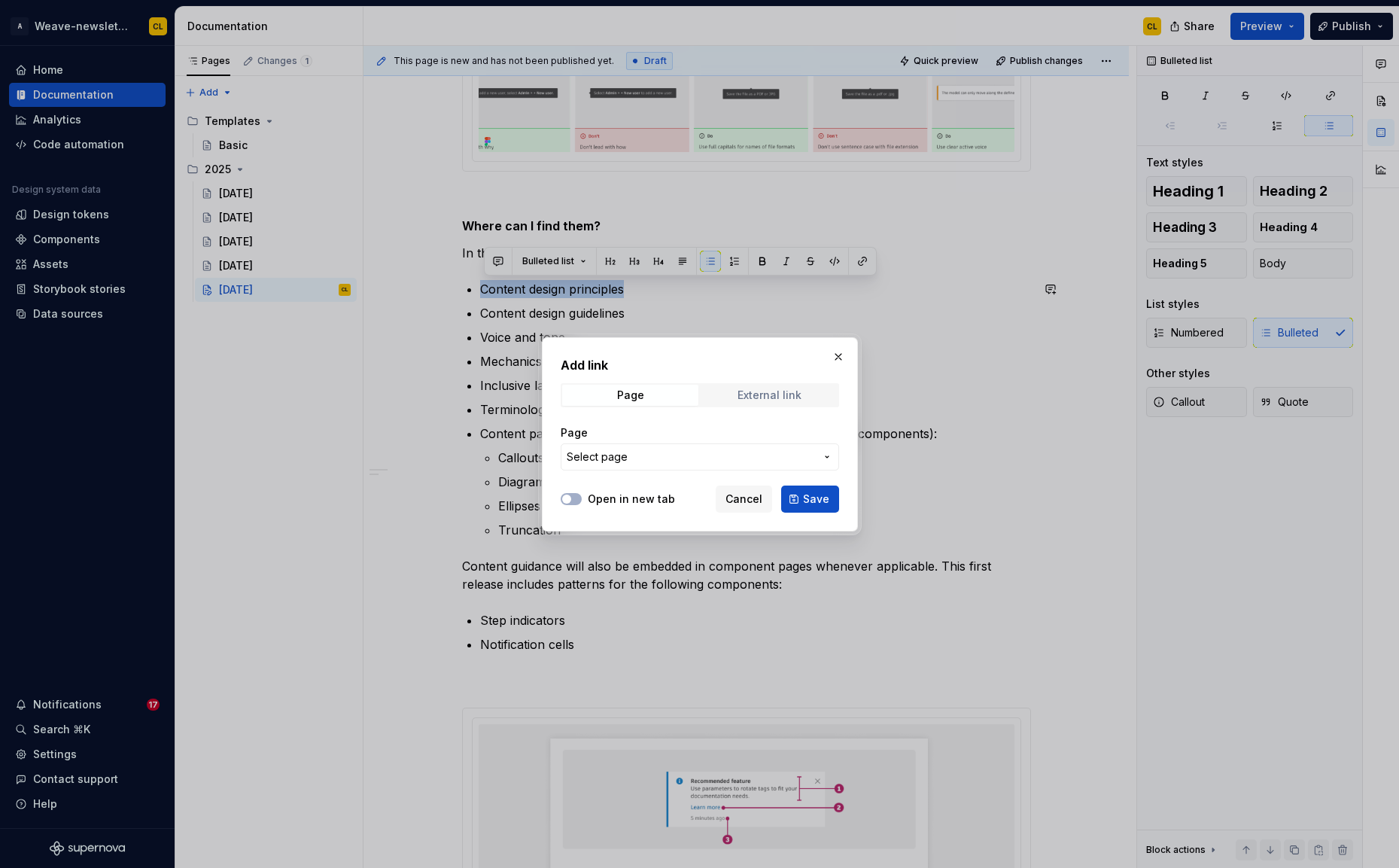
click at [745, 393] on div "External link" at bounding box center [769, 394] width 64 height 12
click at [638, 460] on input "URL" at bounding box center [700, 456] width 278 height 27
paste input "https://weave.autodesk.com/latest/item/content/content-design-principles-ydhHyj…"
type input "https://weave.autodesk.com/latest/item/content/content-design-principles-ydhHyj…"
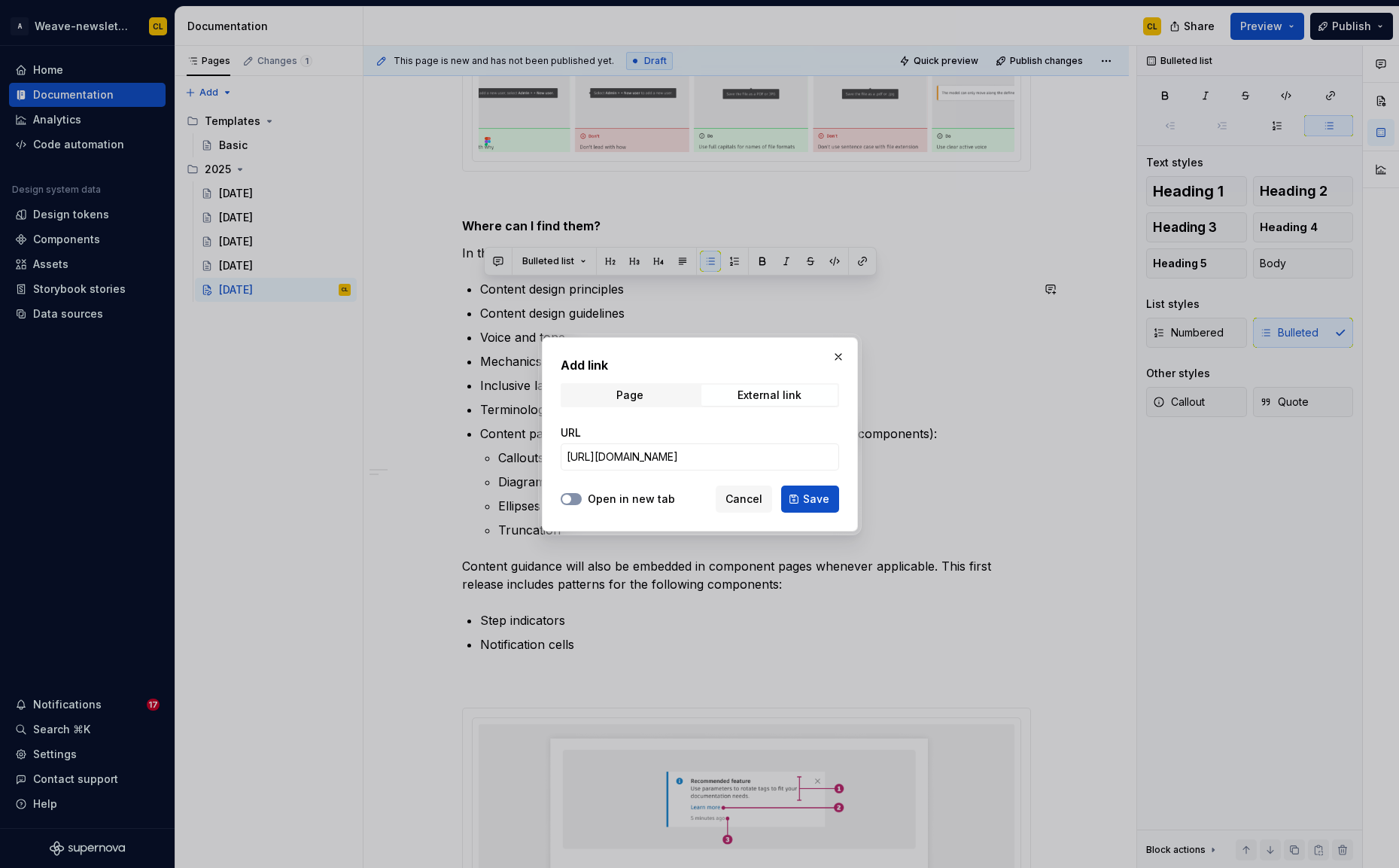
click at [571, 499] on icon "button" at bounding box center [566, 499] width 12 height 9
click at [572, 498] on span "button" at bounding box center [576, 499] width 9 height 9
drag, startPoint x: 815, startPoint y: 455, endPoint x: 903, endPoint y: 462, distance: 88.3
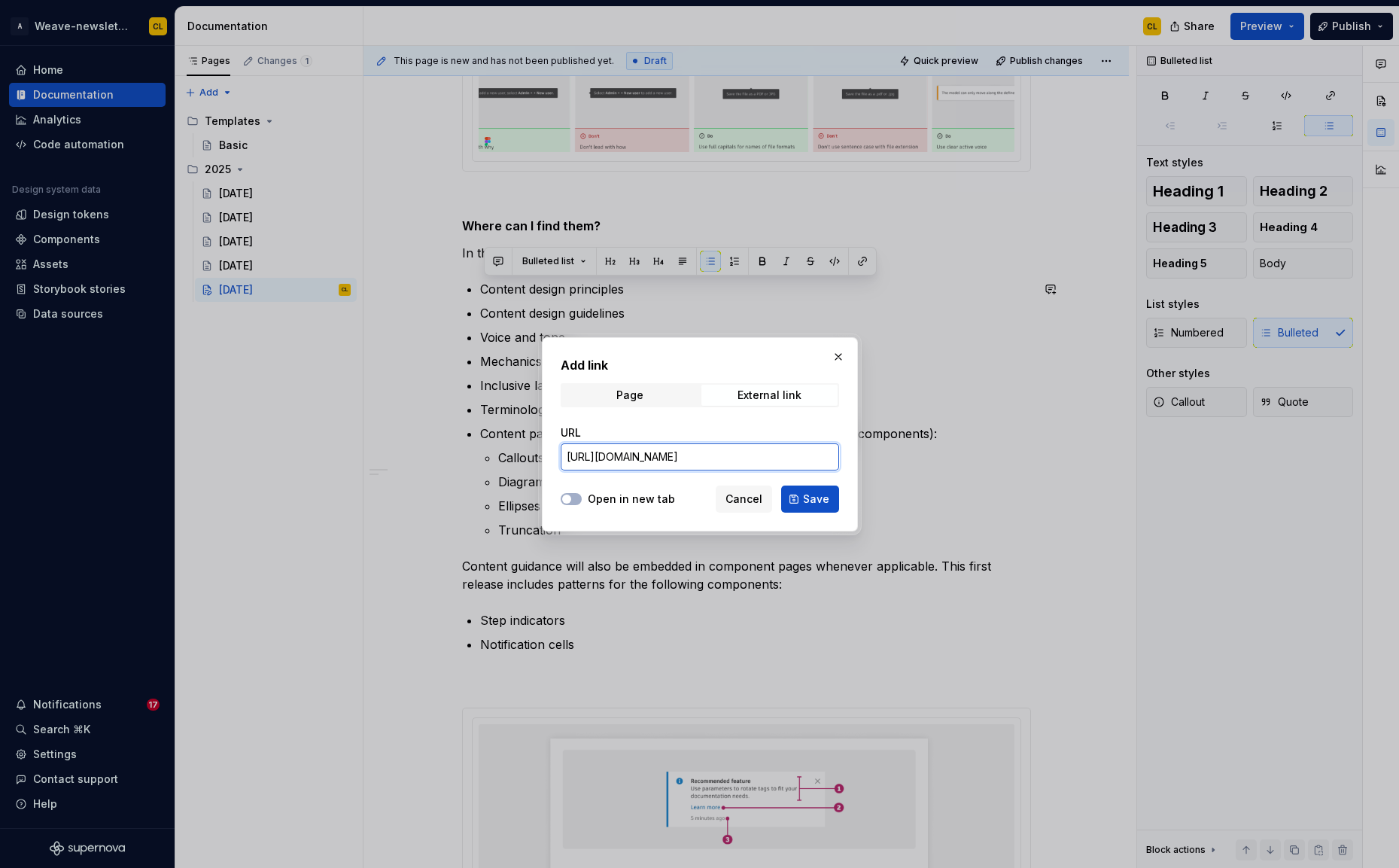
click at [903, 462] on div "Add link Page External link URL https://weave.autodesk.com/latest/item/content/…" at bounding box center [700, 434] width 1399 height 868
click at [778, 462] on input "https://weave.autodesk.com/latest/item/content/content-design-principles-ydhHyj…" at bounding box center [700, 456] width 278 height 27
click at [811, 503] on span "Save" at bounding box center [816, 499] width 27 height 15
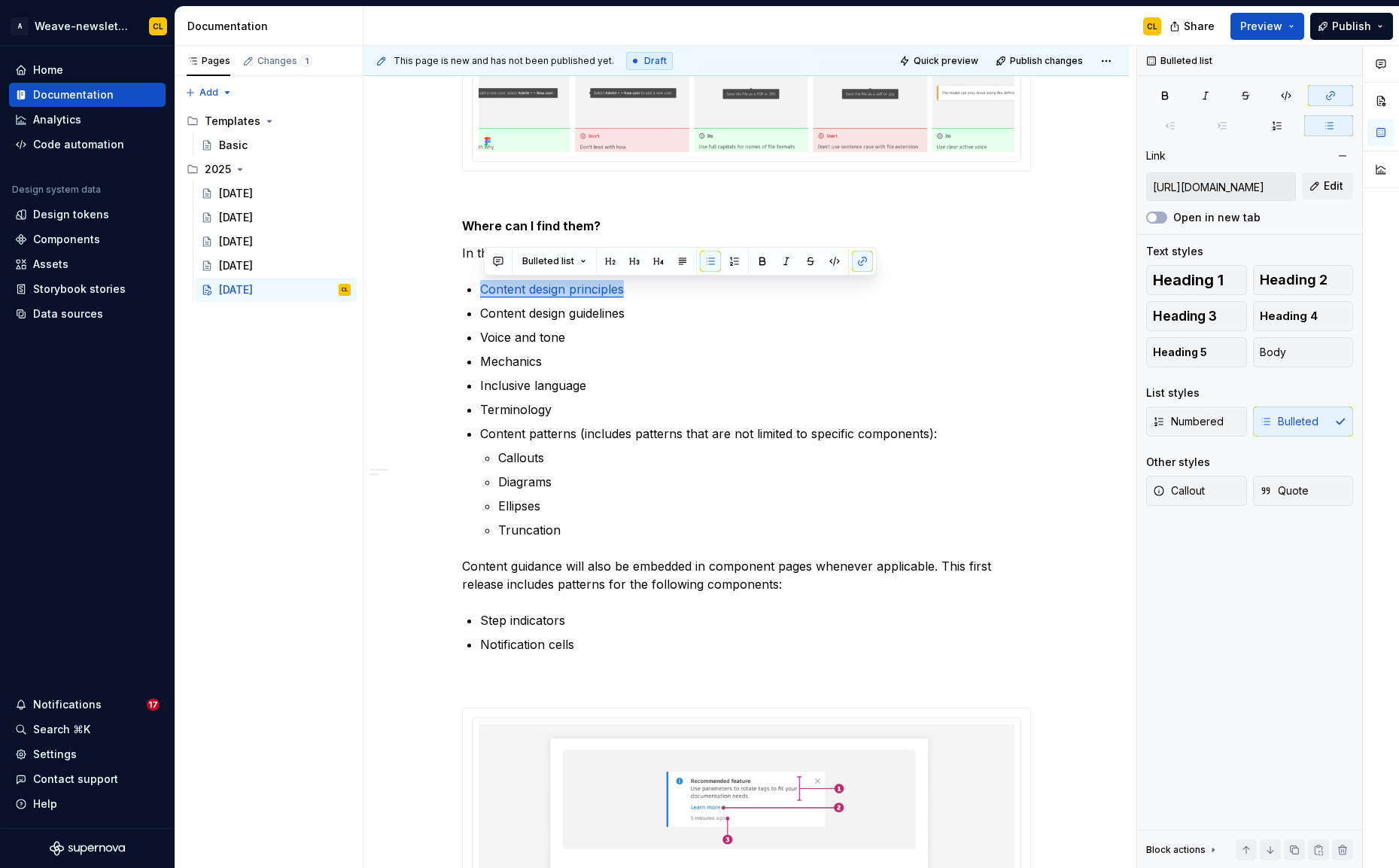
type textarea "*"
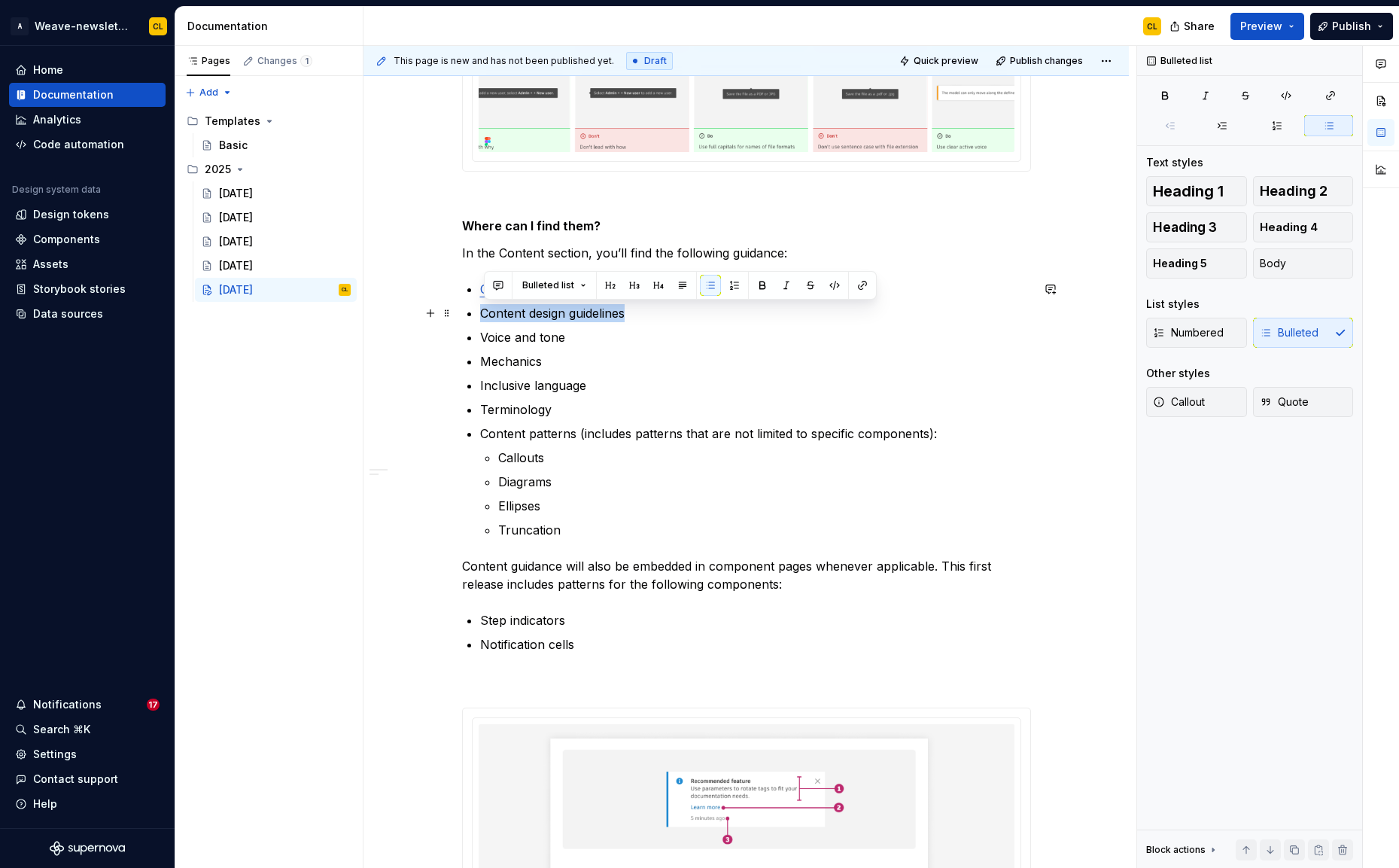
drag, startPoint x: 487, startPoint y: 317, endPoint x: 630, endPoint y: 315, distance: 143.0
click at [631, 315] on p "Content design guidelines" at bounding box center [756, 313] width 551 height 18
click at [863, 284] on button "button" at bounding box center [862, 285] width 21 height 21
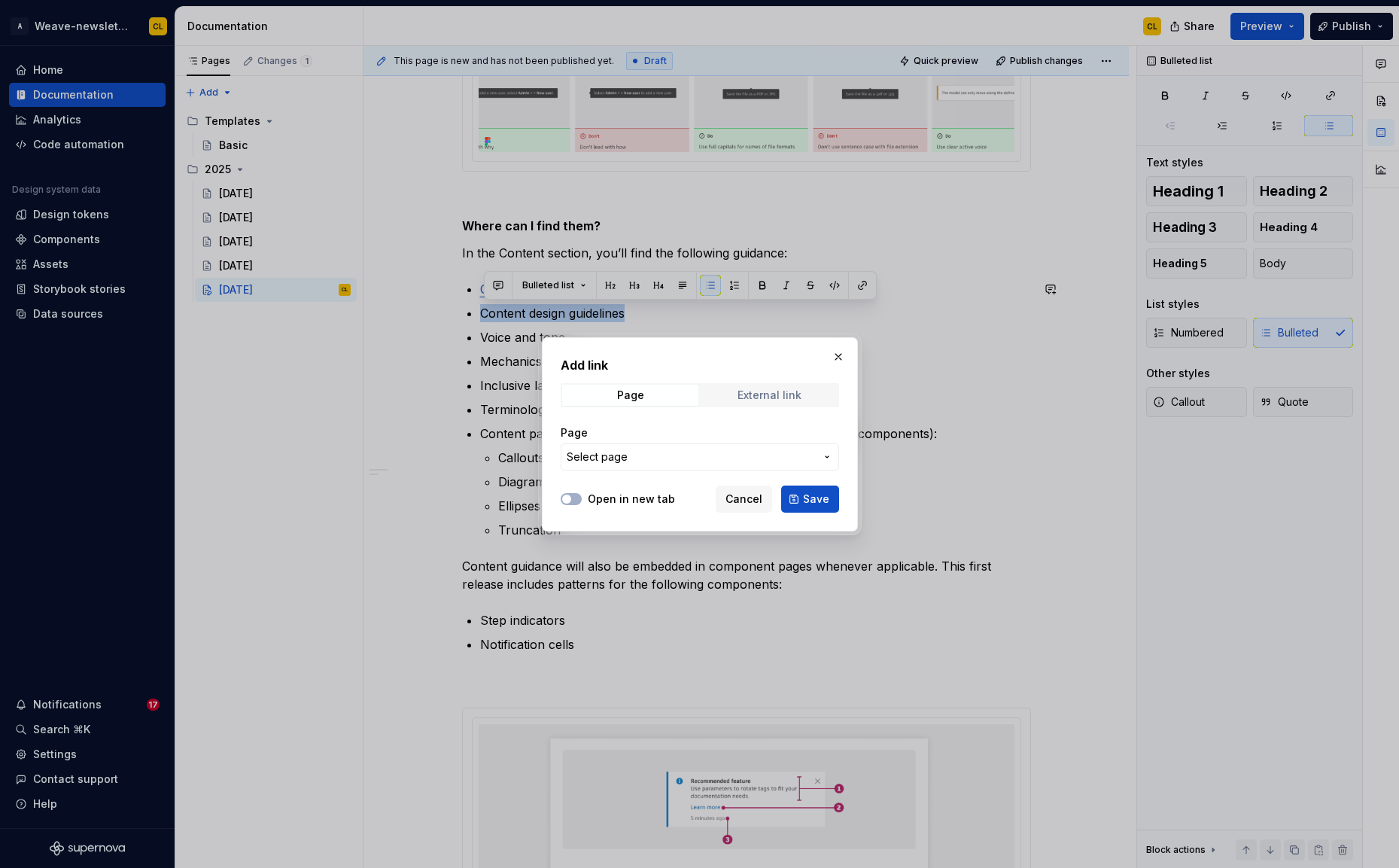
click at [757, 393] on div "External link" at bounding box center [769, 394] width 64 height 12
click at [628, 459] on input "URL" at bounding box center [700, 456] width 278 height 27
paste input "https://weave.autodesk.com/latest/item/content/content-design-guidelines-ZAtocb…"
type input "https://weave.autodesk.com/latest/item/content/content-design-guidelines-ZAtocb…"
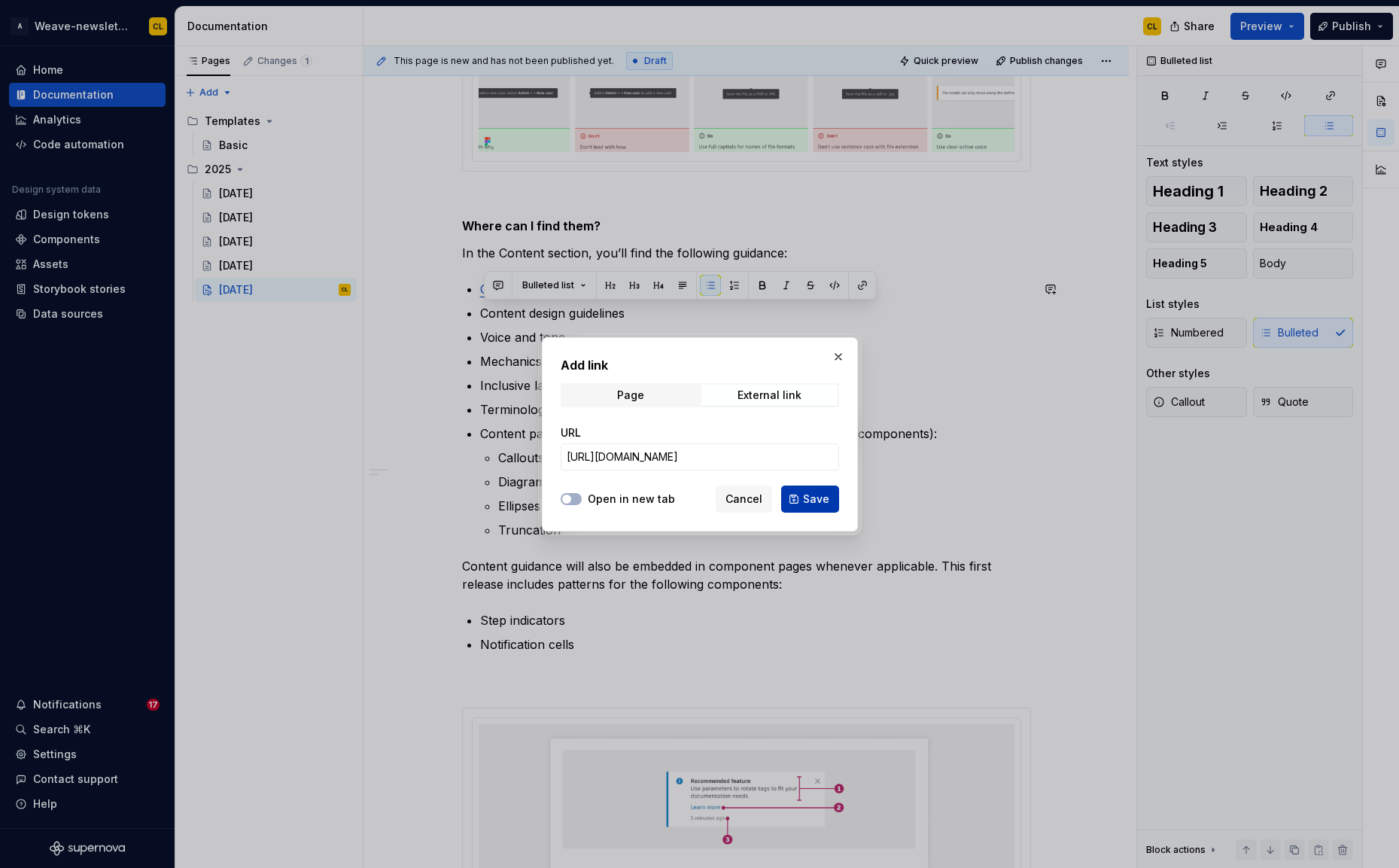
click at [813, 502] on span "Save" at bounding box center [816, 499] width 27 height 15
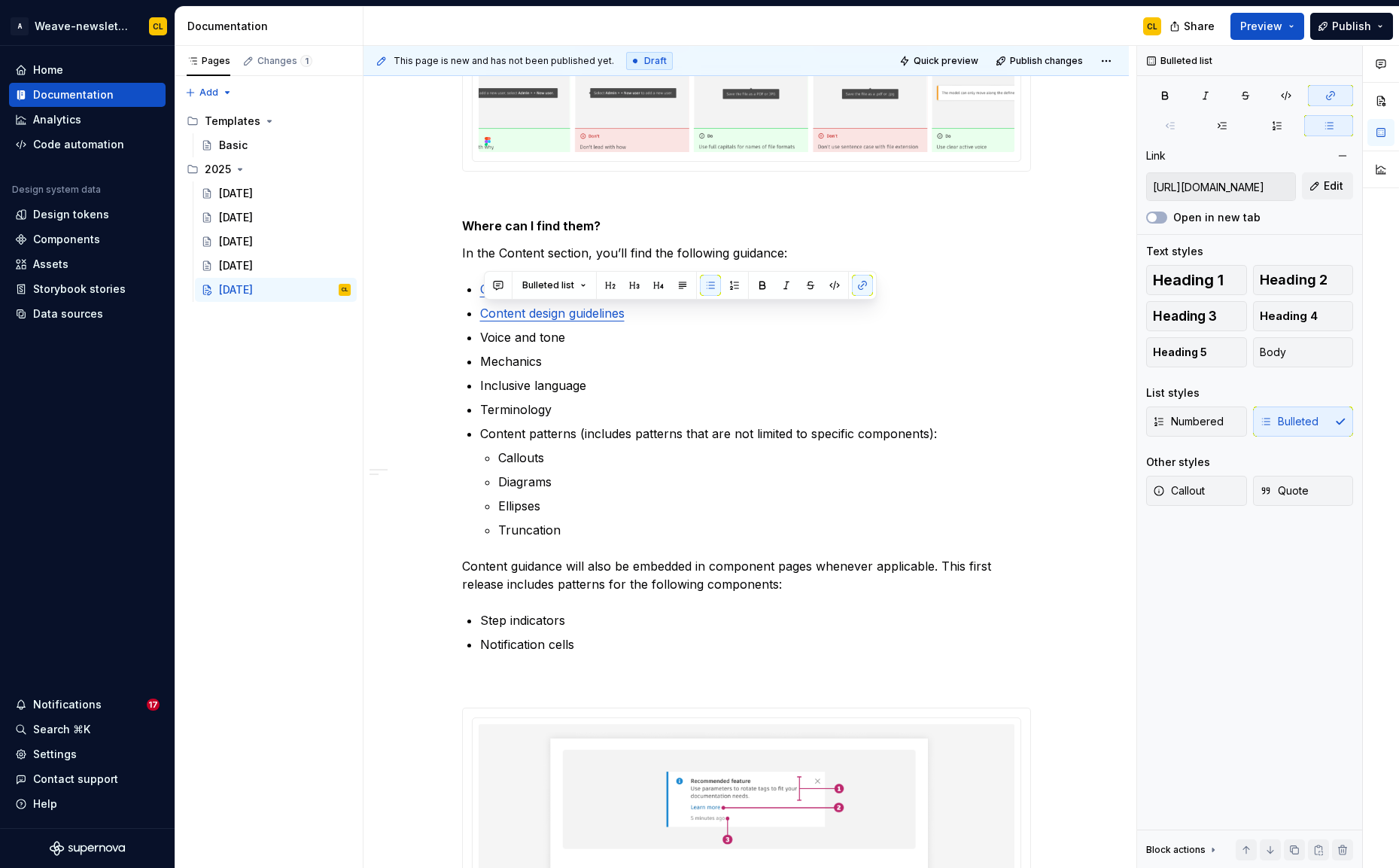
type textarea "*"
click at [523, 345] on p "Voice and tone" at bounding box center [756, 337] width 551 height 18
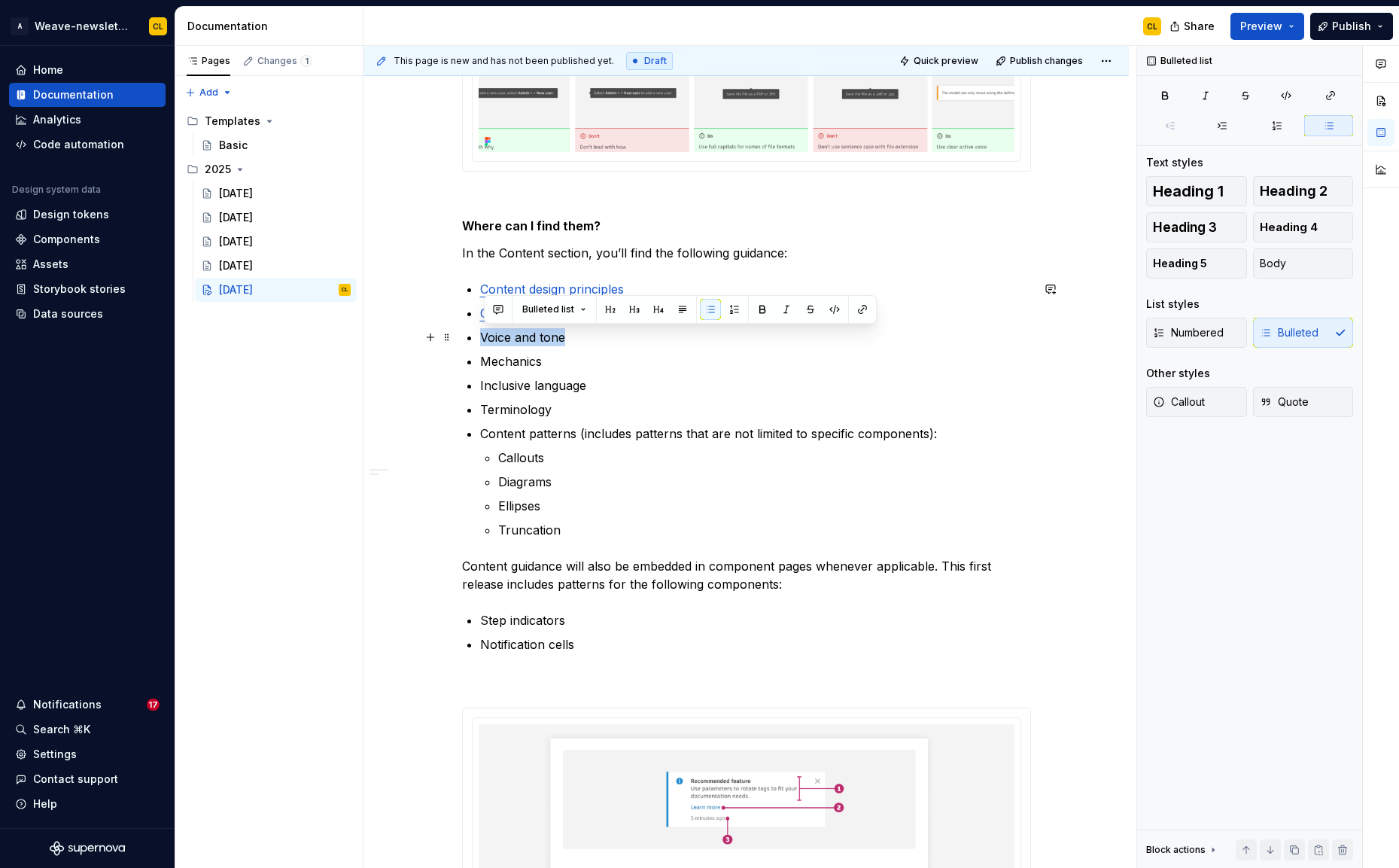
drag, startPoint x: 487, startPoint y: 336, endPoint x: 567, endPoint y: 338, distance: 80.0
click at [567, 338] on p "Voice and tone" at bounding box center [756, 337] width 551 height 18
click at [857, 311] on button "button" at bounding box center [862, 309] width 21 height 21
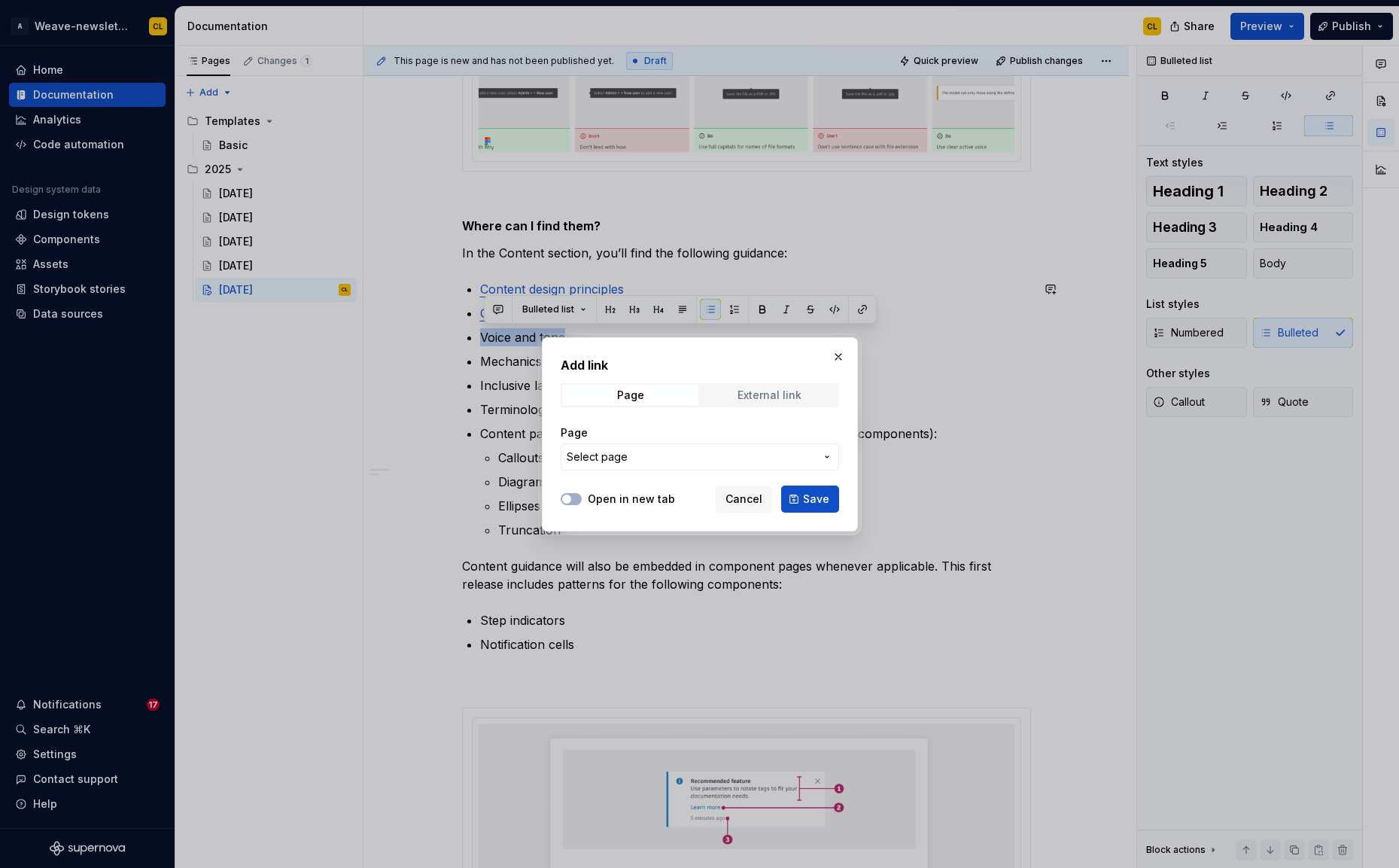
click at [759, 392] on div "External link" at bounding box center [769, 394] width 64 height 12
click at [625, 454] on input "URL" at bounding box center [700, 456] width 278 height 27
paste input "https://weave.autodesk.com/latest/item/content/voice-and-tone-DWGM6tIw"
type input "https://weave.autodesk.com/latest/item/content/voice-and-tone-DWGM6tIw"
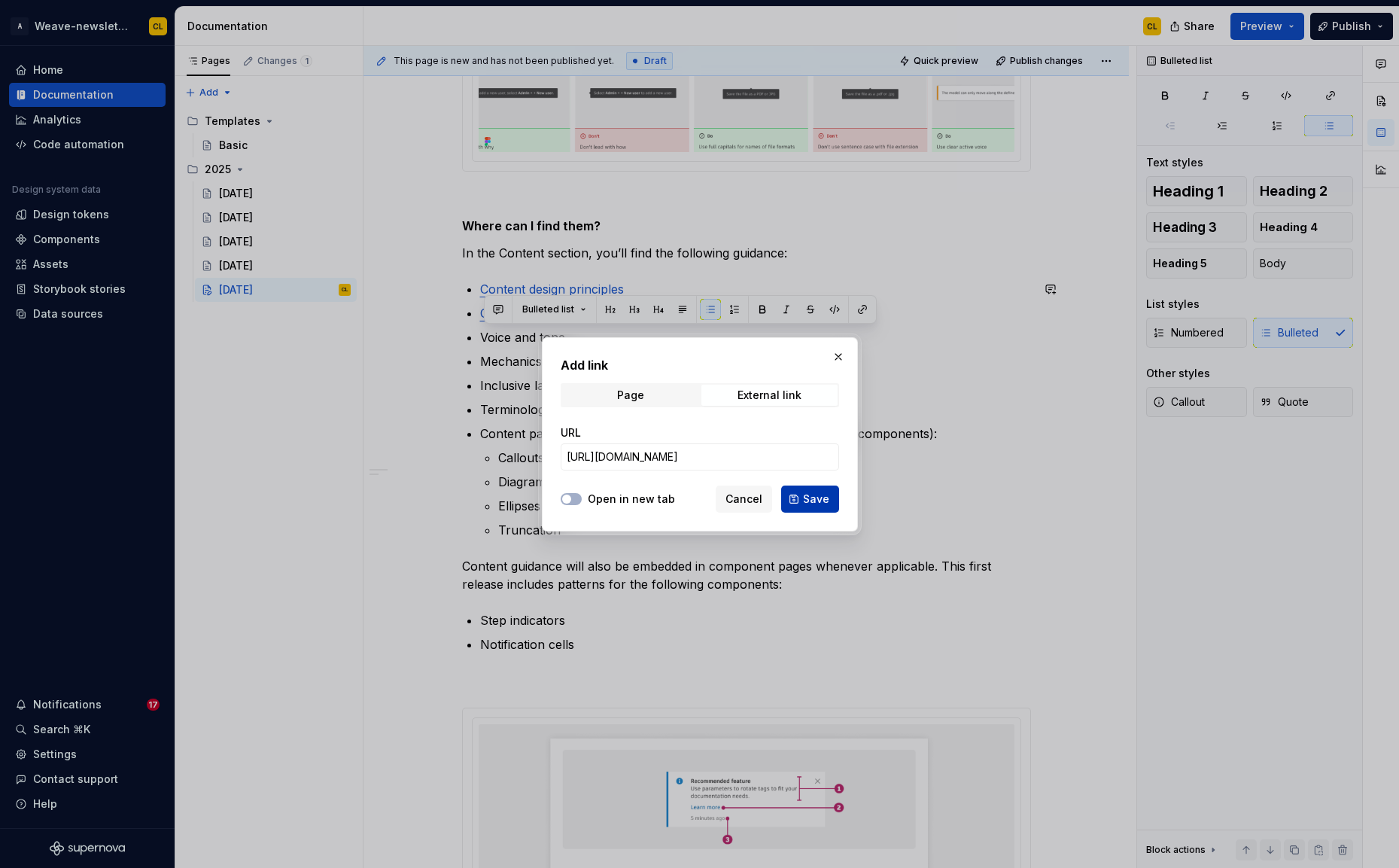
click at [813, 492] on span "Save" at bounding box center [816, 499] width 27 height 15
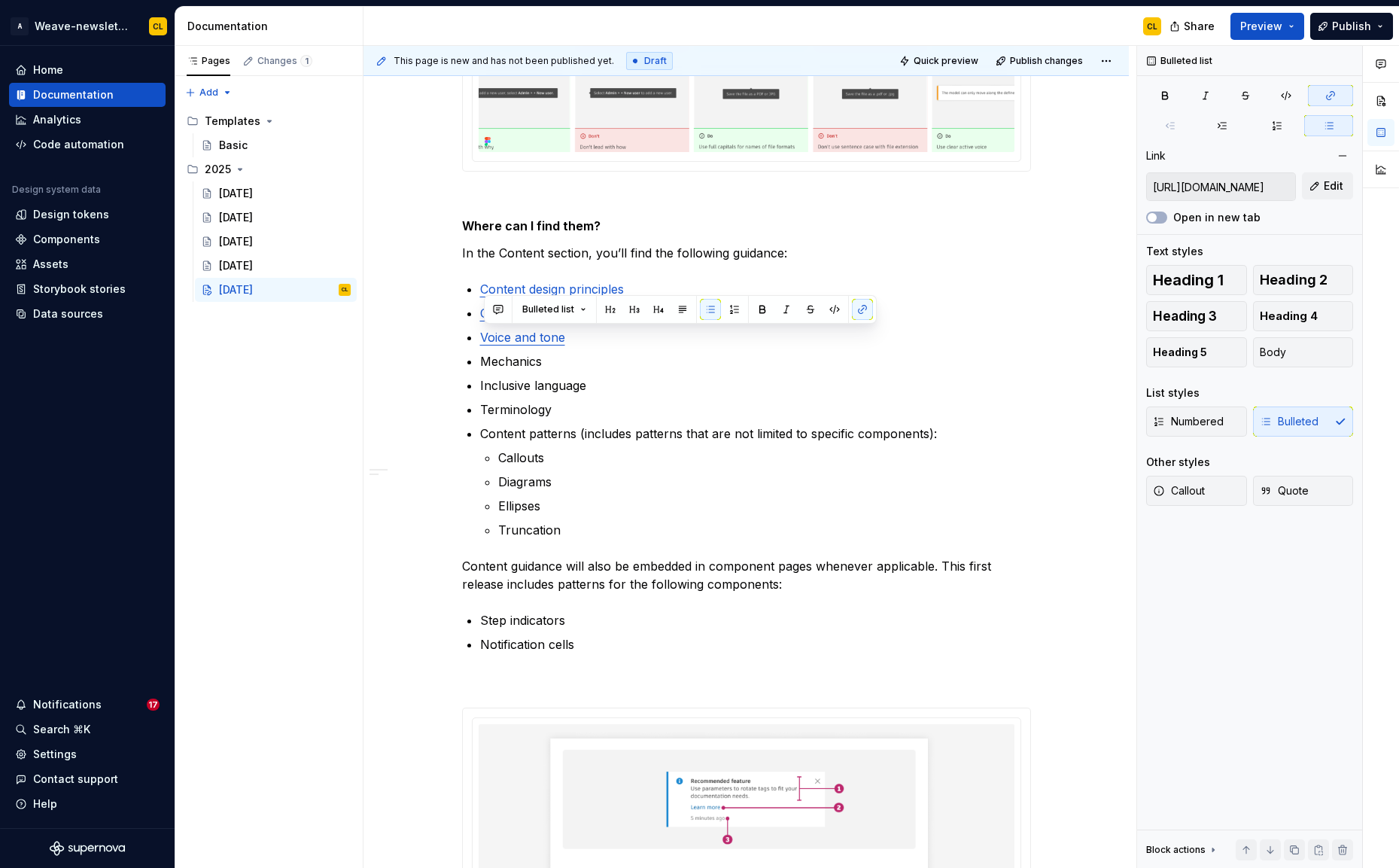
type textarea "*"
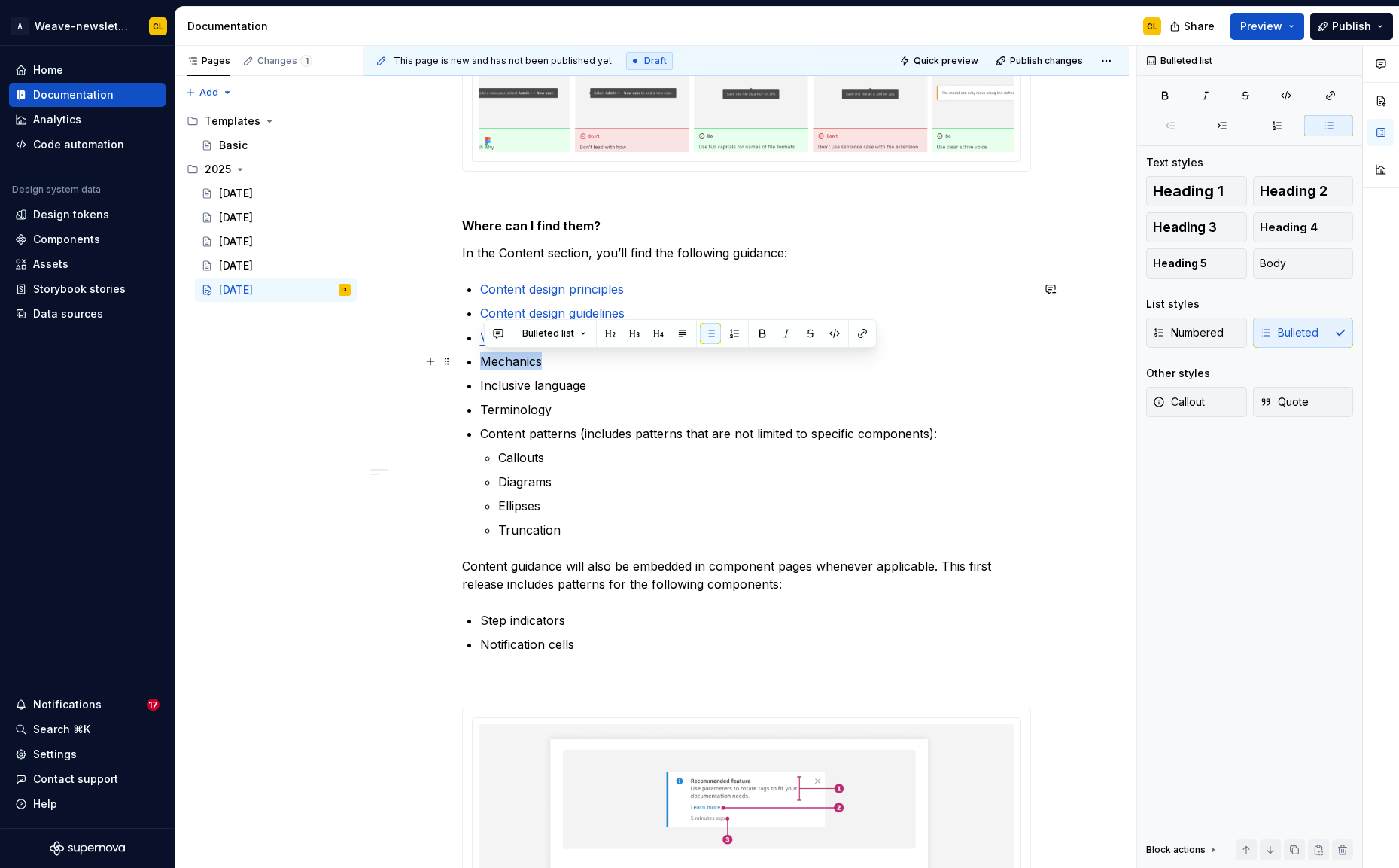
drag, startPoint x: 485, startPoint y: 360, endPoint x: 545, endPoint y: 363, distance: 60.1
click at [545, 363] on p "Mechanics" at bounding box center [756, 361] width 551 height 18
click at [860, 329] on button "button" at bounding box center [862, 333] width 21 height 21
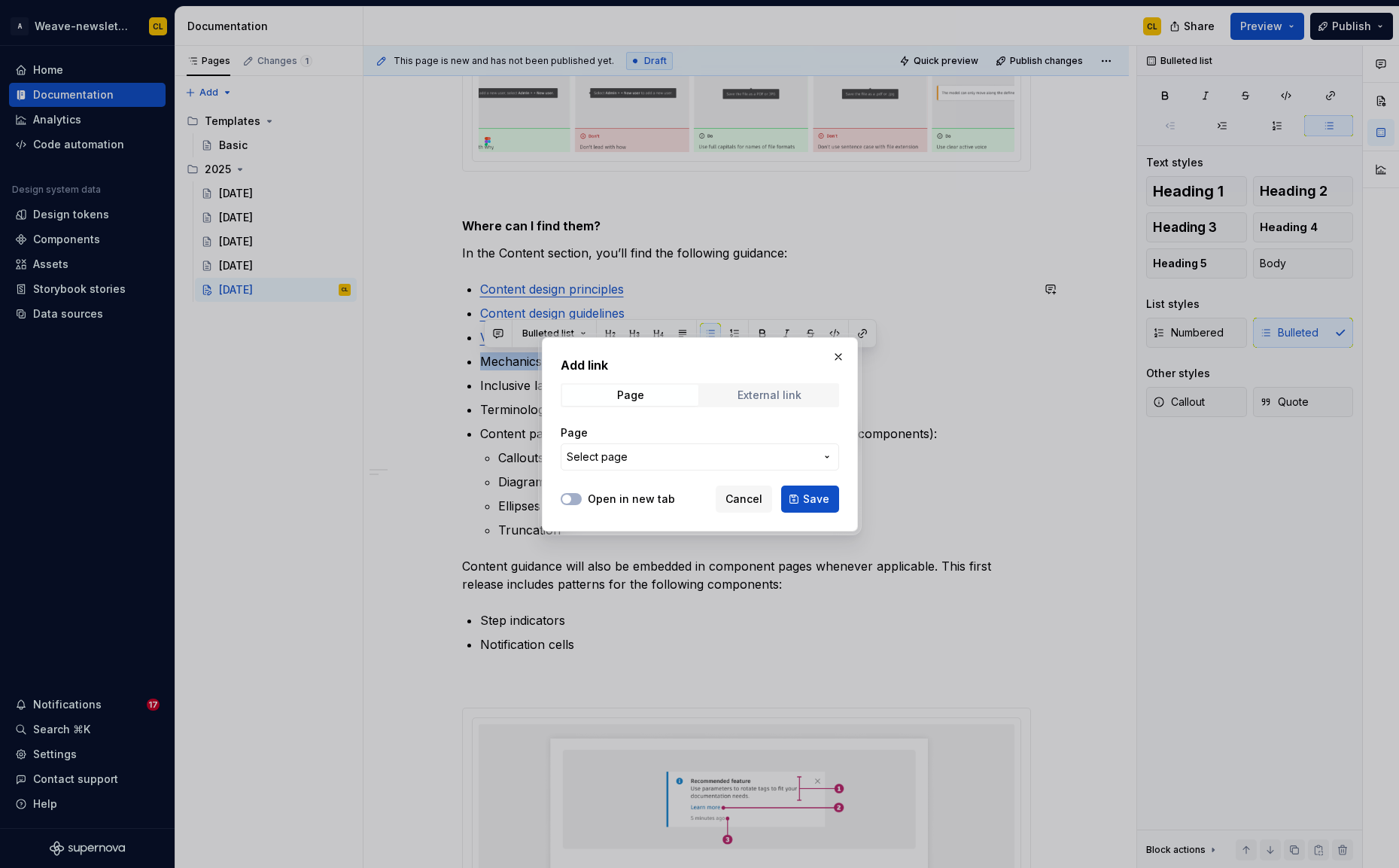
click at [745, 394] on div "External link" at bounding box center [769, 394] width 64 height 12
click at [605, 460] on input "URL" at bounding box center [700, 456] width 278 height 27
paste input "https://weave.autodesk.com/latest/item/content/mechanics-zz48Qx5S"
type input "https://weave.autodesk.com/latest/item/content/mechanics-zz48Qx5S"
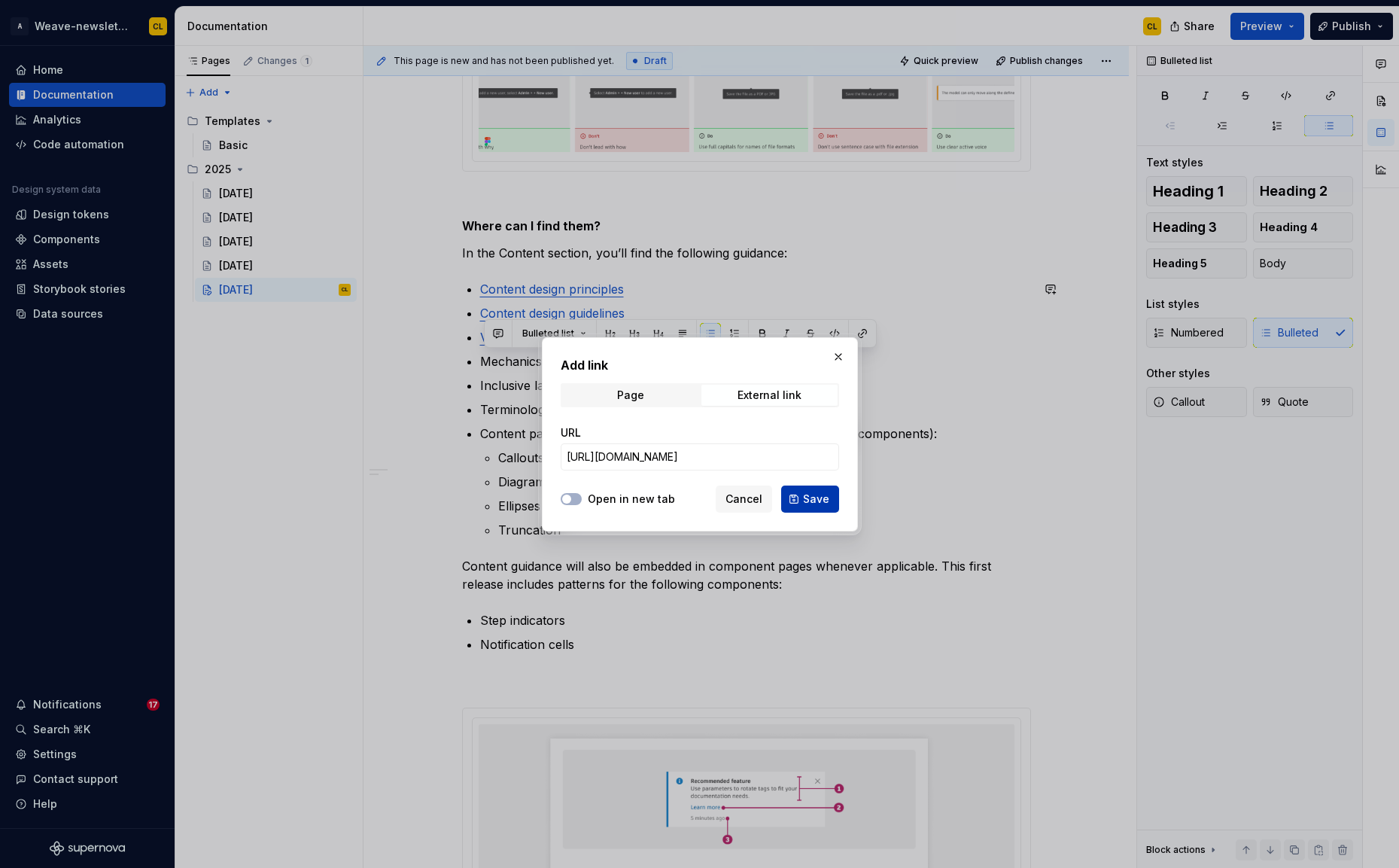
click at [812, 499] on span "Save" at bounding box center [816, 499] width 27 height 15
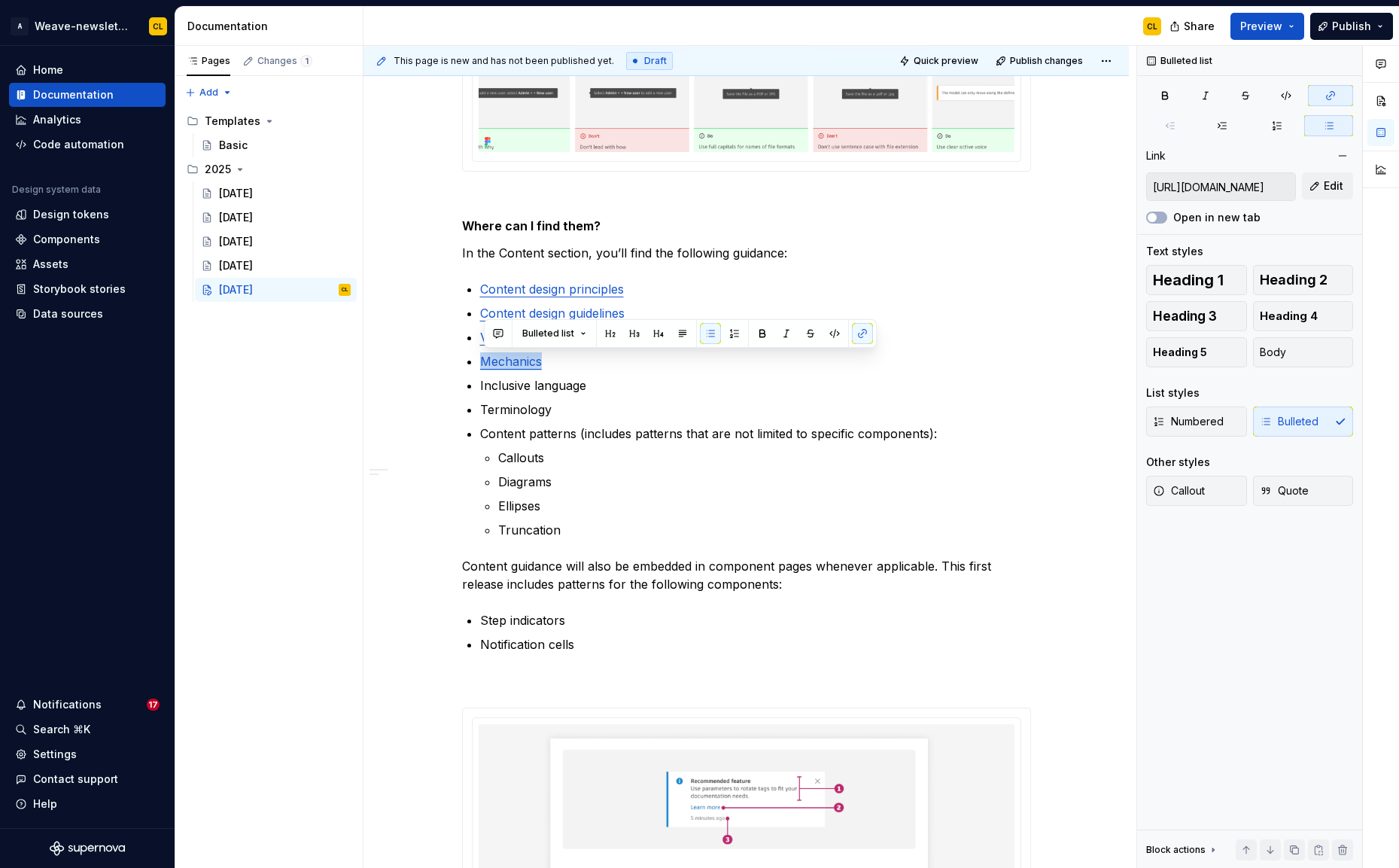
type textarea "*"
click at [516, 390] on p "Inclusive language" at bounding box center [756, 385] width 551 height 18
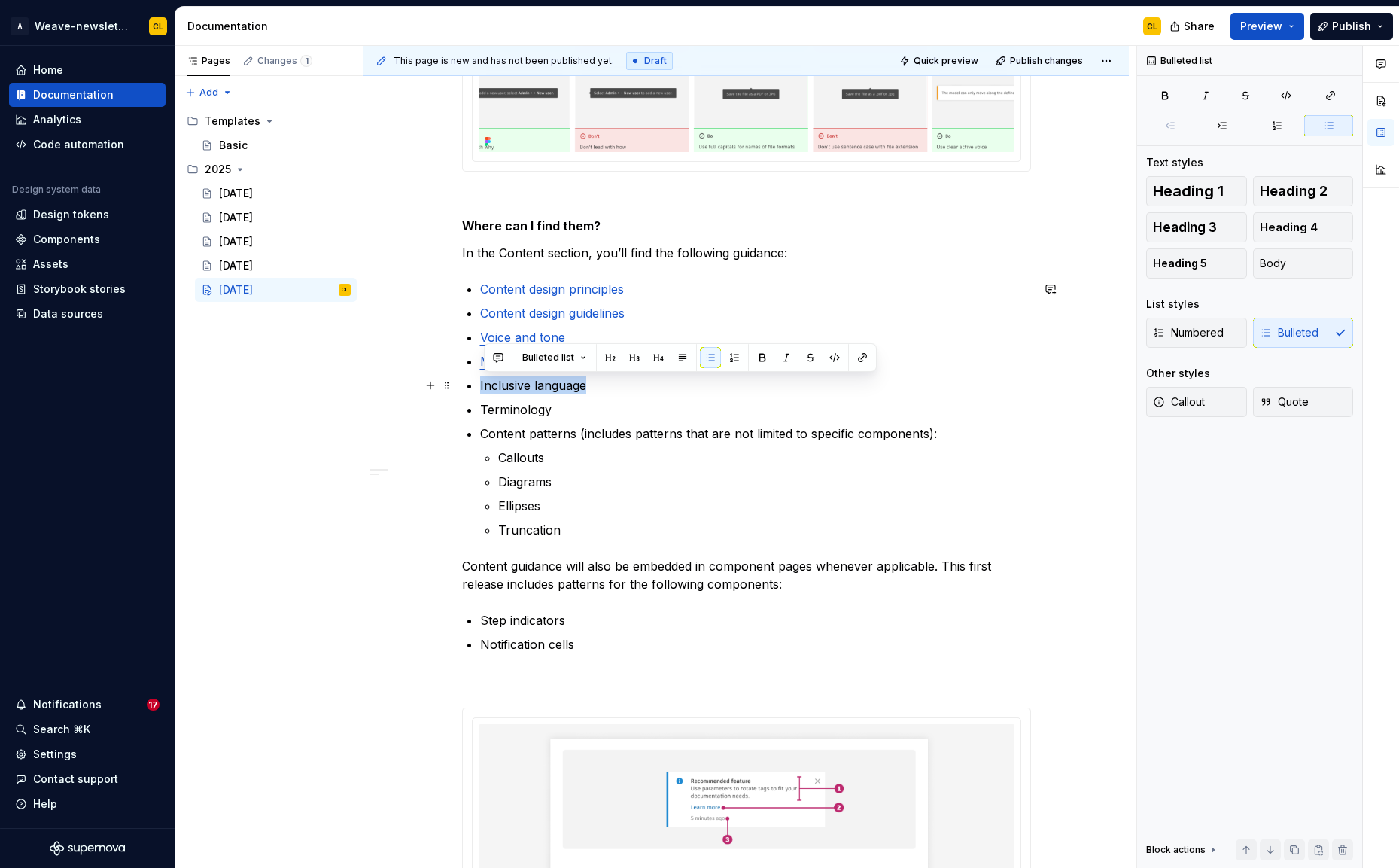
drag, startPoint x: 482, startPoint y: 385, endPoint x: 589, endPoint y: 387, distance: 107.0
click at [589, 387] on p "Inclusive language" at bounding box center [756, 385] width 551 height 18
click at [860, 358] on button "button" at bounding box center [862, 357] width 21 height 21
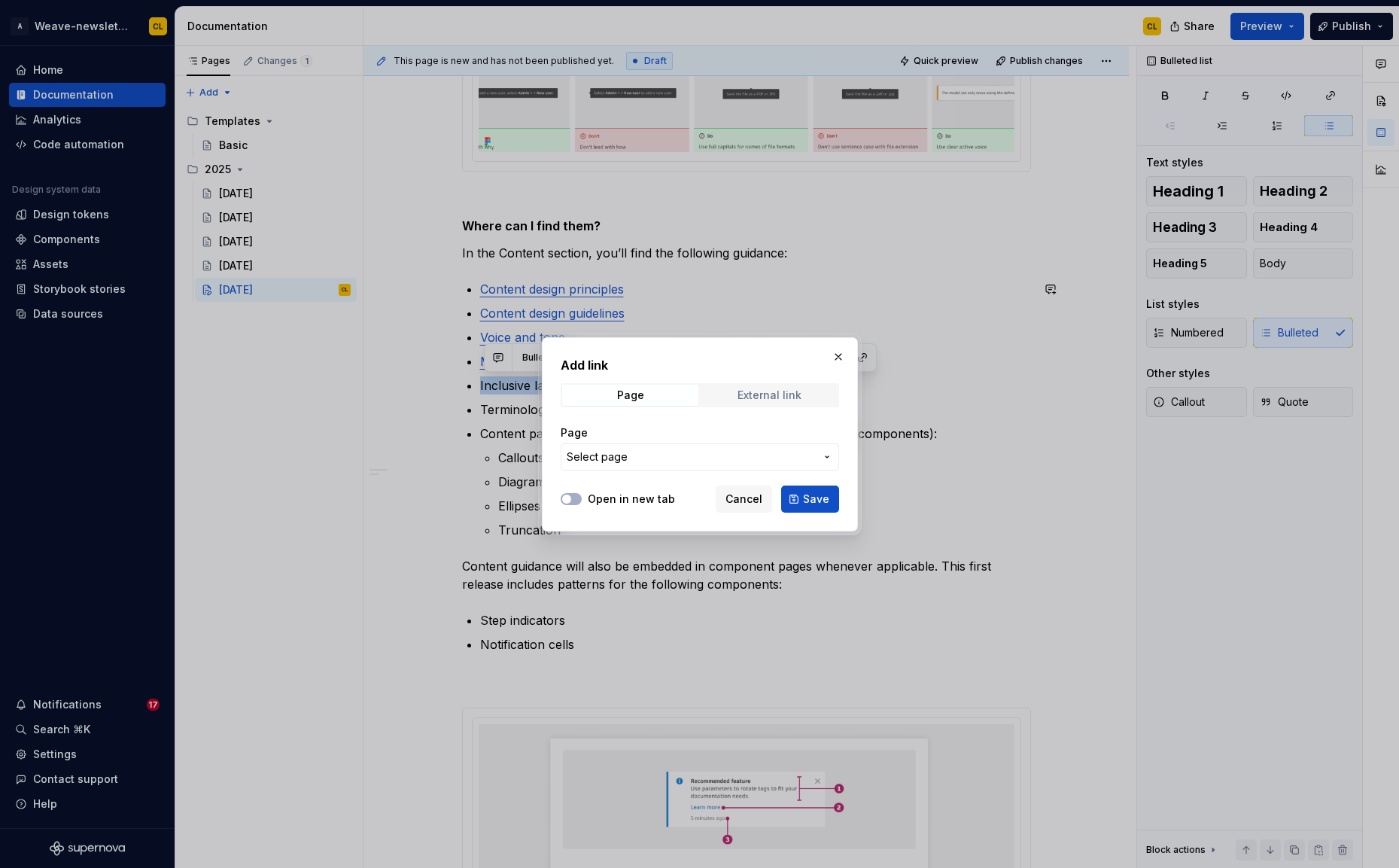
click at [723, 404] on span "External link" at bounding box center [770, 394] width 136 height 21
click at [616, 457] on input "URL" at bounding box center [700, 456] width 278 height 27
paste input "https://weave.autodesk.com/latest/item/content/inclusive-language-TTkdtFC1"
type input "https://weave.autodesk.com/latest/item/content/inclusive-language-TTkdtFC1"
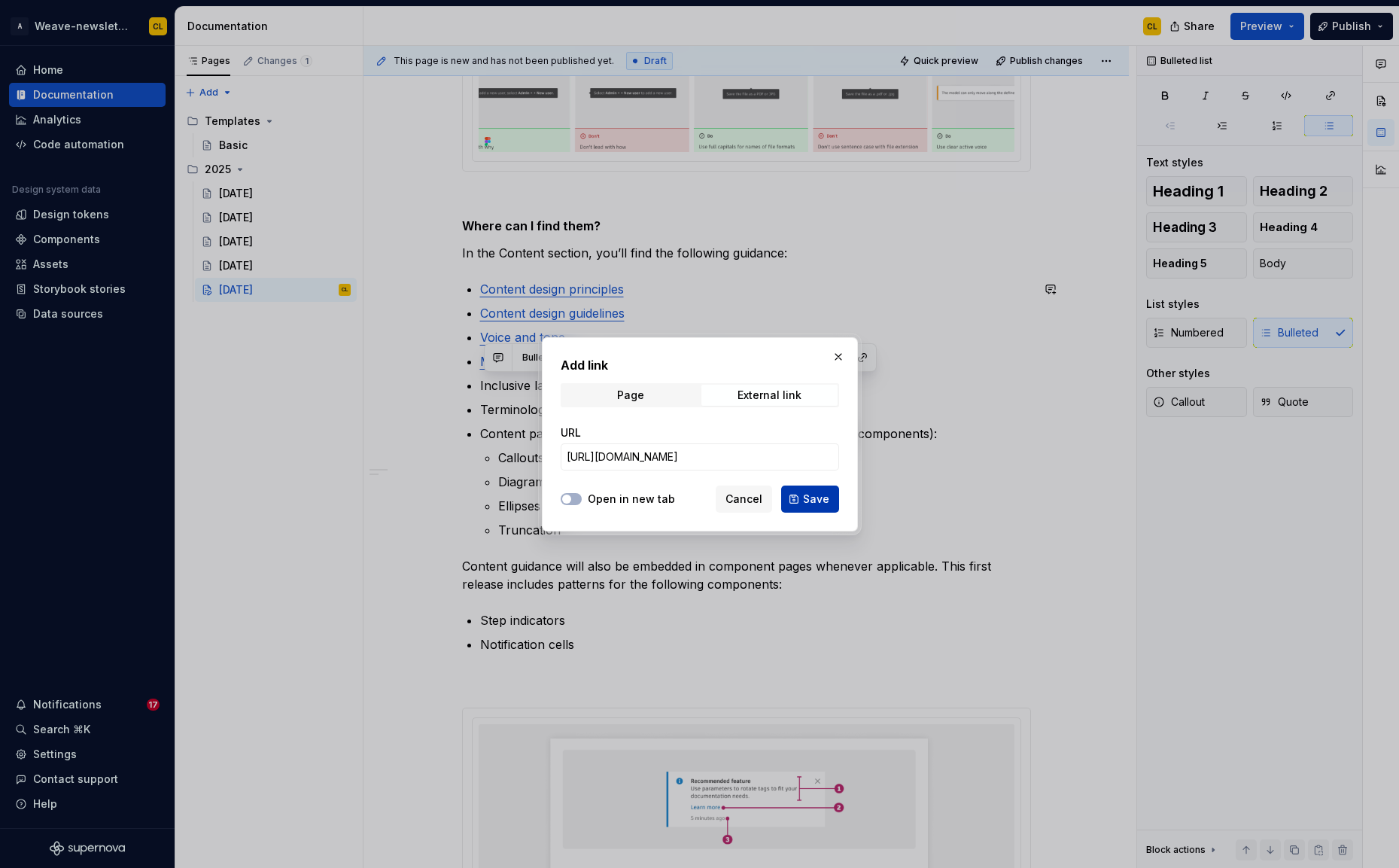
click at [823, 500] on span "Save" at bounding box center [816, 499] width 27 height 15
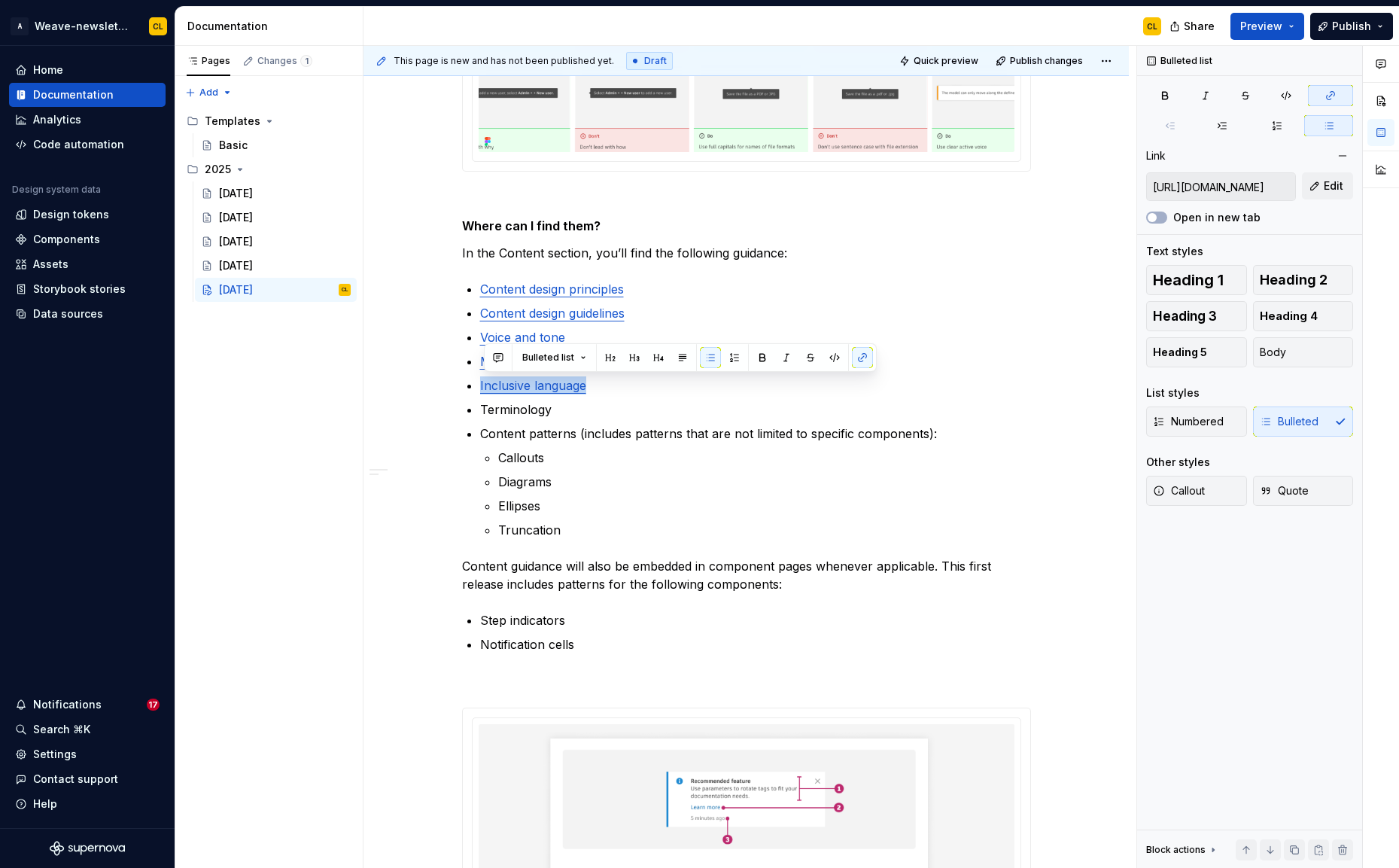
type textarea "*"
click at [535, 412] on p "Terminology" at bounding box center [756, 409] width 551 height 18
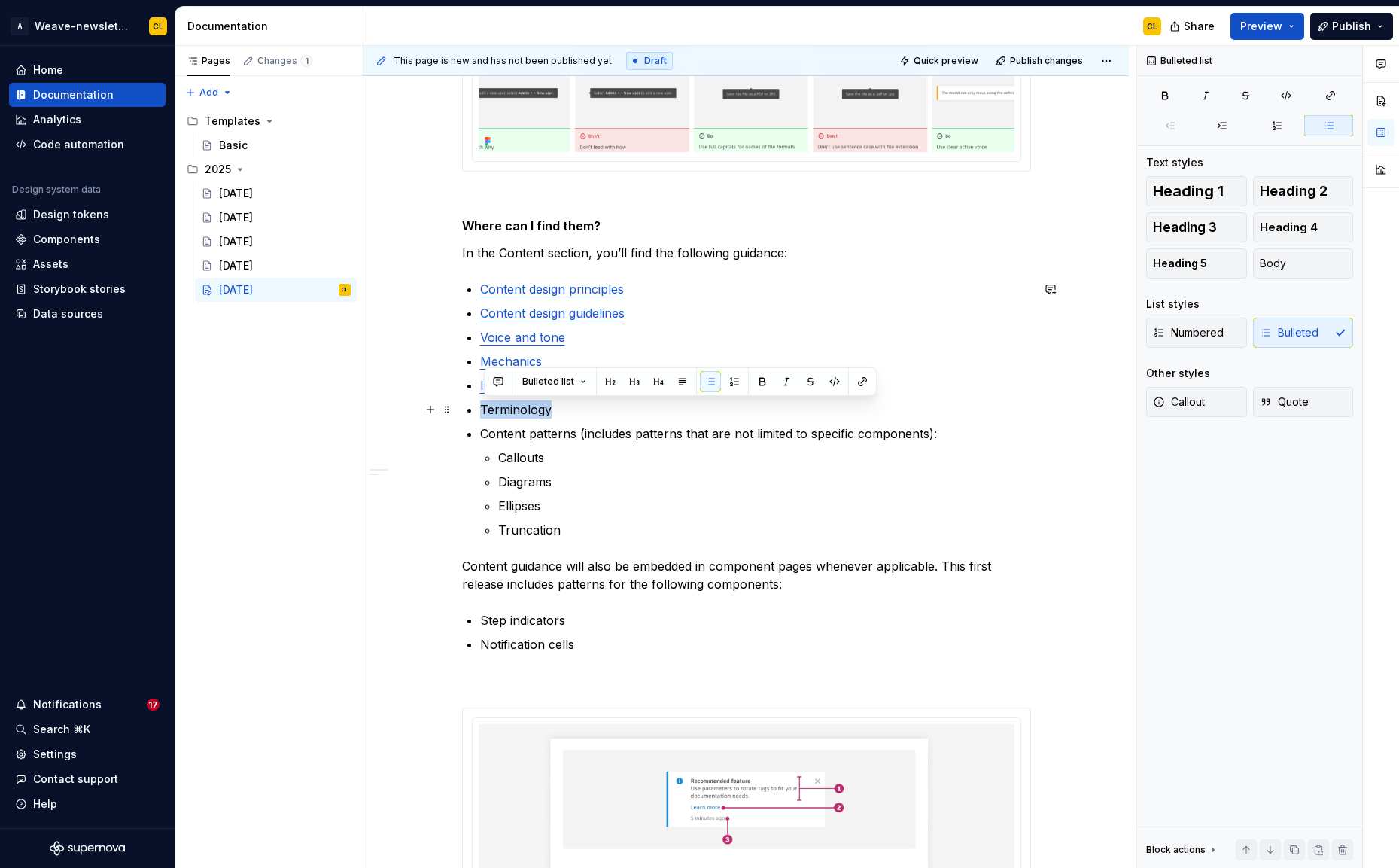
click at [535, 412] on p "Terminology" at bounding box center [756, 409] width 551 height 18
click at [858, 383] on button "button" at bounding box center [862, 381] width 21 height 21
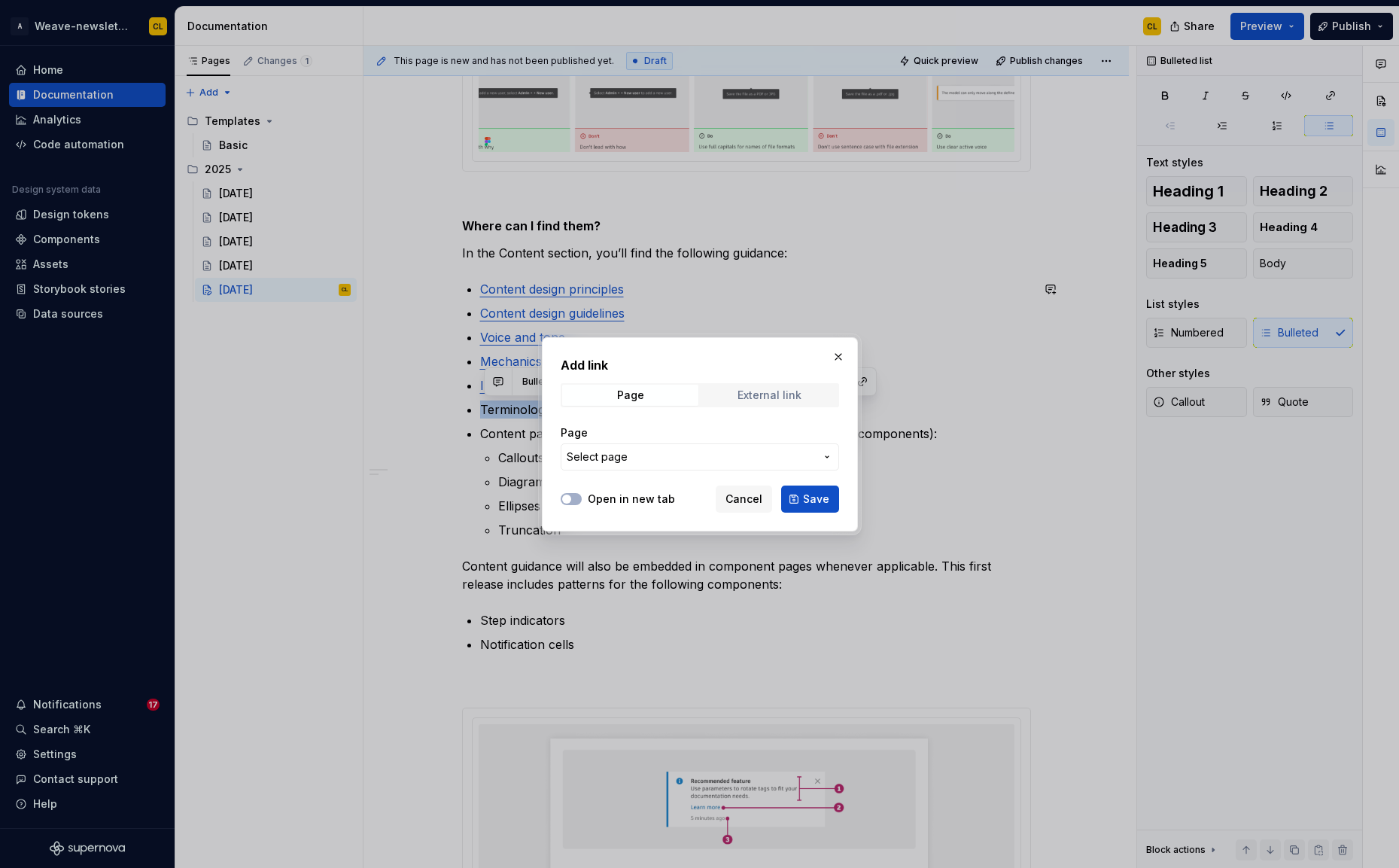
click at [760, 392] on div "External link" at bounding box center [769, 394] width 64 height 12
click at [641, 462] on input "URL" at bounding box center [700, 456] width 278 height 27
paste input "https://weave.autodesk.com/latest/item/content/terminology-Ity0LdEH"
type input "https://weave.autodesk.com/latest/item/content/terminology-Ity0LdEH"
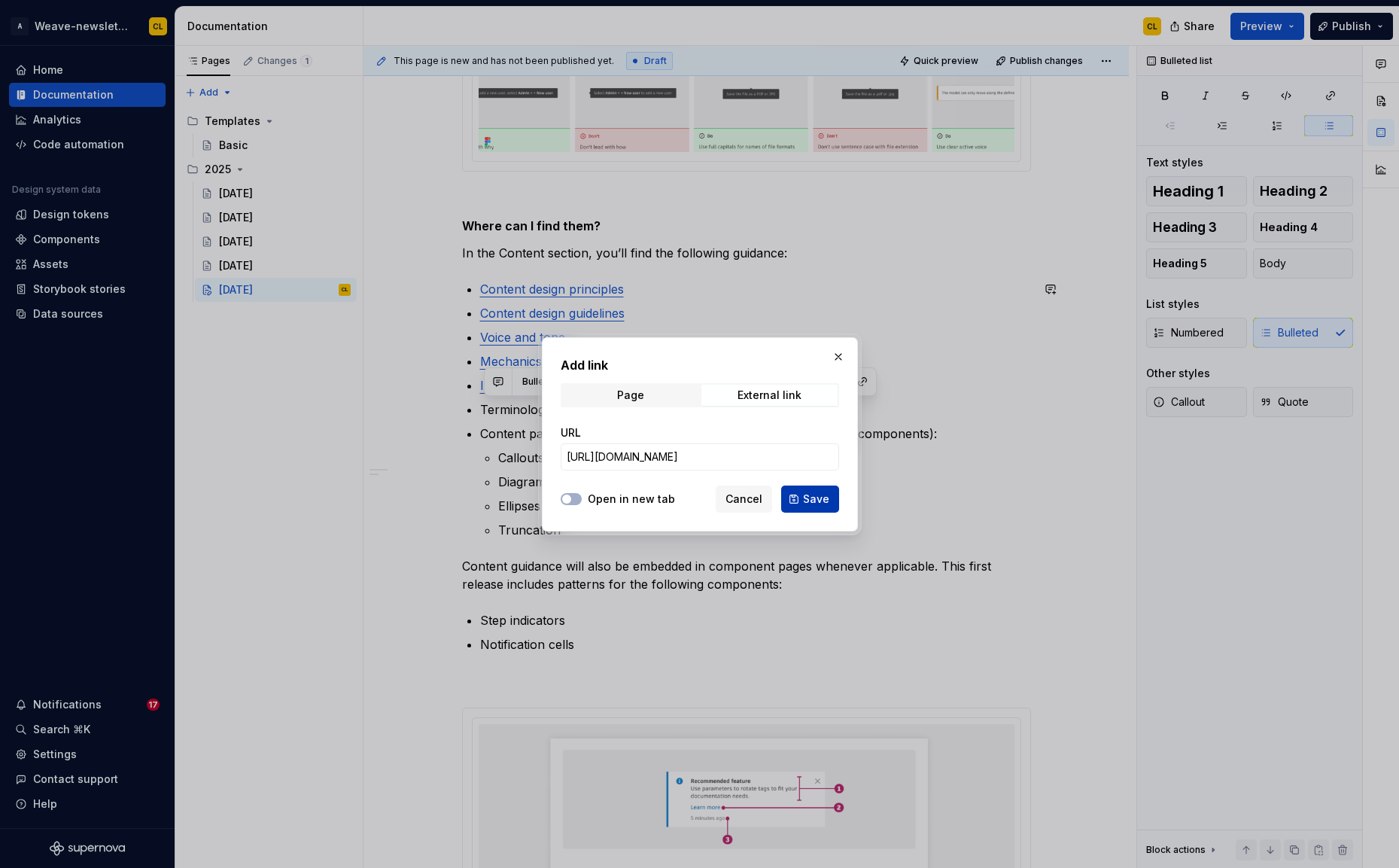
click at [805, 497] on span "Save" at bounding box center [816, 499] width 27 height 15
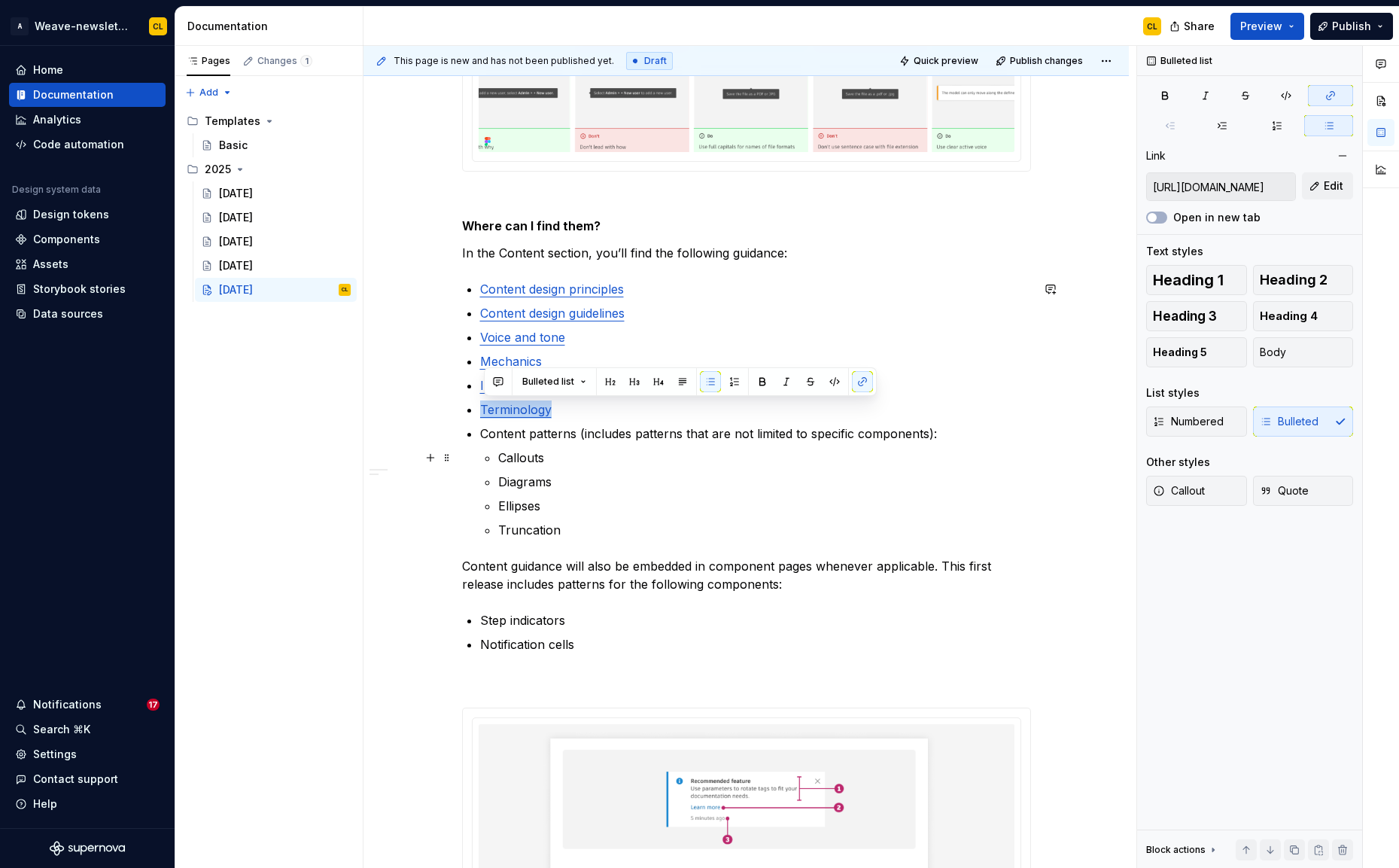
click at [570, 457] on p "Callouts" at bounding box center [765, 458] width 533 height 18
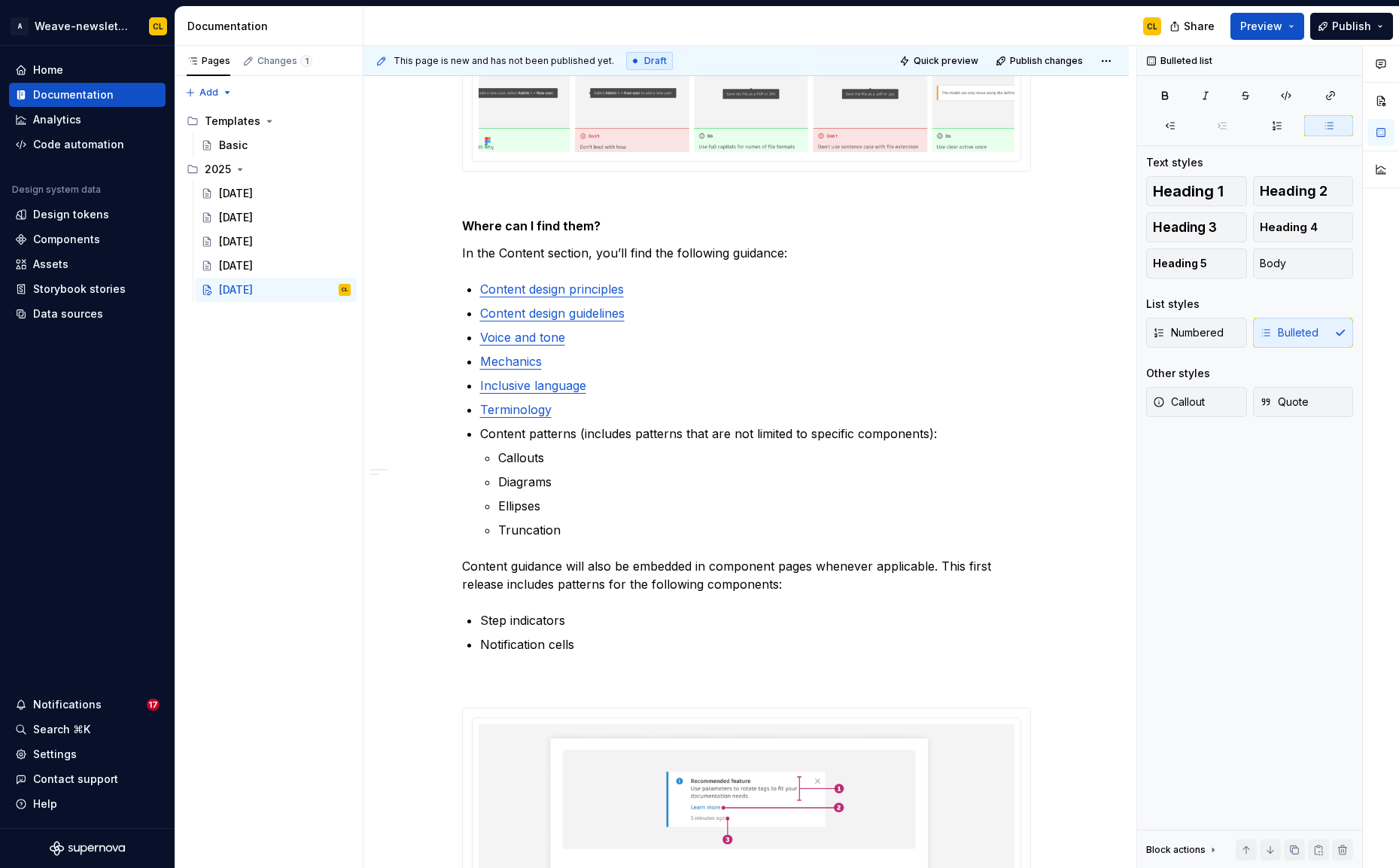
type textarea "*"
drag, startPoint x: 502, startPoint y: 455, endPoint x: 547, endPoint y: 461, distance: 45.4
click at [547, 461] on p "Callouts" at bounding box center [765, 458] width 533 height 18
click at [880, 434] on button "button" at bounding box center [880, 429] width 21 height 21
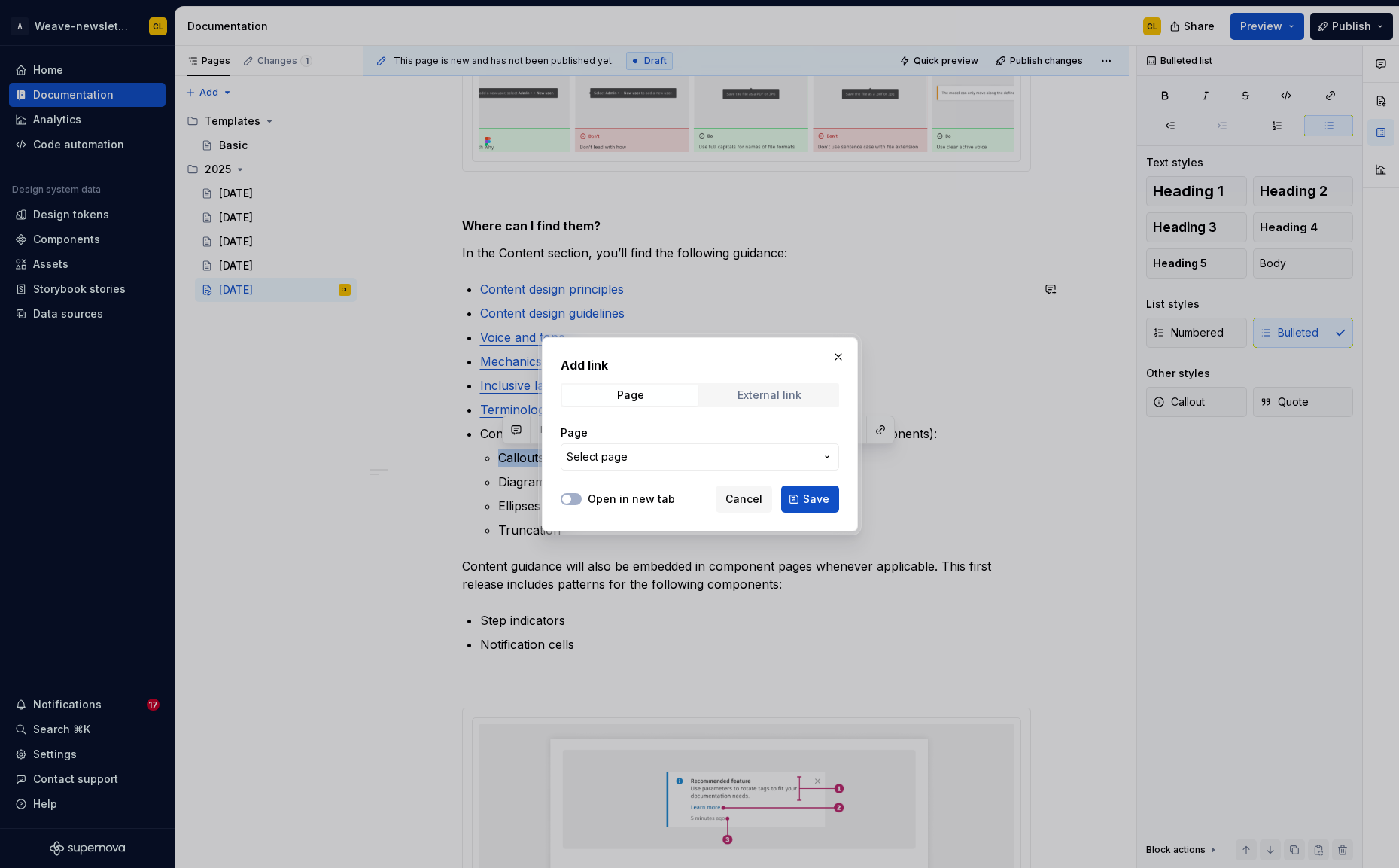
click at [737, 389] on div "External link" at bounding box center [769, 394] width 64 height 12
click at [602, 453] on input "URL" at bounding box center [700, 456] width 278 height 27
paste input "https://weave.autodesk.com/latest/item/content/content-patterns/callouts-nOcvOV…"
type input "https://weave.autodesk.com/latest/item/content/content-patterns/callouts-nOcvOV…"
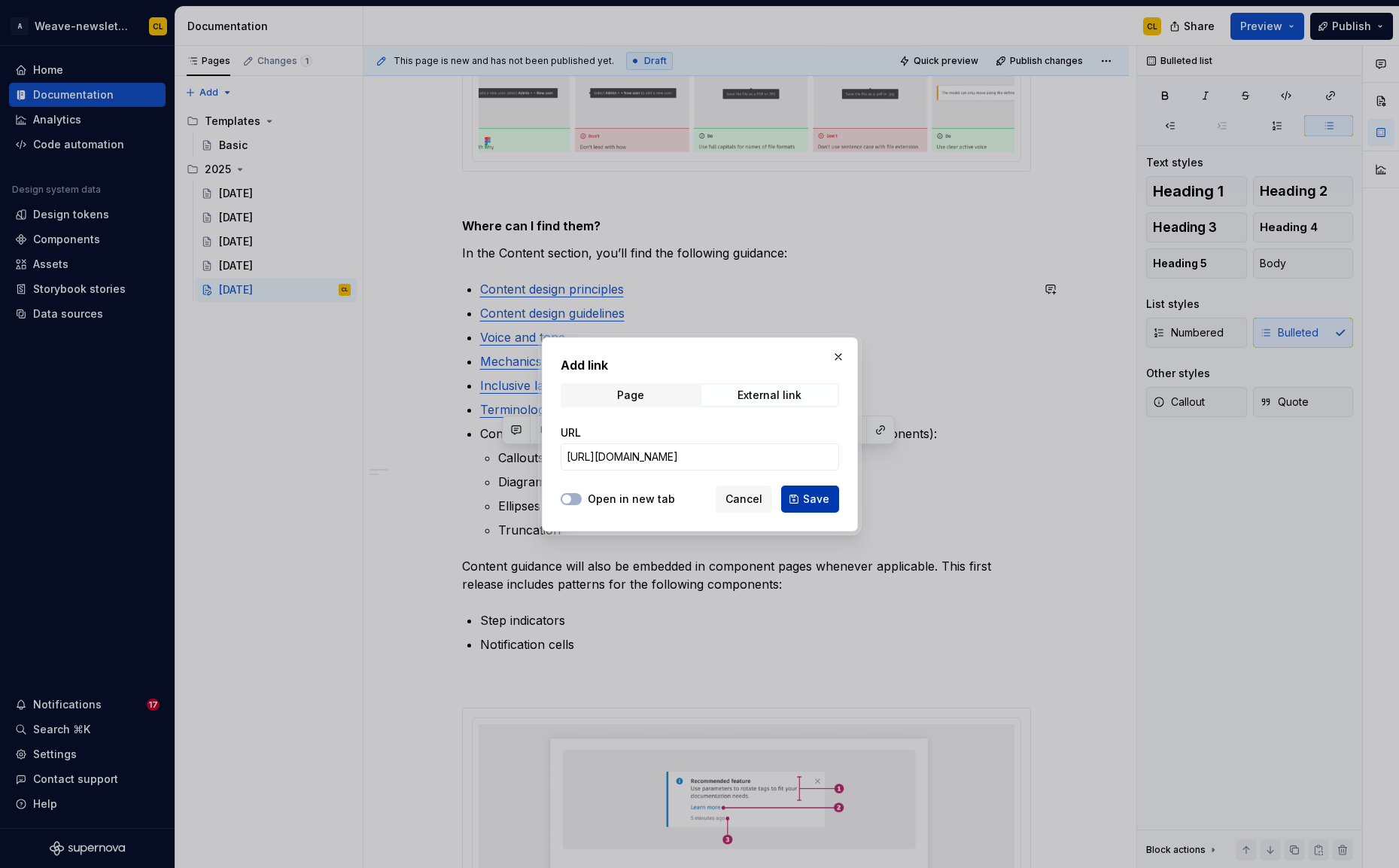
click at [807, 509] on button "Save" at bounding box center [810, 499] width 58 height 27
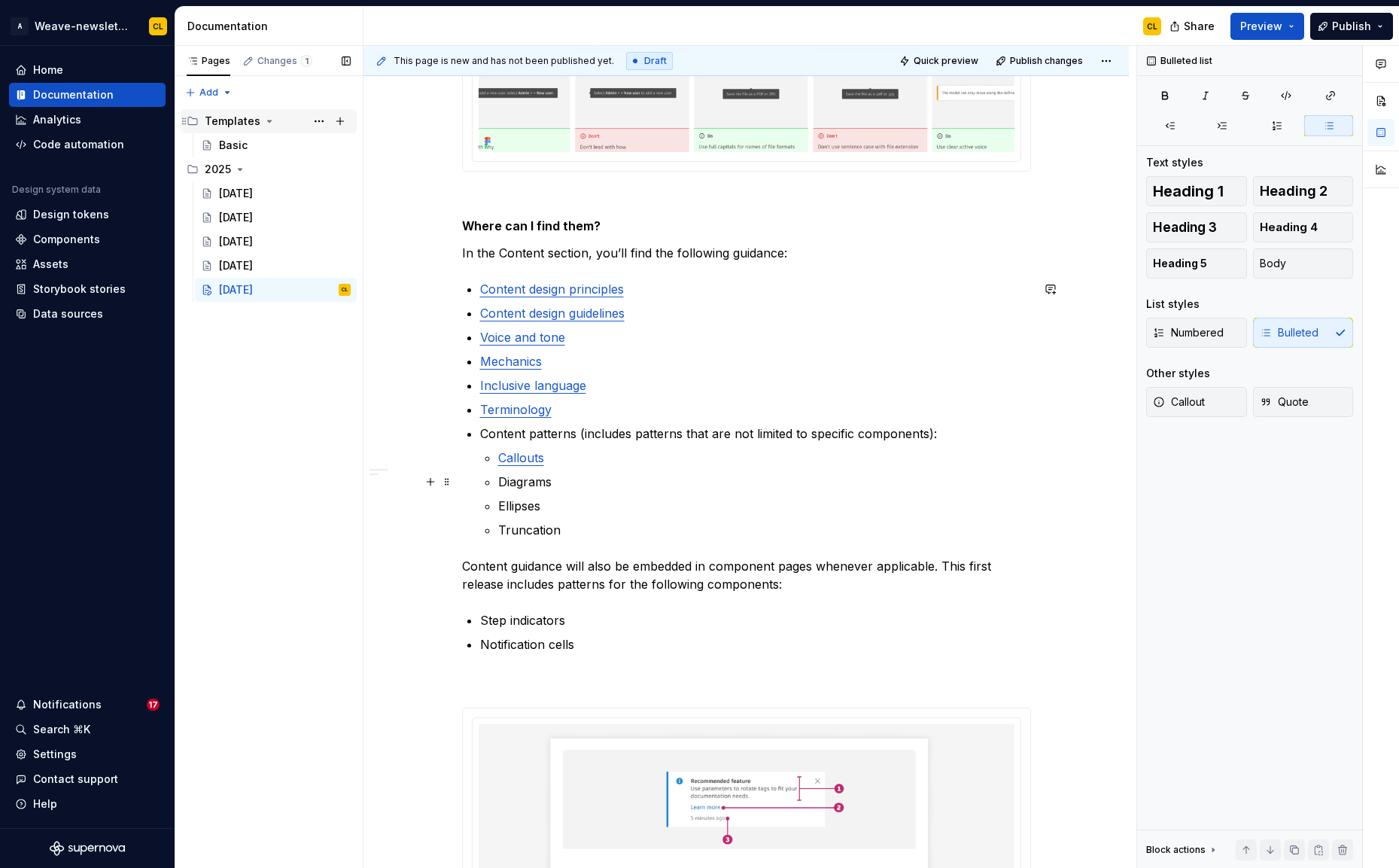
click at [462, 252] on div "Ready for back-to-school season? ✏️ Weave’s got you covered with new guidance t…" at bounding box center [746, 138] width 569 height 3647
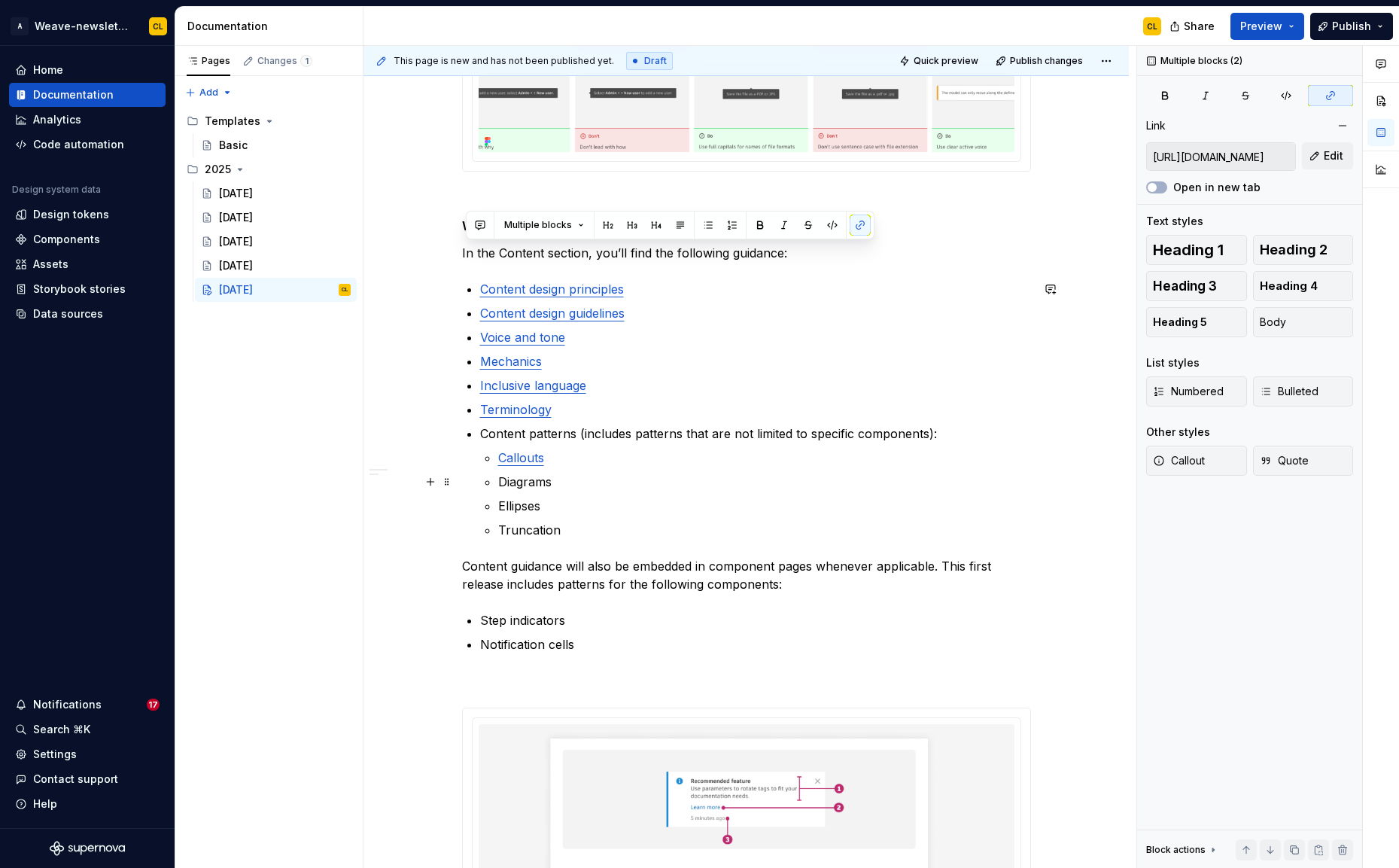
click at [532, 488] on p "Diagrams" at bounding box center [765, 482] width 533 height 18
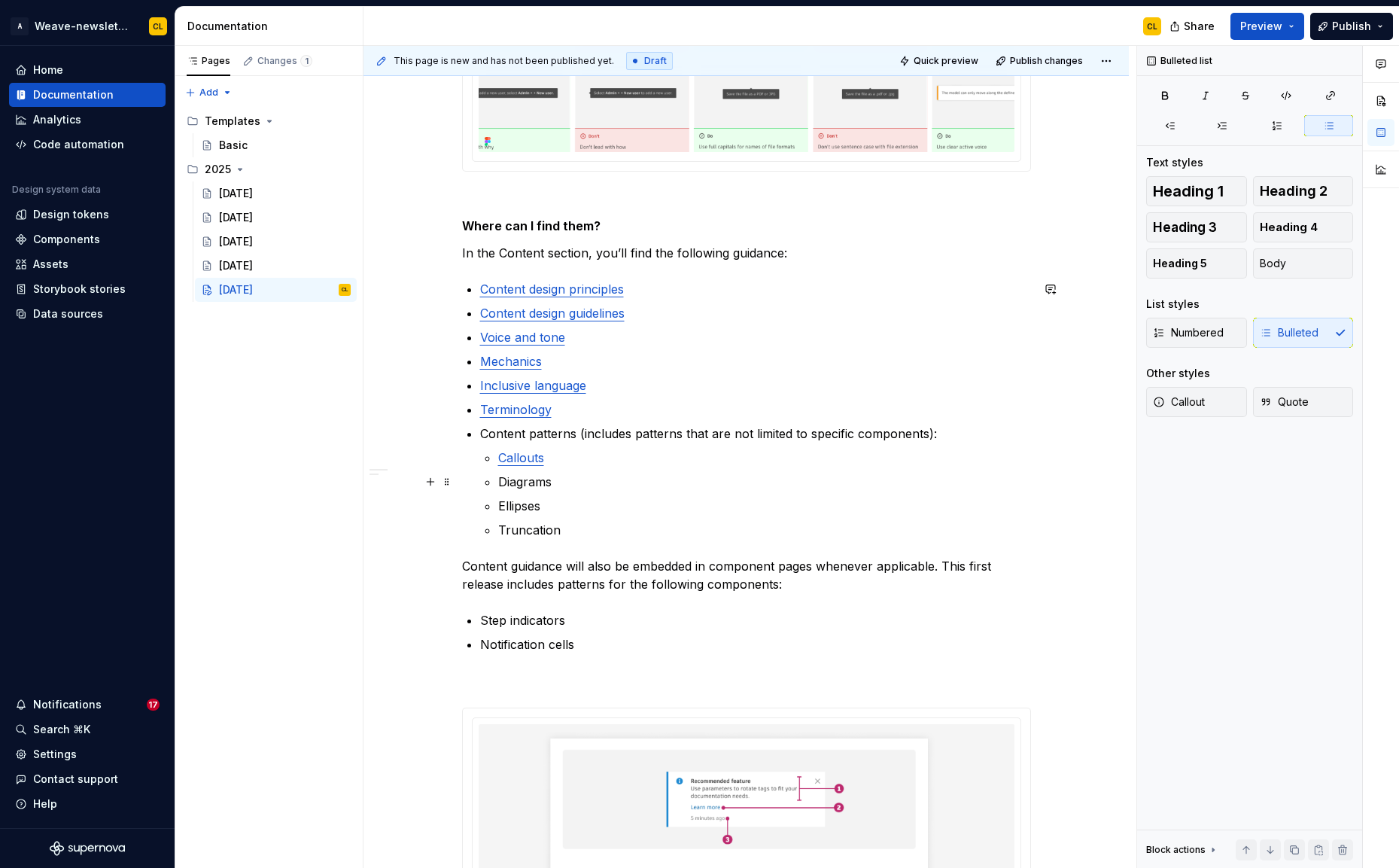
click at [608, 487] on p "Diagrams" at bounding box center [765, 482] width 533 height 18
type textarea "*"
click at [556, 487] on p "Diagrams" at bounding box center [765, 482] width 533 height 18
click at [527, 476] on p "Diagram" at bounding box center [765, 482] width 533 height 18
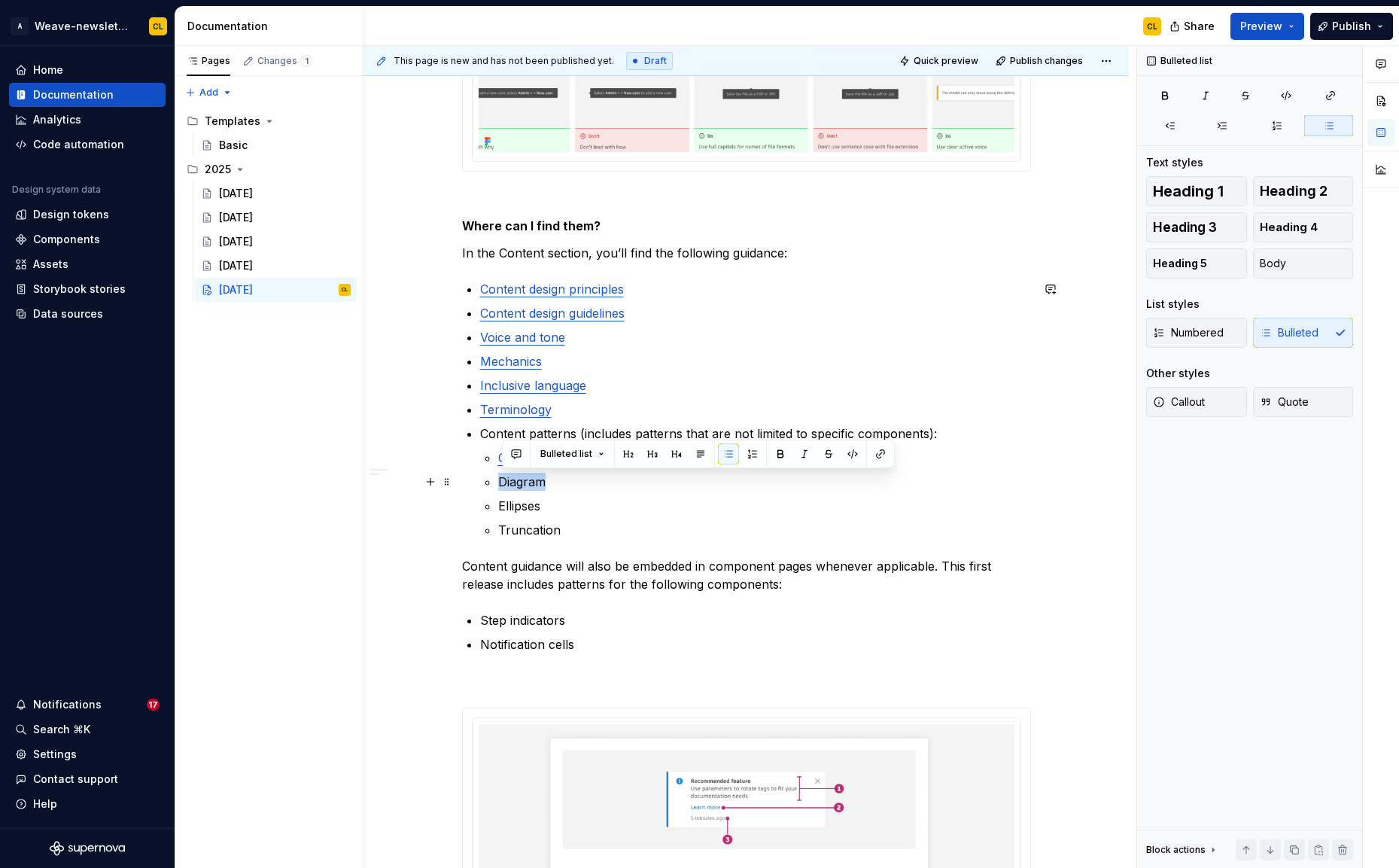
click at [527, 476] on p "Diagram" at bounding box center [765, 482] width 533 height 18
click at [872, 453] on button "button" at bounding box center [880, 453] width 21 height 21
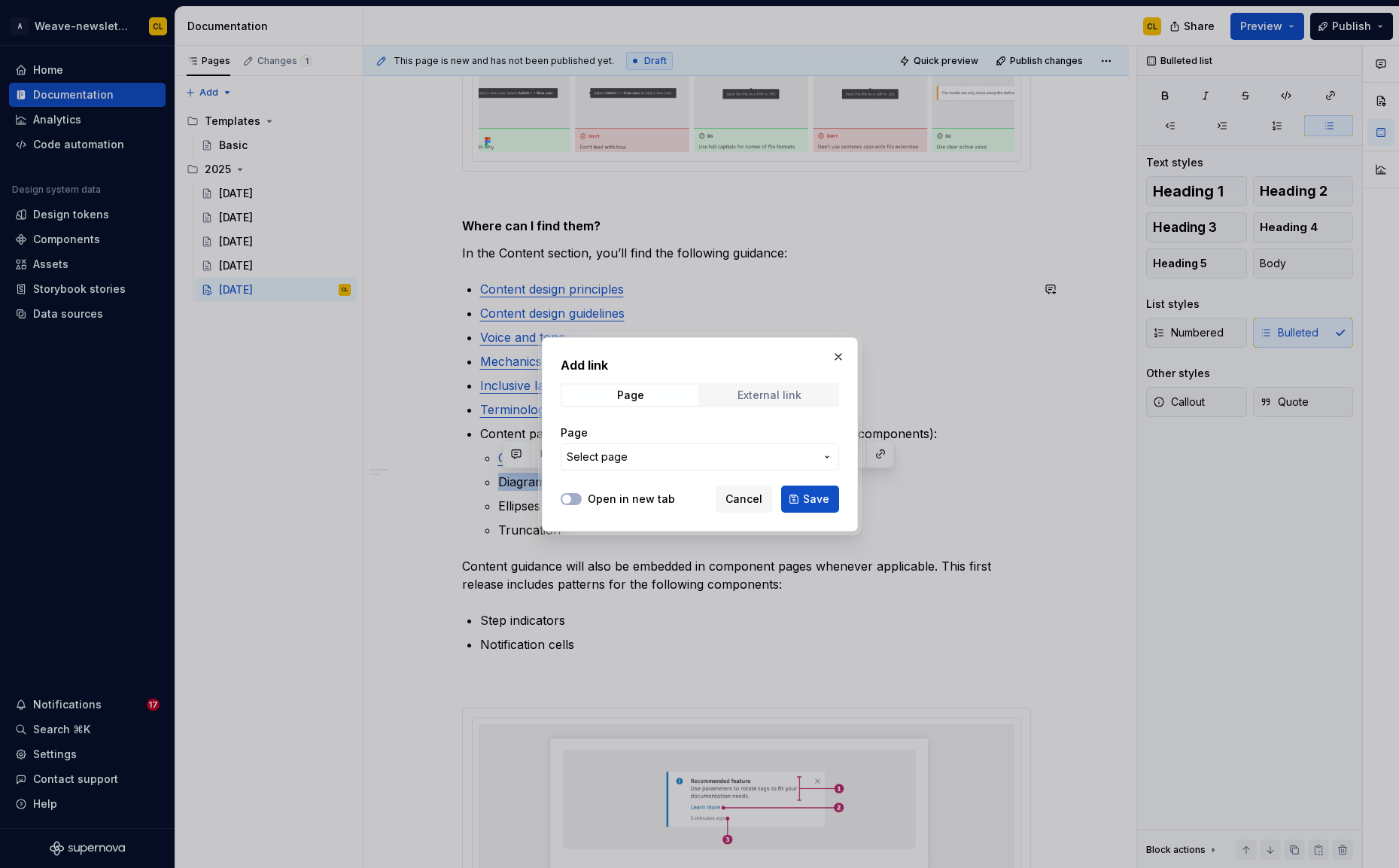
click at [728, 389] on span "External link" at bounding box center [770, 394] width 136 height 21
click at [644, 453] on input "URL" at bounding box center [700, 456] width 278 height 27
paste input "https://weave.autodesk.com/latest/item/content/content-patterns/diagram-u7Vi2Ow…"
type input "https://weave.autodesk.com/latest/item/content/content-patterns/diagram-u7Vi2Ow…"
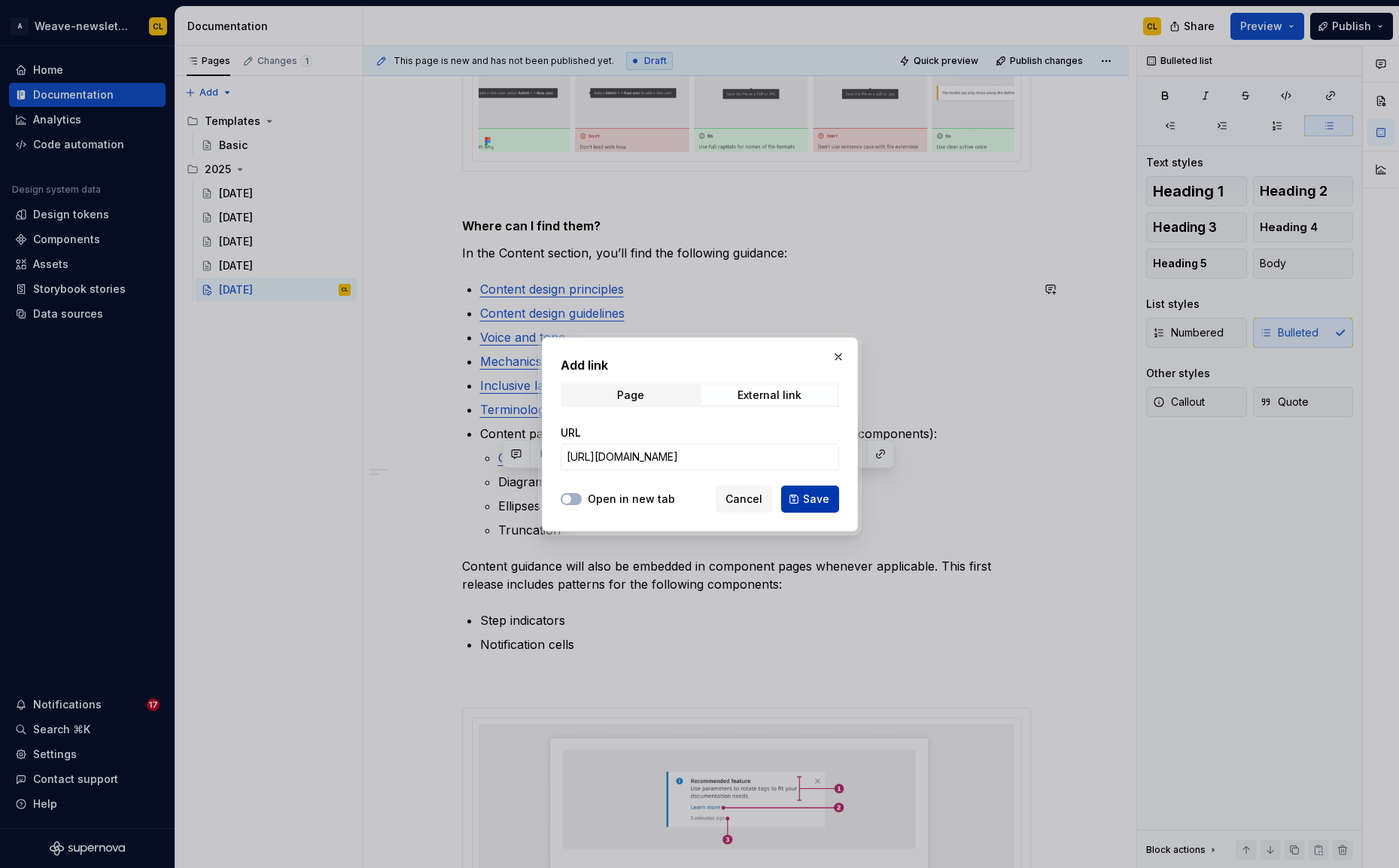
click at [802, 500] on button "Save" at bounding box center [810, 499] width 58 height 27
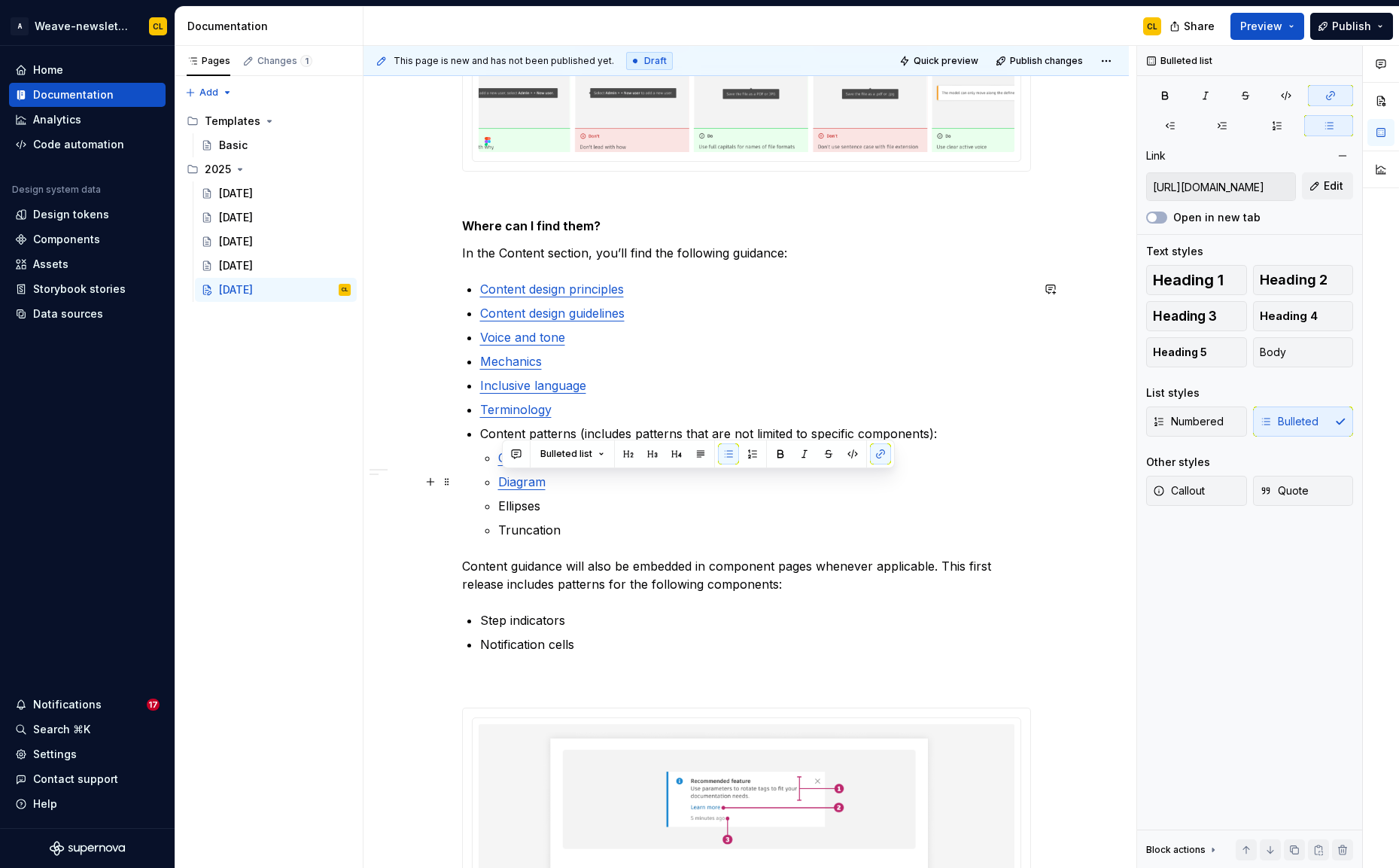
click at [546, 483] on link "Diagram" at bounding box center [522, 481] width 47 height 15
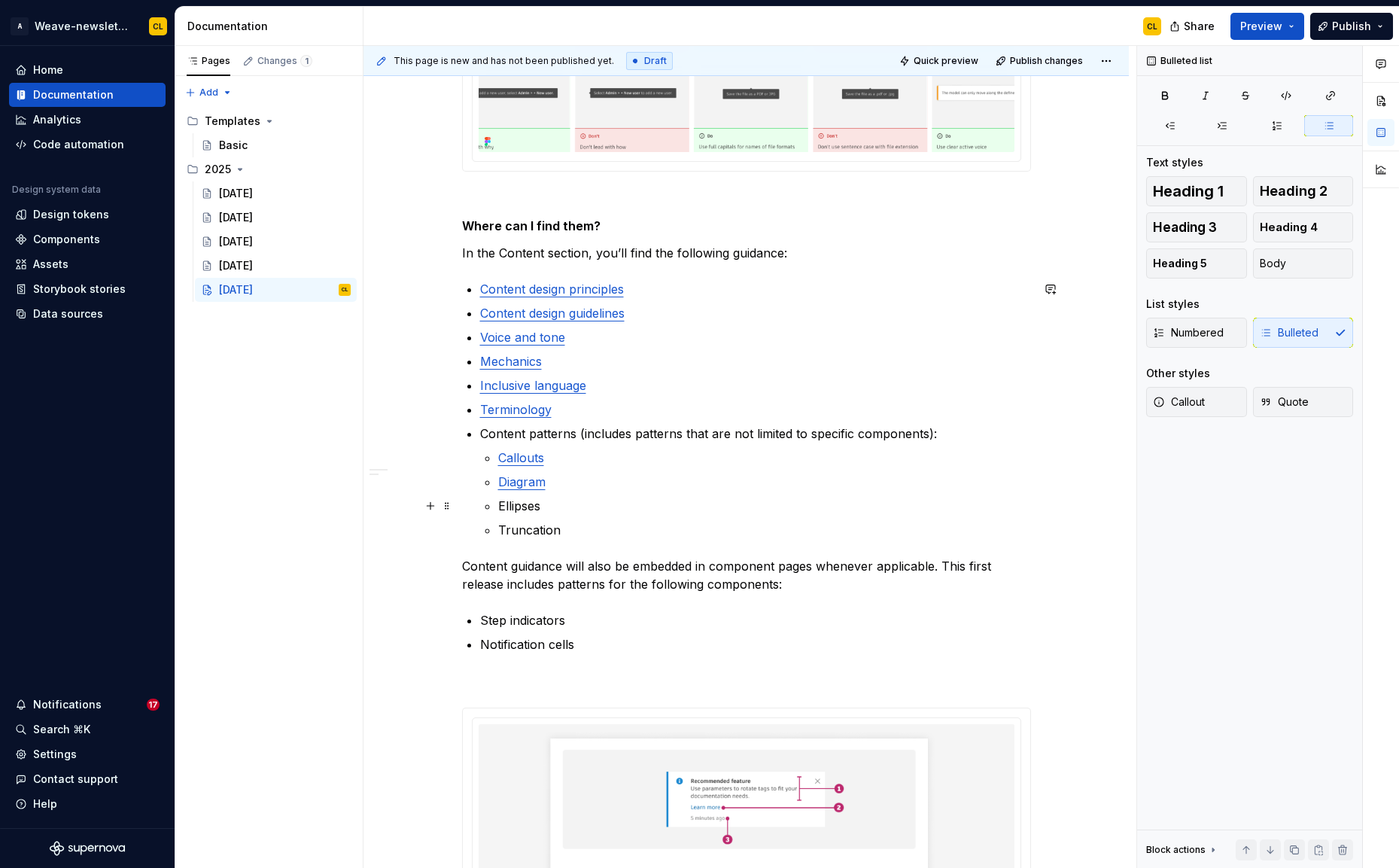
click at [510, 508] on p "Ellipses" at bounding box center [765, 506] width 533 height 18
type textarea "*"
click at [879, 481] on button "button" at bounding box center [880, 477] width 21 height 21
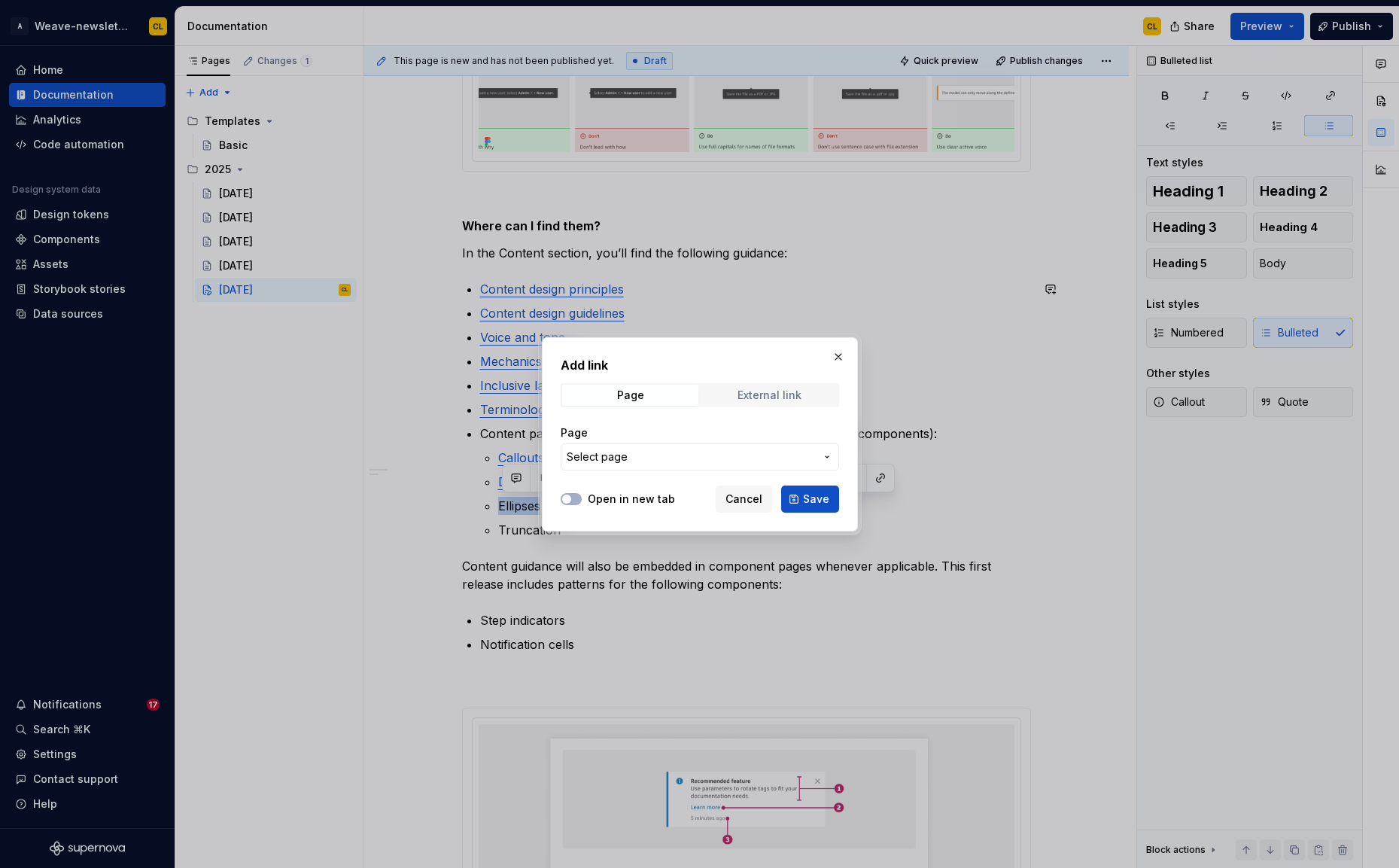
click at [766, 394] on div "External link" at bounding box center [769, 394] width 64 height 12
click at [642, 460] on input "URL" at bounding box center [700, 456] width 278 height 27
paste input "https://weave.autodesk.com/latest/item/content/content-patterns/ellipses-2rRHGo…"
type input "https://weave.autodesk.com/latest/item/content/content-patterns/ellipses-2rRHGo…"
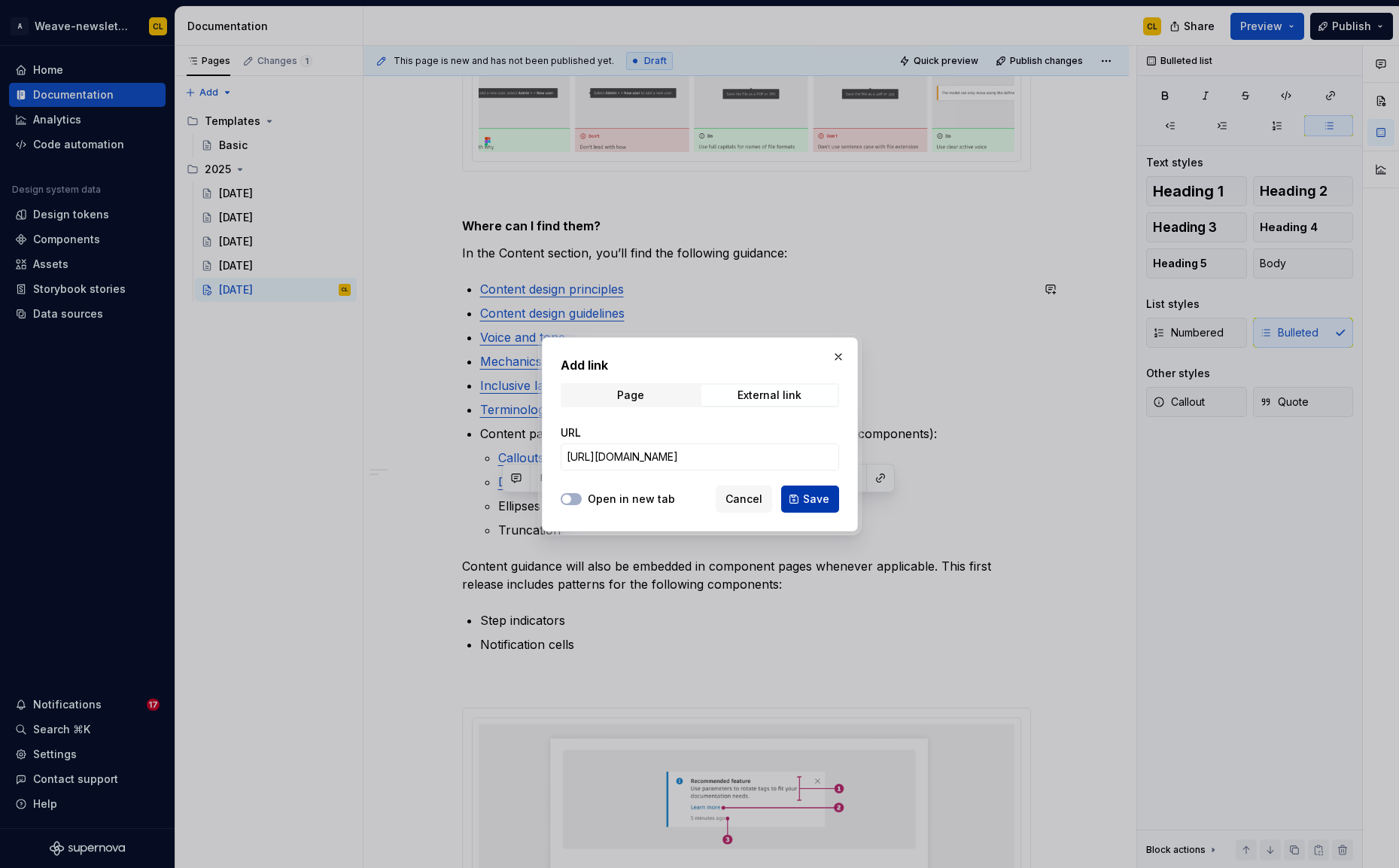
click at [809, 500] on span "Save" at bounding box center [816, 499] width 27 height 15
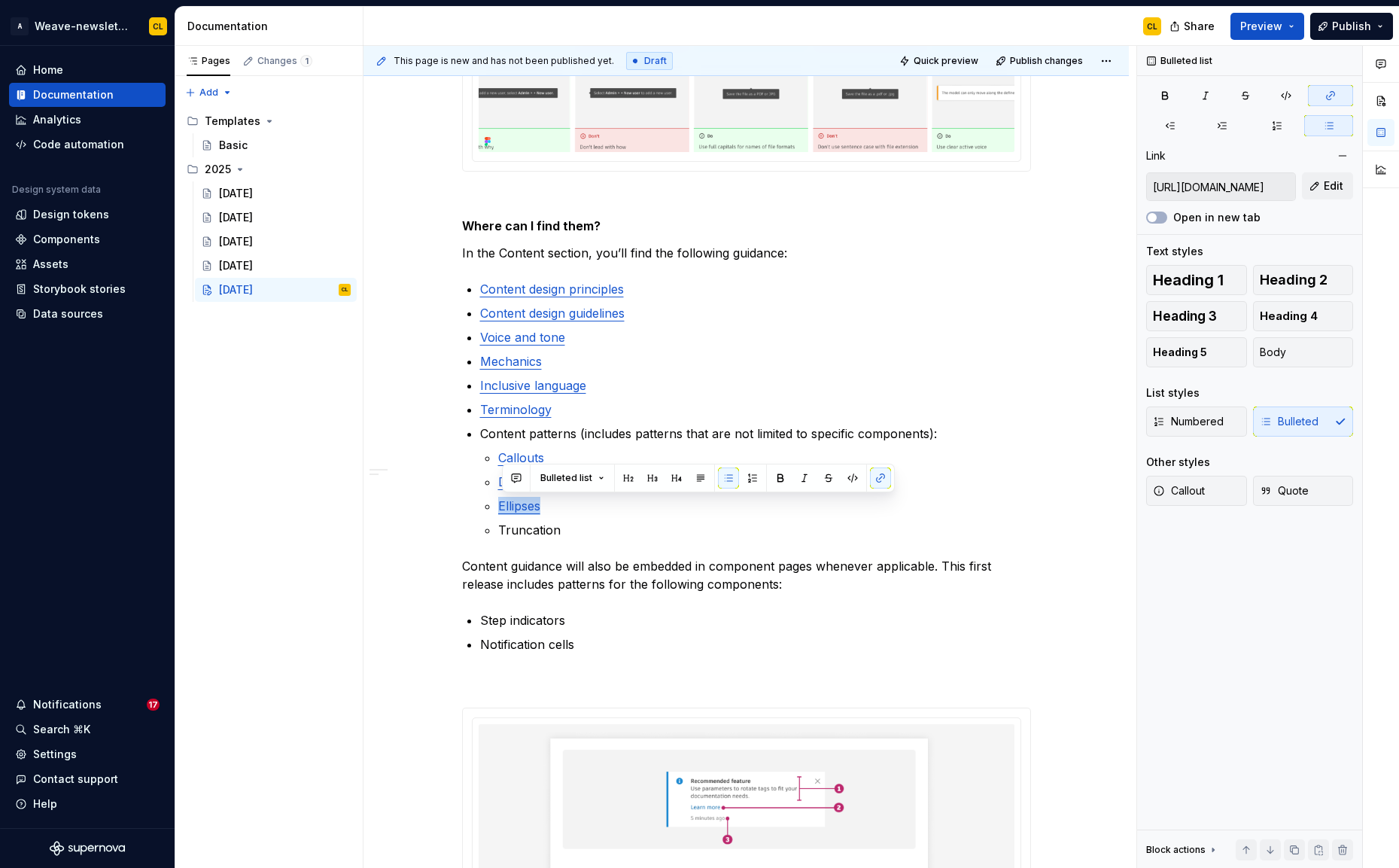
type textarea "*"
click at [535, 529] on p "Truncation" at bounding box center [765, 530] width 533 height 18
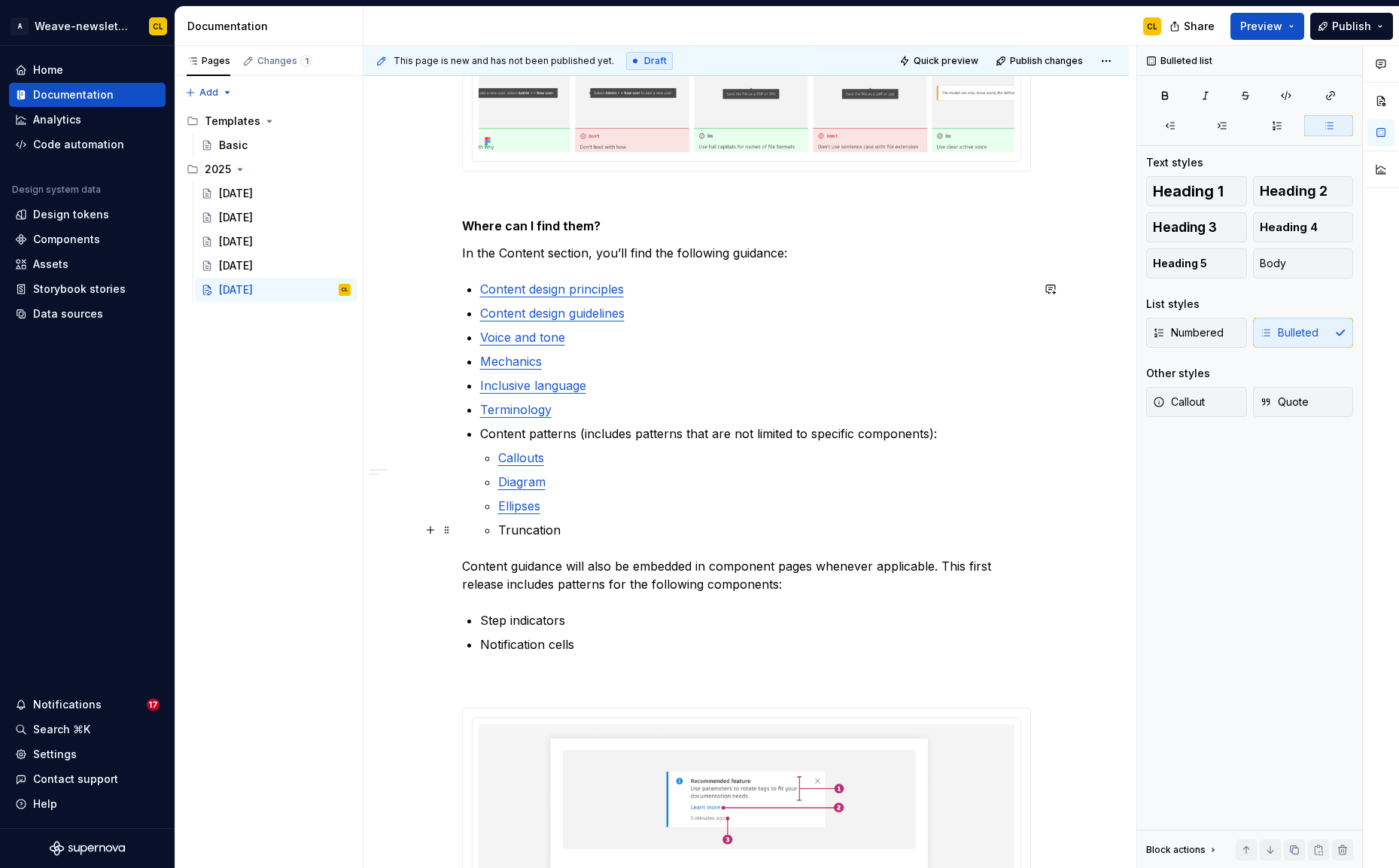
click at [535, 529] on p "Truncation" at bounding box center [765, 530] width 533 height 18
click at [872, 503] on button "button" at bounding box center [880, 501] width 21 height 21
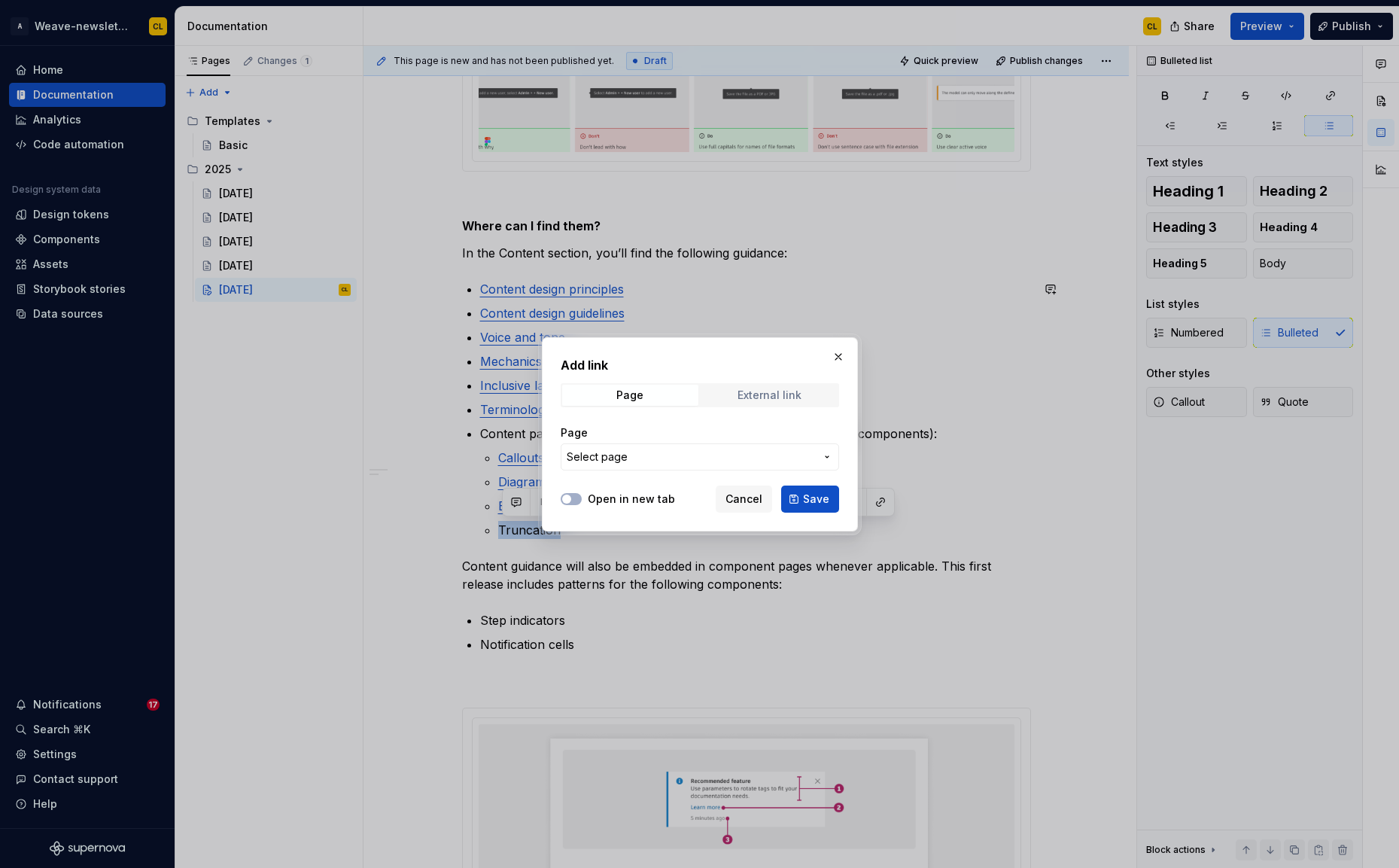
click at [763, 392] on div "External link" at bounding box center [769, 394] width 64 height 12
click at [622, 462] on input "URL" at bounding box center [700, 456] width 278 height 27
paste input "https://weave.autodesk.com/latest/item/content/content-patterns/truncation-uGmd…"
type input "https://weave.autodesk.com/latest/item/content/content-patterns/truncation-uGmd…"
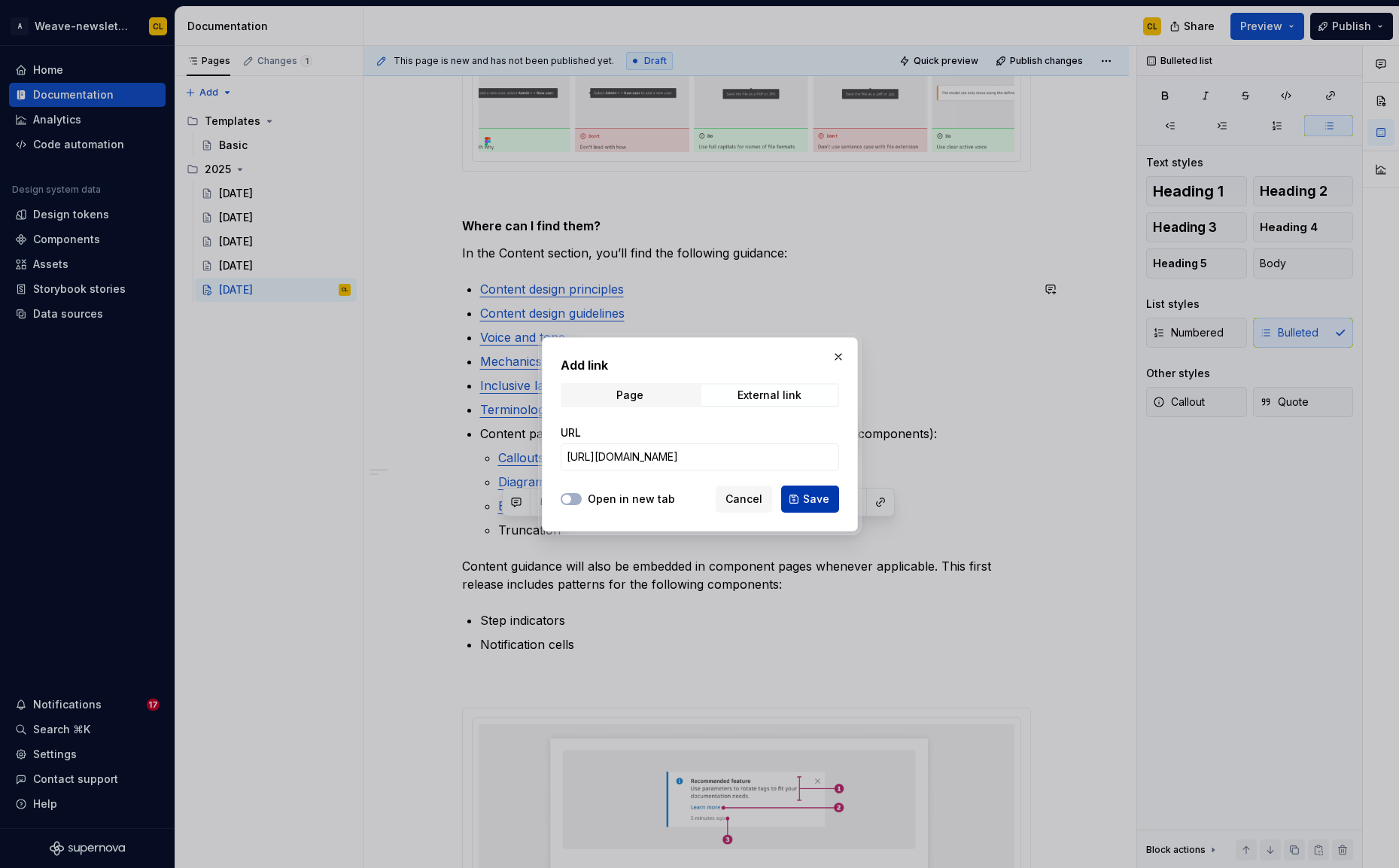
click at [806, 506] on span "Save" at bounding box center [816, 499] width 27 height 15
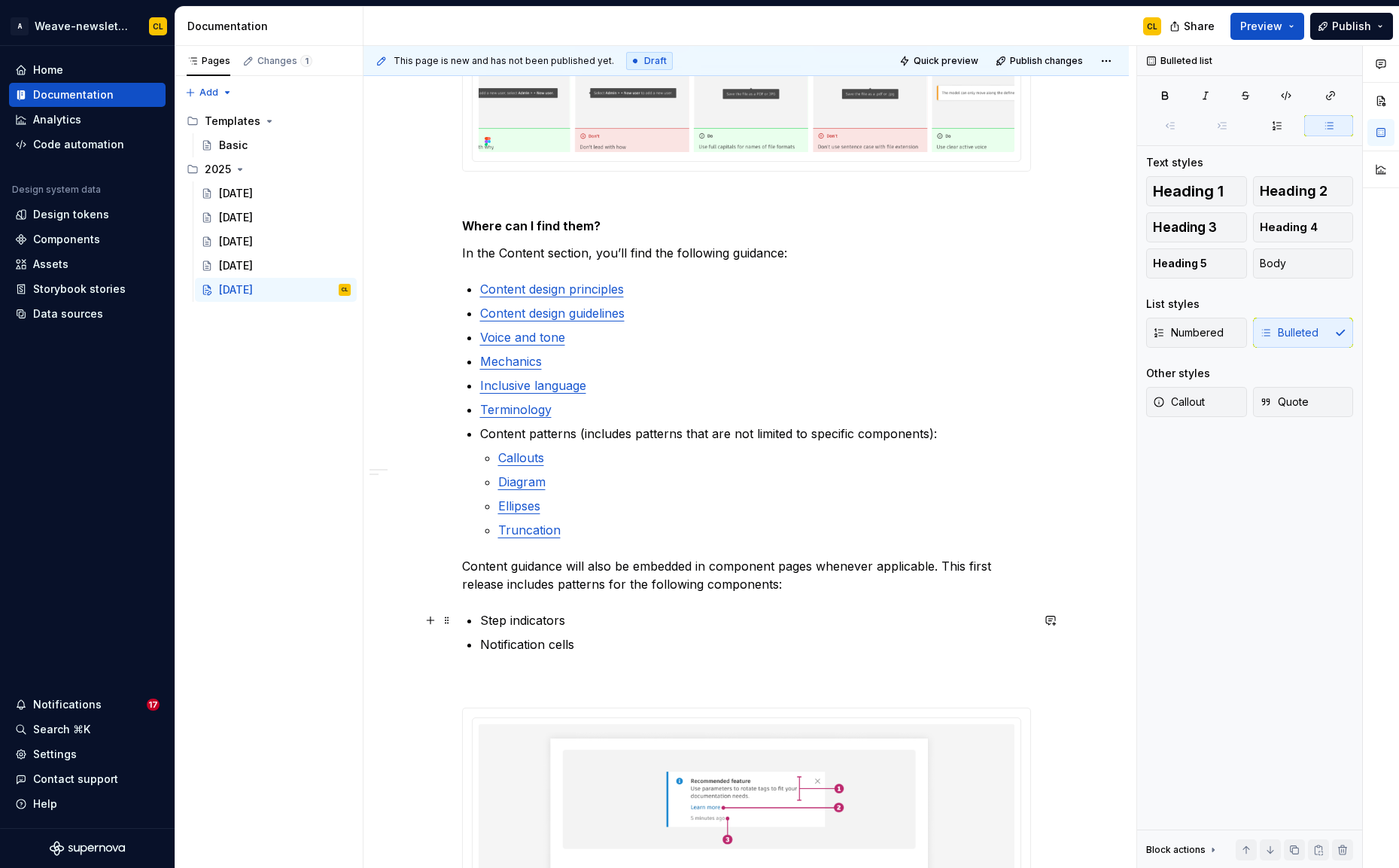
click at [570, 618] on p "Step indicators" at bounding box center [756, 620] width 551 height 18
click at [639, 655] on div "Ready for back-to-school season? ✏️ Weave’s got you covered with new guidance t…" at bounding box center [746, 129] width 569 height 3629
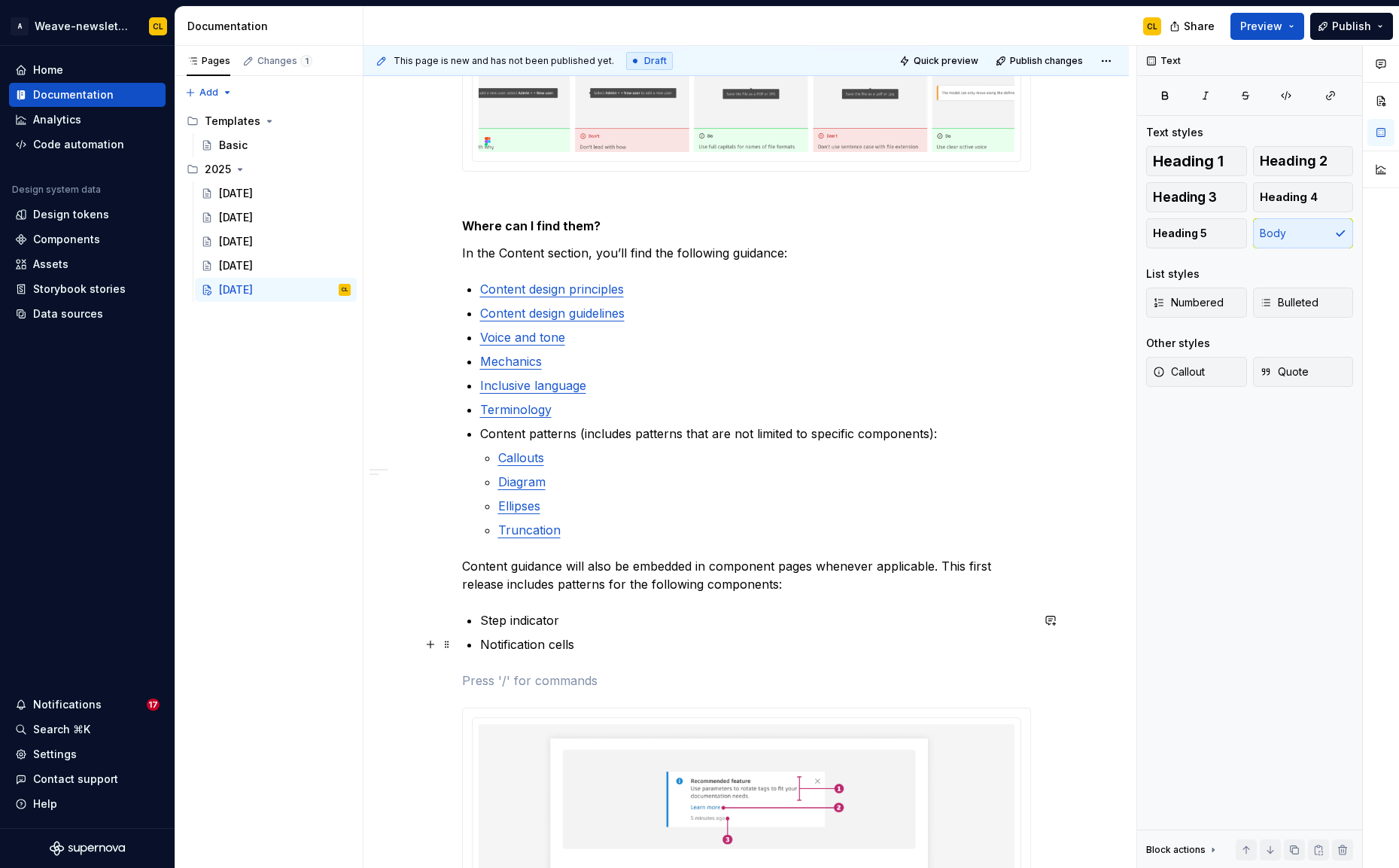
click at [617, 642] on p "Notification cells" at bounding box center [756, 644] width 551 height 18
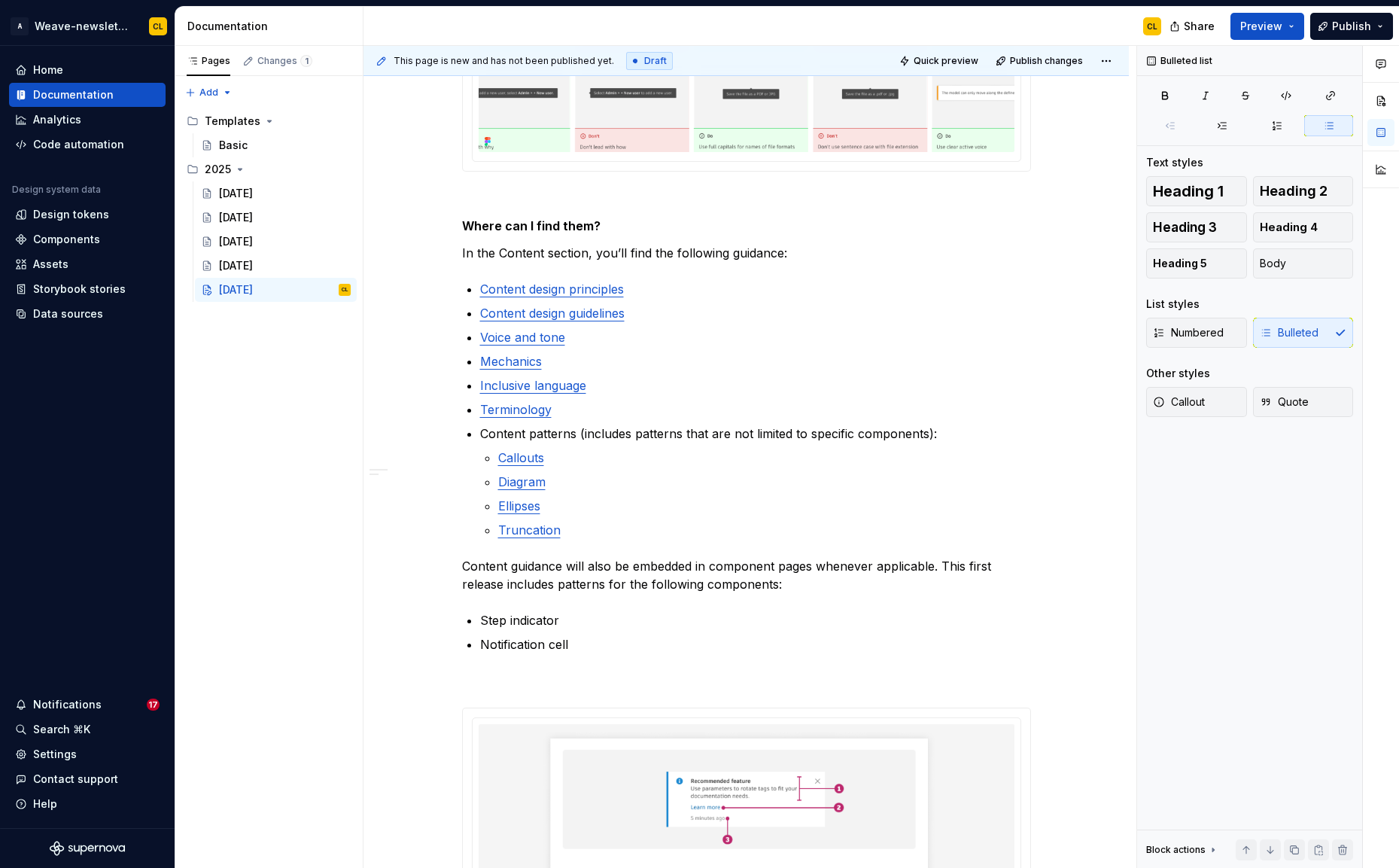
type textarea "*"
drag, startPoint x: 486, startPoint y: 620, endPoint x: 566, endPoint y: 615, distance: 80.2
click at [566, 615] on p "Step indicator" at bounding box center [756, 620] width 551 height 18
click at [857, 592] on button "button" at bounding box center [862, 592] width 21 height 21
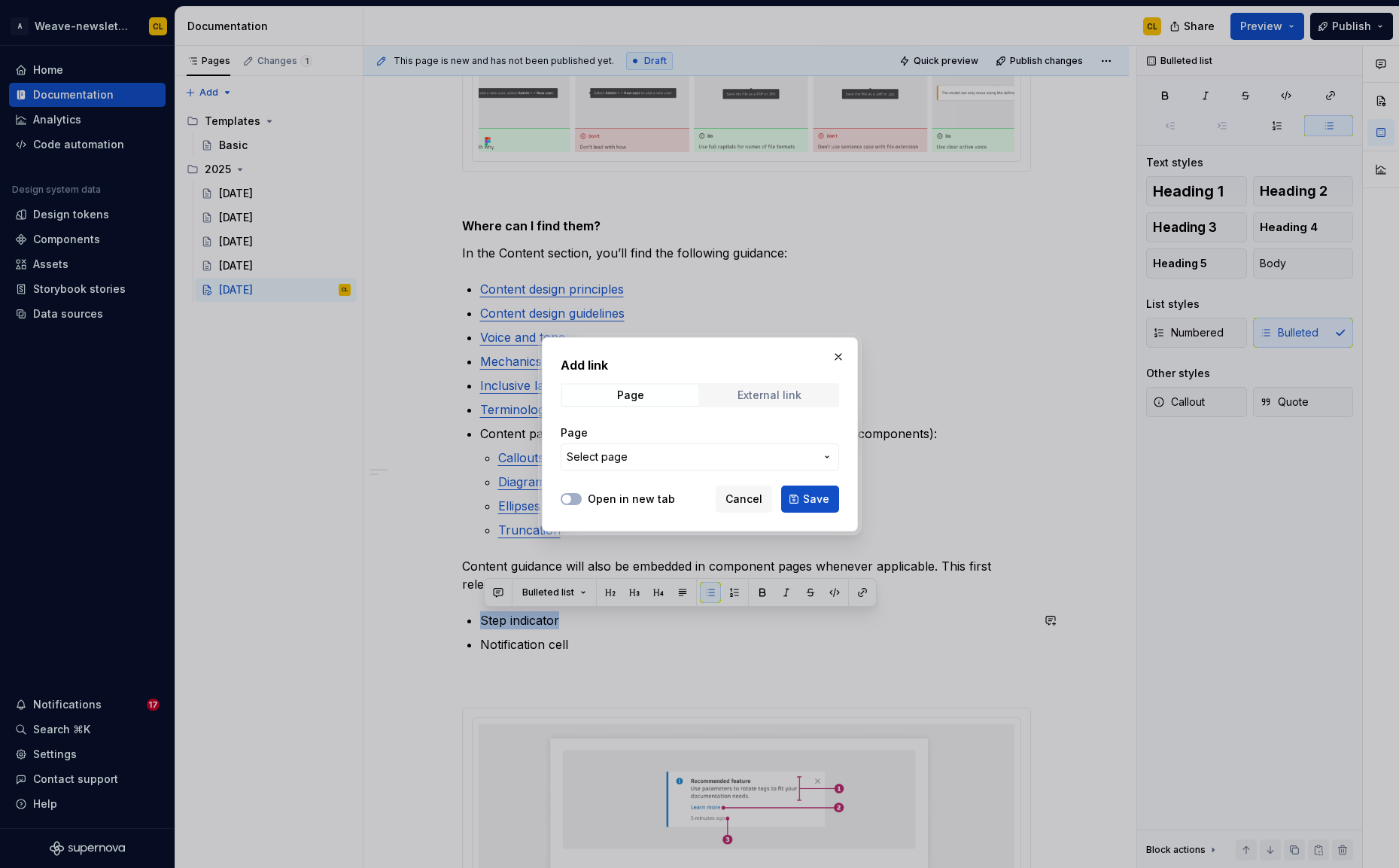
click at [735, 395] on span "External link" at bounding box center [770, 394] width 136 height 21
click at [613, 462] on input "URL" at bounding box center [700, 456] width 278 height 27
paste input "https://weave.autodesk.com/latest/item/components/step-indicator/overview-oGmxR…"
type input "https://weave.autodesk.com/latest/item/components/step-indicator/overview-oGmxR…"
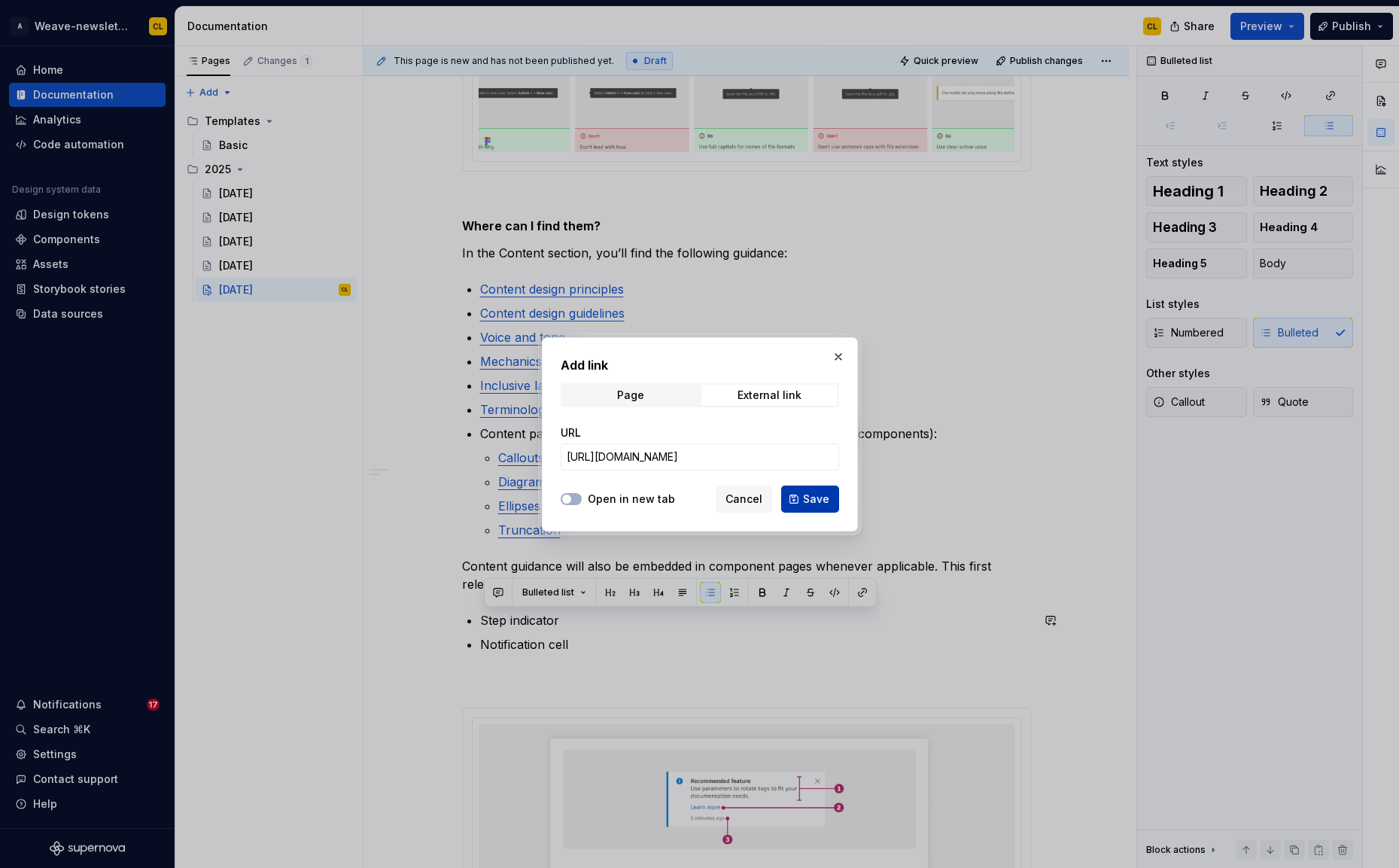
click at [809, 501] on span "Save" at bounding box center [816, 499] width 27 height 15
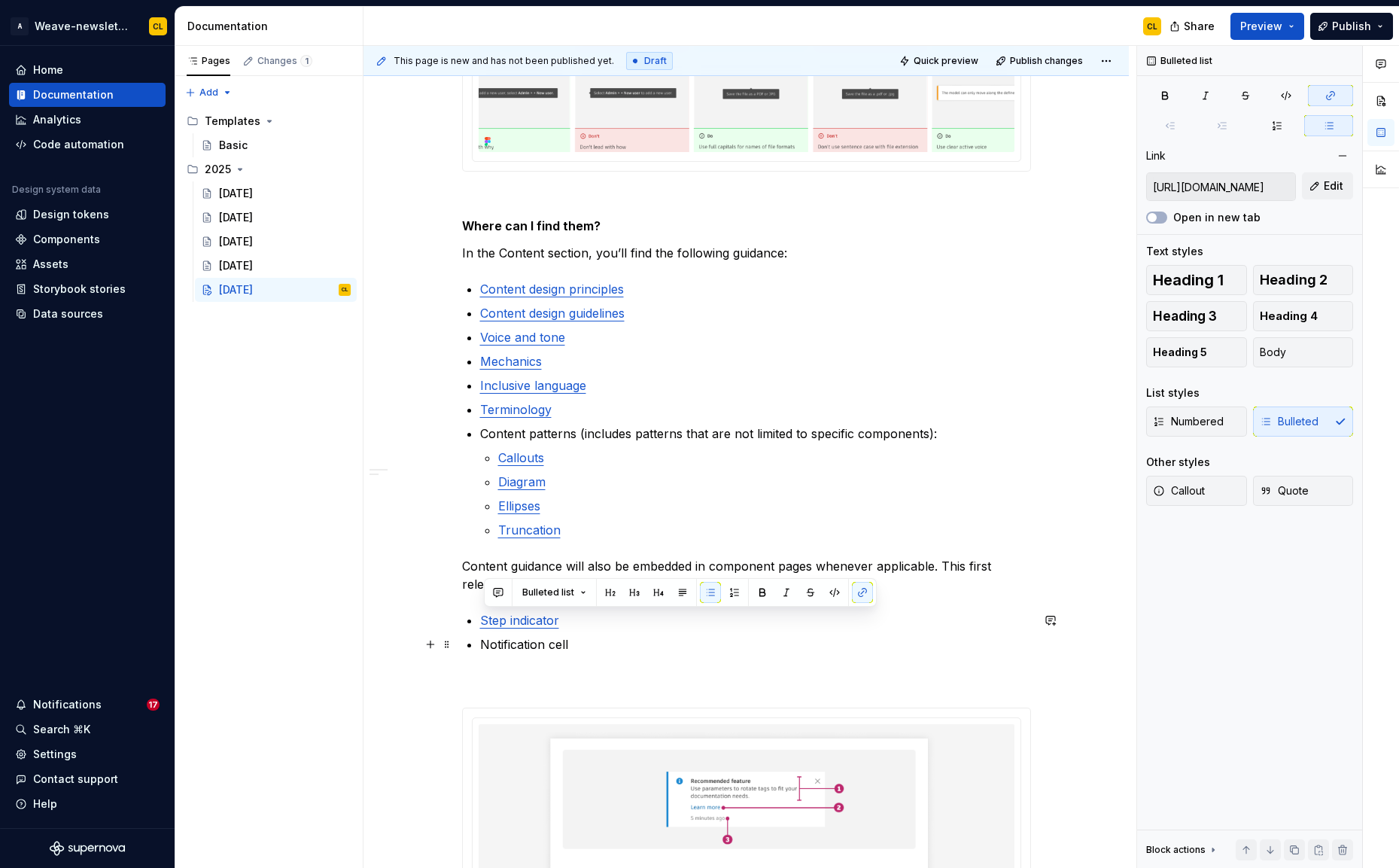
click at [554, 651] on p "Notification cell" at bounding box center [756, 644] width 551 height 18
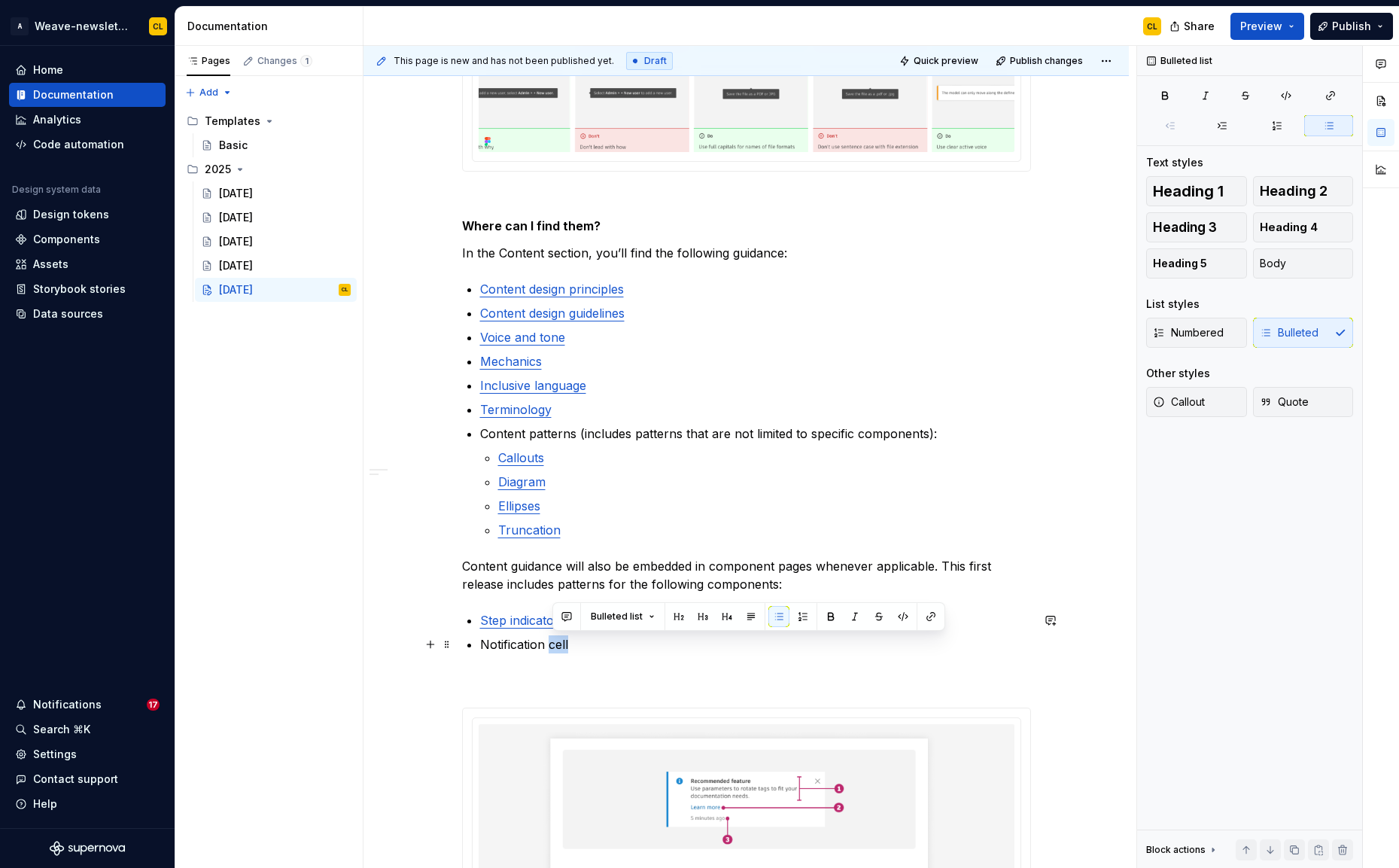
click at [554, 651] on p "Notification cell" at bounding box center [756, 644] width 551 height 18
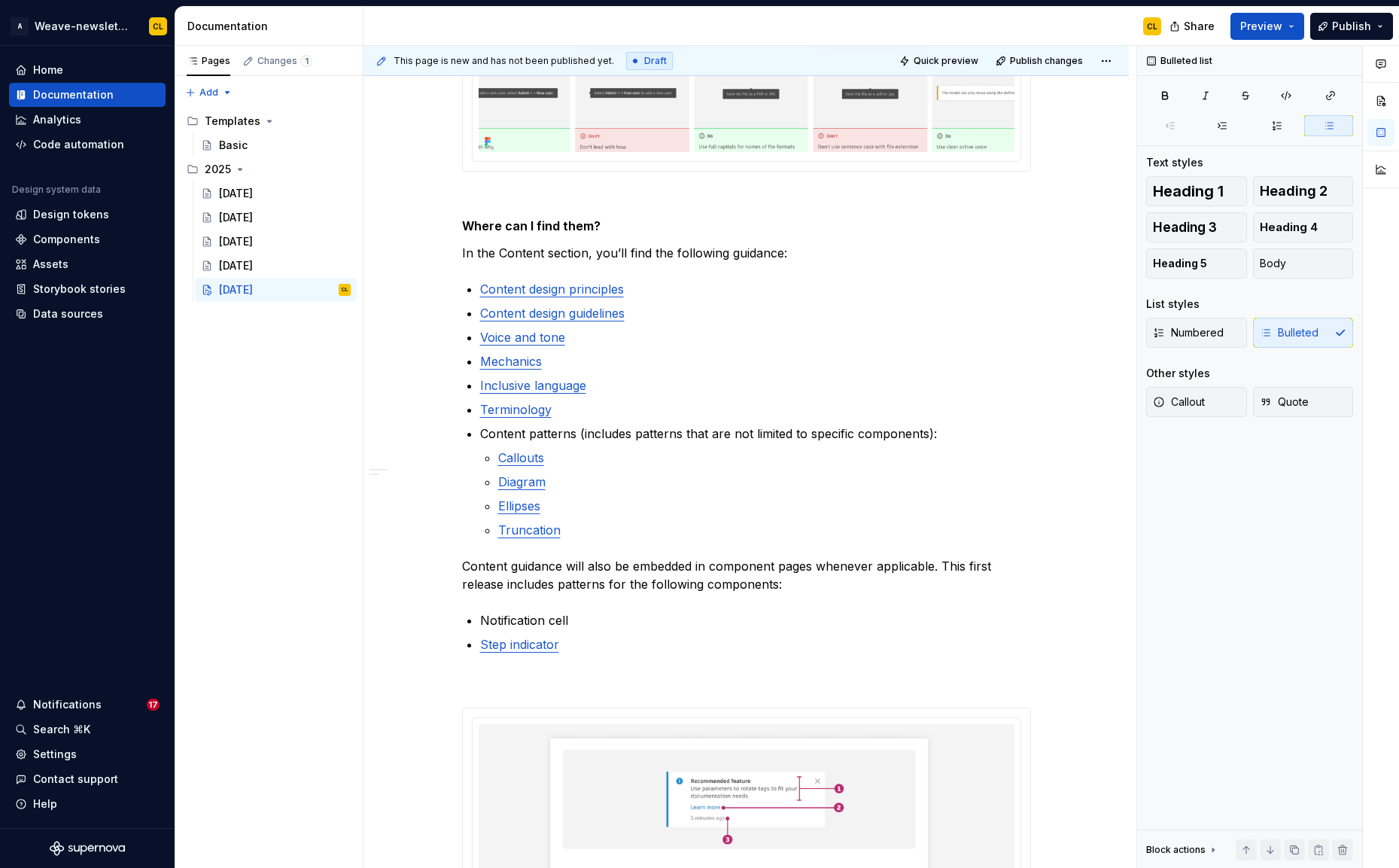
type textarea "*"
drag, startPoint x: 487, startPoint y: 617, endPoint x: 576, endPoint y: 617, distance: 89.0
click at [576, 617] on p "Notification cell" at bounding box center [756, 620] width 551 height 18
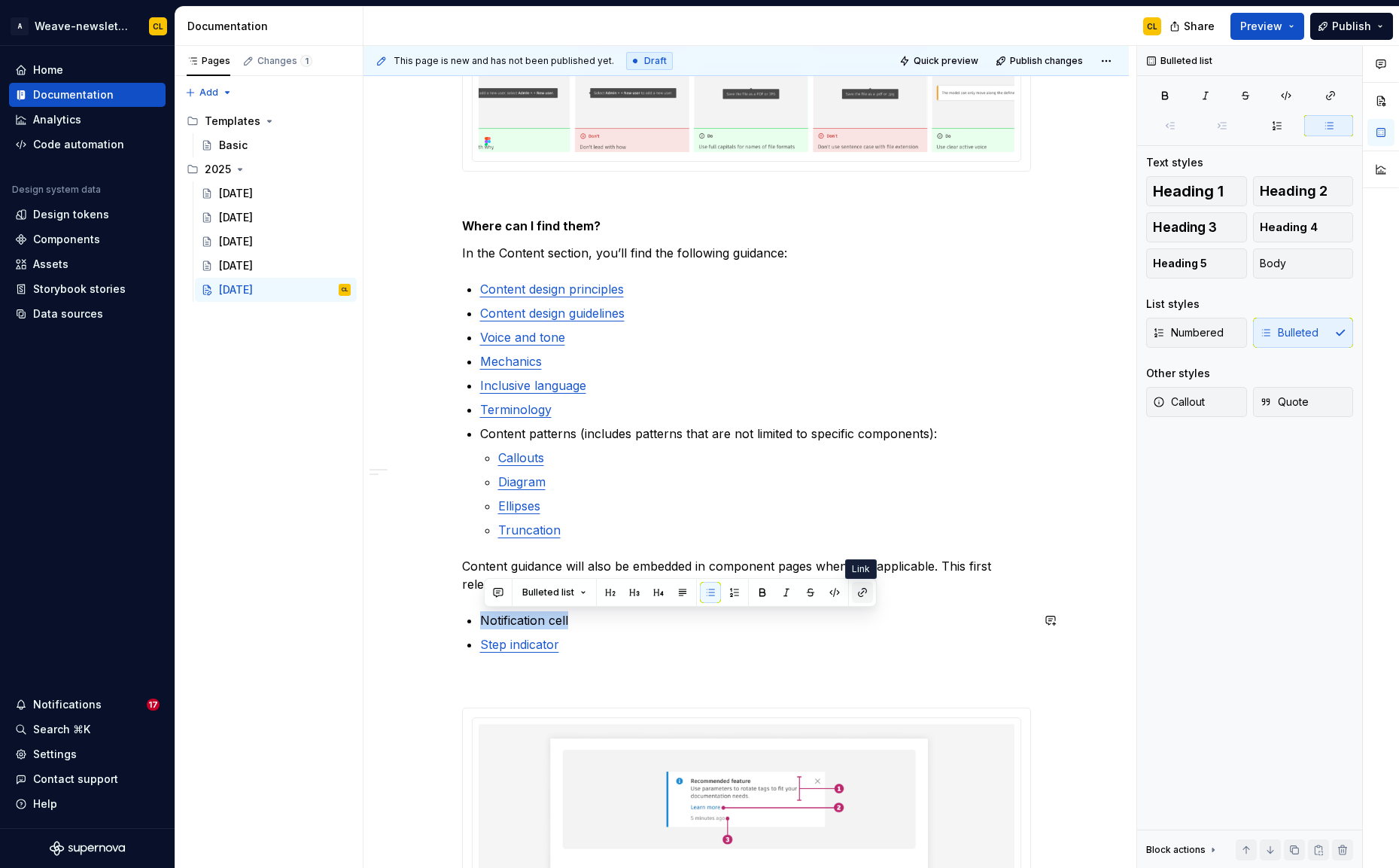
click at [860, 597] on button "button" at bounding box center [862, 592] width 21 height 21
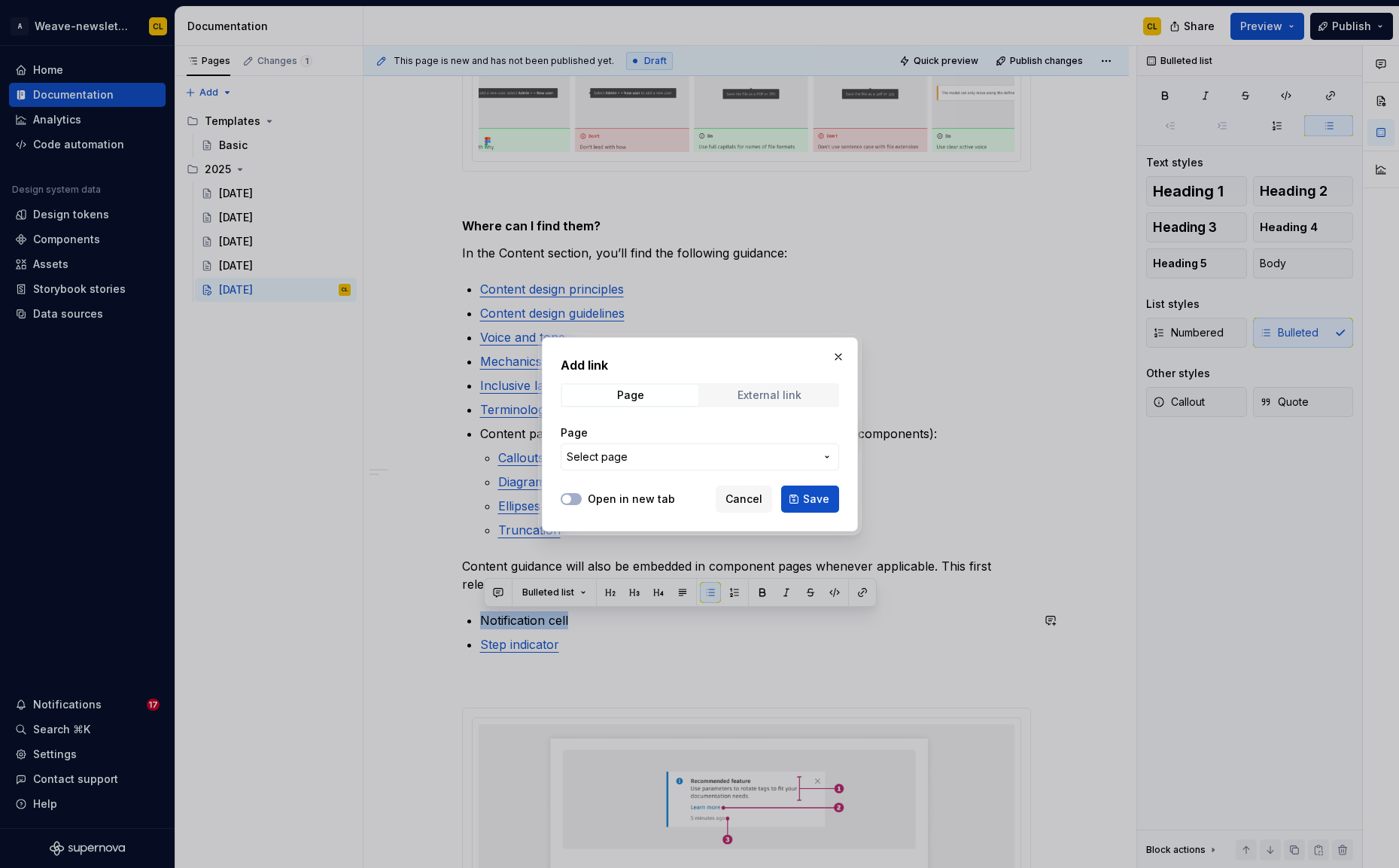
click at [773, 387] on span "External link" at bounding box center [770, 394] width 136 height 21
click at [629, 465] on input "URL" at bounding box center [700, 456] width 278 height 27
paste input "https://weave.autodesk.com/latest/item/components/notification-cell/overview-vf…"
type input "https://weave.autodesk.com/latest/item/components/notification-cell/overview-vf…"
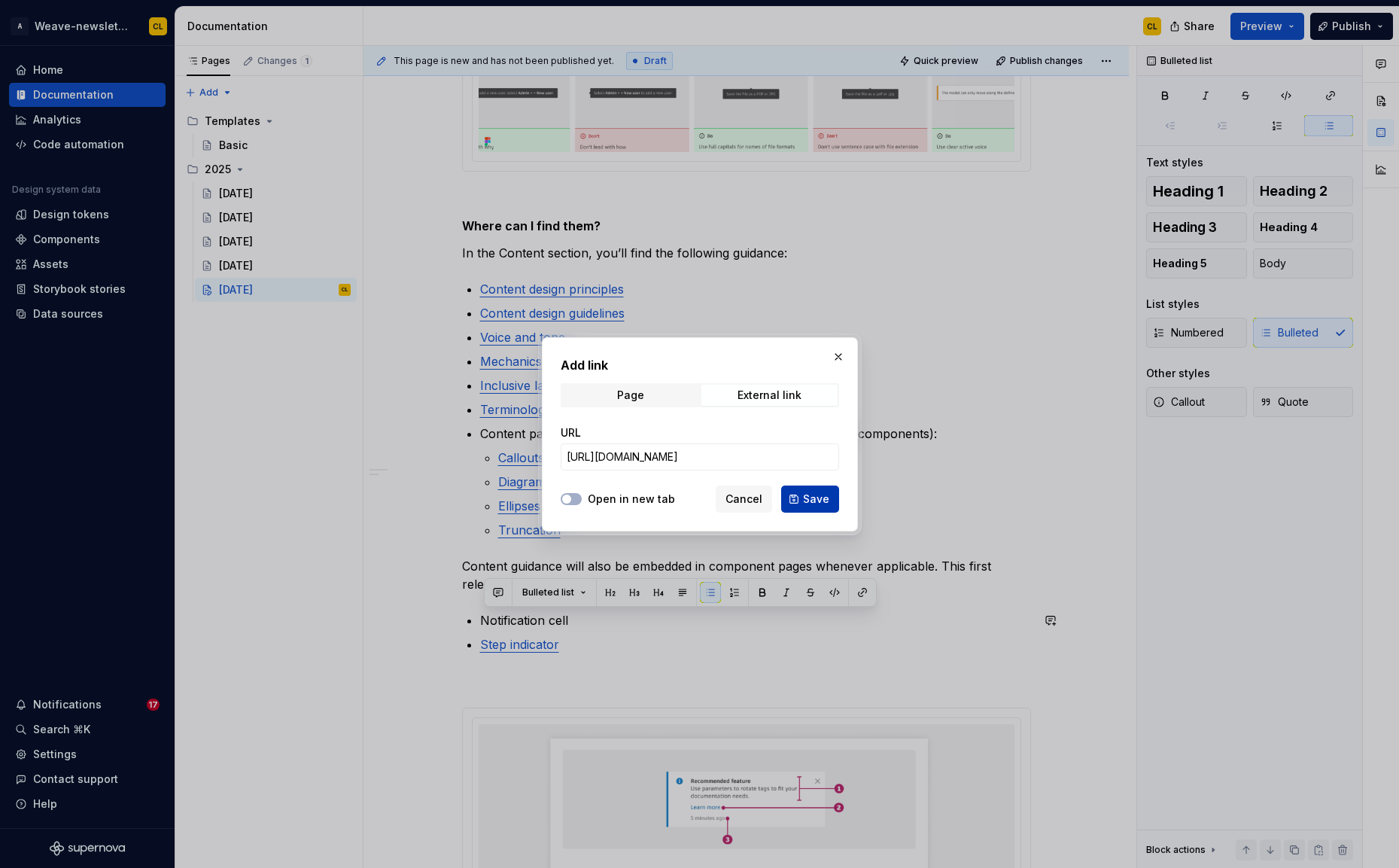
click at [821, 502] on span "Save" at bounding box center [816, 499] width 27 height 15
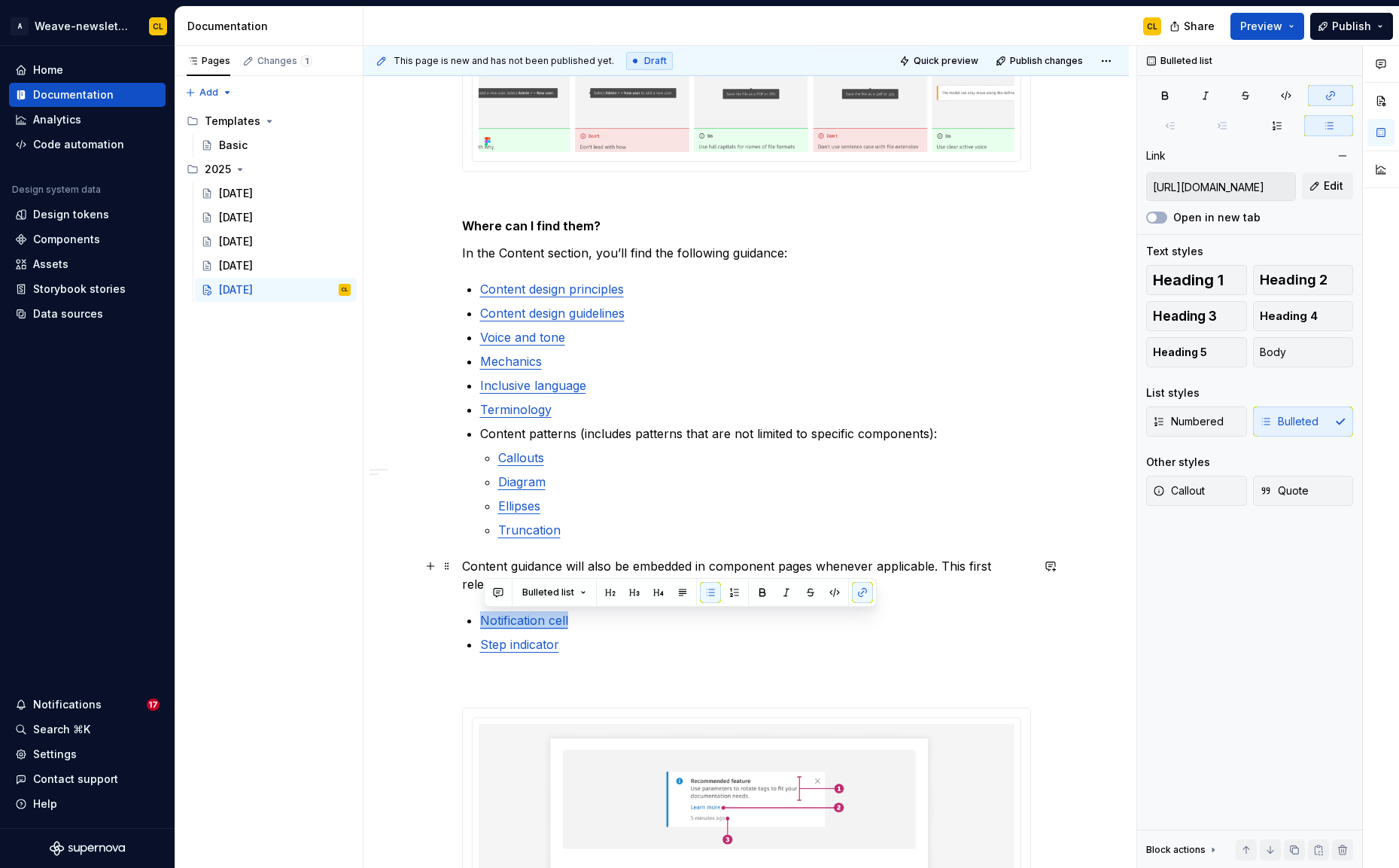
click at [700, 564] on p "Content guidance will also be embedded in component pages whenever applicable. …" at bounding box center [746, 574] width 569 height 36
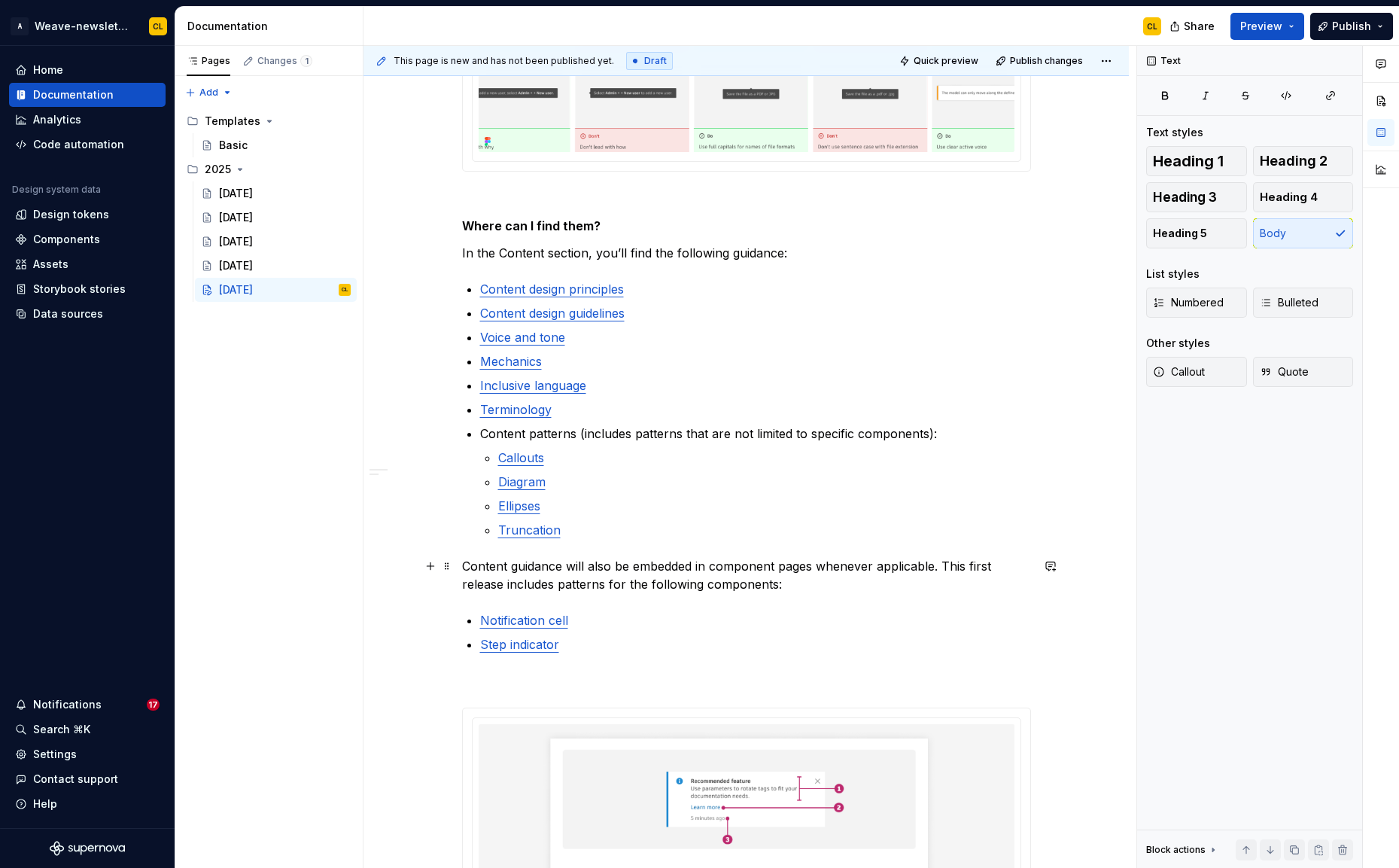
click at [795, 567] on p "Content guidance will also be embedded in component pages whenever applicable. …" at bounding box center [746, 574] width 569 height 36
click at [827, 587] on p "Content guidance will also be embedded in component pages whenever applicable. …" at bounding box center [746, 574] width 569 height 36
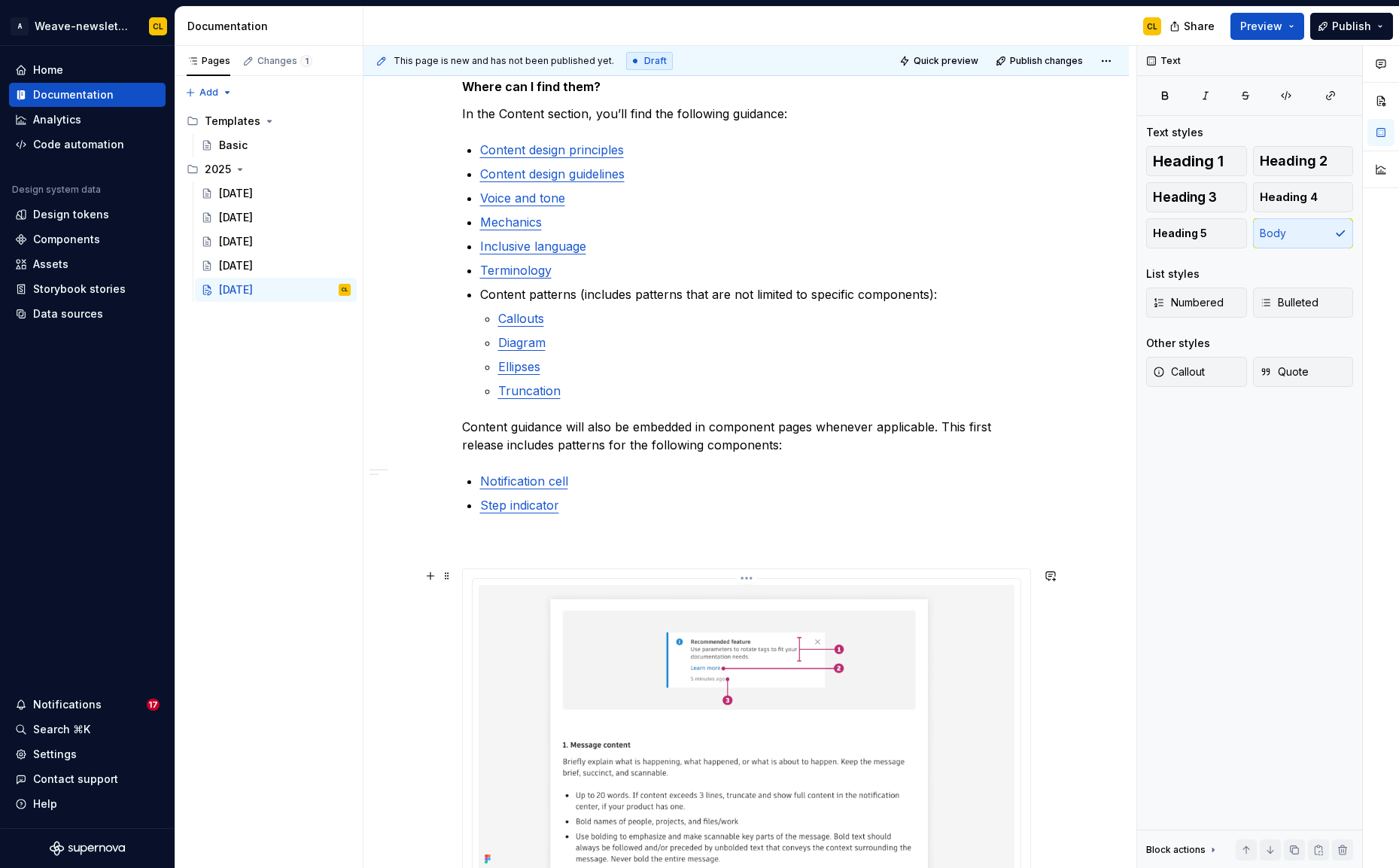
scroll to position [2128, 0]
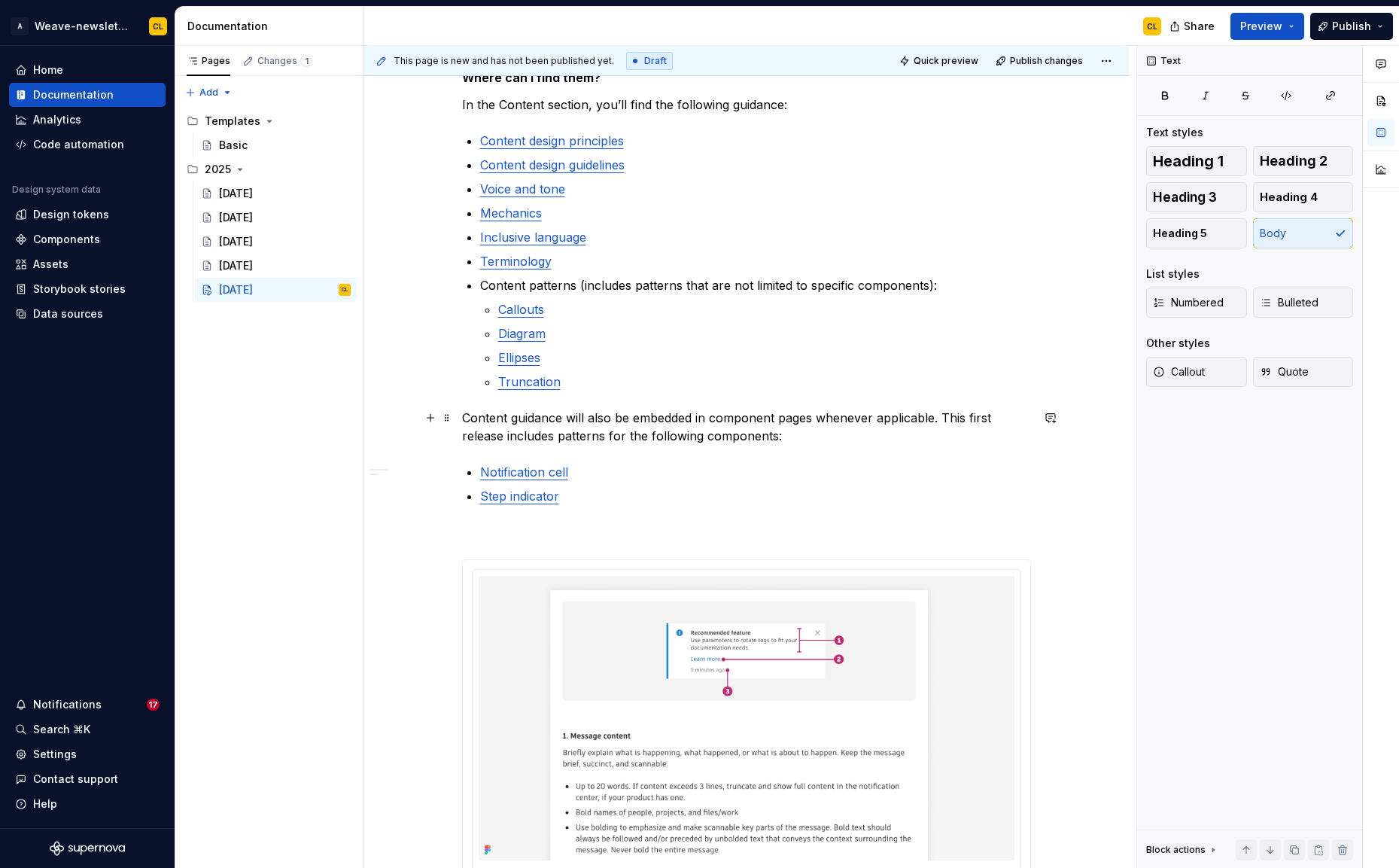
click at [576, 436] on p "Content guidance will also be embedded in component pages whenever applicable. …" at bounding box center [746, 426] width 569 height 36
click at [642, 440] on p "Content guidance will also be embedded in component pages whenever applicable. …" at bounding box center [746, 426] width 569 height 36
click at [568, 440] on p "Content guidance will also be embedded in component pages whenever applicable. …" at bounding box center [746, 426] width 569 height 36
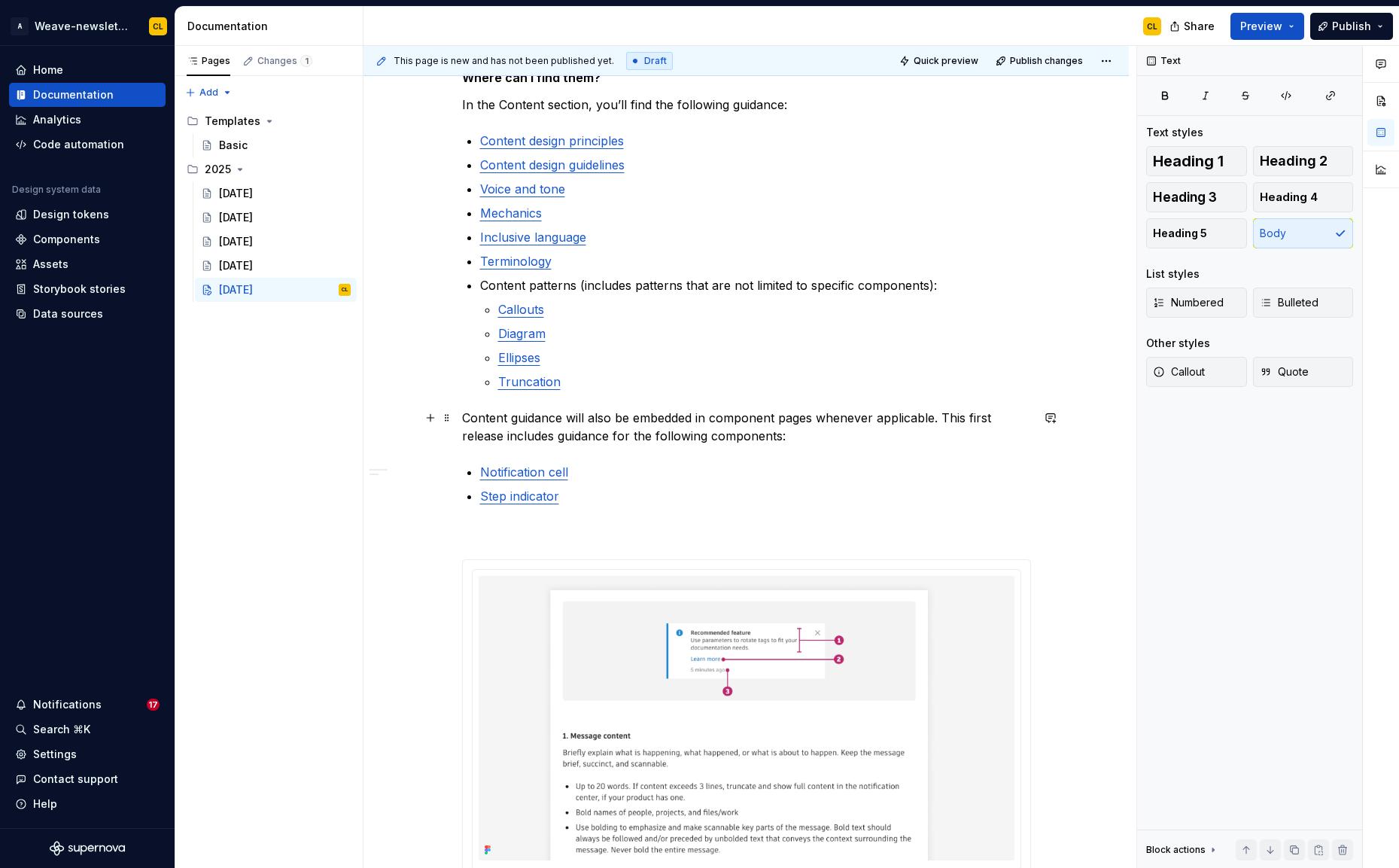
click at [699, 433] on p "Content guidance will also be embedded in component pages whenever applicable. …" at bounding box center [746, 426] width 569 height 36
click at [766, 429] on p "Content guidance will also be embedded in component pages whenever applicable. …" at bounding box center [746, 426] width 569 height 36
click at [691, 419] on p "Content guidance will also be embedded in component pages whenever applicable. …" at bounding box center [746, 426] width 569 height 36
click at [782, 421] on p "Content guidance will also be embedded in component pages whenever applicable. …" at bounding box center [746, 426] width 569 height 36
click at [829, 435] on p "Content guidance will also be embedded in component pages whenever applicable. …" at bounding box center [746, 426] width 569 height 36
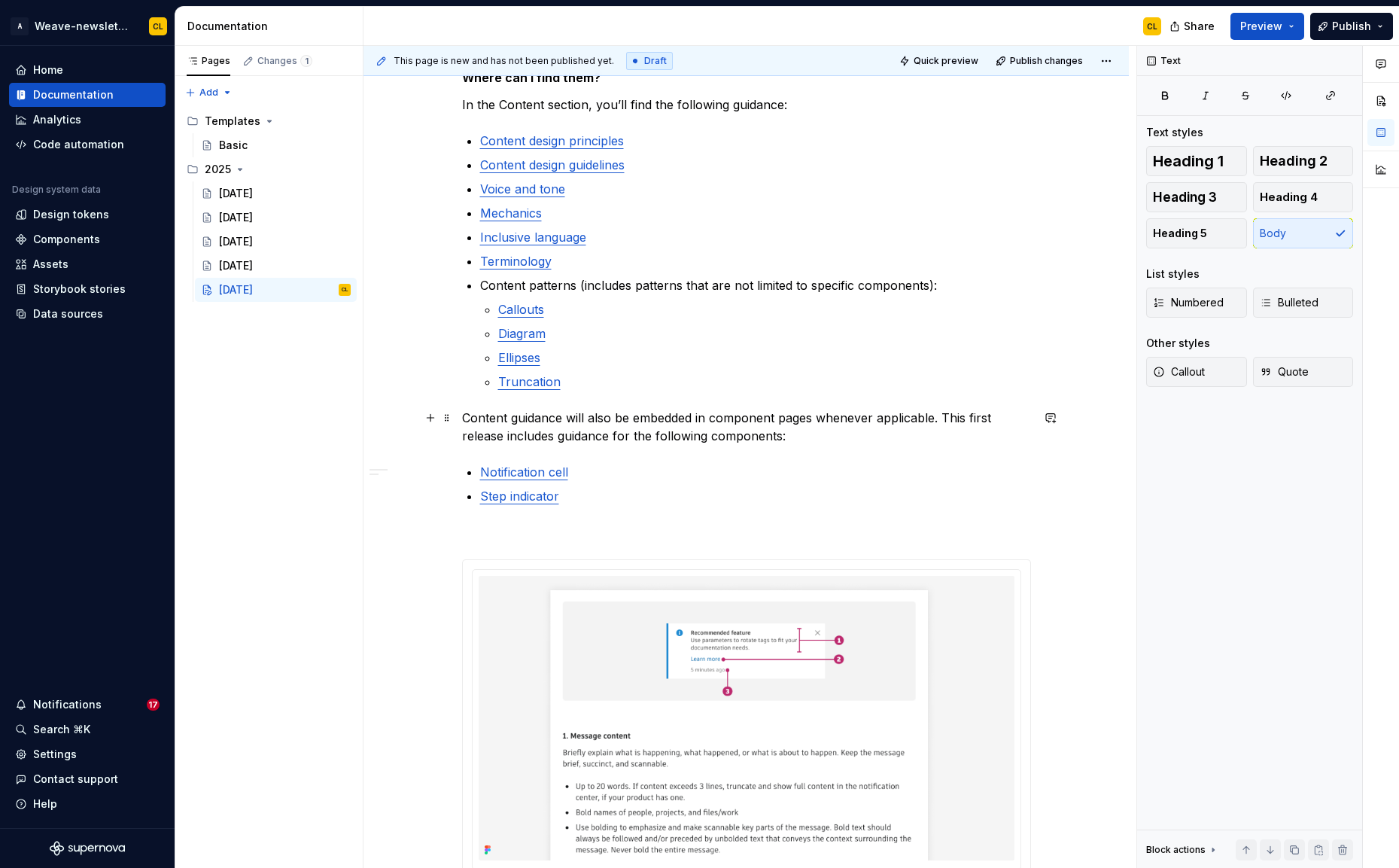
click at [741, 435] on p "Content guidance will also be embedded in component pages whenever applicable. …" at bounding box center [746, 426] width 569 height 36
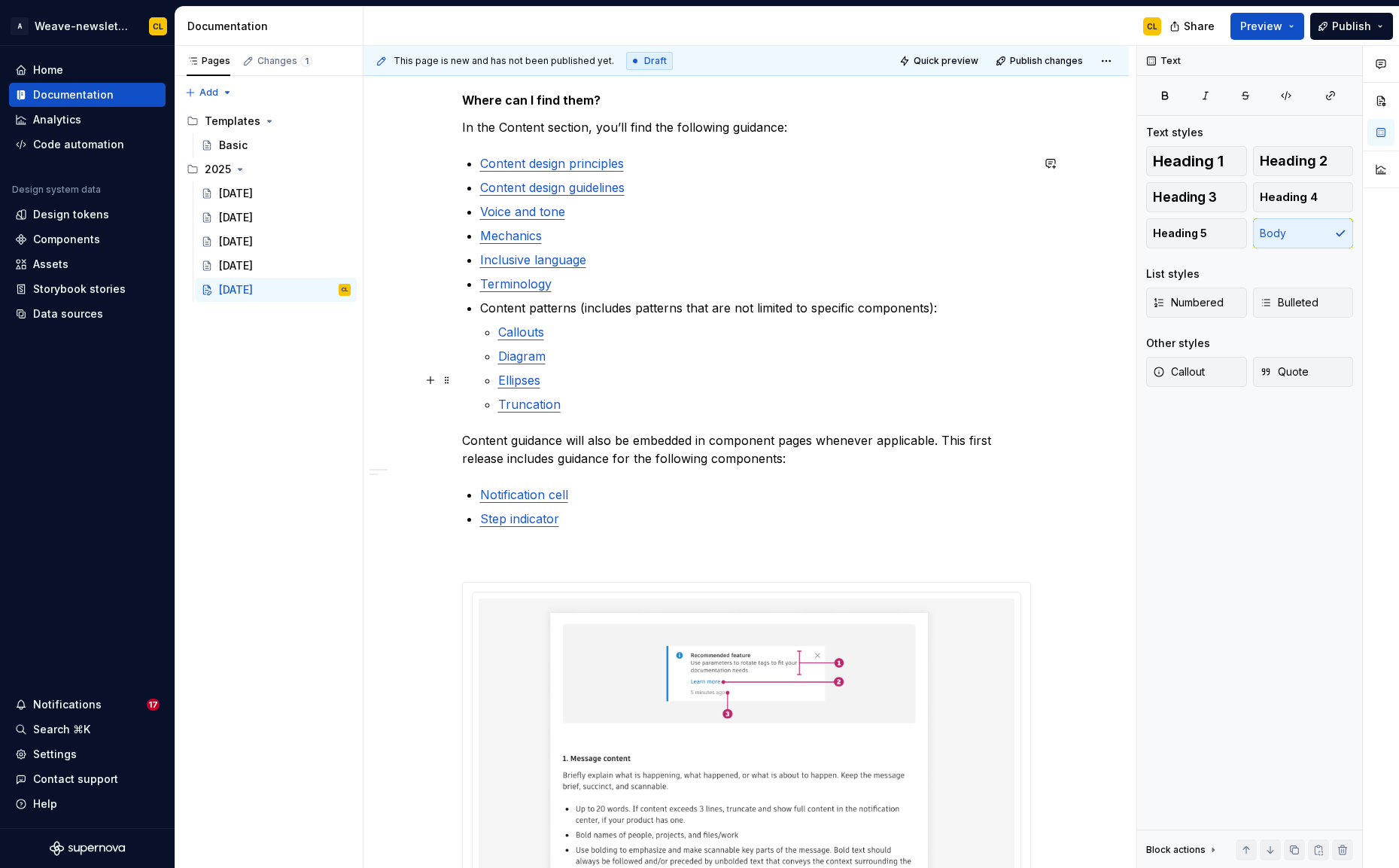
scroll to position [1976, 0]
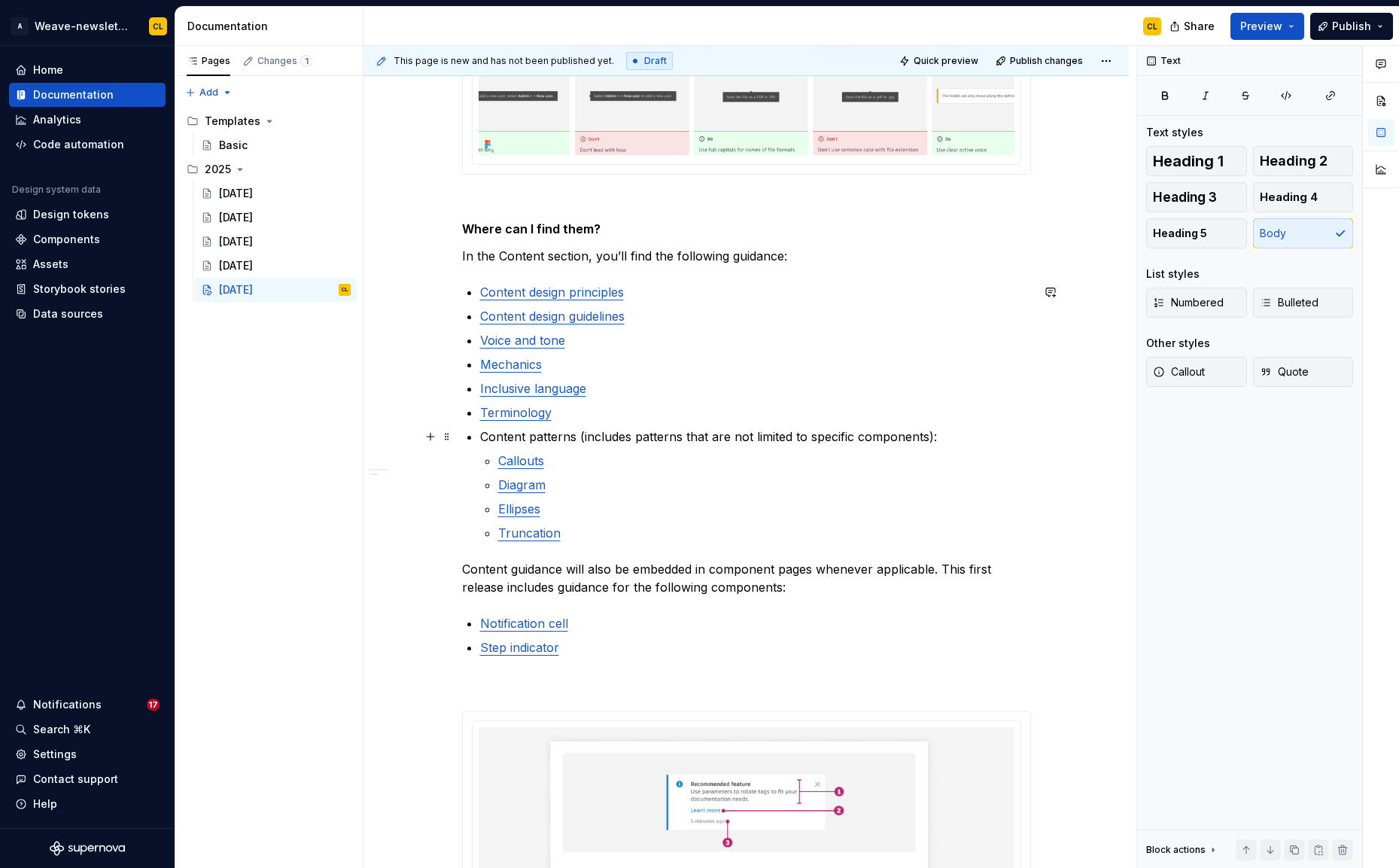
click at [691, 445] on li "Content patterns (includes patterns that are not limited to specific components…" at bounding box center [756, 485] width 551 height 114
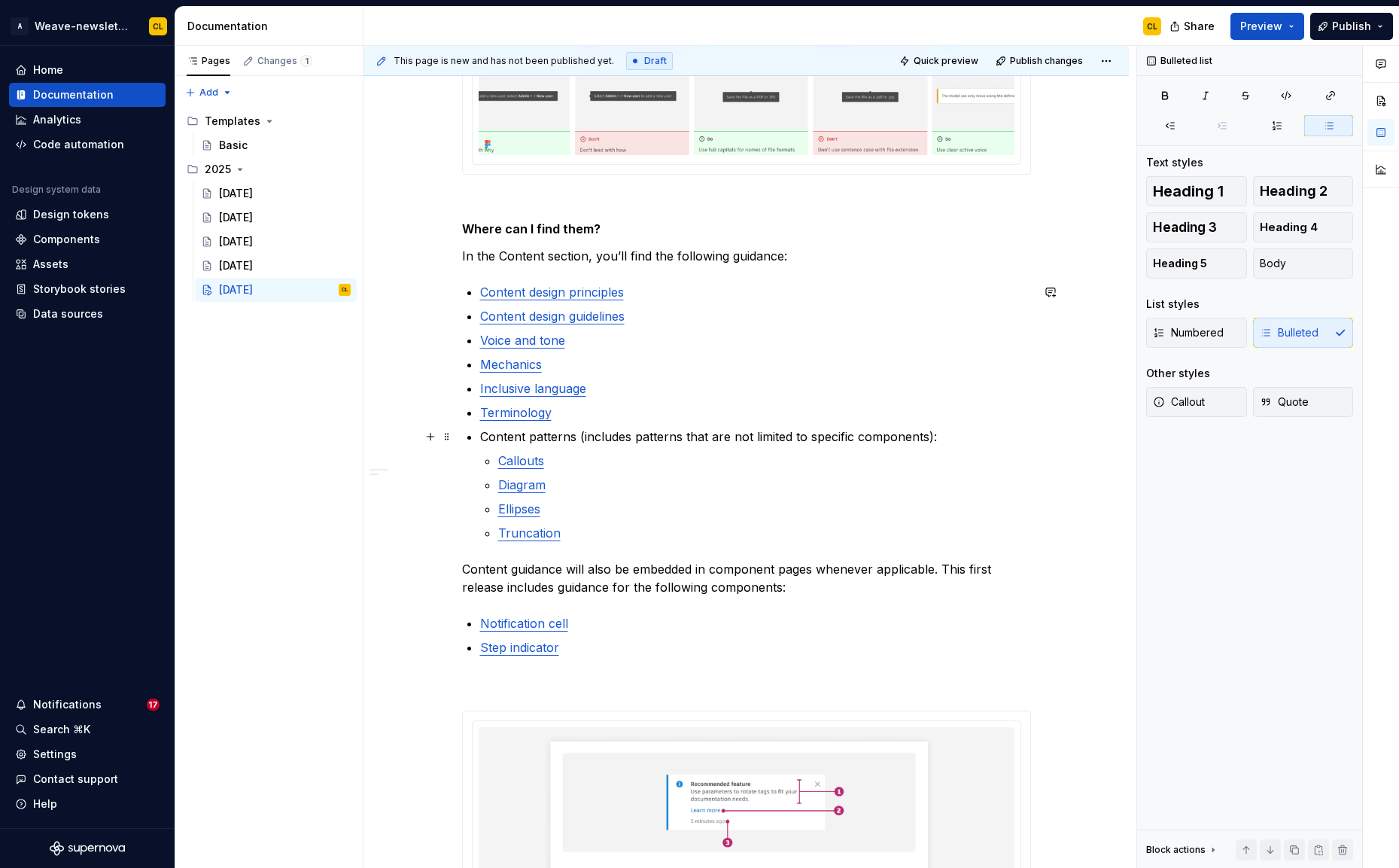
click at [745, 439] on p "Content patterns (includes patterns that are not limited to specific components…" at bounding box center [756, 437] width 551 height 18
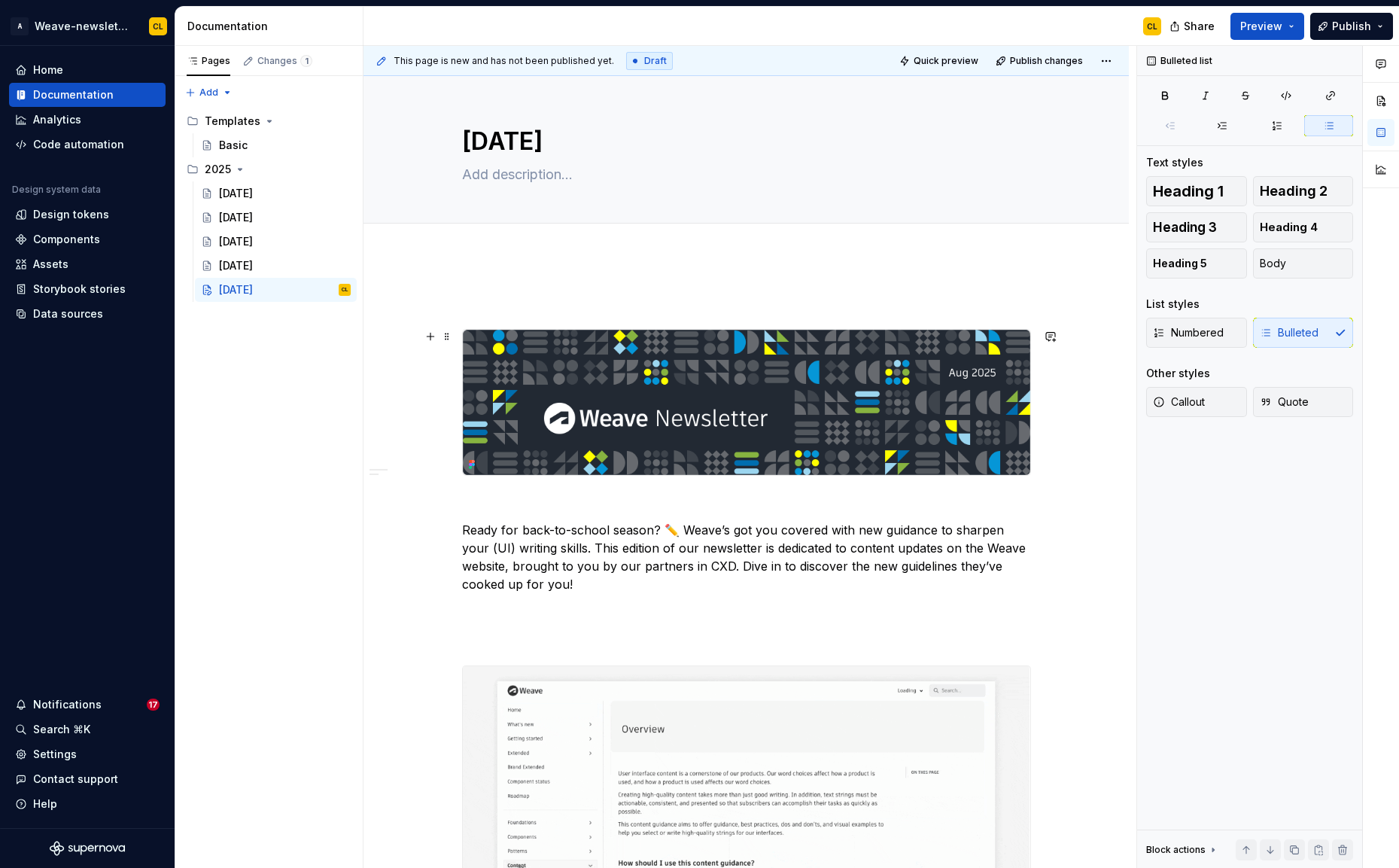
scroll to position [0, 0]
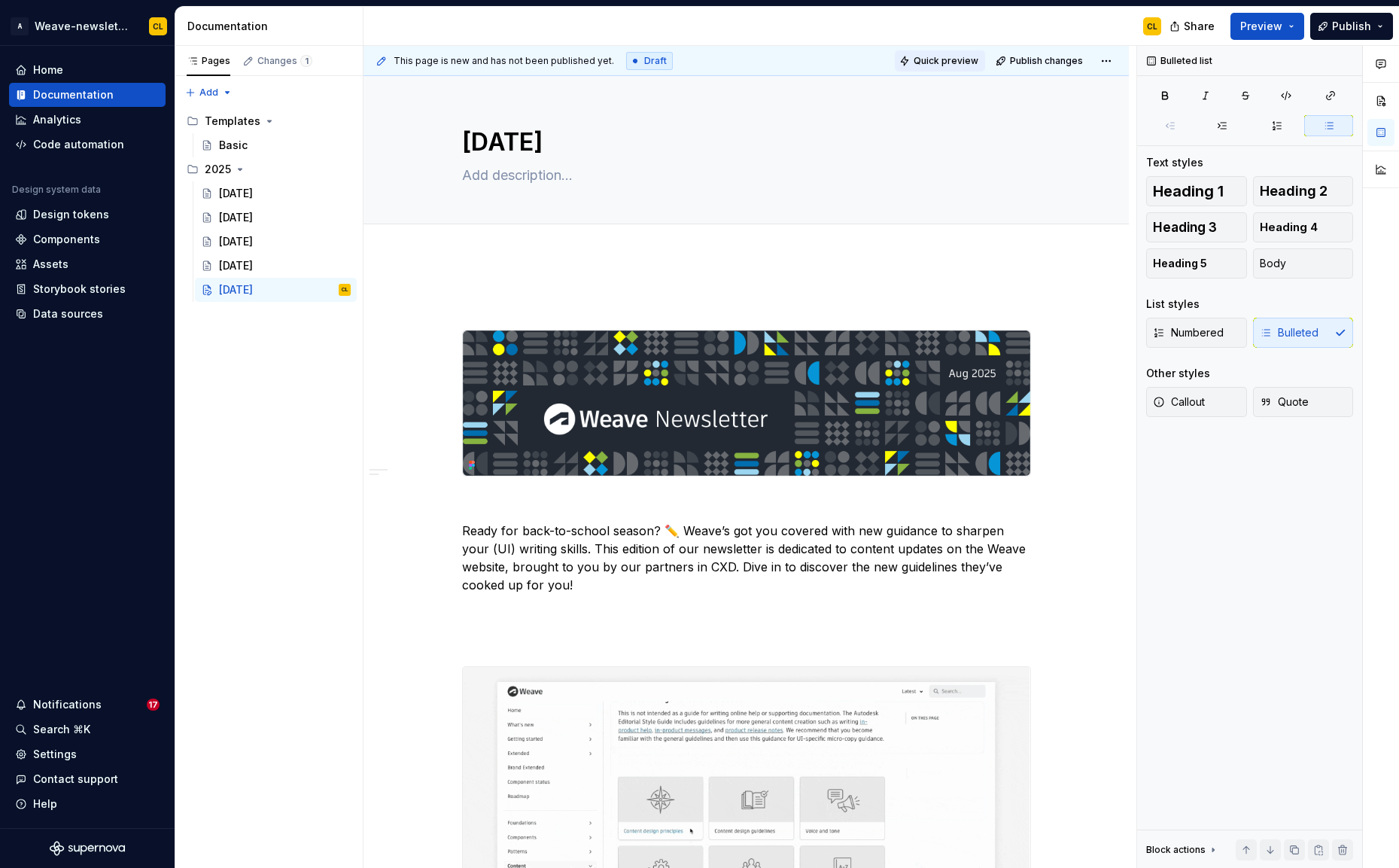
click at [969, 55] on span "Quick preview" at bounding box center [946, 61] width 65 height 12
click at [962, 58] on span "Quick preview" at bounding box center [946, 61] width 65 height 12
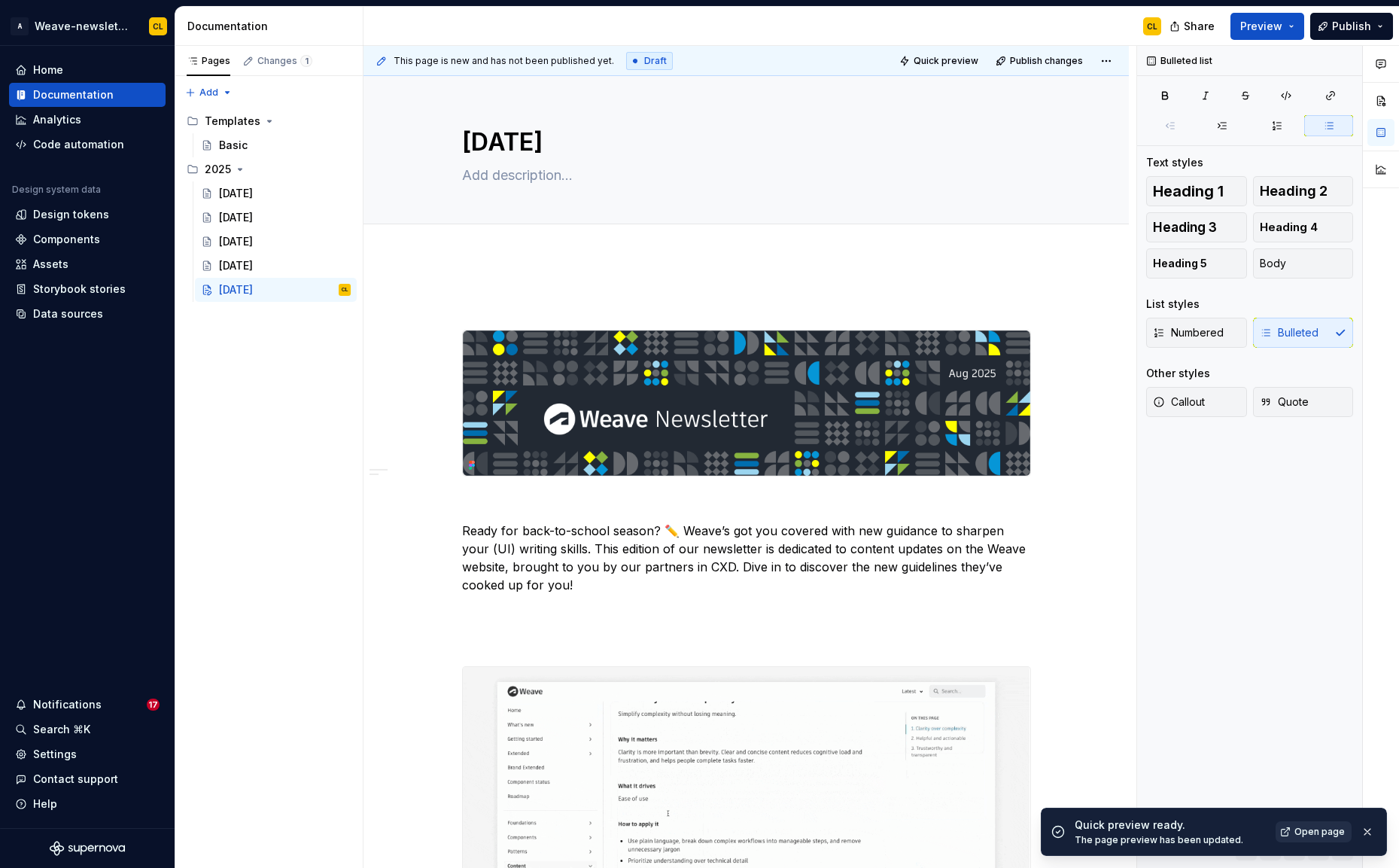
click at [1297, 831] on link "Open page" at bounding box center [1313, 831] width 76 height 21
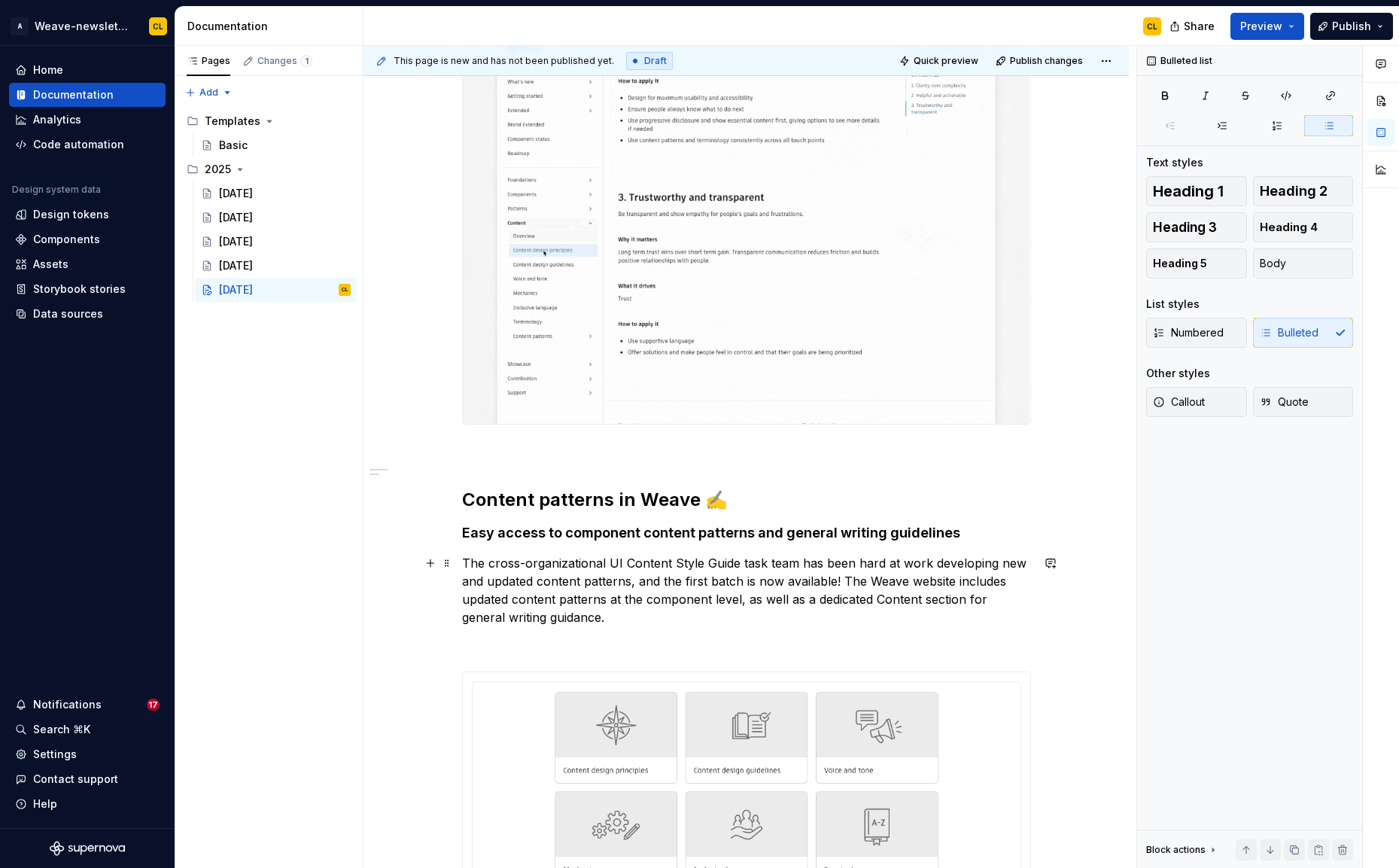
scroll to position [818, 0]
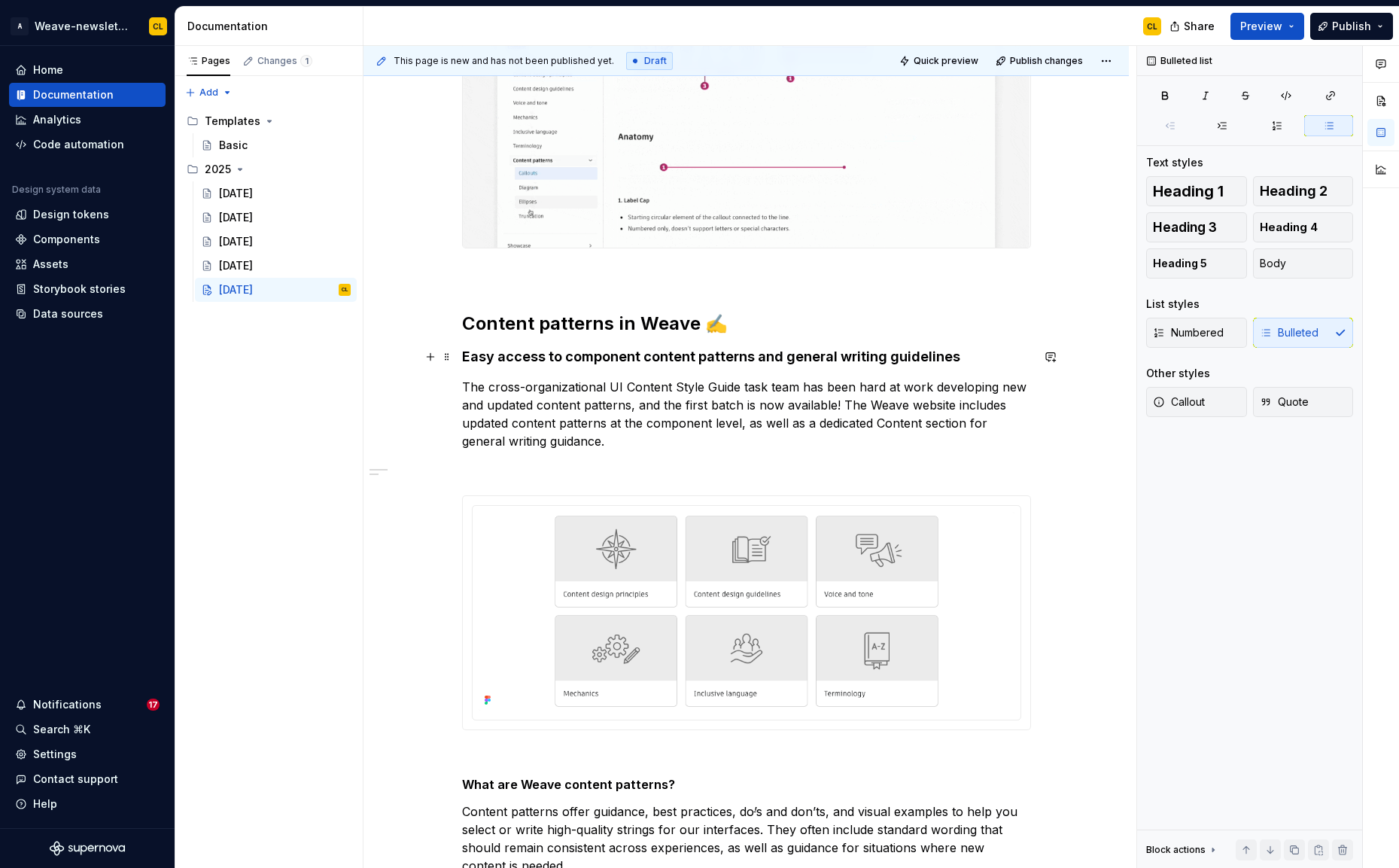
click at [624, 366] on h4 "Easy access to component content patterns and general writing guidelines" at bounding box center [746, 357] width 569 height 18
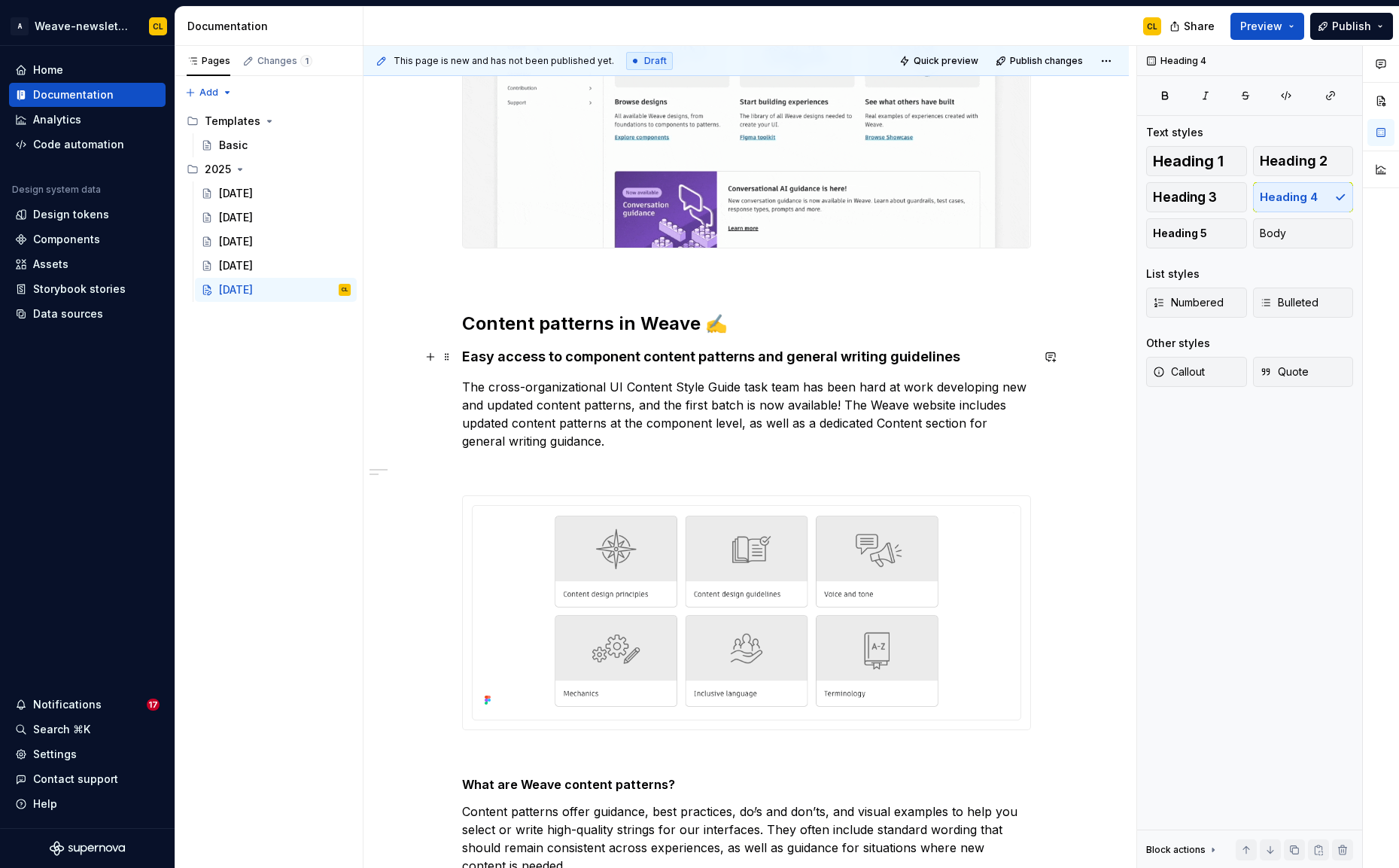
click at [585, 355] on h4 "Easy access to component content patterns and general writing guidelines" at bounding box center [746, 357] width 569 height 18
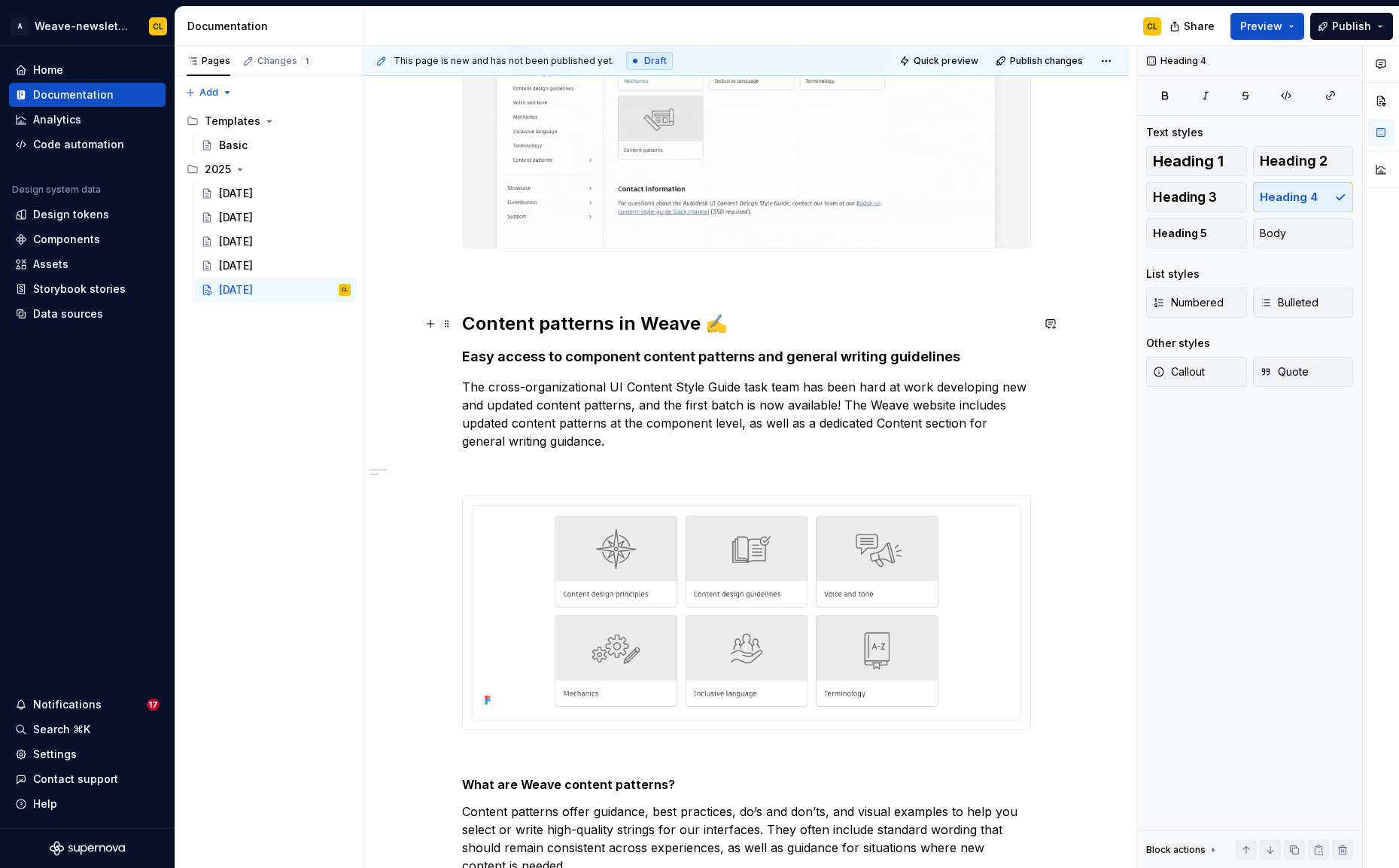
click at [540, 323] on h2 "Content patterns in Weave ✍️" at bounding box center [746, 323] width 569 height 24
click at [543, 359] on h4 "Easy access to component content patterns and general writing guidelines" at bounding box center [746, 357] width 569 height 18
click at [535, 790] on strong "What are Weave content patterns?" at bounding box center [568, 784] width 213 height 15
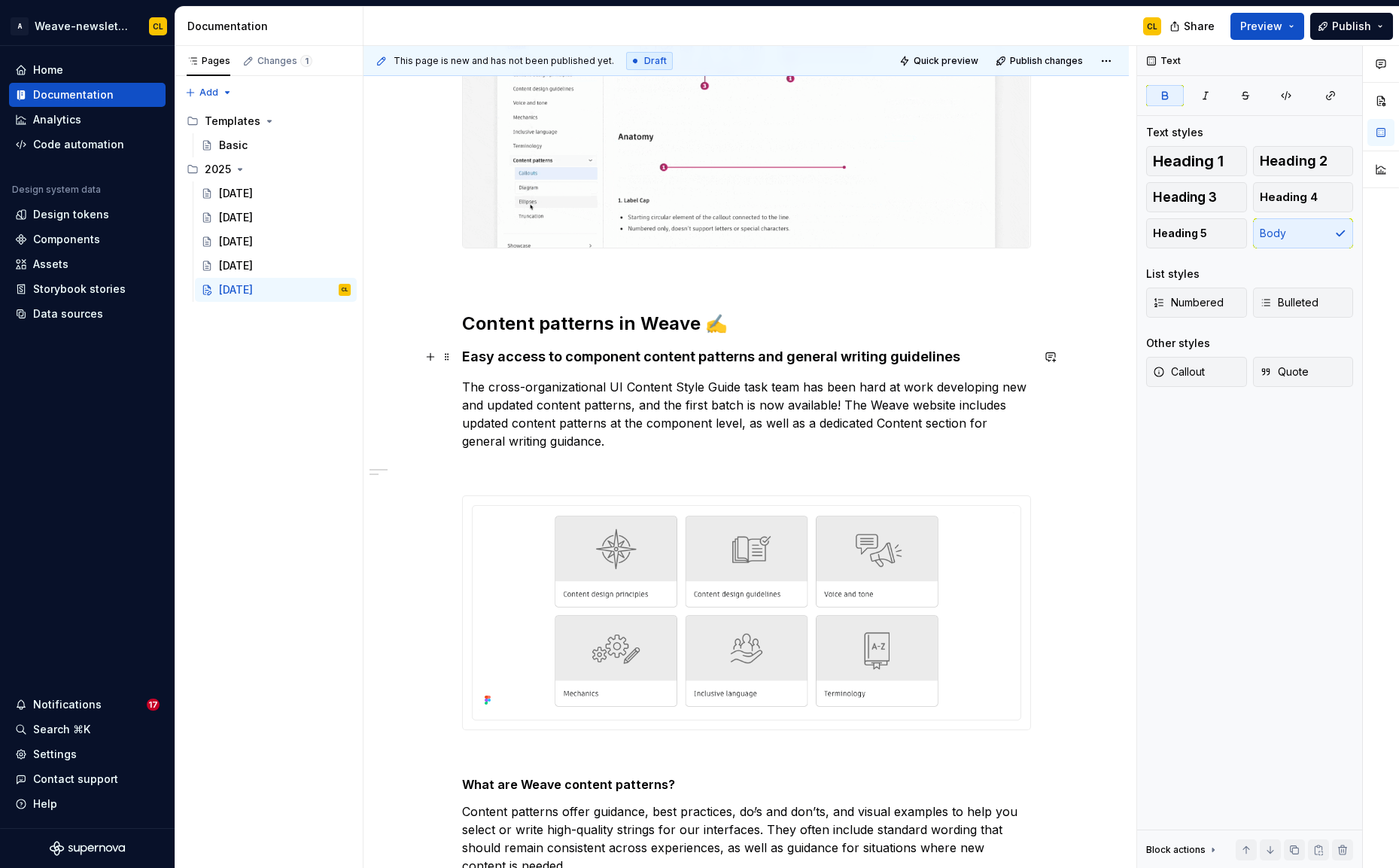
click at [541, 358] on h4 "Easy access to component content patterns and general writing guidelines" at bounding box center [746, 357] width 569 height 18
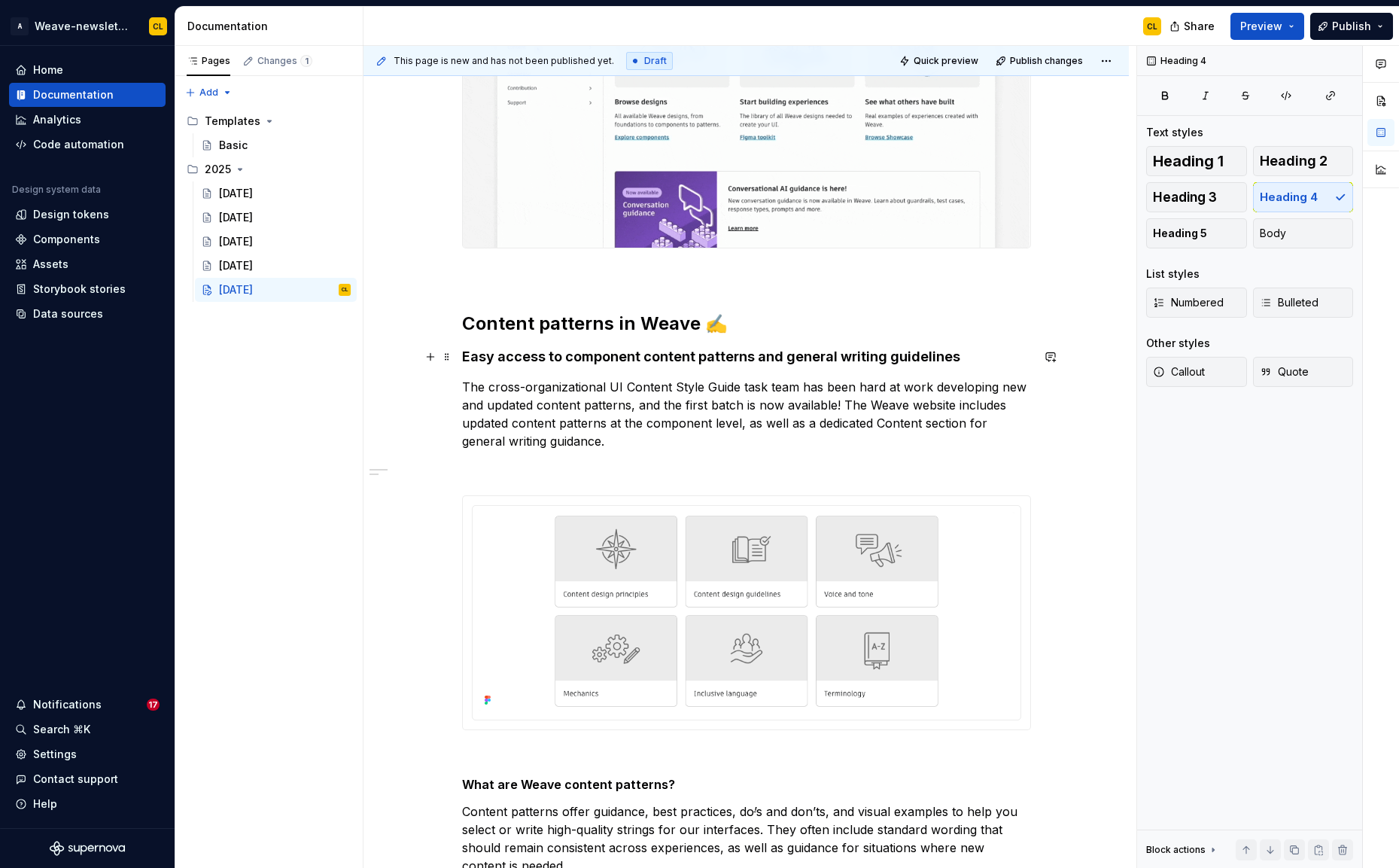
click at [511, 352] on h4 "Easy access to component content patterns and general writing guidelines" at bounding box center [746, 357] width 569 height 18
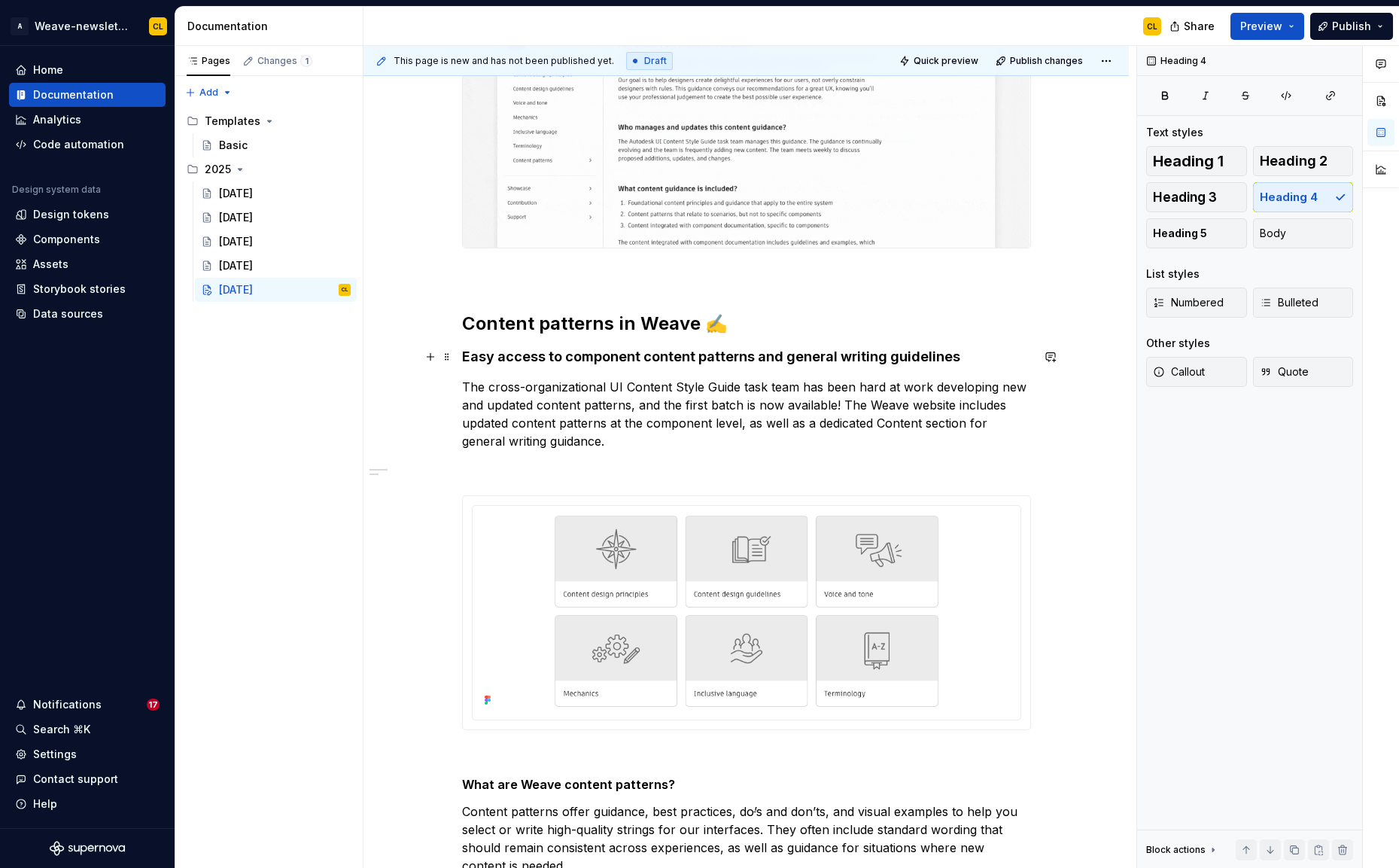
click at [511, 352] on h4 "Easy access to component content patterns and general writing guidelines" at bounding box center [746, 357] width 569 height 18
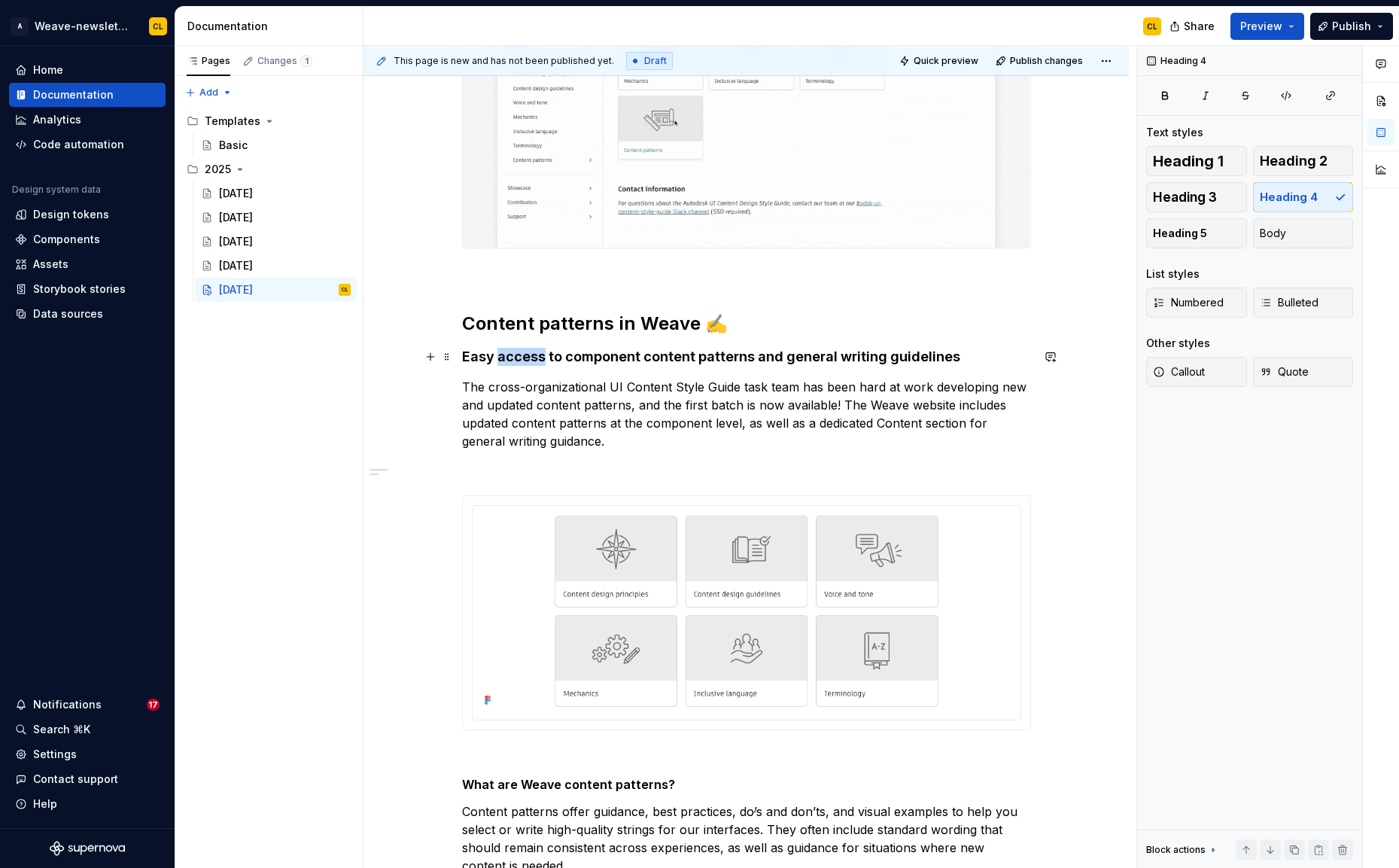
click at [511, 352] on h4 "Easy access to component content patterns and general writing guidelines" at bounding box center [746, 357] width 569 height 18
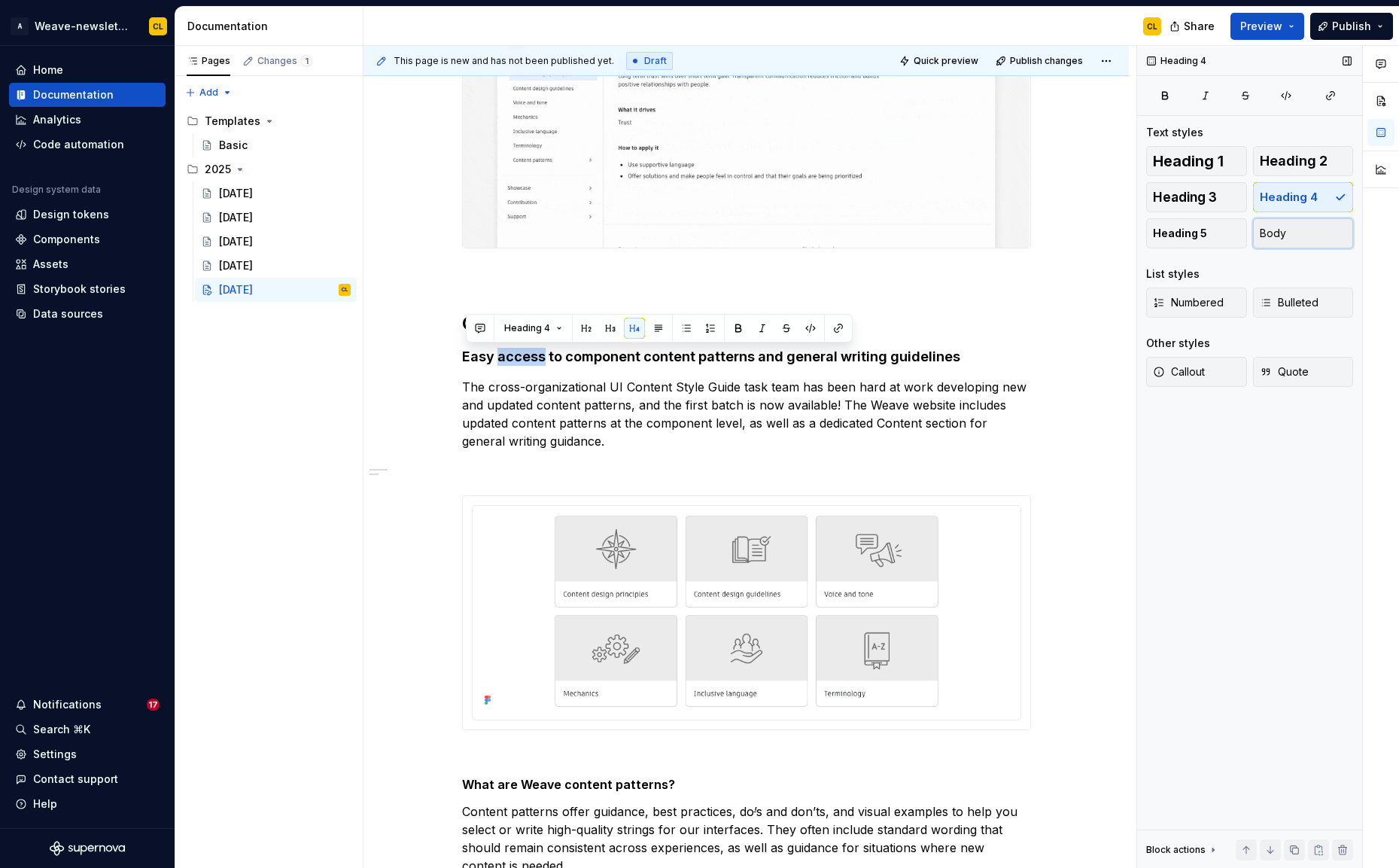
click at [1289, 225] on button "Body" at bounding box center [1303, 233] width 100 height 30
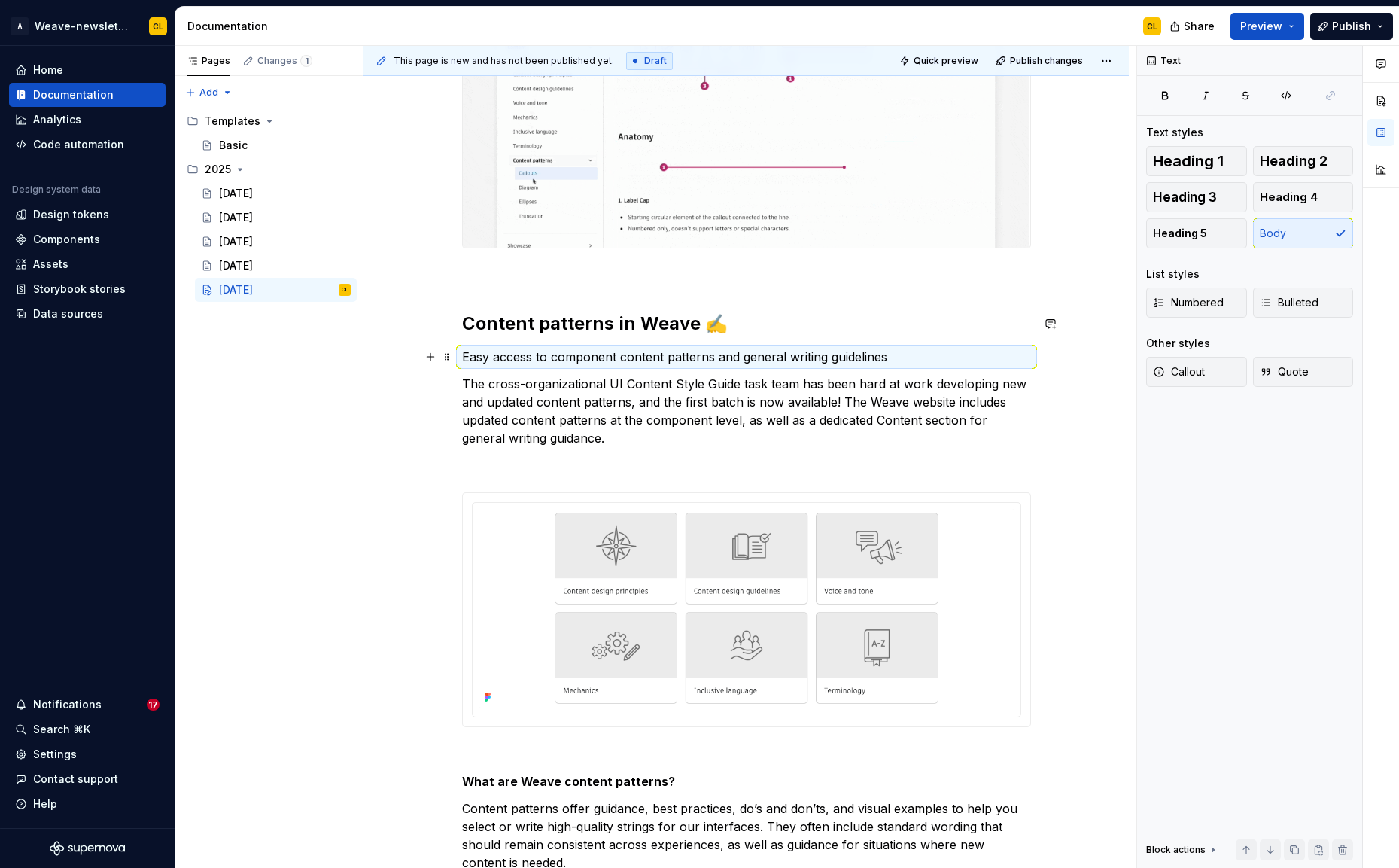
click at [594, 357] on p "Easy access to component content patterns and general writing guidelines" at bounding box center [746, 357] width 569 height 18
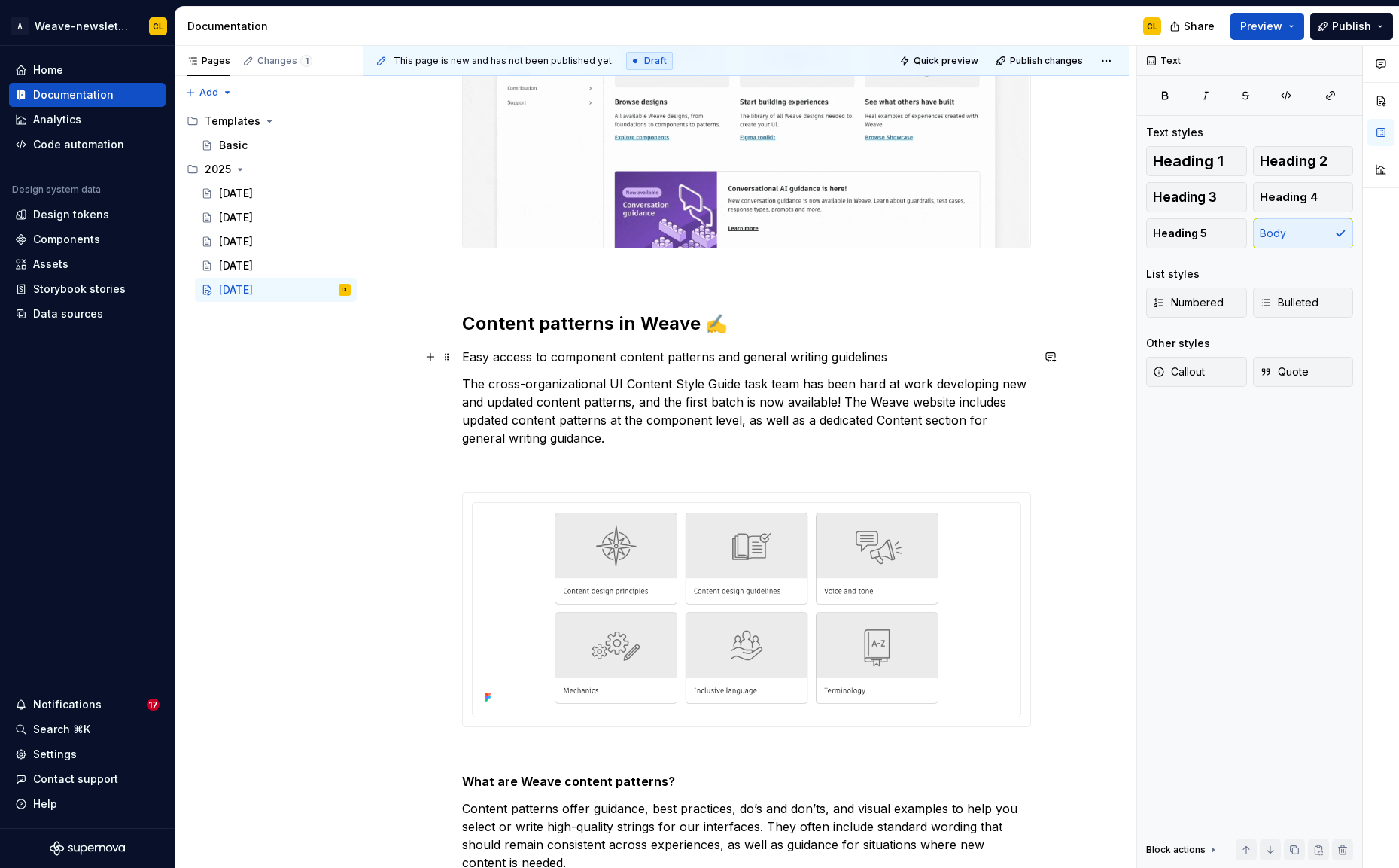
click at [594, 357] on p "Easy access to component content patterns and general writing guidelines" at bounding box center [746, 357] width 569 height 18
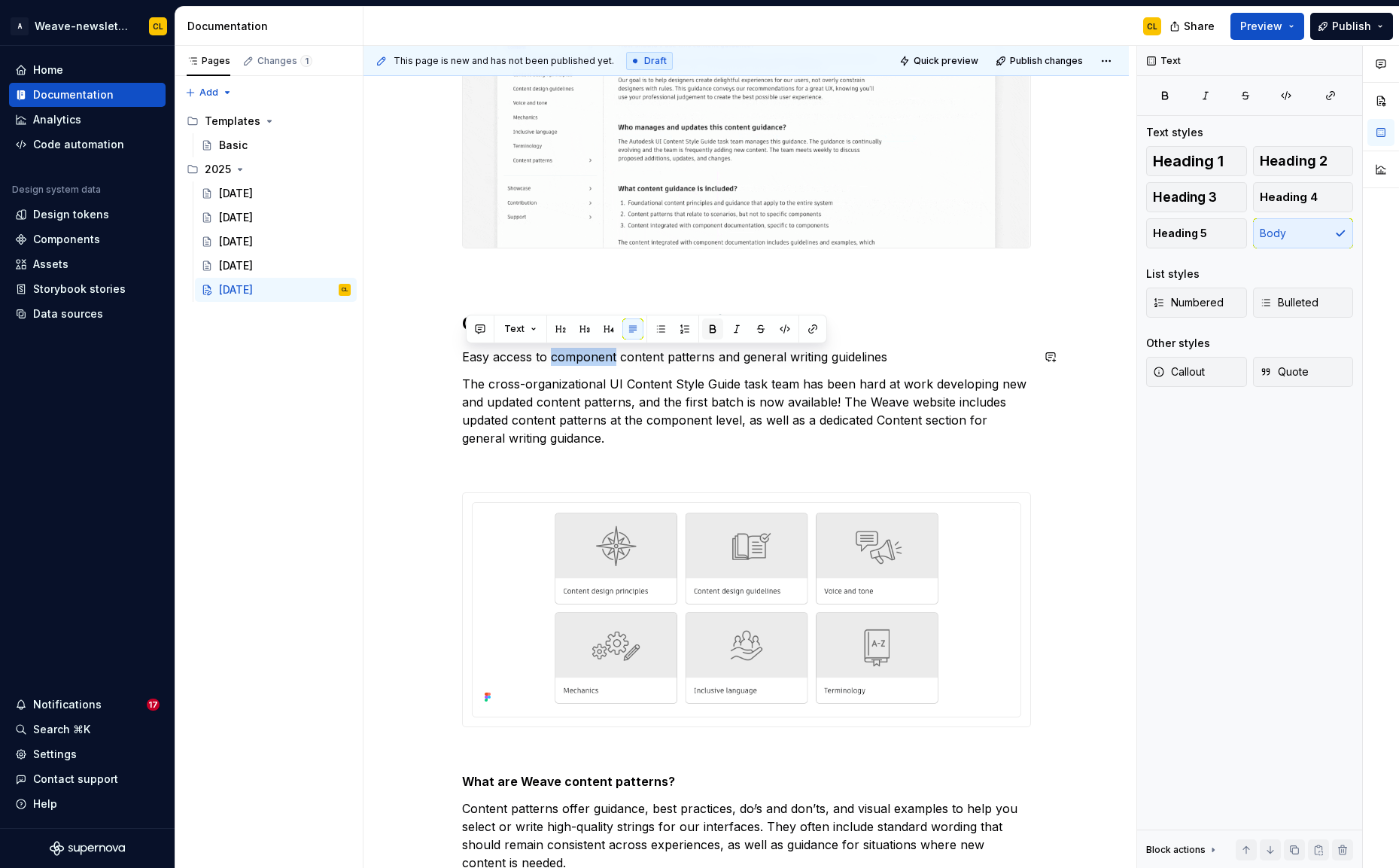
click at [712, 328] on button "button" at bounding box center [712, 328] width 21 height 21
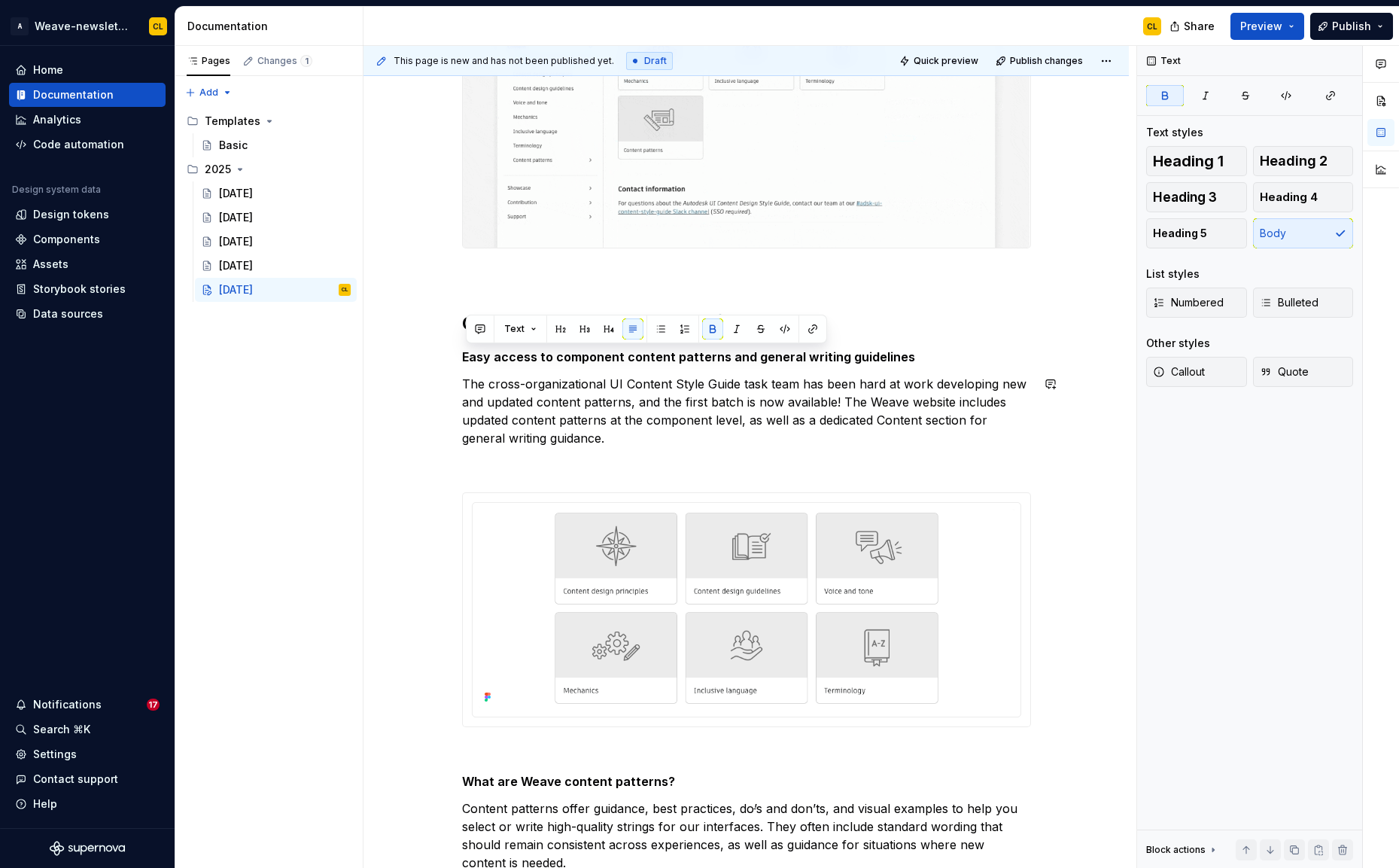
click at [586, 786] on strong "What are Weave content patterns?" at bounding box center [568, 780] width 213 height 15
click at [630, 351] on strong "Easy access to component content patterns and general writing guidelines" at bounding box center [688, 357] width 453 height 15
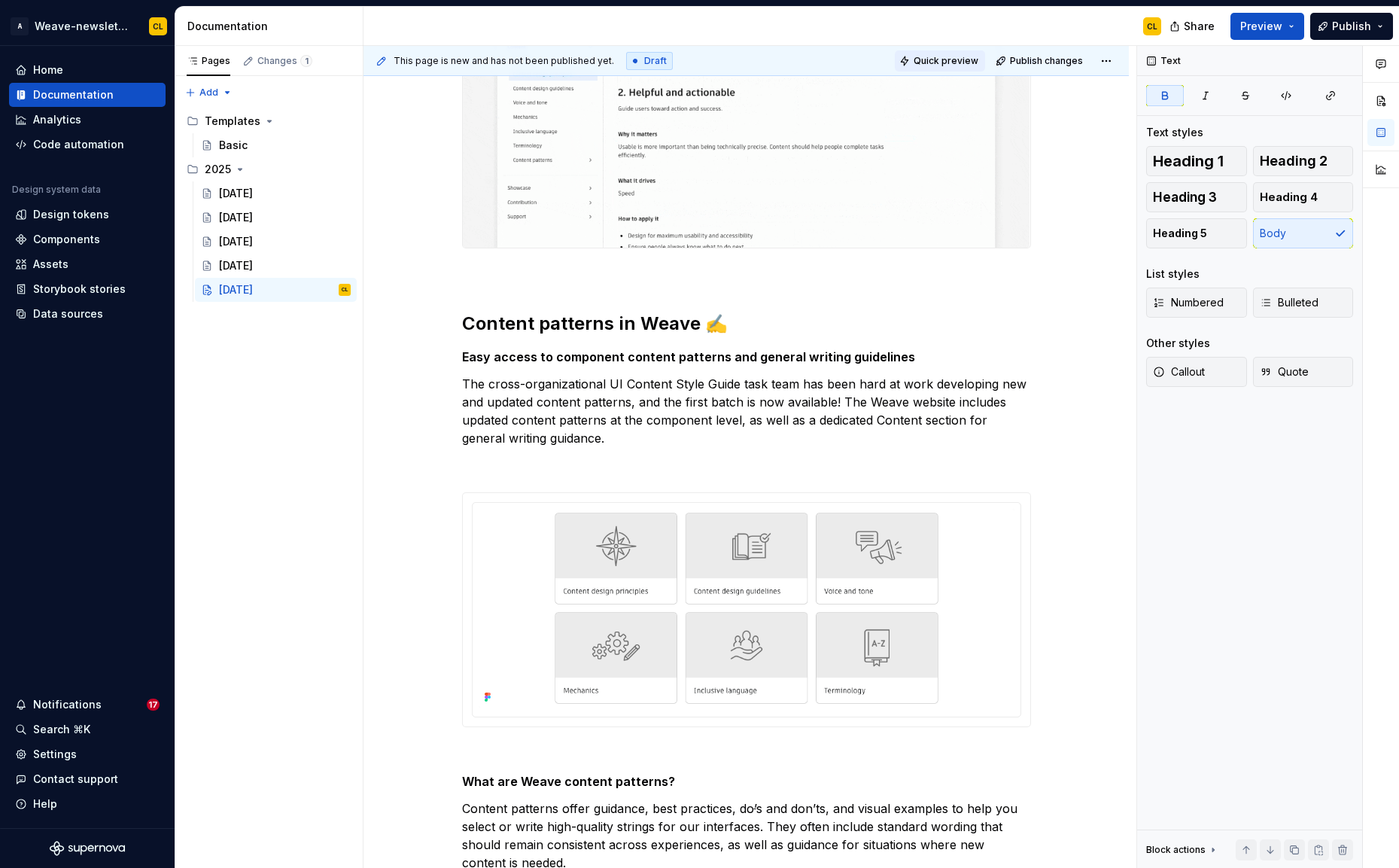
click at [958, 55] on span "Quick preview" at bounding box center [946, 61] width 65 height 12
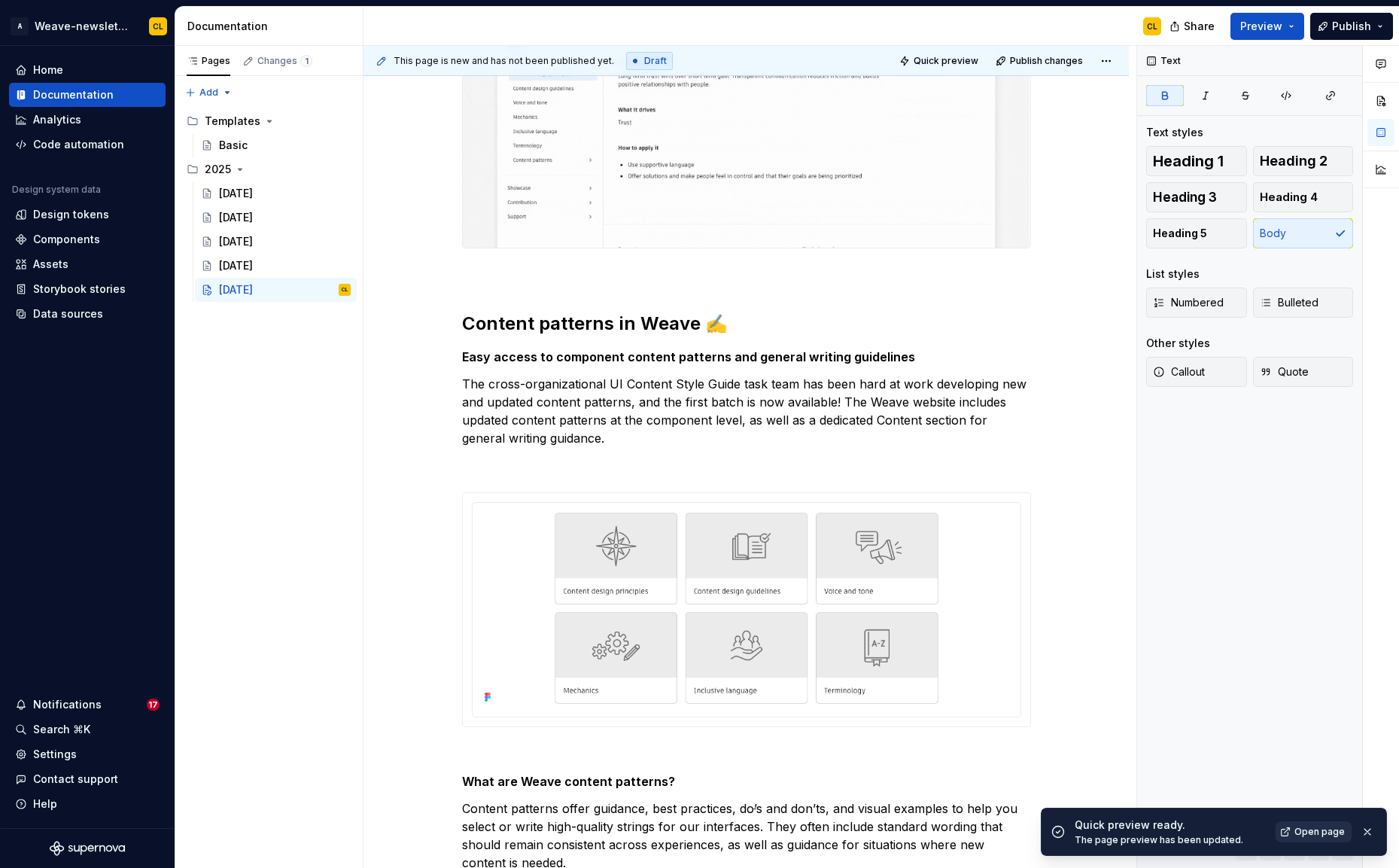
click at [1319, 836] on span "Open page" at bounding box center [1320, 831] width 51 height 12
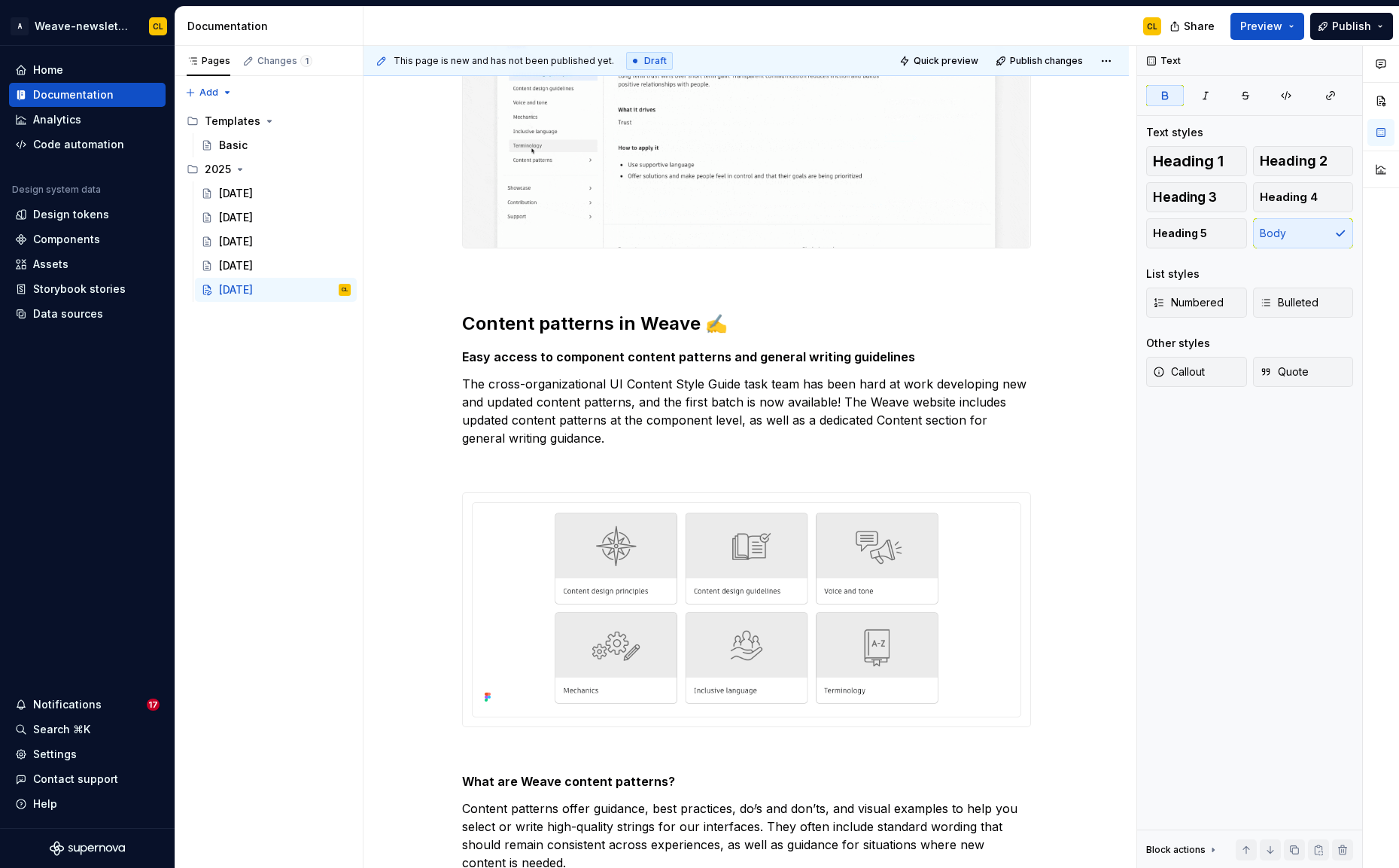
type textarea "*"
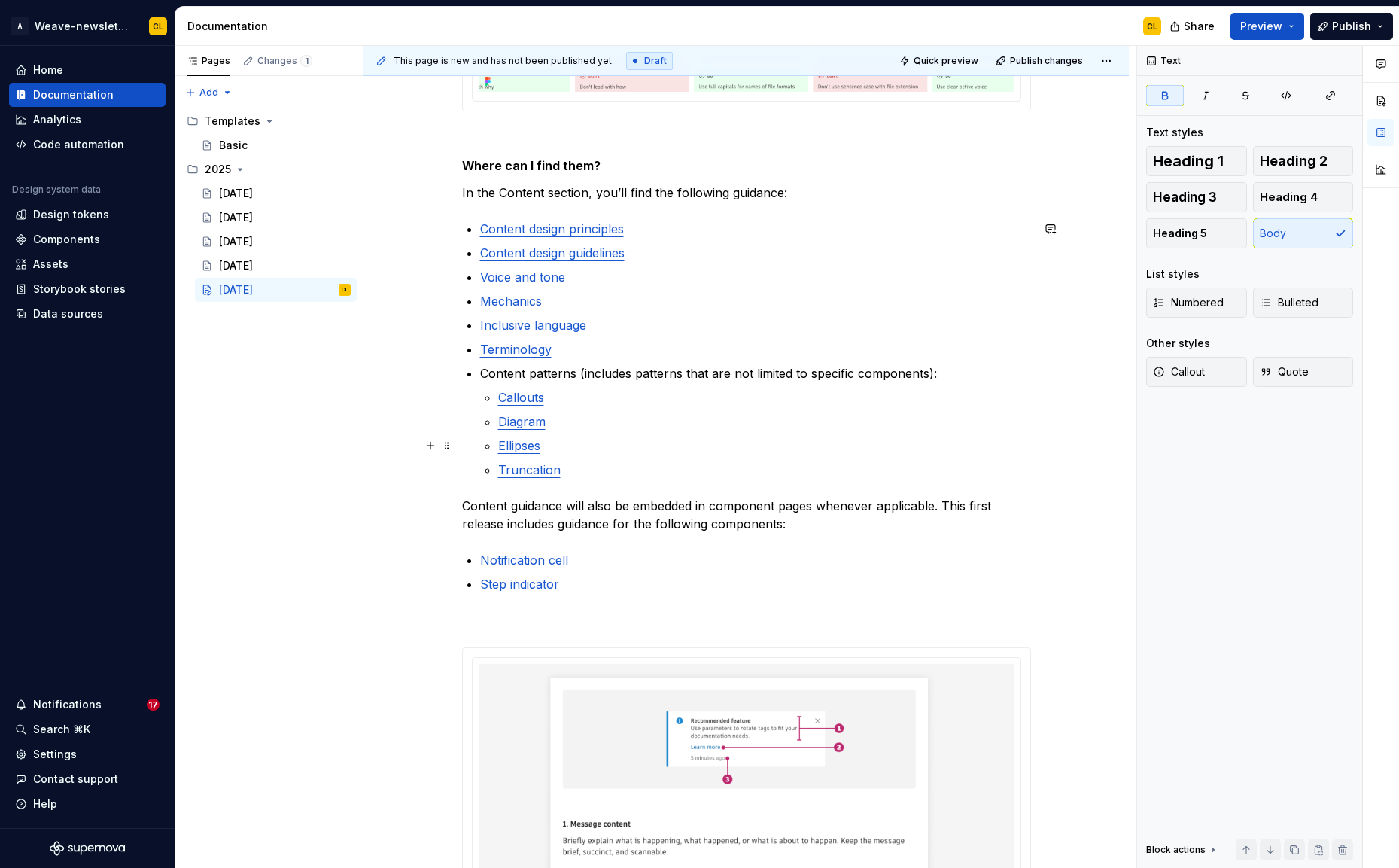
scroll to position [2035, 0]
click at [593, 471] on p "Truncation" at bounding box center [765, 471] width 533 height 18
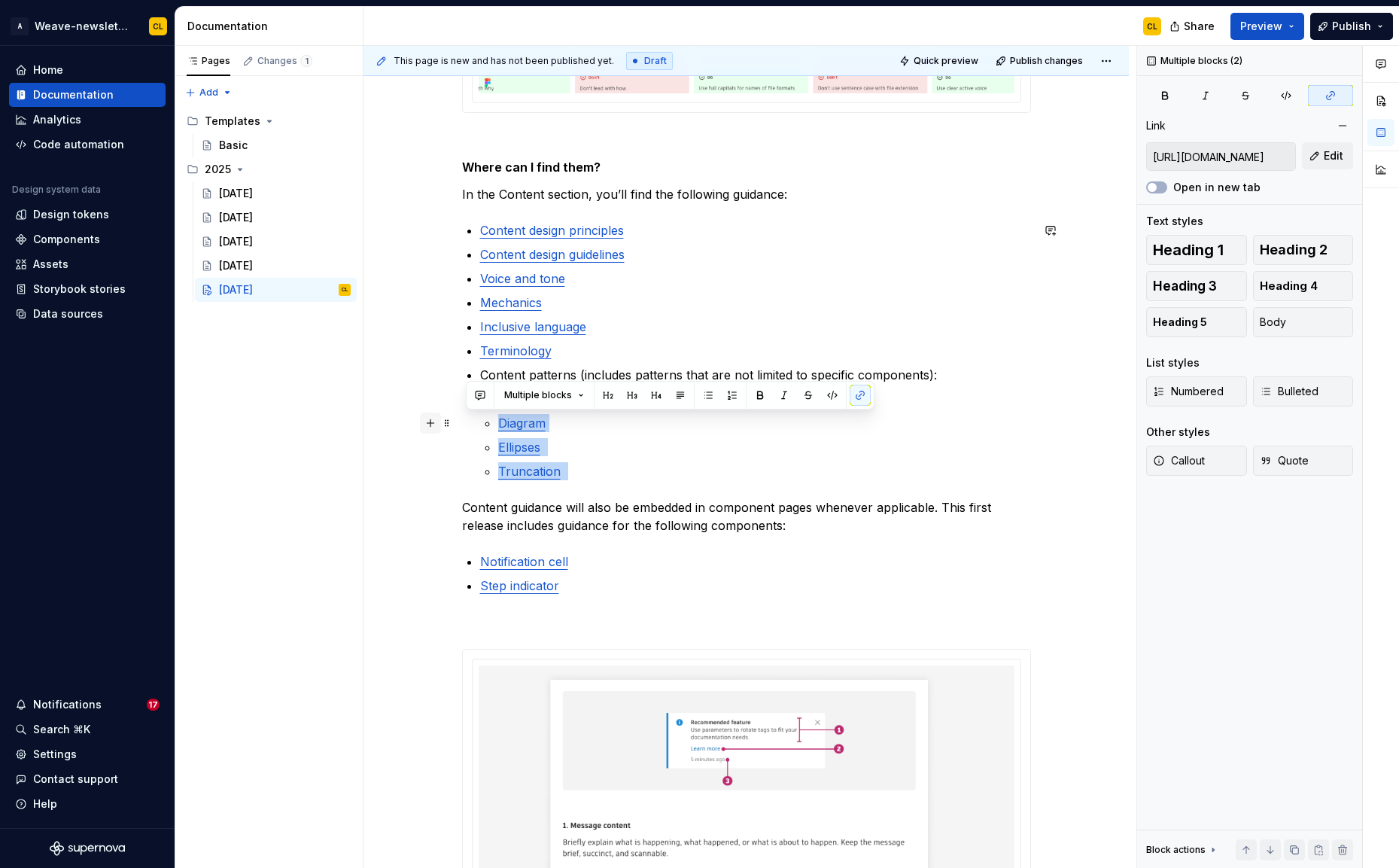
type input "https://weave.autodesk.com/latest/item/content/content-patterns/callouts-nOcvOV…"
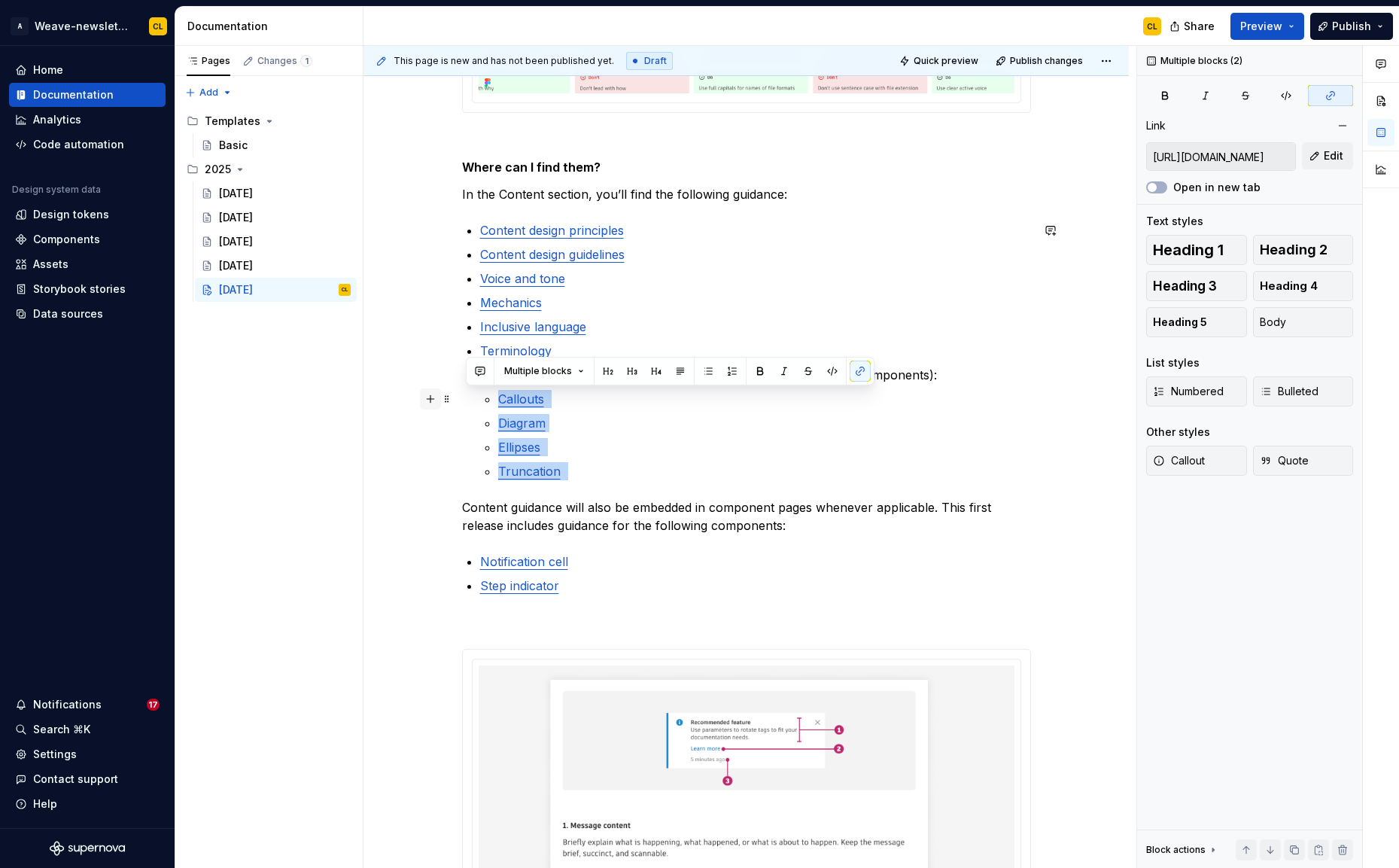
drag, startPoint x: 603, startPoint y: 470, endPoint x: 435, endPoint y: 398, distance: 182.8
click at [462, 398] on div "Ready for back-to-school season? ✏️ Weave’s got you covered with new guidance t…" at bounding box center [746, 80] width 569 height 3644
click at [708, 371] on button "button" at bounding box center [708, 370] width 21 height 21
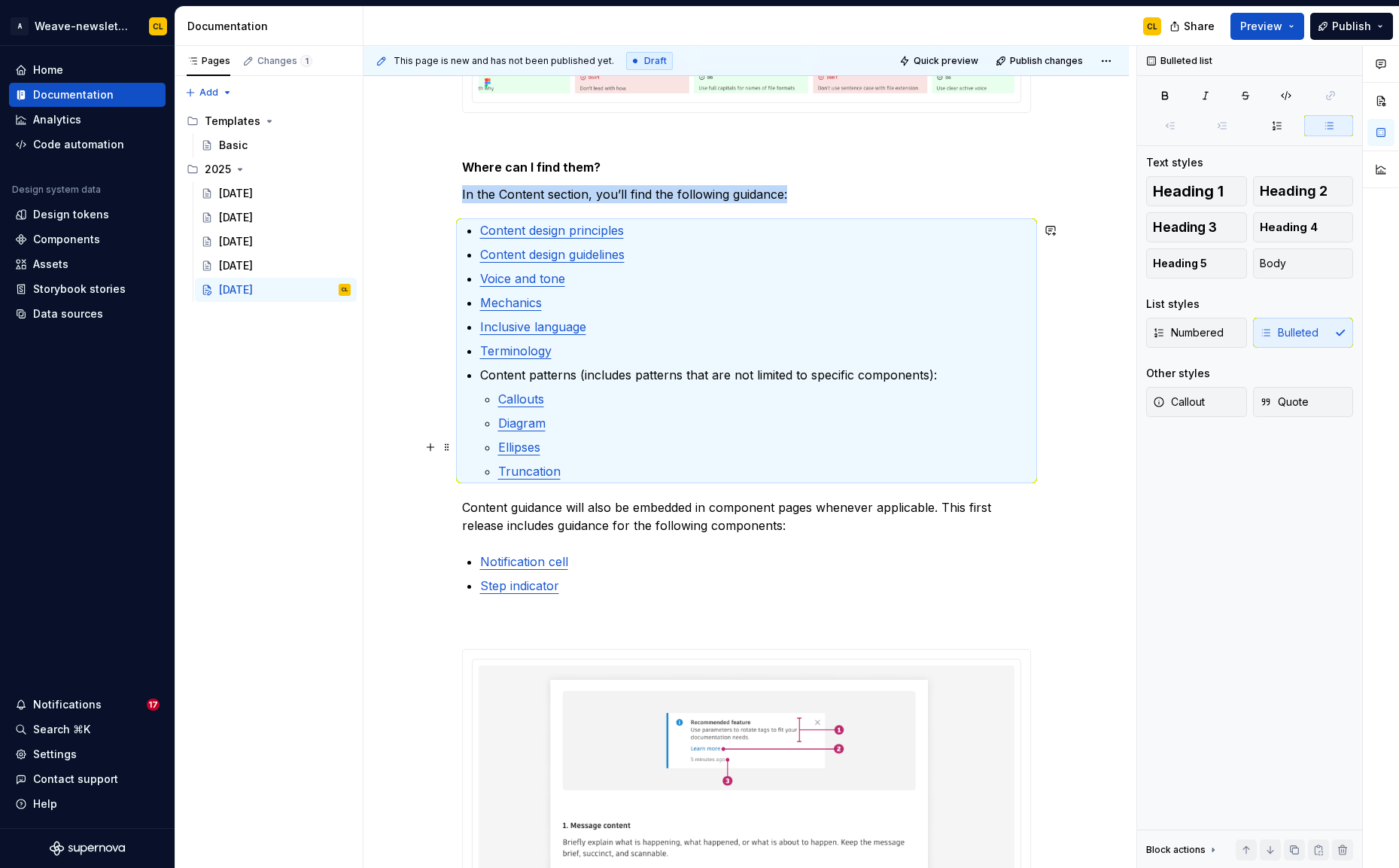
click at [635, 450] on p "Ellipses" at bounding box center [765, 447] width 533 height 18
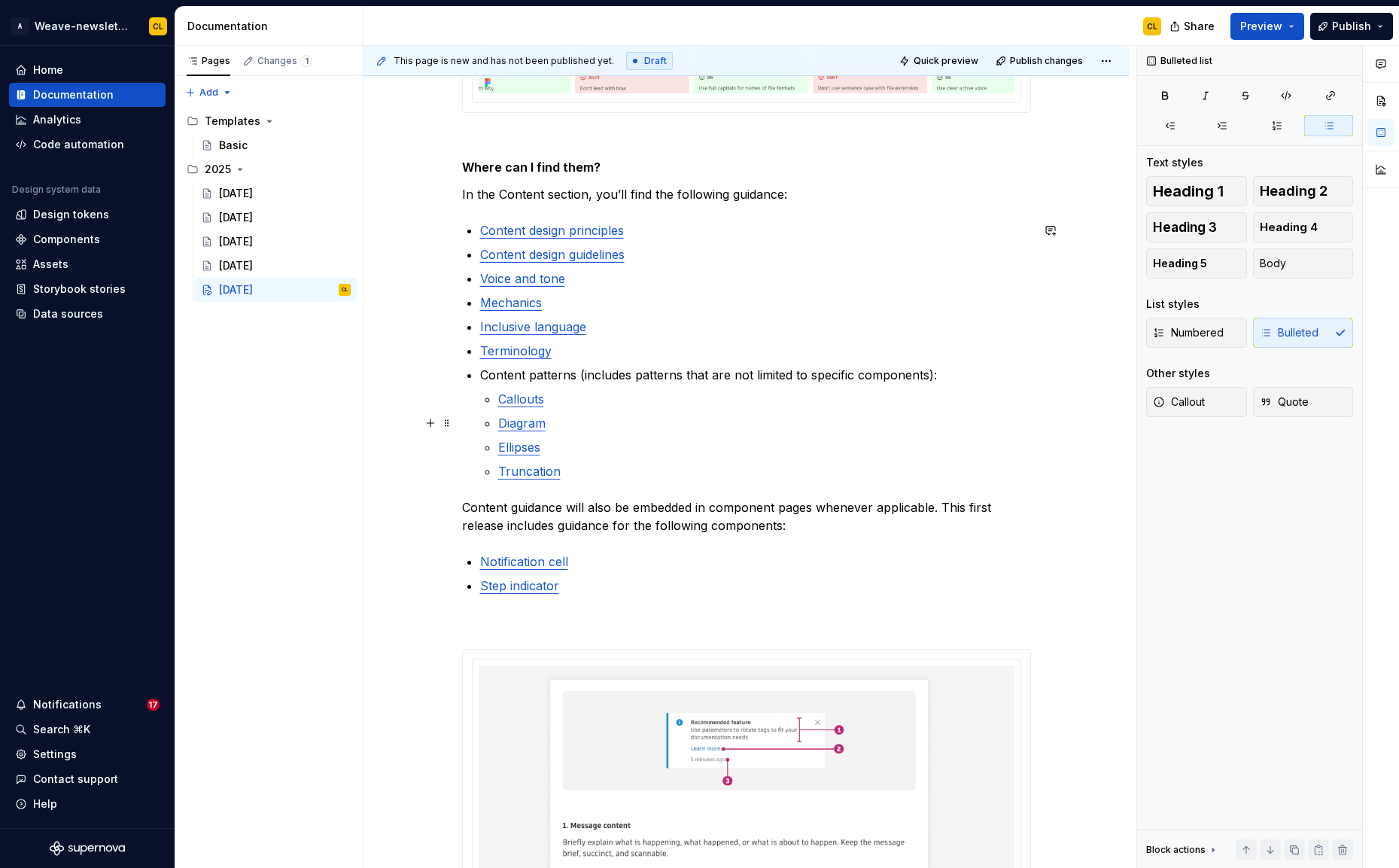
click at [594, 410] on ul "Callouts Diagram Ellipses Truncation" at bounding box center [765, 435] width 533 height 90
click at [593, 400] on p "Callouts" at bounding box center [765, 399] width 533 height 18
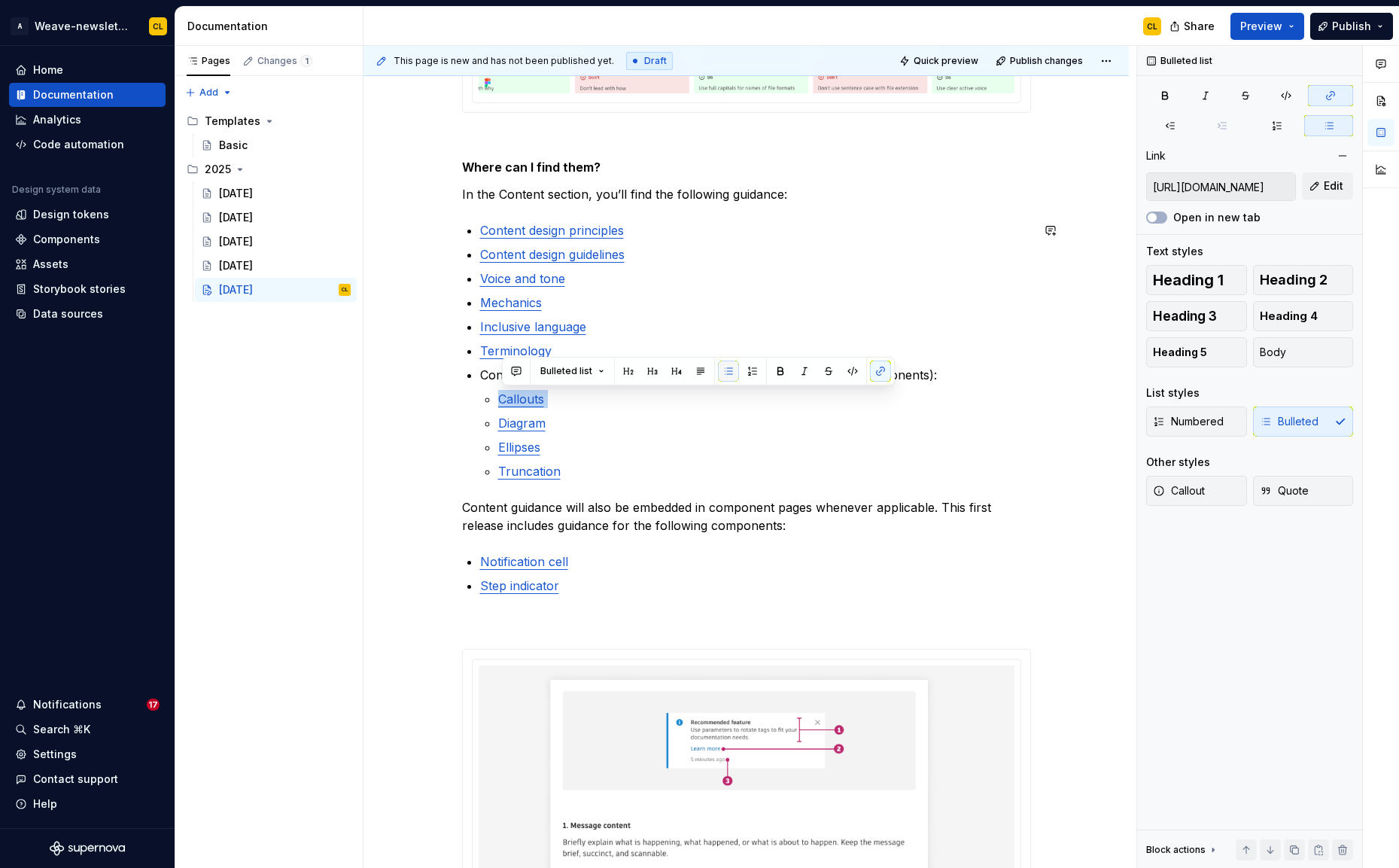
click at [724, 375] on button "button" at bounding box center [728, 370] width 21 height 21
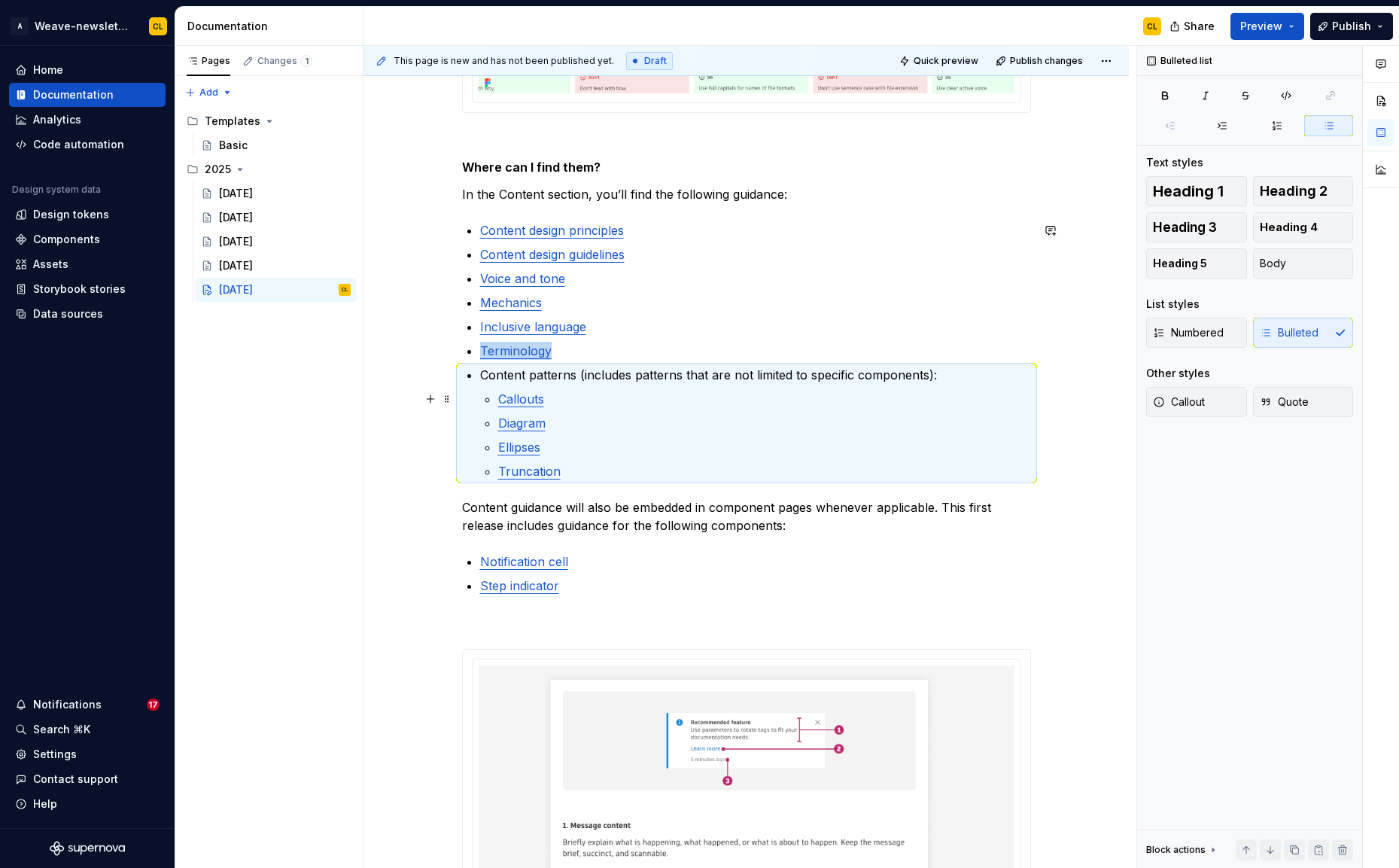
click at [560, 392] on p "Callouts" at bounding box center [765, 399] width 533 height 18
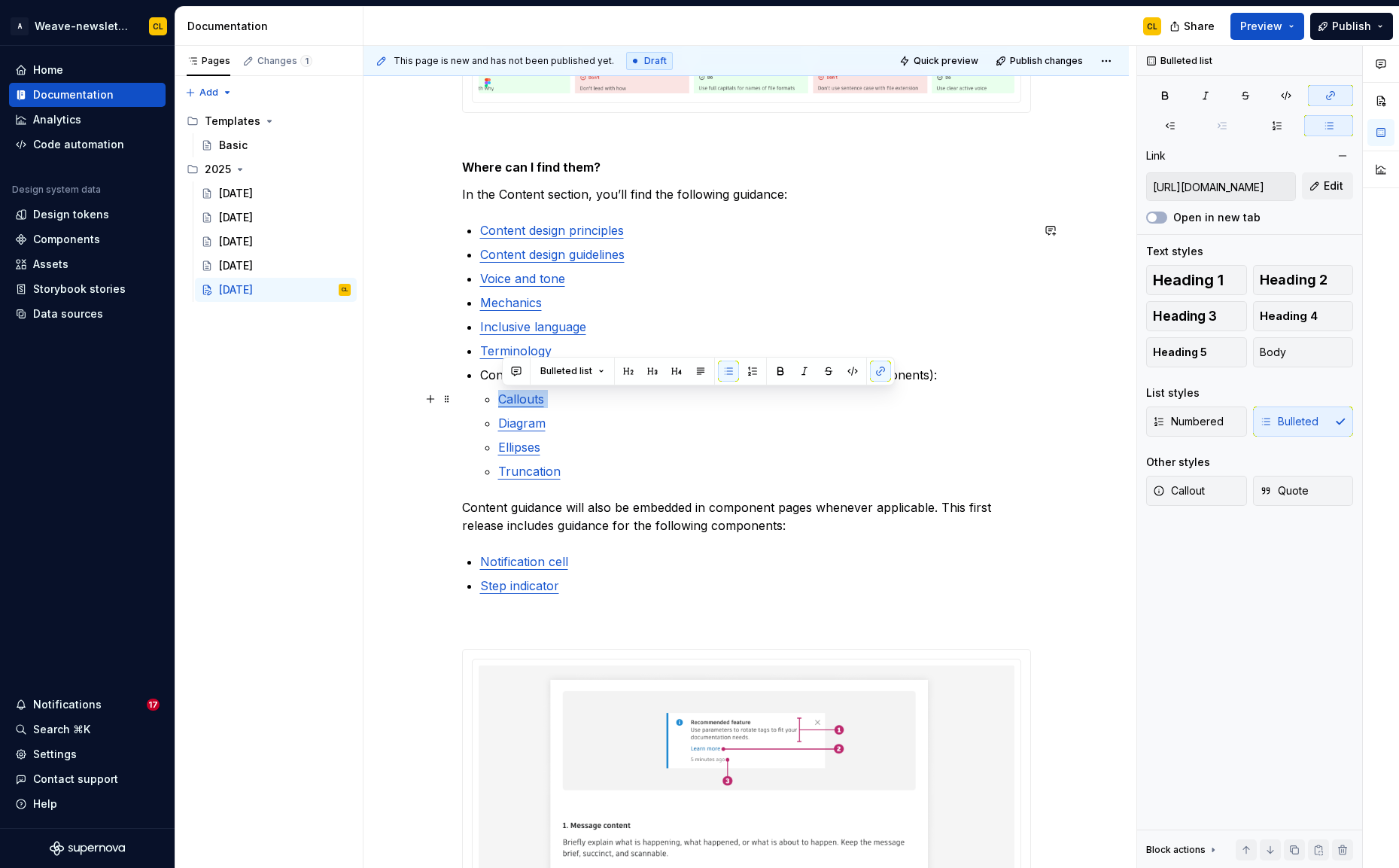
drag, startPoint x: 480, startPoint y: 403, endPoint x: 582, endPoint y: 405, distance: 102.0
click at [582, 405] on div "Ready for back-to-school season? ✏️ Weave’s got you covered with new guidance t…" at bounding box center [746, 71] width 569 height 3626
click at [592, 375] on button "Bulleted list" at bounding box center [572, 370] width 77 height 21
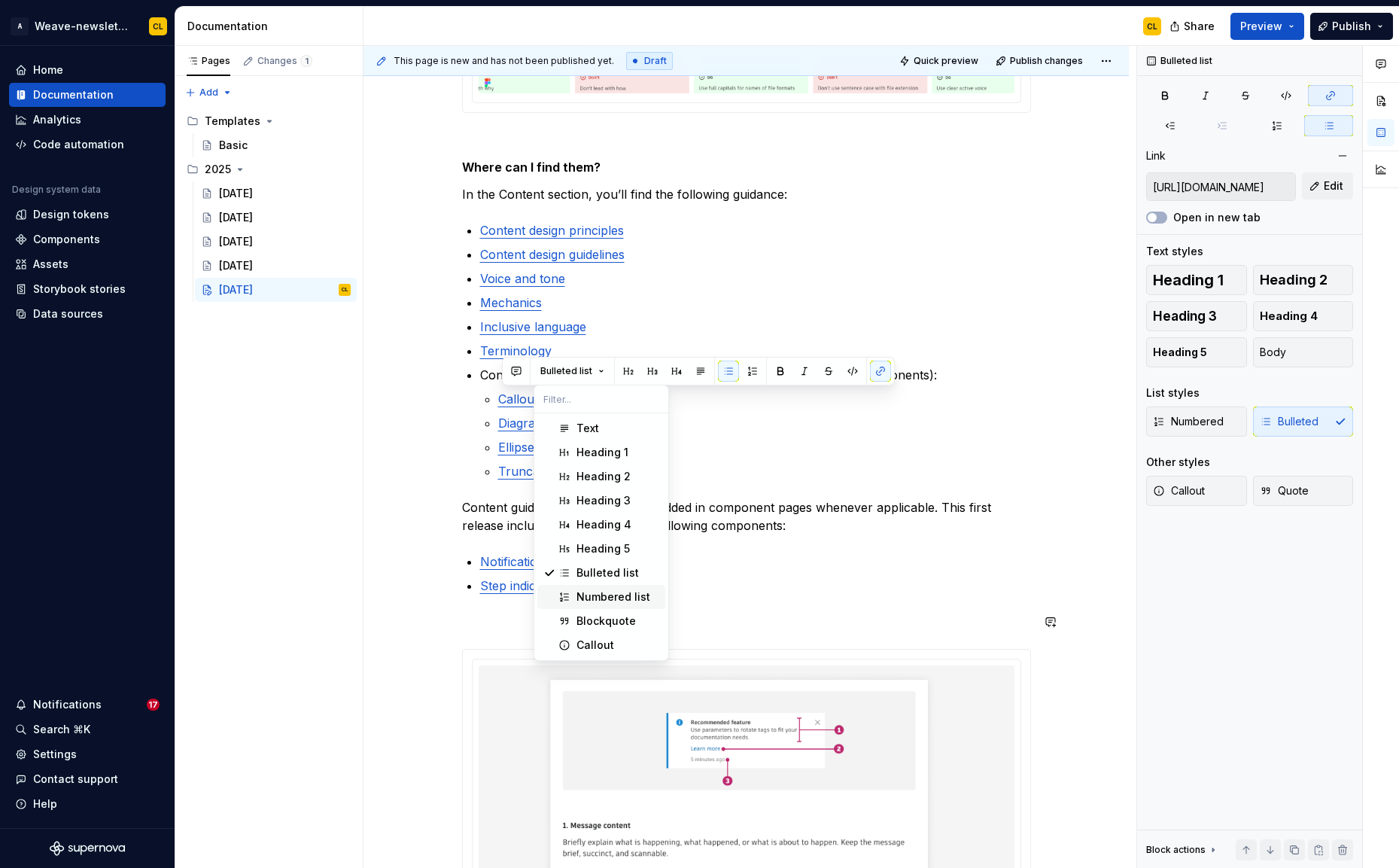
click at [608, 600] on div "Numbered list" at bounding box center [614, 596] width 74 height 15
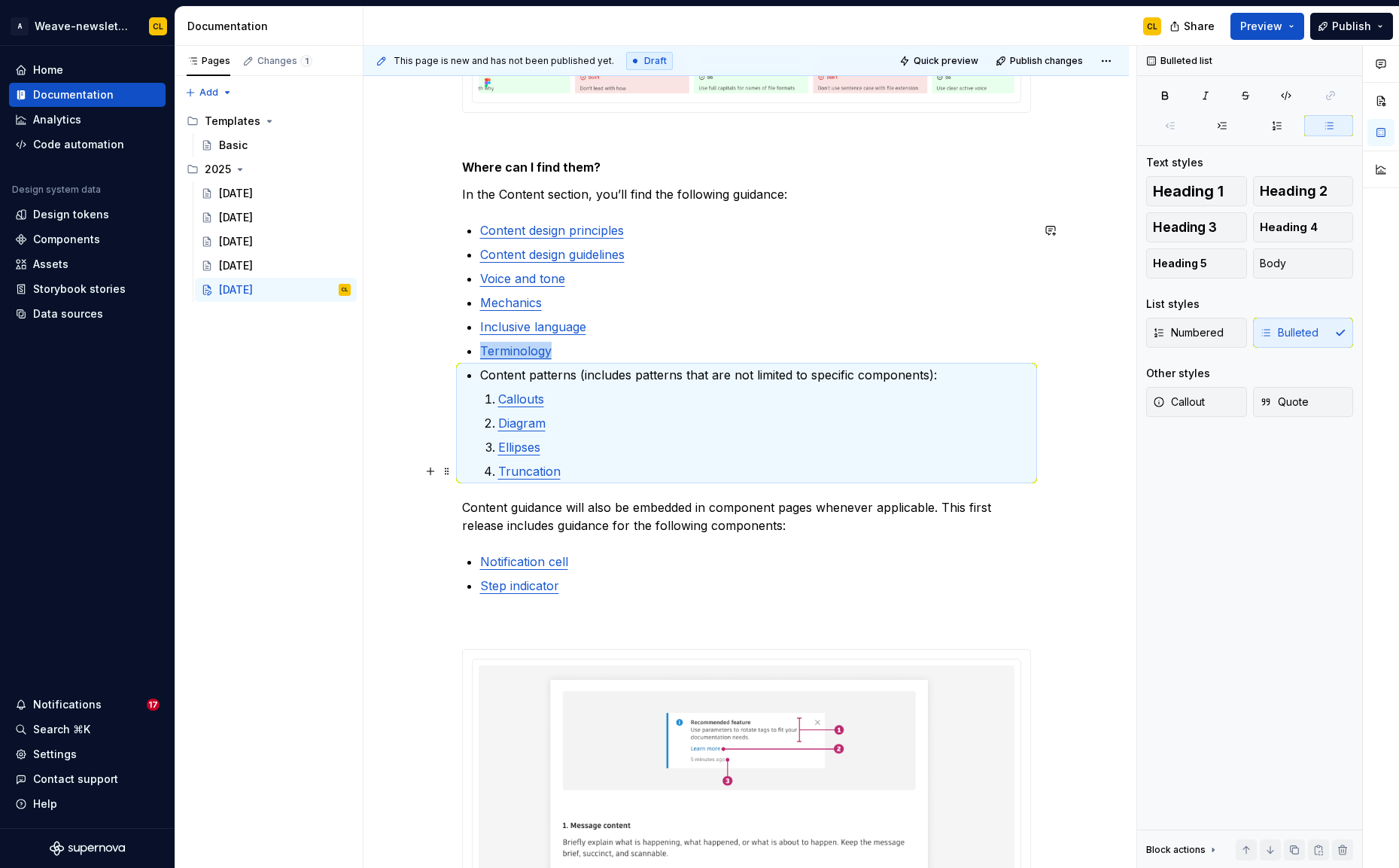
click at [624, 475] on p "Truncation" at bounding box center [765, 471] width 533 height 18
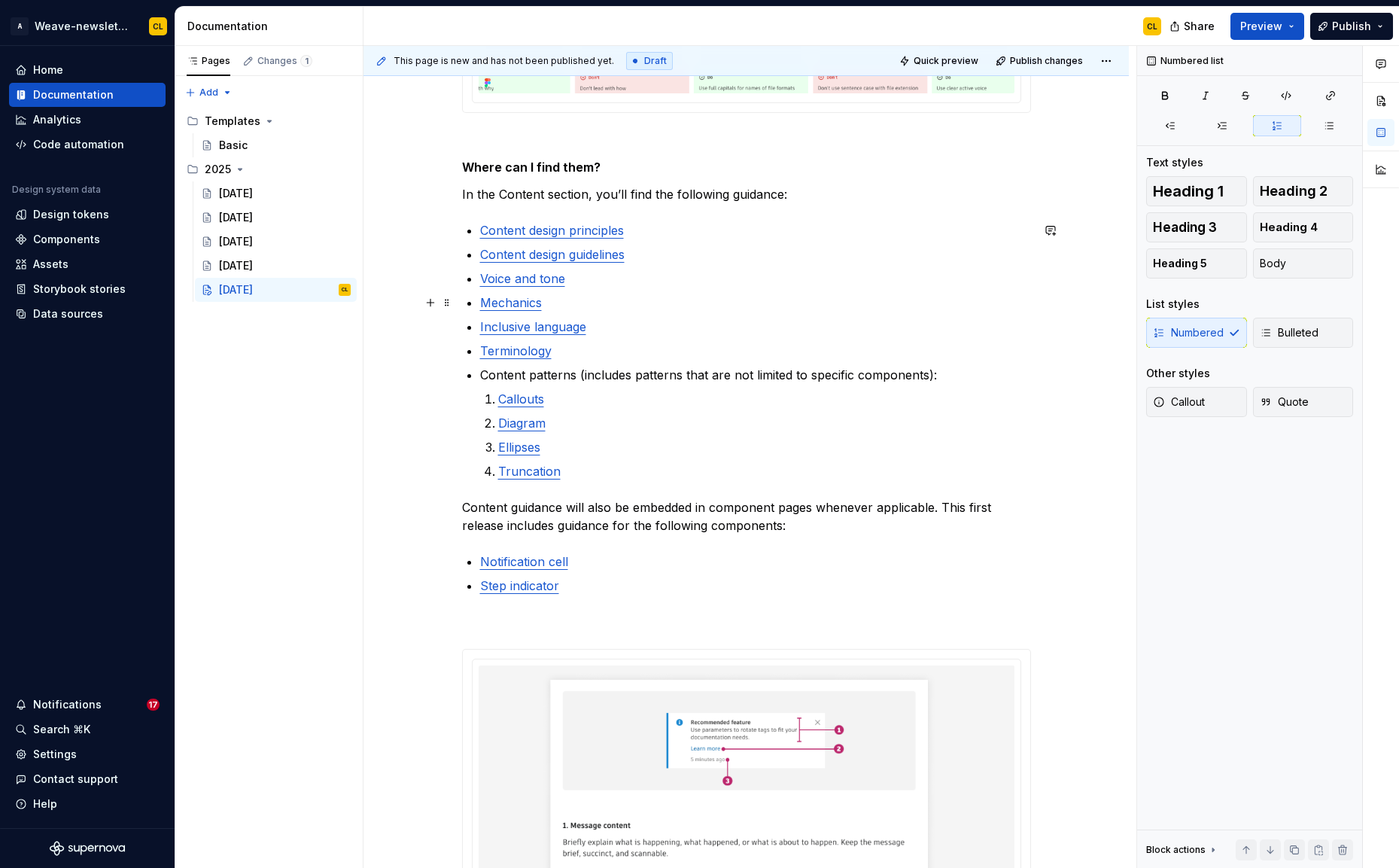
click at [823, 309] on p "Mechanics" at bounding box center [756, 302] width 551 height 18
click at [974, 55] on span "Quick preview" at bounding box center [946, 61] width 65 height 12
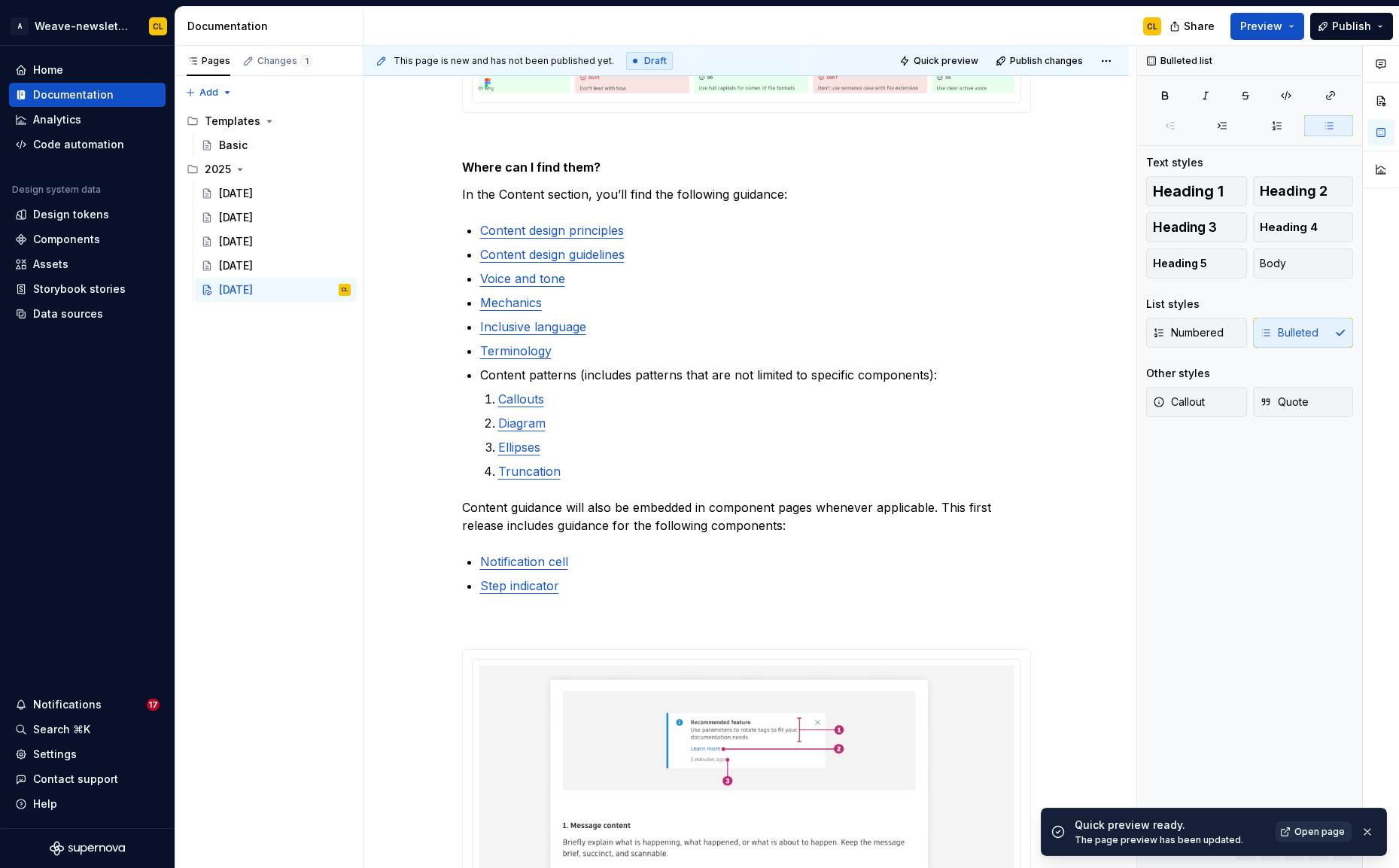
click at [1287, 830] on link "Open page" at bounding box center [1313, 831] width 76 height 21
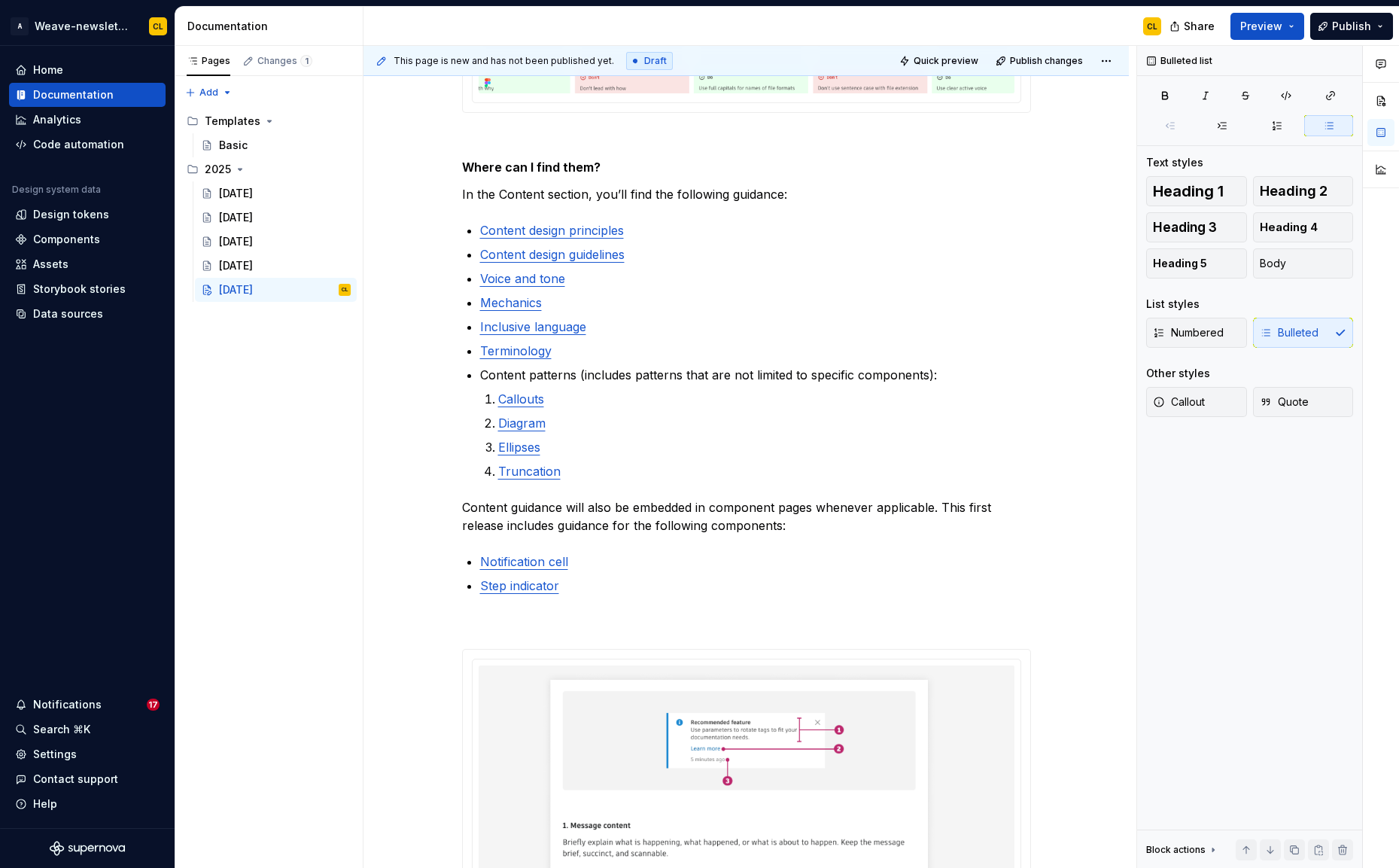
type textarea "*"
click at [608, 487] on div "Ready for back-to-school season? ✏️ Weave’s got you covered with new guidance t…" at bounding box center [746, 71] width 569 height 3626
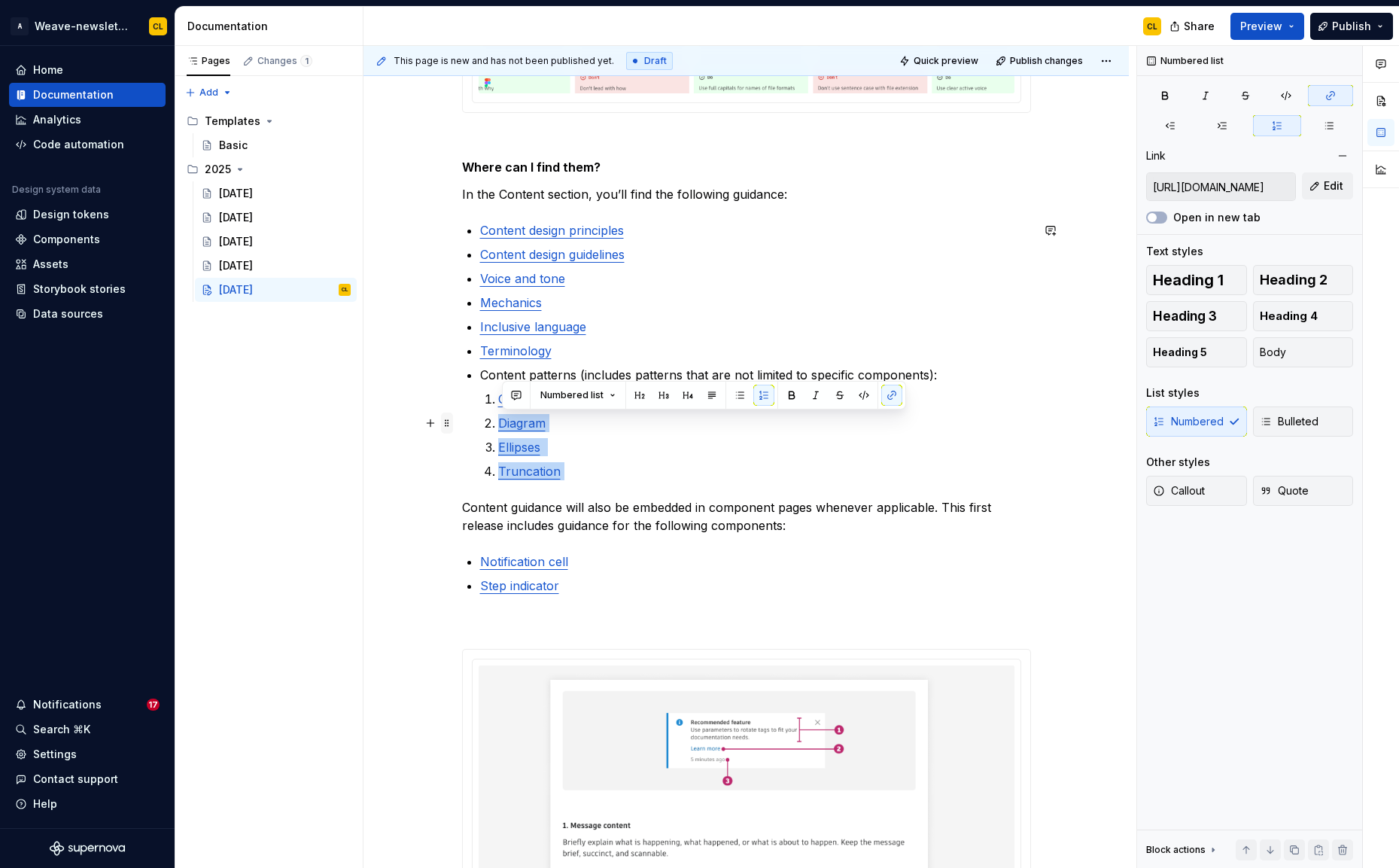
type input "https://weave.autodesk.com/latest/item/content/content-patterns/callouts-nOcvOV…"
drag, startPoint x: 575, startPoint y: 472, endPoint x: 450, endPoint y: 405, distance: 141.8
click at [462, 405] on div "Ready for back-to-school season? ✏️ Weave’s got you covered with new guidance t…" at bounding box center [746, 80] width 569 height 3644
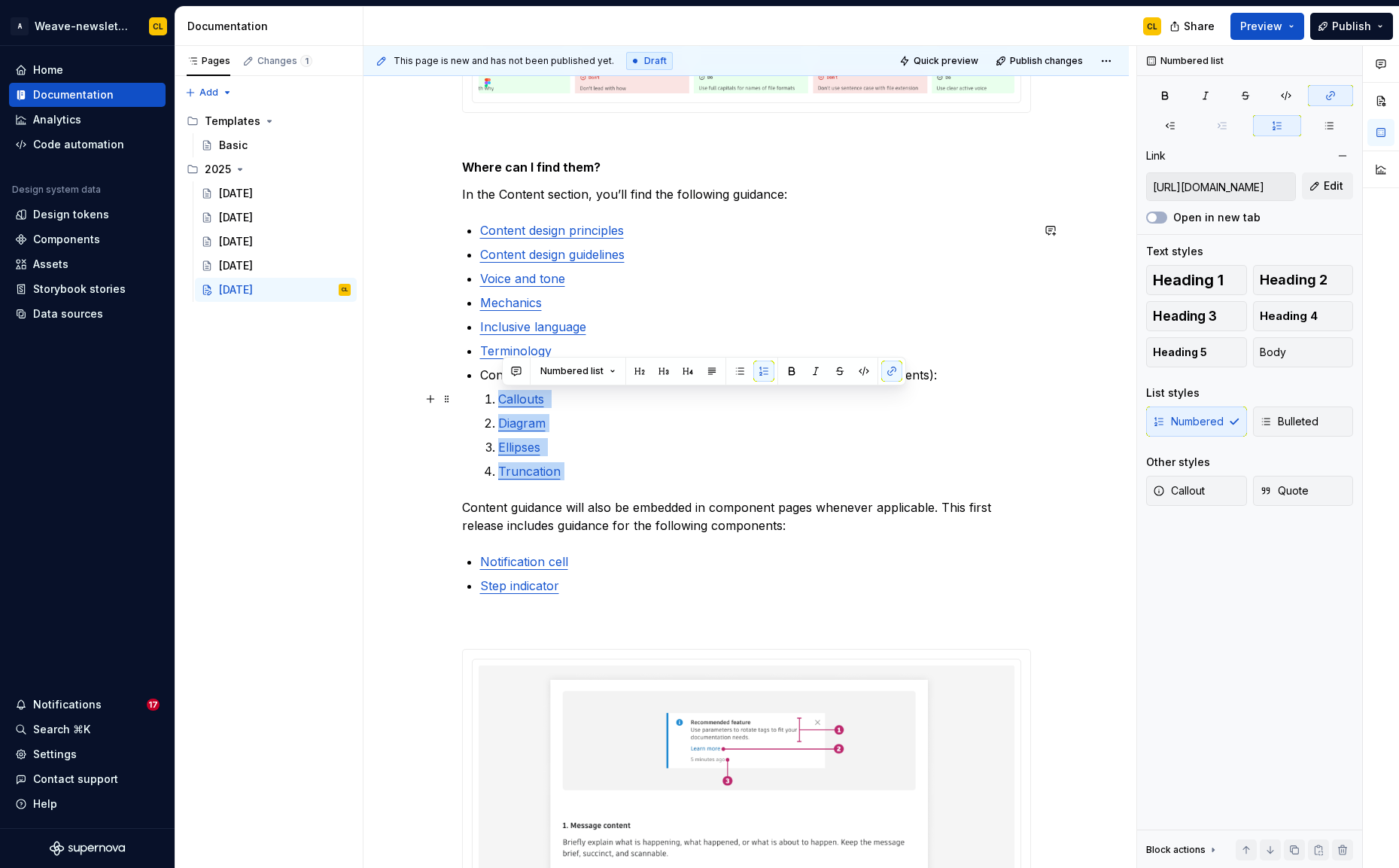
click at [502, 400] on link "Callouts" at bounding box center [522, 399] width 46 height 15
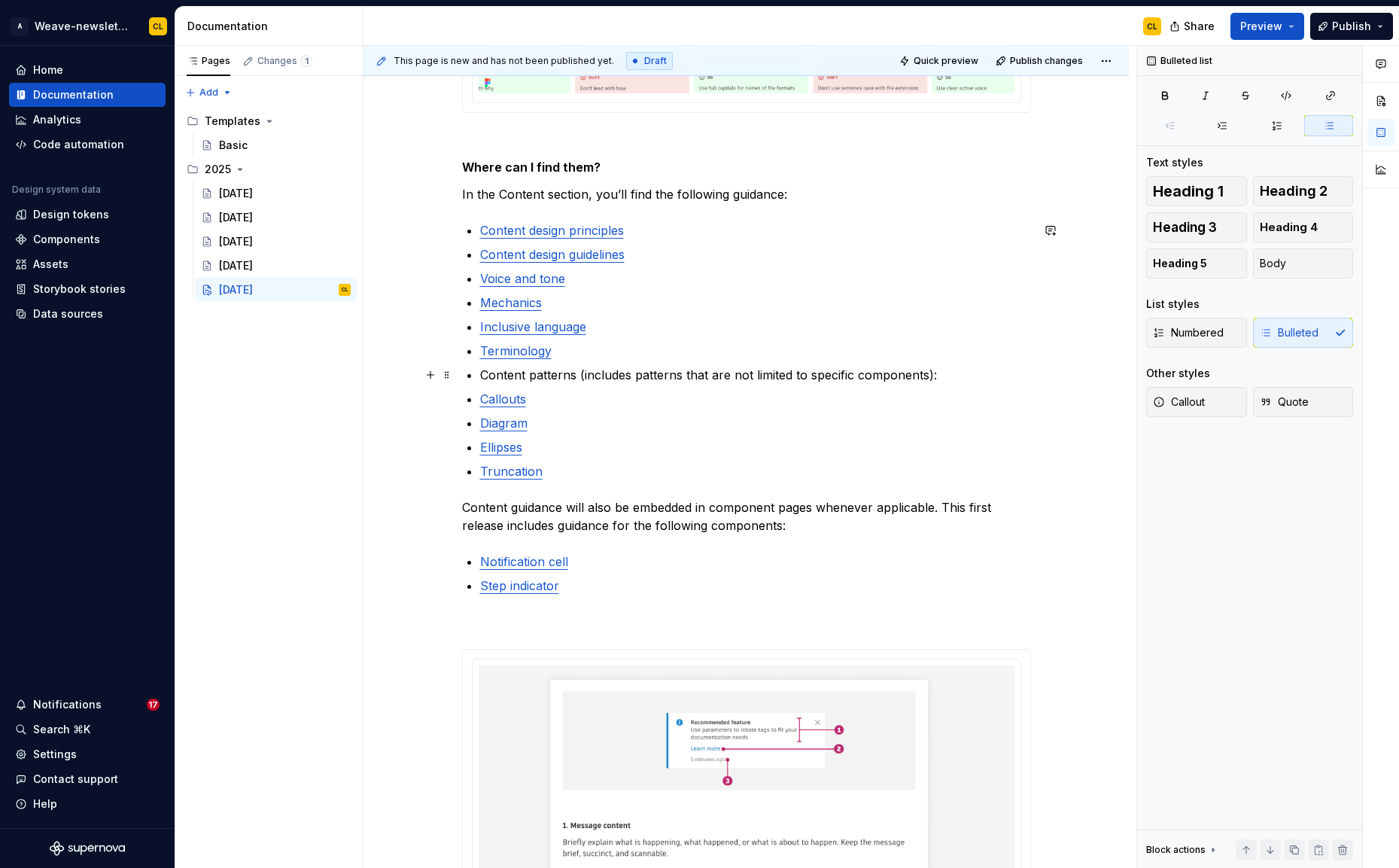
click at [515, 375] on p "Content patterns (includes patterns that are not limited to specific components…" at bounding box center [756, 375] width 551 height 18
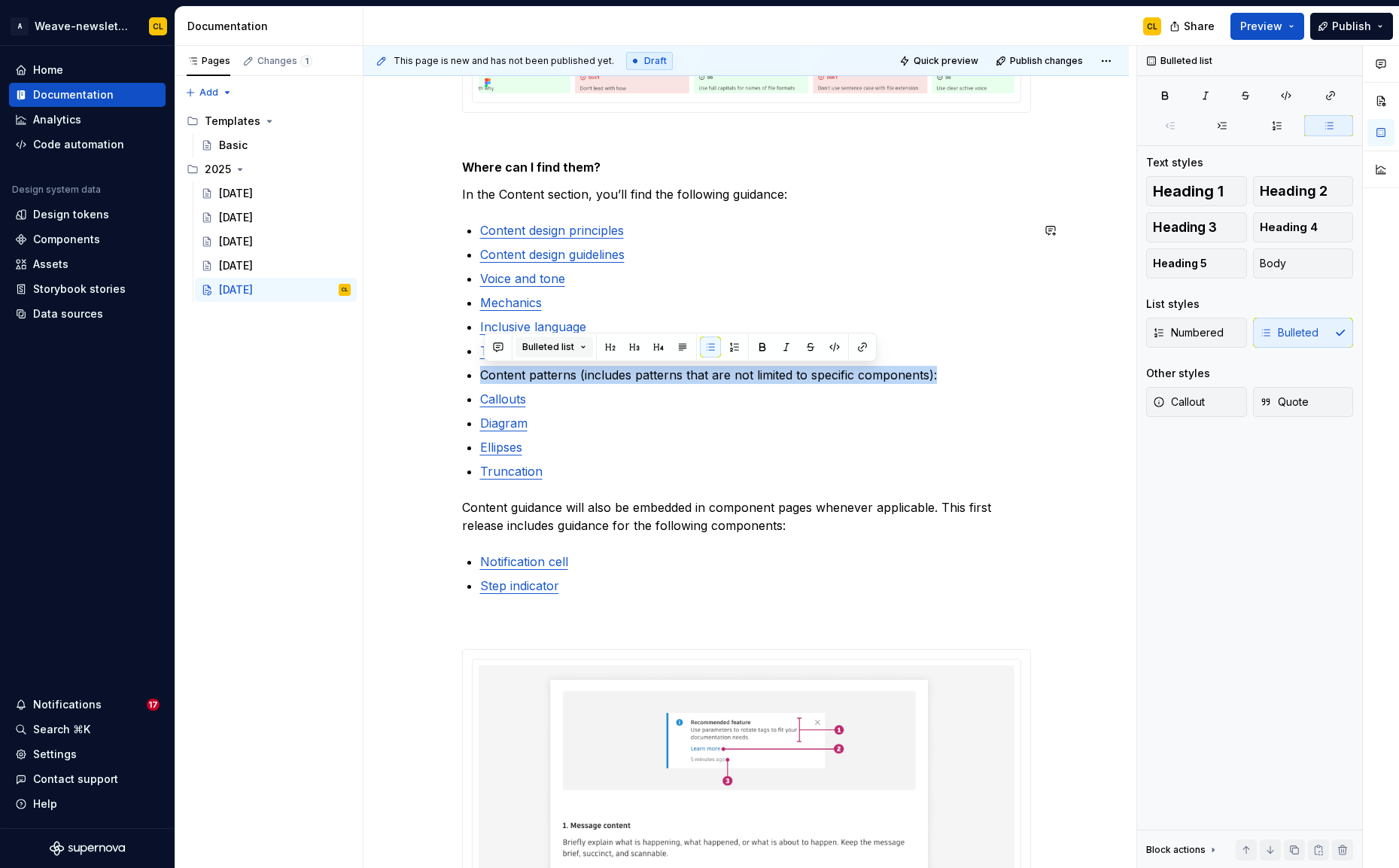
click at [561, 350] on span "Bulleted list" at bounding box center [548, 346] width 52 height 12
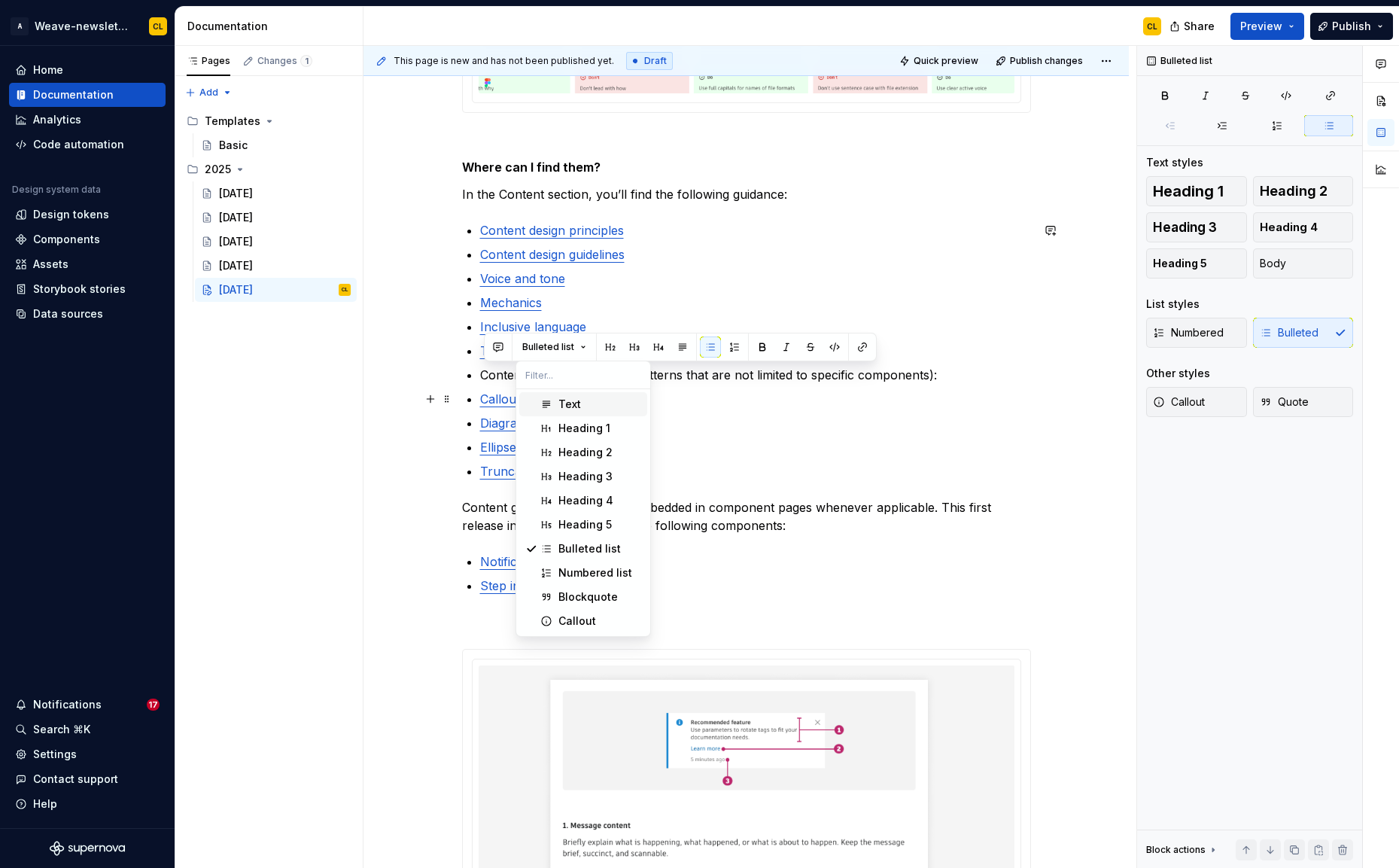
click at [573, 405] on div "Text" at bounding box center [570, 404] width 22 height 15
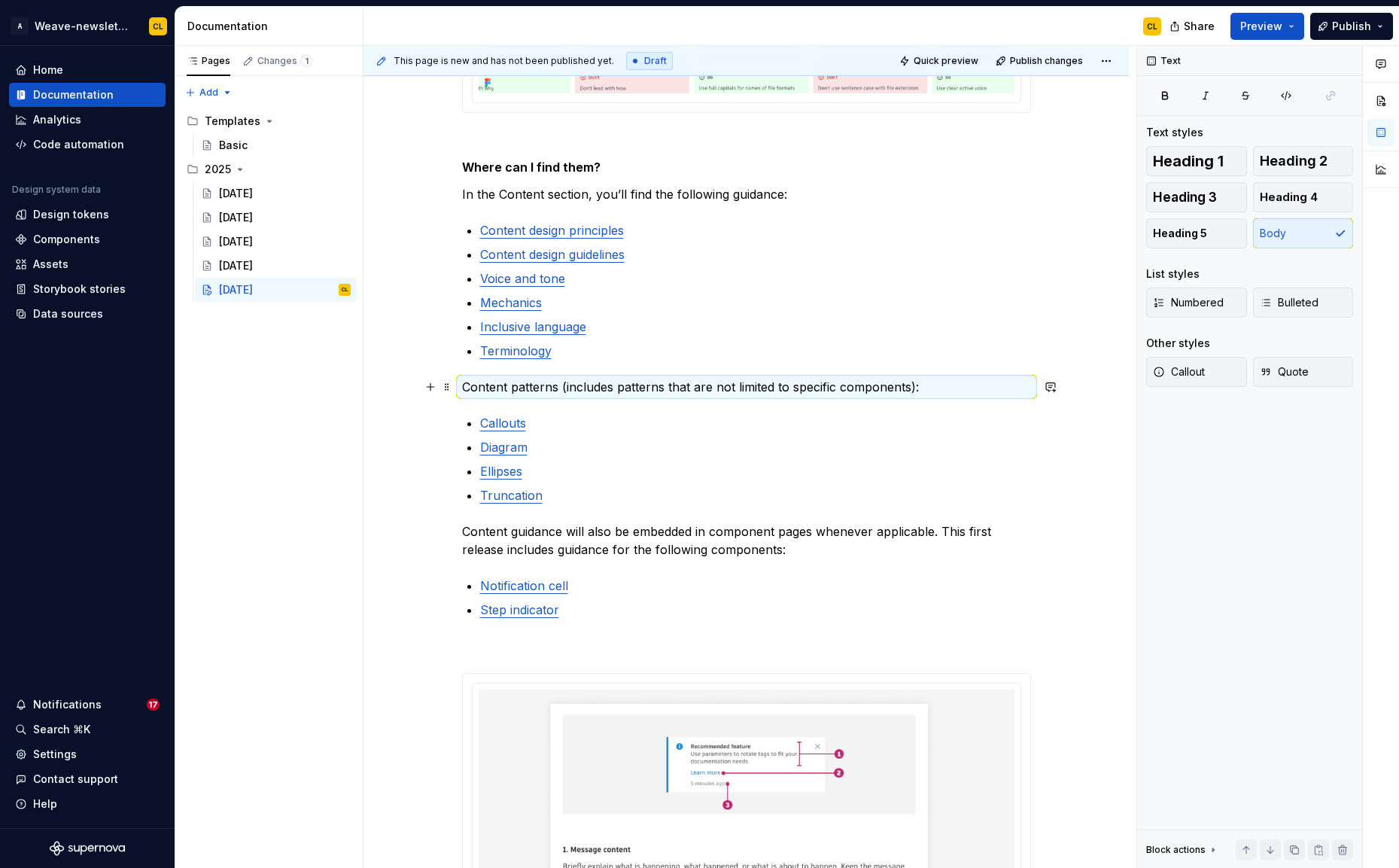
click at [511, 388] on p "Content patterns (includes patterns that are not limited to specific components…" at bounding box center [746, 387] width 569 height 18
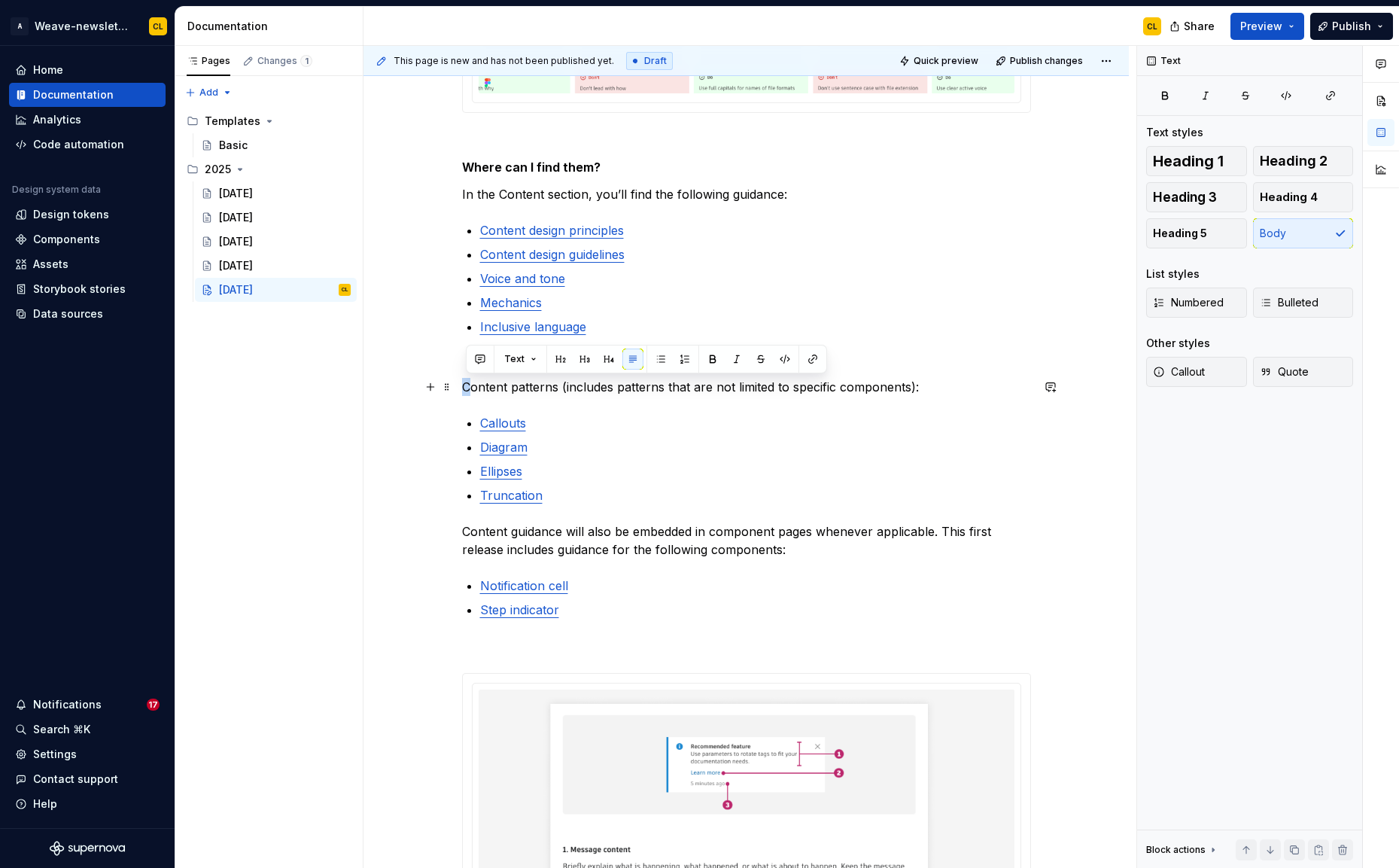
drag, startPoint x: 477, startPoint y: 387, endPoint x: 468, endPoint y: 386, distance: 9.1
click at [468, 386] on p "Content patterns (includes patterns that are not limited to specific components…" at bounding box center [746, 387] width 569 height 18
click at [520, 385] on p "Content patterns (includes patterns that are not limited to specific components…" at bounding box center [746, 387] width 569 height 18
click at [545, 389] on p "Content patterns (includes patterns that are not limited to specific components…" at bounding box center [746, 387] width 569 height 18
drag, startPoint x: 474, startPoint y: 386, endPoint x: 461, endPoint y: 382, distance: 13.6
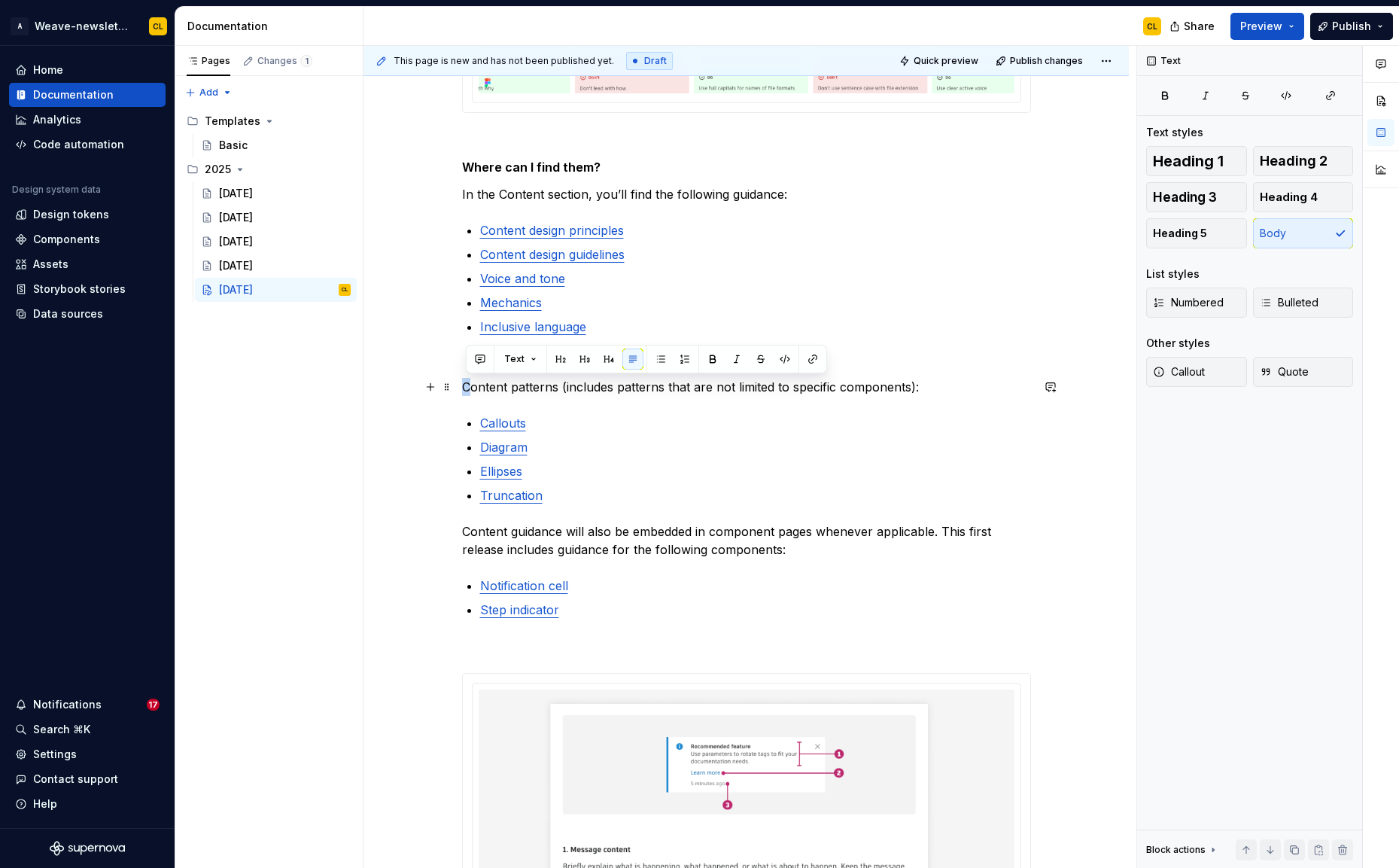
click at [461, 382] on div "Ready for back-to-school season? ✏️ Weave’s got you covered with new guidance t…" at bounding box center [746, 205] width 765 height 3965
click at [481, 388] on p "Content patterns (includes patterns that are not limited to specific components…" at bounding box center [746, 387] width 569 height 18
drag, startPoint x: 465, startPoint y: 387, endPoint x: 476, endPoint y: 388, distance: 11.0
click at [476, 388] on p "Content patterns (includes patterns that are not limited to specific components…" at bounding box center [746, 387] width 569 height 18
click at [494, 388] on p "Content patterns (includes patterns that are not limited to specific components…" at bounding box center [746, 387] width 569 height 18
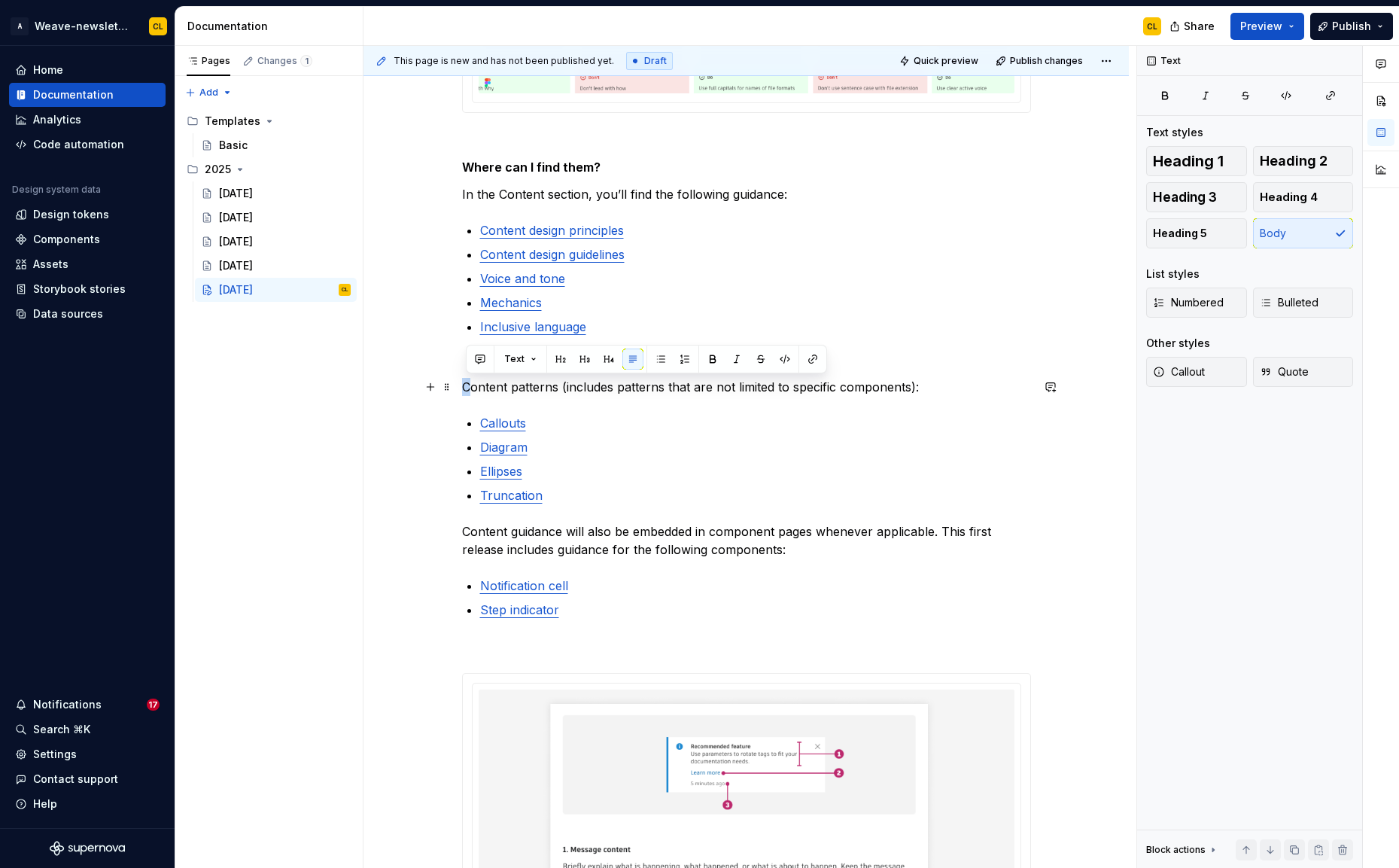
drag, startPoint x: 465, startPoint y: 385, endPoint x: 474, endPoint y: 386, distance: 9.1
click at [474, 386] on p "Content patterns (includes patterns that are not limited to specific components…" at bounding box center [746, 387] width 569 height 18
click at [466, 388] on p "Content patterns (includes patterns that are not limited to specific components…" at bounding box center [746, 387] width 569 height 18
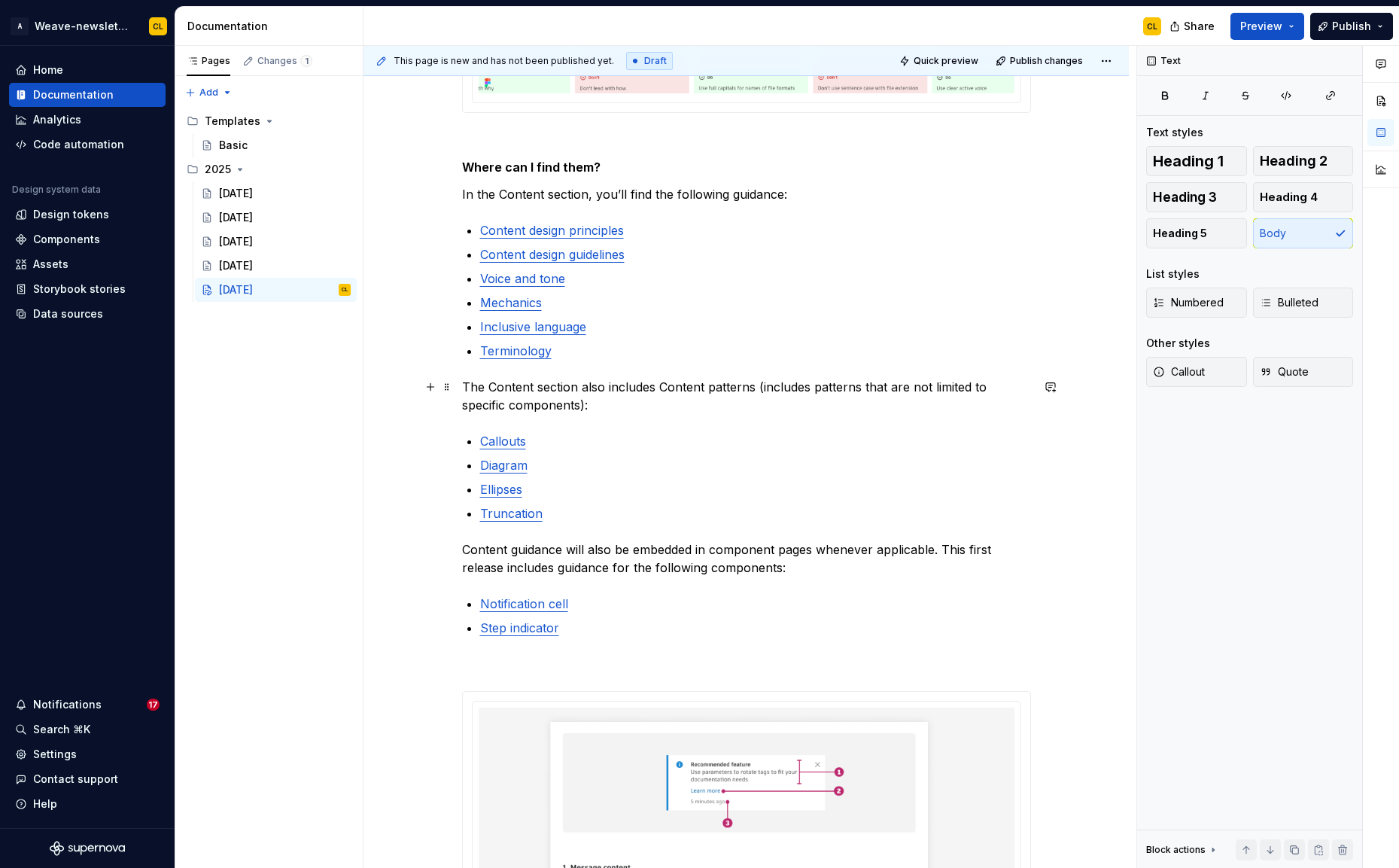
click at [757, 389] on p "The Content section also includes Content patterns (includes patterns that are …" at bounding box center [746, 395] width 569 height 36
drag, startPoint x: 764, startPoint y: 388, endPoint x: 817, endPoint y: 391, distance: 53.1
click at [817, 391] on p "The Content section also includes Content patterns (includes patterns that are …" at bounding box center [746, 395] width 569 height 36
click at [743, 387] on p "The Content section also includes Content patterns (patterns that are not limit…" at bounding box center [746, 395] width 569 height 36
click at [801, 388] on p "The Content section also includes Content patterns (patterns that are not limit…" at bounding box center [746, 395] width 569 height 36
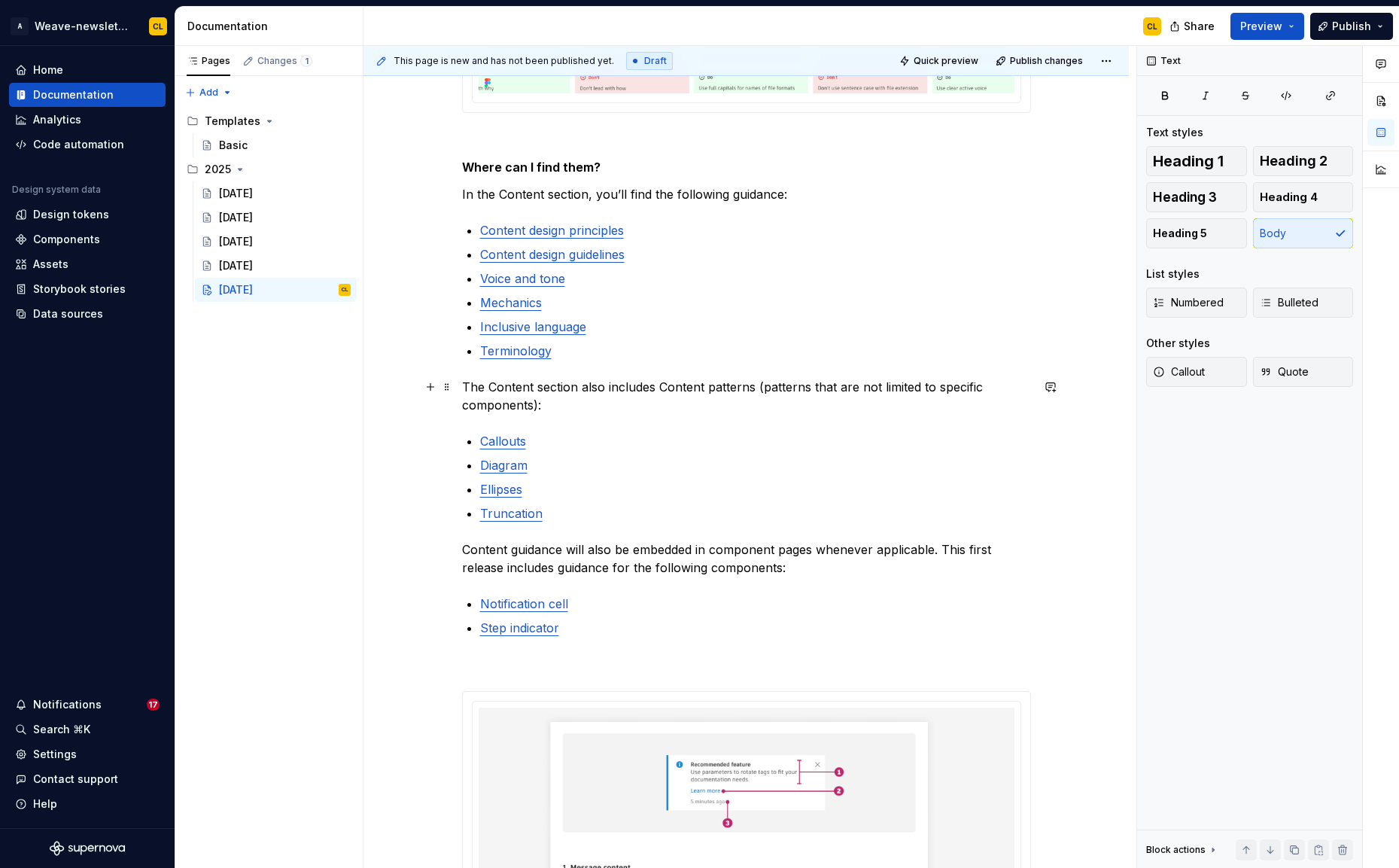
click at [607, 400] on p "The Content section also includes Content patterns (patterns that are not limit…" at bounding box center [746, 395] width 569 height 36
click at [964, 59] on span "Quick preview" at bounding box center [946, 61] width 65 height 12
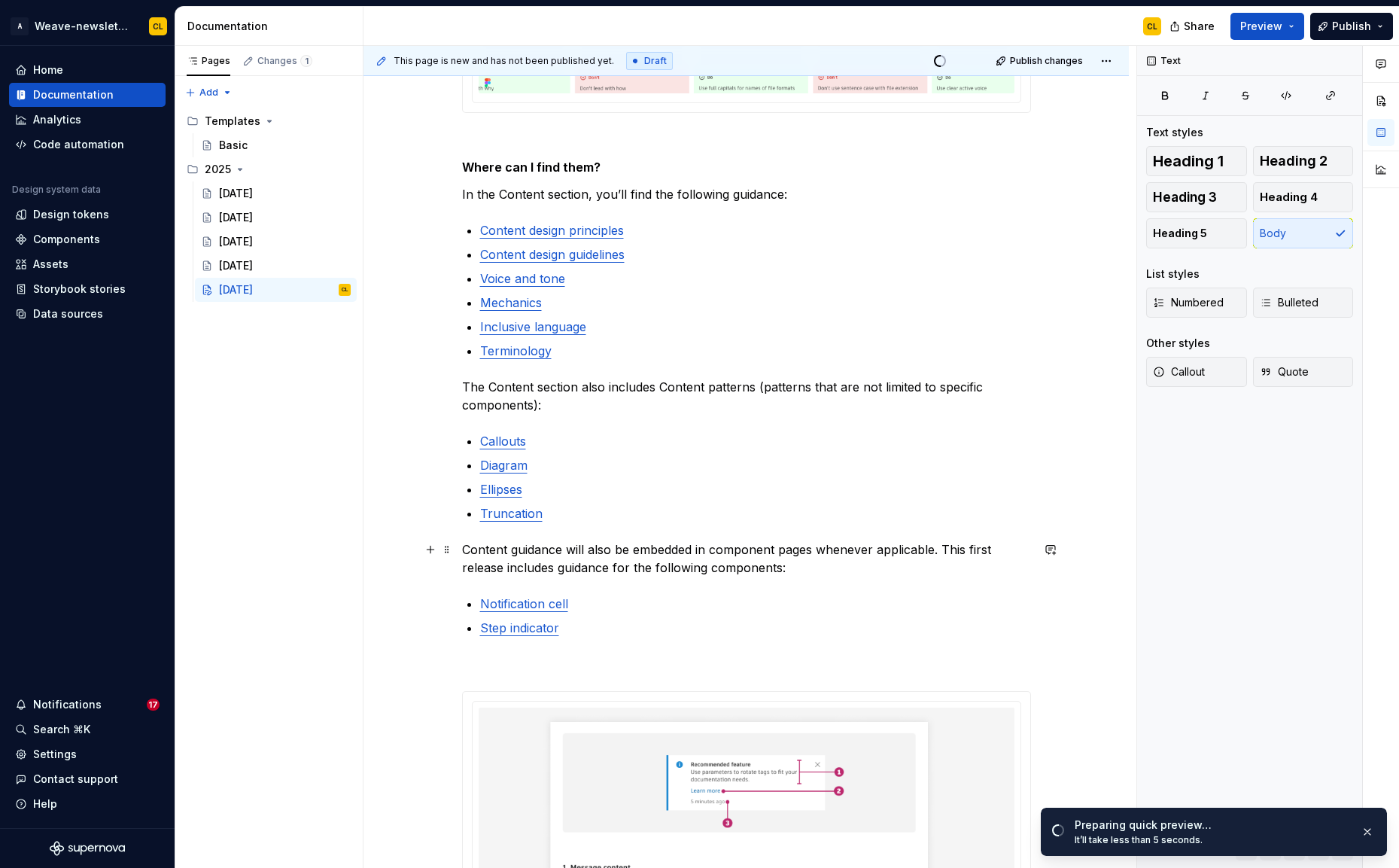
click at [621, 556] on p "Content guidance will also be embedded in component pages whenever applicable. …" at bounding box center [746, 557] width 569 height 36
click at [611, 391] on p "The Content section also includes Content patterns (patterns that are not limit…" at bounding box center [746, 395] width 569 height 36
click at [1320, 835] on span "Open page" at bounding box center [1320, 831] width 51 height 12
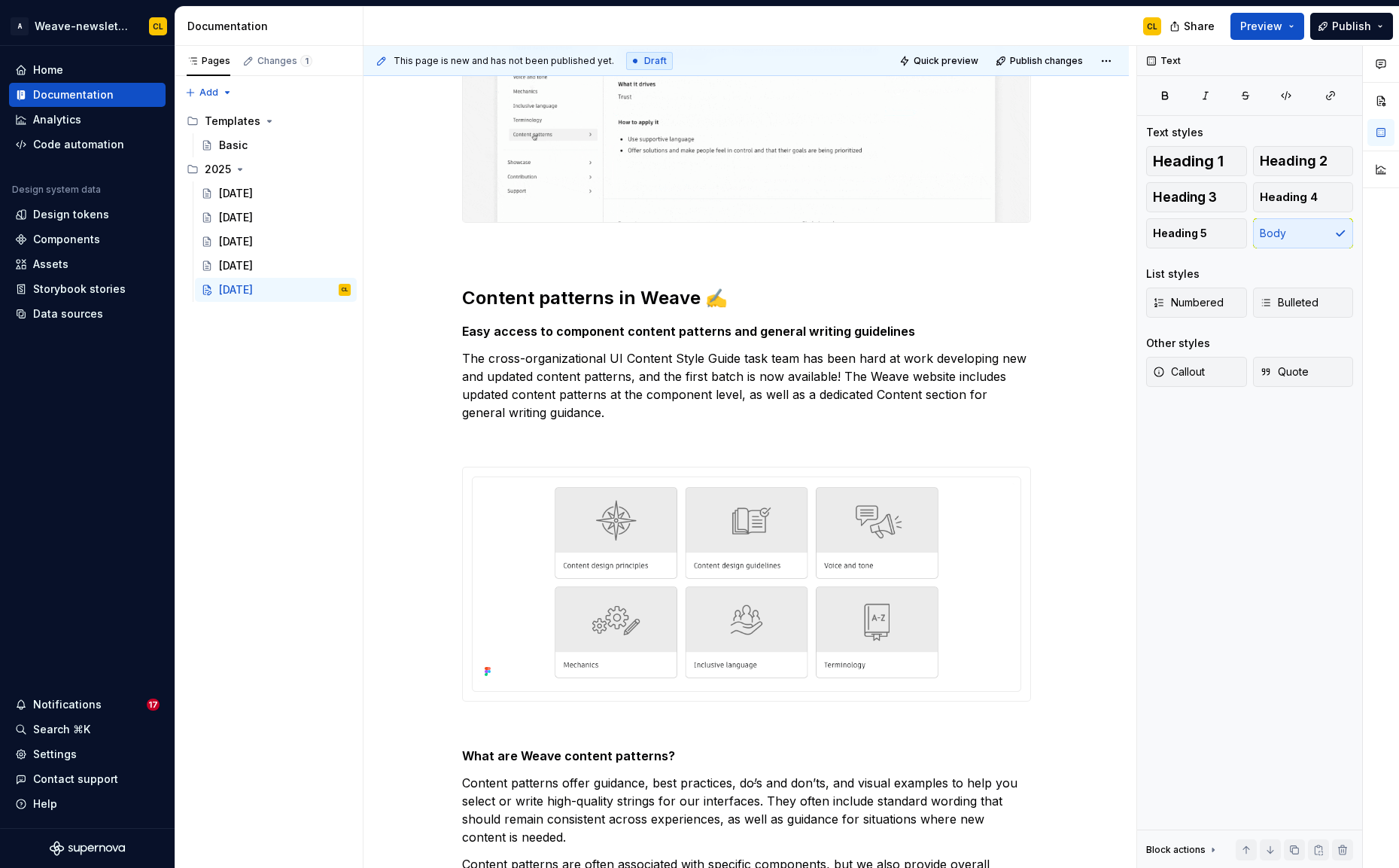
scroll to position [724, 0]
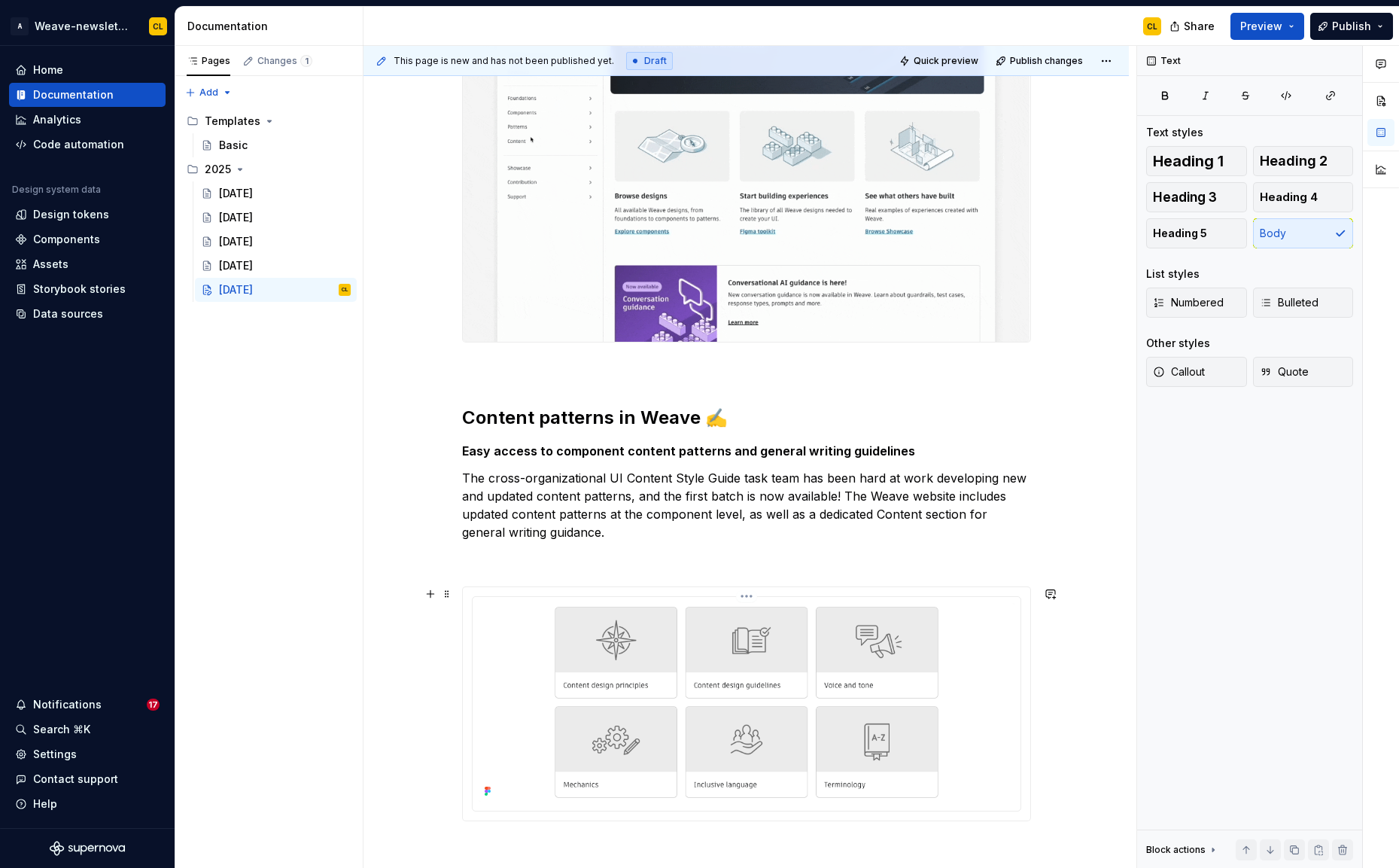
click at [980, 707] on img at bounding box center [746, 701] width 535 height 198
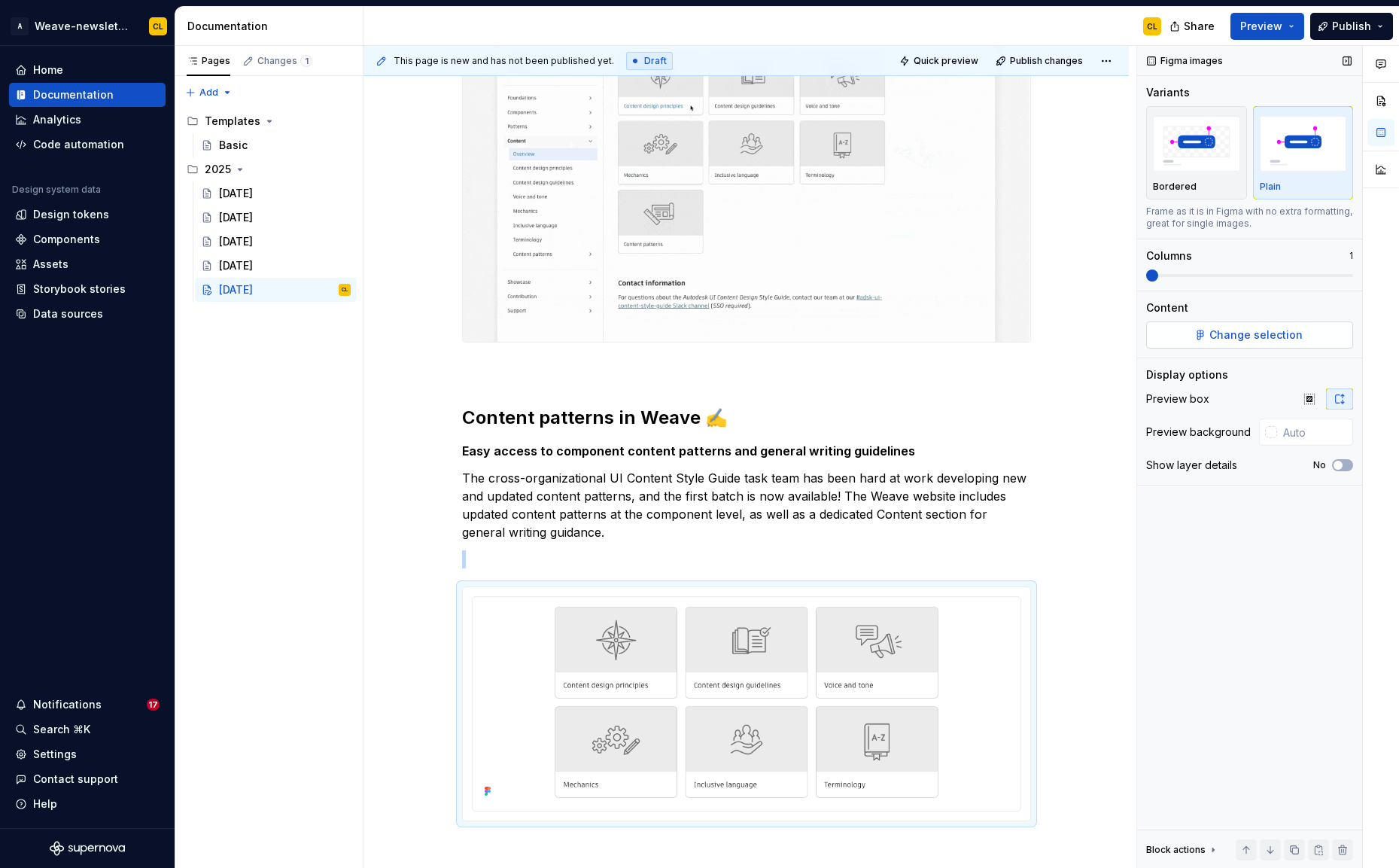
click at [1247, 336] on span "Change selection" at bounding box center [1255, 334] width 93 height 15
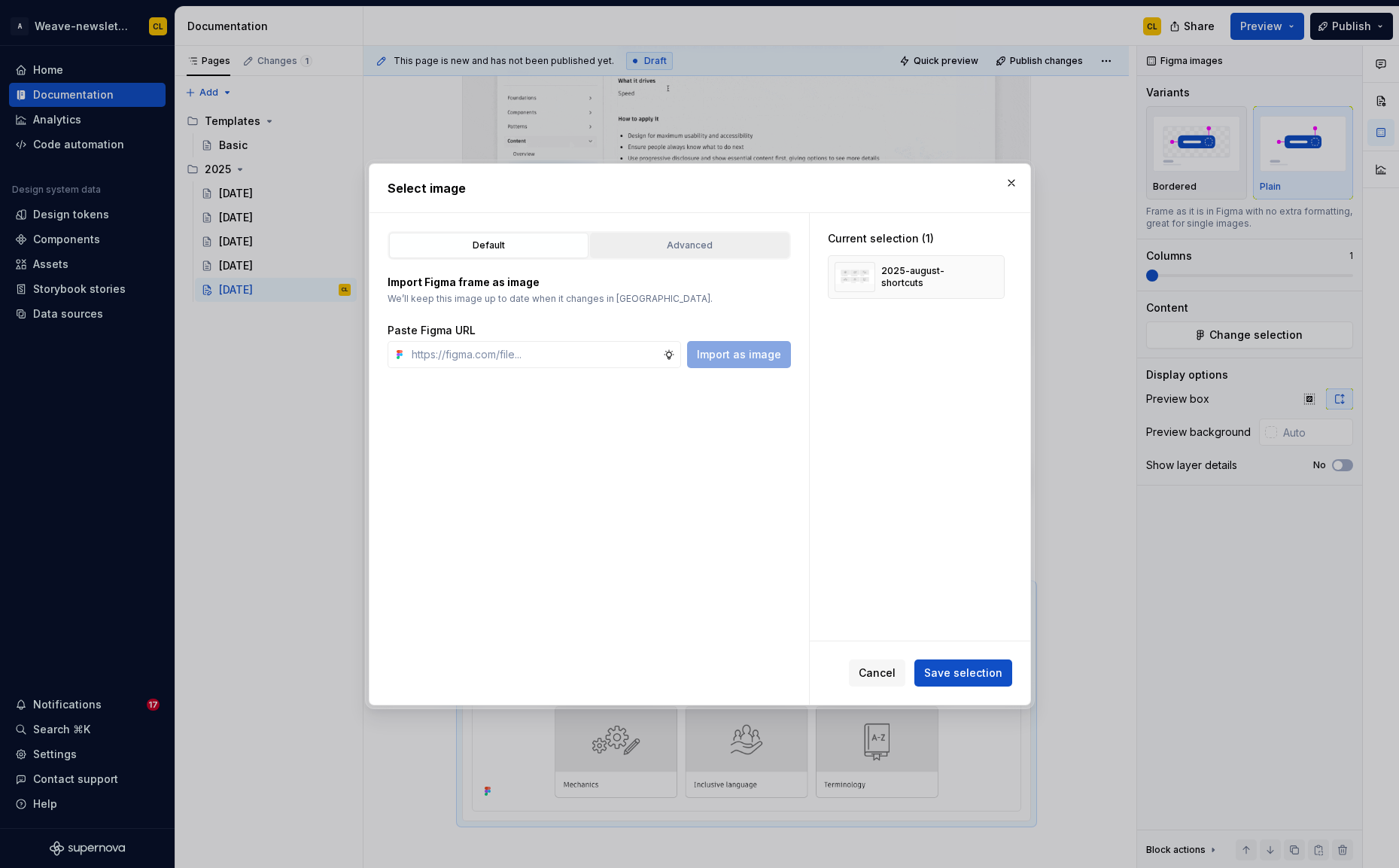
click at [691, 248] on div "Advanced" at bounding box center [689, 245] width 189 height 15
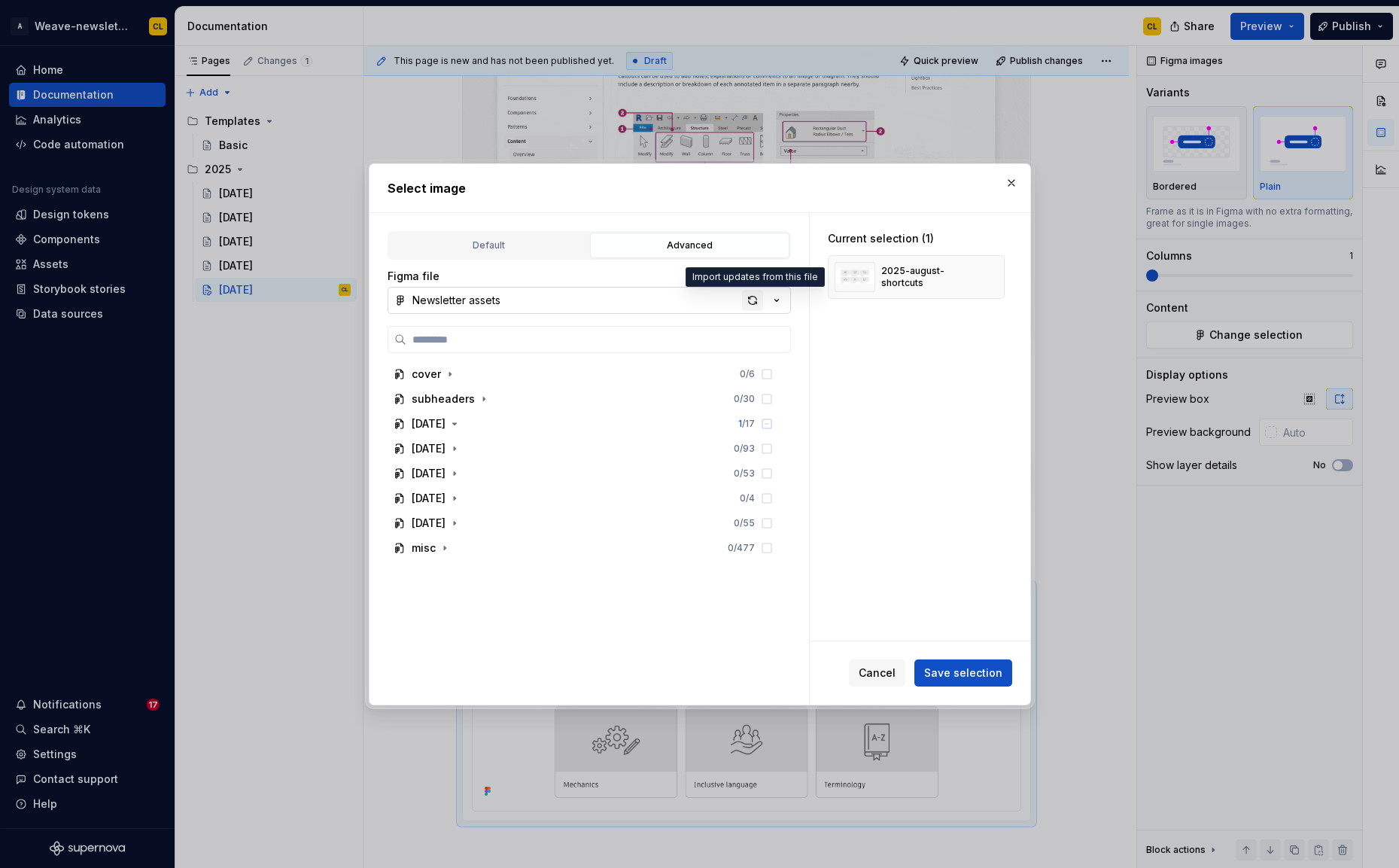
click at [757, 301] on div "button" at bounding box center [752, 299] width 21 height 21
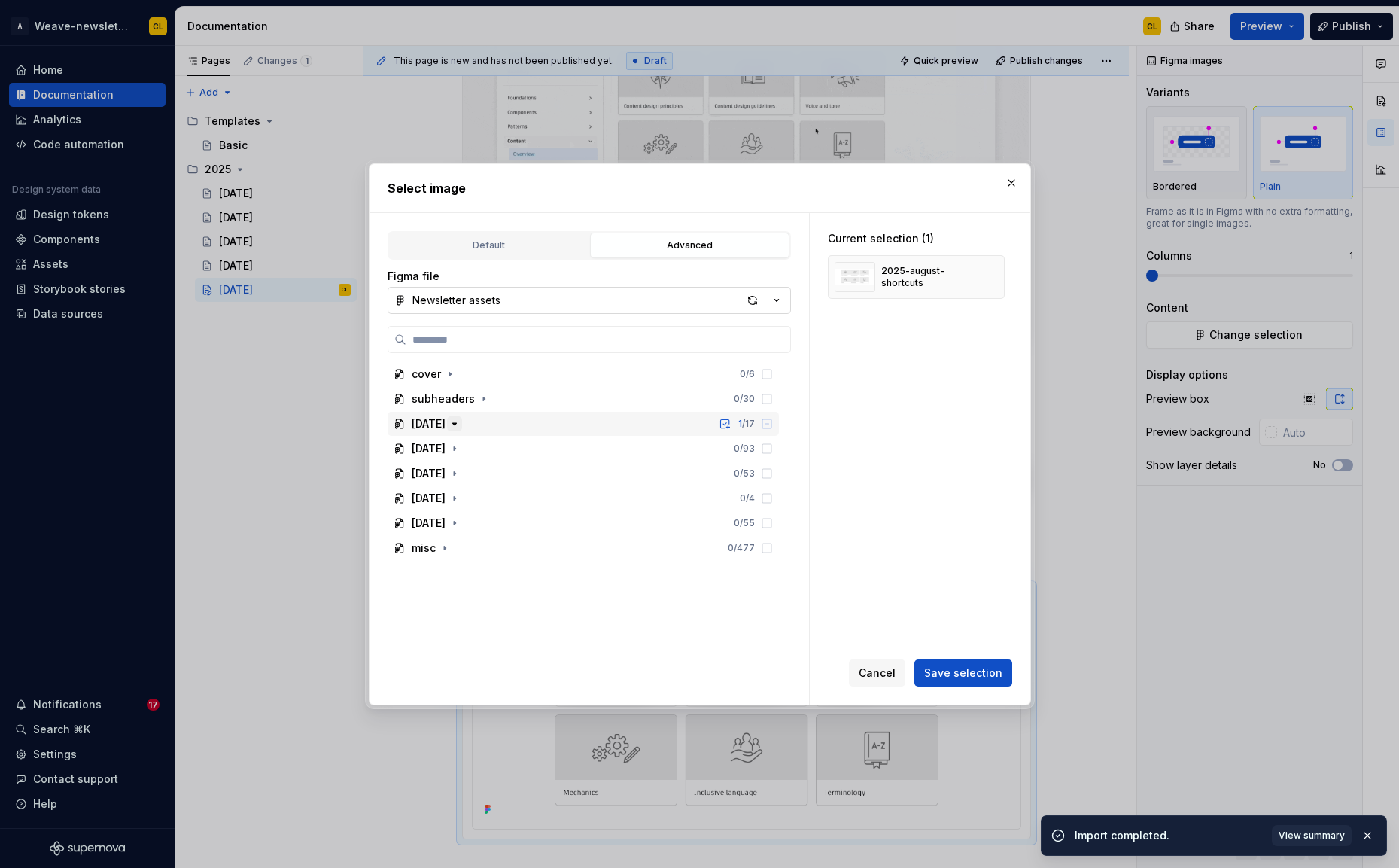
click at [461, 421] on icon "button" at bounding box center [454, 423] width 12 height 12
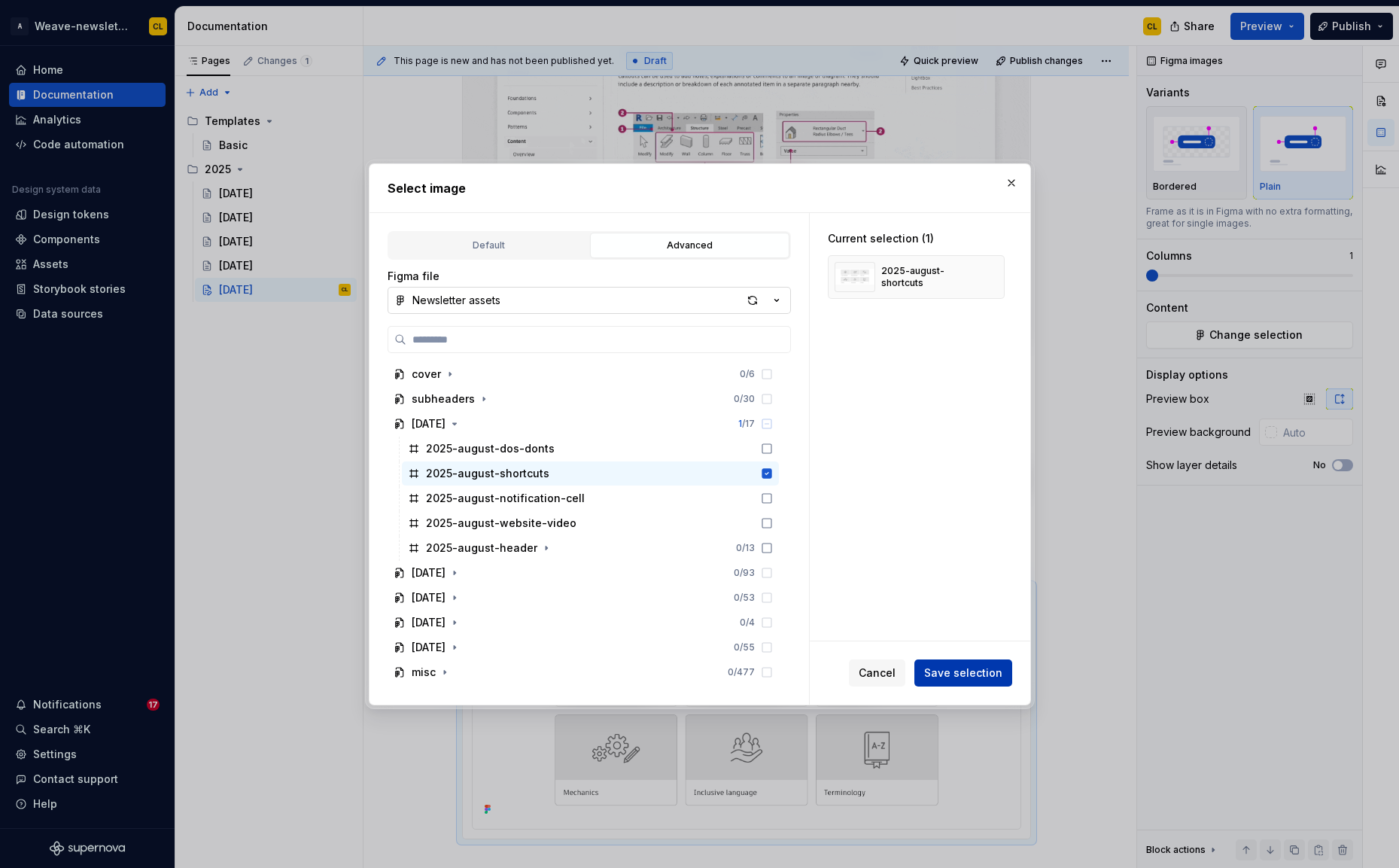
click at [991, 668] on span "Save selection" at bounding box center [963, 673] width 78 height 15
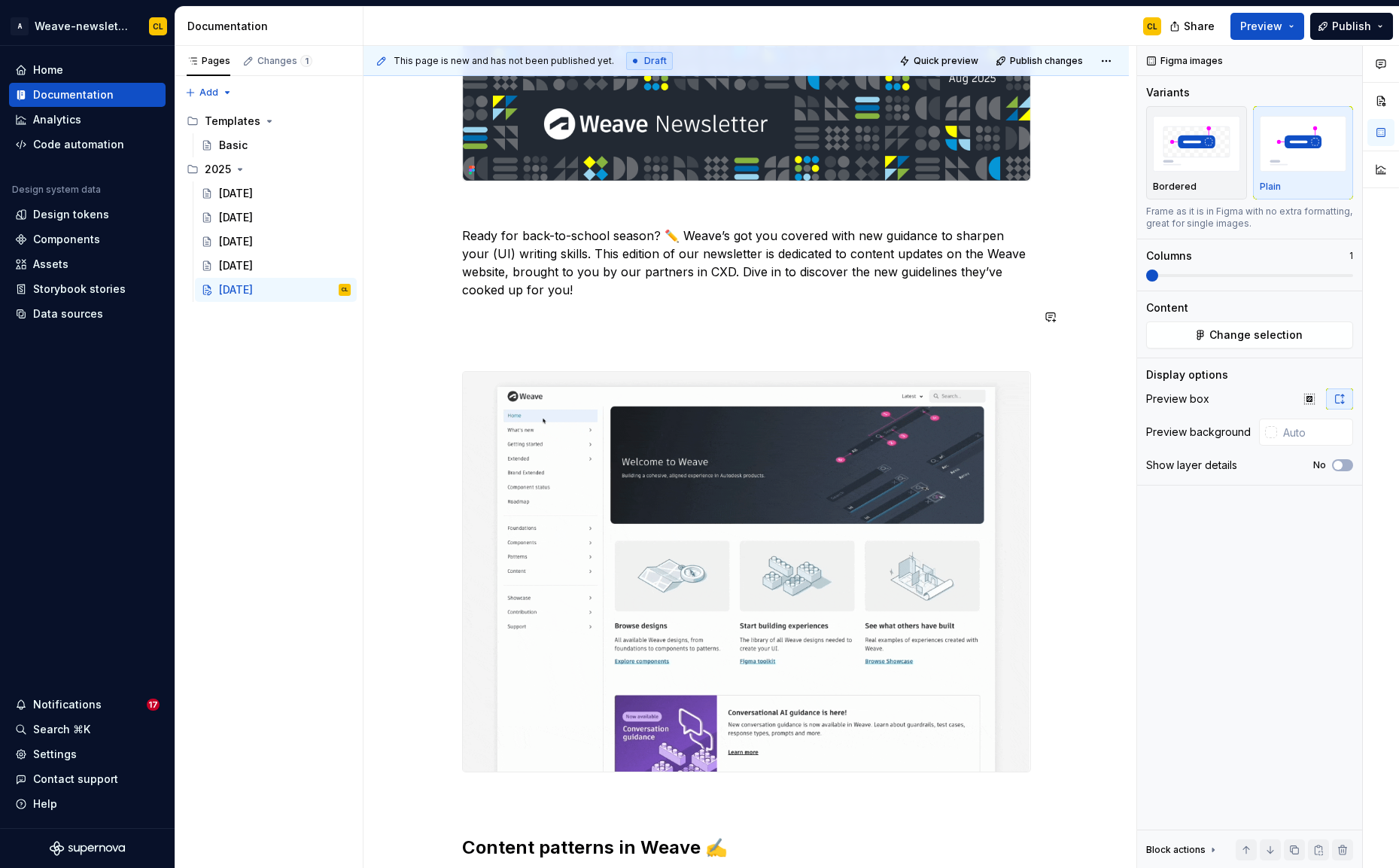
scroll to position [0, 0]
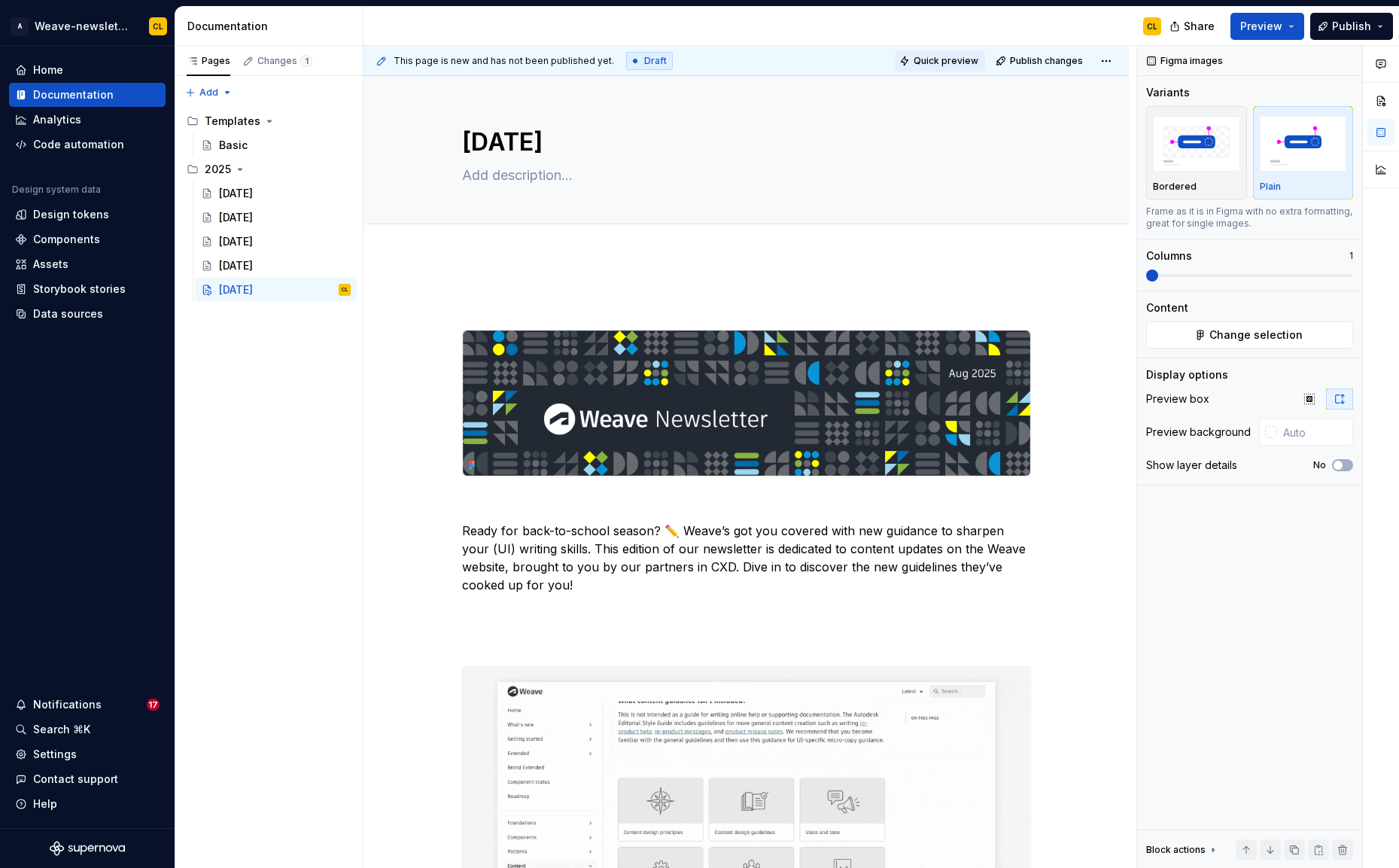
click at [958, 53] on button "Quick preview" at bounding box center [940, 61] width 90 height 21
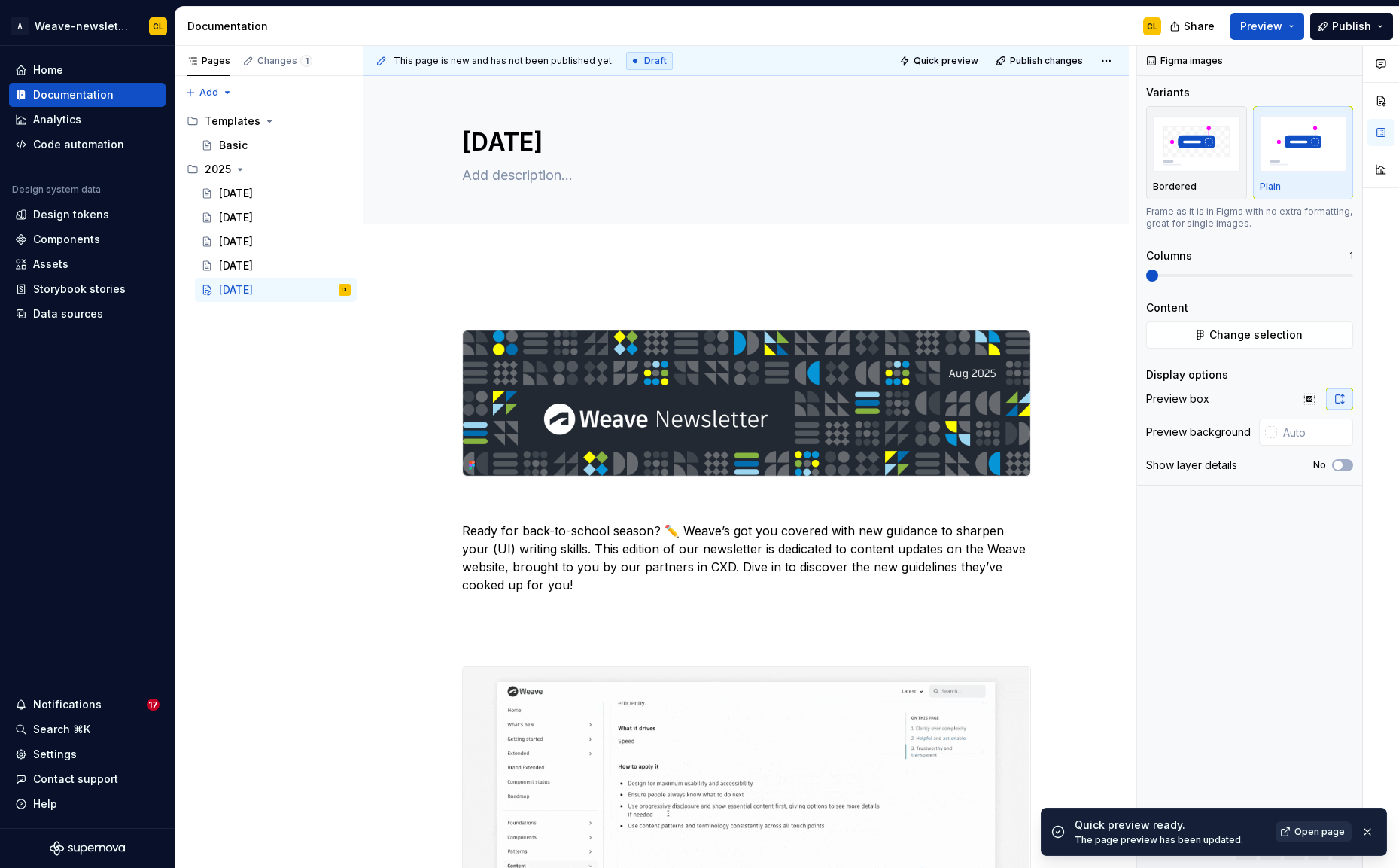
click at [1315, 831] on span "Open page" at bounding box center [1320, 831] width 51 height 12
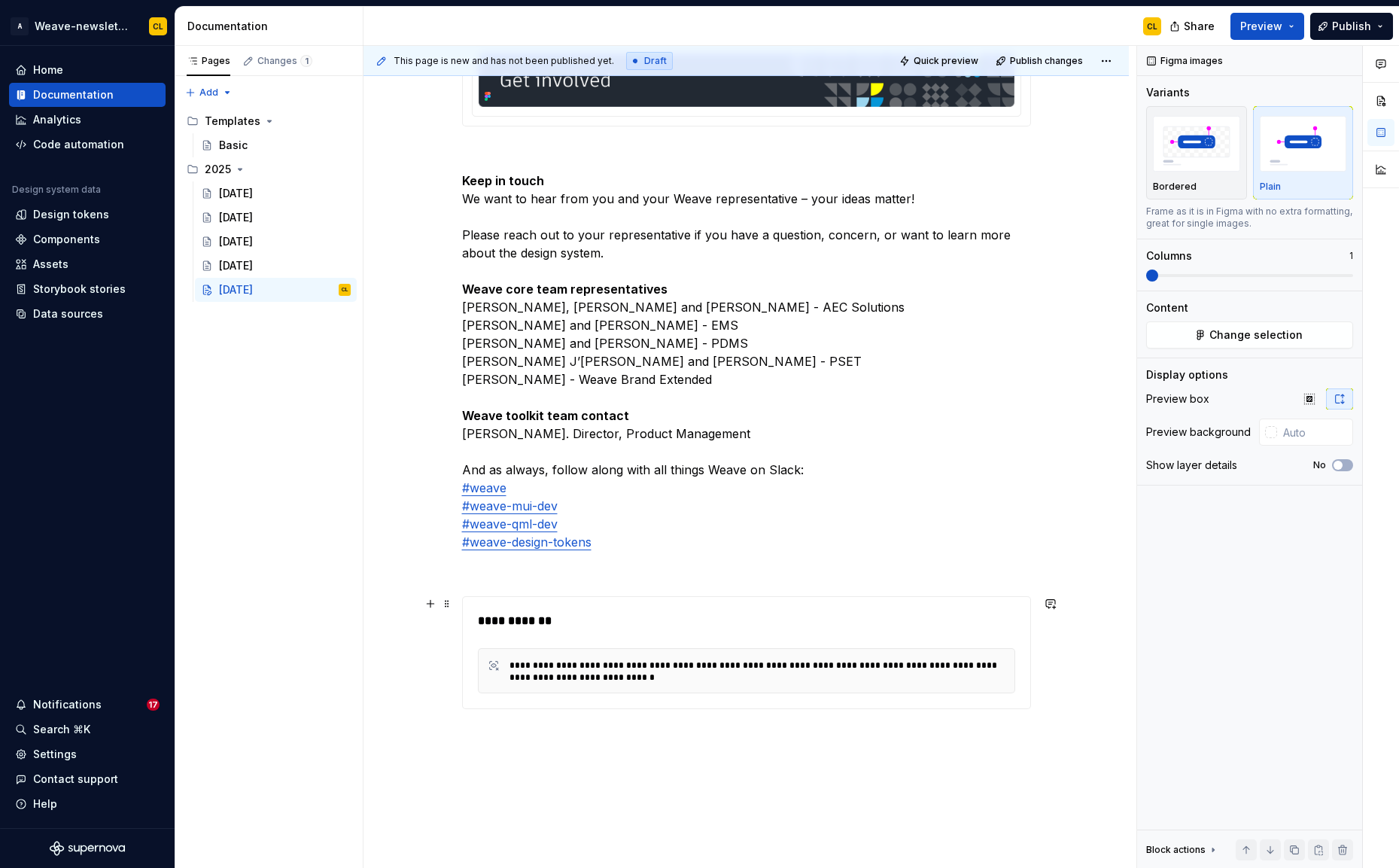
scroll to position [3221, 0]
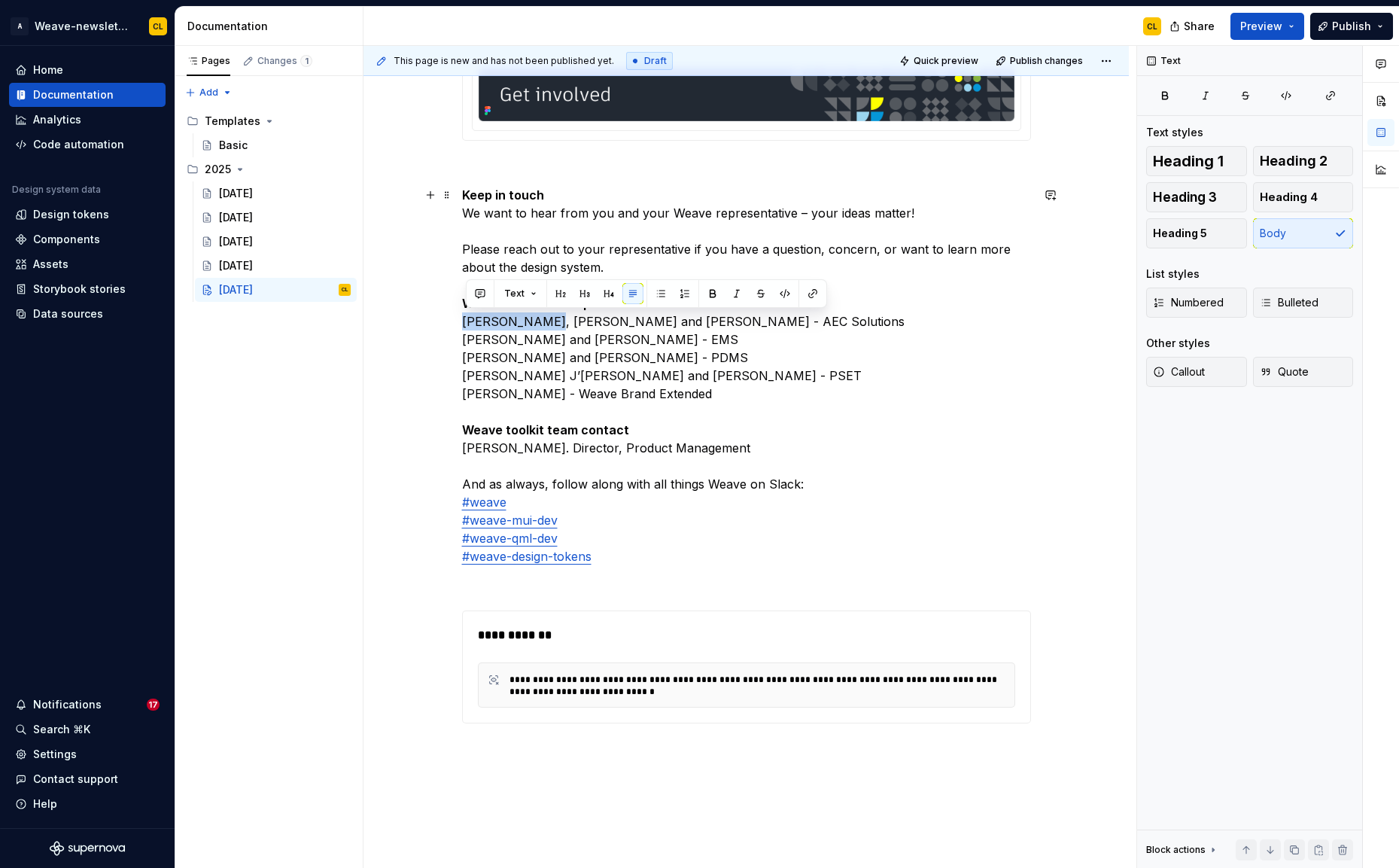
drag, startPoint x: 540, startPoint y: 323, endPoint x: 465, endPoint y: 319, distance: 75.1
click at [465, 319] on p "Keep in touch We want to hear from you and your Weave representative – your ide…" at bounding box center [746, 376] width 569 height 380
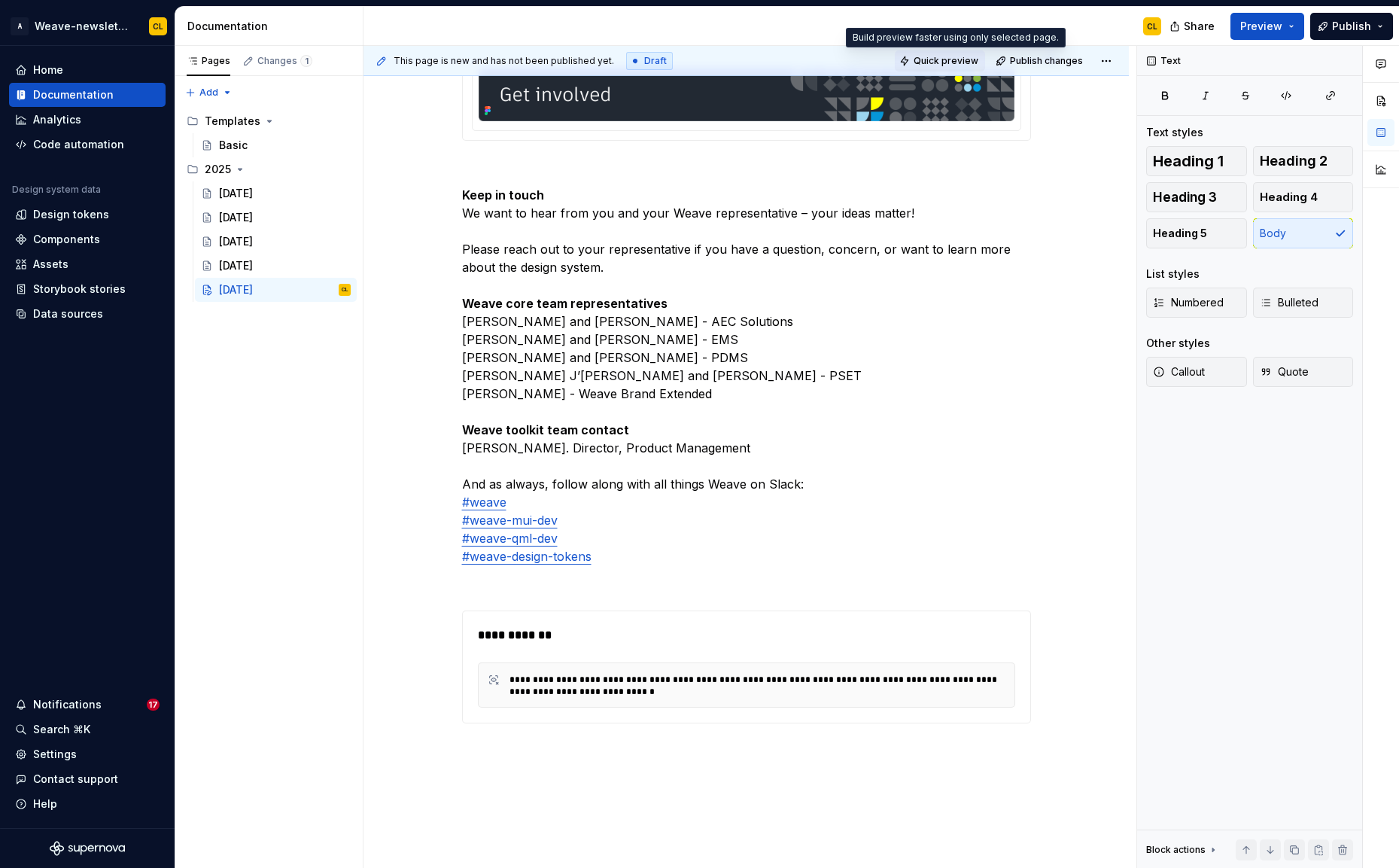
click at [948, 59] on span "Quick preview" at bounding box center [946, 61] width 65 height 12
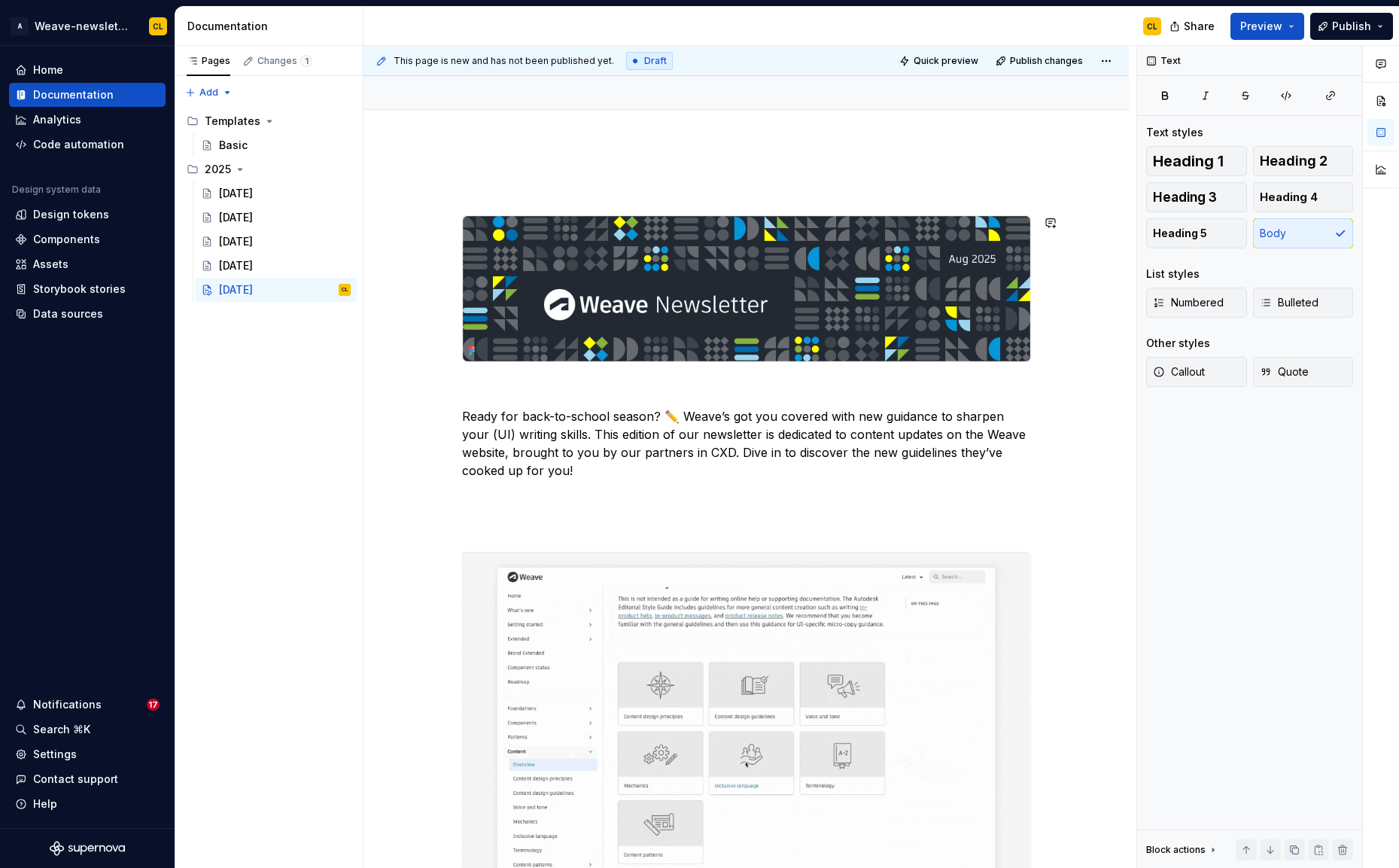
scroll to position [166, 0]
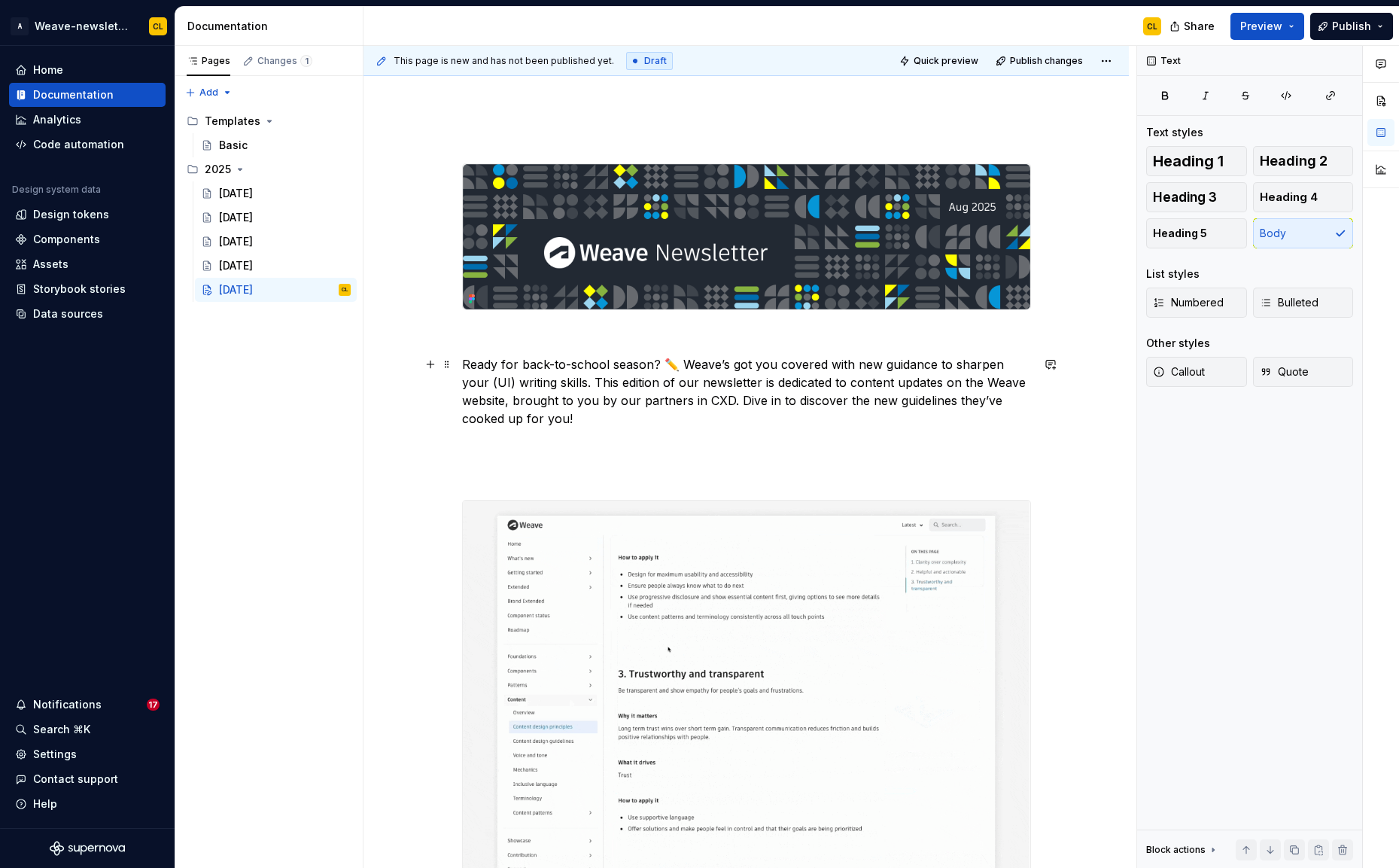
click at [765, 367] on p "Ready for back-to-school season? ✏️ Weave’s got you covered with new guidance t…" at bounding box center [746, 391] width 569 height 72
drag, startPoint x: 720, startPoint y: 364, endPoint x: 753, endPoint y: 369, distance: 33.4
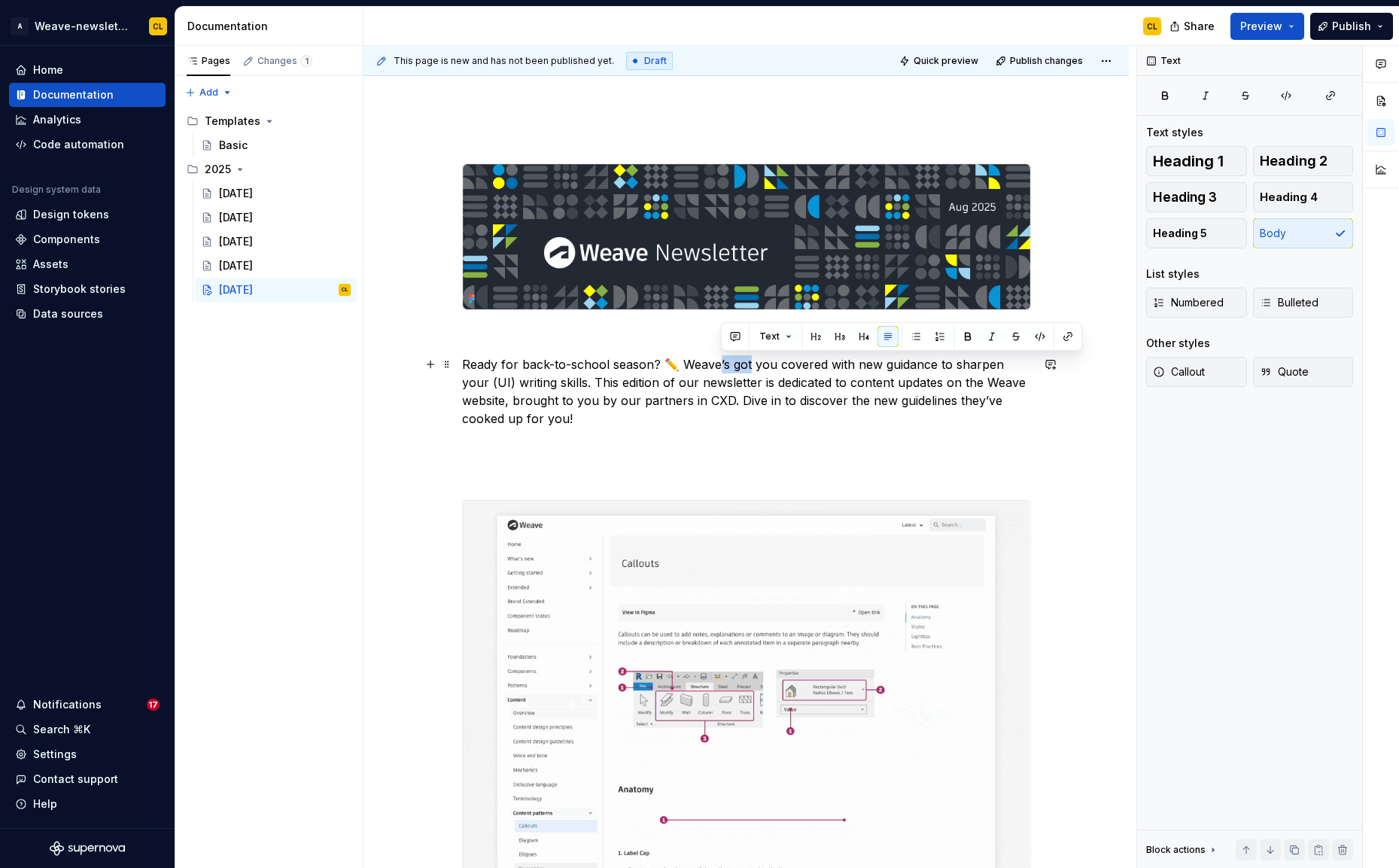
click at [753, 369] on p "Ready for back-to-school season? ✏️ Weave’s got you covered with new guidance t…" at bounding box center [746, 391] width 569 height 72
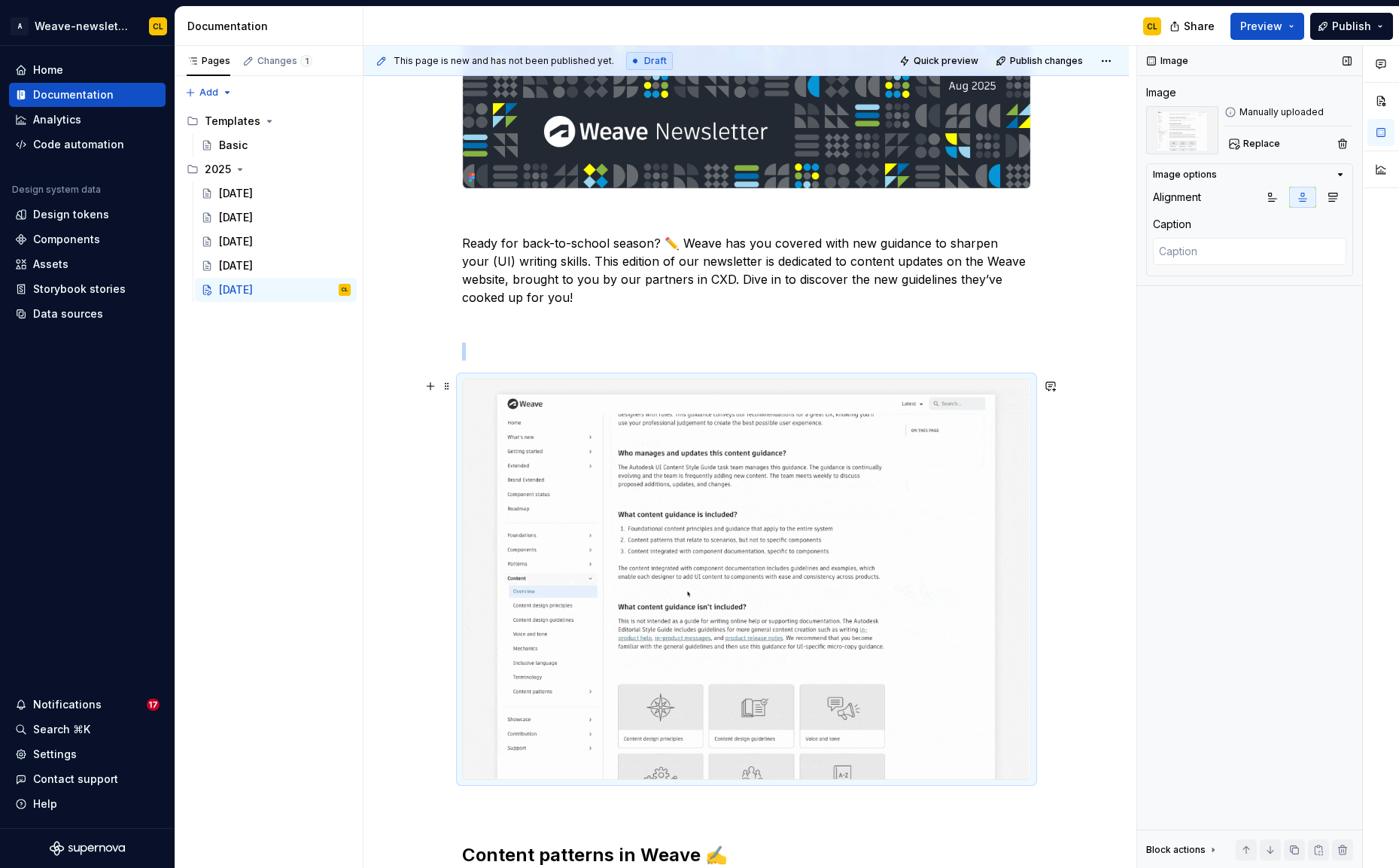
scroll to position [294, 0]
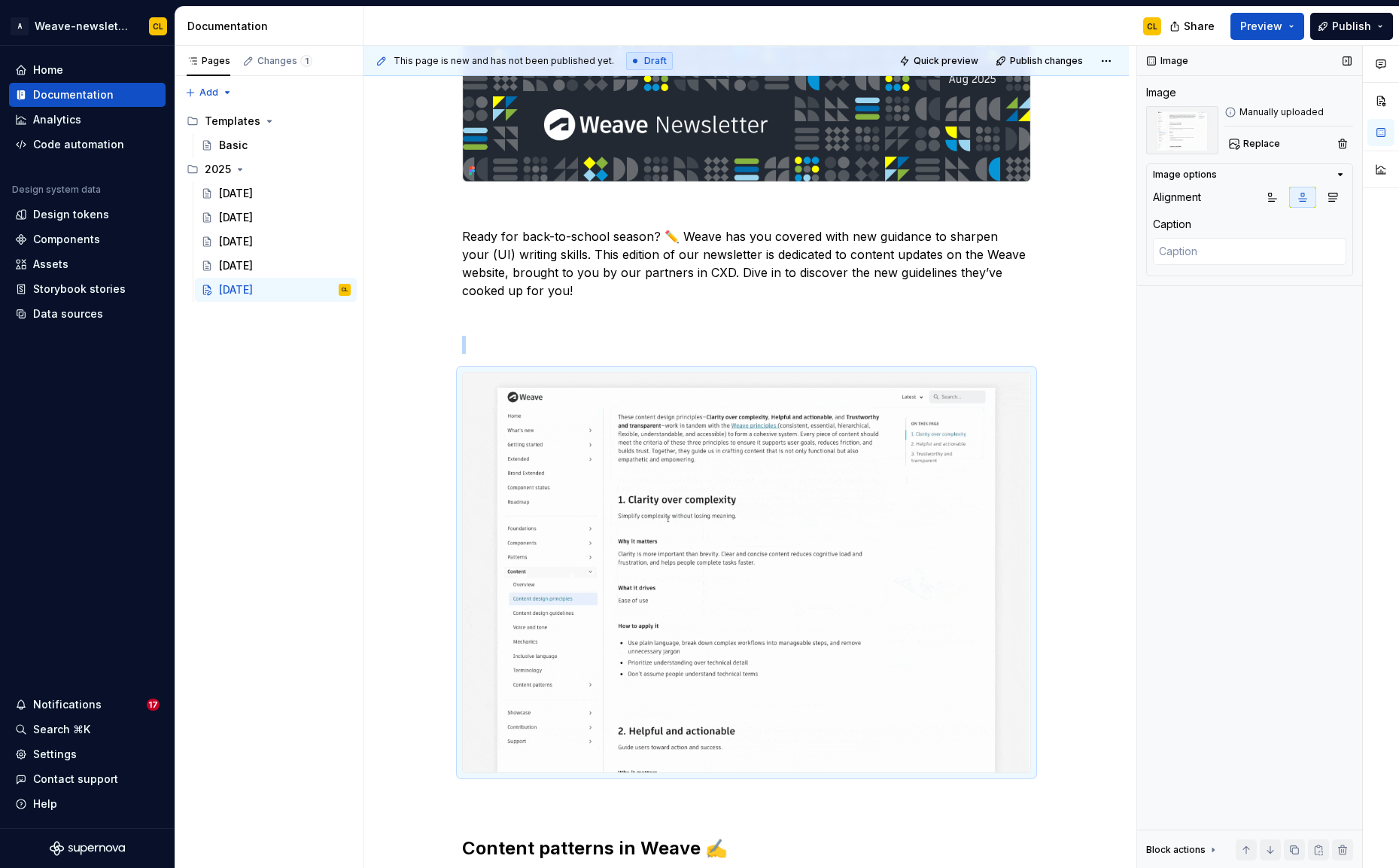
click at [1144, 425] on div "Image Image Manually uploaded Replace Image options Alignment Caption Block act…" at bounding box center [1250, 457] width 225 height 823
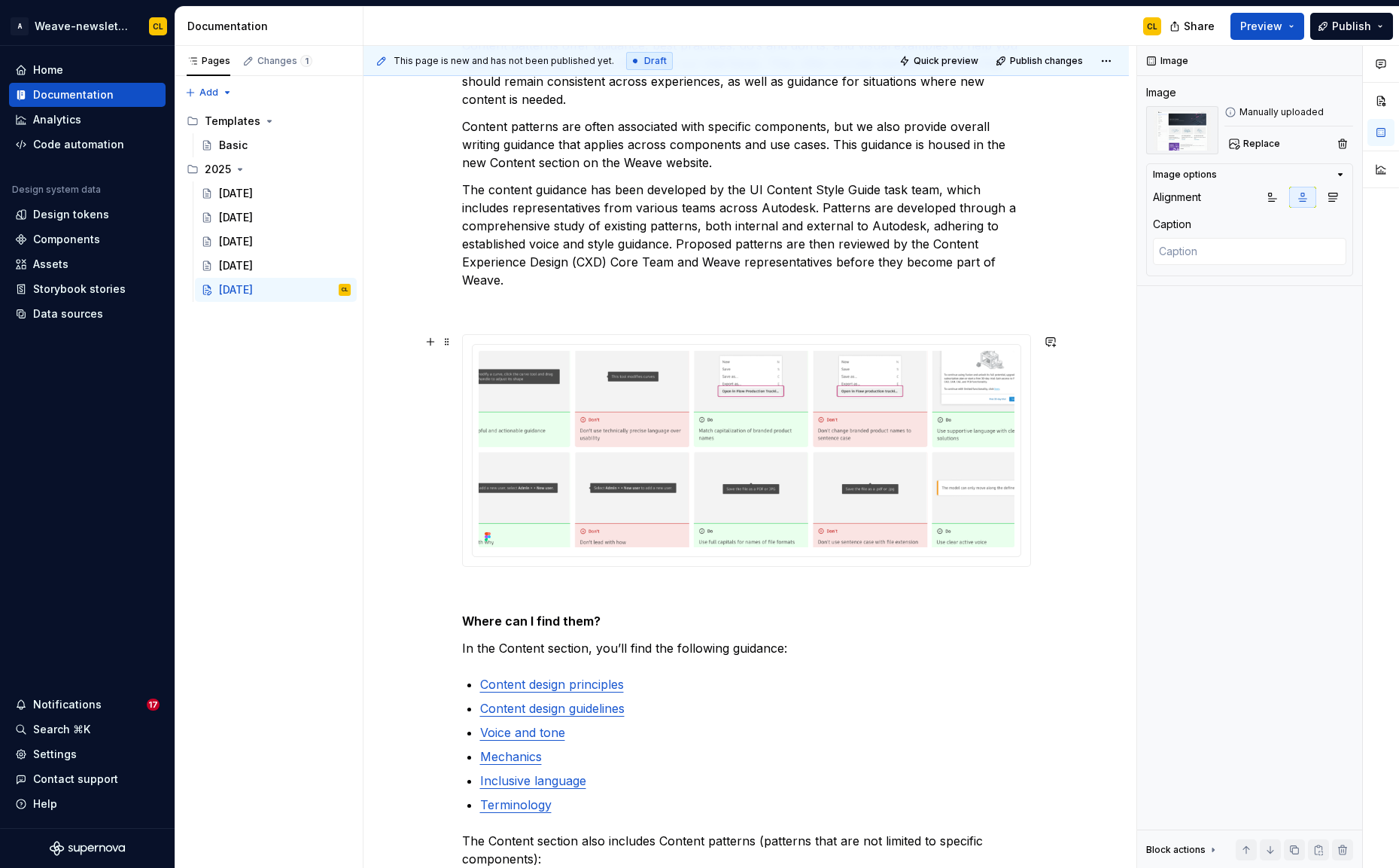
scroll to position [1608, 0]
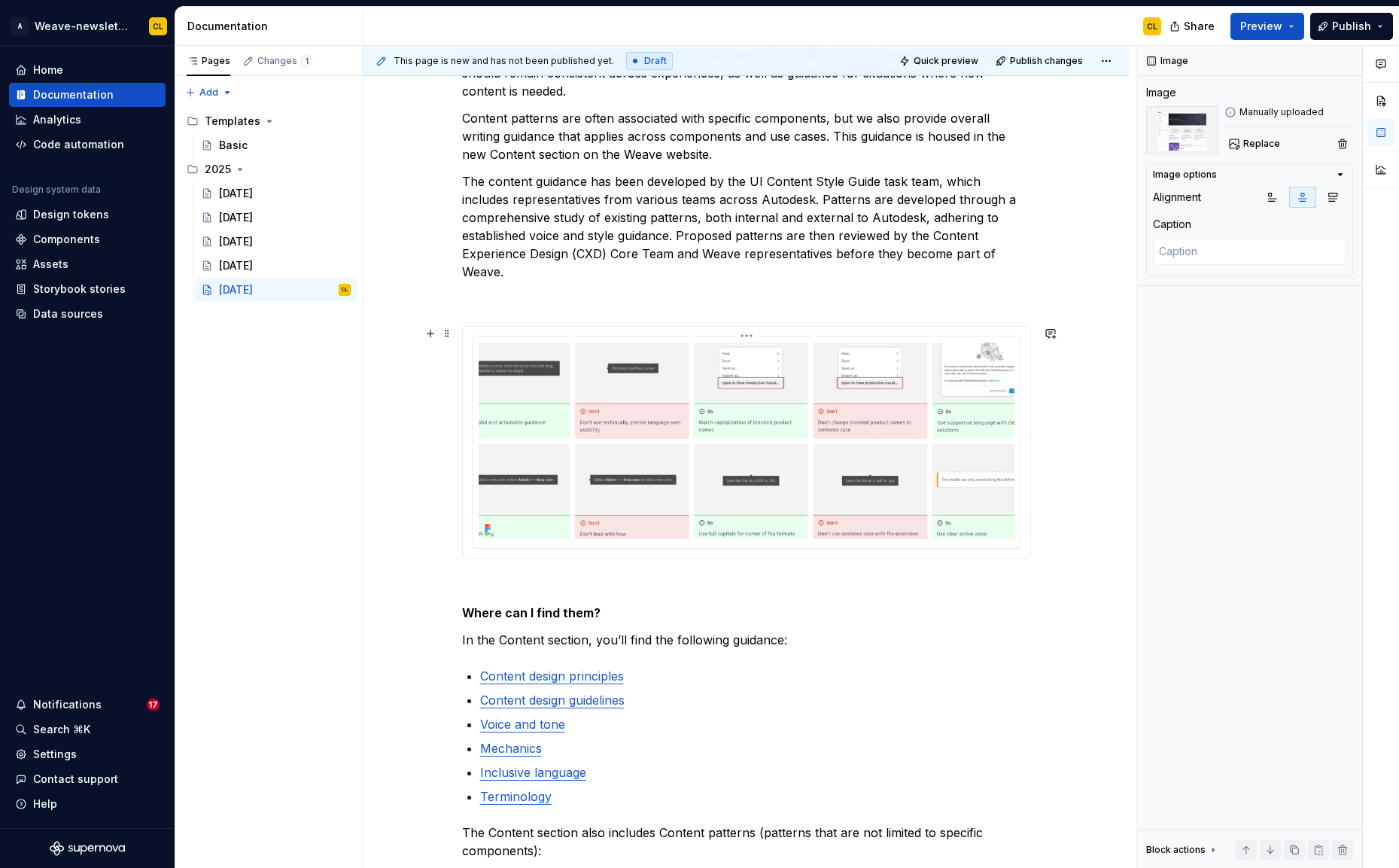
click at [869, 482] on img at bounding box center [746, 440] width 535 height 196
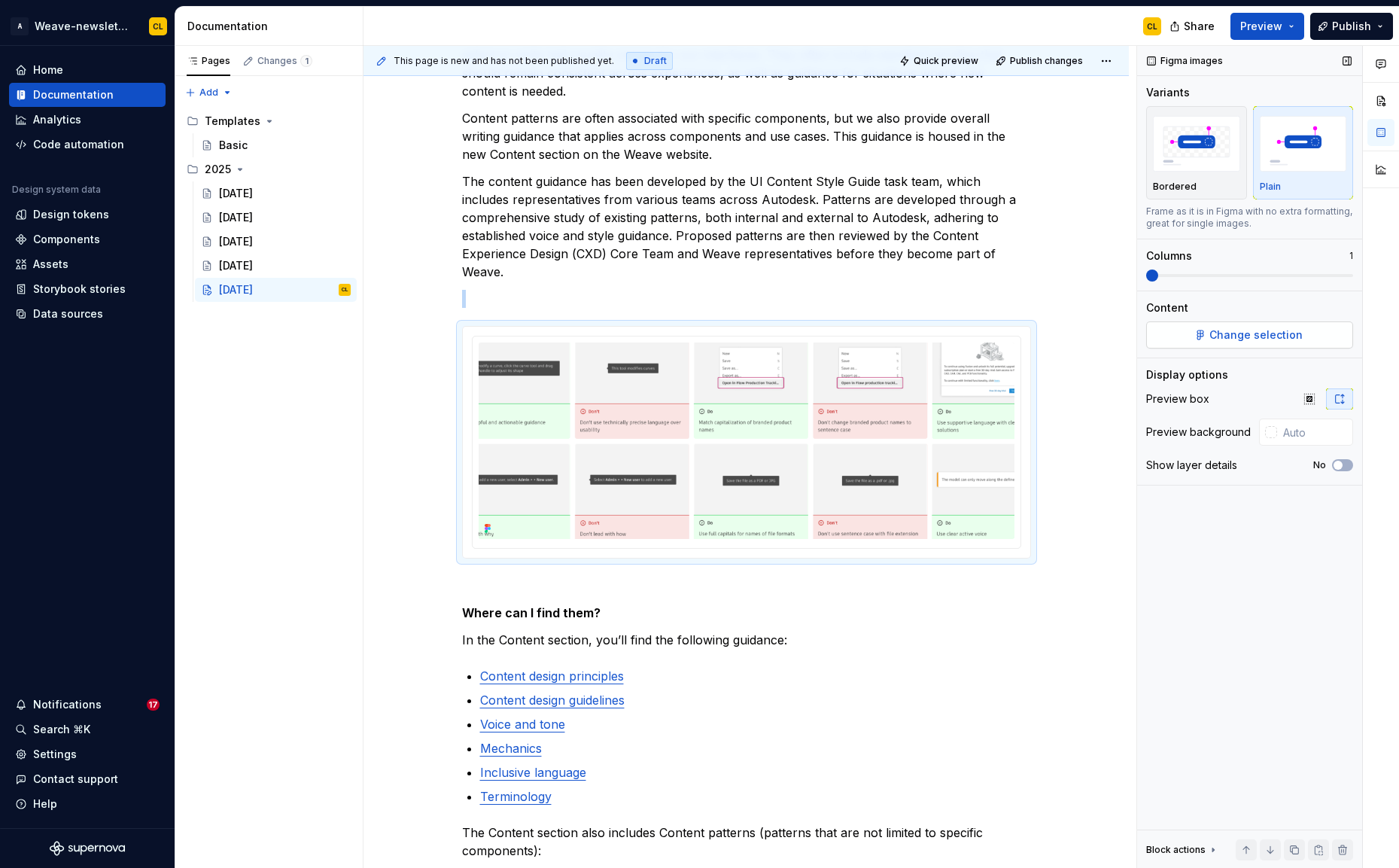
click at [1284, 337] on span "Change selection" at bounding box center [1255, 334] width 93 height 15
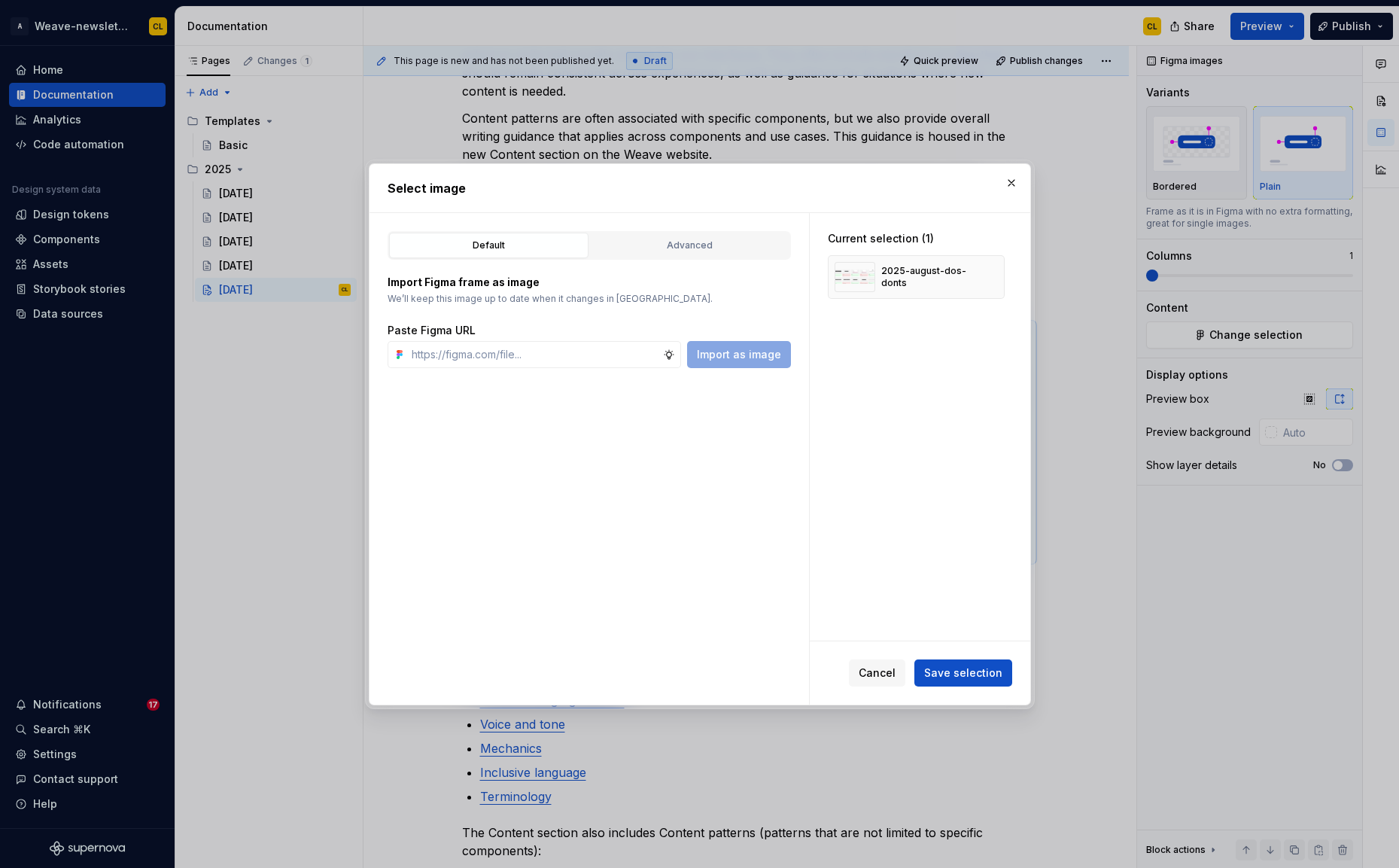
click at [708, 260] on div "Import Figma frame as image We’ll keep this image up to date when it changes in…" at bounding box center [590, 314] width 404 height 109
click at [711, 252] on button "Advanced" at bounding box center [689, 245] width 199 height 26
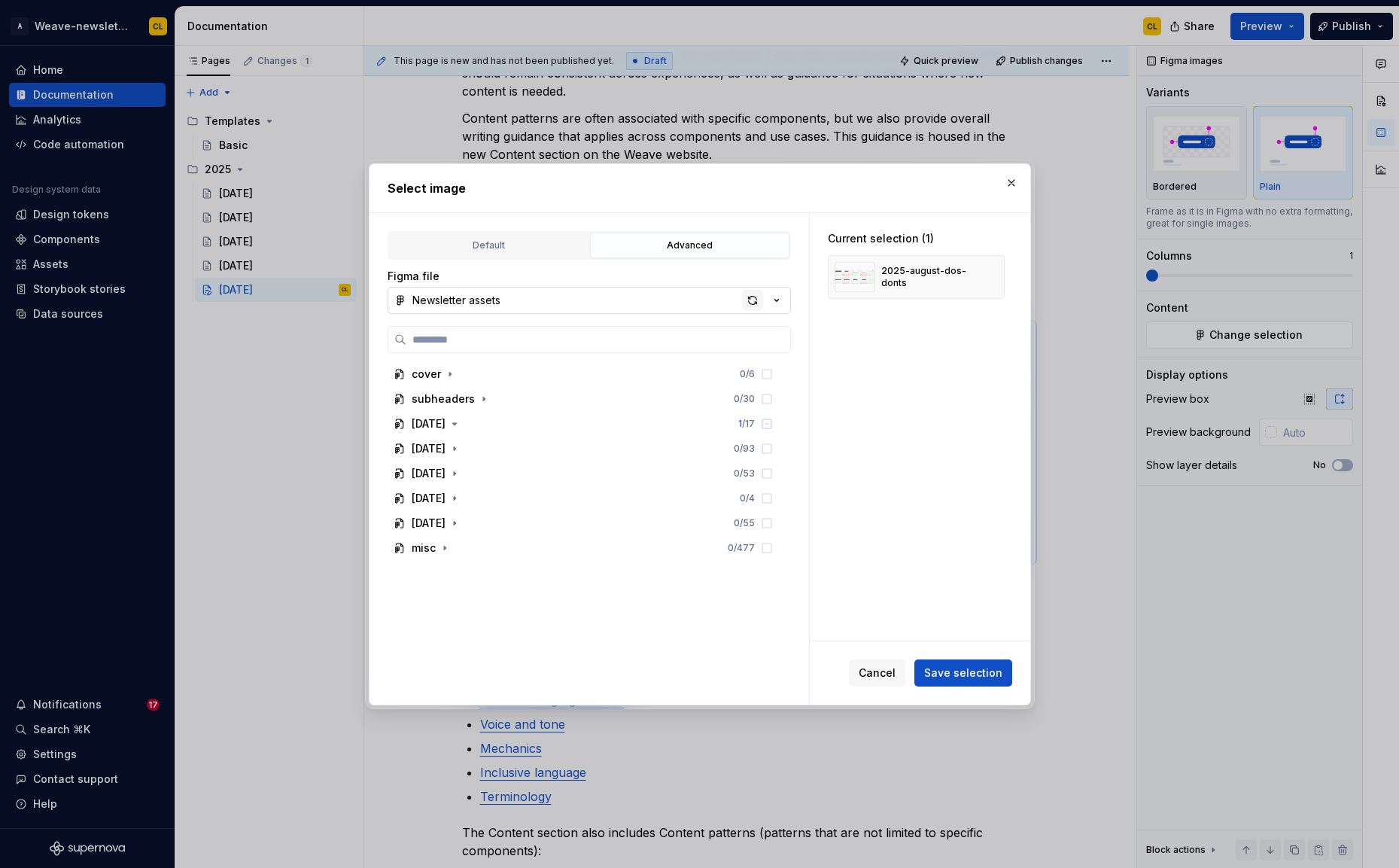
click at [753, 291] on div "button" at bounding box center [752, 299] width 21 height 21
click at [461, 420] on icon "button" at bounding box center [454, 423] width 12 height 12
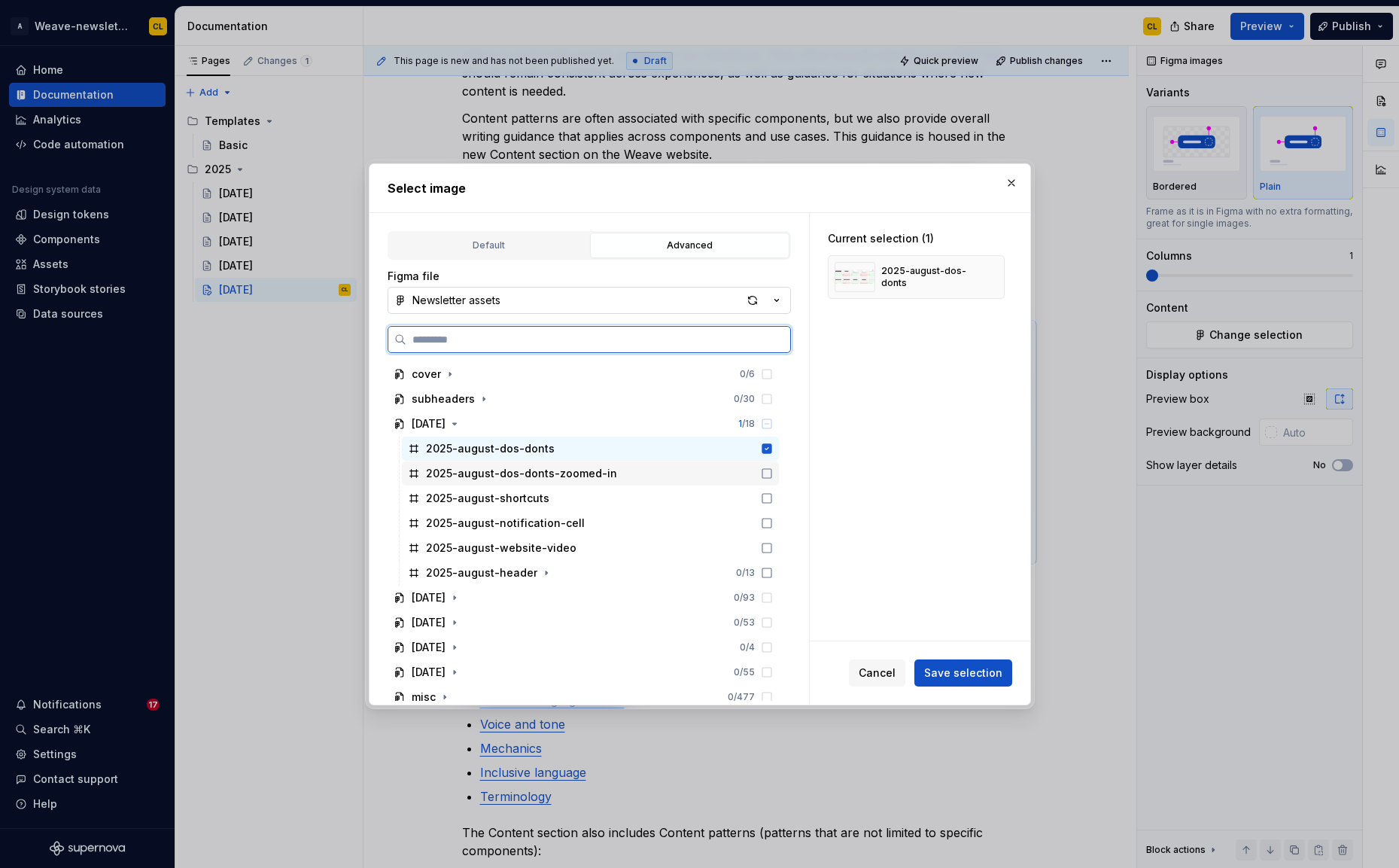
click at [773, 474] on icon at bounding box center [767, 473] width 12 height 12
click at [771, 445] on icon at bounding box center [766, 448] width 10 height 10
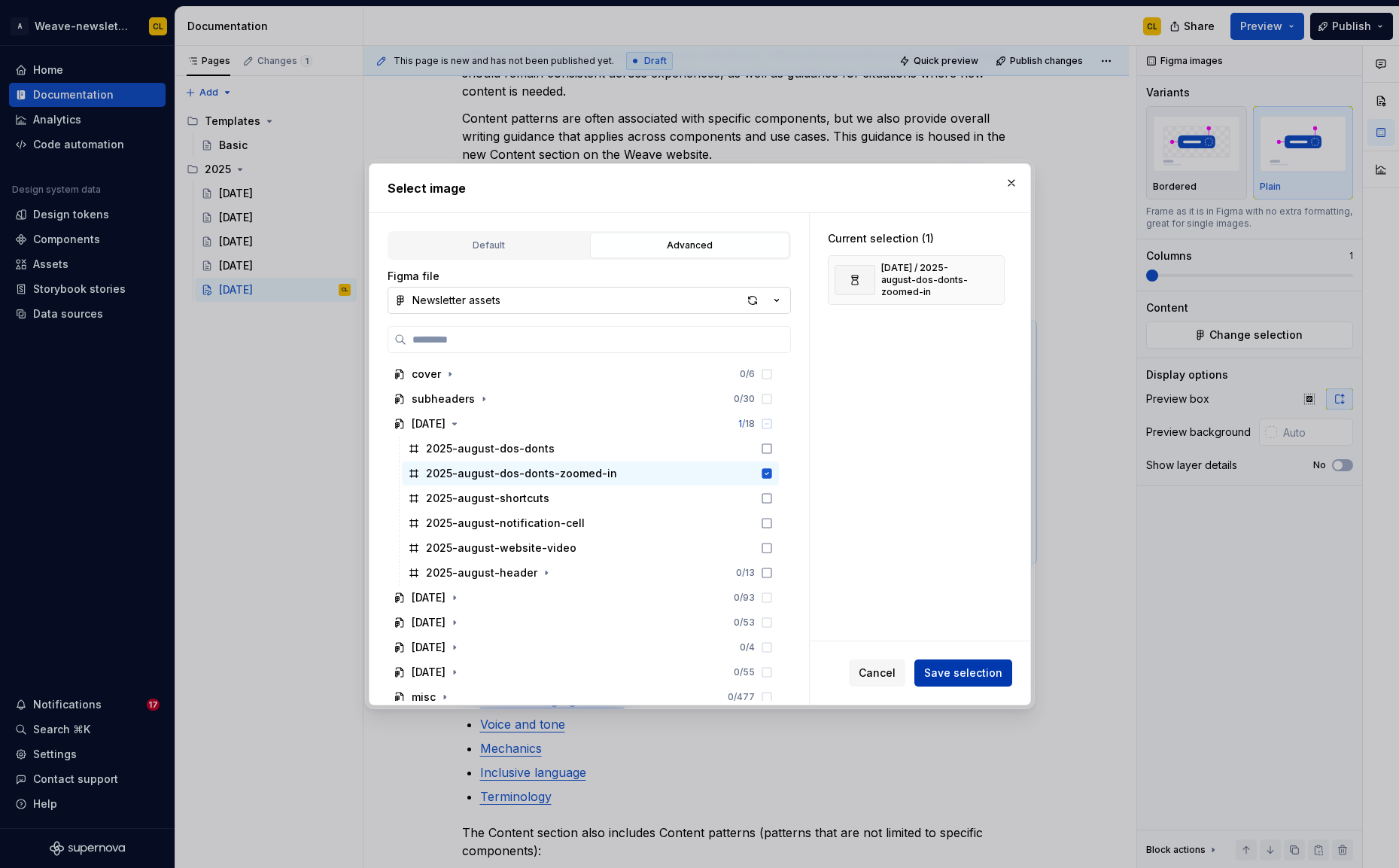
click at [956, 672] on span "Save selection" at bounding box center [963, 673] width 78 height 15
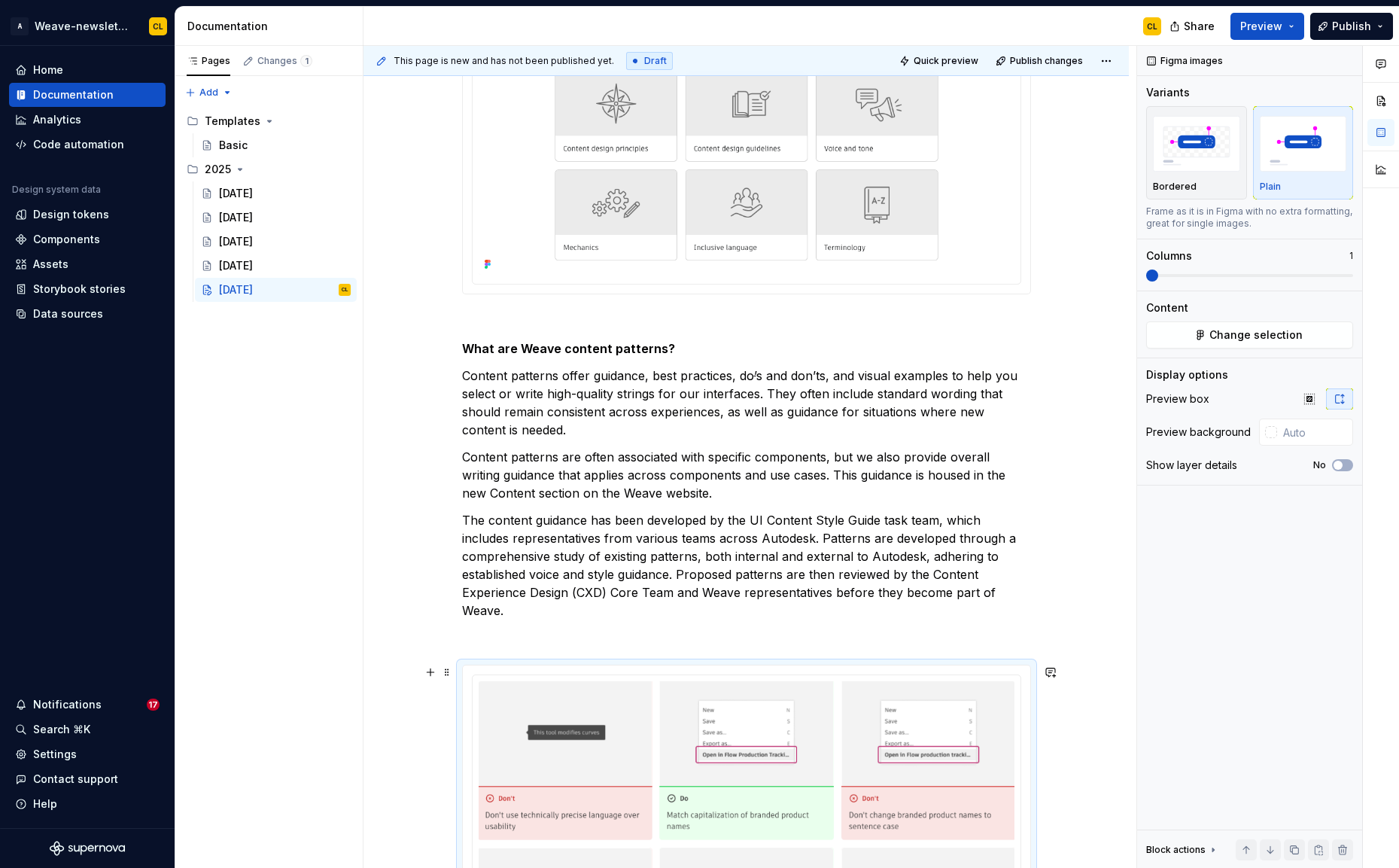
scroll to position [1253, 0]
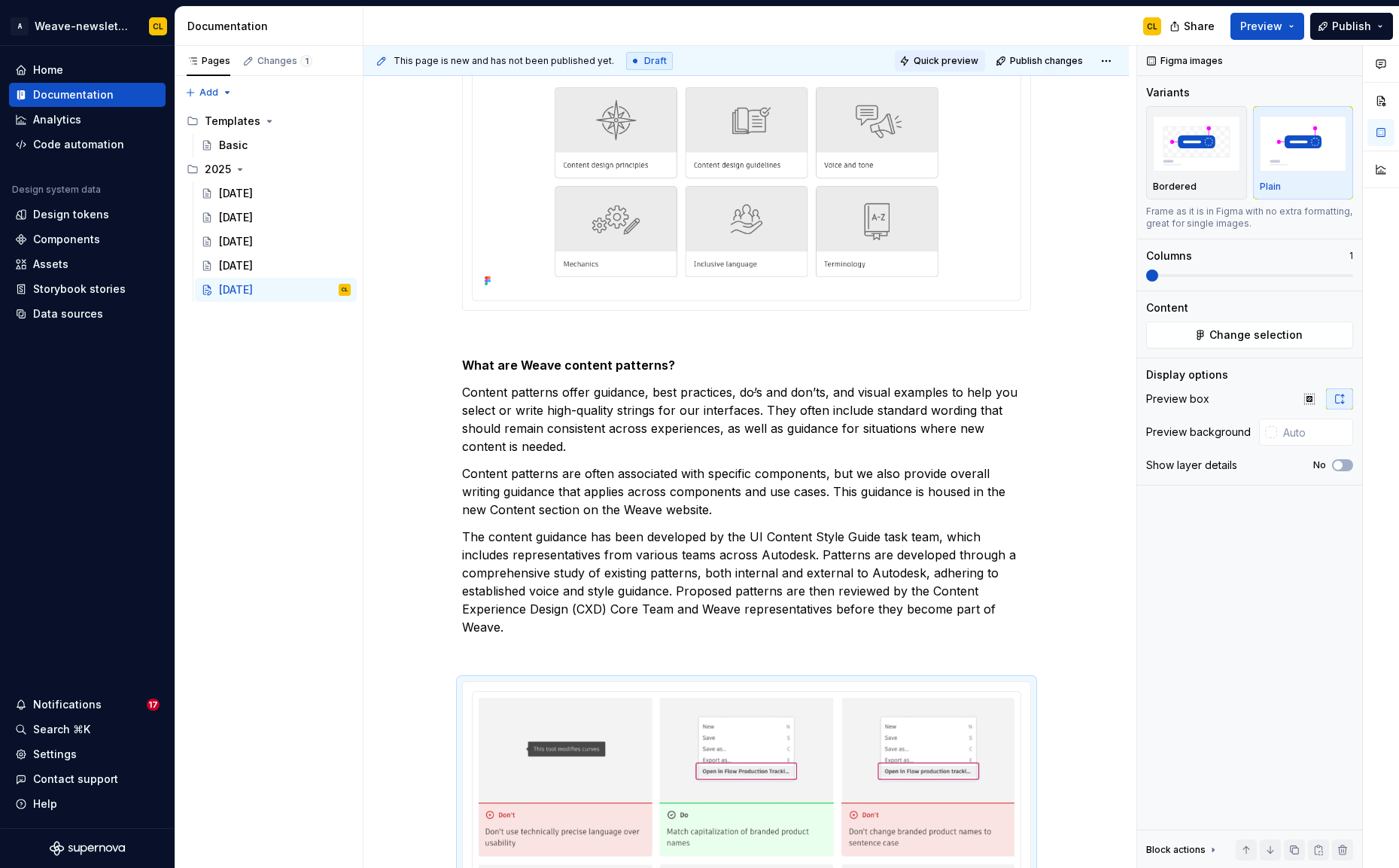
click at [952, 62] on span "Quick preview" at bounding box center [946, 61] width 65 height 12
click at [761, 400] on p "Content patterns offer guidance, best practices, do ’ s and don’ts, and visual …" at bounding box center [746, 419] width 569 height 72
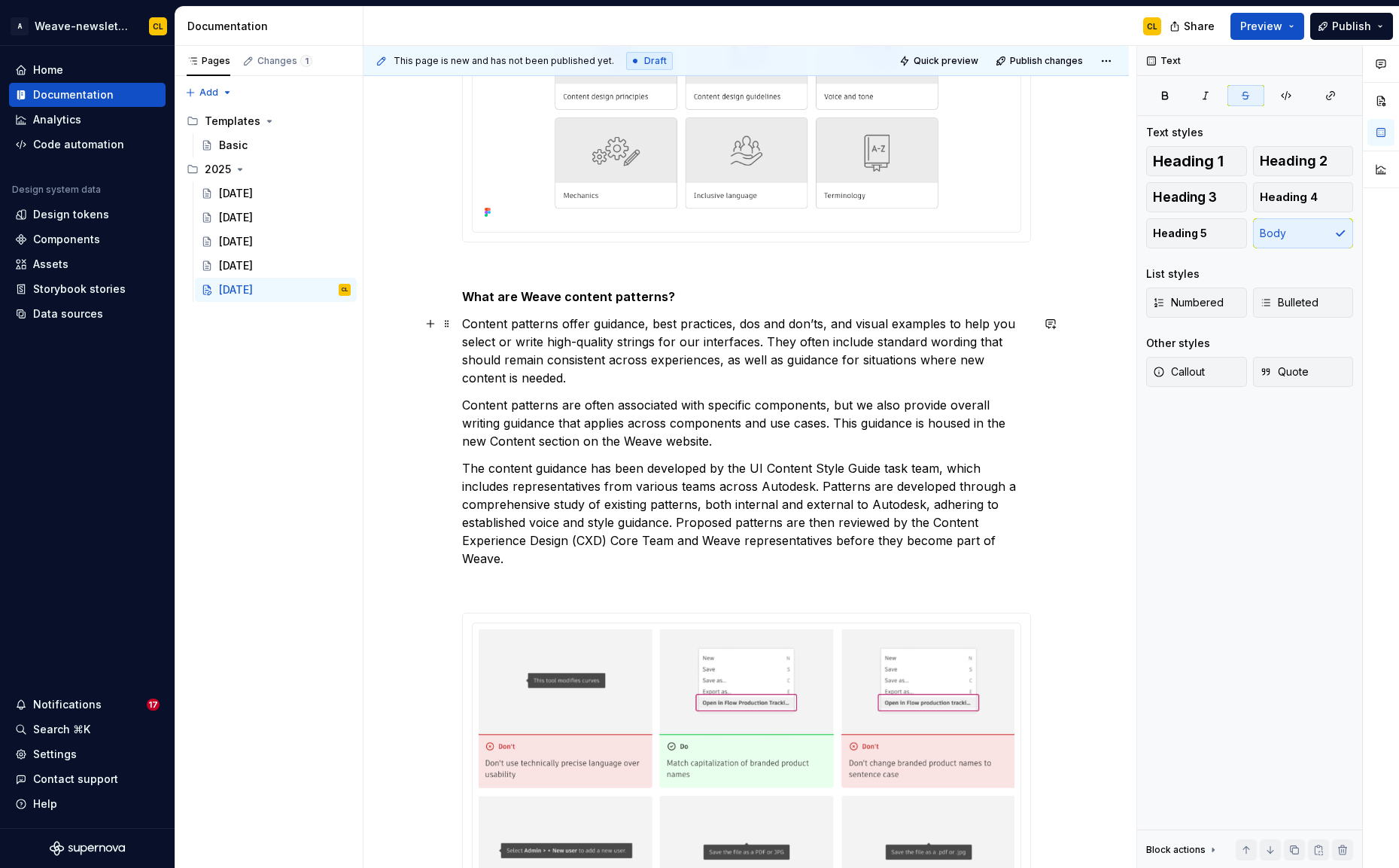
scroll to position [1218, 0]
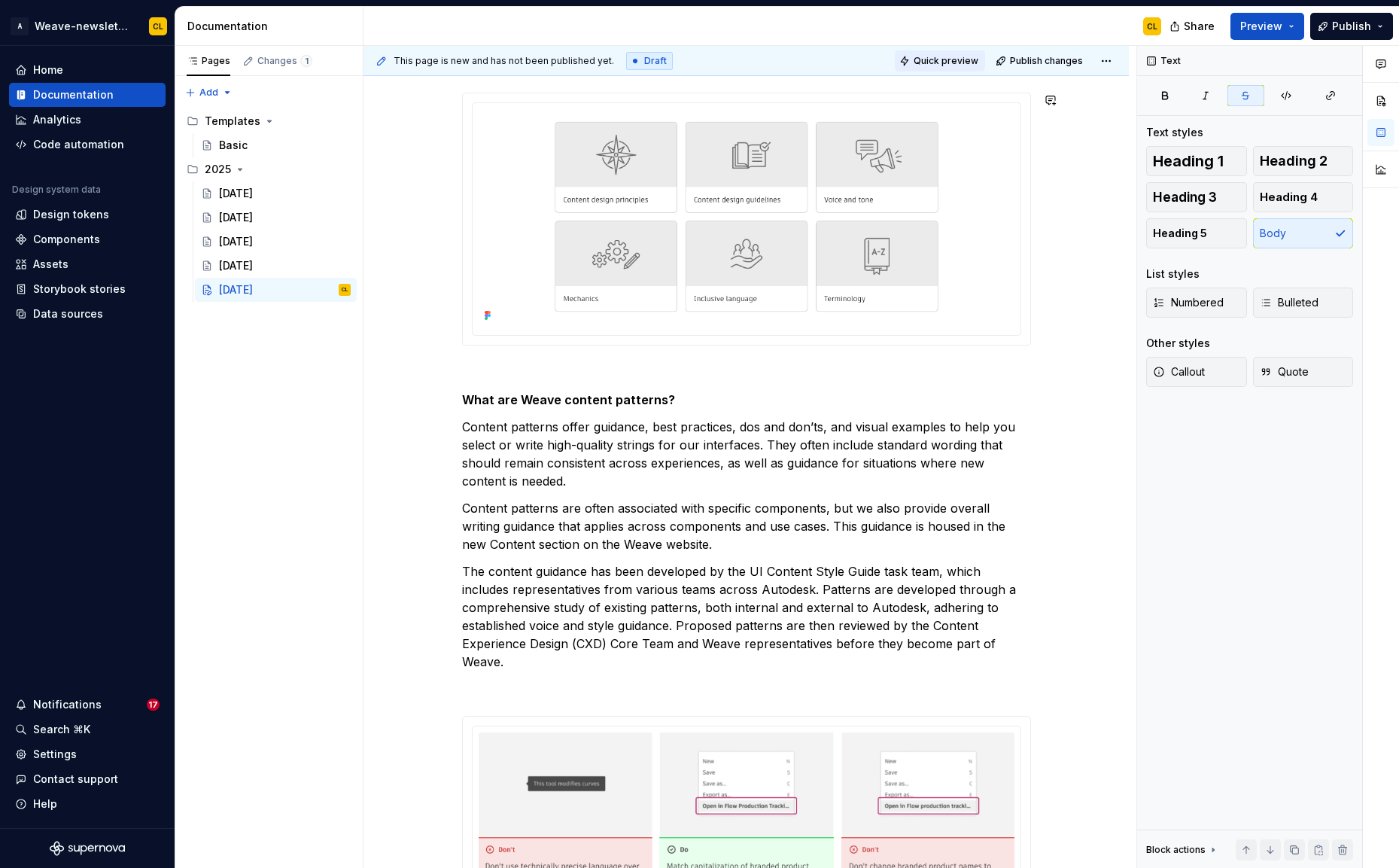
click at [955, 62] on span "Quick preview" at bounding box center [946, 61] width 65 height 12
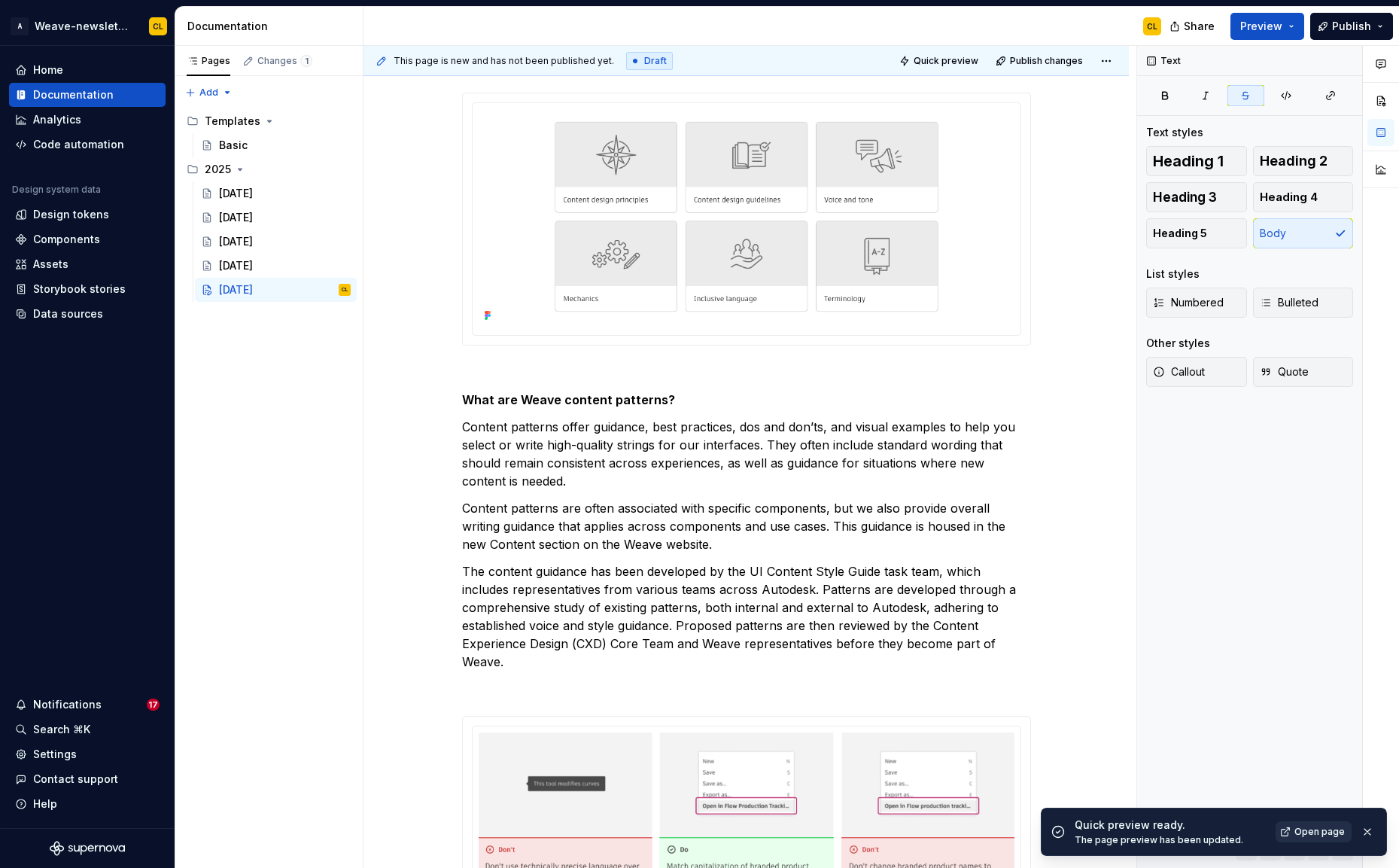
click at [1304, 827] on span "Open page" at bounding box center [1320, 831] width 51 height 12
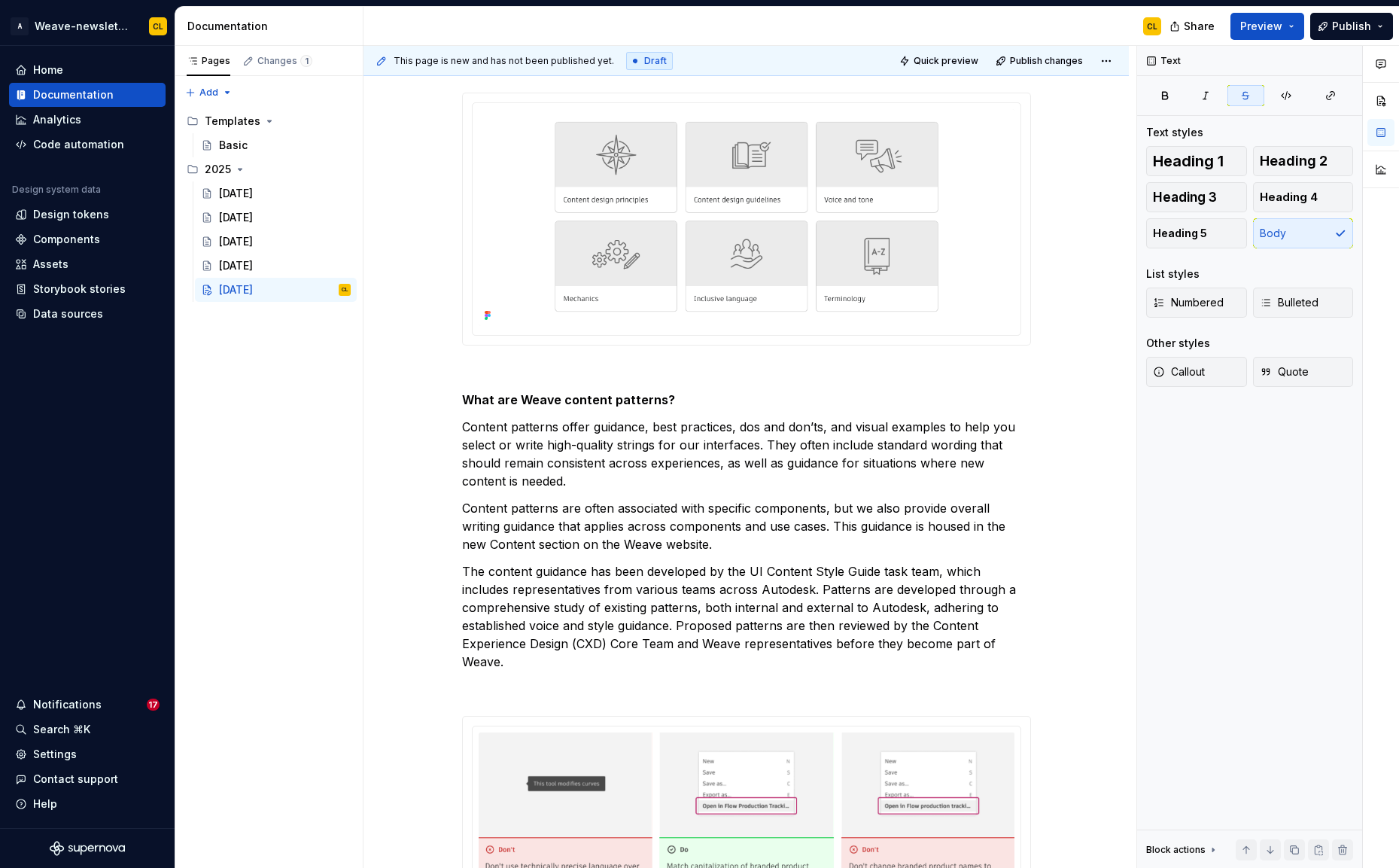
type textarea "*"
